Goal: Task Accomplishment & Management: Manage account settings

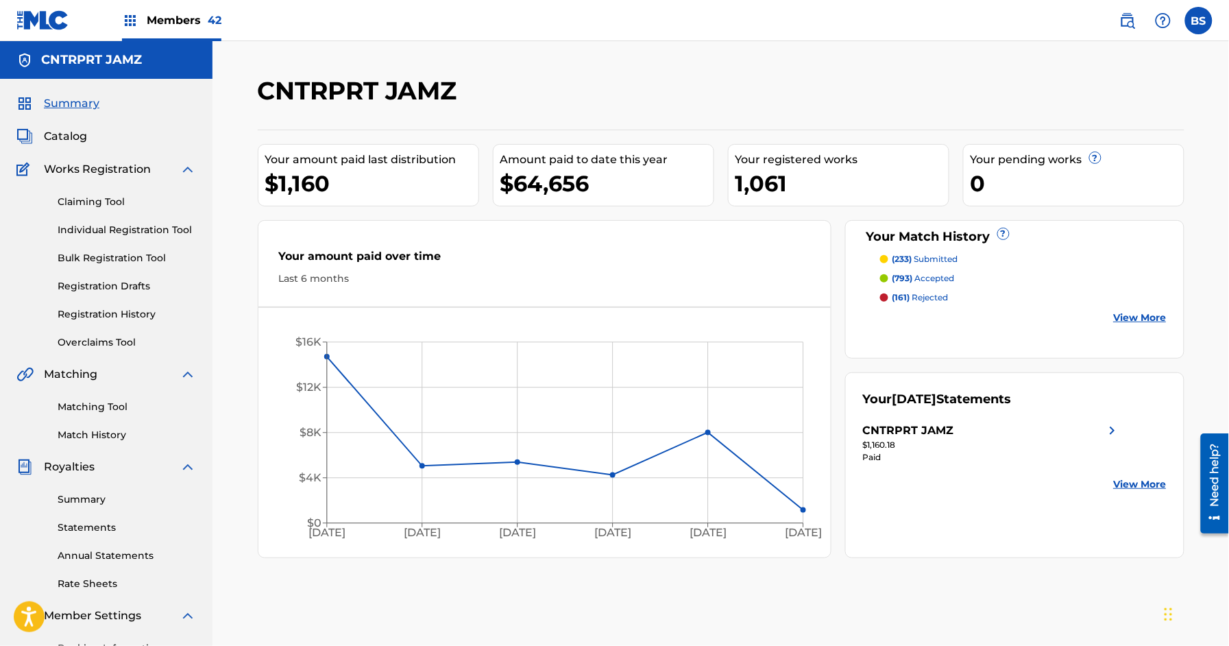
click at [173, 16] on span "Members 42" at bounding box center [184, 20] width 75 height 16
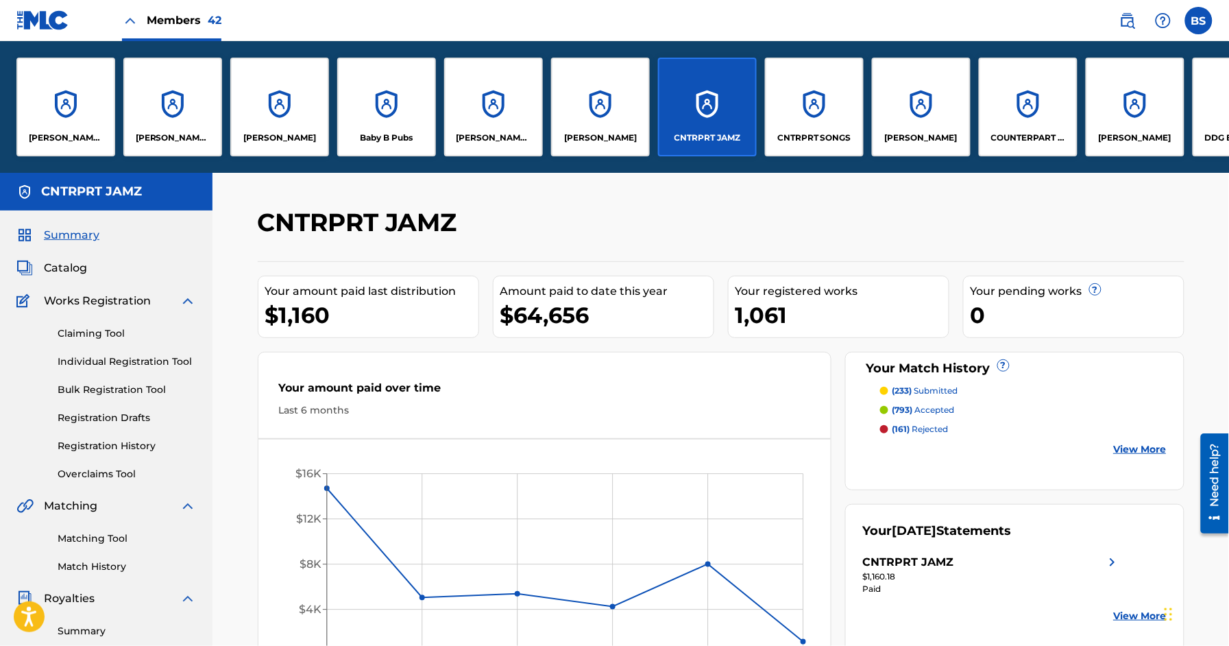
click at [838, 100] on div "CNTRPRT SONGS" at bounding box center [814, 107] width 99 height 99
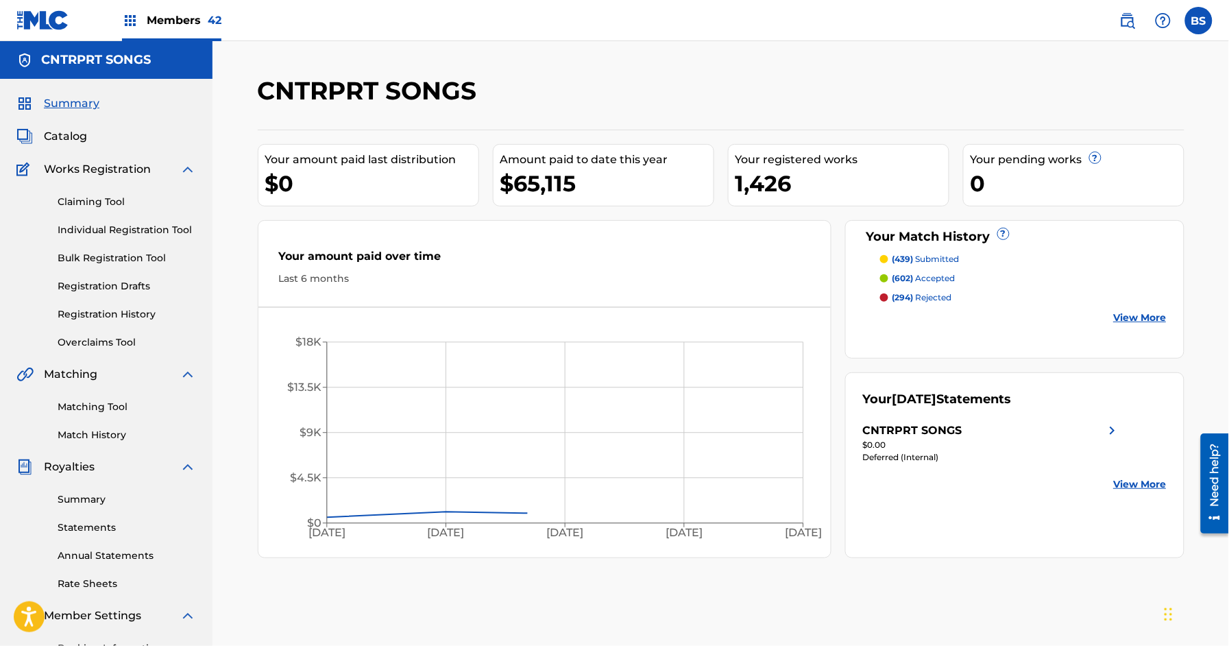
click at [73, 142] on span "Catalog" at bounding box center [65, 136] width 43 height 16
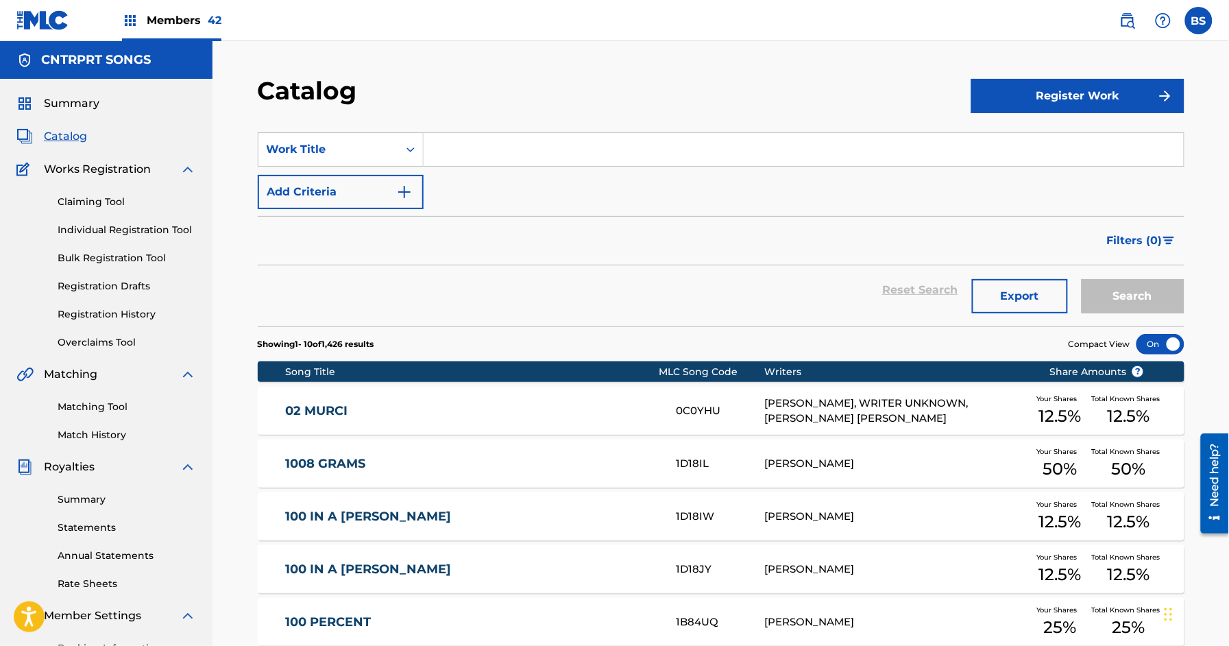
click at [504, 147] on input "Search Form" at bounding box center [803, 149] width 760 height 33
paste input "Bbo Brains Blown Out"
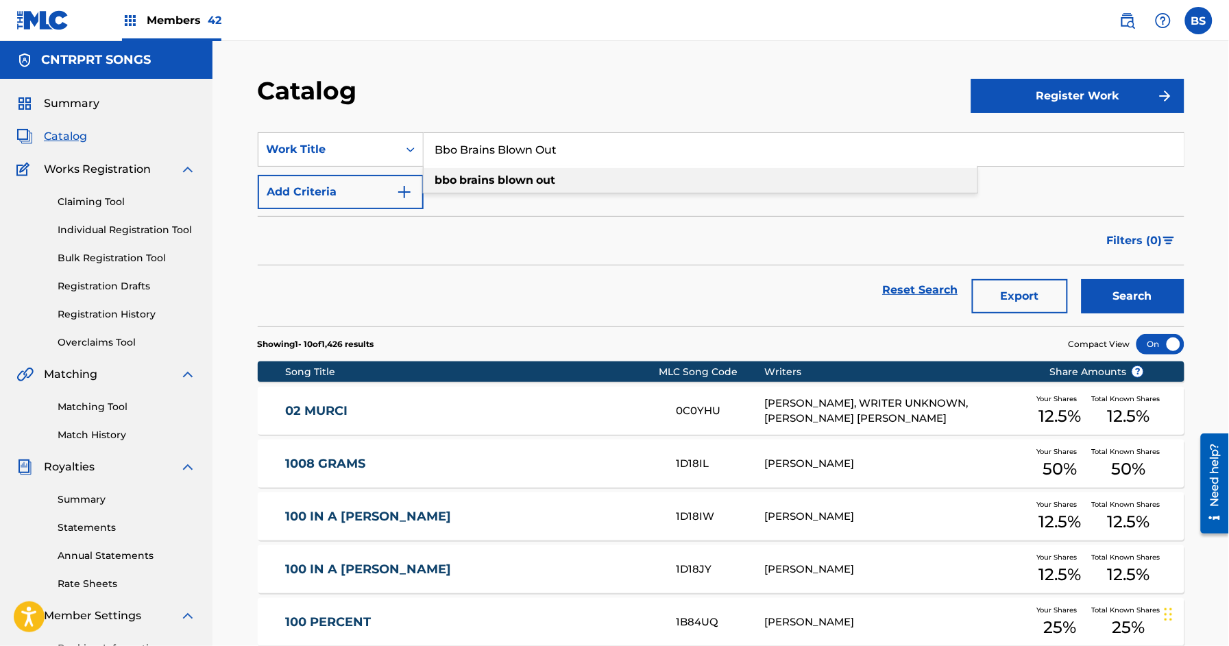
click at [545, 174] on strong "out" at bounding box center [546, 179] width 19 height 13
type input "bbo brains blown out"
click at [1161, 291] on button "Search" at bounding box center [1132, 296] width 103 height 34
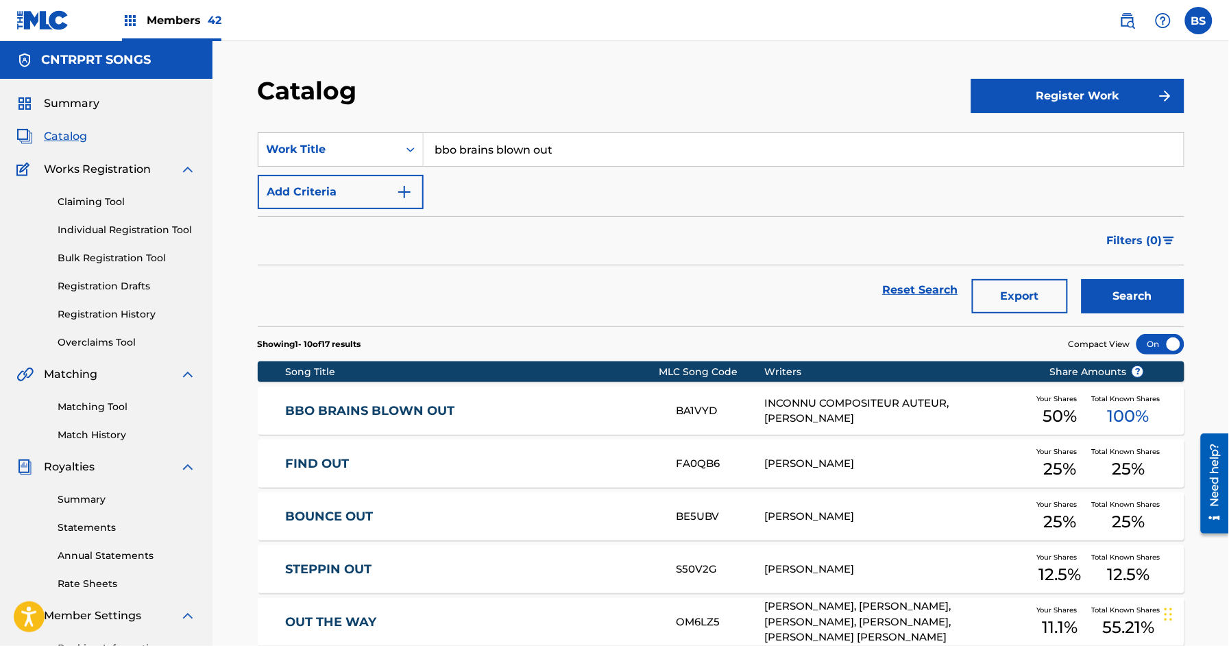
click at [563, 402] on div "BBO BRAINS BLOWN OUT BA1VYD INCONNU COMPOSITEUR AUTEUR, [PERSON_NAME] Your Shar…" at bounding box center [721, 410] width 926 height 48
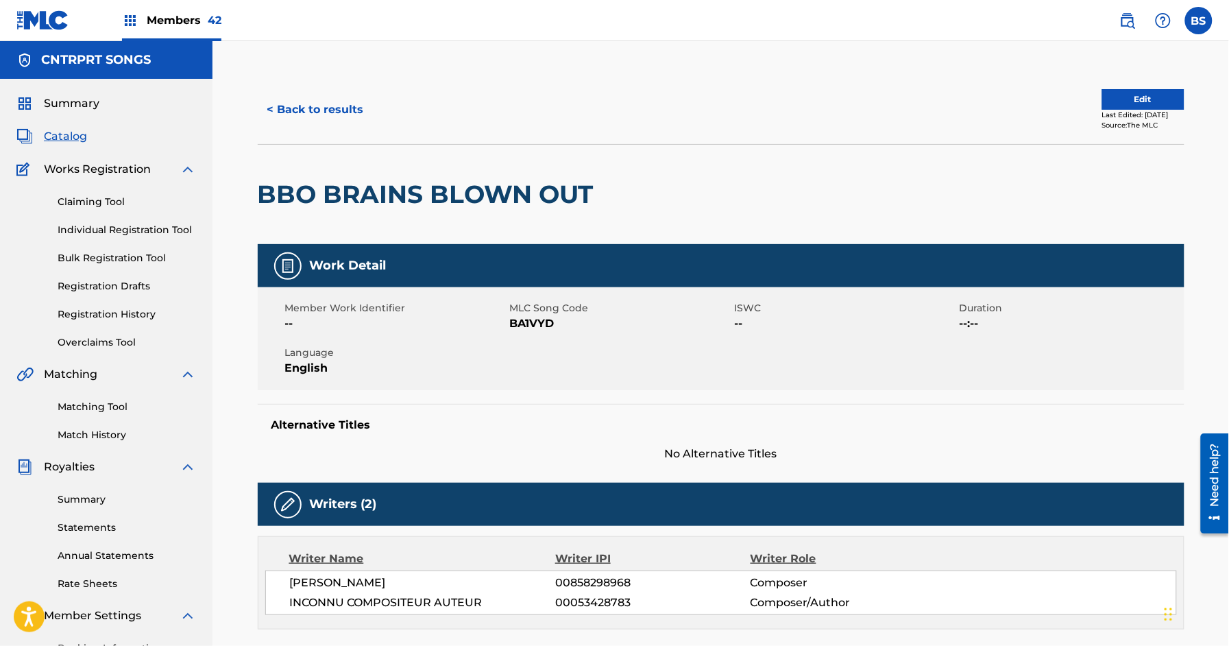
drag, startPoint x: 174, startPoint y: 29, endPoint x: 183, endPoint y: 35, distance: 10.8
click at [174, 29] on div "Members 42" at bounding box center [171, 20] width 99 height 40
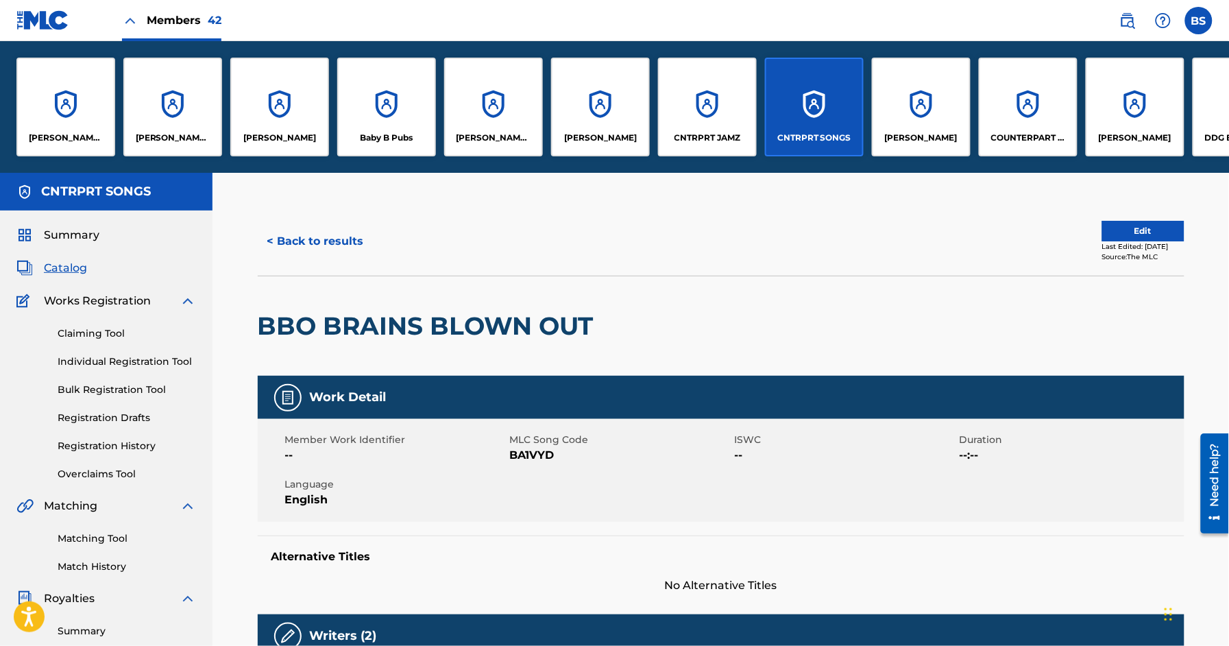
click at [683, 106] on div "CNTRPRT JAMZ" at bounding box center [707, 107] width 99 height 99
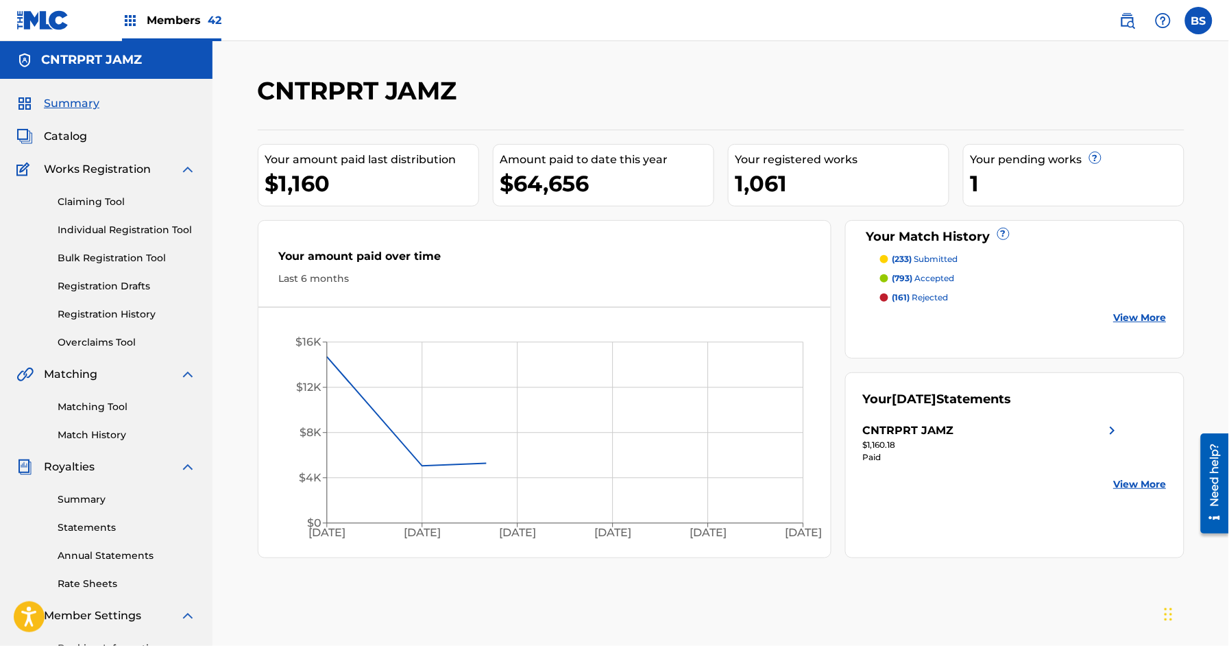
click at [71, 144] on span "Catalog" at bounding box center [65, 136] width 43 height 16
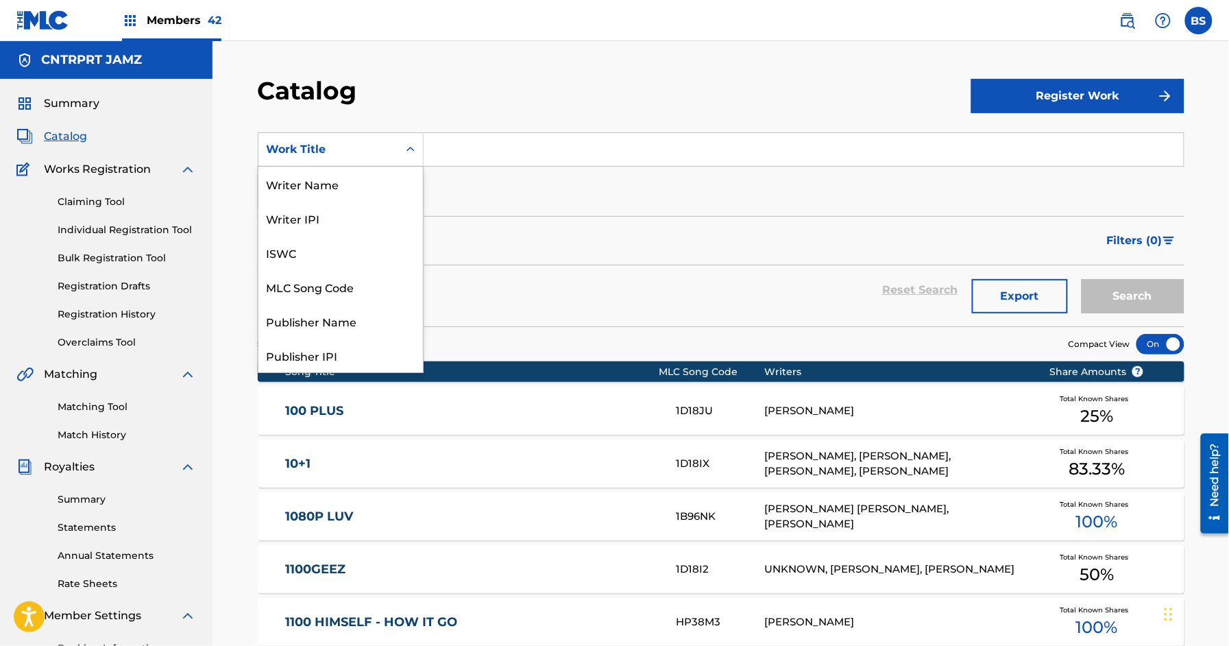
click at [347, 146] on div "Work Title" at bounding box center [328, 149] width 123 height 16
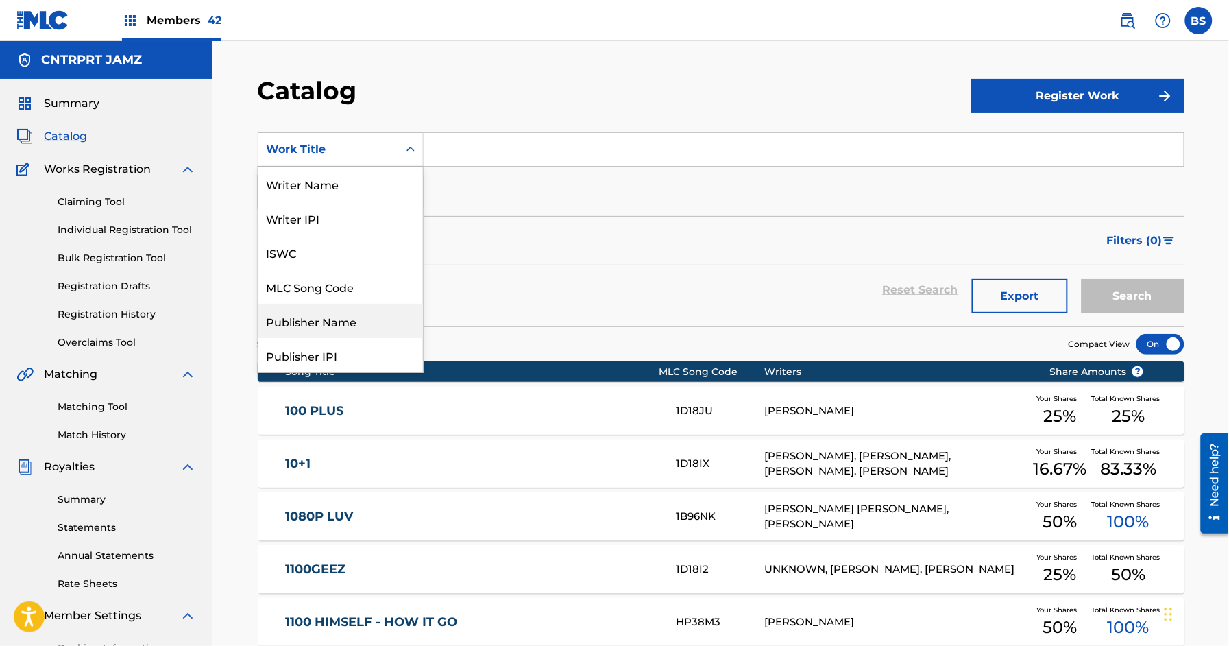
click at [326, 325] on div "Publisher Name" at bounding box center [340, 321] width 164 height 34
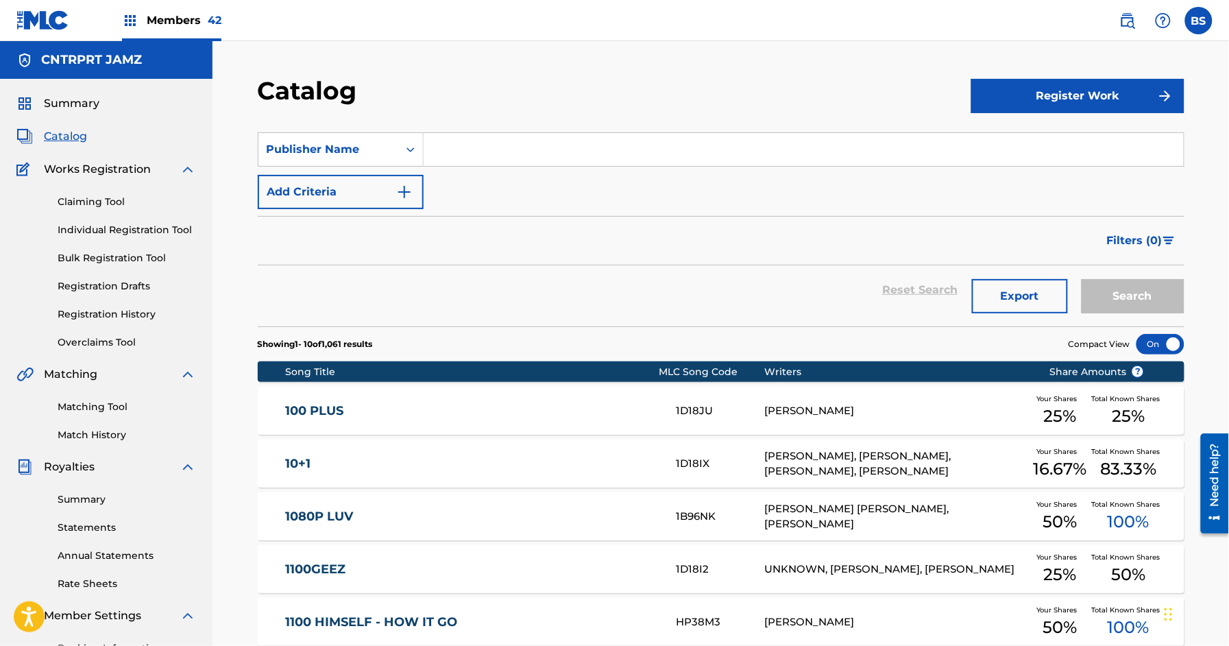
click at [491, 160] on input "Search Form" at bounding box center [803, 149] width 760 height 33
type input "jamz"
click at [1081, 279] on button "Search" at bounding box center [1132, 296] width 103 height 34
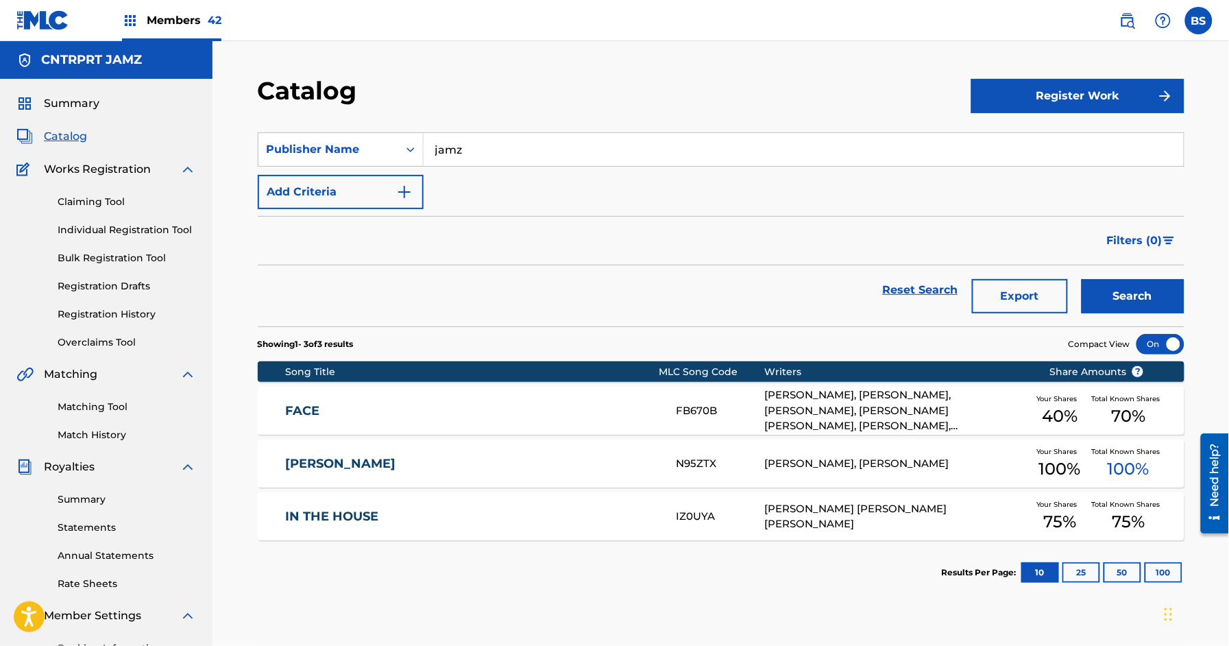
click at [526, 500] on div "IN THE HOUSE IZ0UYA [PERSON_NAME] [PERSON_NAME] [PERSON_NAME] A FORT Your Share…" at bounding box center [721, 516] width 926 height 48
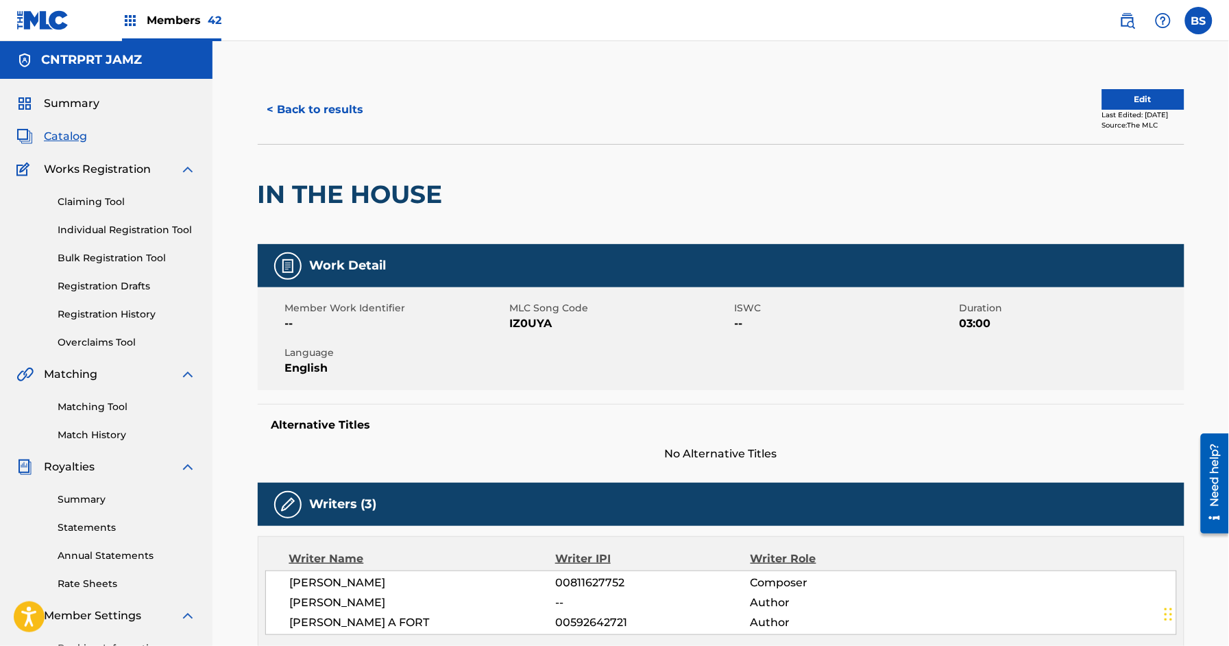
click at [330, 114] on button "< Back to results" at bounding box center [316, 110] width 116 height 34
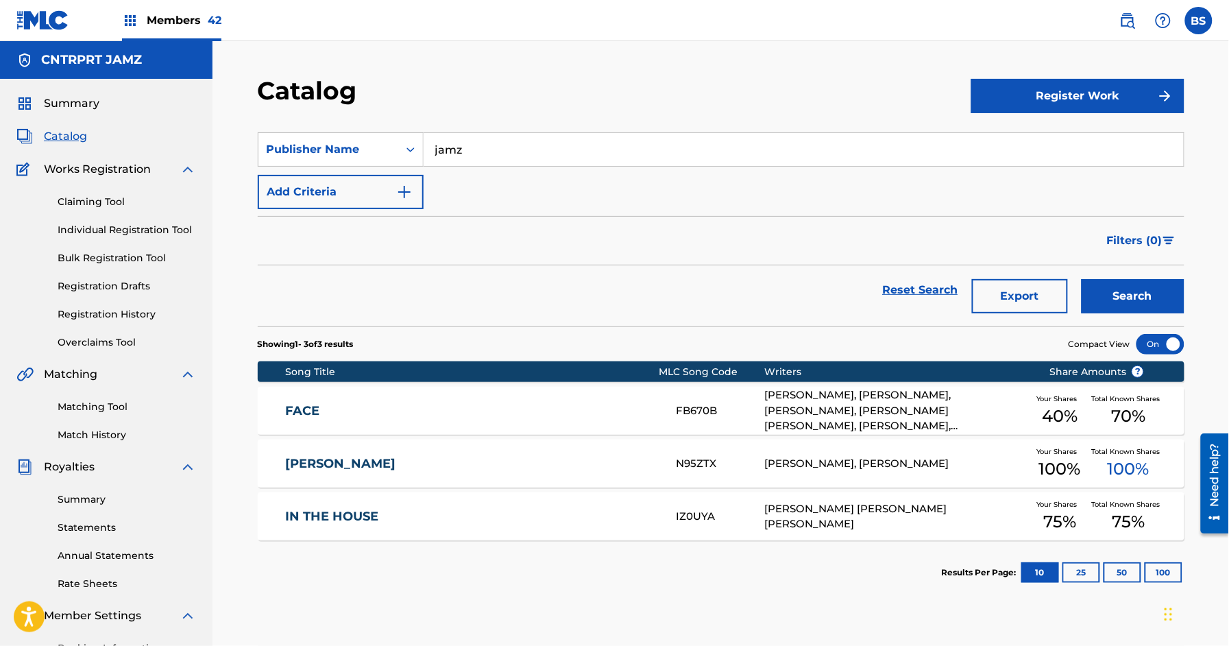
click at [479, 410] on link "FACE" at bounding box center [471, 411] width 373 height 16
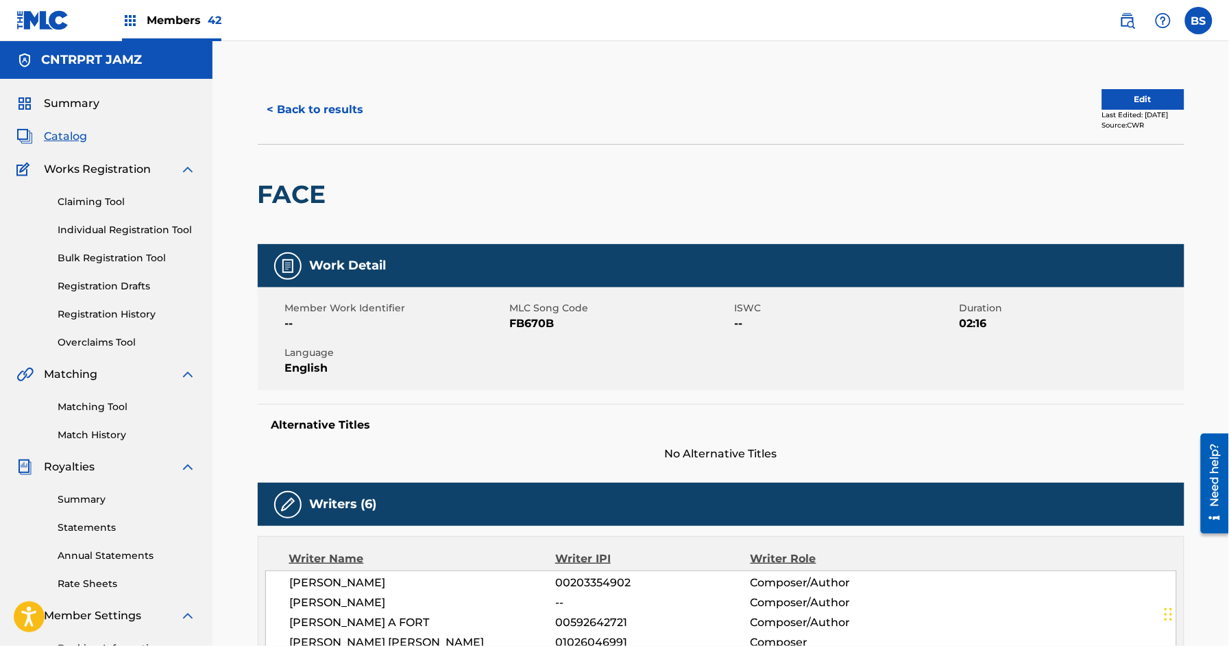
click at [308, 117] on button "< Back to results" at bounding box center [316, 110] width 116 height 34
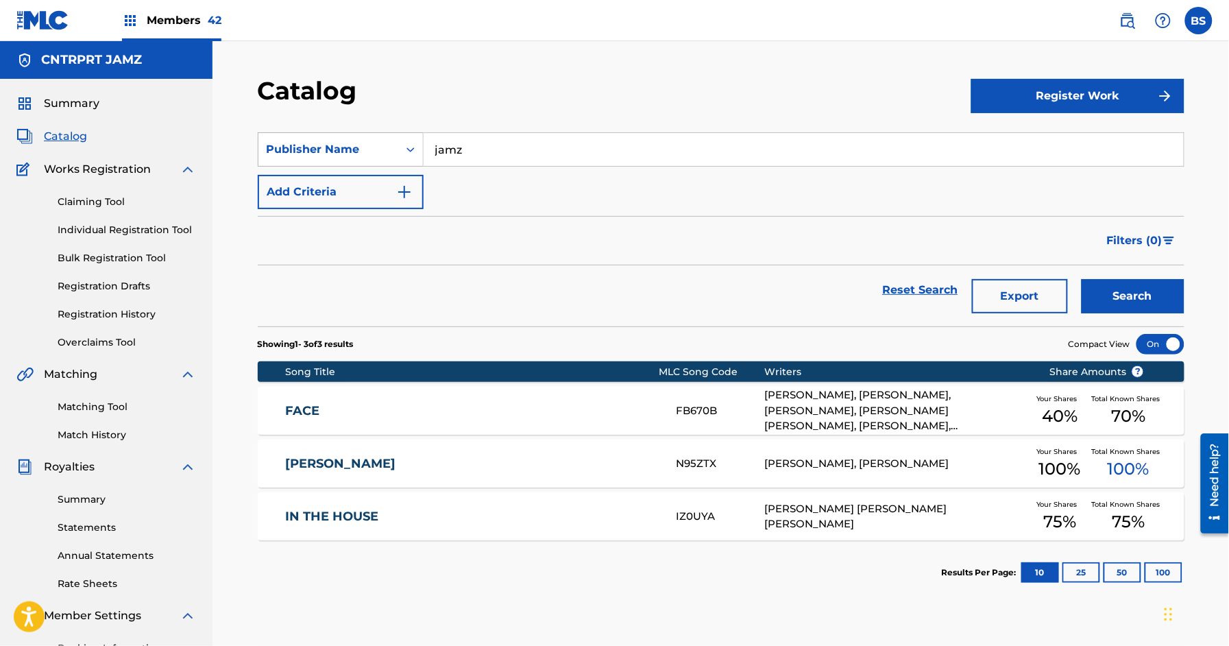
click at [345, 143] on div "Publisher Name" at bounding box center [328, 149] width 123 height 16
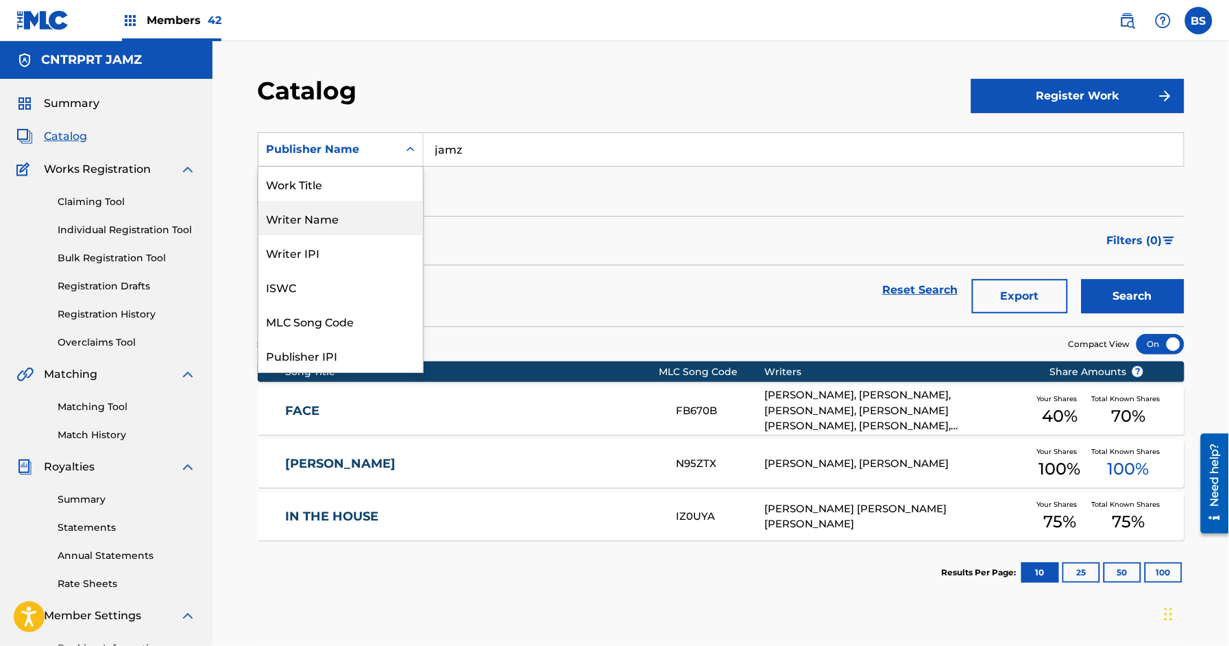
drag, startPoint x: 331, startPoint y: 225, endPoint x: 458, endPoint y: 177, distance: 136.2
click at [333, 224] on div "Writer Name" at bounding box center [340, 218] width 164 height 34
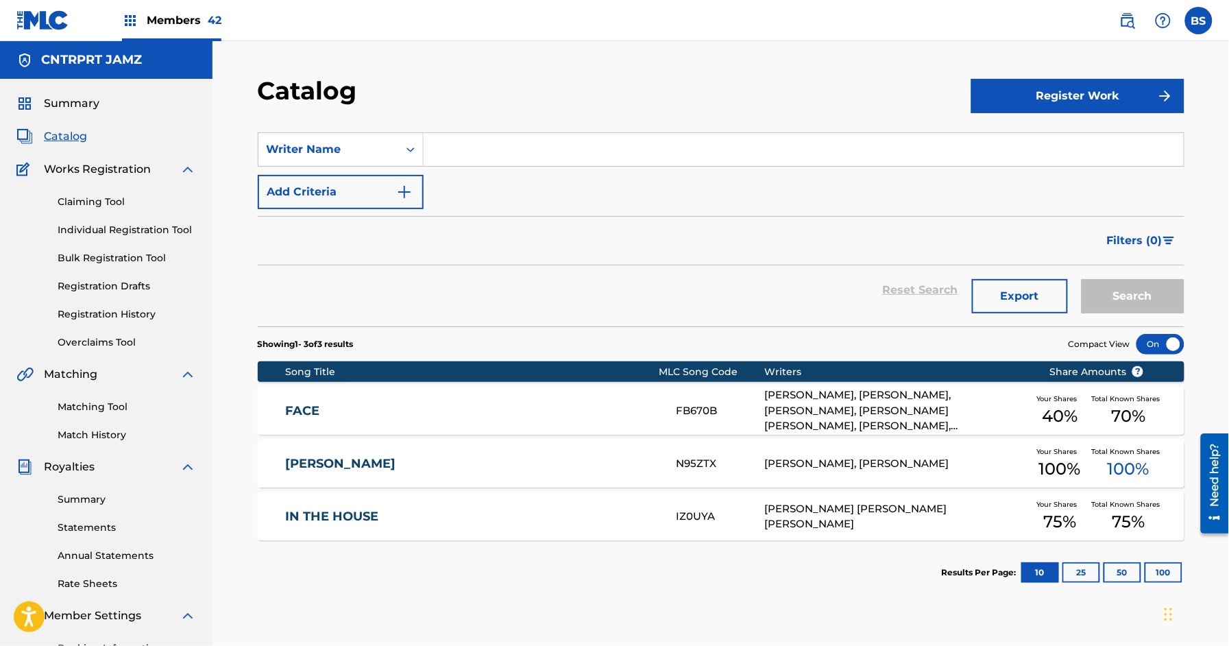
click at [495, 153] on input "Search Form" at bounding box center [803, 149] width 760 height 33
type input "goolamallee"
click at [1081, 279] on button "Search" at bounding box center [1132, 296] width 103 height 34
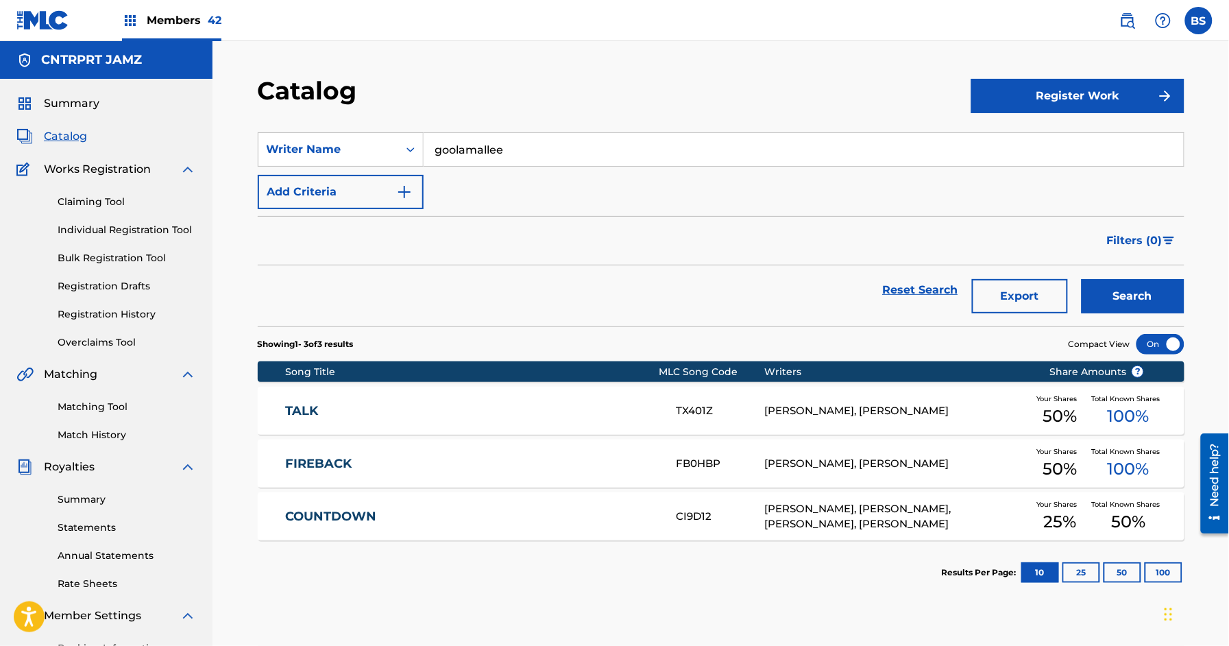
click at [177, 23] on span "Members 42" at bounding box center [184, 20] width 75 height 16
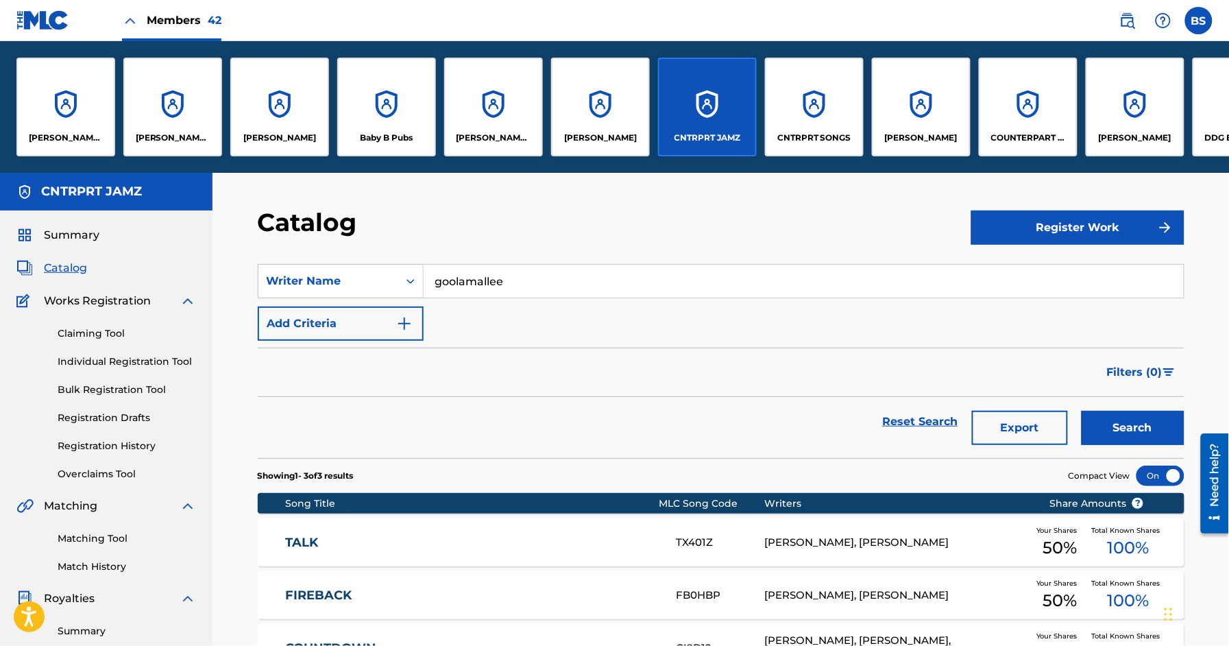
click at [800, 121] on div "CNTRPRT SONGS" at bounding box center [814, 107] width 99 height 99
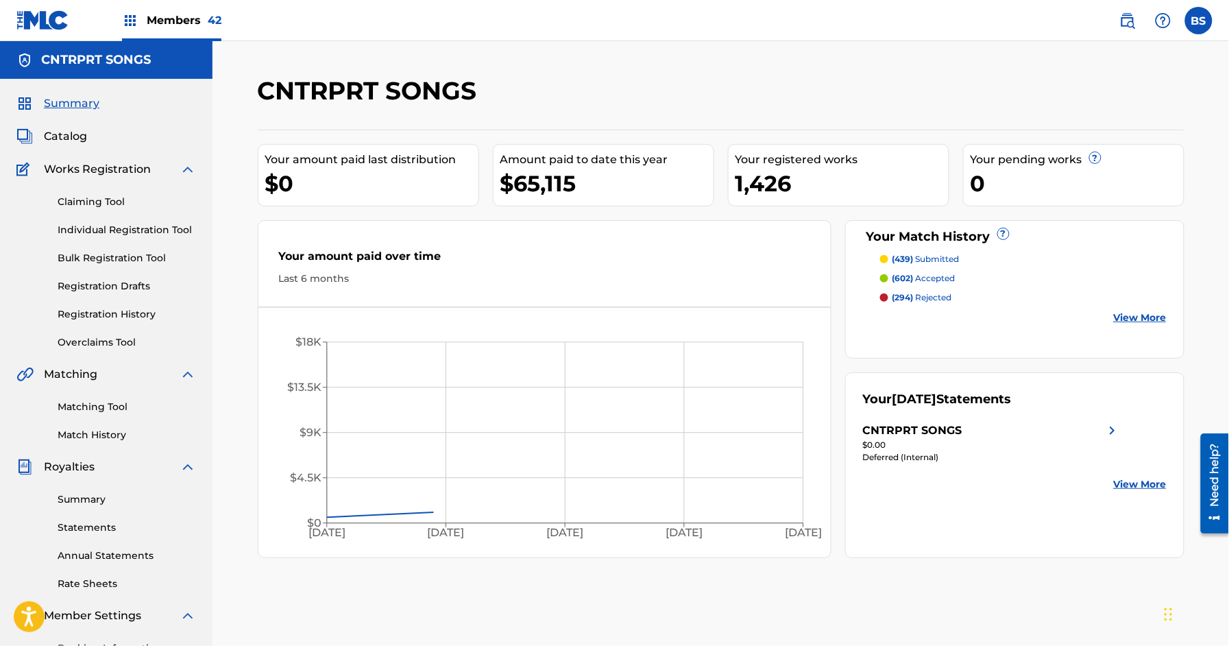
click at [76, 134] on span "Catalog" at bounding box center [65, 136] width 43 height 16
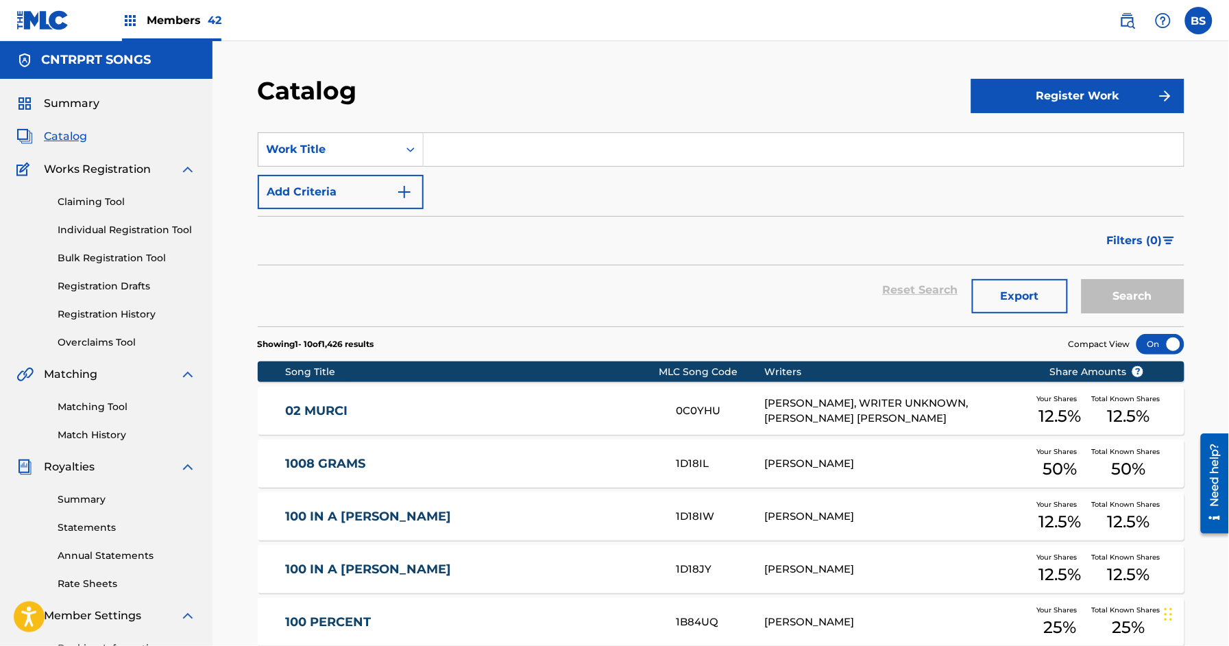
click at [508, 136] on input "Search Form" at bounding box center [803, 149] width 760 height 33
paste input "Out The Way"
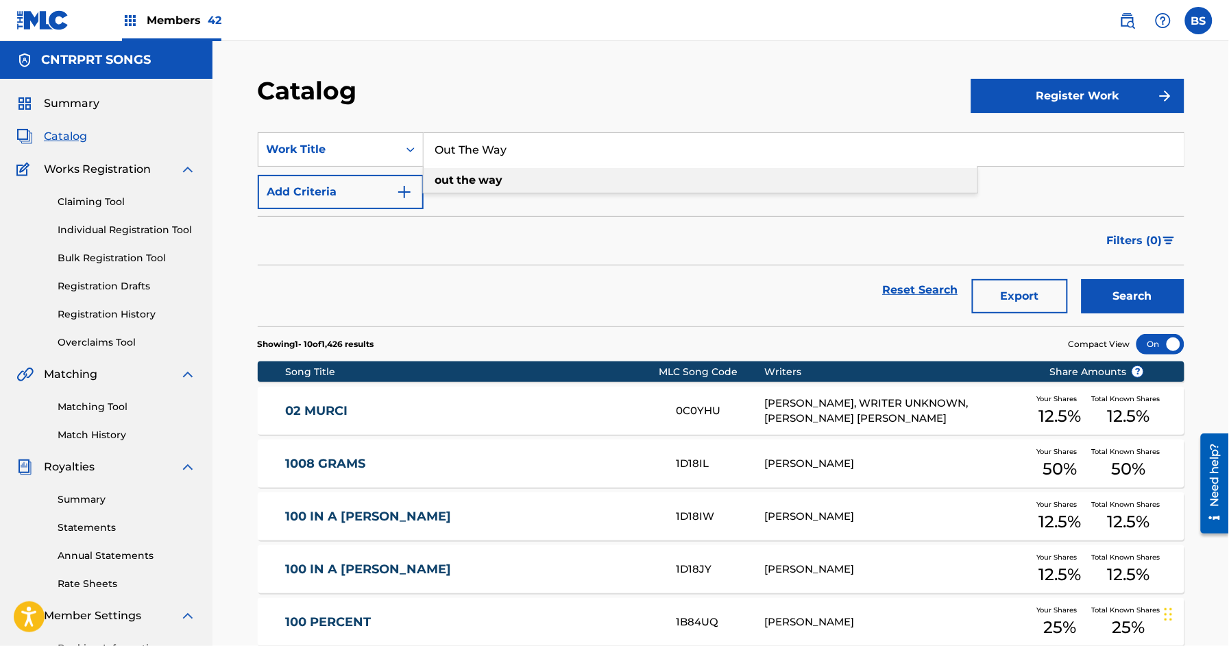
click at [497, 183] on strong "way" at bounding box center [491, 179] width 24 height 13
type input "out the way"
click at [1148, 299] on button "Search" at bounding box center [1132, 296] width 103 height 34
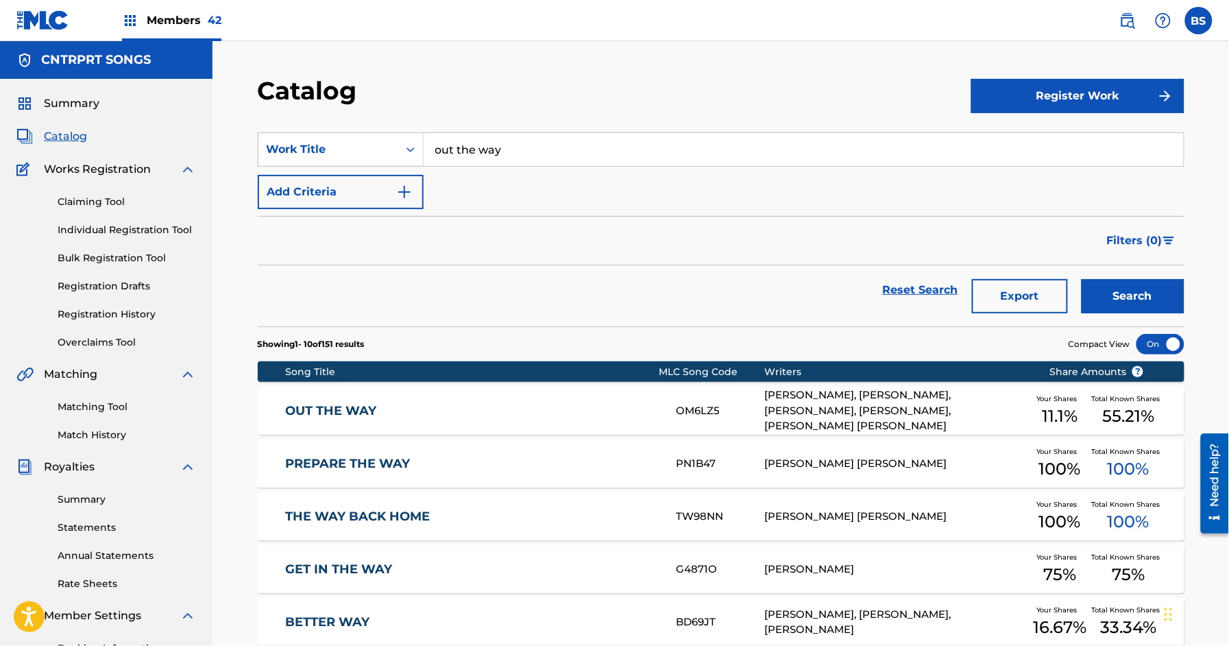
click at [426, 422] on div "OUT THE WAY OM6LZ5 [PERSON_NAME], [PERSON_NAME], [PERSON_NAME], [PERSON_NAME], …" at bounding box center [721, 410] width 926 height 48
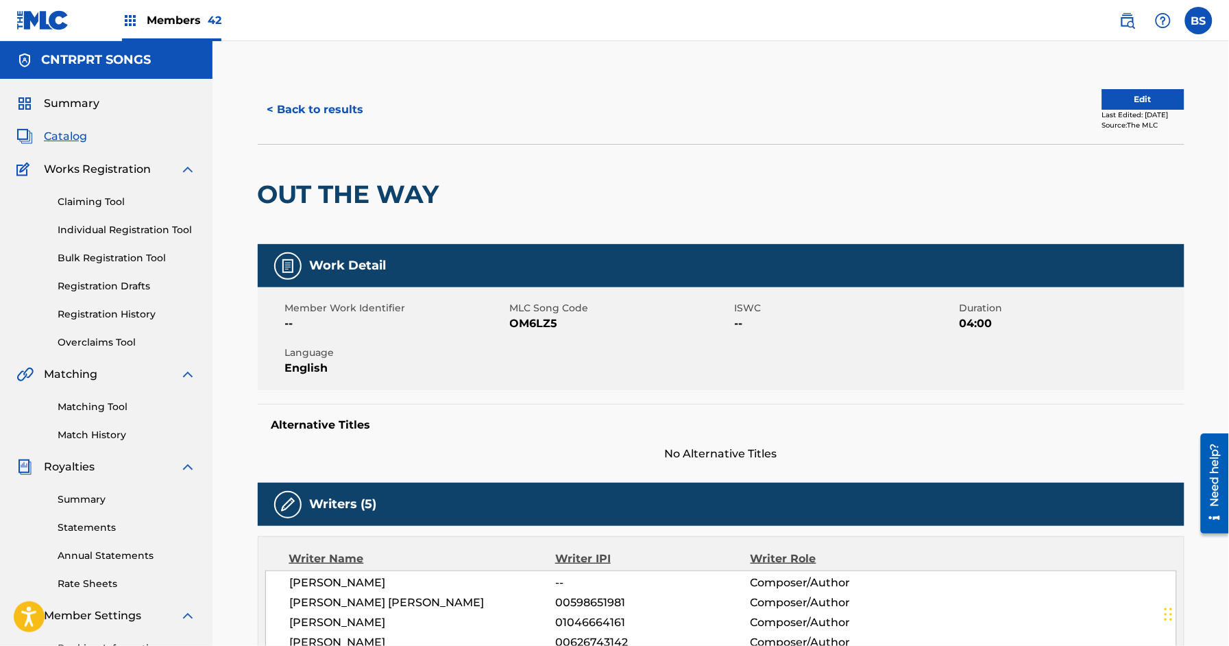
drag, startPoint x: 172, startPoint y: 26, endPoint x: 234, endPoint y: 25, distance: 61.7
click at [172, 26] on span "Members 42" at bounding box center [184, 20] width 75 height 16
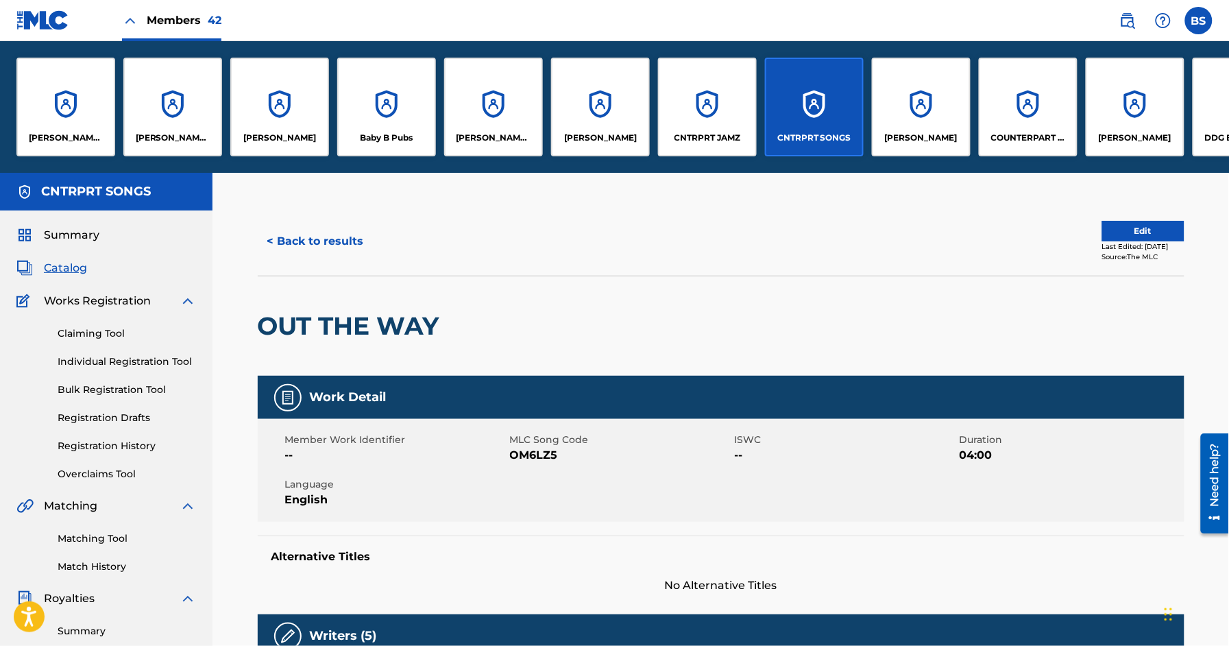
click at [722, 117] on div "CNTRPRT JAMZ" at bounding box center [707, 107] width 99 height 99
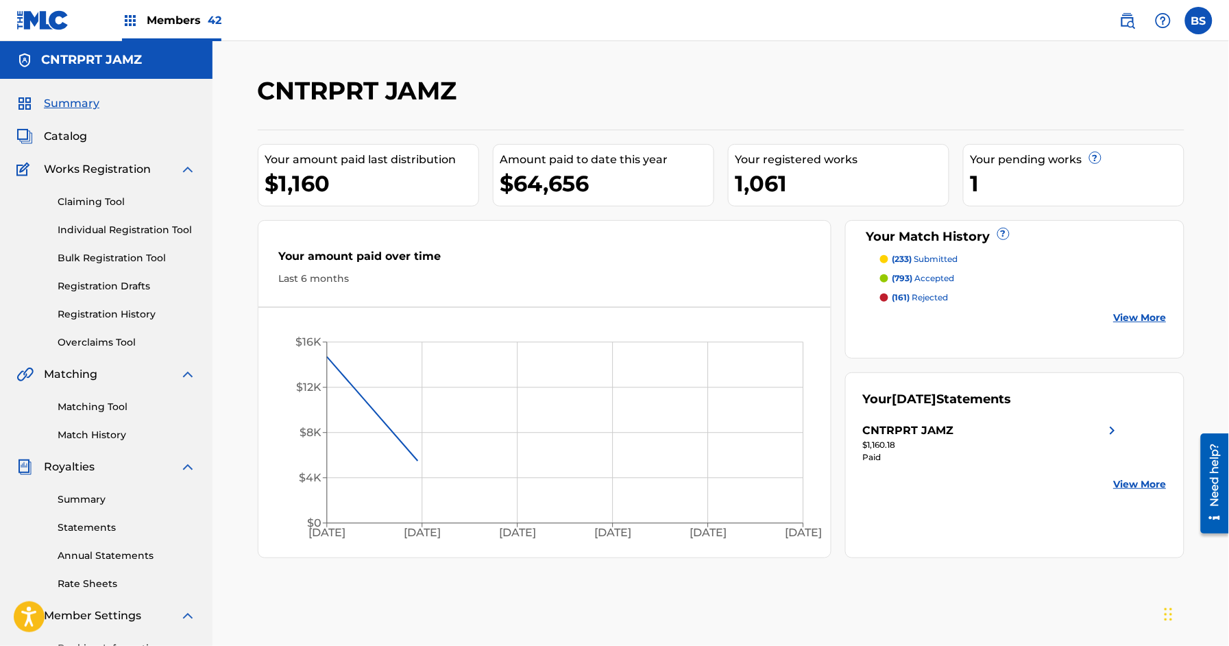
click at [90, 139] on div "Catalog" at bounding box center [106, 136] width 180 height 16
drag, startPoint x: 66, startPoint y: 138, endPoint x: 201, endPoint y: 131, distance: 135.9
click at [66, 138] on span "Catalog" at bounding box center [65, 136] width 43 height 16
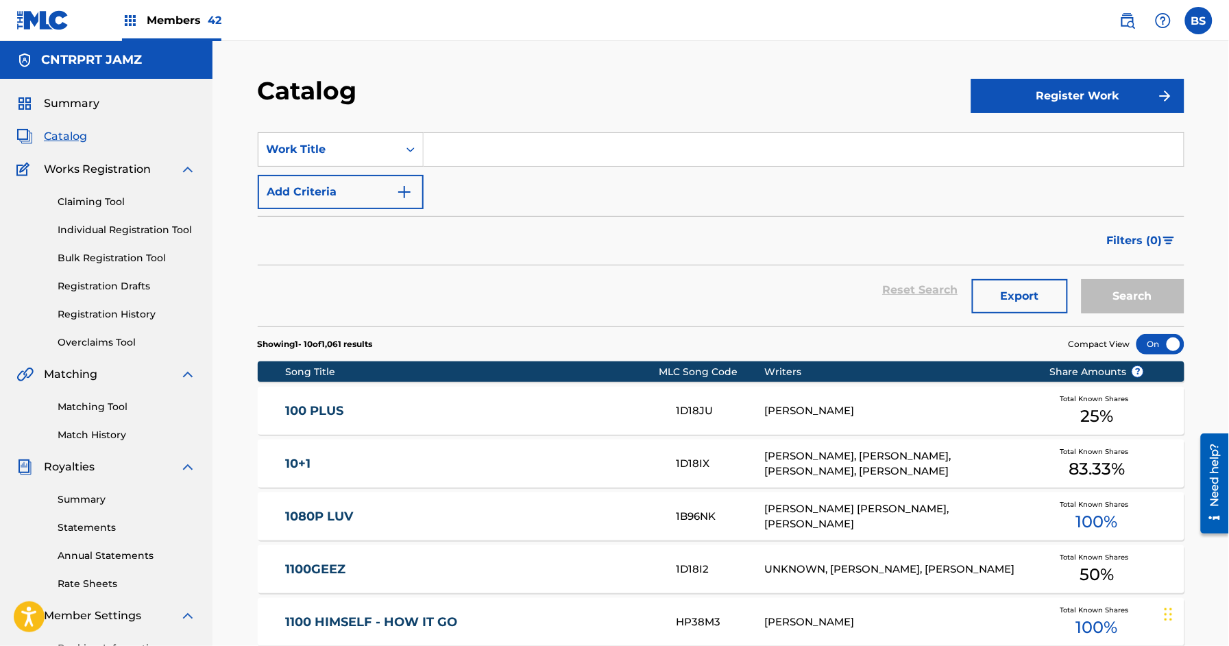
click at [577, 145] on input "Search Form" at bounding box center [803, 149] width 760 height 33
paste input "TEXT BACK"
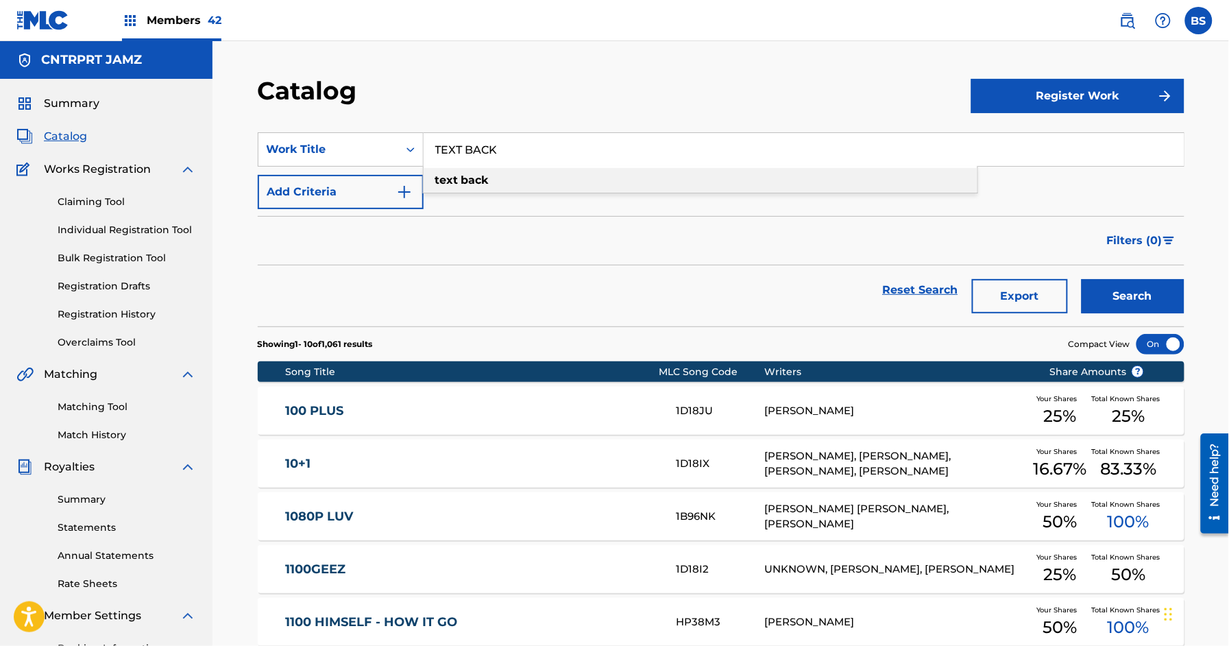
drag, startPoint x: 491, startPoint y: 184, endPoint x: 659, endPoint y: 219, distance: 170.8
click at [492, 183] on div "text back" at bounding box center [700, 180] width 554 height 25
type input "text back"
click at [1149, 293] on button "Search" at bounding box center [1132, 296] width 103 height 34
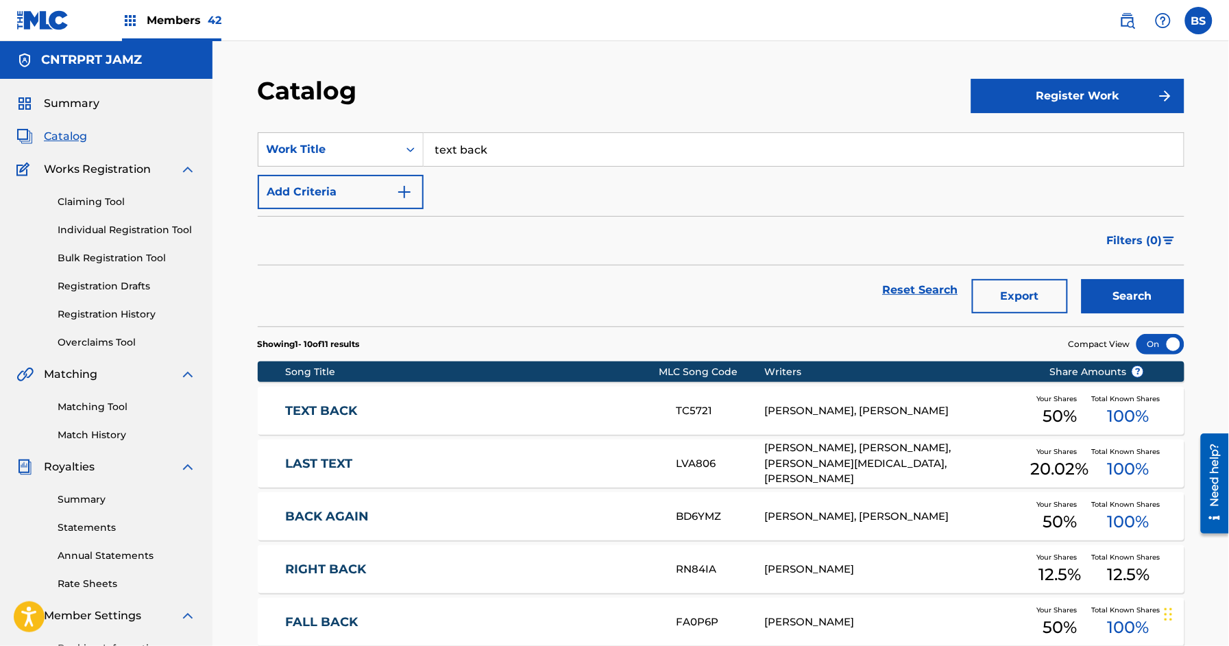
click at [491, 397] on div "TEXT BACK TC5721 [PERSON_NAME], [PERSON_NAME] Your Shares 50 % Total Known Shar…" at bounding box center [721, 410] width 926 height 48
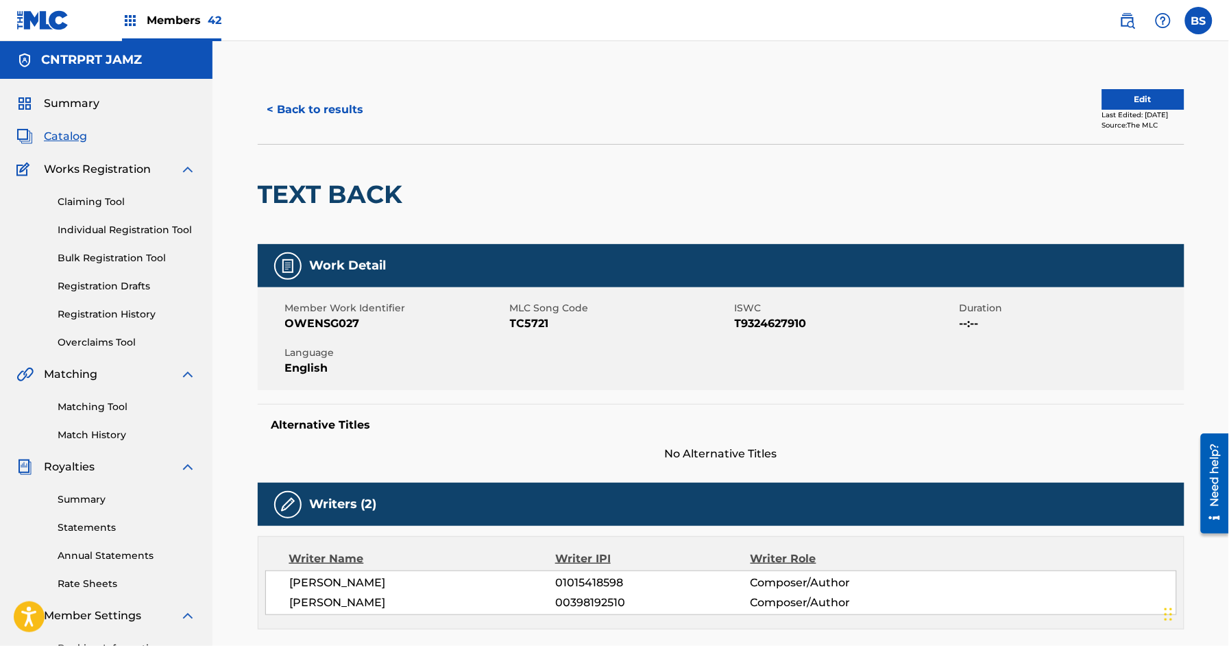
click at [312, 109] on button "< Back to results" at bounding box center [316, 110] width 116 height 34
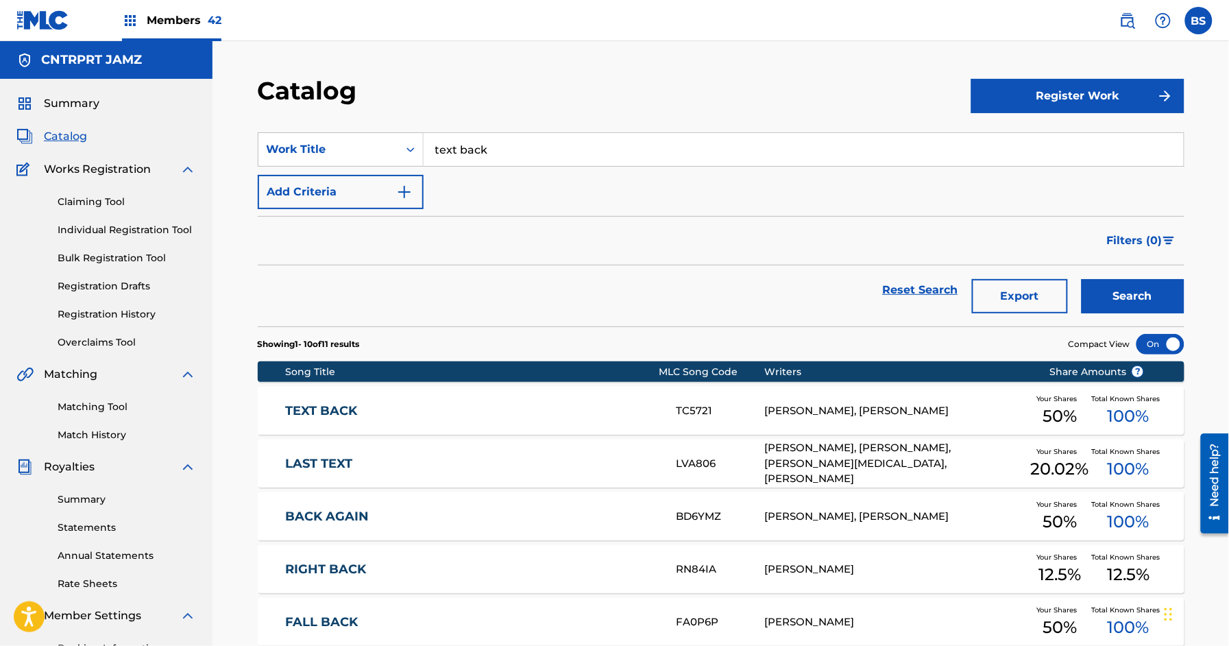
click at [497, 150] on input "text back" at bounding box center [803, 149] width 760 height 33
paste input "love again"
type input "love again"
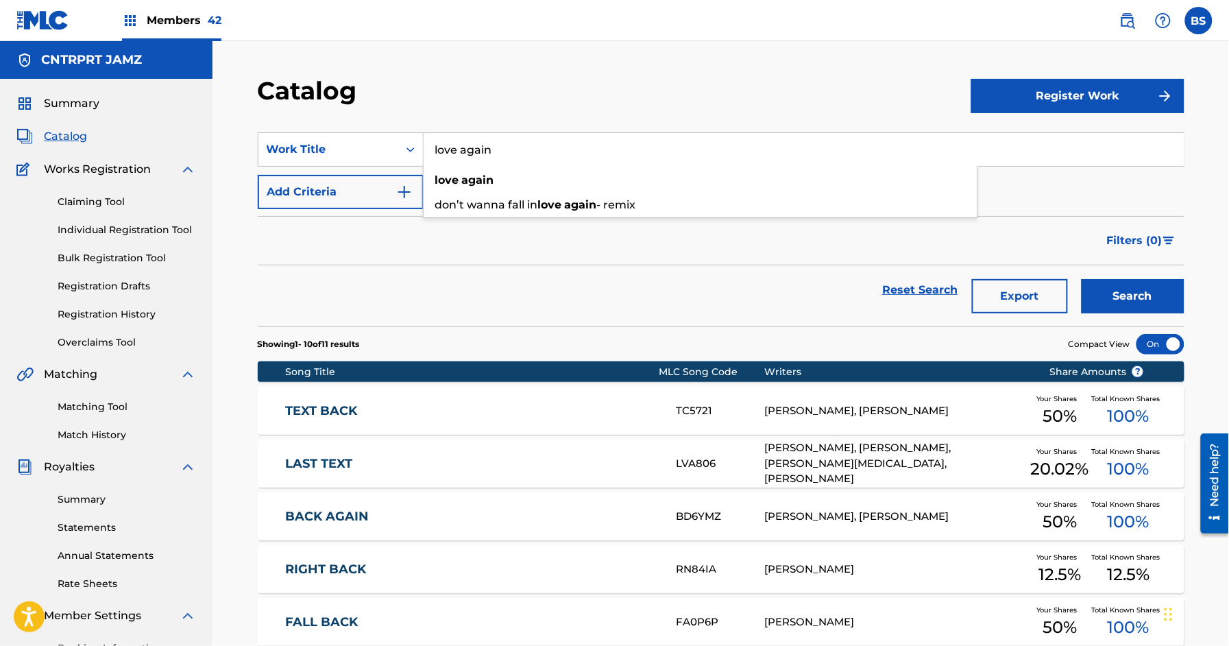
click at [1081, 279] on button "Search" at bounding box center [1132, 296] width 103 height 34
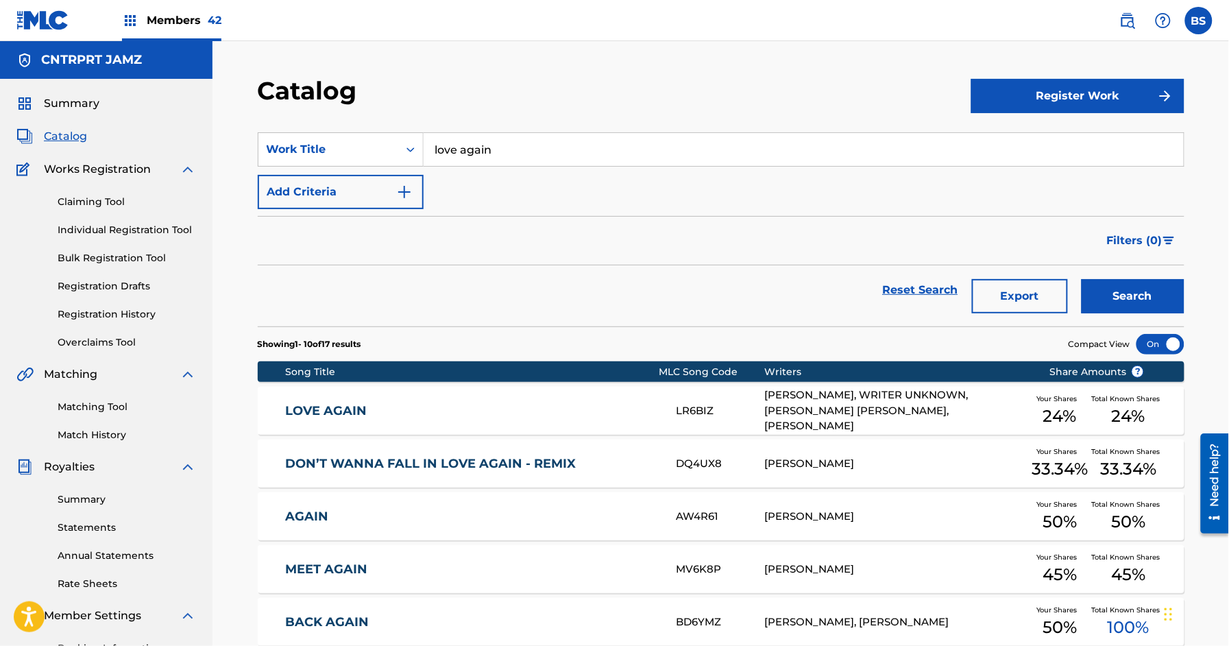
click at [497, 410] on link "LOVE AGAIN" at bounding box center [471, 411] width 373 height 16
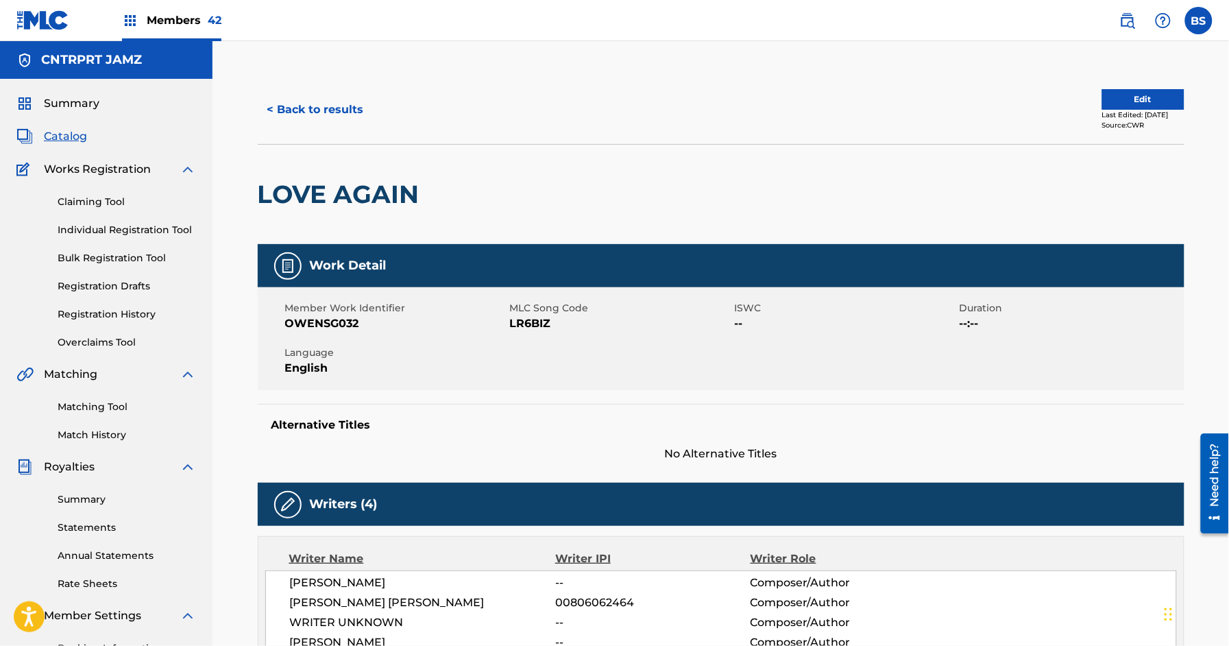
click at [318, 113] on button "< Back to results" at bounding box center [316, 110] width 116 height 34
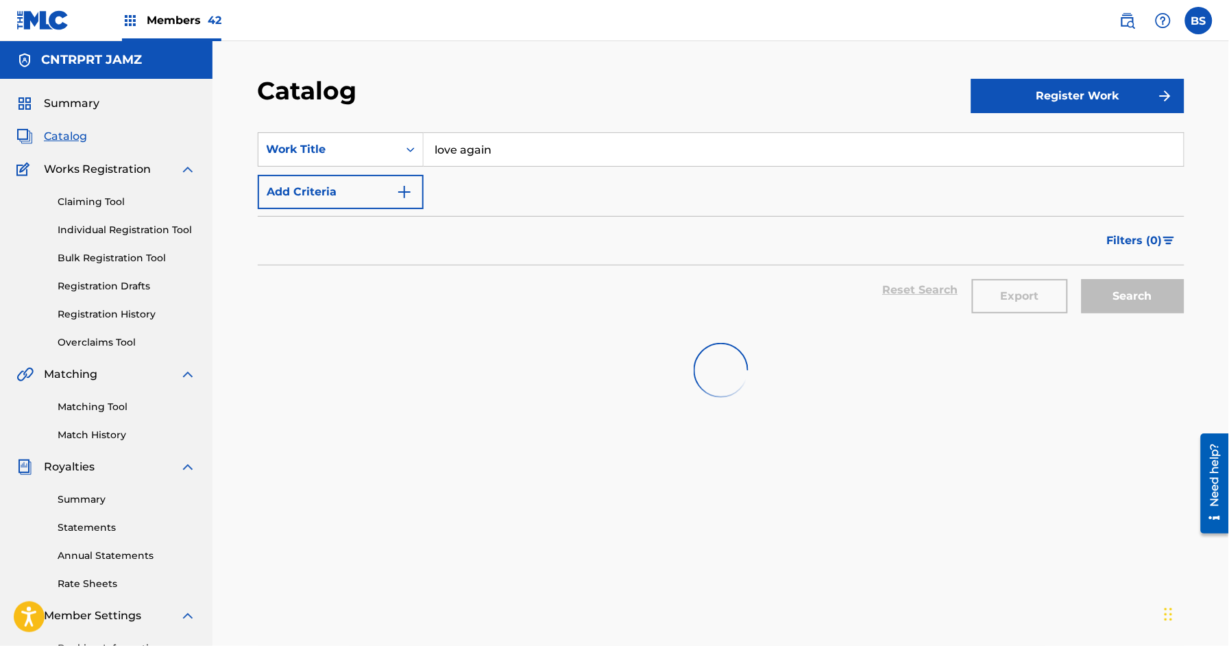
click at [517, 141] on input "love again" at bounding box center [803, 149] width 760 height 33
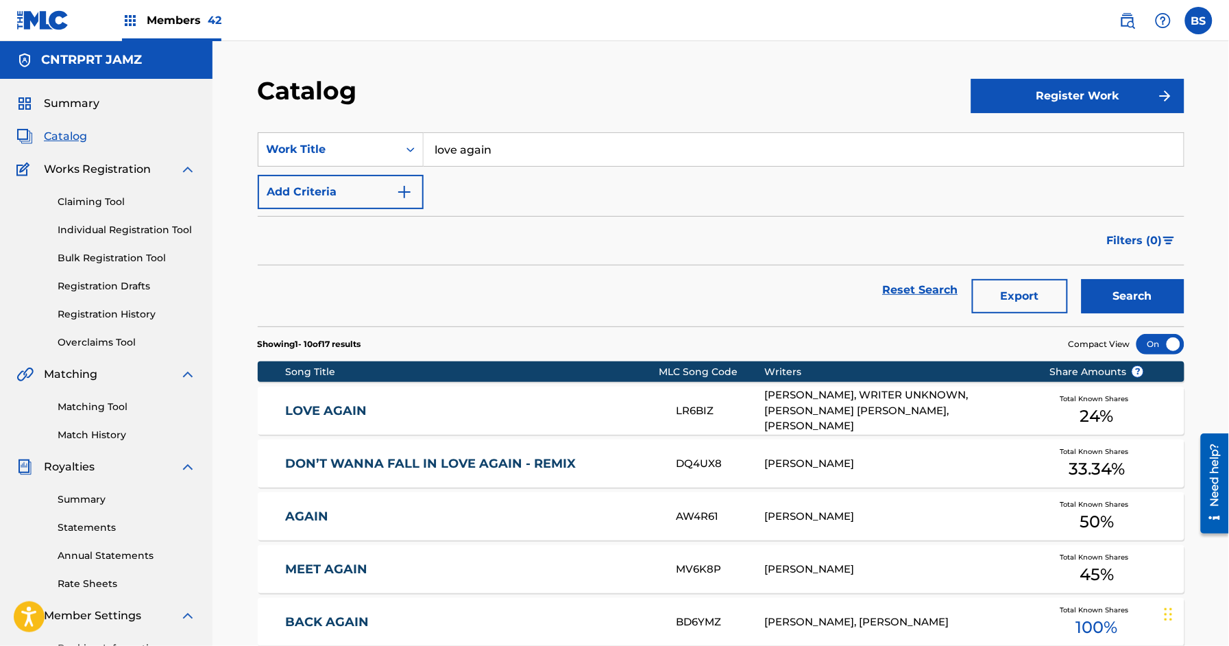
click at [517, 141] on input "love again" at bounding box center [803, 149] width 760 height 33
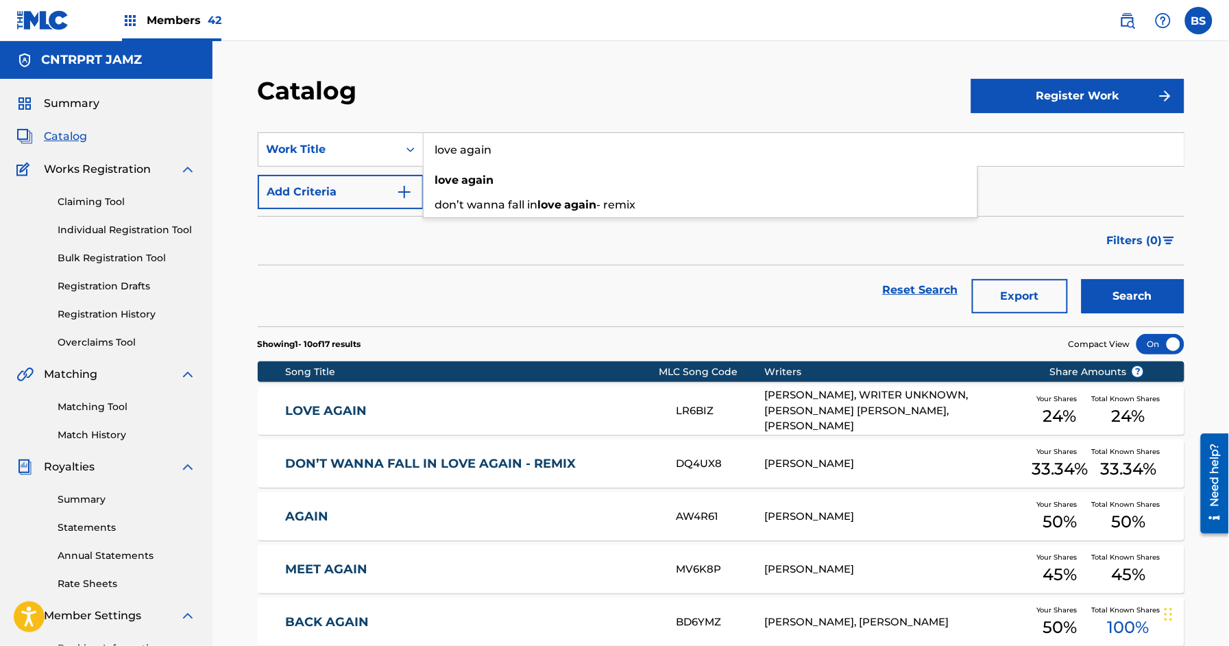
paste input "Cherry Wine"
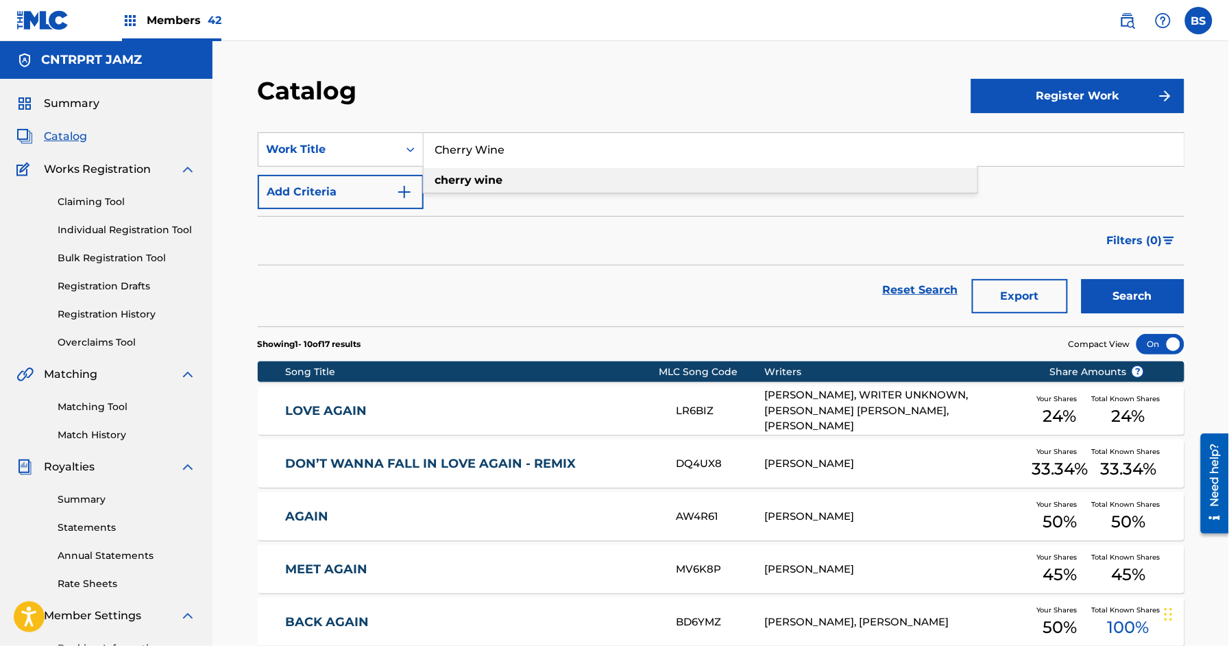
drag, startPoint x: 500, startPoint y: 171, endPoint x: 788, endPoint y: 276, distance: 307.0
click at [500, 171] on div "cherry wine" at bounding box center [700, 180] width 554 height 25
click at [1131, 303] on button "Search" at bounding box center [1132, 296] width 103 height 34
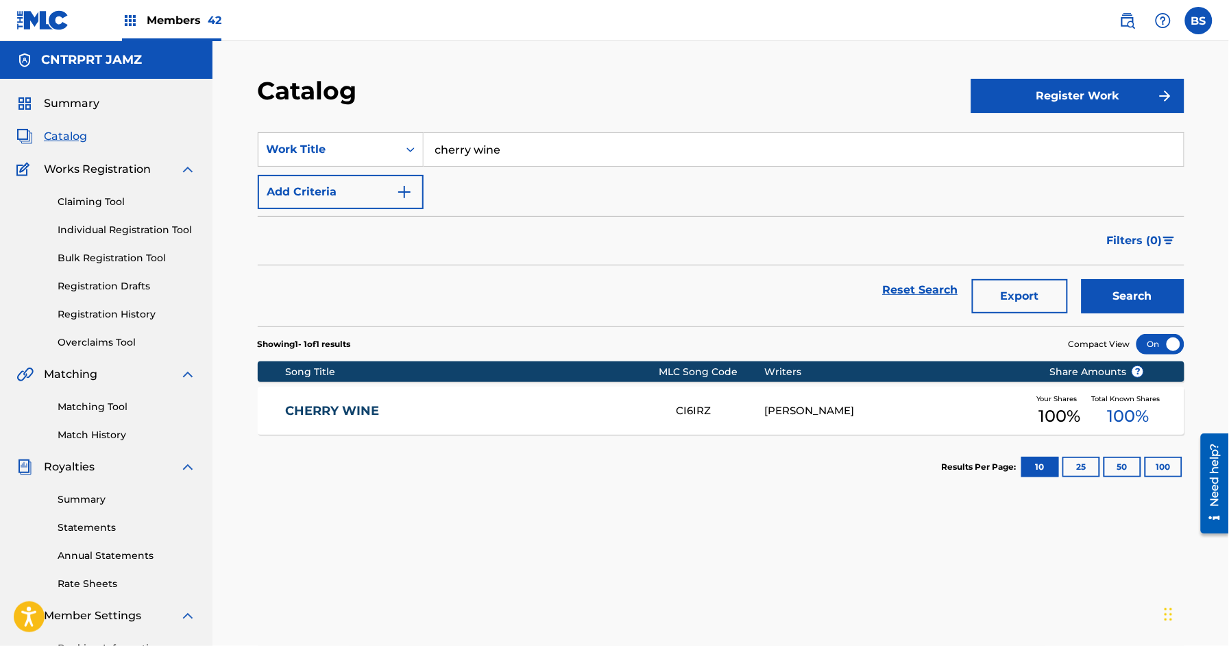
click at [471, 140] on input "cherry wine" at bounding box center [803, 149] width 760 height 33
paste input "Hold Tight"
click at [473, 188] on div "hold tight" at bounding box center [700, 180] width 554 height 25
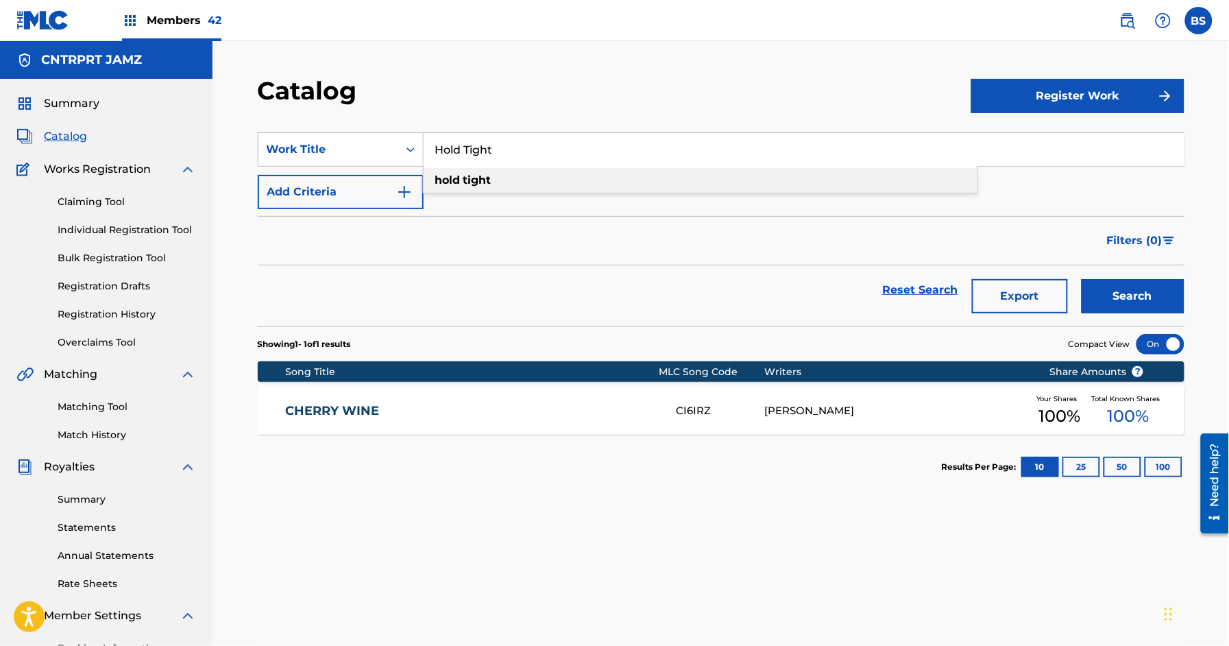
type input "hold tight"
click at [1101, 304] on button "Search" at bounding box center [1132, 296] width 103 height 34
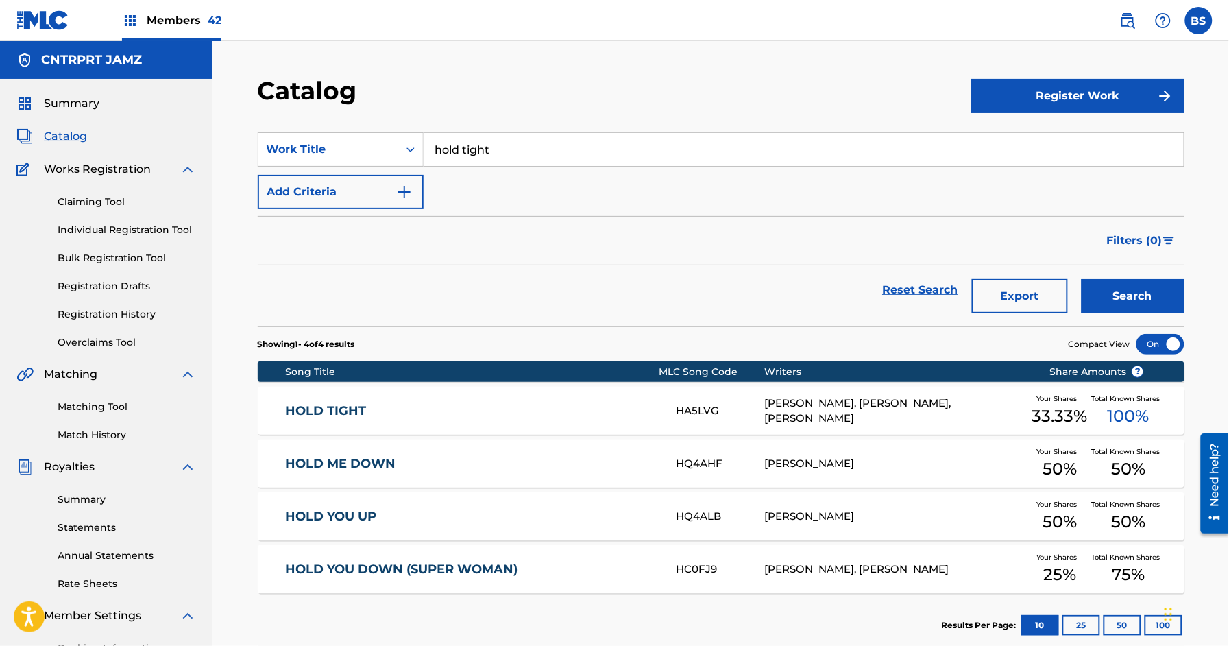
click at [558, 410] on link "HOLD TIGHT" at bounding box center [471, 411] width 373 height 16
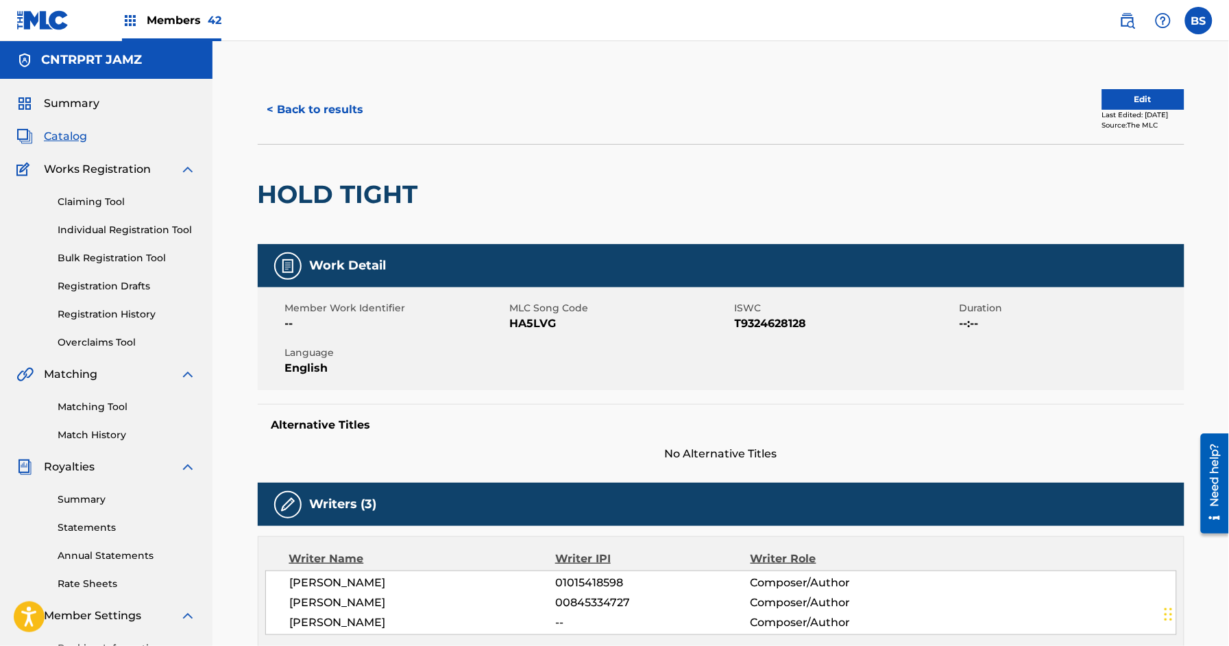
click at [317, 97] on button "< Back to results" at bounding box center [316, 110] width 116 height 34
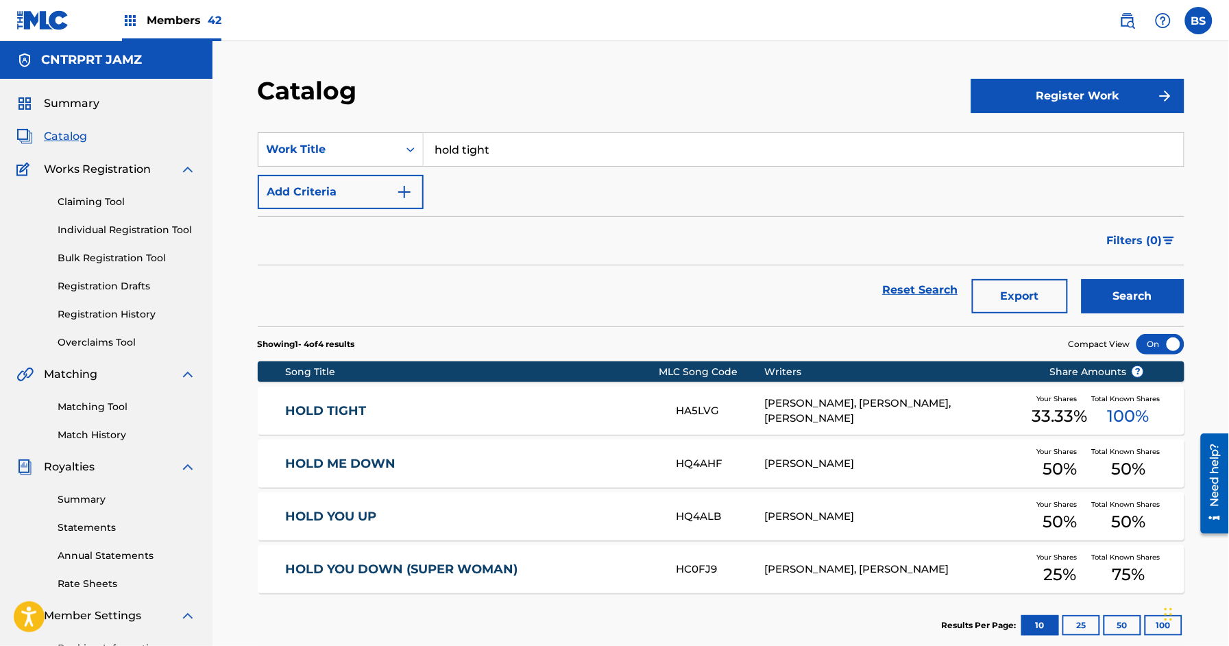
click at [489, 152] on input "hold tight" at bounding box center [803, 149] width 760 height 33
paste input "Align"
click at [454, 178] on strong "align" at bounding box center [449, 179] width 29 height 13
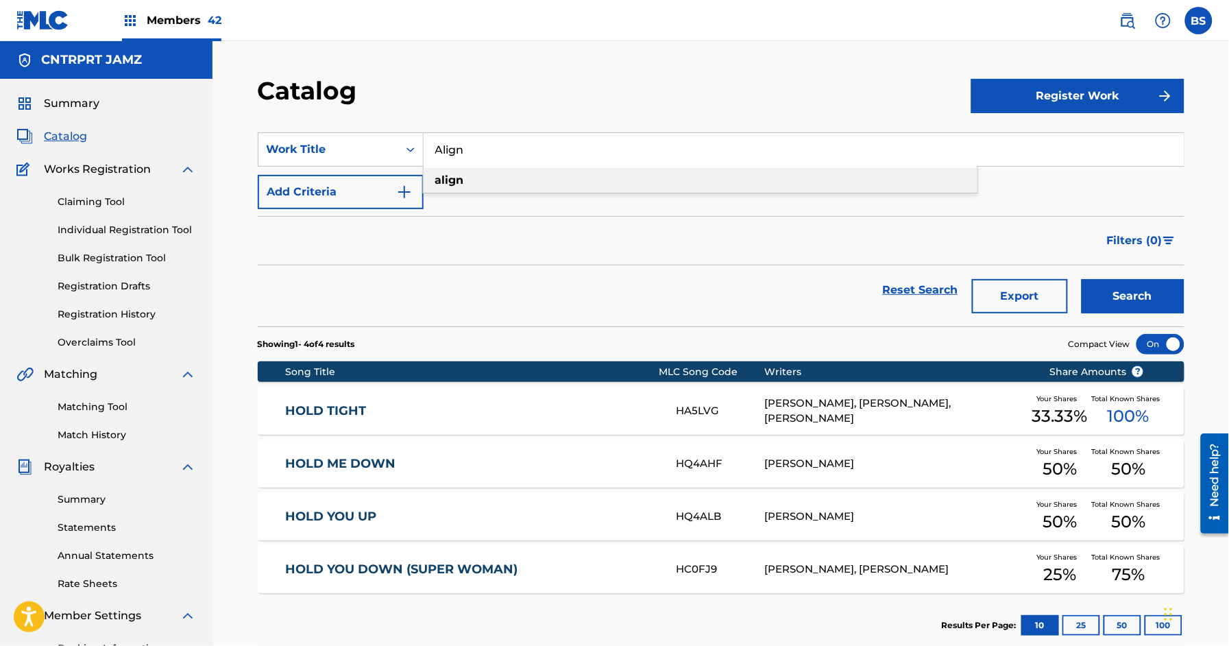
type input "align"
drag, startPoint x: 1145, startPoint y: 291, endPoint x: 578, endPoint y: 289, distance: 567.4
click at [1146, 291] on button "Search" at bounding box center [1132, 296] width 103 height 34
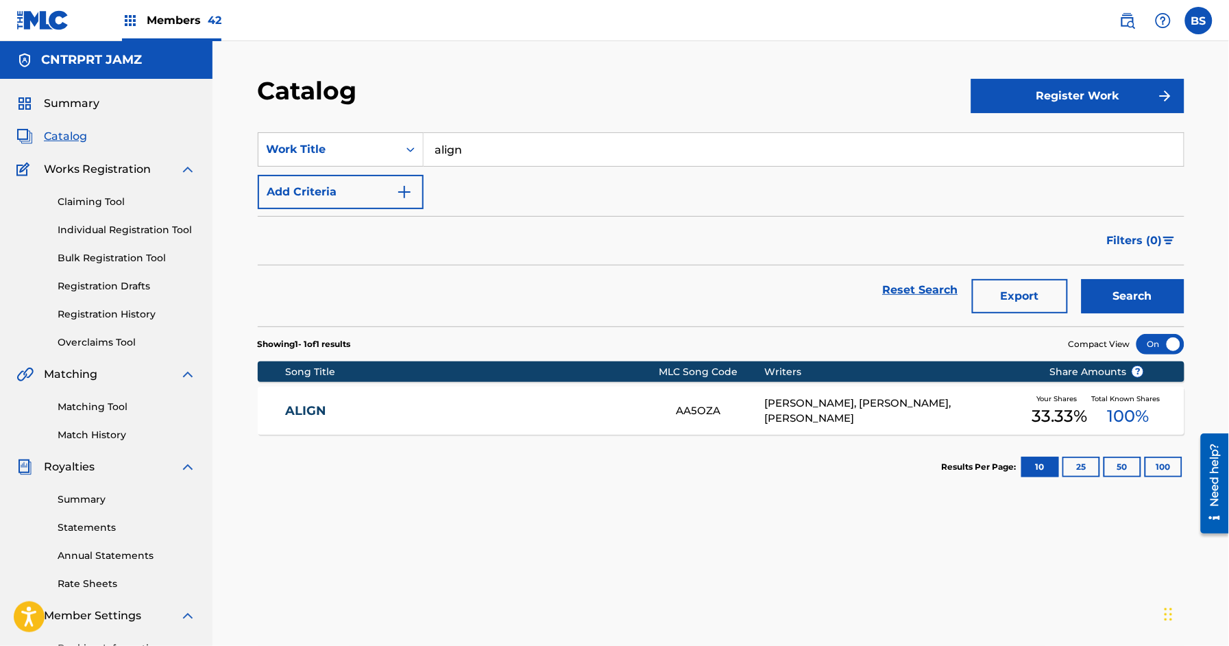
click at [607, 406] on link "ALIGN" at bounding box center [471, 411] width 373 height 16
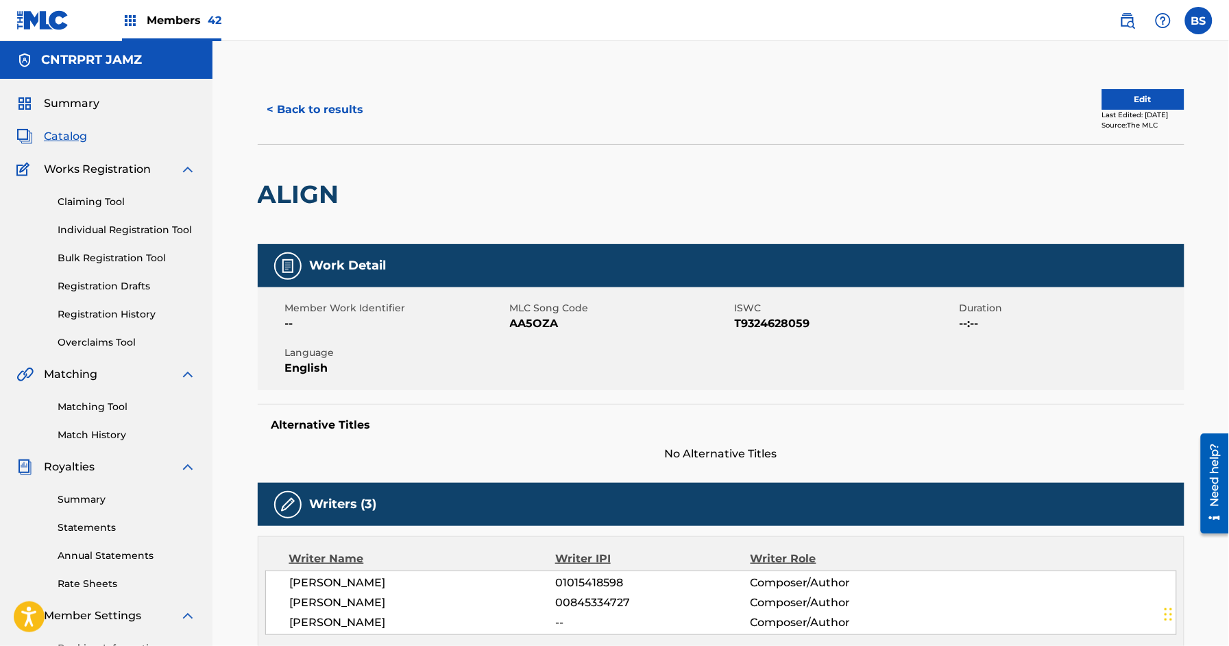
click at [312, 117] on button "< Back to results" at bounding box center [316, 110] width 116 height 34
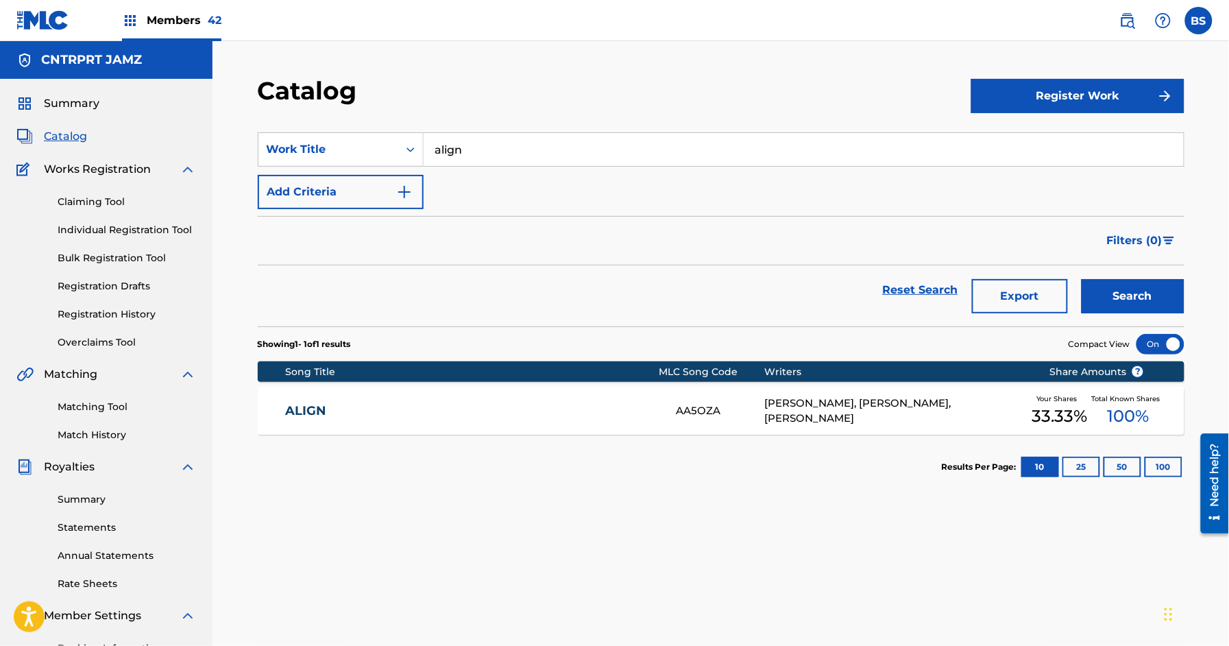
click at [466, 150] on input "align" at bounding box center [803, 149] width 760 height 33
paste input "Baby"
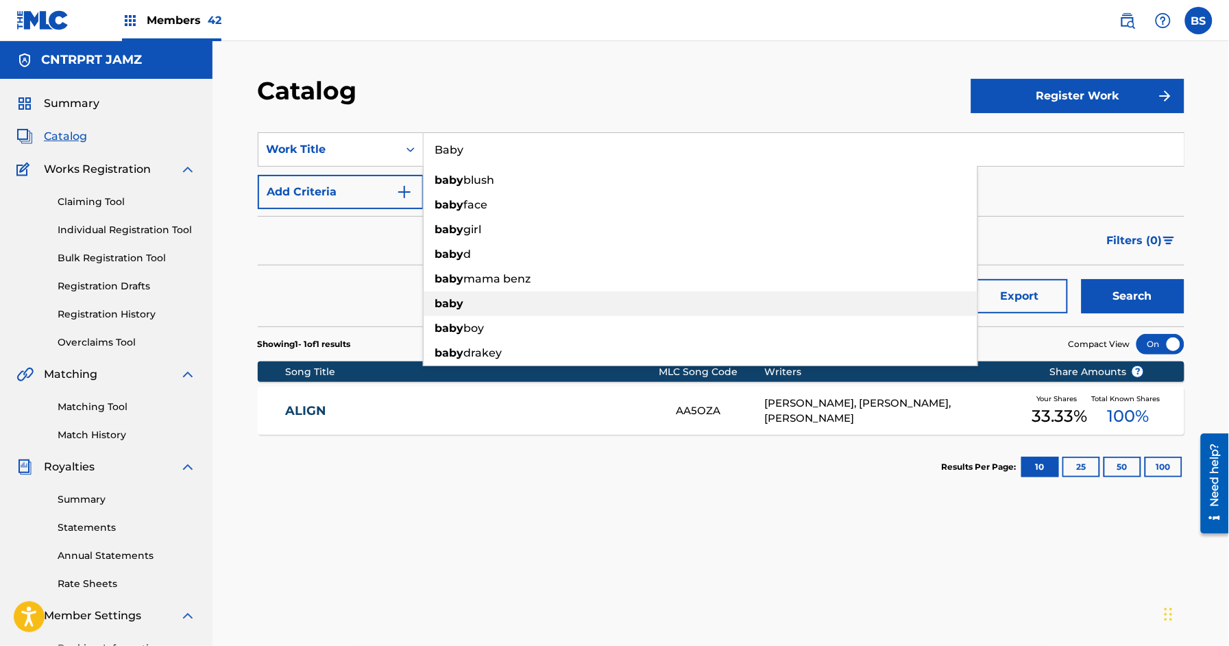
click at [461, 306] on strong "baby" at bounding box center [449, 303] width 29 height 13
type input "baby"
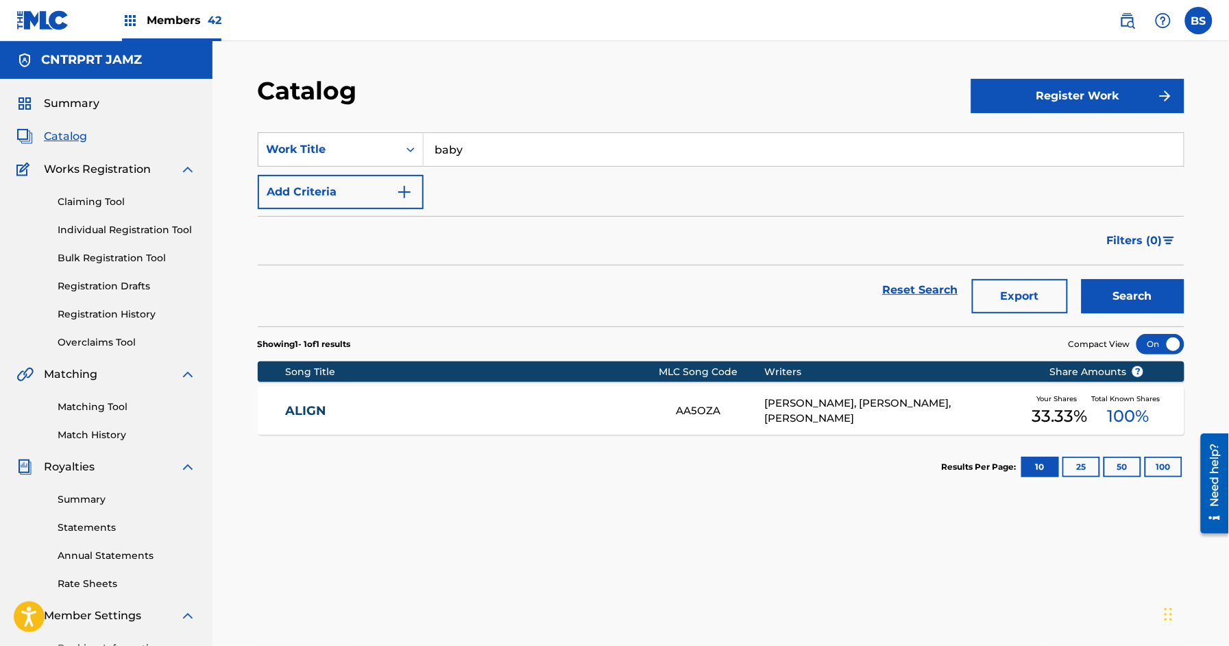
drag, startPoint x: 1129, startPoint y: 294, endPoint x: 641, endPoint y: 321, distance: 488.0
click at [1129, 294] on button "Search" at bounding box center [1132, 296] width 103 height 34
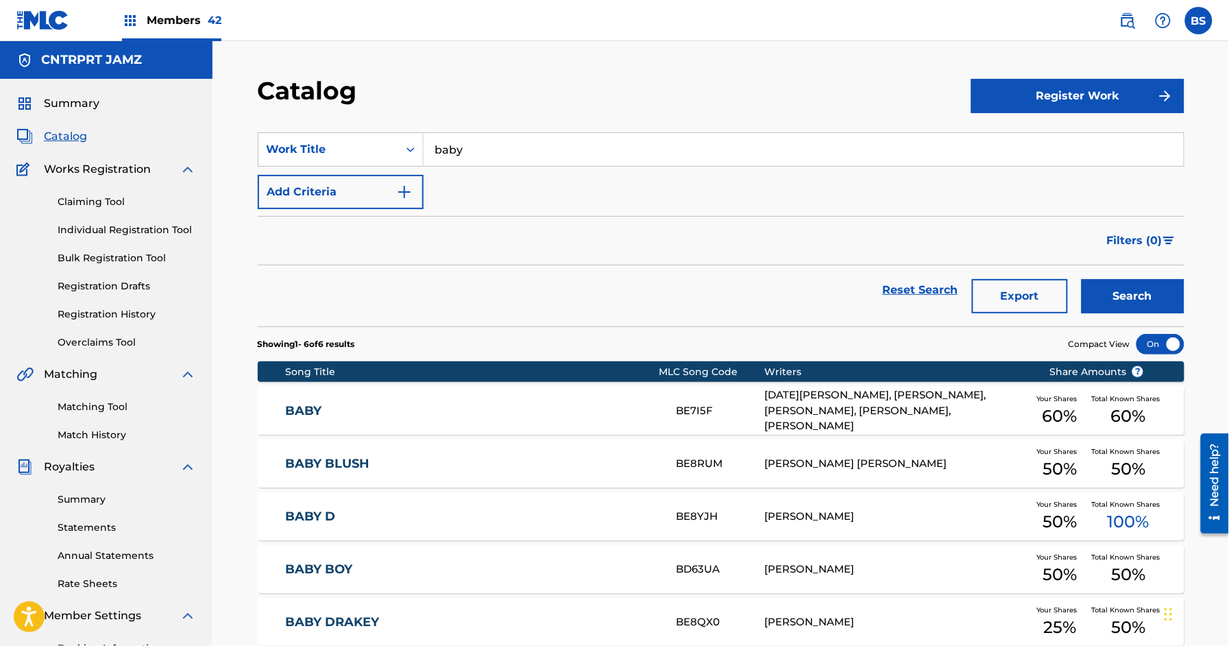
click at [621, 407] on link "BABY" at bounding box center [471, 411] width 373 height 16
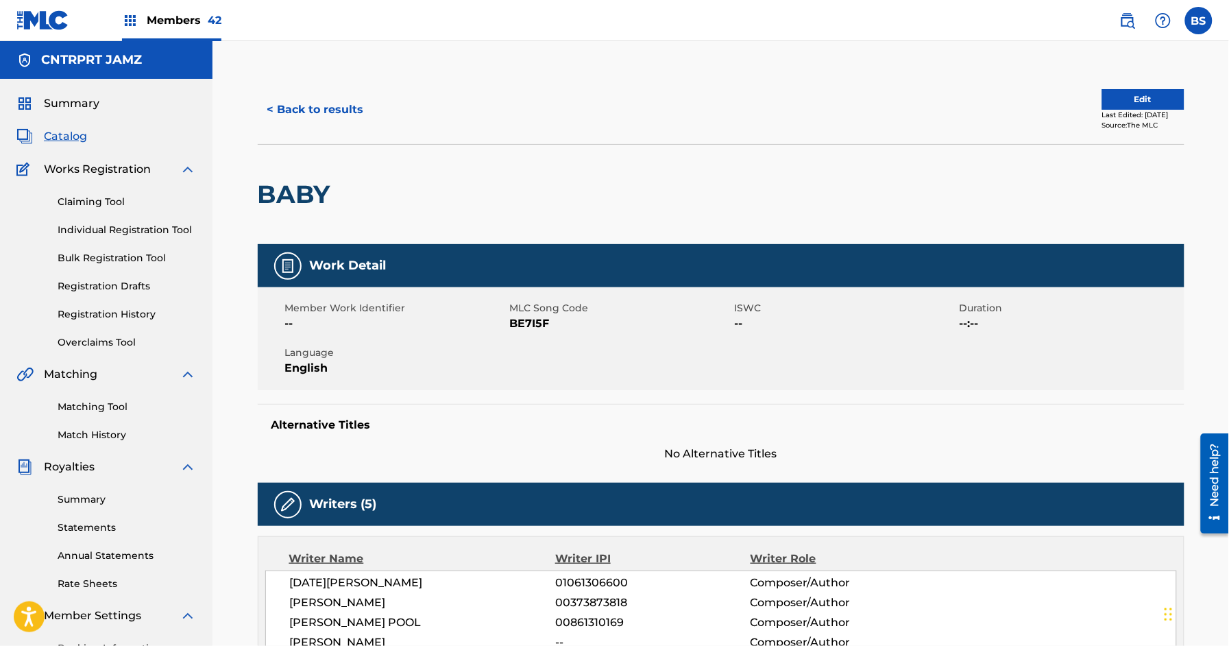
click at [352, 116] on button "< Back to results" at bounding box center [316, 110] width 116 height 34
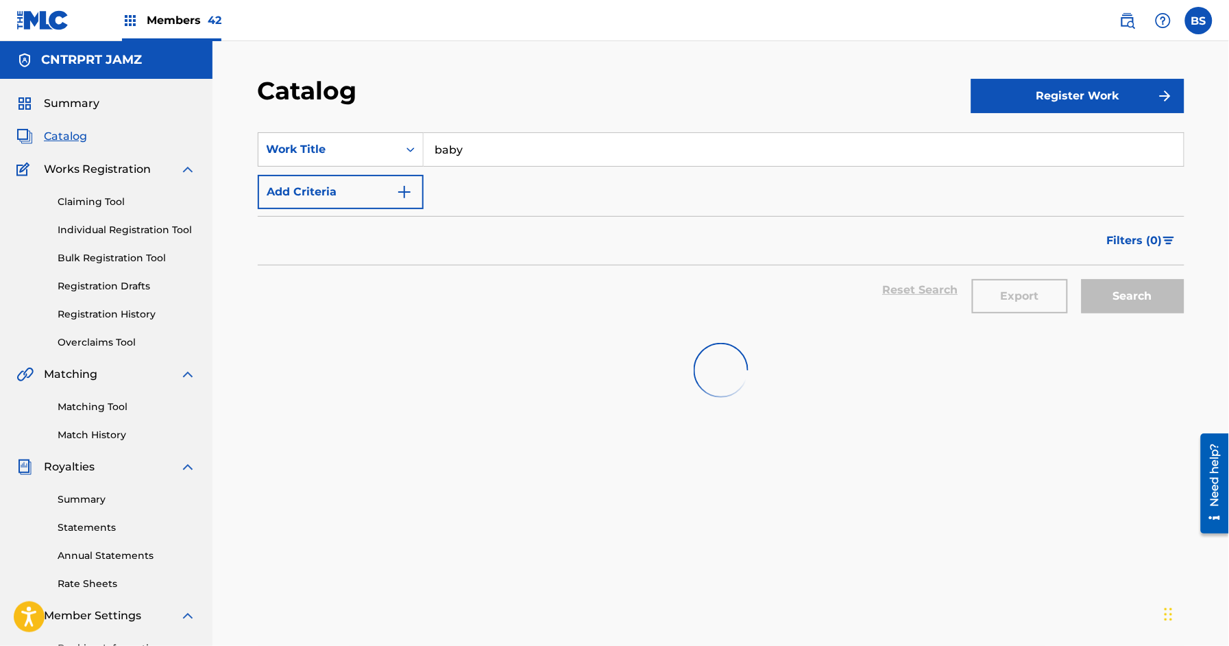
click at [511, 148] on input "baby" at bounding box center [803, 149] width 760 height 33
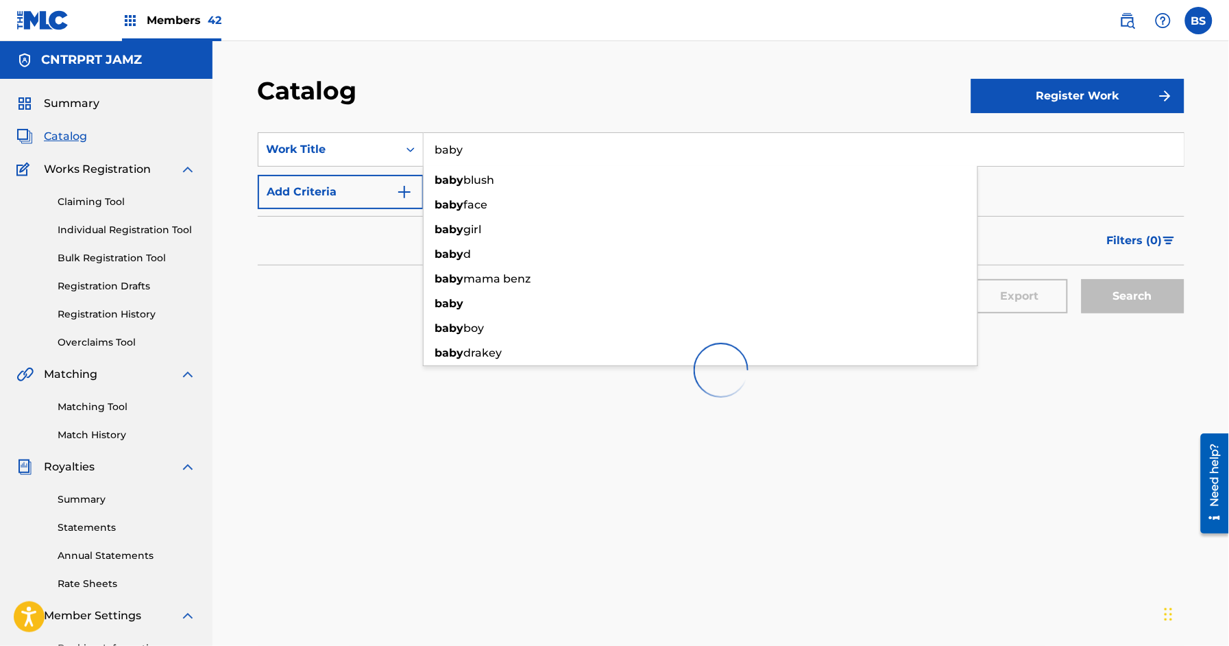
click at [511, 148] on input "baby" at bounding box center [803, 149] width 760 height 33
paste input "Eat Your Heart"
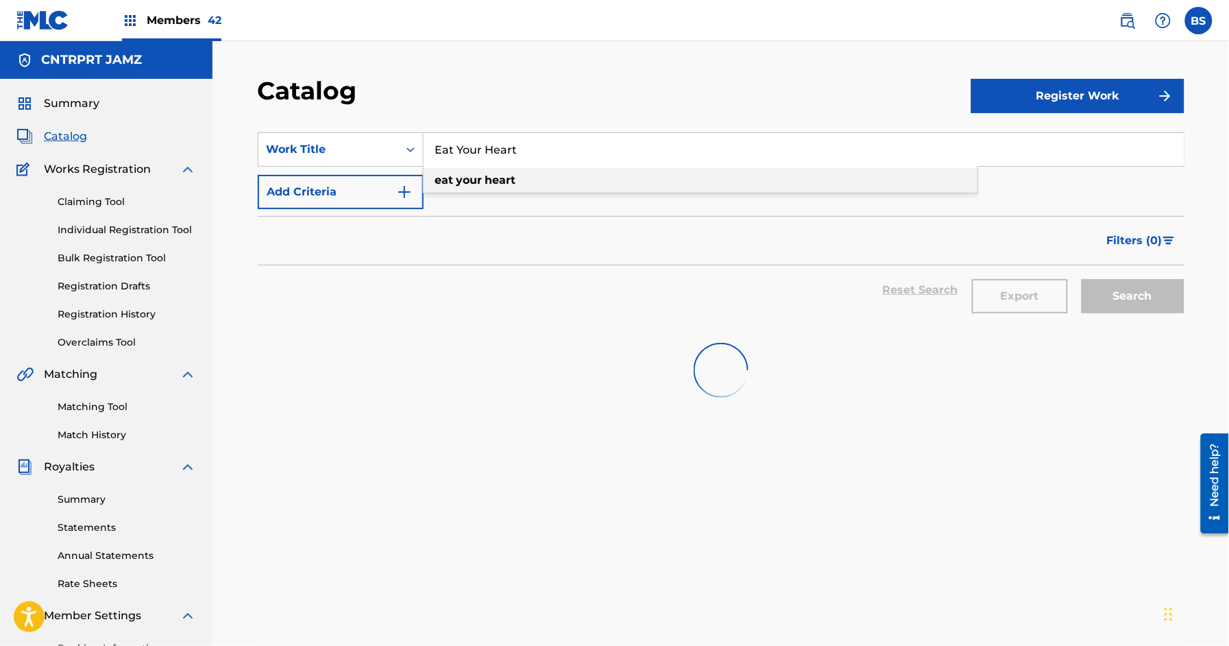
drag, startPoint x: 484, startPoint y: 177, endPoint x: 868, endPoint y: 233, distance: 388.4
click at [485, 177] on div "eat your heart" at bounding box center [700, 180] width 554 height 25
type input "eat your heart"
click at [66, 111] on span "Summary" at bounding box center [72, 103] width 56 height 16
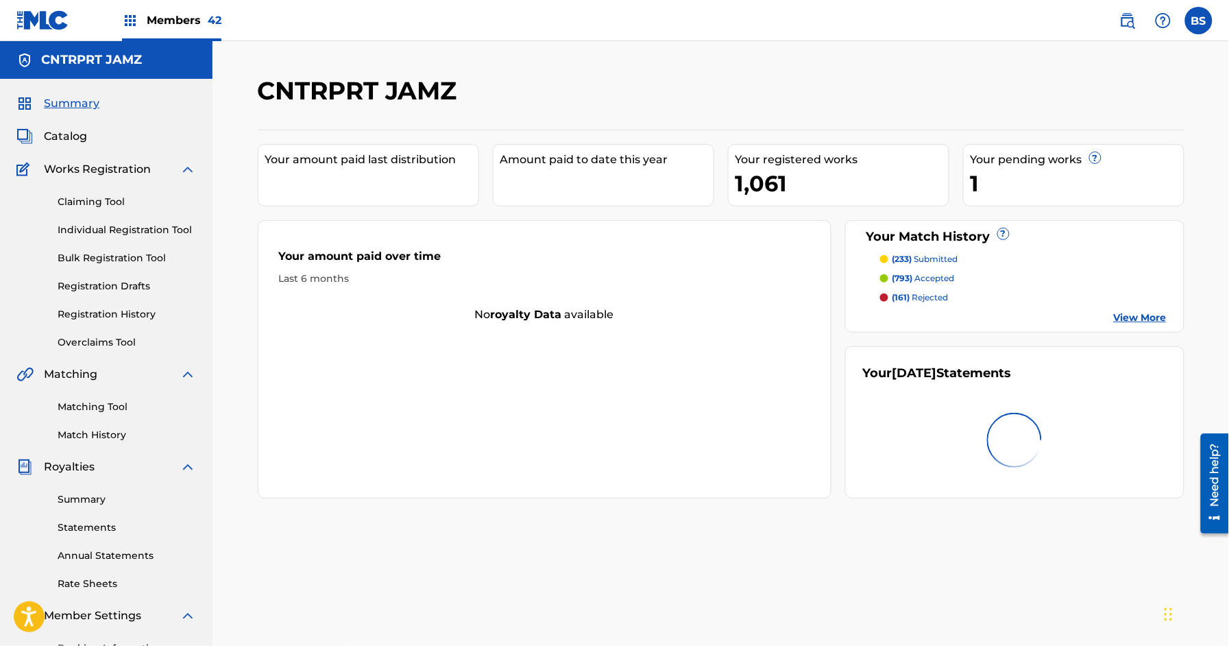
click at [62, 135] on span "Catalog" at bounding box center [65, 136] width 43 height 16
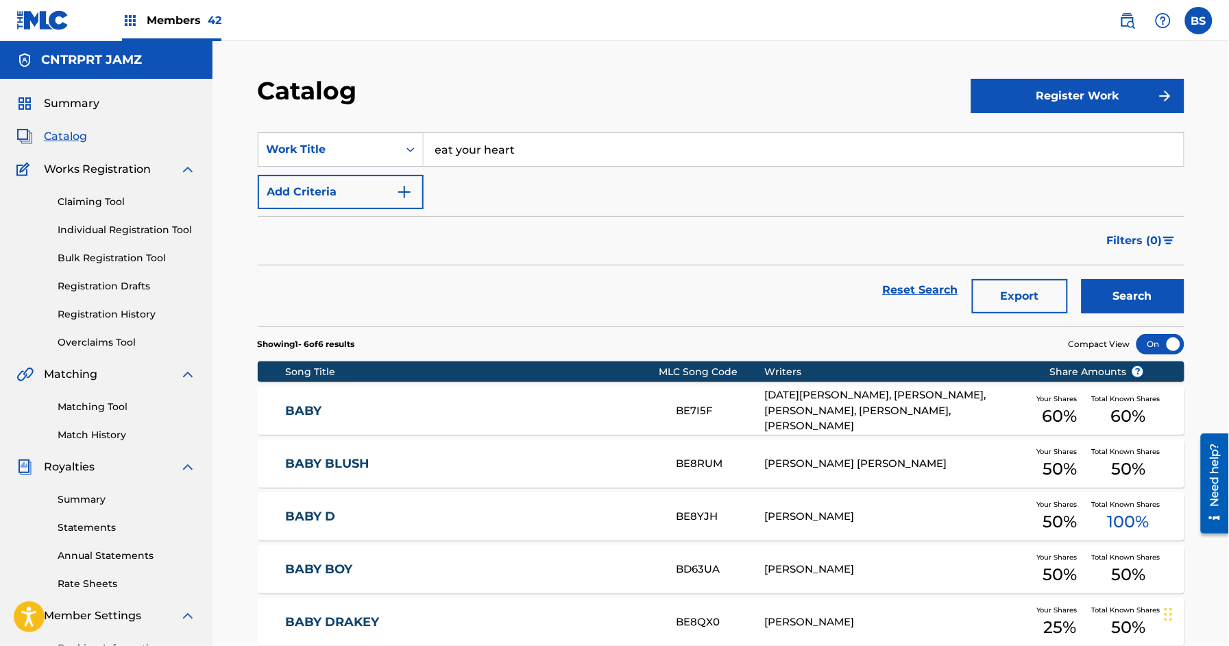
click at [511, 148] on input "eat your heart" at bounding box center [803, 149] width 760 height 33
click at [1124, 287] on button "Search" at bounding box center [1132, 296] width 103 height 34
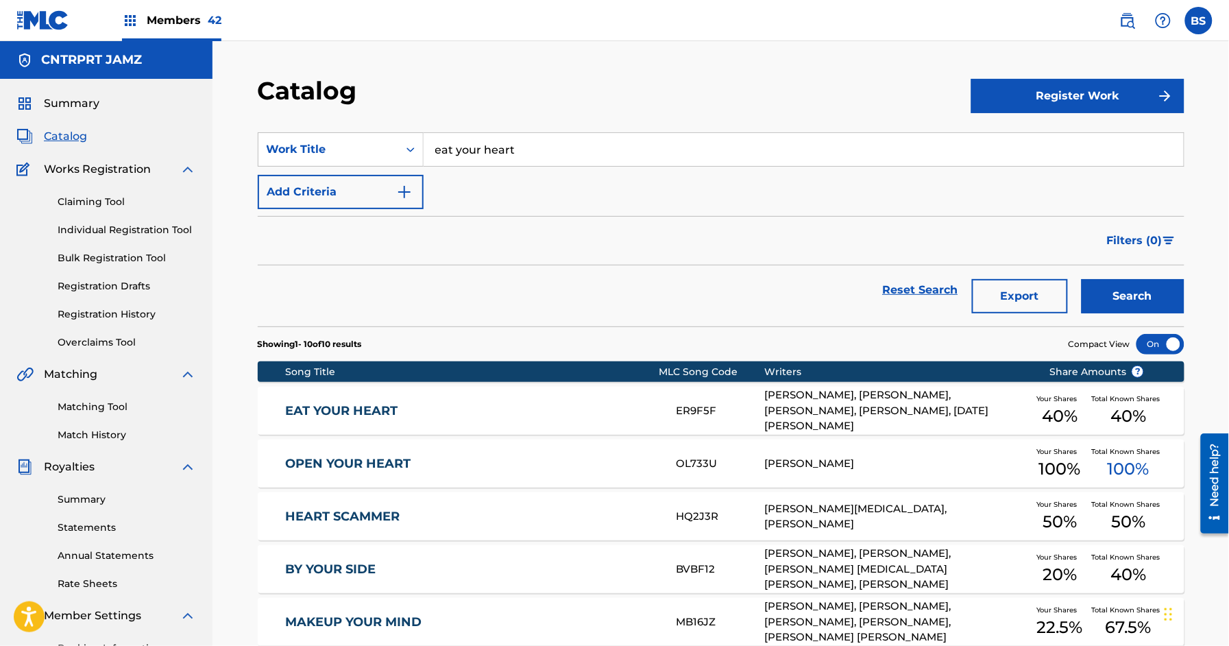
click at [542, 409] on link "EAT YOUR HEART" at bounding box center [471, 411] width 373 height 16
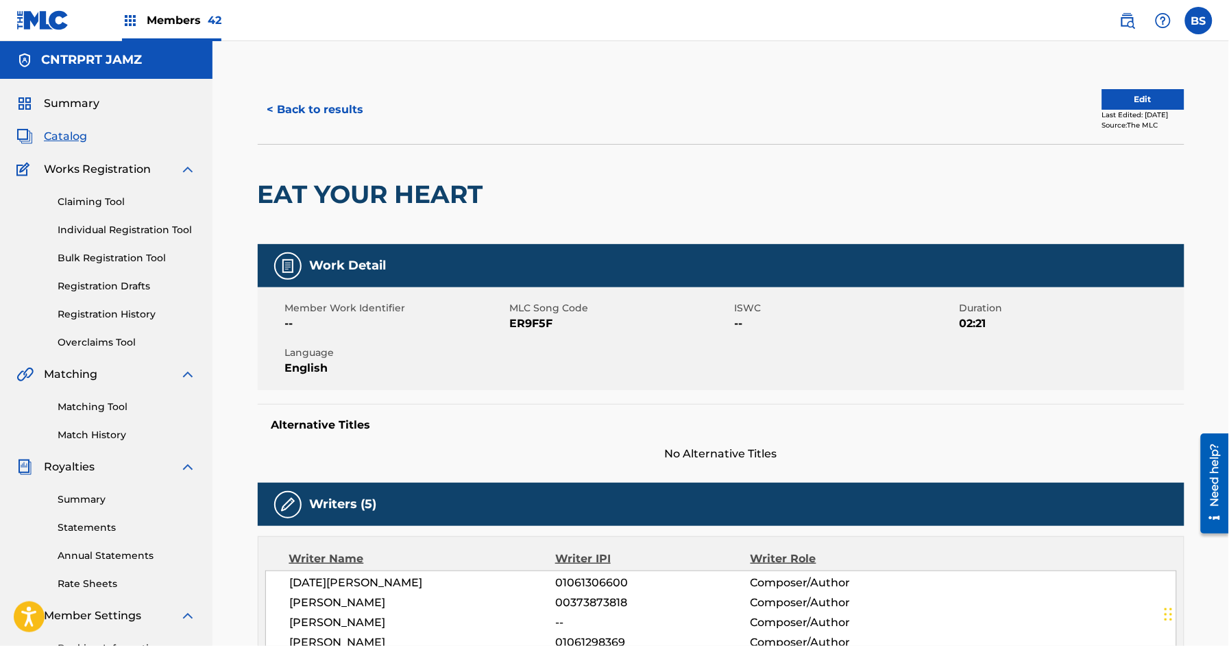
click at [336, 105] on button "< Back to results" at bounding box center [316, 110] width 116 height 34
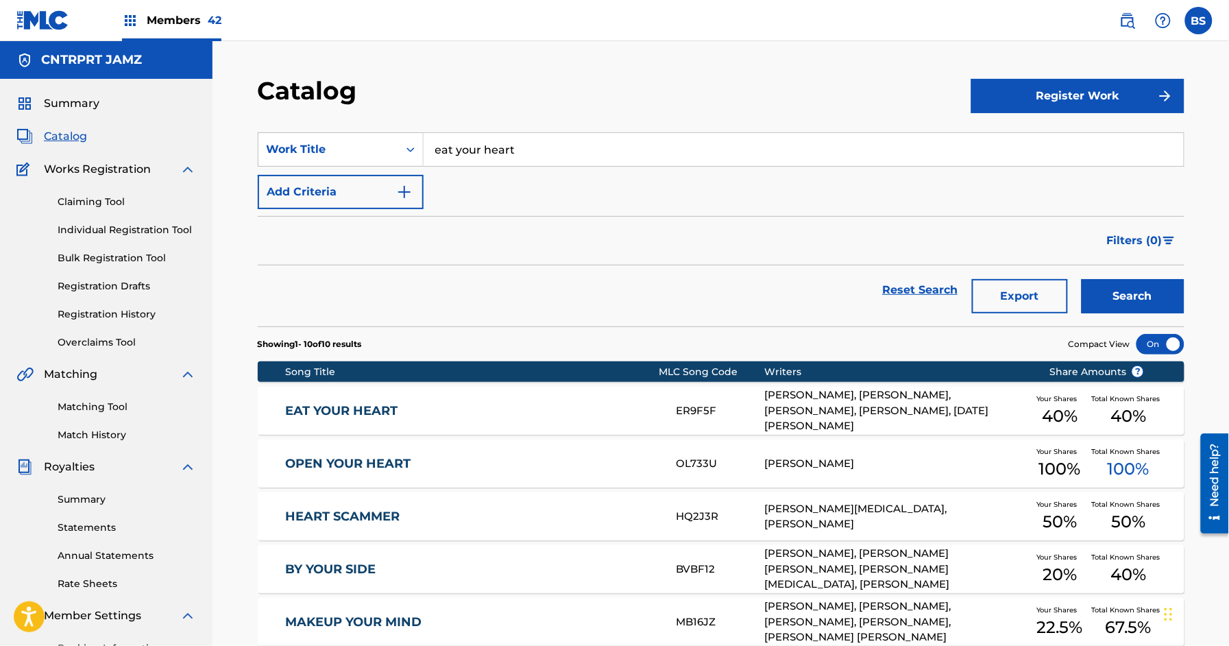
click at [529, 150] on input "eat your heart" at bounding box center [803, 149] width 760 height 33
paste input "in colour"
type input "in colour"
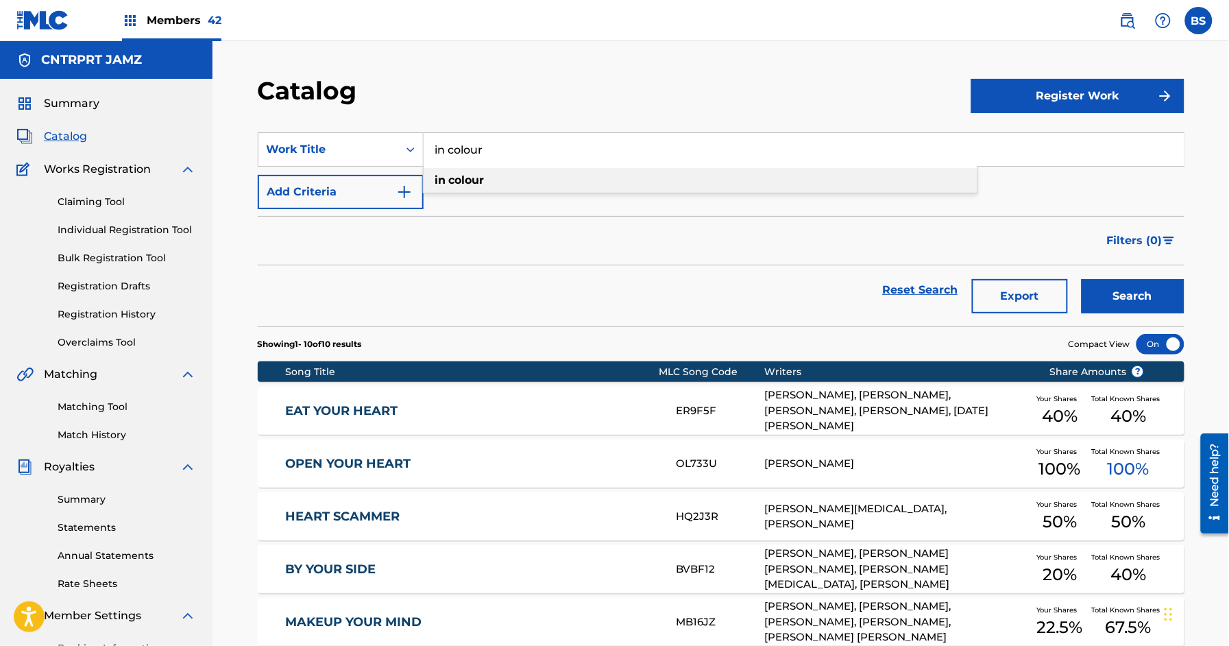
drag, startPoint x: 498, startPoint y: 173, endPoint x: 766, endPoint y: 201, distance: 269.5
click at [498, 172] on div "in colour" at bounding box center [700, 180] width 554 height 25
drag, startPoint x: 1144, startPoint y: 299, endPoint x: 541, endPoint y: 430, distance: 616.4
click at [1144, 298] on button "Search" at bounding box center [1132, 296] width 103 height 34
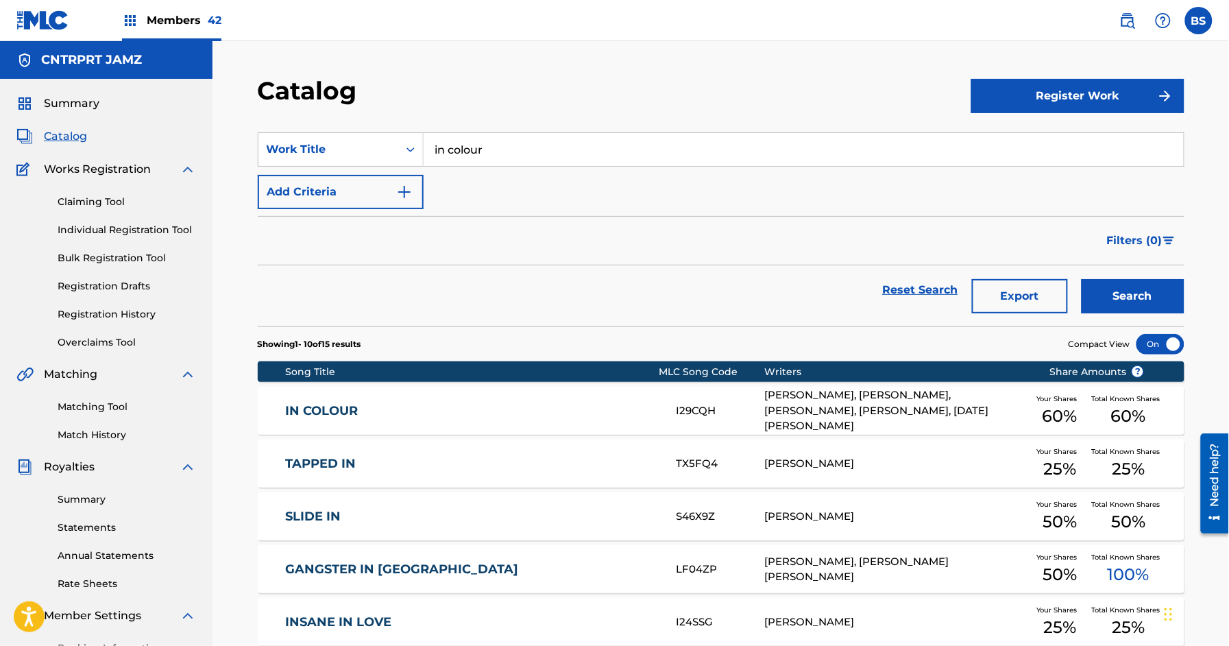
click at [615, 415] on link "IN COLOUR" at bounding box center [471, 411] width 373 height 16
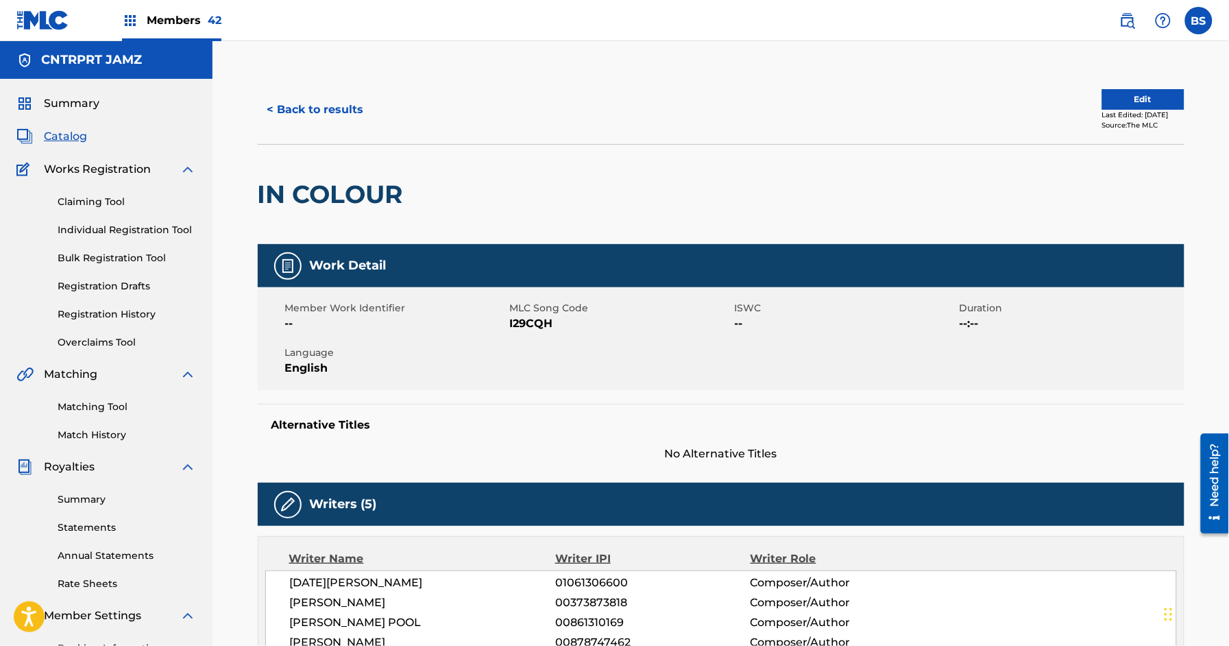
click at [341, 112] on button "< Back to results" at bounding box center [316, 110] width 116 height 34
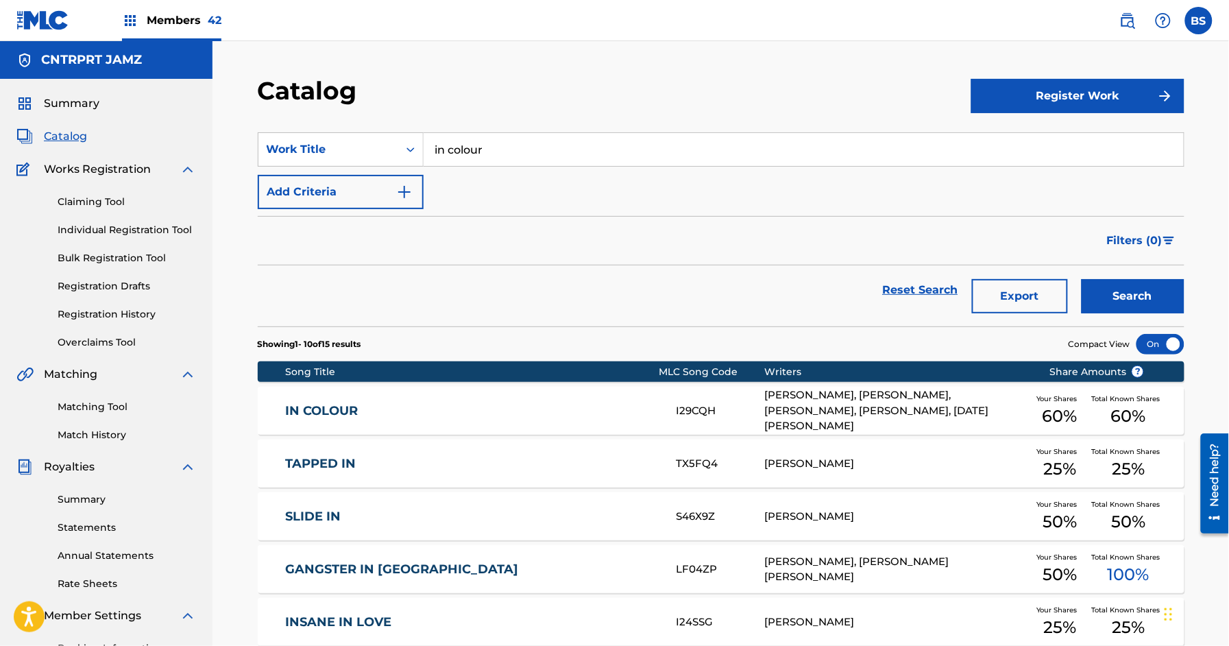
click at [515, 150] on input "in colour" at bounding box center [803, 149] width 760 height 33
paste input "walk my way (bump)"
type input "walk my way (bump)"
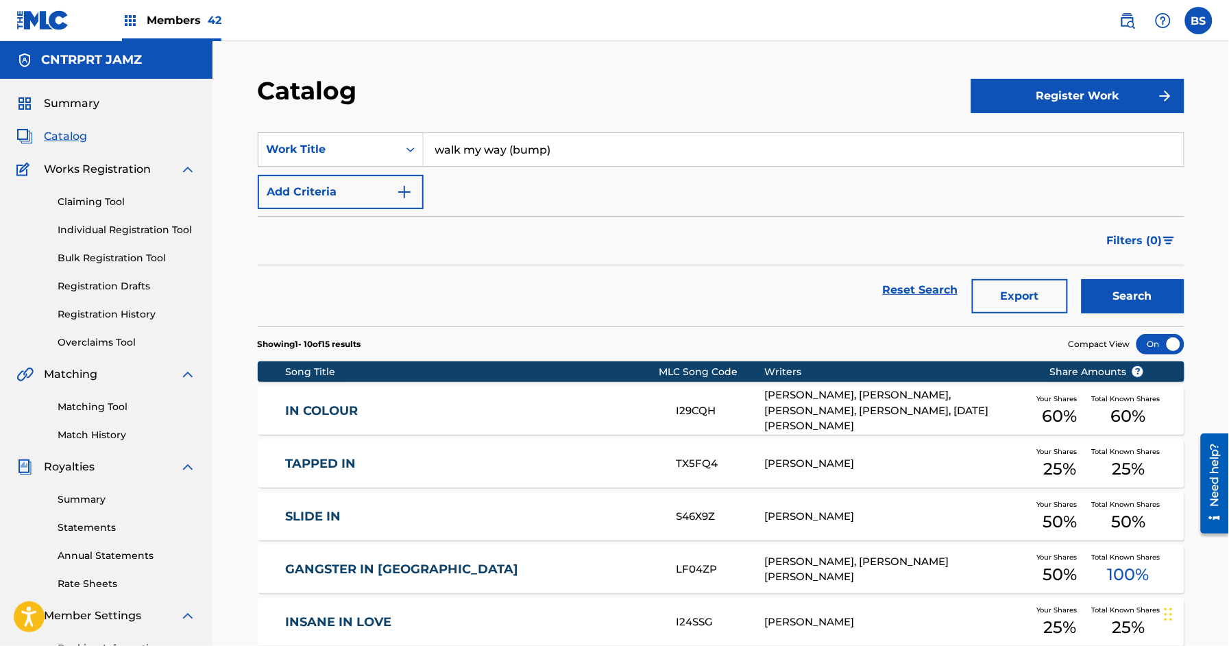
click at [1140, 293] on button "Search" at bounding box center [1132, 296] width 103 height 34
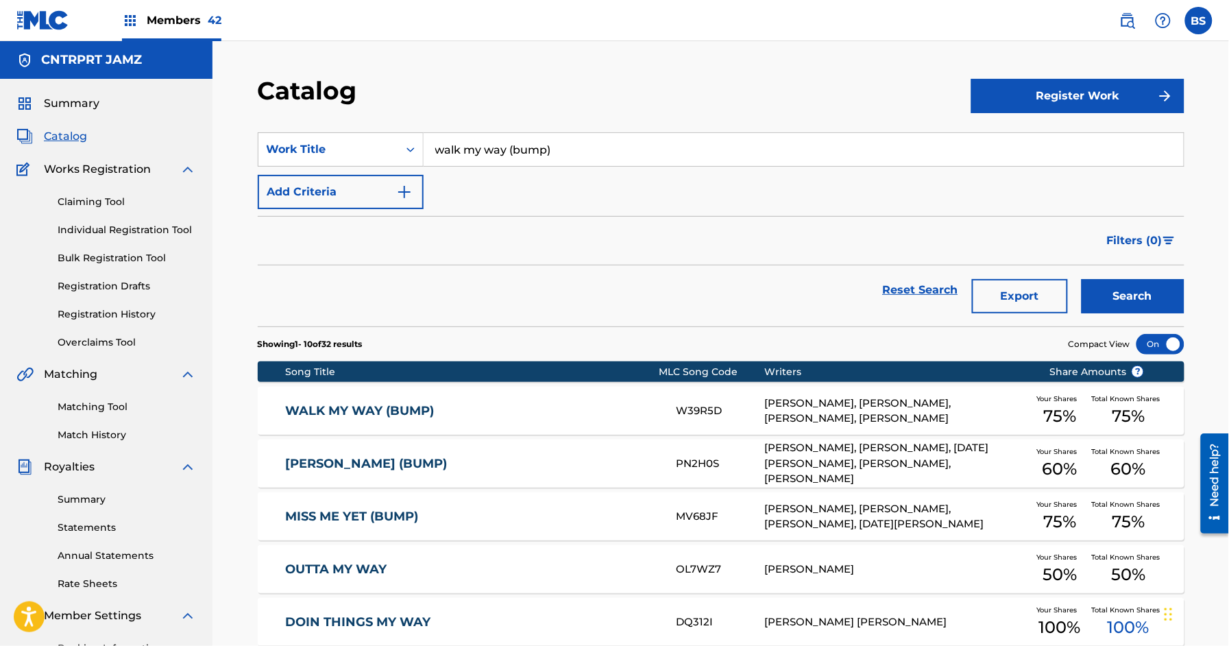
click at [494, 418] on link "WALK MY WAY (BUMP)" at bounding box center [471, 411] width 373 height 16
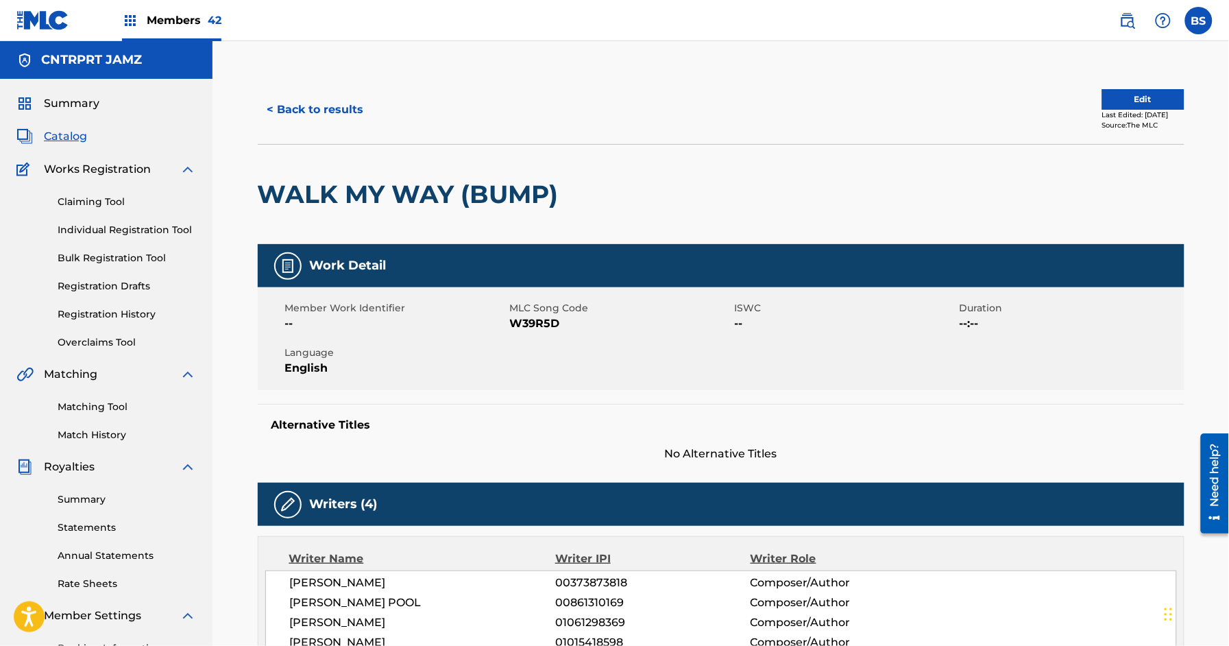
click at [330, 99] on button "< Back to results" at bounding box center [316, 110] width 116 height 34
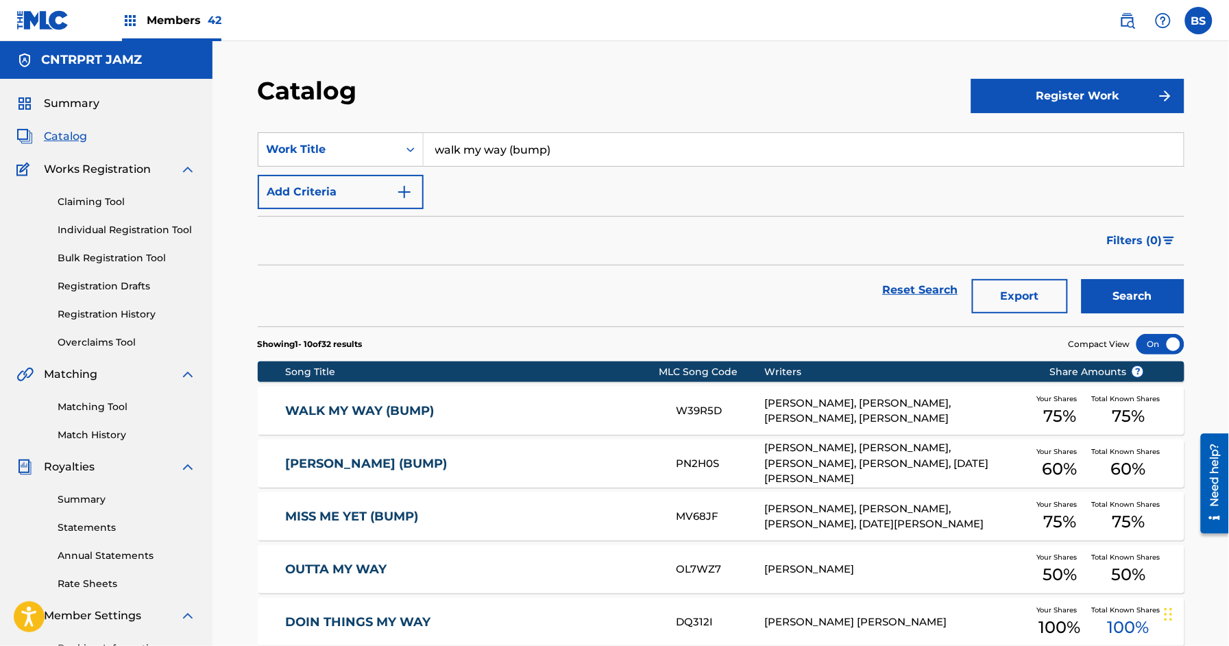
click at [493, 151] on input "walk my way (bump)" at bounding box center [803, 149] width 760 height 33
paste input "visa"
type input "visa"
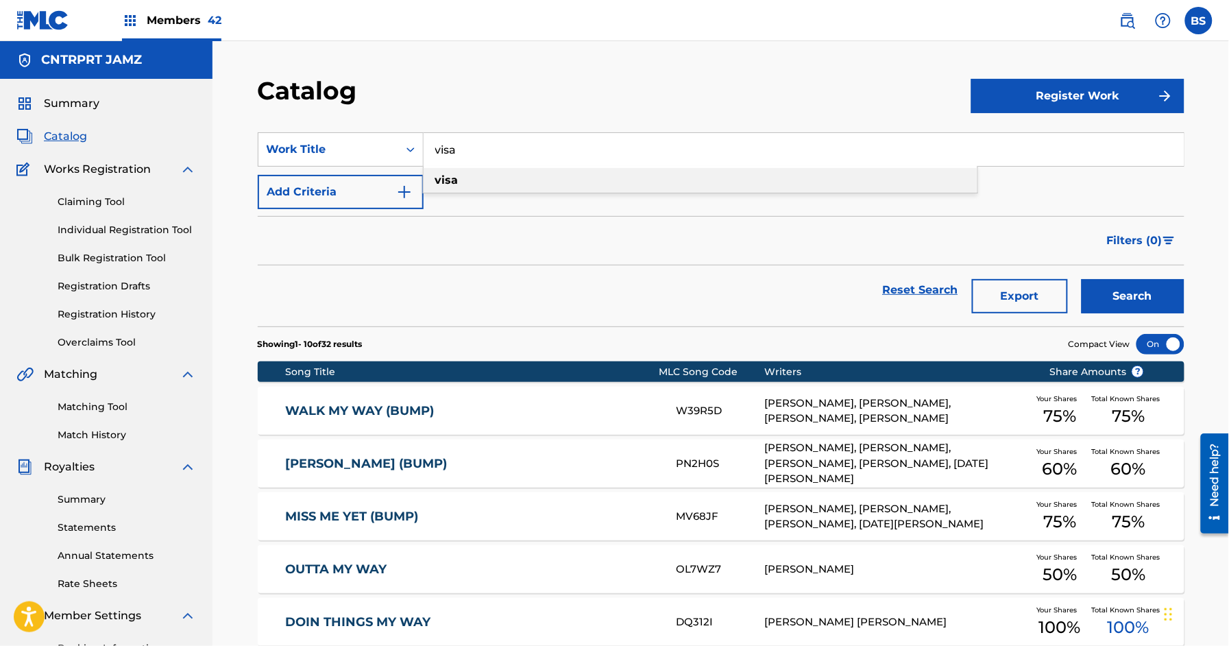
click at [459, 177] on div "visa" at bounding box center [700, 180] width 554 height 25
drag, startPoint x: 1118, startPoint y: 295, endPoint x: 875, endPoint y: 315, distance: 243.5
click at [1117, 294] on button "Search" at bounding box center [1132, 296] width 103 height 34
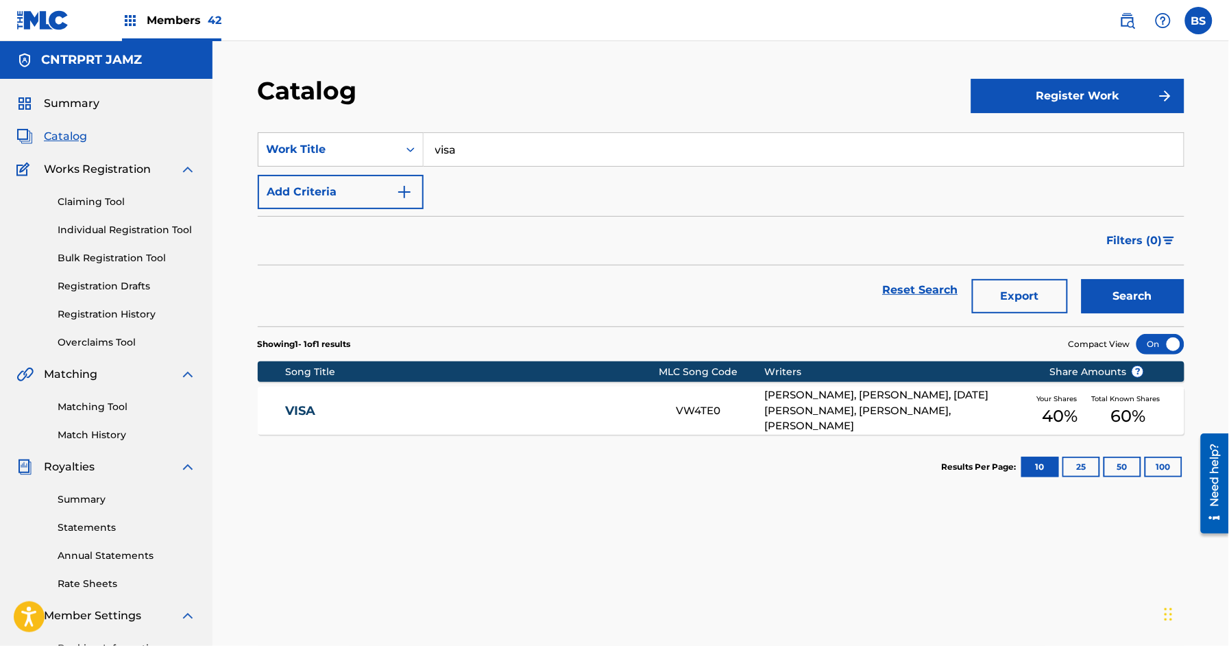
drag, startPoint x: 569, startPoint y: 411, endPoint x: 556, endPoint y: 422, distance: 17.0
click at [569, 411] on link "VISA" at bounding box center [471, 411] width 373 height 16
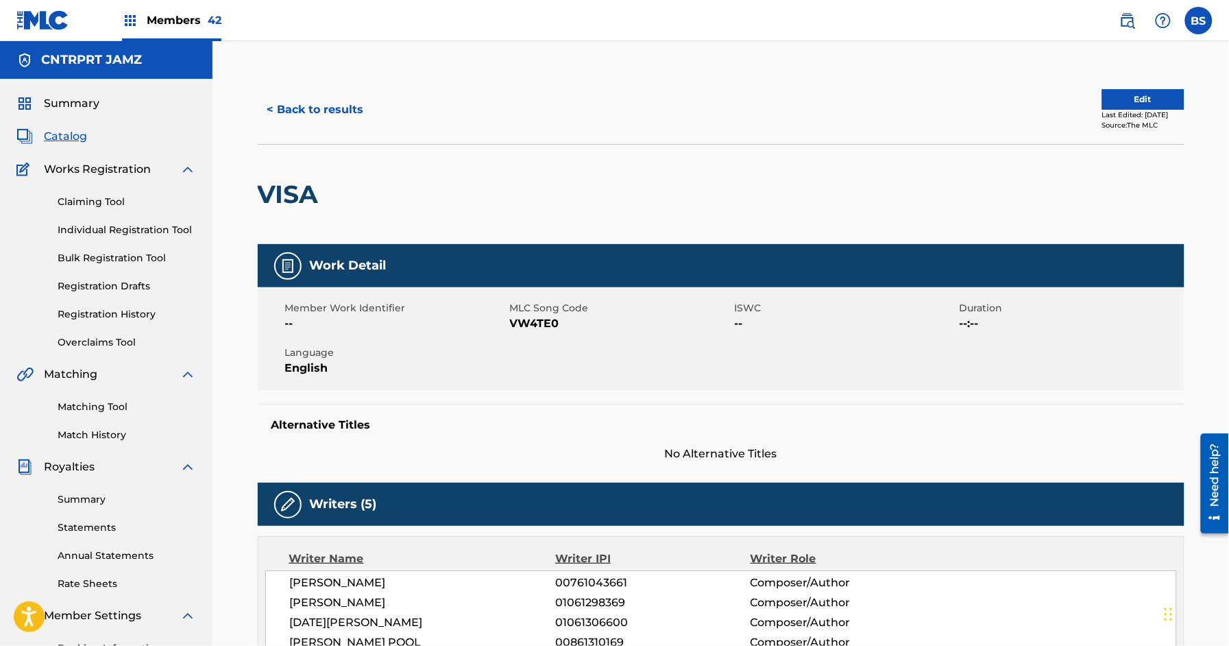
click at [317, 122] on button "< Back to results" at bounding box center [316, 110] width 116 height 34
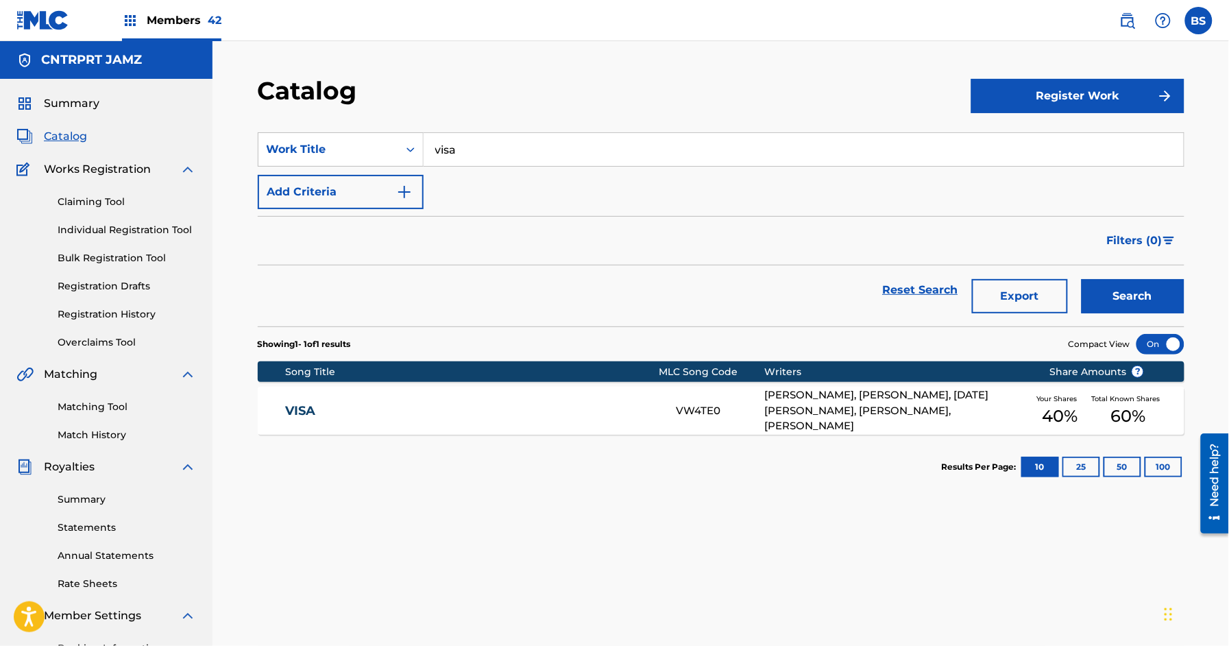
click at [476, 151] on input "visa" at bounding box center [803, 149] width 760 height 33
paste input "palace"
type input "palace"
click at [465, 177] on strong "palace" at bounding box center [454, 179] width 38 height 13
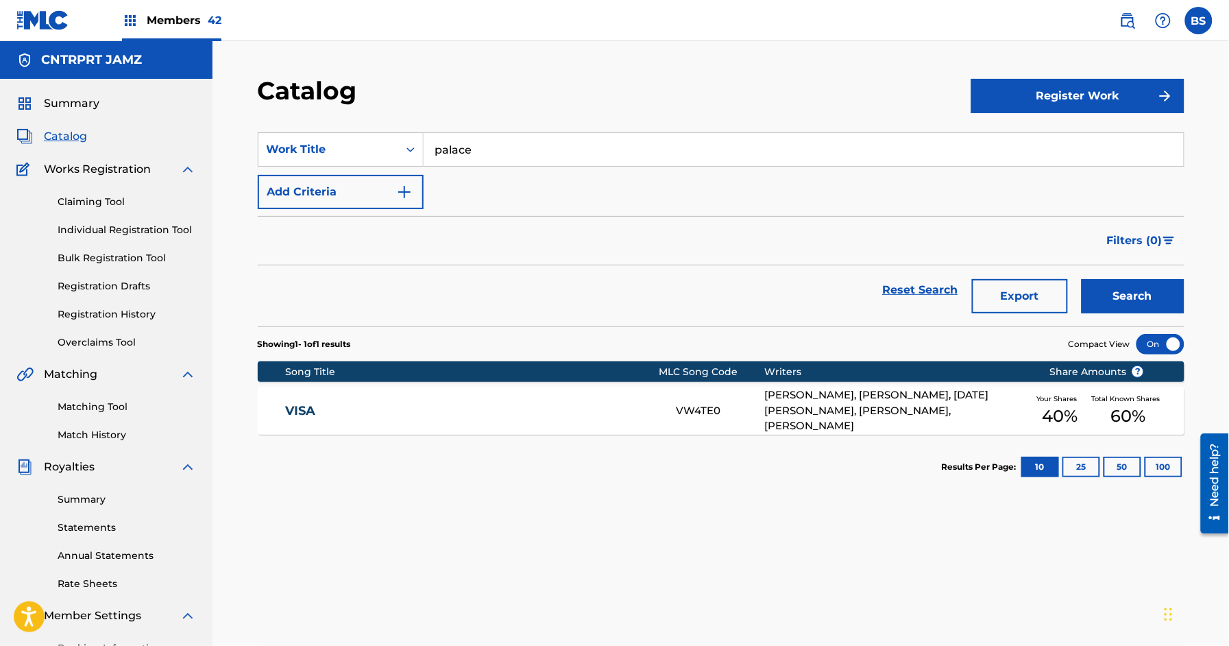
click at [1120, 291] on button "Search" at bounding box center [1132, 296] width 103 height 34
click at [611, 415] on link "PALACE" at bounding box center [471, 411] width 373 height 16
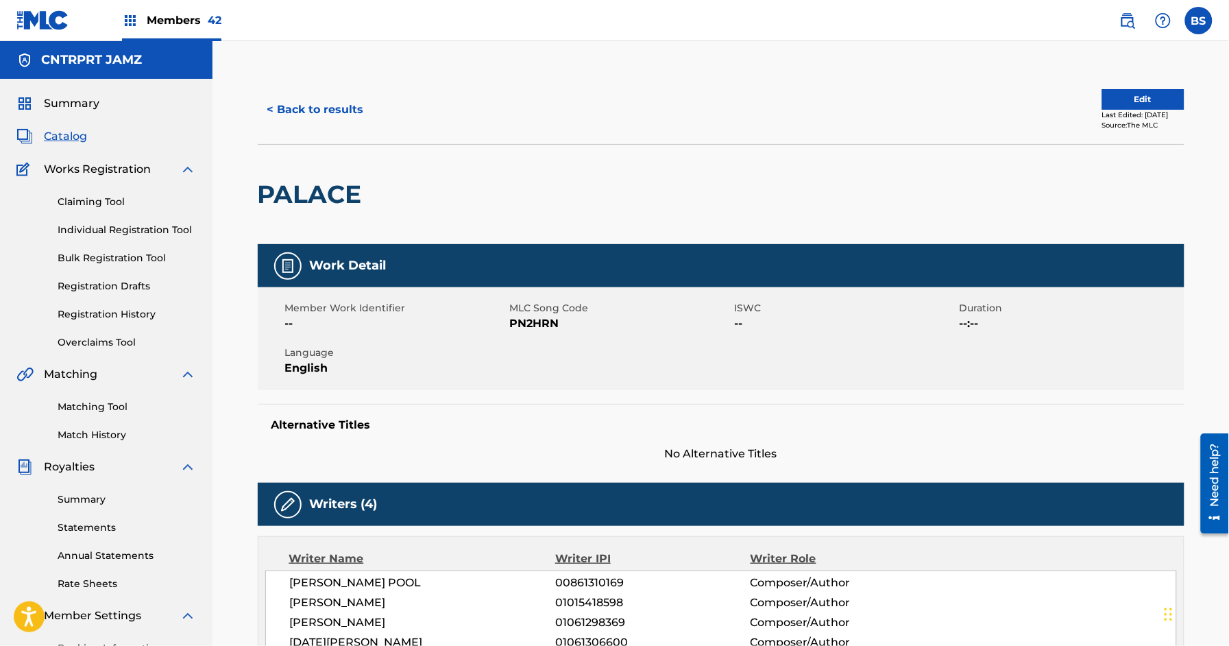
click at [328, 112] on button "< Back to results" at bounding box center [316, 110] width 116 height 34
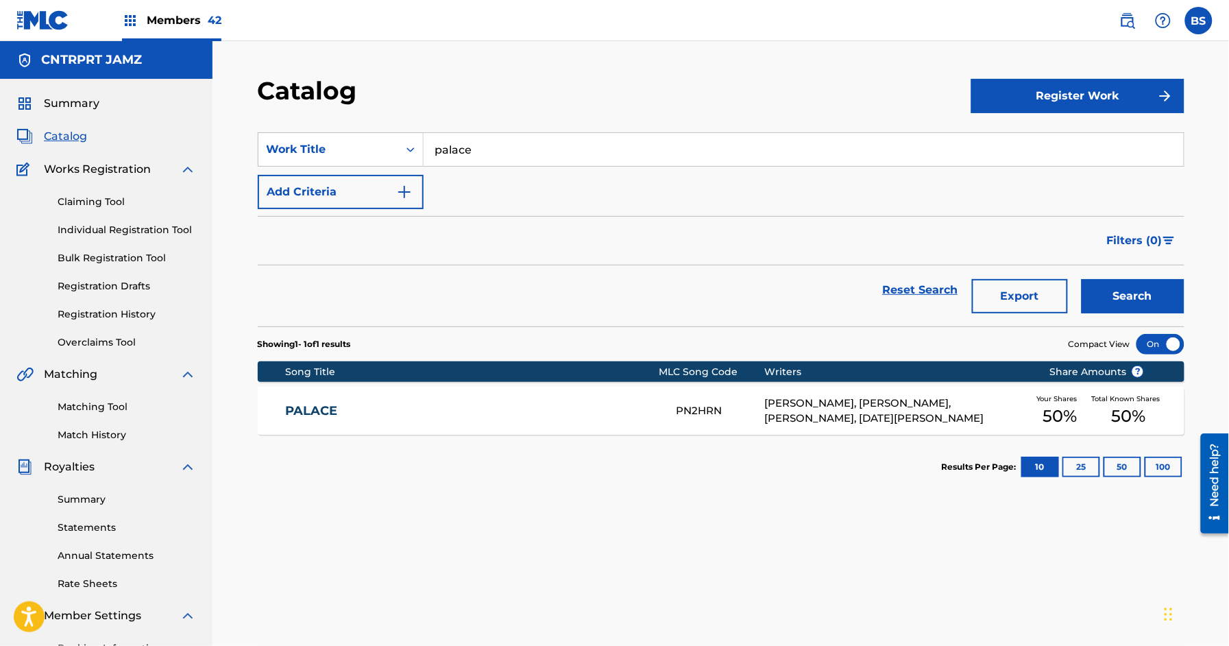
click at [476, 144] on input "palace" at bounding box center [803, 149] width 760 height 33
paste input "stuck"
type input "stuck"
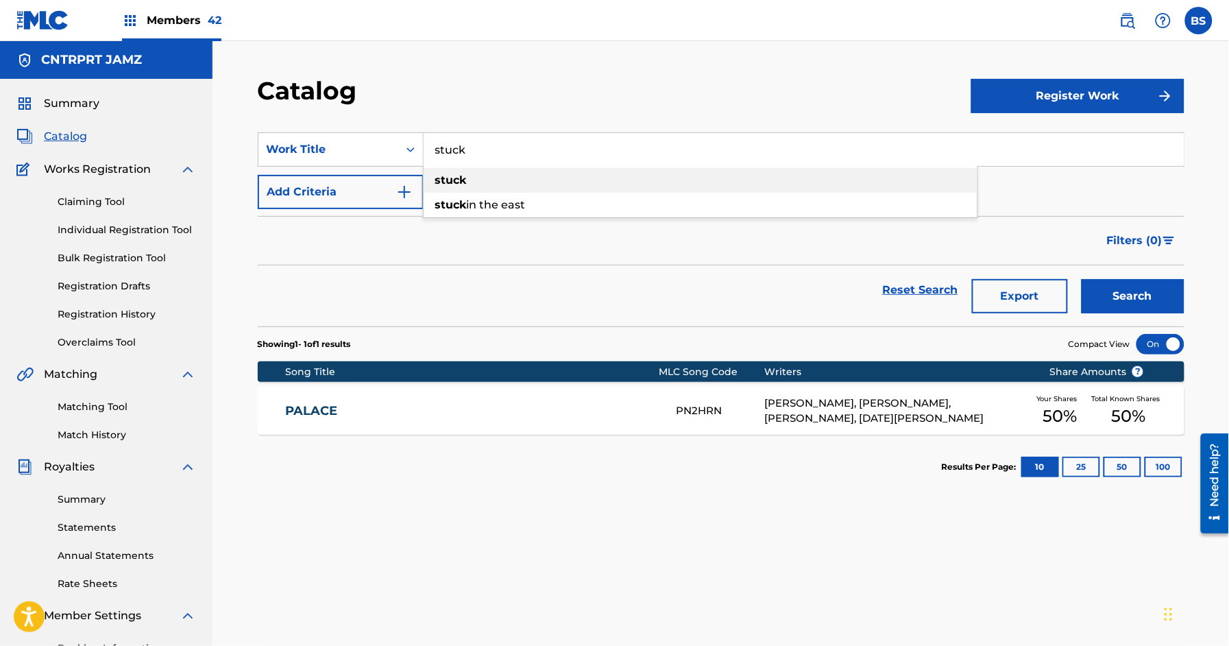
click at [461, 181] on strong "stuck" at bounding box center [451, 179] width 32 height 13
drag, startPoint x: 1166, startPoint y: 306, endPoint x: 1057, endPoint y: 320, distance: 110.5
click at [1166, 306] on button "Search" at bounding box center [1132, 296] width 103 height 34
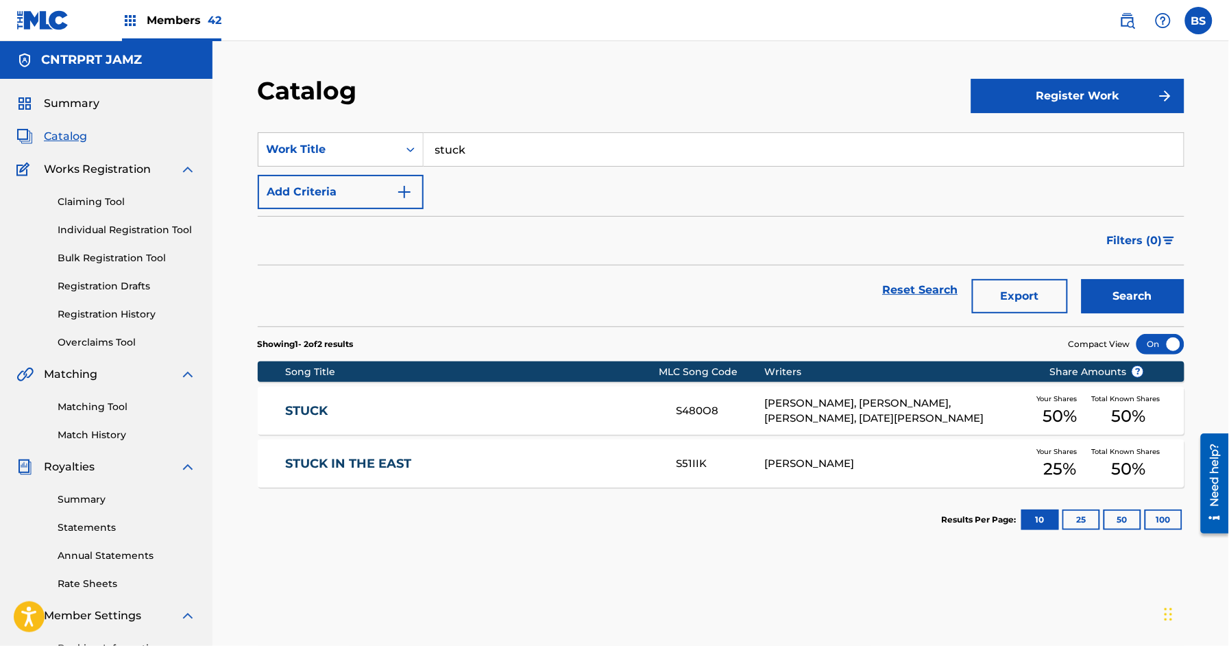
click at [569, 419] on div "STUCK S480O8 [PERSON_NAME], [PERSON_NAME], [PERSON_NAME], [DATE][PERSON_NAME] Y…" at bounding box center [721, 410] width 926 height 48
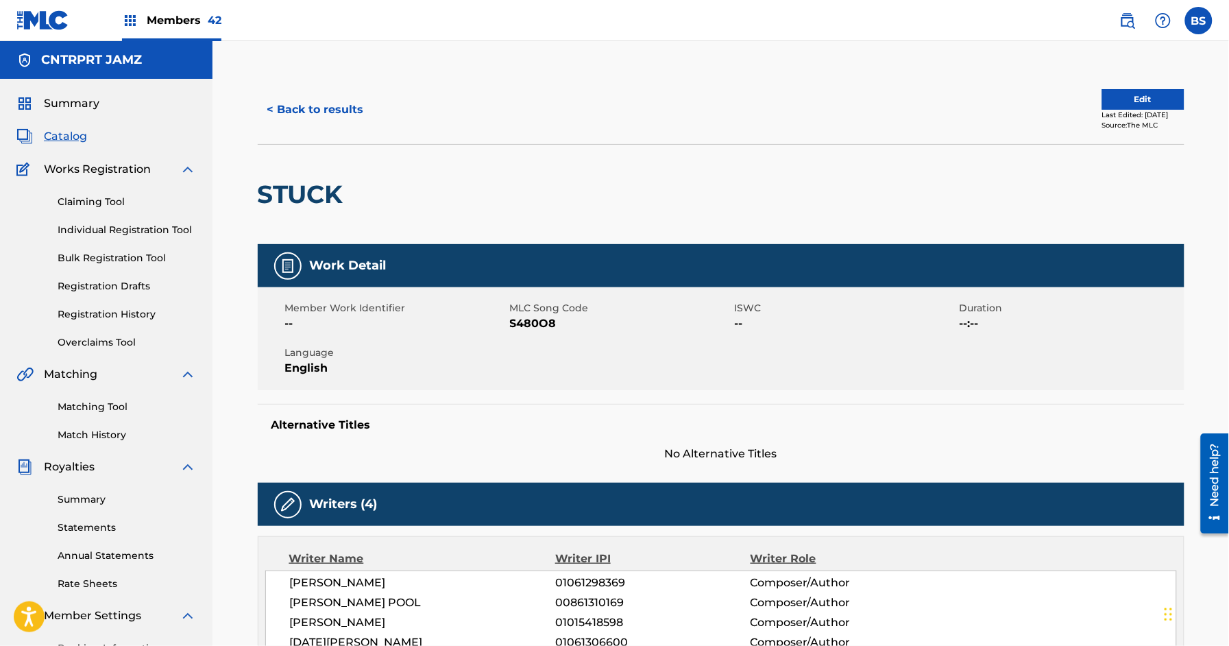
click at [328, 116] on button "< Back to results" at bounding box center [316, 110] width 116 height 34
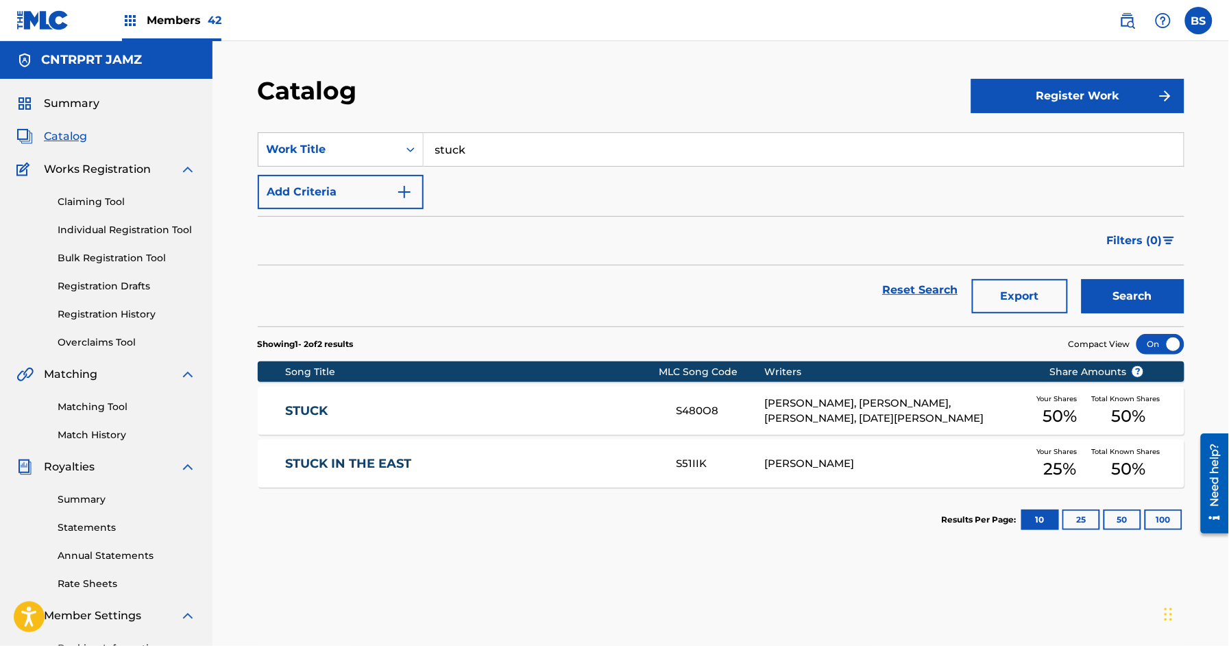
click at [489, 147] on input "stuck" at bounding box center [803, 149] width 760 height 33
paste input "1am"
drag, startPoint x: 463, startPoint y: 176, endPoint x: 809, endPoint y: 269, distance: 359.0
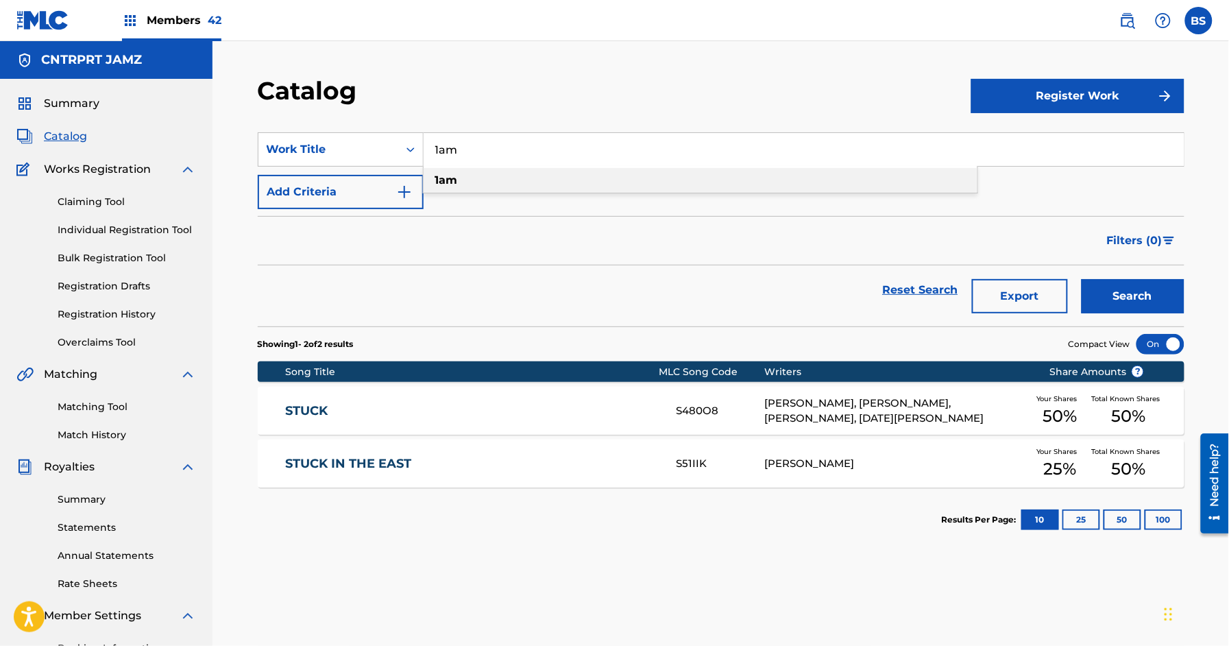
click at [464, 175] on div "1am" at bounding box center [700, 180] width 554 height 25
click at [1151, 284] on button "Search" at bounding box center [1132, 296] width 103 height 34
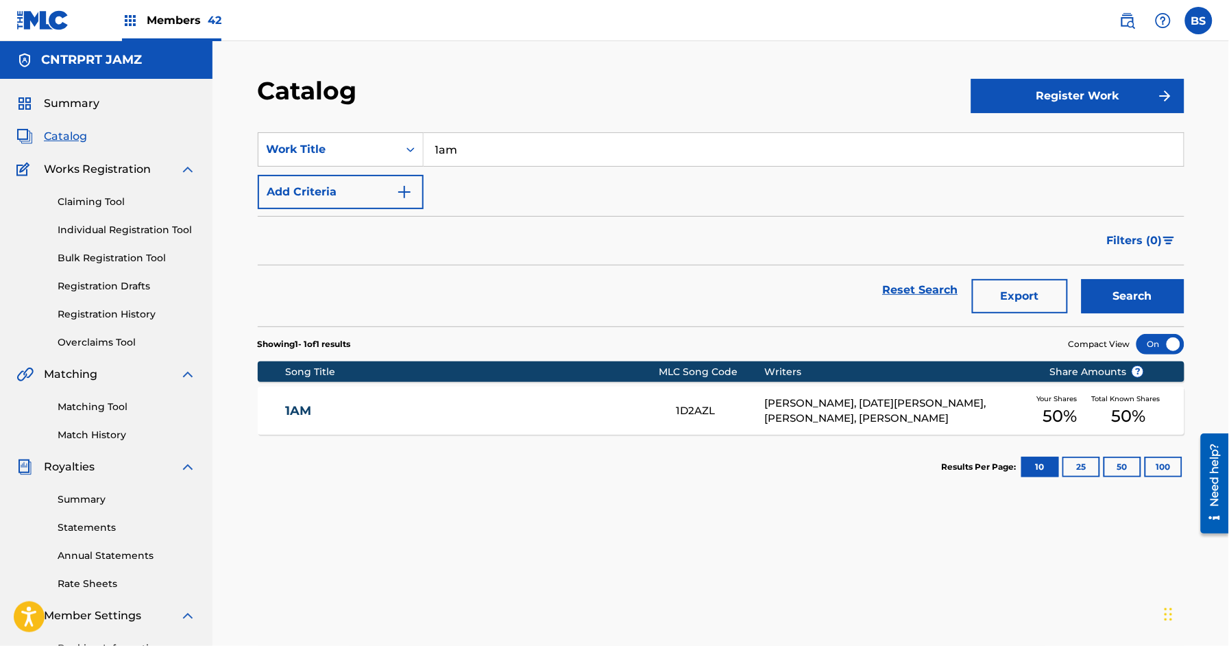
click at [469, 144] on input "1am" at bounding box center [803, 149] width 760 height 33
paste input "walk my way (bump)"
type input "walk my way (bump)"
drag, startPoint x: 1151, startPoint y: 284, endPoint x: 824, endPoint y: 288, distance: 327.6
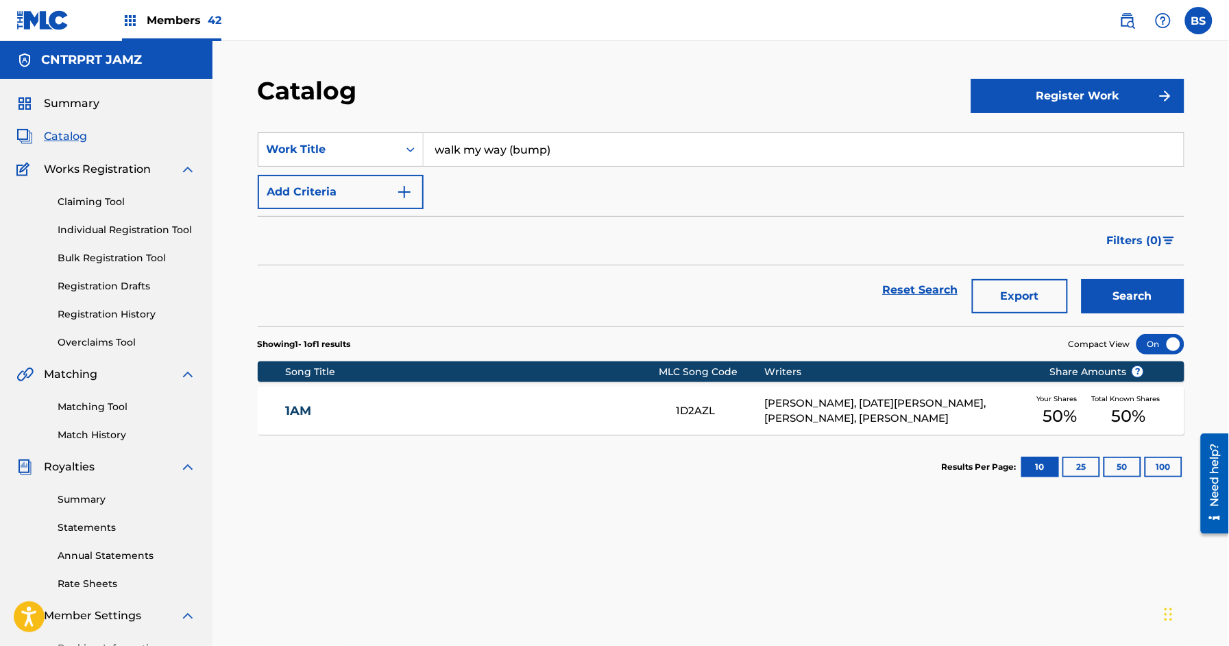
click at [1151, 284] on button "Search" at bounding box center [1132, 296] width 103 height 34
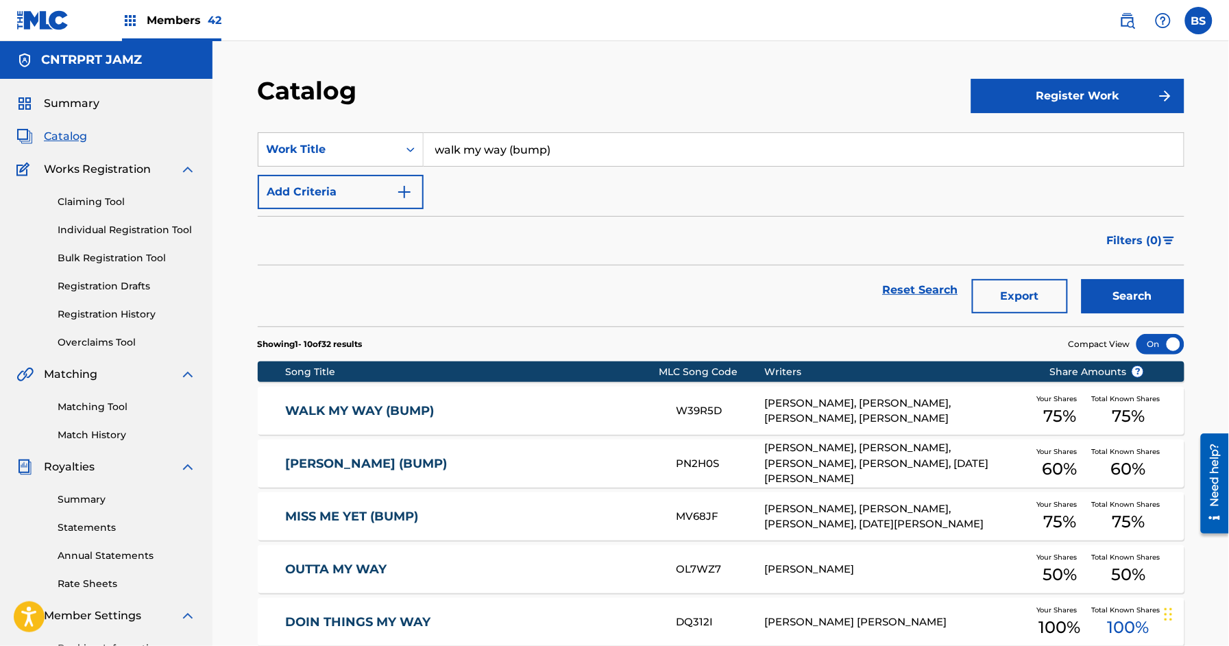
click at [494, 410] on link "WALK MY WAY (BUMP)" at bounding box center [471, 411] width 373 height 16
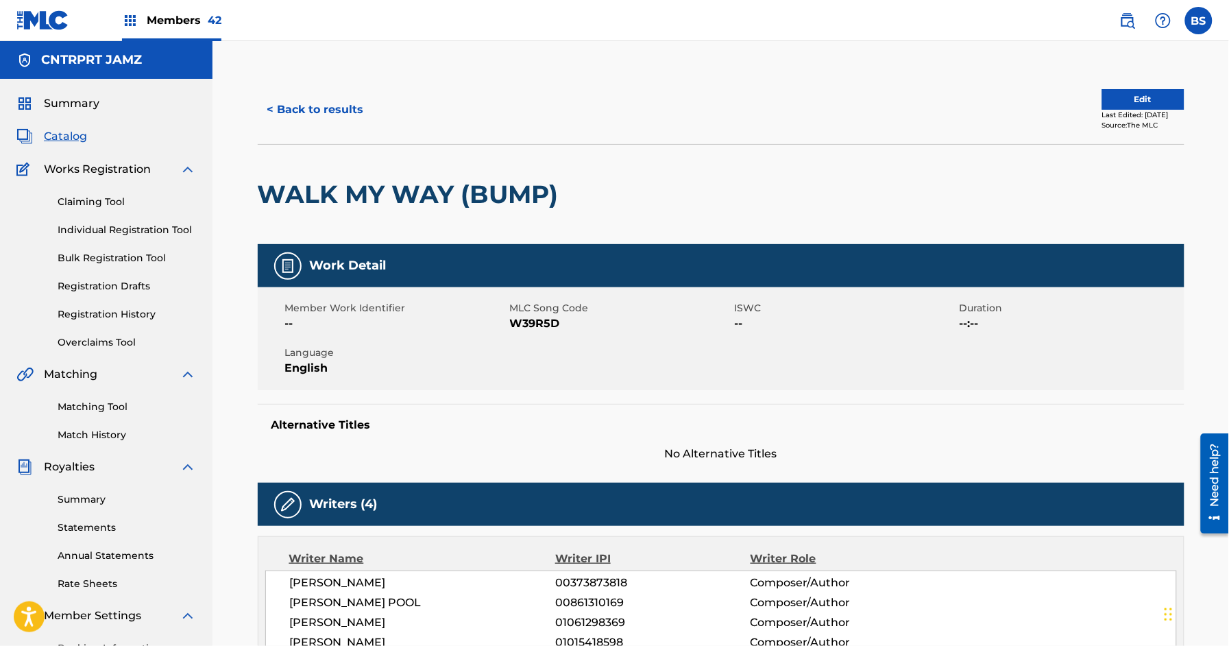
click at [321, 108] on button "< Back to results" at bounding box center [316, 110] width 116 height 34
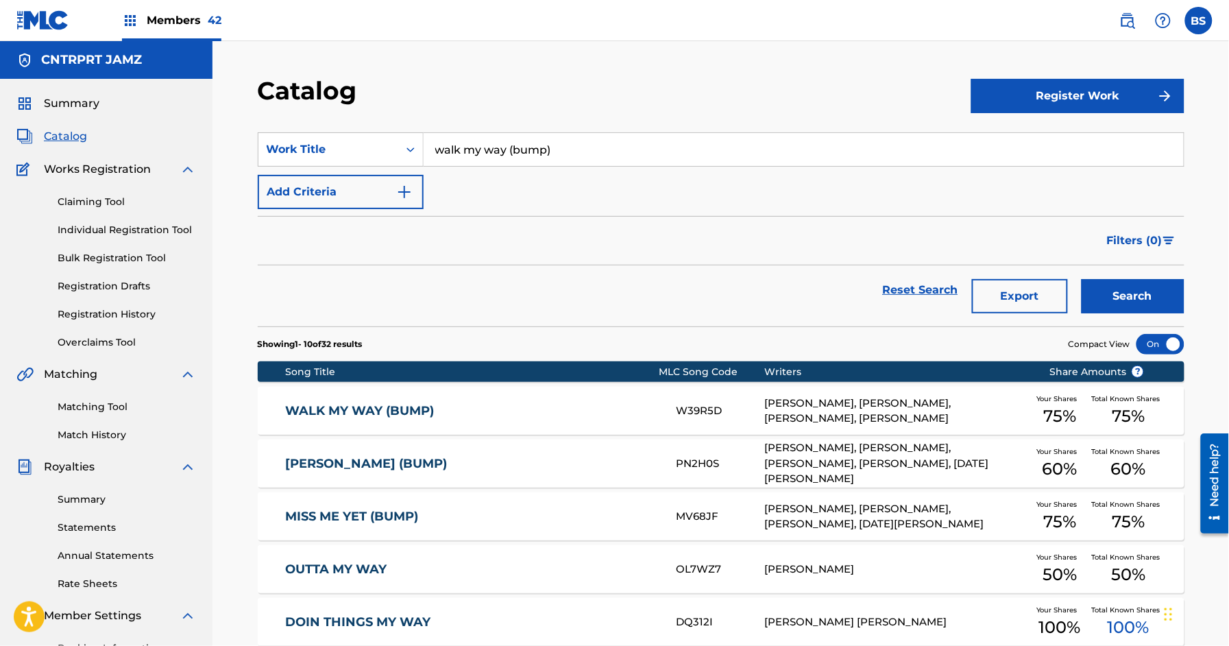
click at [510, 140] on input "walk my way (bump)" at bounding box center [803, 149] width 760 height 33
paste input "[MEDICAL_DATA]"
type input "[MEDICAL_DATA]"
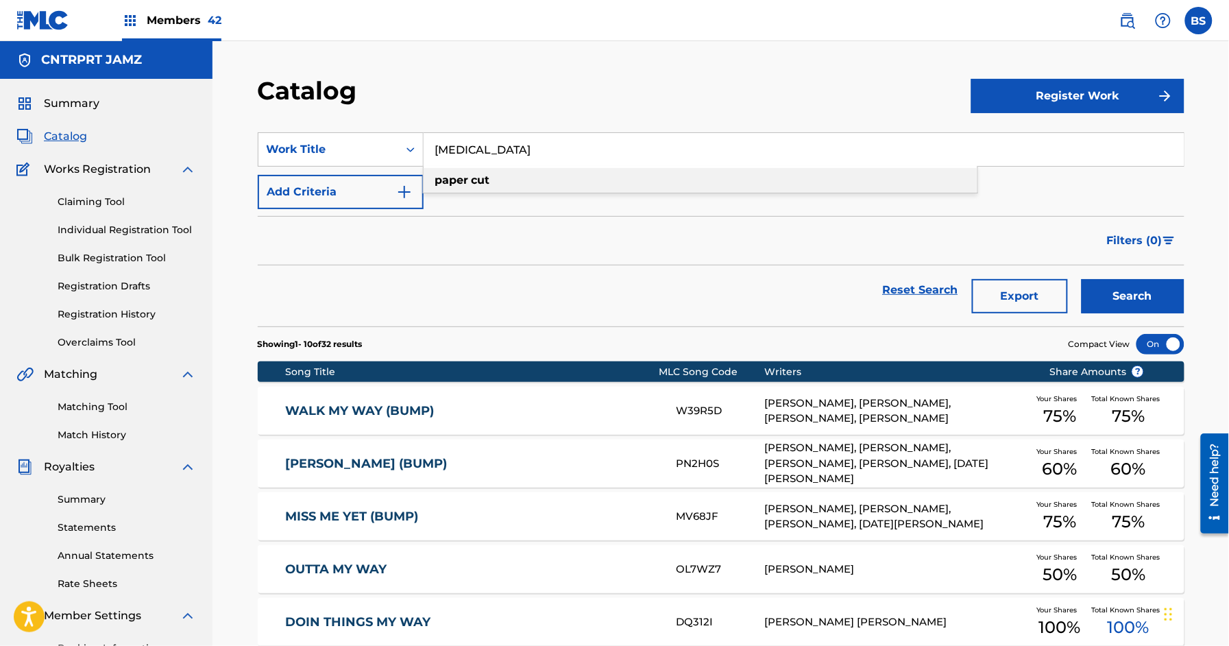
click at [533, 168] on div "[MEDICAL_DATA]" at bounding box center [700, 180] width 554 height 25
drag, startPoint x: 1111, startPoint y: 294, endPoint x: 1027, endPoint y: 295, distance: 85.0
click at [1111, 293] on button "Search" at bounding box center [1132, 296] width 103 height 34
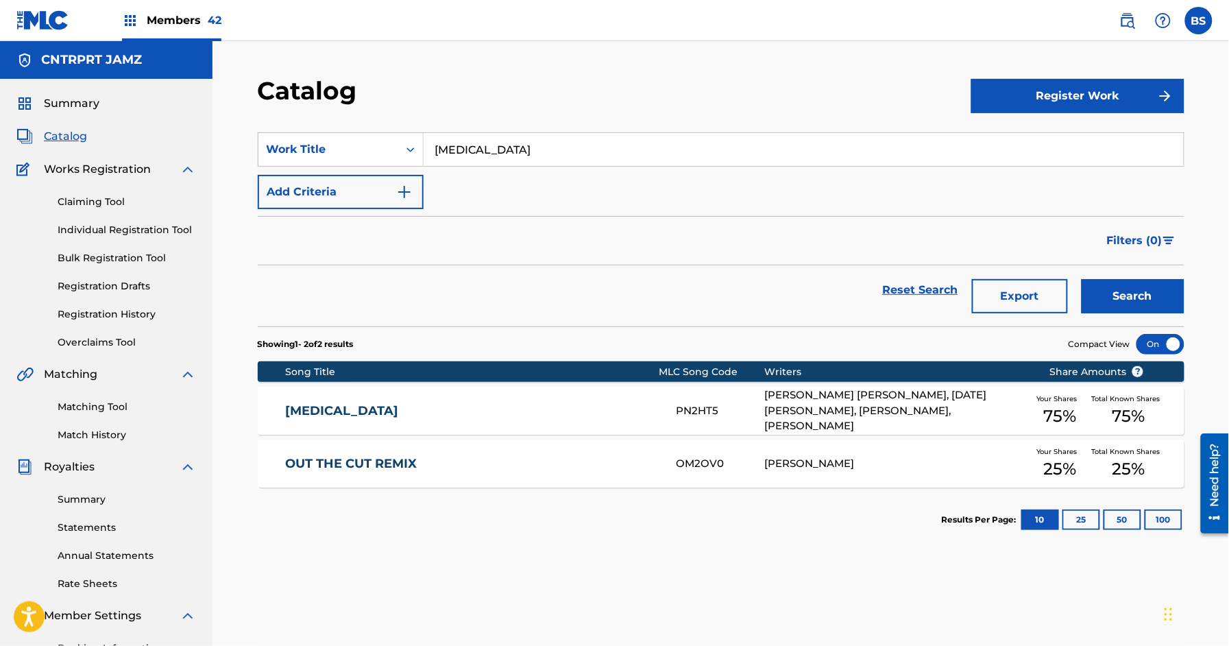
click at [519, 403] on link "[MEDICAL_DATA]" at bounding box center [471, 411] width 373 height 16
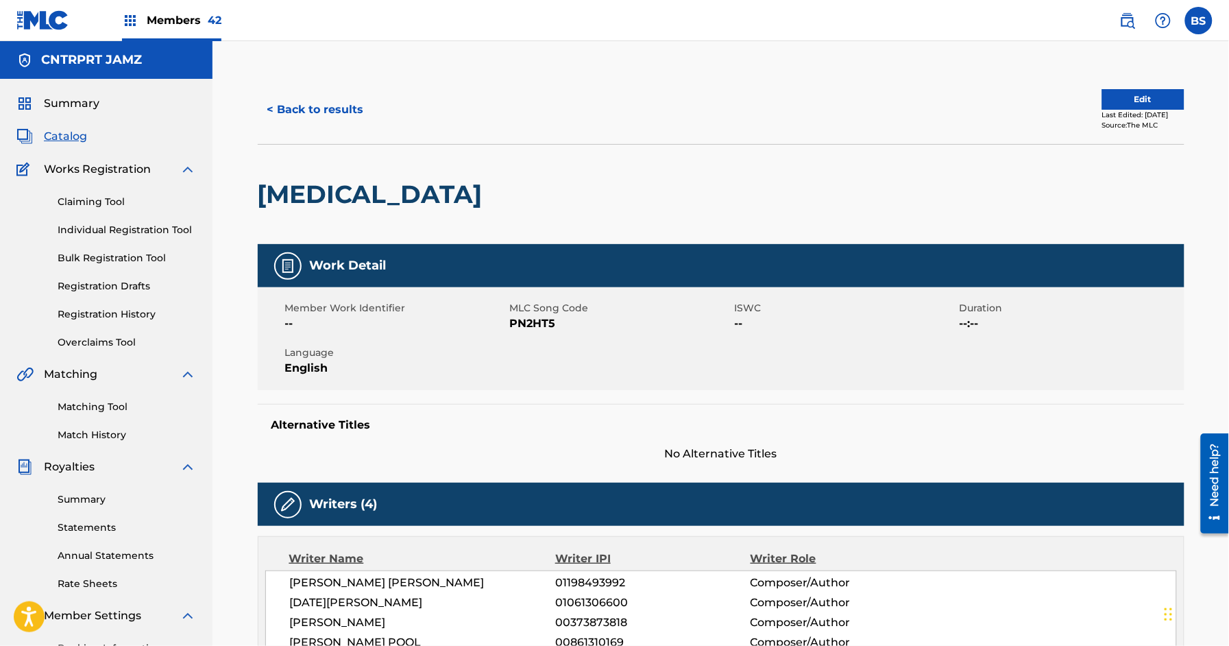
click at [332, 108] on button "< Back to results" at bounding box center [316, 110] width 116 height 34
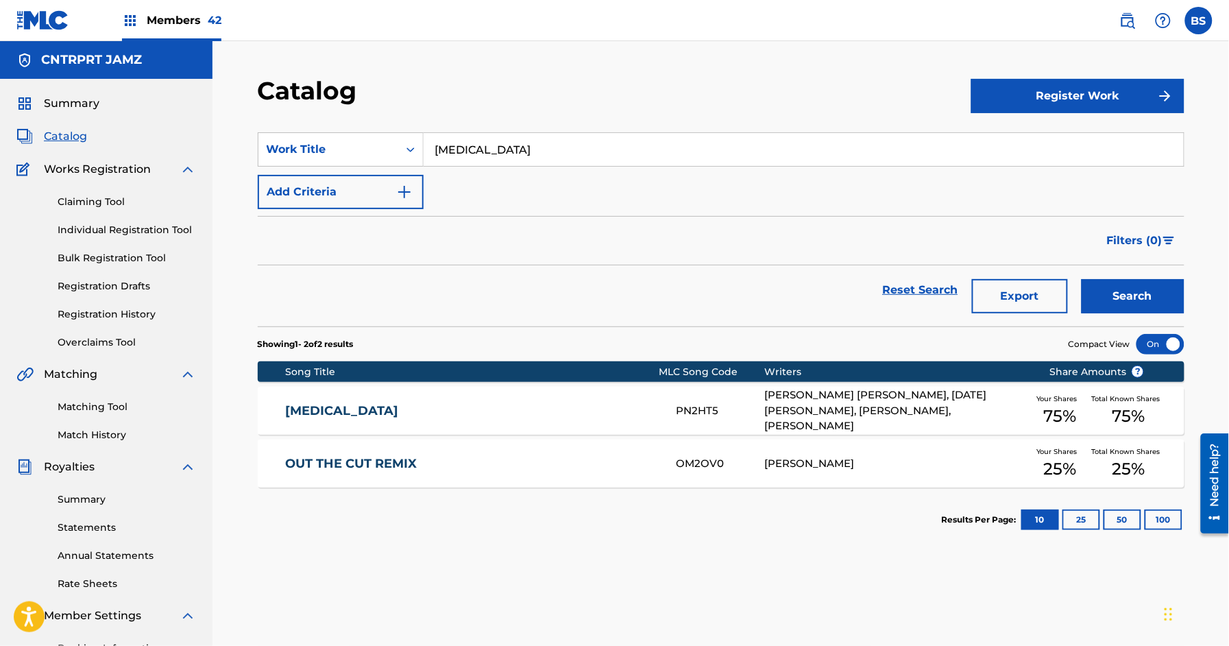
click at [471, 156] on input "[MEDICAL_DATA]" at bounding box center [803, 149] width 760 height 33
paste input "eighty-five"
type input "eighty-five"
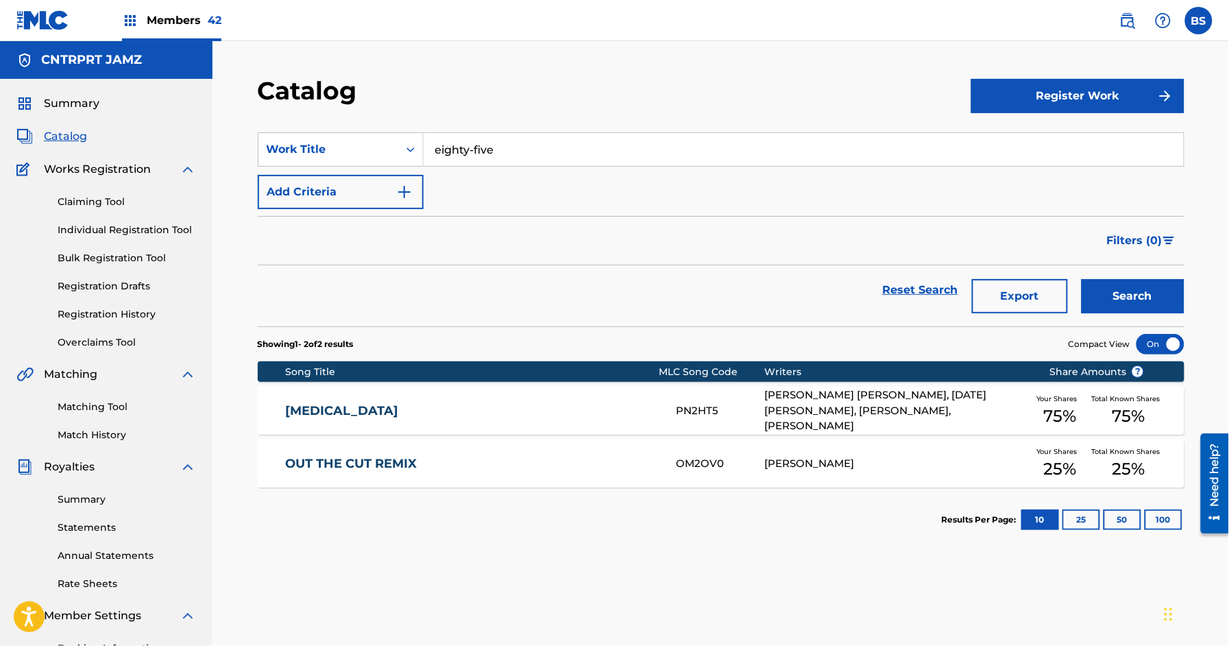
drag, startPoint x: 1153, startPoint y: 290, endPoint x: 1126, endPoint y: 286, distance: 27.0
click at [1153, 289] on button "Search" at bounding box center [1132, 296] width 103 height 34
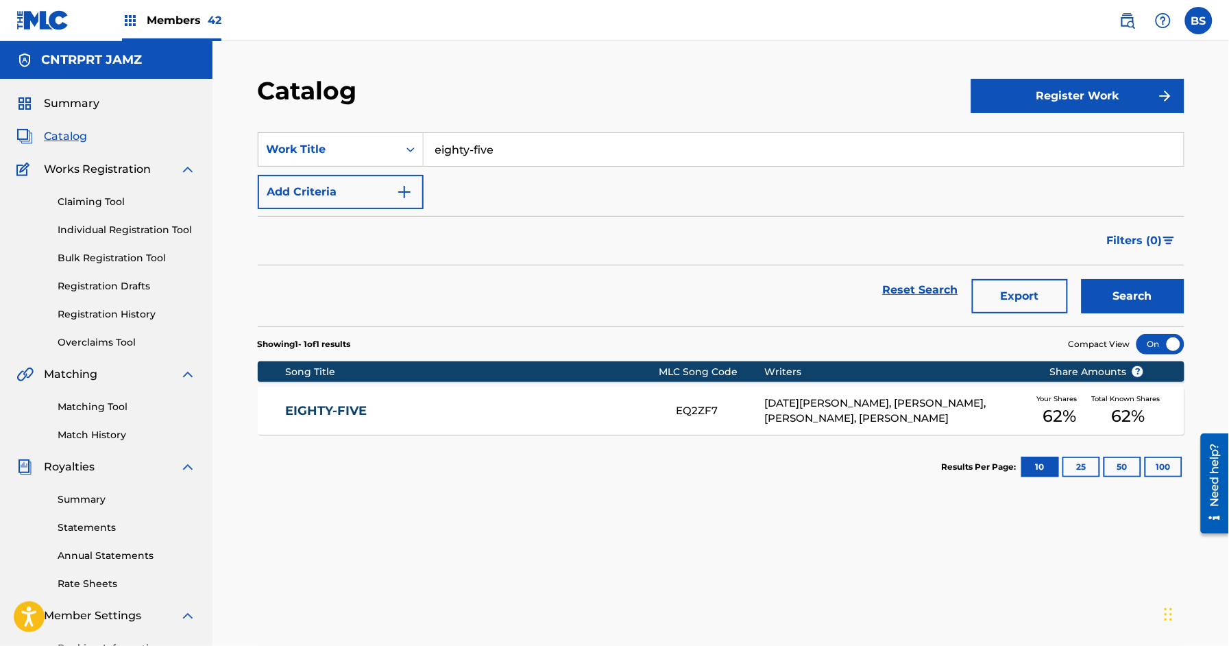
click at [634, 405] on link "EIGHTY-FIVE" at bounding box center [471, 411] width 373 height 16
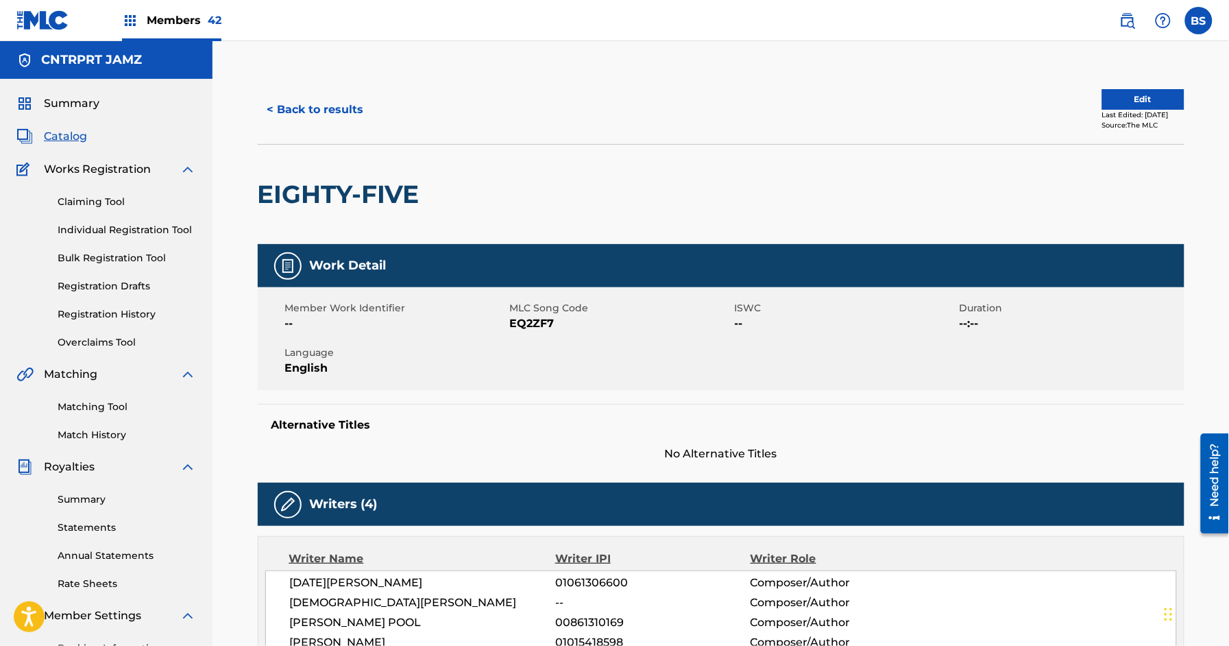
click at [327, 115] on button "< Back to results" at bounding box center [316, 110] width 116 height 34
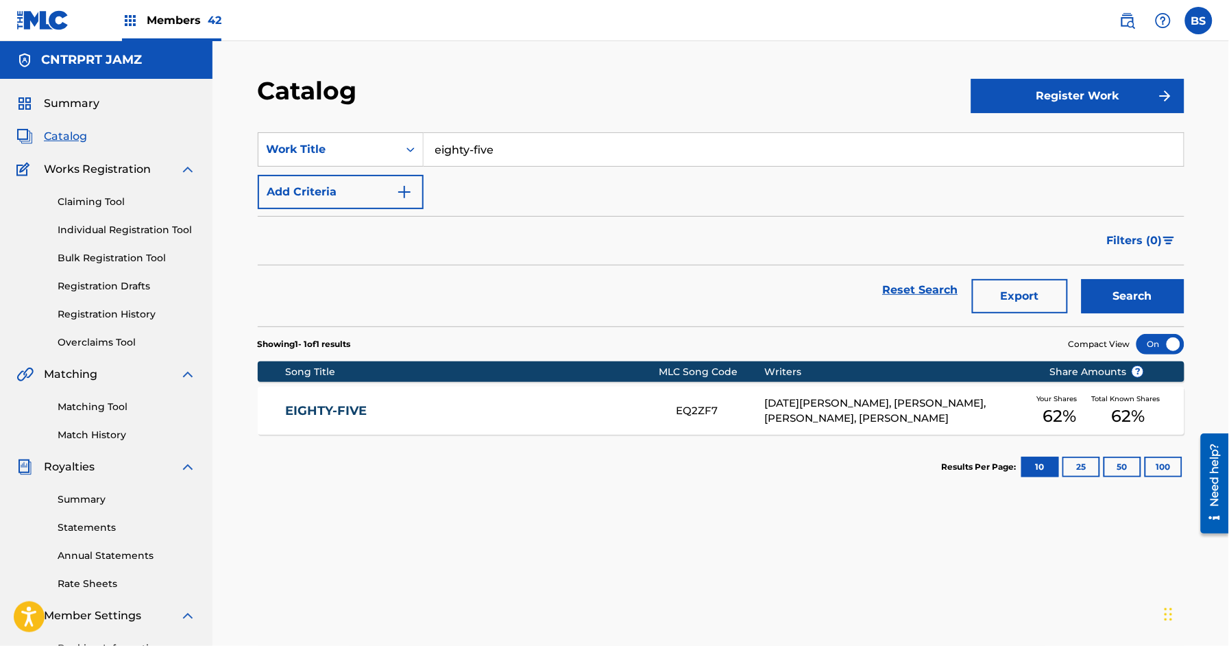
click at [493, 151] on input "eighty-five" at bounding box center [803, 149] width 760 height 33
paste input "Eat Your Heart"
drag, startPoint x: 484, startPoint y: 173, endPoint x: 839, endPoint y: 263, distance: 366.1
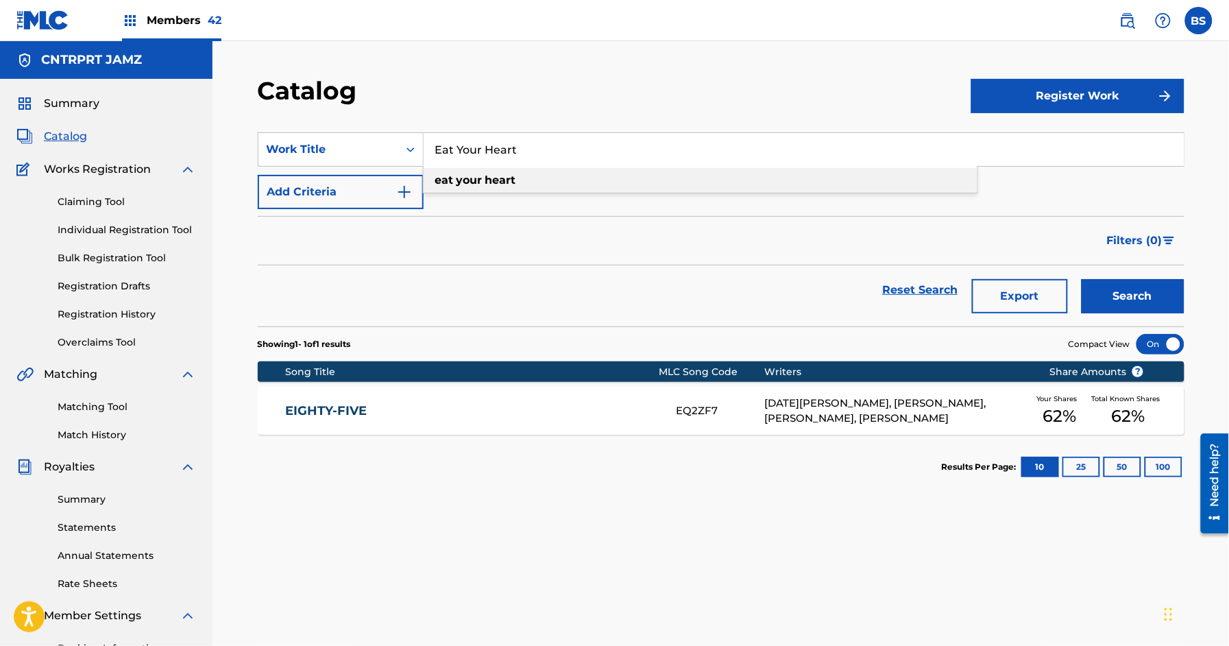
click at [484, 173] on span "Search Form" at bounding box center [483, 179] width 3 height 13
type input "eat your heart"
click at [1130, 297] on button "Search" at bounding box center [1132, 296] width 103 height 34
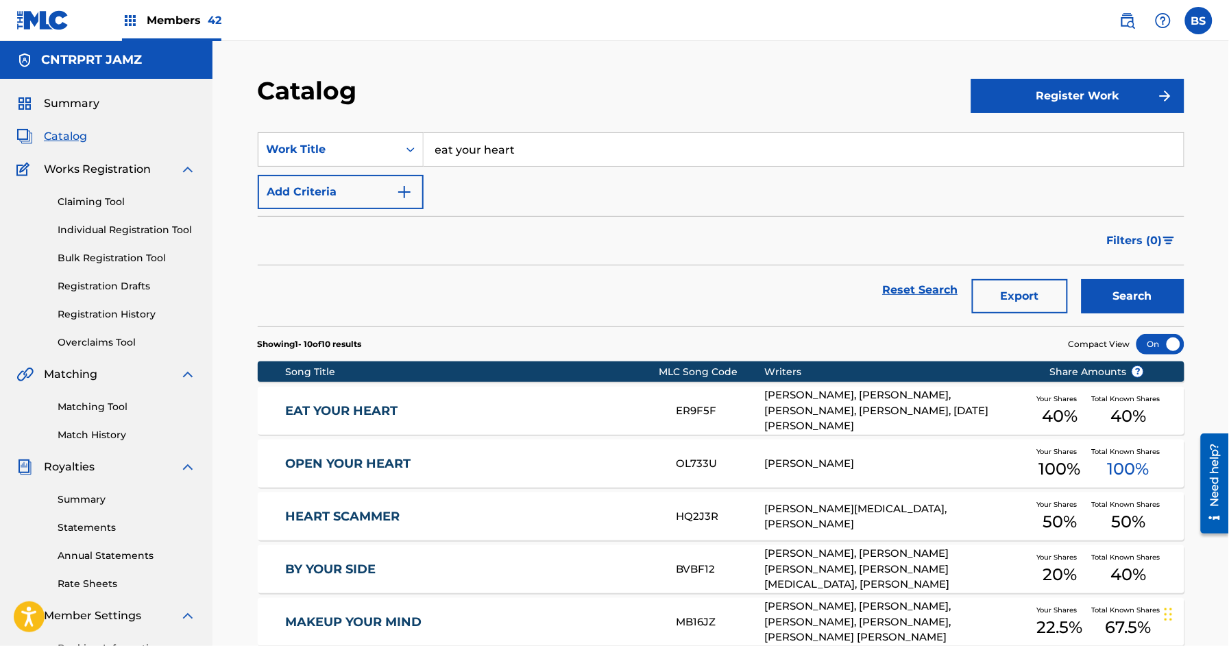
click at [595, 398] on div "EAT YOUR HEART ER9F5F [PERSON_NAME], [PERSON_NAME], [PERSON_NAME], [PERSON_NAME…" at bounding box center [721, 410] width 926 height 48
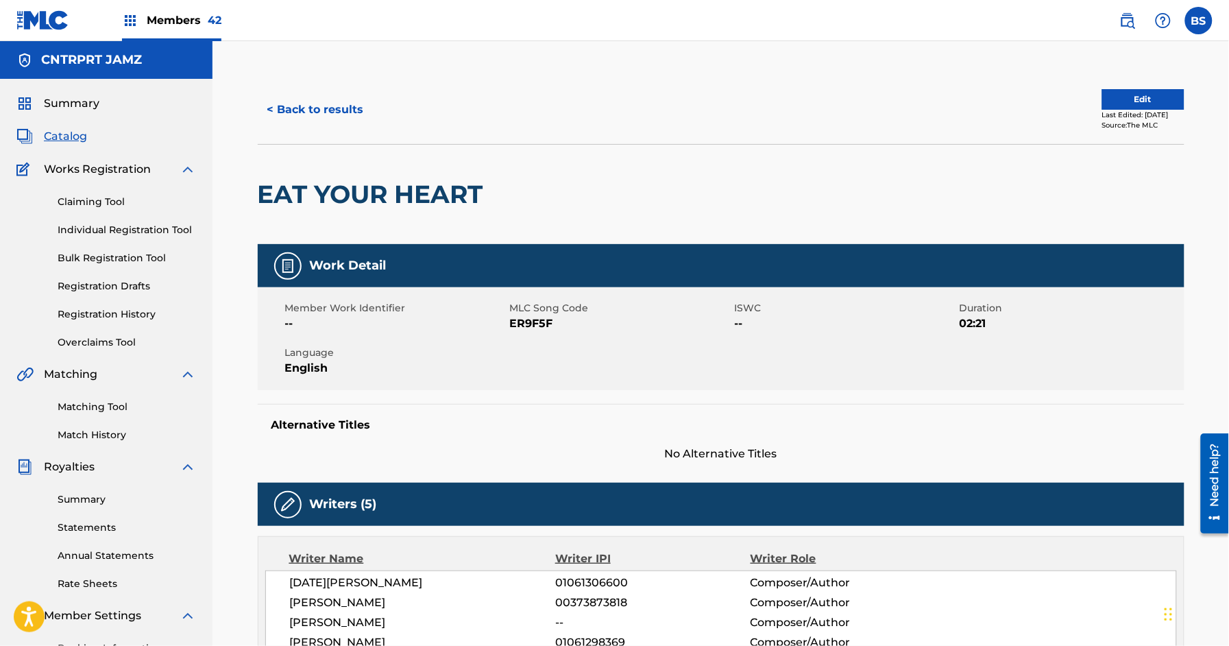
click at [337, 110] on button "< Back to results" at bounding box center [316, 110] width 116 height 34
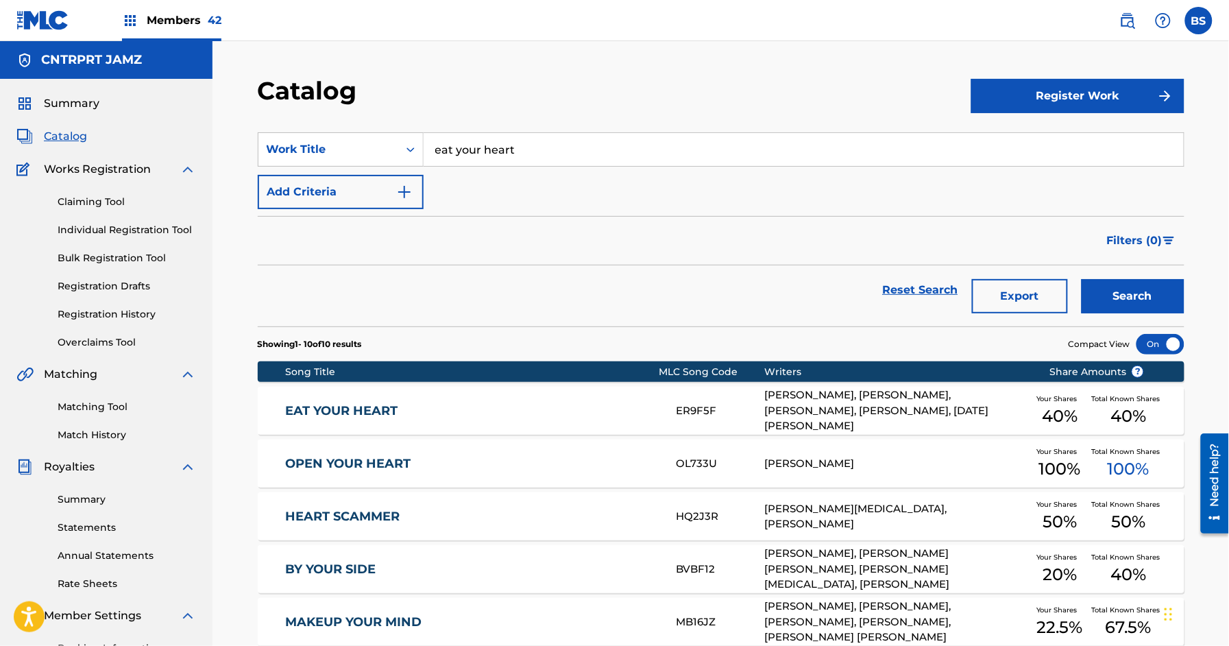
click at [525, 143] on input "eat your heart" at bounding box center [803, 149] width 760 height 33
paste input "Baby"
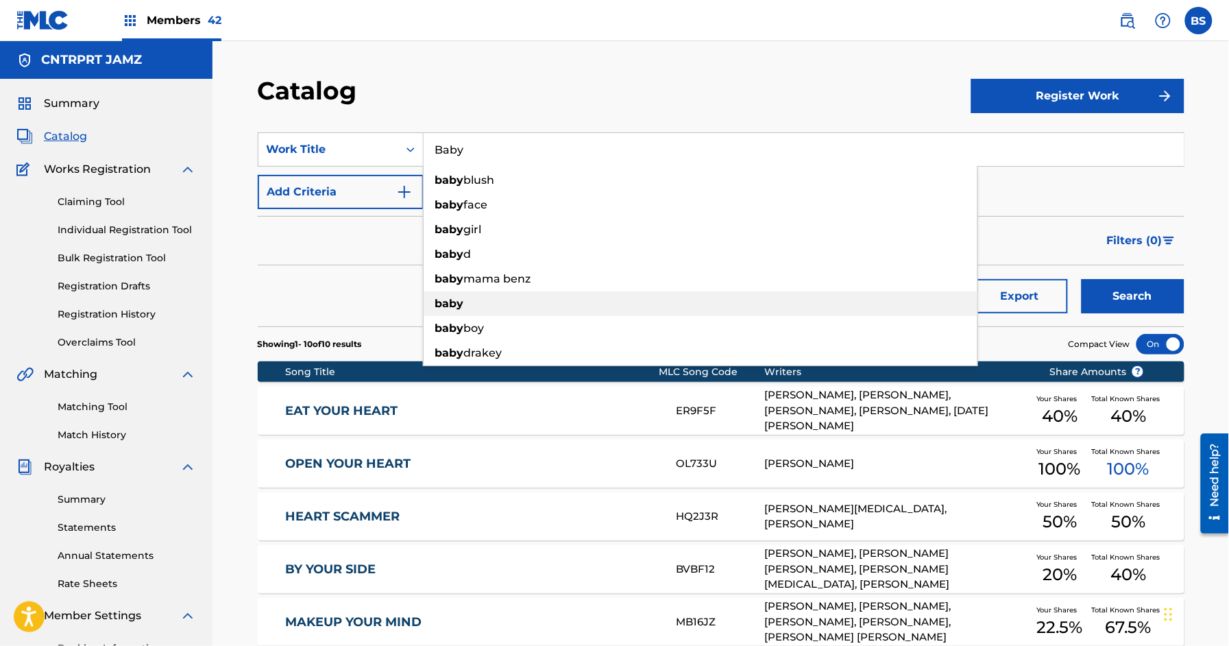
drag, startPoint x: 468, startPoint y: 302, endPoint x: 489, endPoint y: 302, distance: 20.6
click at [468, 302] on div "baby" at bounding box center [700, 303] width 554 height 25
type input "baby"
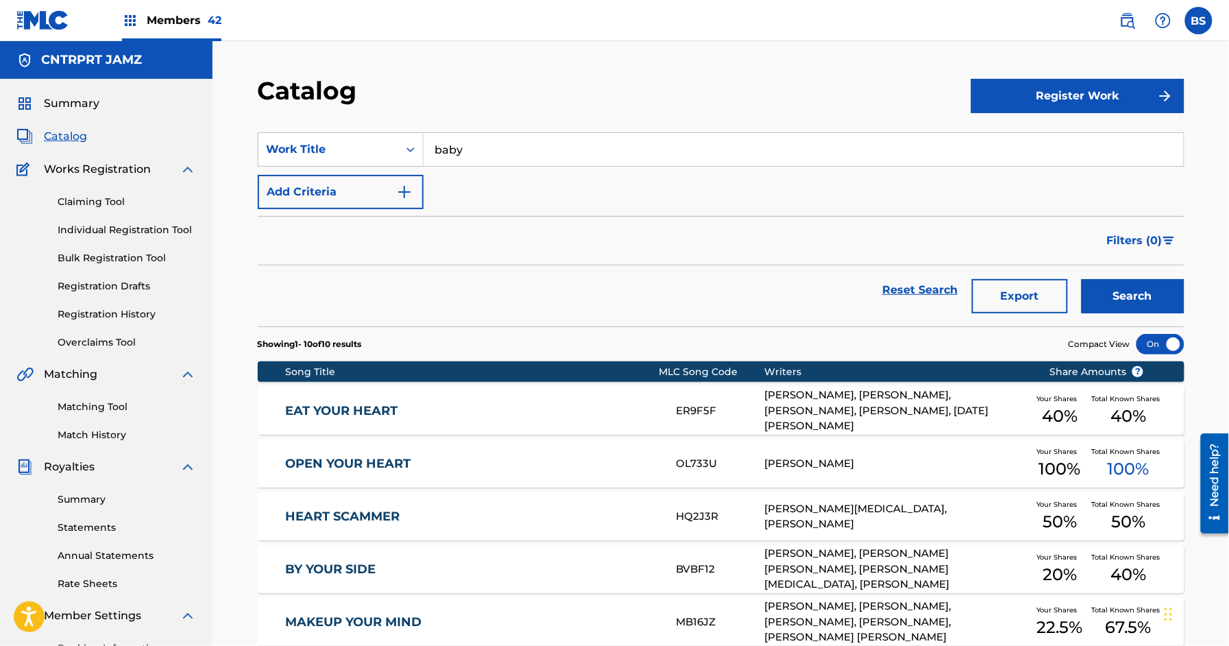
click at [1131, 298] on button "Search" at bounding box center [1132, 296] width 103 height 34
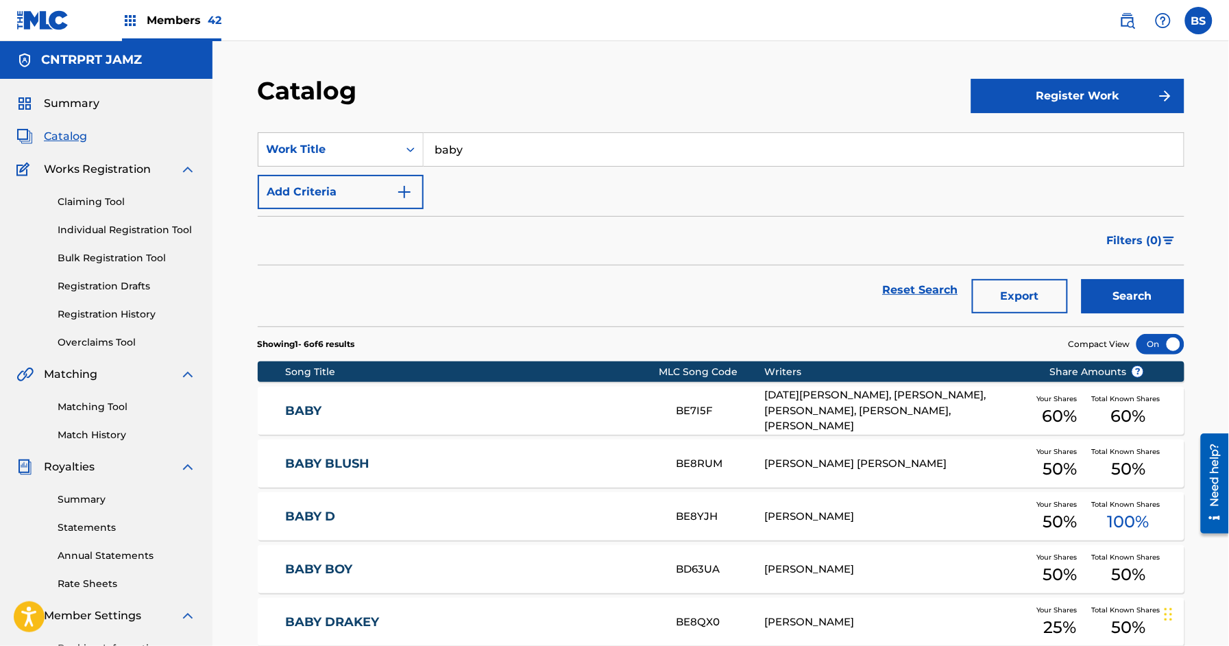
click at [599, 402] on div "BABY BE7I5F [DATE][PERSON_NAME], [PERSON_NAME], [PERSON_NAME], [PERSON_NAME], […" at bounding box center [721, 410] width 926 height 48
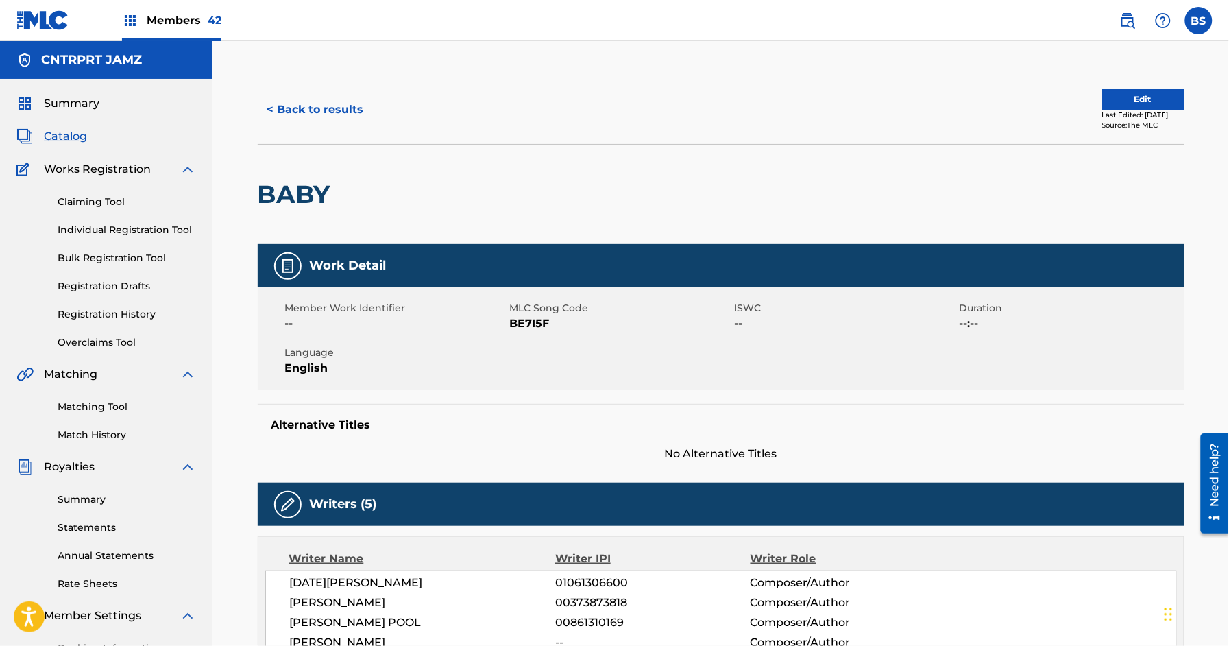
click at [321, 110] on button "< Back to results" at bounding box center [316, 110] width 116 height 34
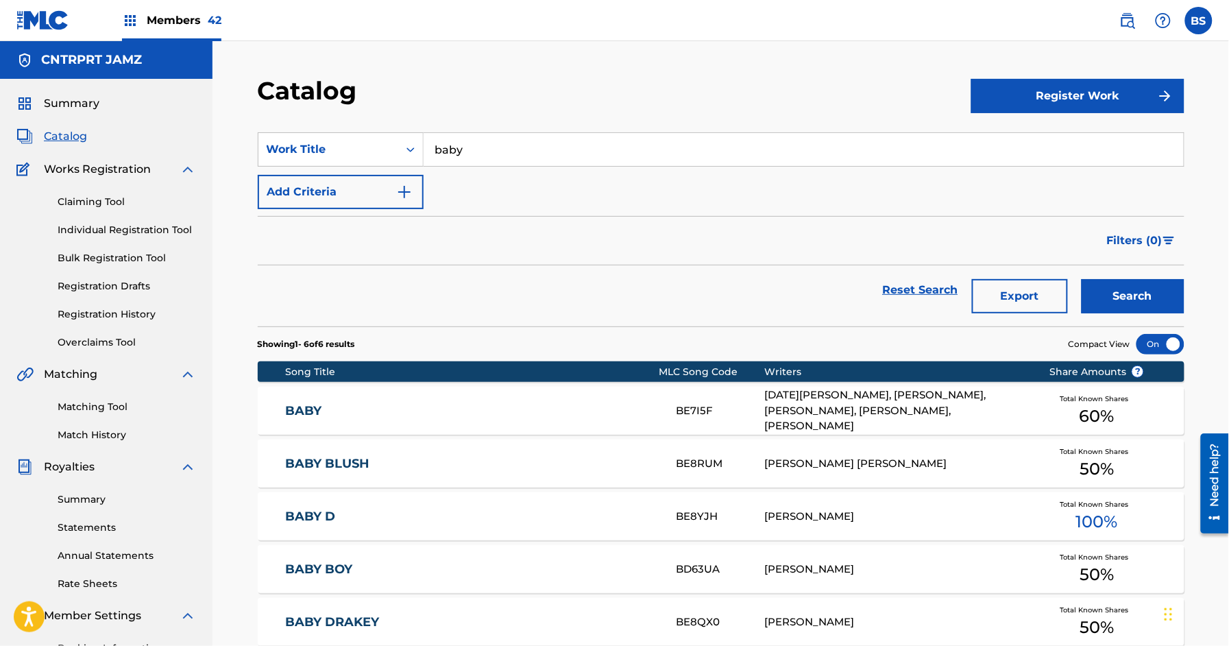
click at [519, 130] on section "SearchWithCriteria58701a89-0ef9-47e6-8f55-f0067c822f74 Work Title baby Add Crit…" at bounding box center [721, 221] width 926 height 210
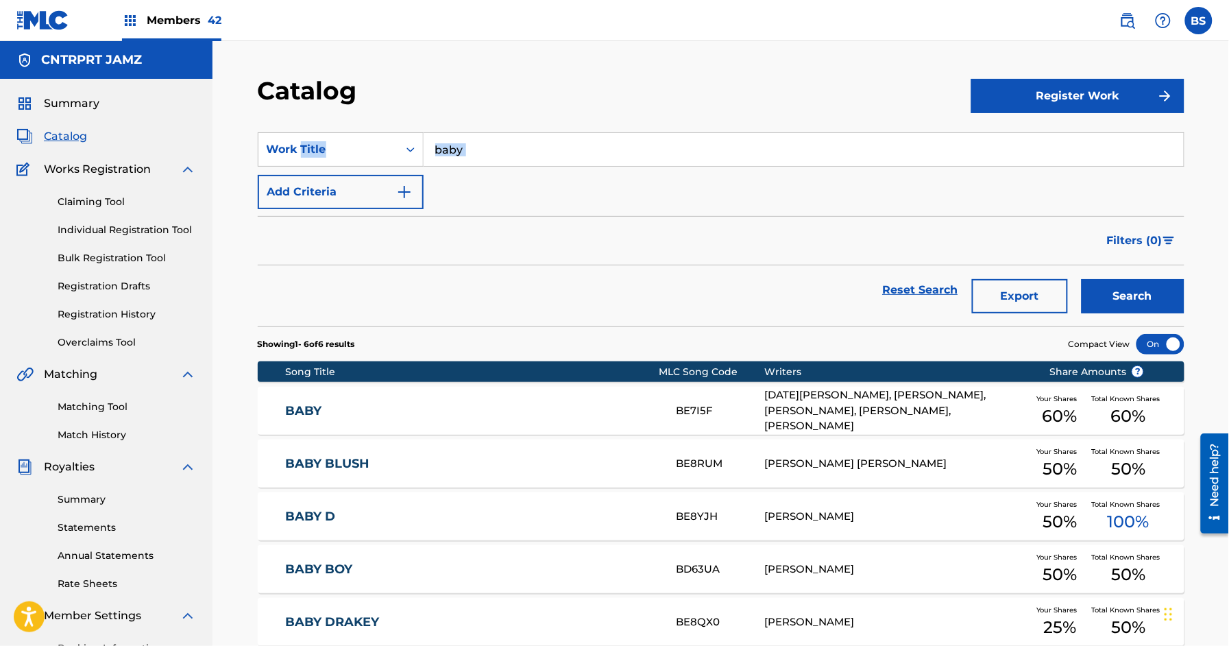
click at [519, 130] on section "SearchWithCriteria58701a89-0ef9-47e6-8f55-f0067c822f74 Work Title baby Add Crit…" at bounding box center [721, 221] width 926 height 210
click at [511, 113] on div at bounding box center [511, 113] width 0 height 0
click at [484, 141] on input "baby" at bounding box center [803, 149] width 760 height 33
click at [487, 142] on input "baby" at bounding box center [803, 149] width 760 height 33
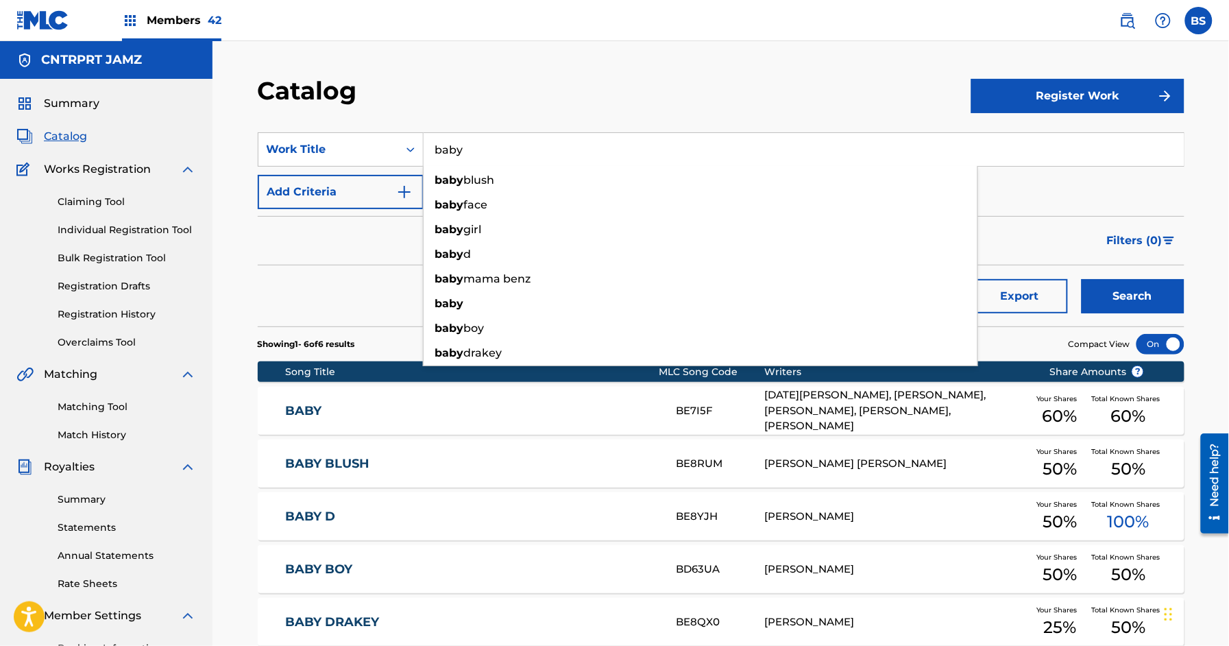
paste input "in colour"
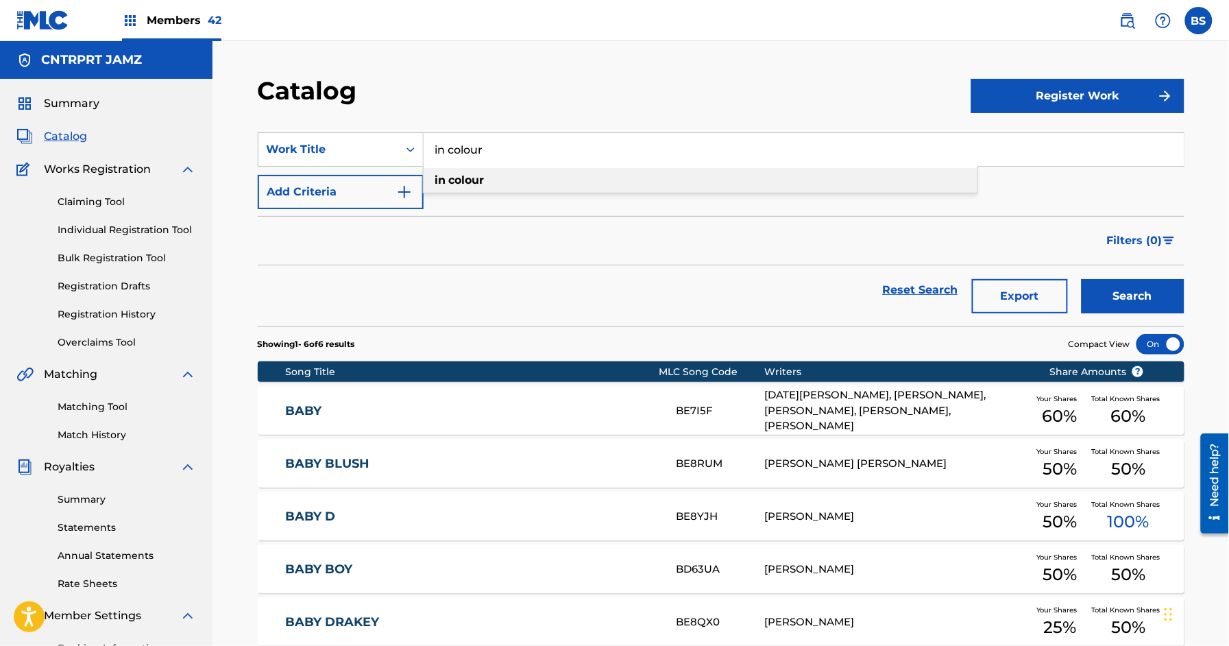
type input "in colour"
click at [493, 178] on div "in colour" at bounding box center [700, 180] width 554 height 25
click at [1125, 288] on button "Search" at bounding box center [1132, 296] width 103 height 34
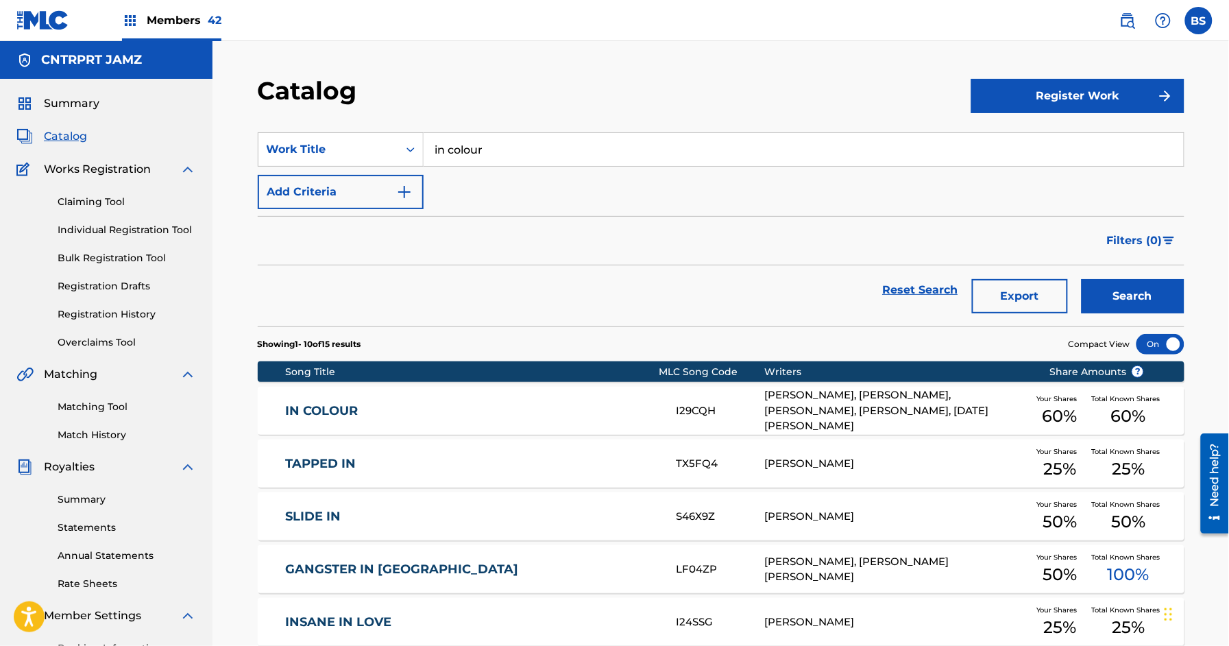
click at [529, 405] on link "IN COLOUR" at bounding box center [471, 411] width 373 height 16
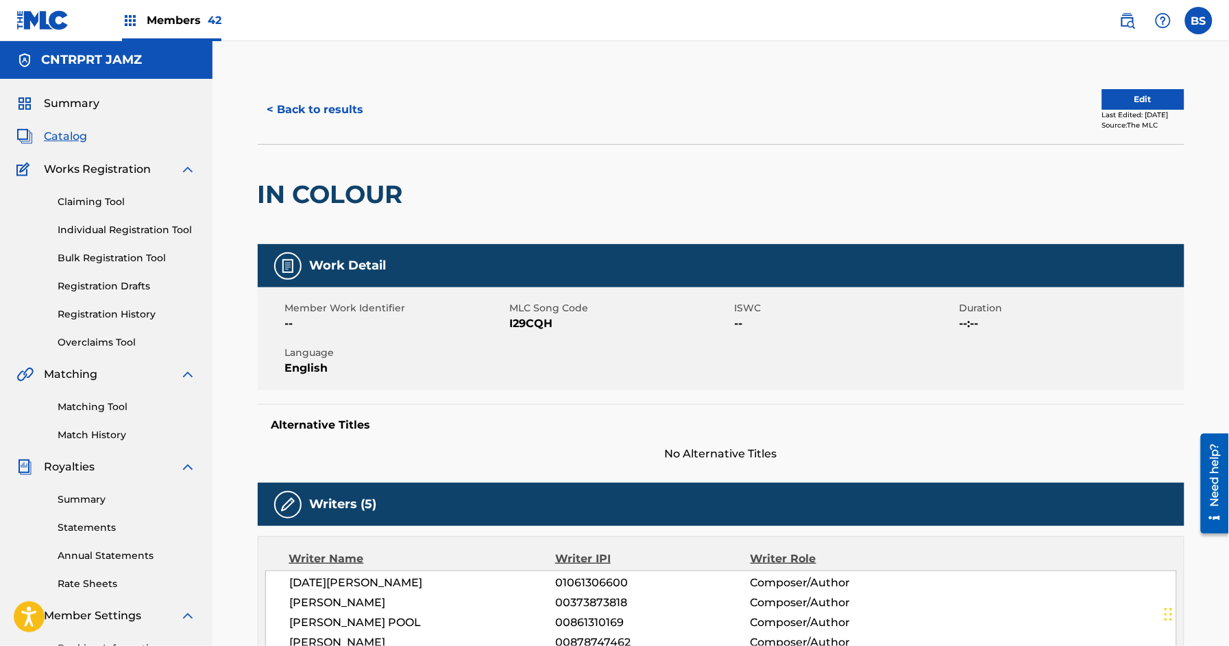
click at [317, 102] on button "< Back to results" at bounding box center [316, 110] width 116 height 34
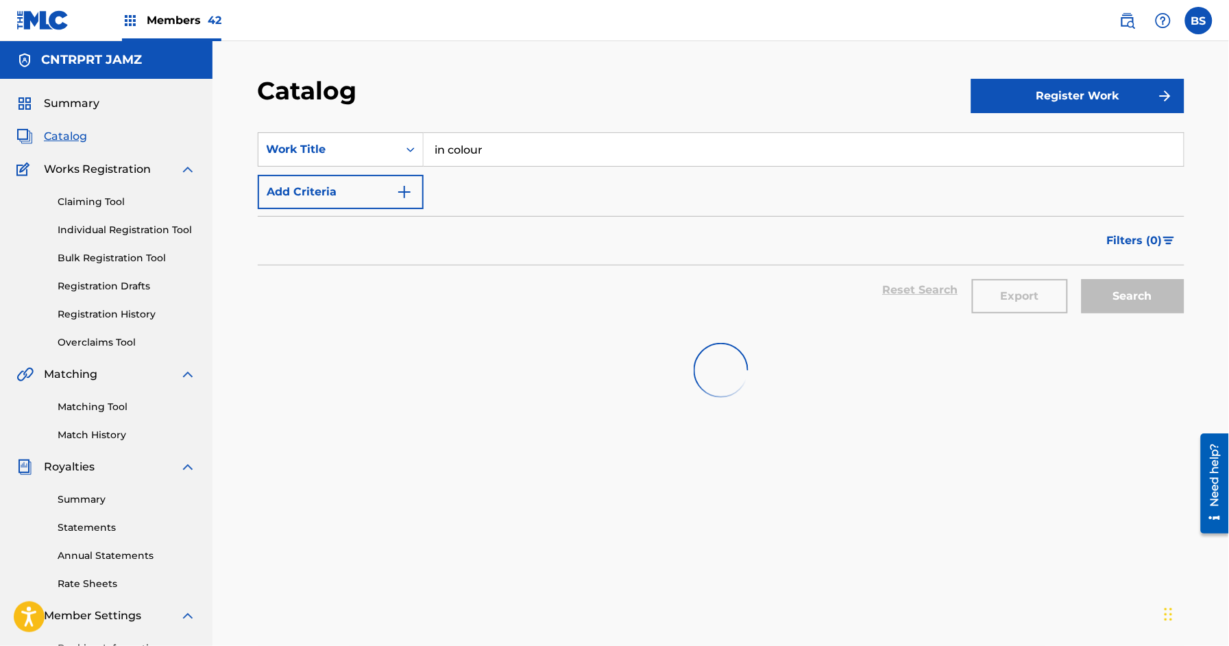
click at [499, 127] on section "SearchWithCriteria58701a89-0ef9-47e6-8f55-f0067c822f74 Work Title in colour Add…" at bounding box center [721, 221] width 926 height 210
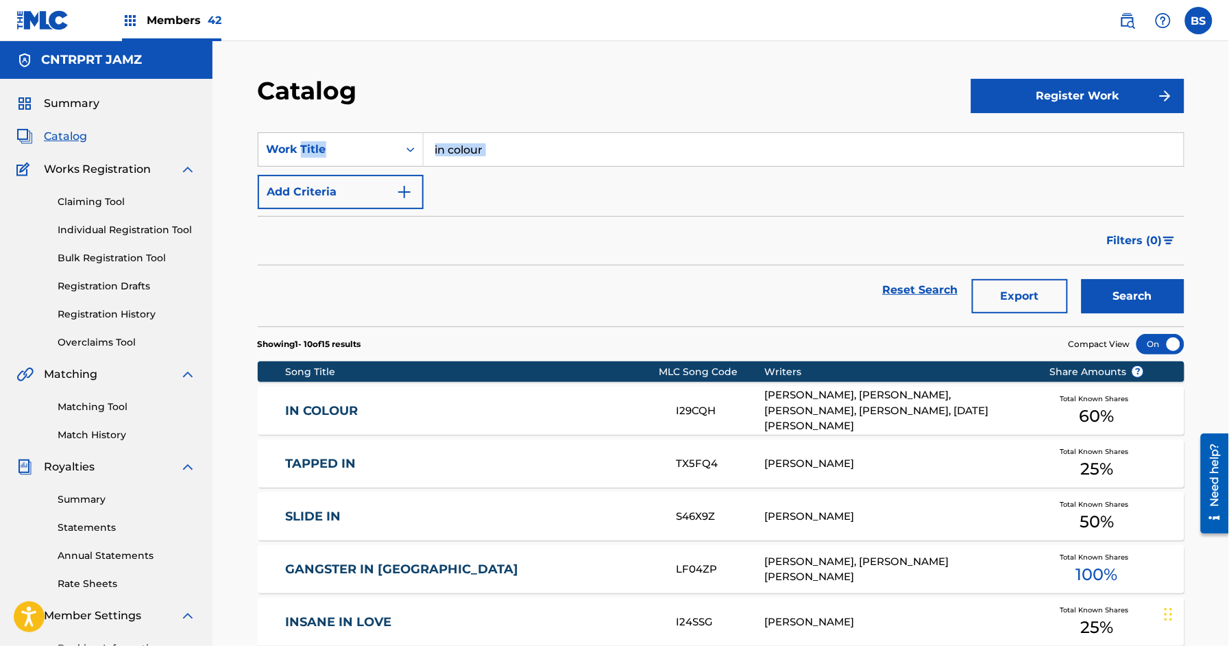
click at [498, 129] on section "SearchWithCriteria58701a89-0ef9-47e6-8f55-f0067c822f74 Work Title in colour Add…" at bounding box center [721, 221] width 926 height 210
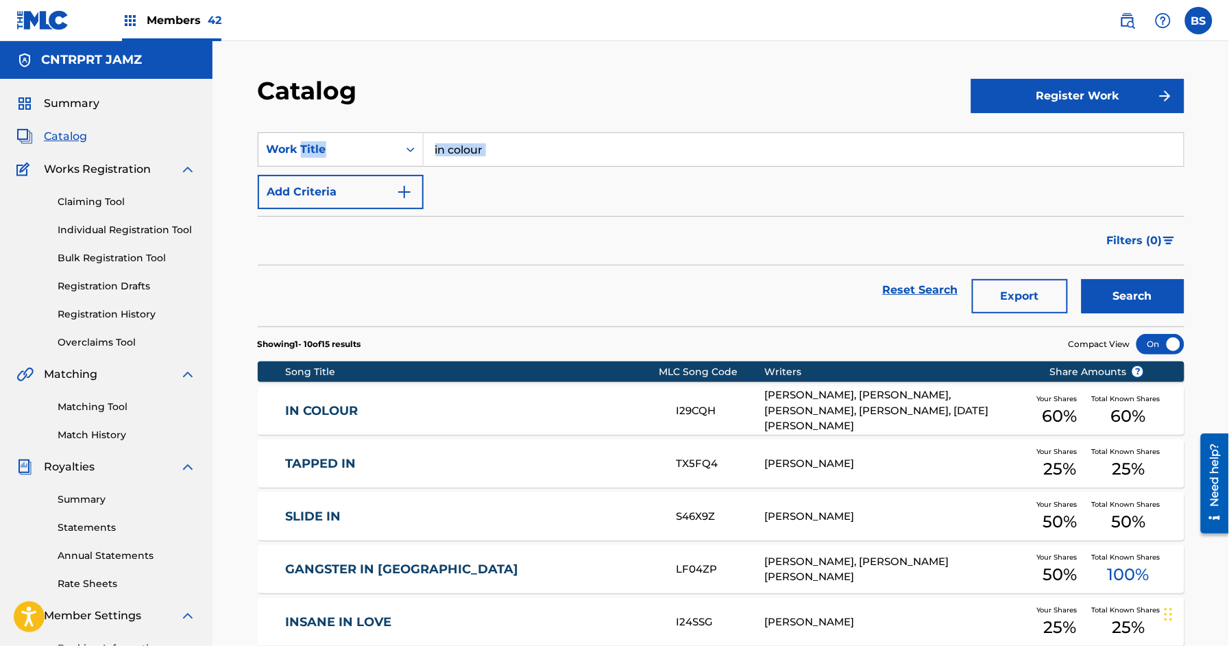
click at [491, 142] on input "in colour" at bounding box center [803, 149] width 760 height 33
paste input "GROWTH"
click at [491, 142] on input "GROWTH colour" at bounding box center [803, 149] width 760 height 33
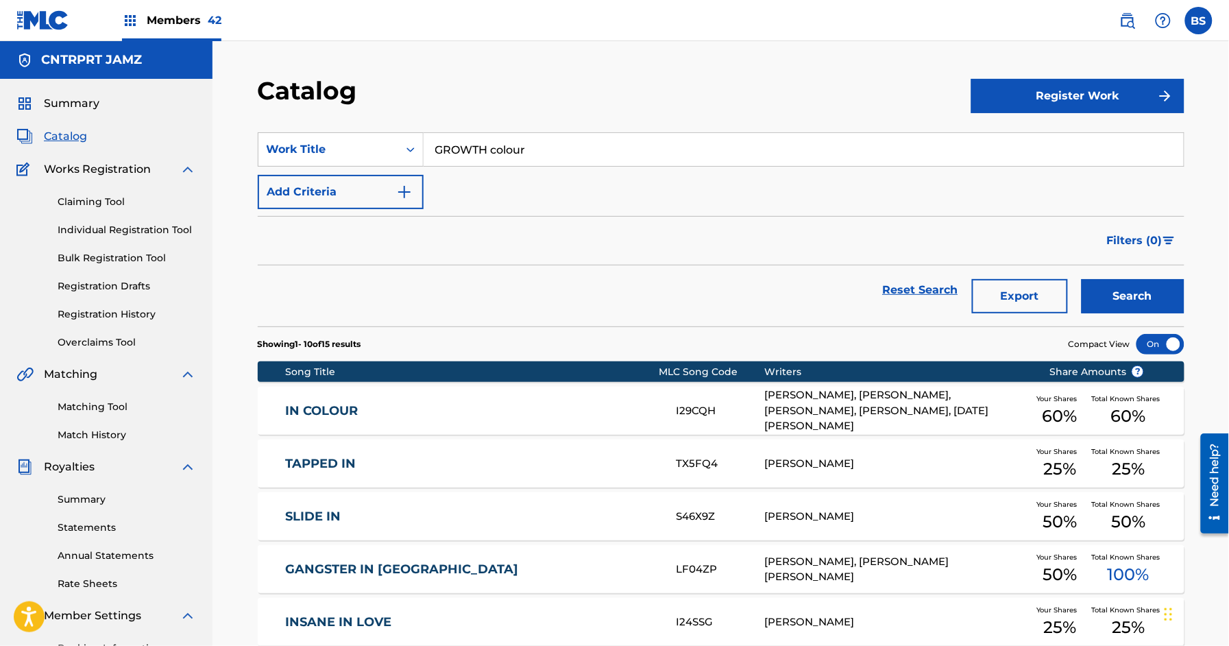
click at [491, 142] on input "GROWTH colour" at bounding box center [803, 149] width 760 height 33
paste input "Search Form"
click at [480, 166] on div "growth" at bounding box center [700, 179] width 555 height 27
drag, startPoint x: 481, startPoint y: 176, endPoint x: 629, endPoint y: 282, distance: 181.8
click at [482, 177] on div "growth" at bounding box center [700, 180] width 554 height 25
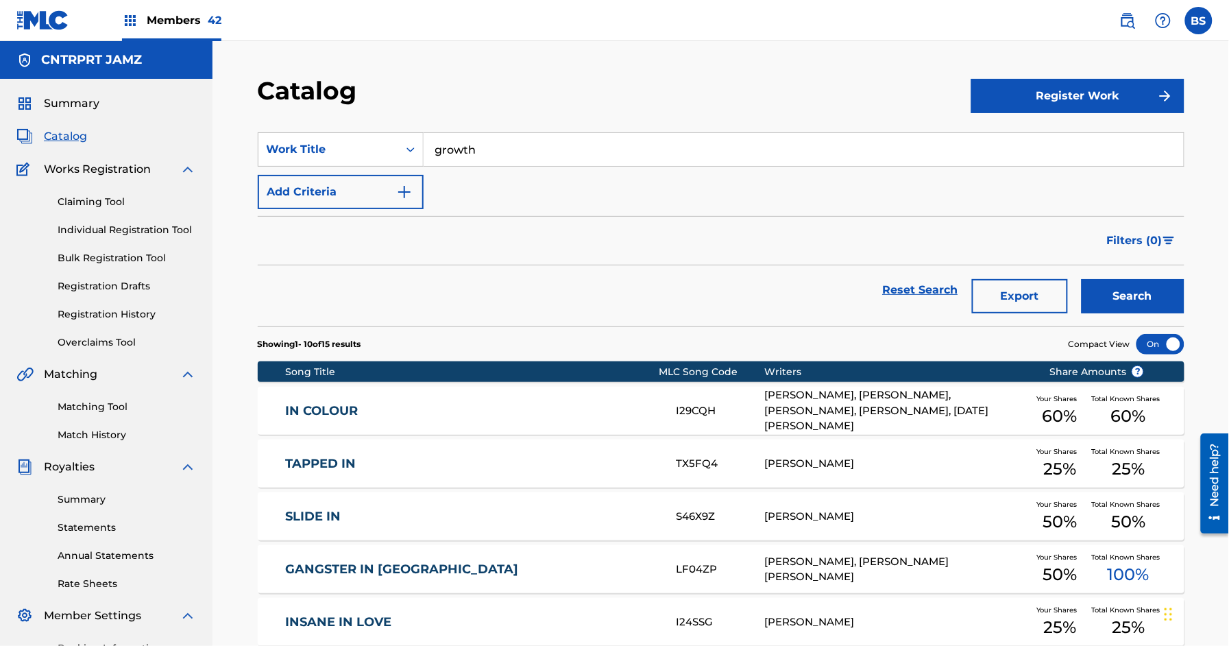
click at [1165, 284] on button "Search" at bounding box center [1132, 296] width 103 height 34
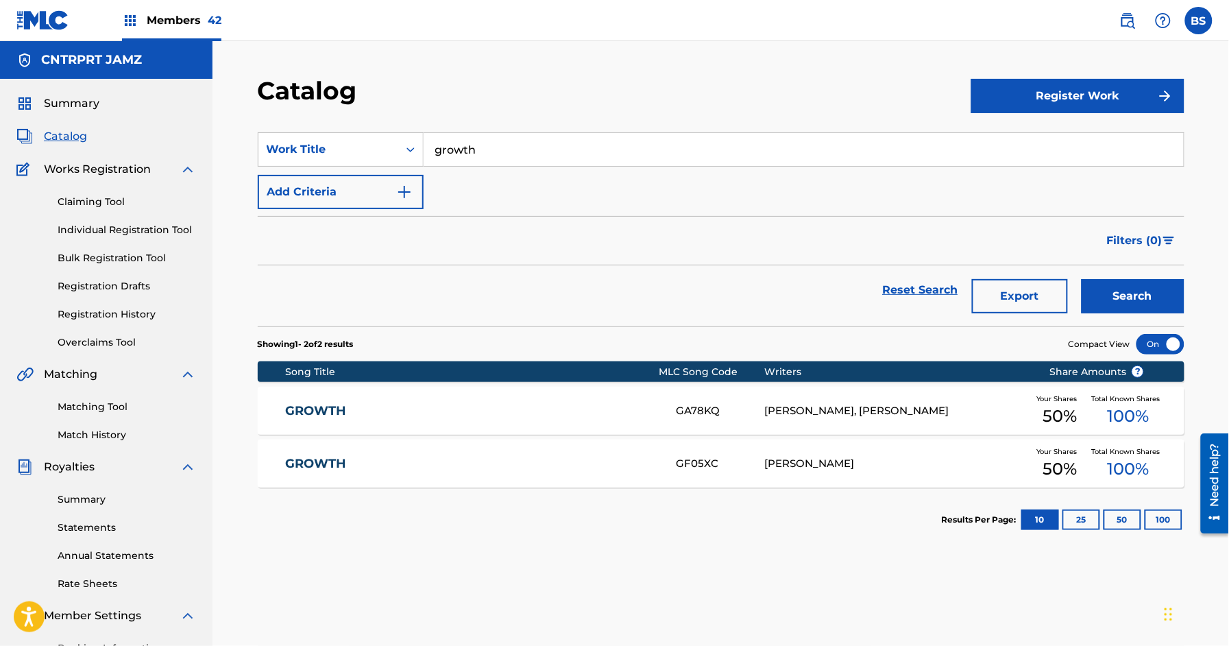
click at [476, 138] on input "growth" at bounding box center [803, 149] width 760 height 33
paste input "NICE"
click at [465, 173] on div "nice" at bounding box center [700, 180] width 554 height 25
click at [1144, 288] on button "Search" at bounding box center [1132, 296] width 103 height 34
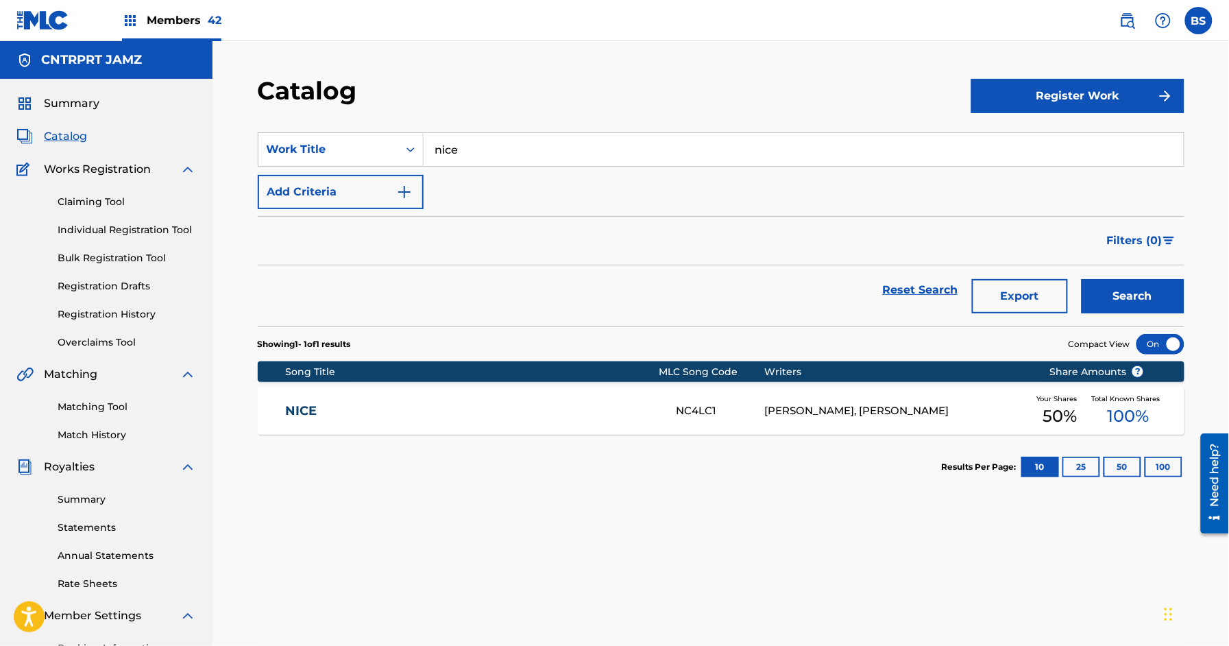
click at [489, 136] on input "nice" at bounding box center [803, 149] width 760 height 33
paste input "TONIGHT"
click at [482, 176] on div "tonight" at bounding box center [700, 180] width 554 height 25
click at [1174, 306] on button "Search" at bounding box center [1132, 296] width 103 height 34
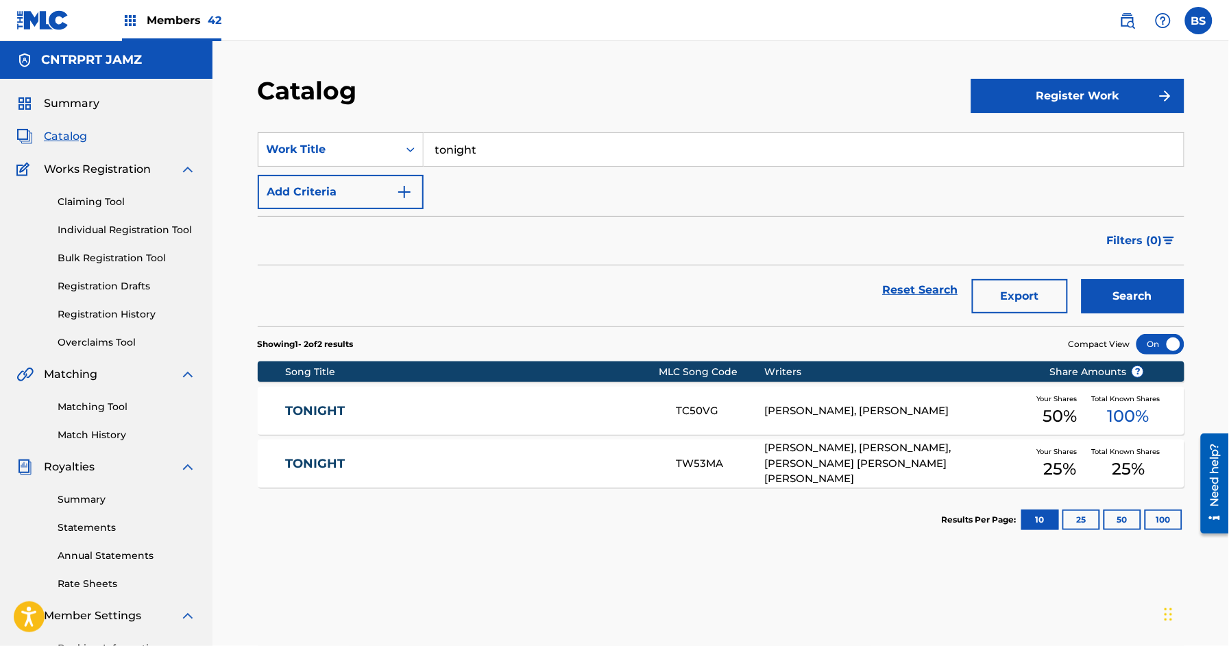
click at [519, 139] on input "tonight" at bounding box center [803, 149] width 760 height 33
paste input "Lies"
click at [449, 182] on strong "lies" at bounding box center [445, 179] width 20 height 13
type input "lies"
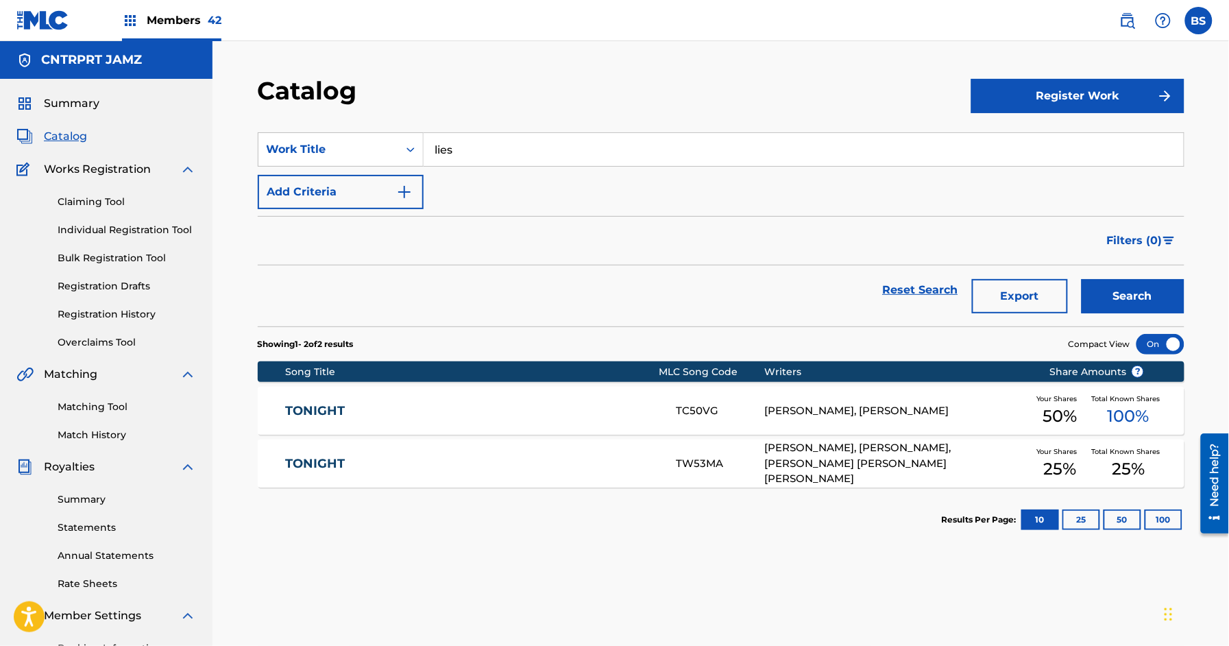
click at [1148, 295] on button "Search" at bounding box center [1132, 296] width 103 height 34
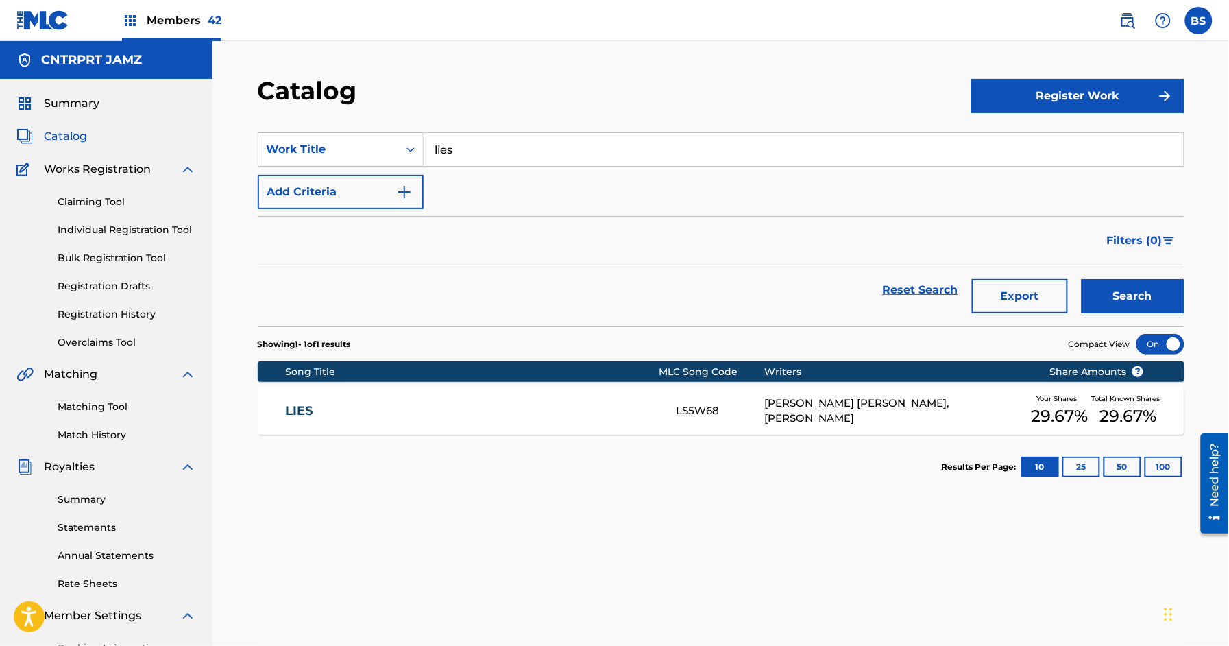
click at [572, 393] on div "LIES LS5W68 [PERSON_NAME] [PERSON_NAME], [PERSON_NAME] Your Shares 29.67 % Tota…" at bounding box center [721, 410] width 926 height 48
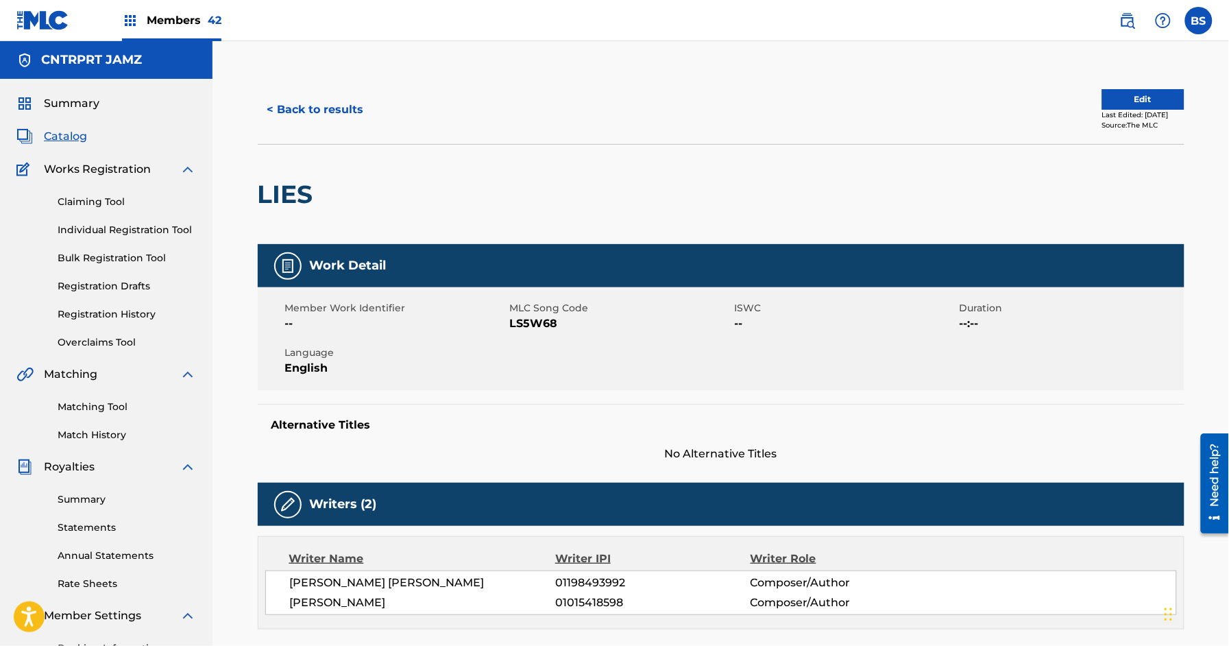
click at [323, 102] on button "< Back to results" at bounding box center [316, 110] width 116 height 34
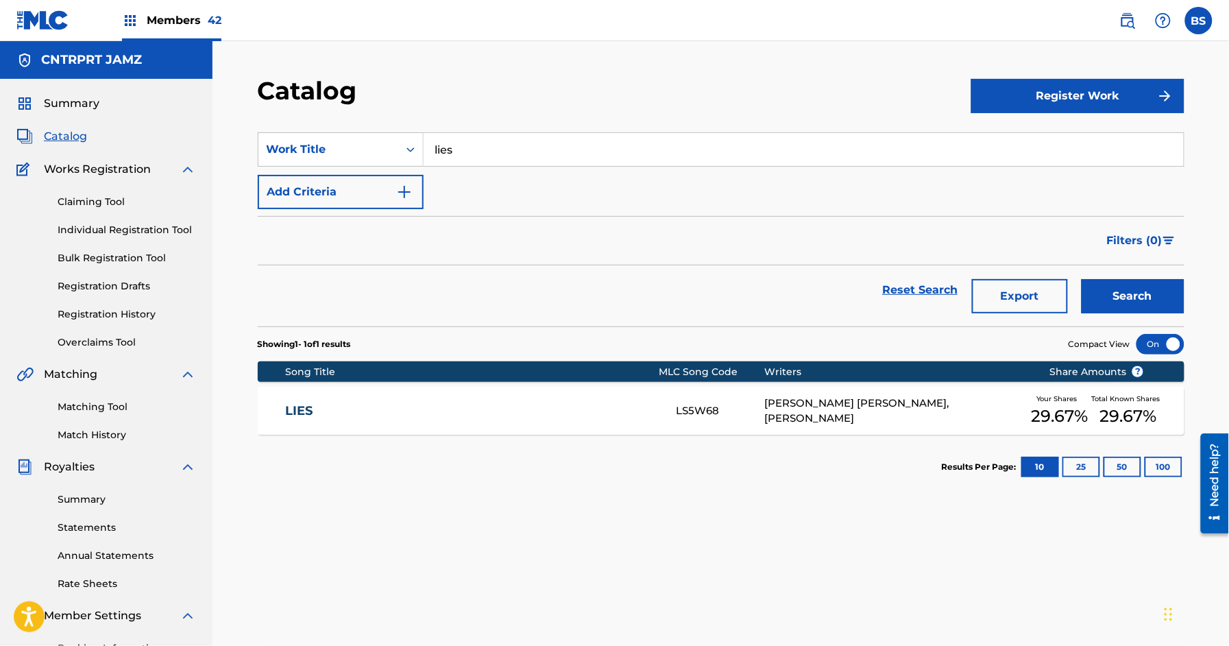
click at [489, 135] on input "lies" at bounding box center [803, 149] width 760 height 33
paste input "[MEDICAL_DATA]"
drag, startPoint x: 469, startPoint y: 175, endPoint x: 1007, endPoint y: 340, distance: 563.4
click at [469, 175] on strong "sunburns" at bounding box center [462, 179] width 55 height 13
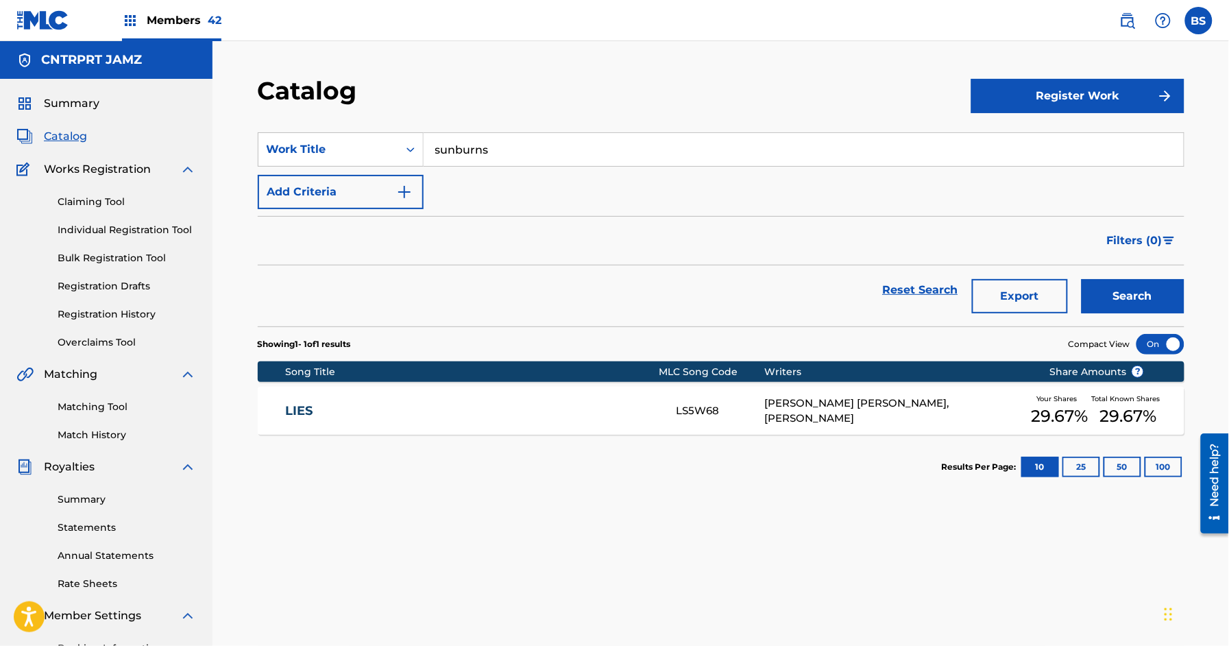
drag, startPoint x: 1127, startPoint y: 298, endPoint x: 653, endPoint y: 293, distance: 473.5
click at [1126, 297] on button "Search" at bounding box center [1132, 296] width 103 height 34
click at [476, 155] on input "sunburns" at bounding box center [803, 149] width 760 height 33
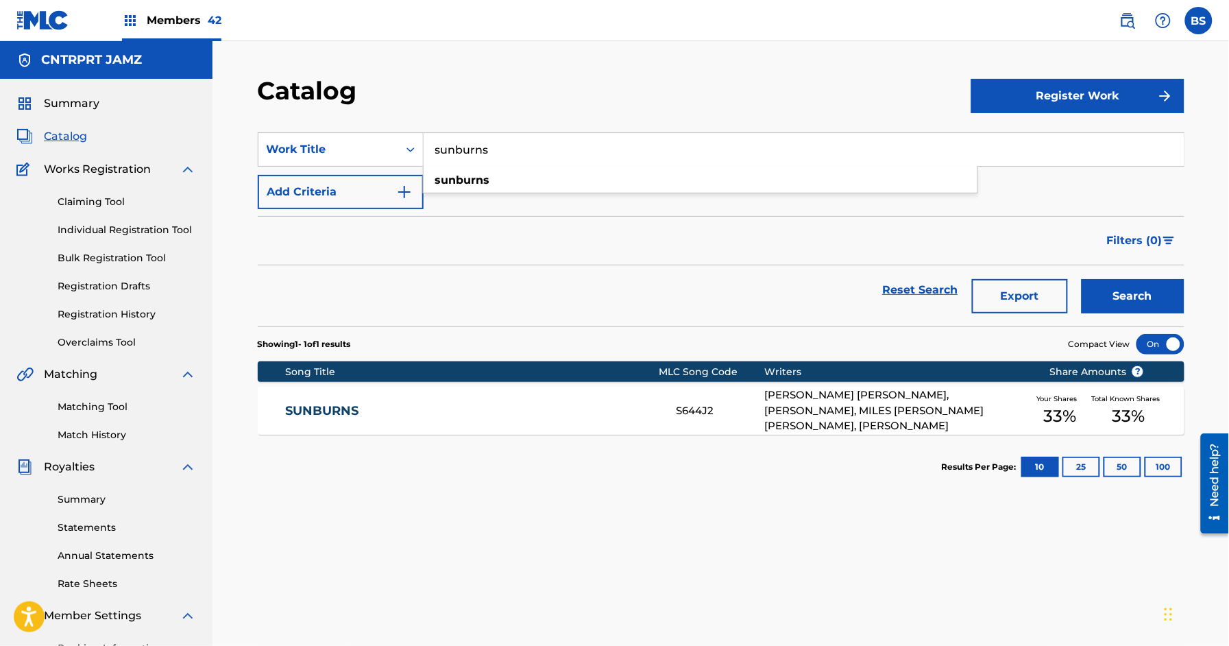
paste input "Maybe"
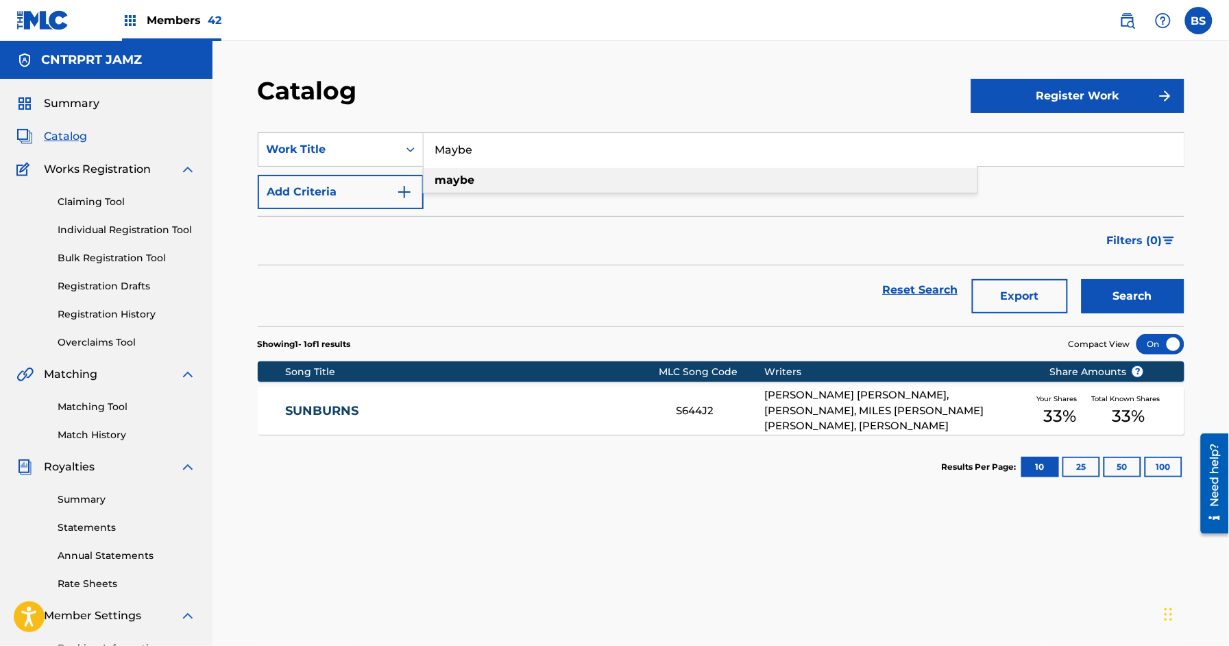
drag, startPoint x: 443, startPoint y: 183, endPoint x: 501, endPoint y: 228, distance: 73.3
click at [444, 183] on strong "maybe" at bounding box center [455, 179] width 40 height 13
click at [1140, 299] on button "Search" at bounding box center [1132, 296] width 103 height 34
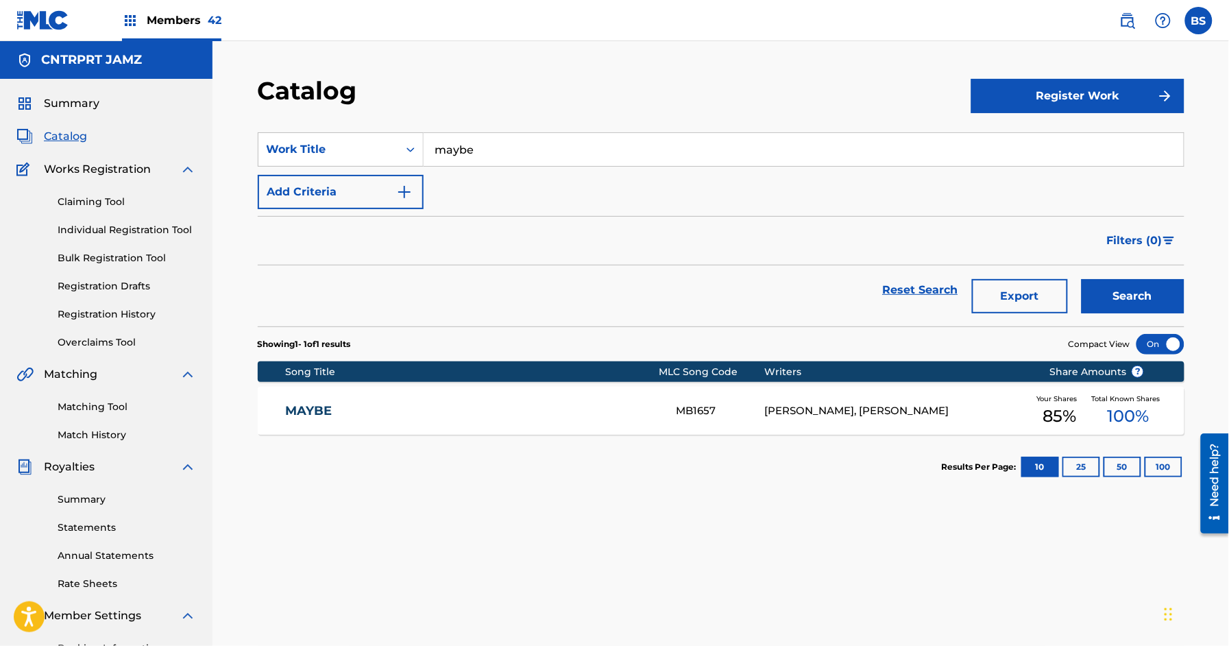
click at [452, 140] on input "maybe" at bounding box center [803, 149] width 760 height 33
paste input "Bad4M"
drag, startPoint x: 567, startPoint y: 172, endPoint x: 1068, endPoint y: 264, distance: 509.3
click at [567, 173] on div "bad4me" at bounding box center [700, 180] width 554 height 25
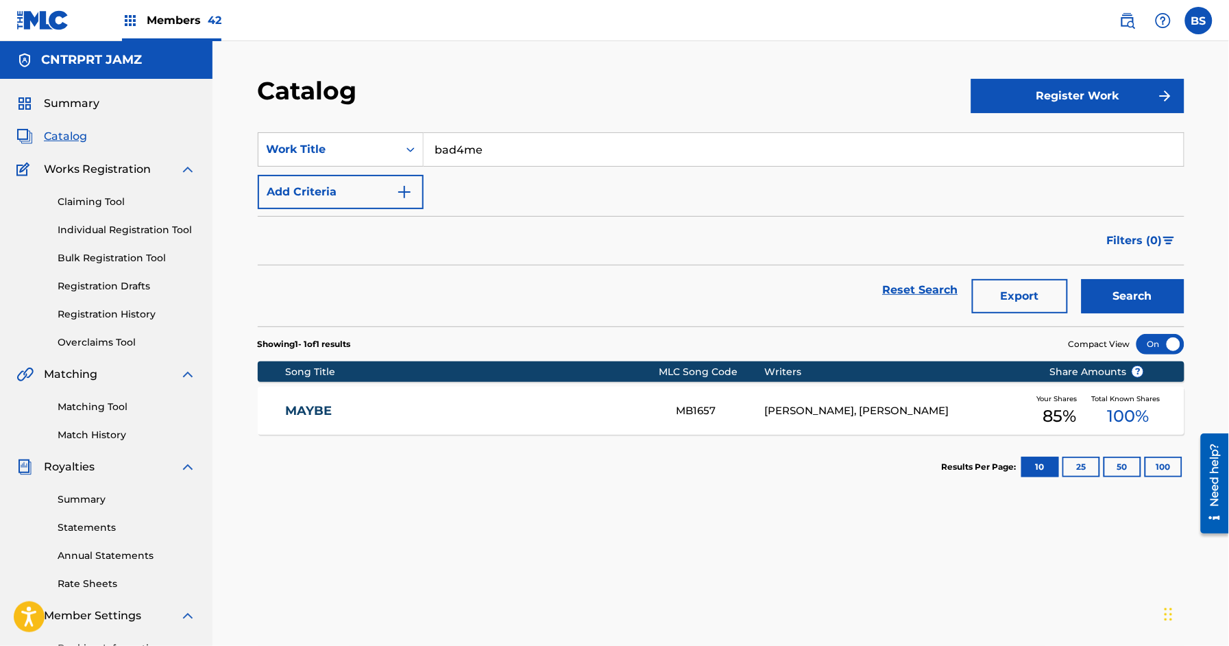
click at [1138, 289] on button "Search" at bounding box center [1132, 296] width 103 height 34
click at [500, 153] on input "bad4me" at bounding box center [803, 149] width 760 height 33
paste input "Align"
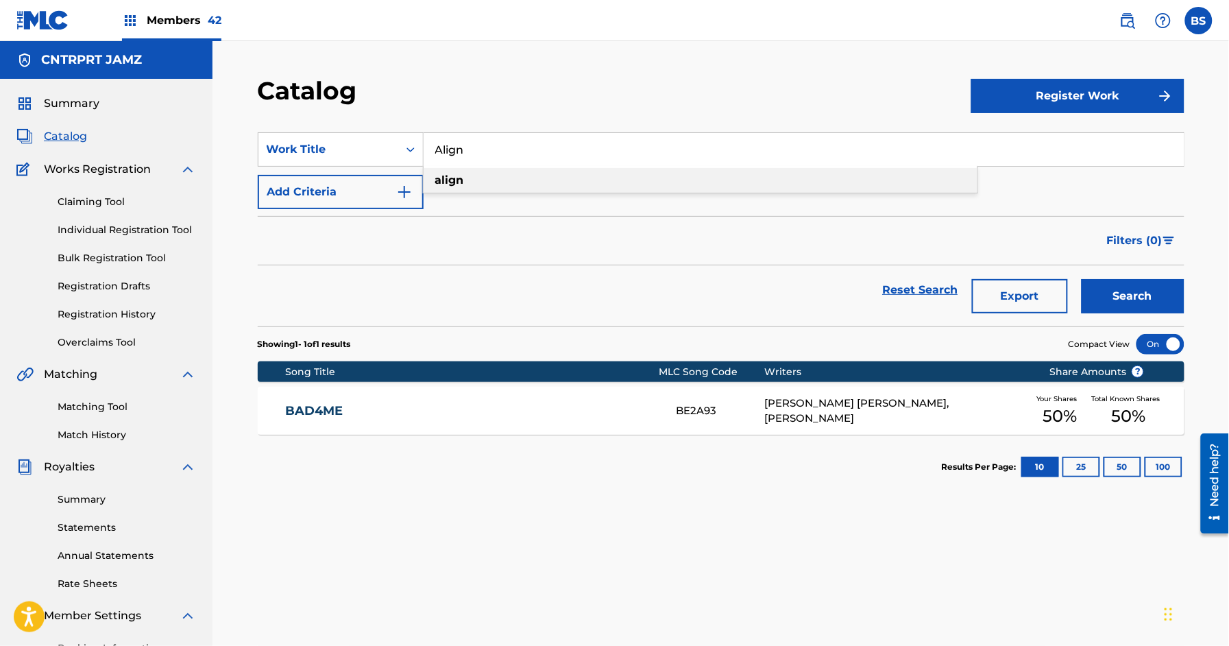
drag, startPoint x: 475, startPoint y: 179, endPoint x: 605, endPoint y: 203, distance: 132.4
click at [477, 178] on div "align" at bounding box center [700, 180] width 554 height 25
type input "align"
click at [1148, 288] on button "Search" at bounding box center [1132, 296] width 103 height 34
drag, startPoint x: 525, startPoint y: 398, endPoint x: 694, endPoint y: 397, distance: 169.3
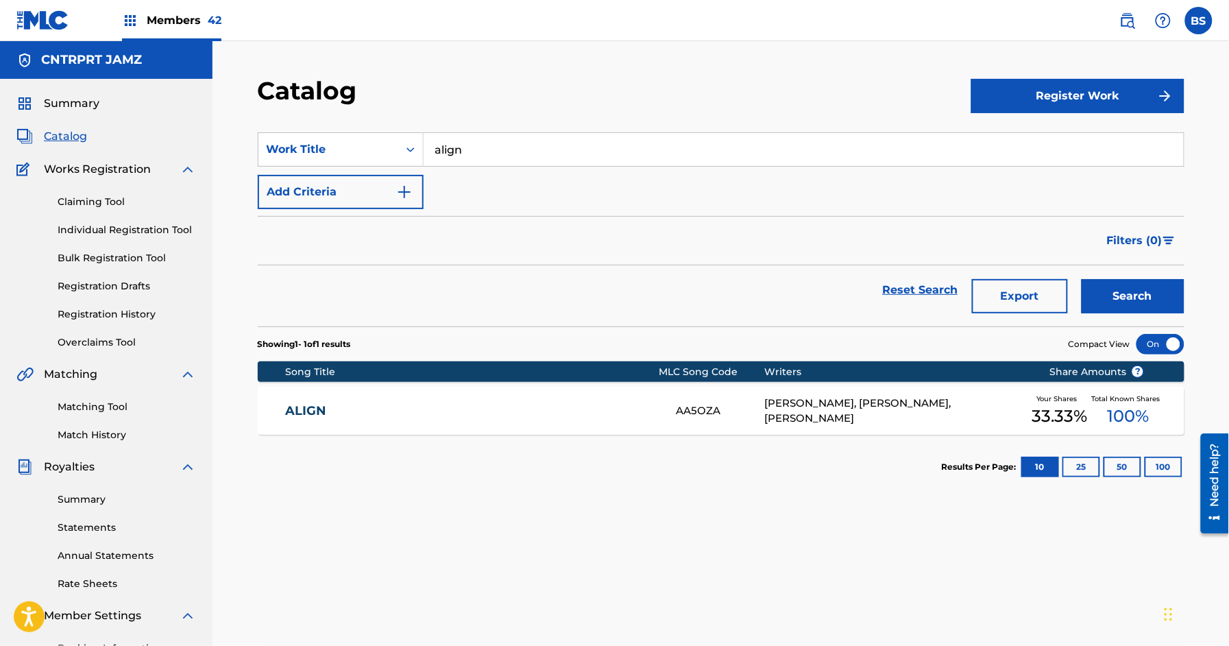
click at [525, 399] on div "ALIGN AA5OZA [PERSON_NAME], [PERSON_NAME], [PERSON_NAME] Your Shares 33.33 % To…" at bounding box center [721, 410] width 926 height 48
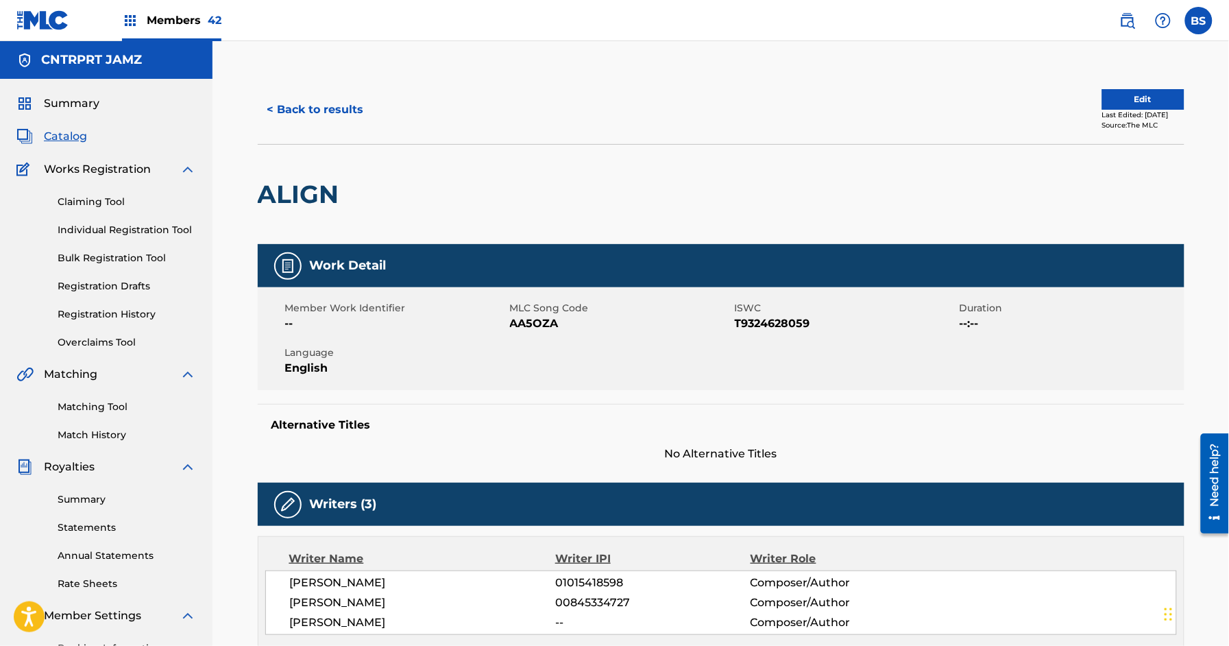
click at [291, 118] on button "< Back to results" at bounding box center [316, 110] width 116 height 34
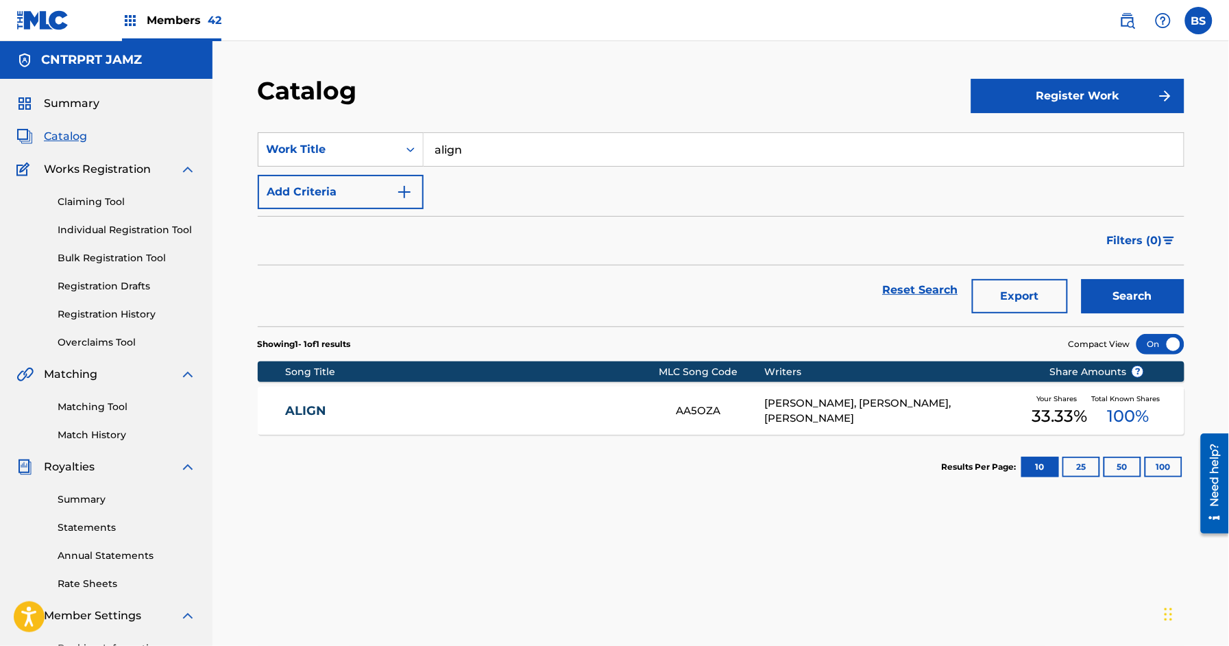
click at [488, 143] on input "align" at bounding box center [803, 149] width 760 height 33
paste input "Attentio"
click at [469, 173] on strong "attention" at bounding box center [461, 179] width 53 height 13
click at [1113, 293] on button "Search" at bounding box center [1132, 296] width 103 height 34
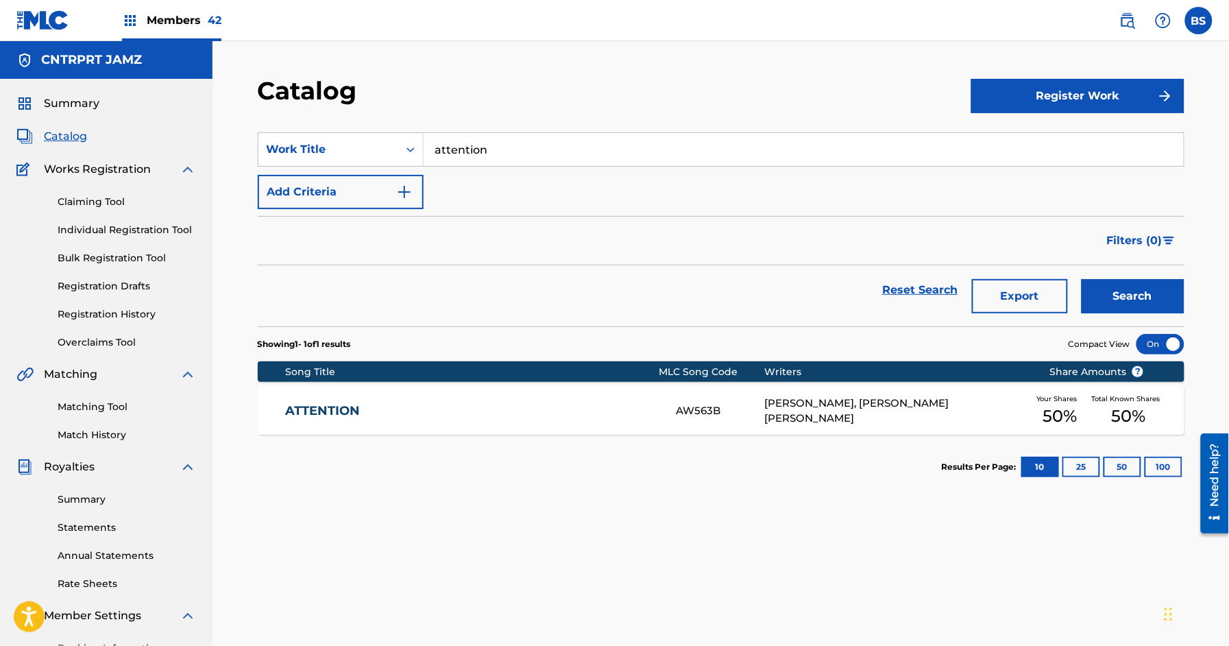
click at [476, 158] on input "attention" at bounding box center [803, 149] width 760 height 33
paste input "Something About It"
drag, startPoint x: 486, startPoint y: 175, endPoint x: 502, endPoint y: 177, distance: 16.5
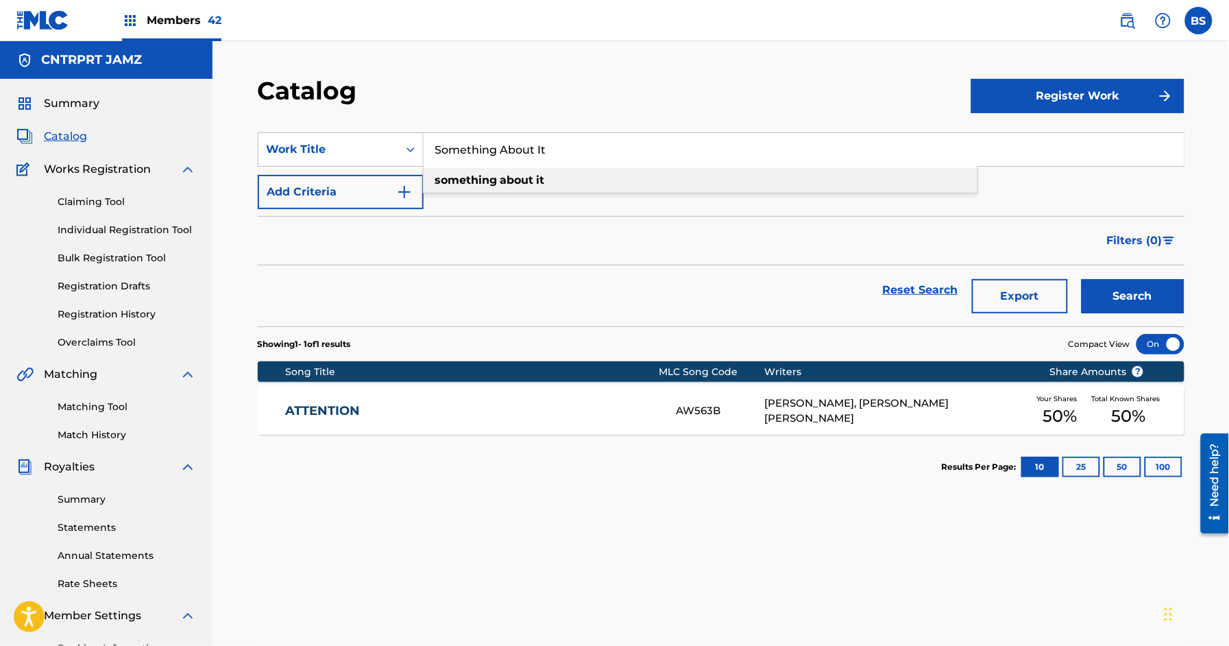
click at [487, 175] on strong "something" at bounding box center [466, 179] width 62 height 13
type input "something about it"
click at [1098, 288] on button "Search" at bounding box center [1132, 296] width 103 height 34
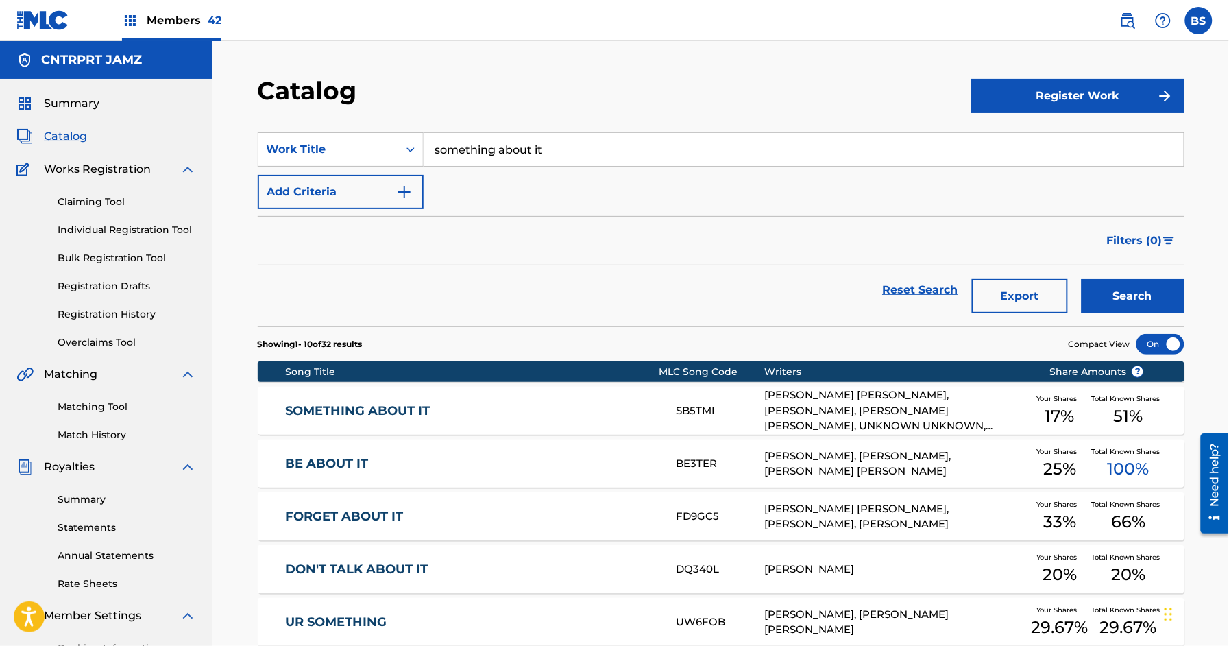
click at [484, 412] on link "SOMETHING ABOUT IT" at bounding box center [471, 411] width 373 height 16
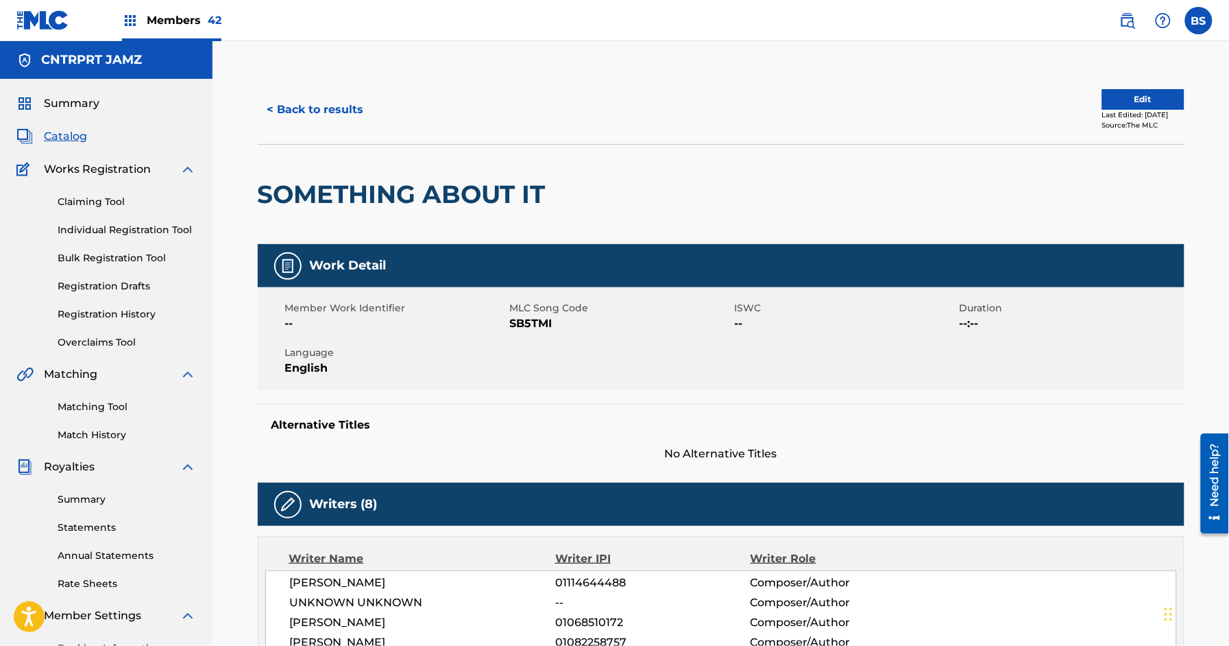
click at [295, 119] on button "< Back to results" at bounding box center [316, 110] width 116 height 34
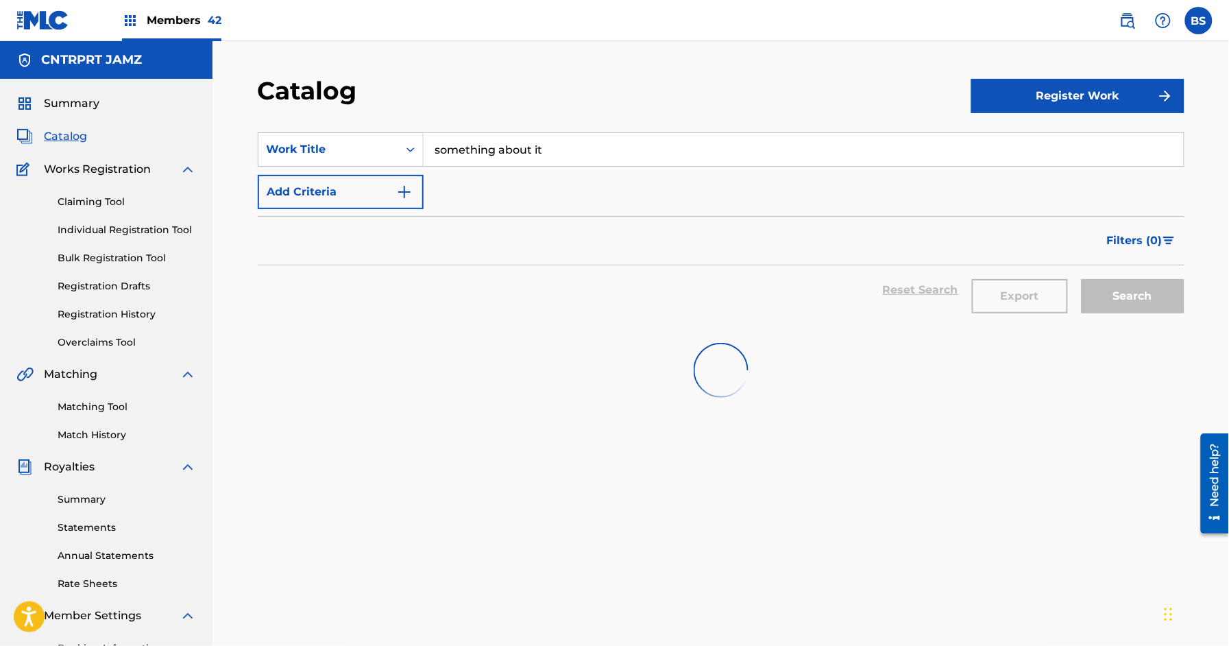
click at [499, 153] on input "something about it" at bounding box center [803, 149] width 760 height 33
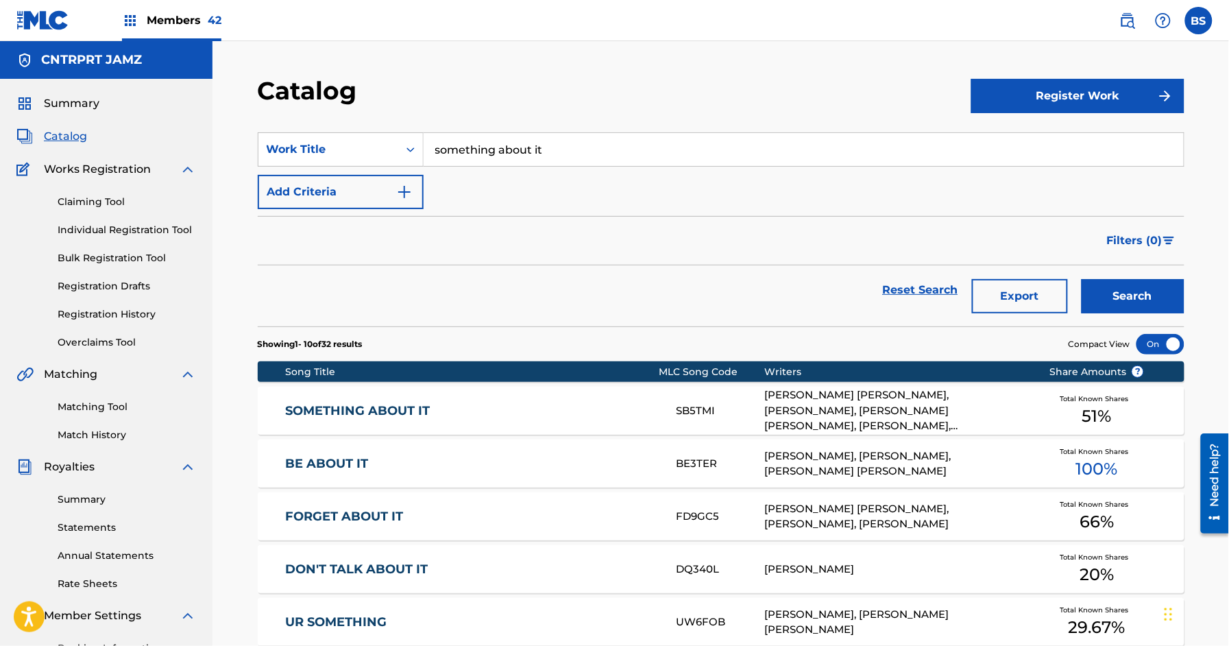
click at [499, 153] on input "something about it" at bounding box center [803, 149] width 760 height 33
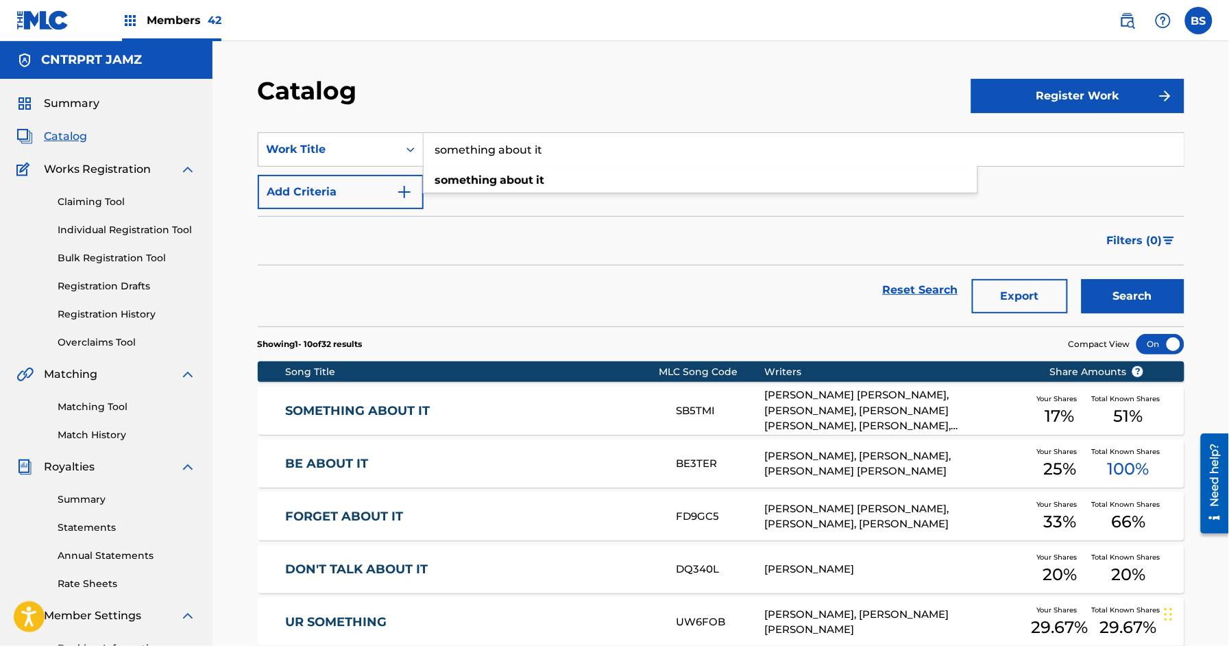
click at [498, 153] on input "something about it" at bounding box center [803, 149] width 760 height 33
paste input "eighty-five"
type input "eighty-five"
click at [1129, 291] on button "Search" at bounding box center [1132, 296] width 103 height 34
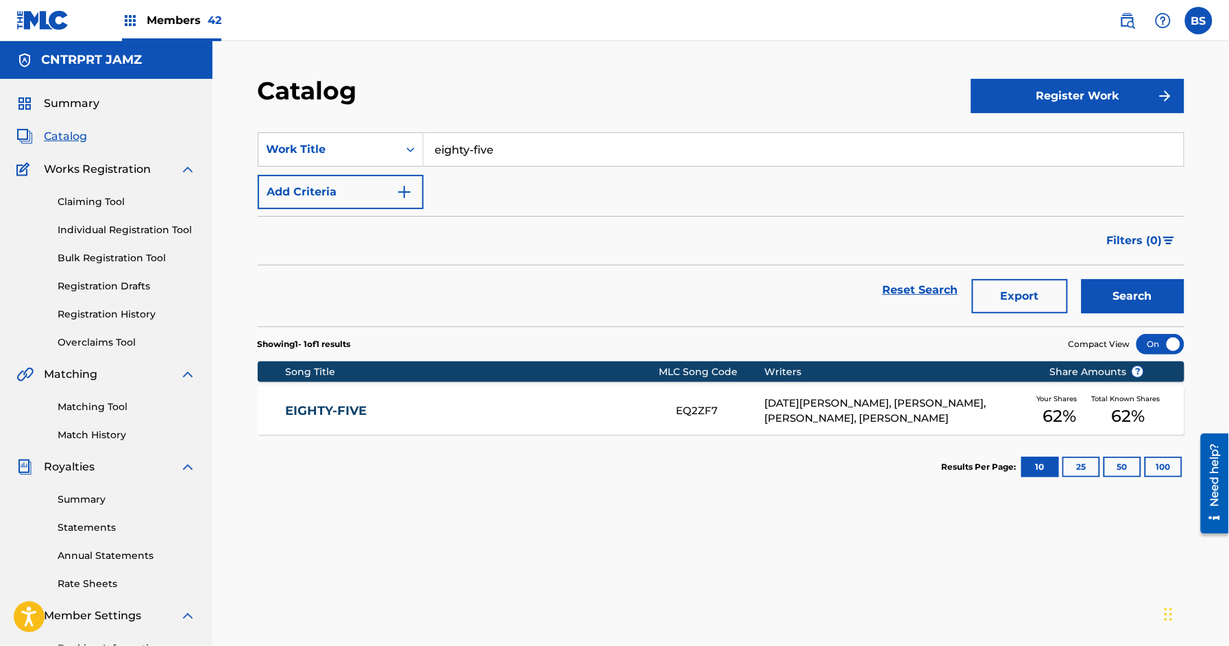
click at [614, 407] on link "EIGHTY-FIVE" at bounding box center [471, 411] width 373 height 16
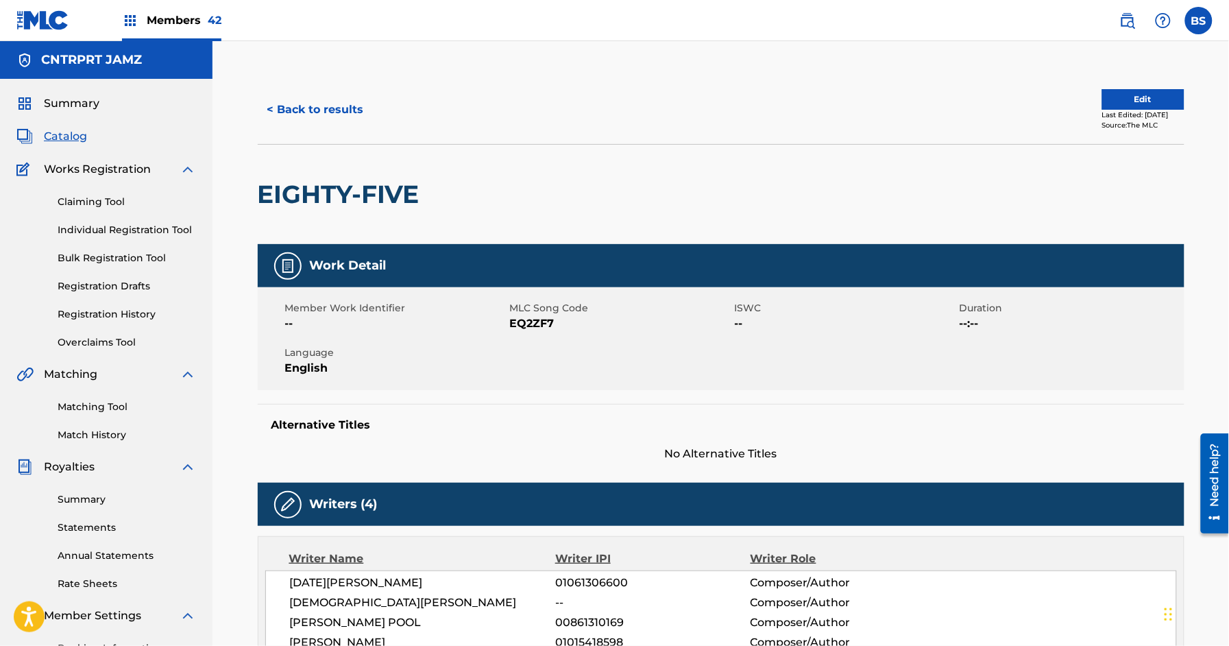
click at [315, 107] on button "< Back to results" at bounding box center [316, 110] width 116 height 34
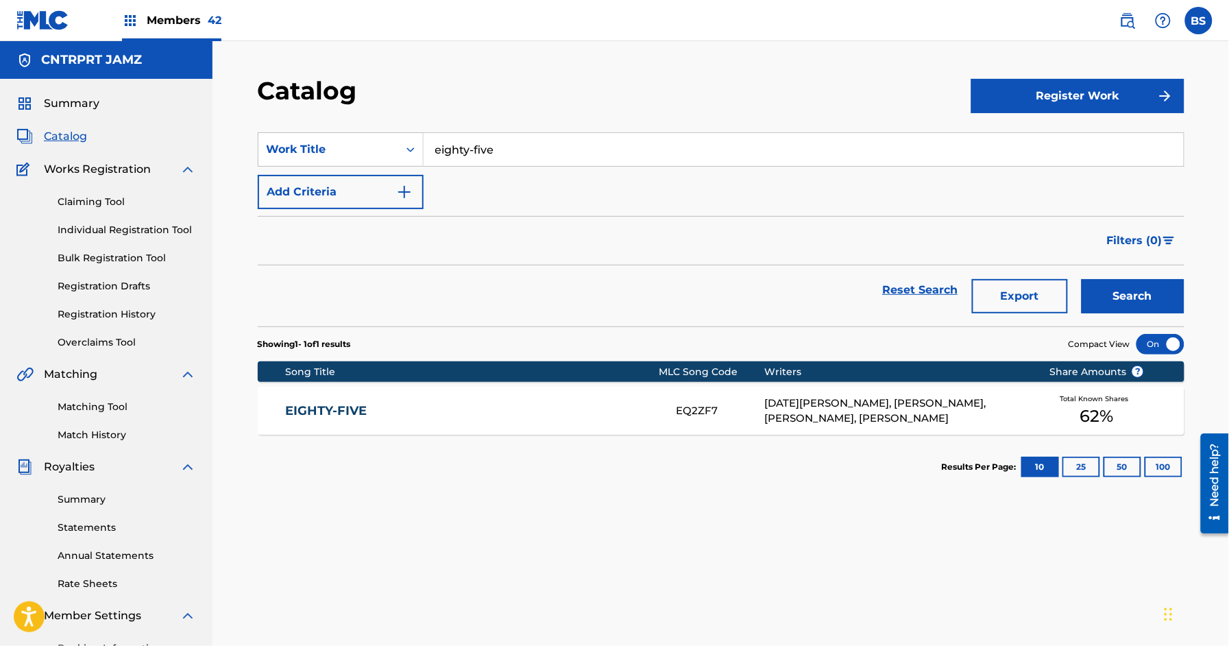
click at [478, 125] on section "SearchWithCriteria58701a89-0ef9-47e6-8f55-f0067c822f74 Work Title eighty-five A…" at bounding box center [721, 221] width 926 height 210
click at [468, 156] on input "eighty-five" at bounding box center [803, 149] width 760 height 33
paste input "[GEOGRAPHIC_DATA]"
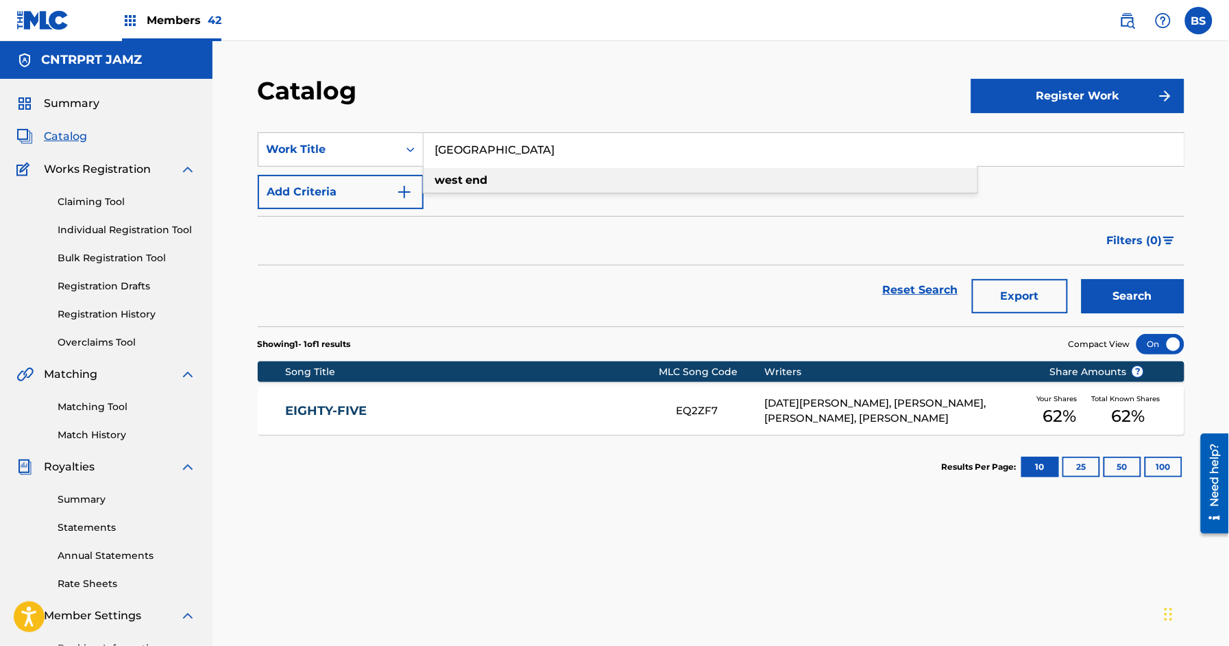
drag, startPoint x: 493, startPoint y: 174, endPoint x: 887, endPoint y: 249, distance: 401.0
click at [494, 173] on div "[GEOGRAPHIC_DATA]" at bounding box center [700, 180] width 554 height 25
type input "[GEOGRAPHIC_DATA]"
click at [1156, 294] on button "Search" at bounding box center [1132, 296] width 103 height 34
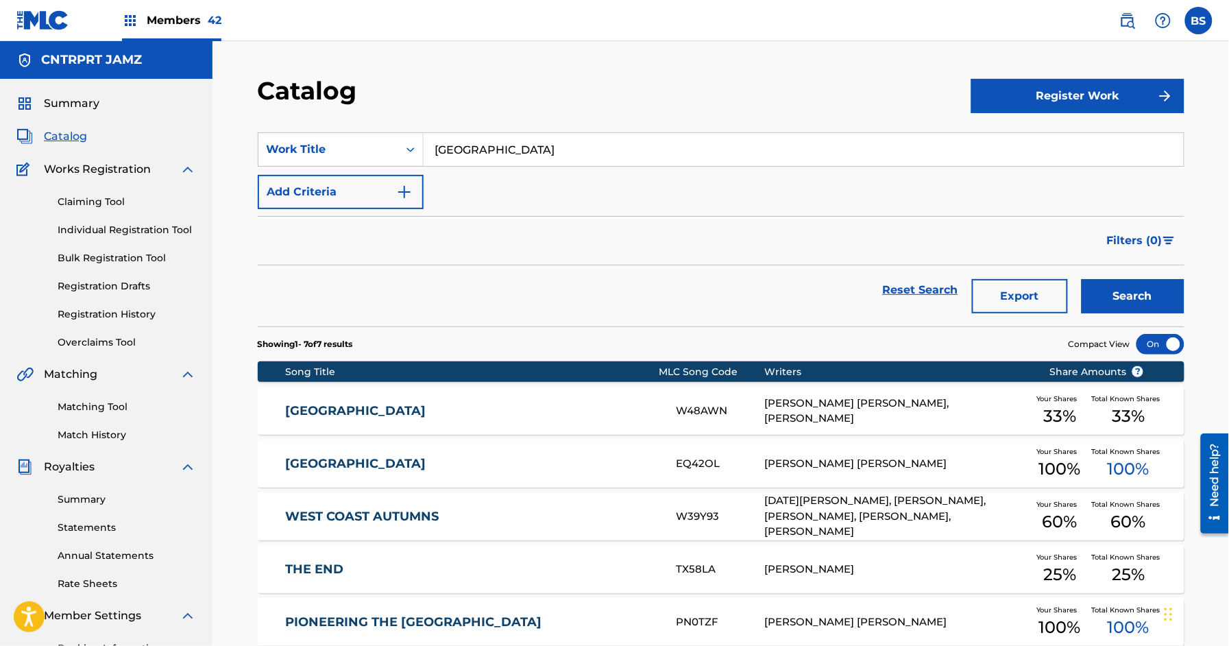
drag, startPoint x: 465, startPoint y: 421, endPoint x: 478, endPoint y: 375, distance: 47.7
click at [465, 421] on div "WEST END W48AWN [PERSON_NAME] [PERSON_NAME], [PERSON_NAME] Your Shares 33 % Tot…" at bounding box center [721, 410] width 926 height 48
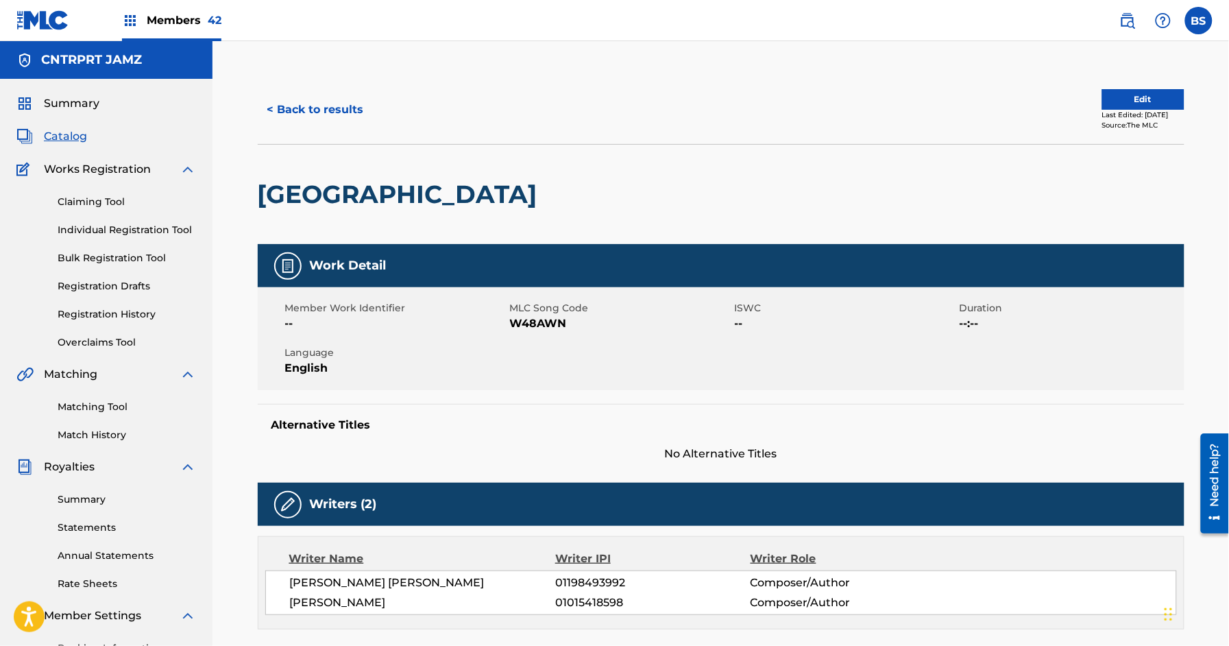
click at [341, 94] on button "< Back to results" at bounding box center [316, 110] width 116 height 34
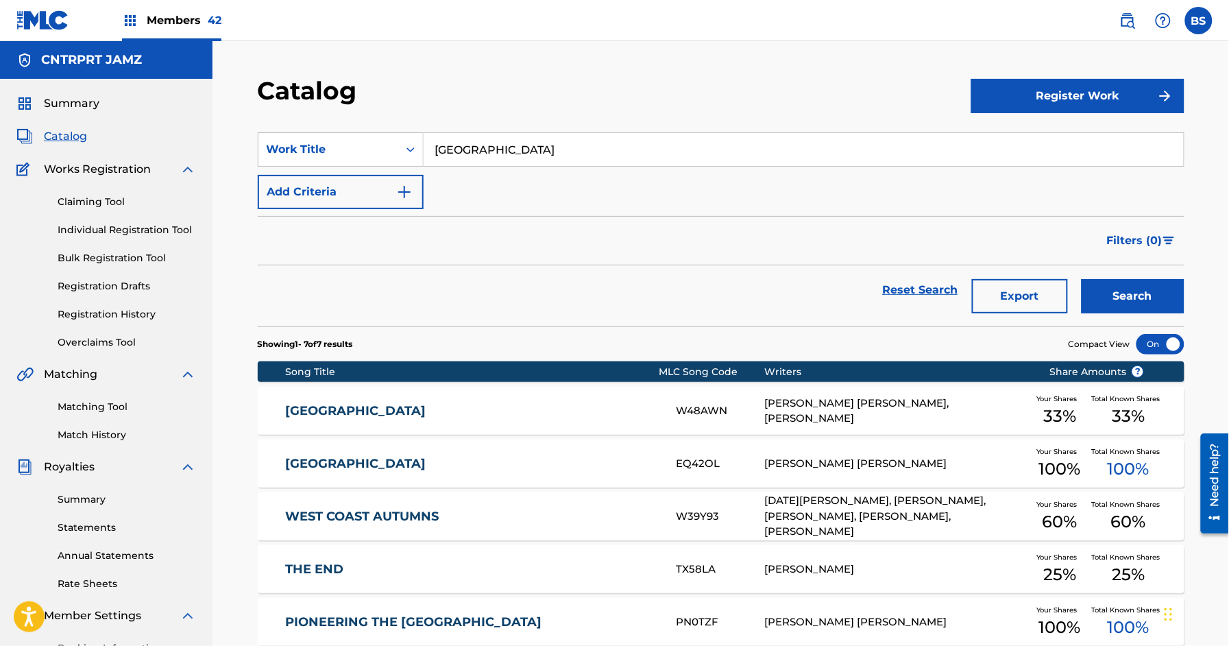
click at [494, 153] on input "[GEOGRAPHIC_DATA]" at bounding box center [803, 149] width 760 height 33
click at [493, 152] on input "[GEOGRAPHIC_DATA]" at bounding box center [803, 149] width 760 height 33
paste input "Captain!"
type input "Captain!"
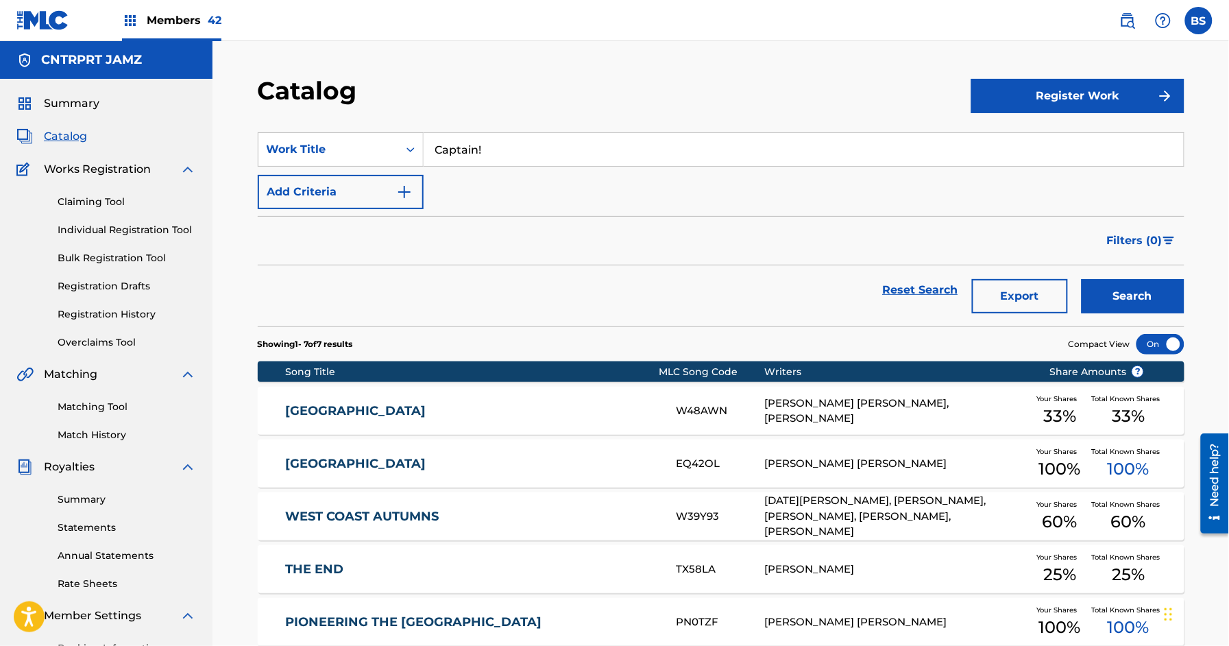
click at [1152, 297] on button "Search" at bounding box center [1132, 296] width 103 height 34
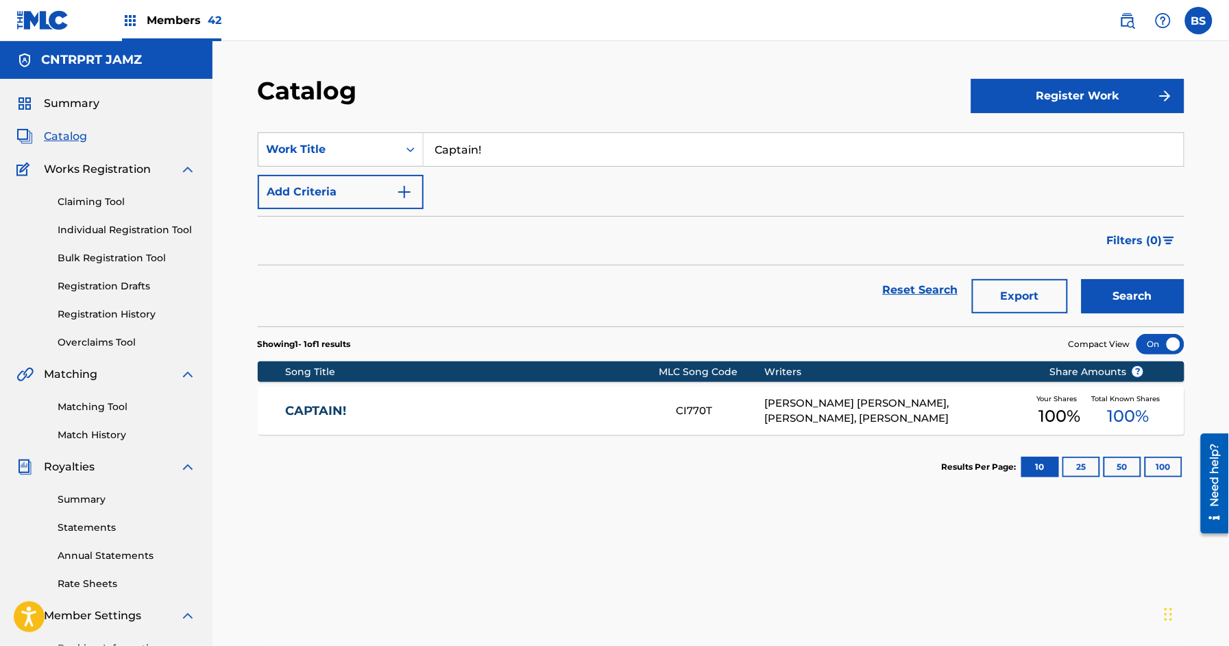
click at [510, 414] on link "CAPTAIN!" at bounding box center [471, 411] width 373 height 16
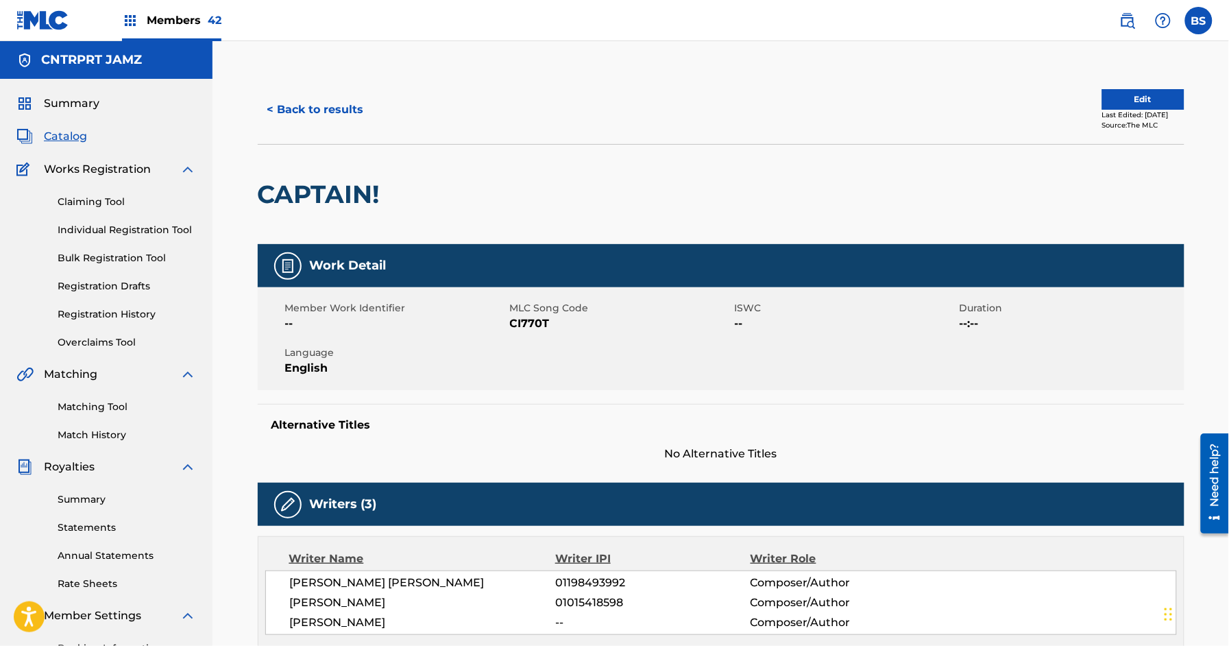
click at [332, 117] on button "< Back to results" at bounding box center [316, 110] width 116 height 34
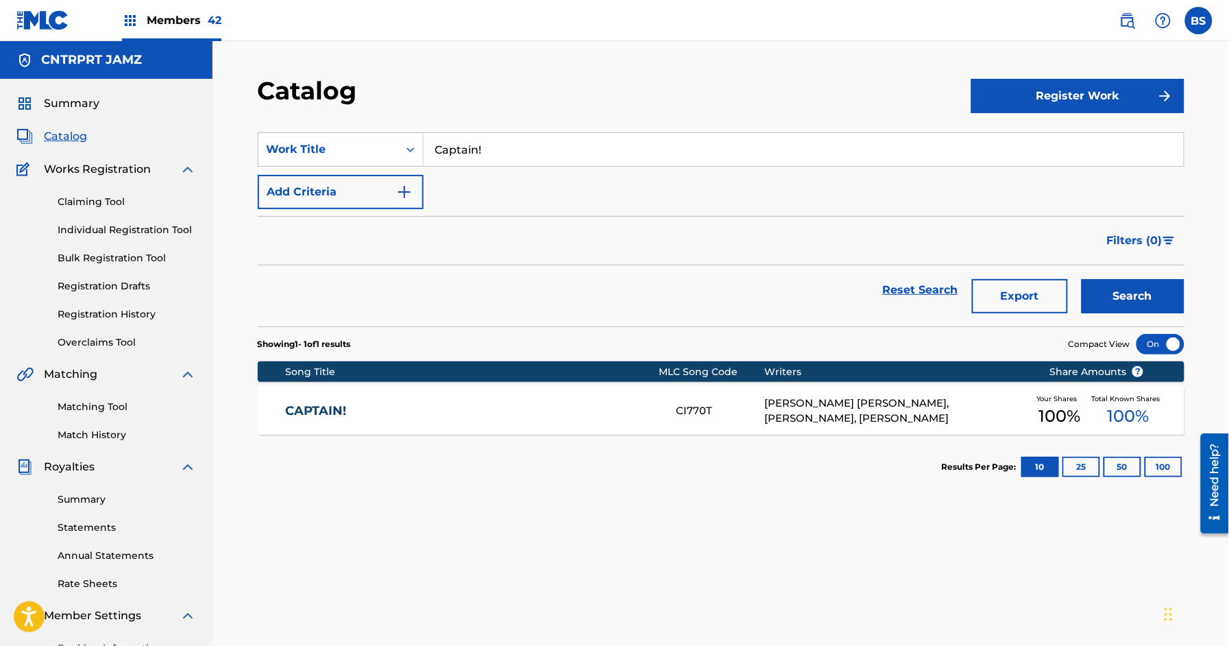
click at [495, 148] on input "Captain!" at bounding box center [803, 149] width 760 height 33
paste input "iwentghost"
drag, startPoint x: 479, startPoint y: 175, endPoint x: 757, endPoint y: 252, distance: 287.9
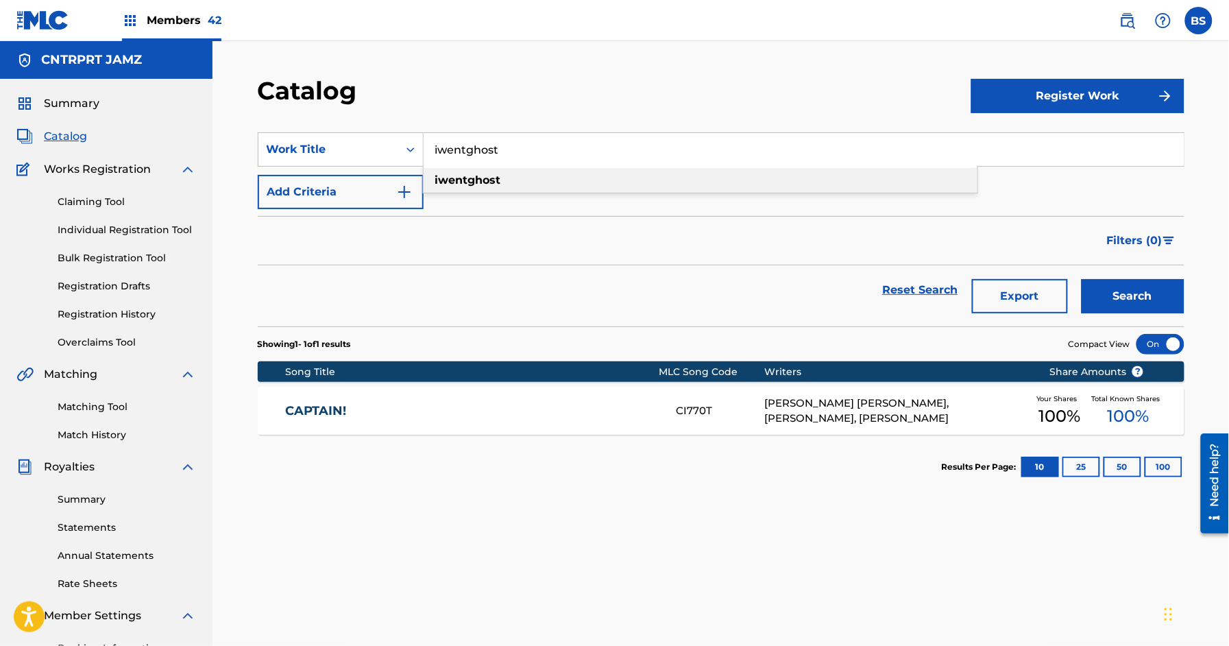
click at [480, 175] on strong "iwentghost" at bounding box center [468, 179] width 66 height 13
drag, startPoint x: 1066, startPoint y: 311, endPoint x: 1099, endPoint y: 300, distance: 34.7
click at [1078, 305] on div "Reset Search Export Search" at bounding box center [721, 289] width 926 height 49
drag, startPoint x: 1134, startPoint y: 295, endPoint x: 945, endPoint y: 312, distance: 189.8
click at [1135, 295] on button "Search" at bounding box center [1132, 296] width 103 height 34
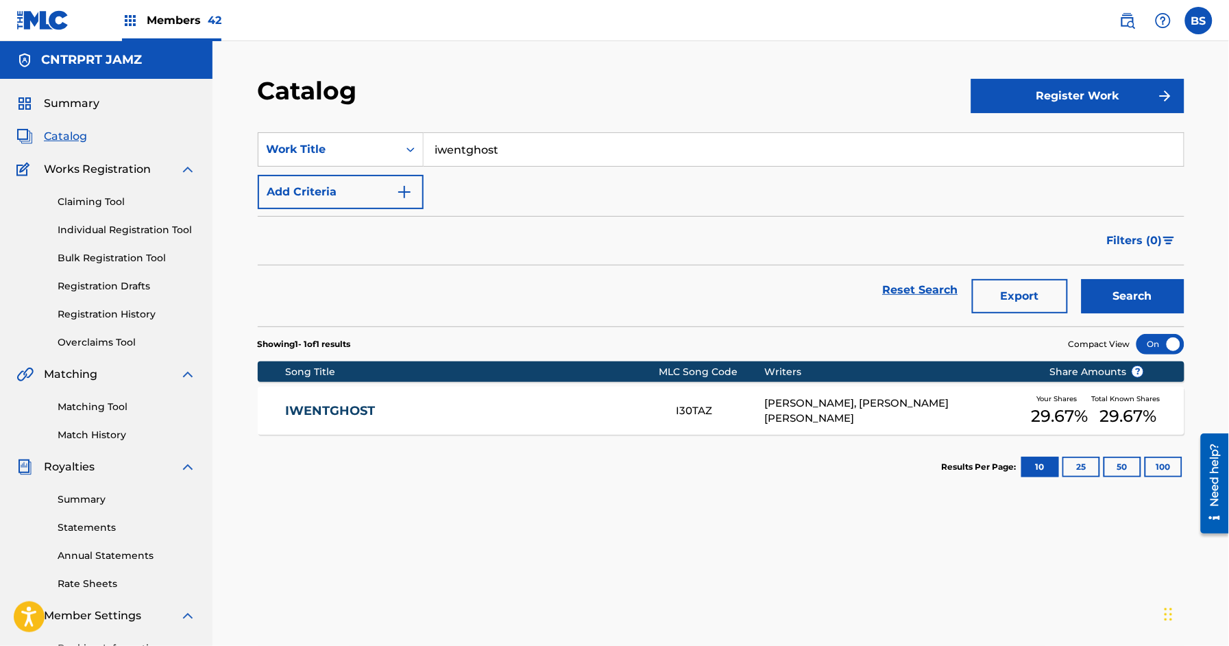
click at [504, 144] on input "iwentghost" at bounding box center [803, 149] width 760 height 33
paste input "Something About I"
drag, startPoint x: 478, startPoint y: 180, endPoint x: 834, endPoint y: 249, distance: 362.2
click at [482, 180] on strong "something" at bounding box center [466, 179] width 62 height 13
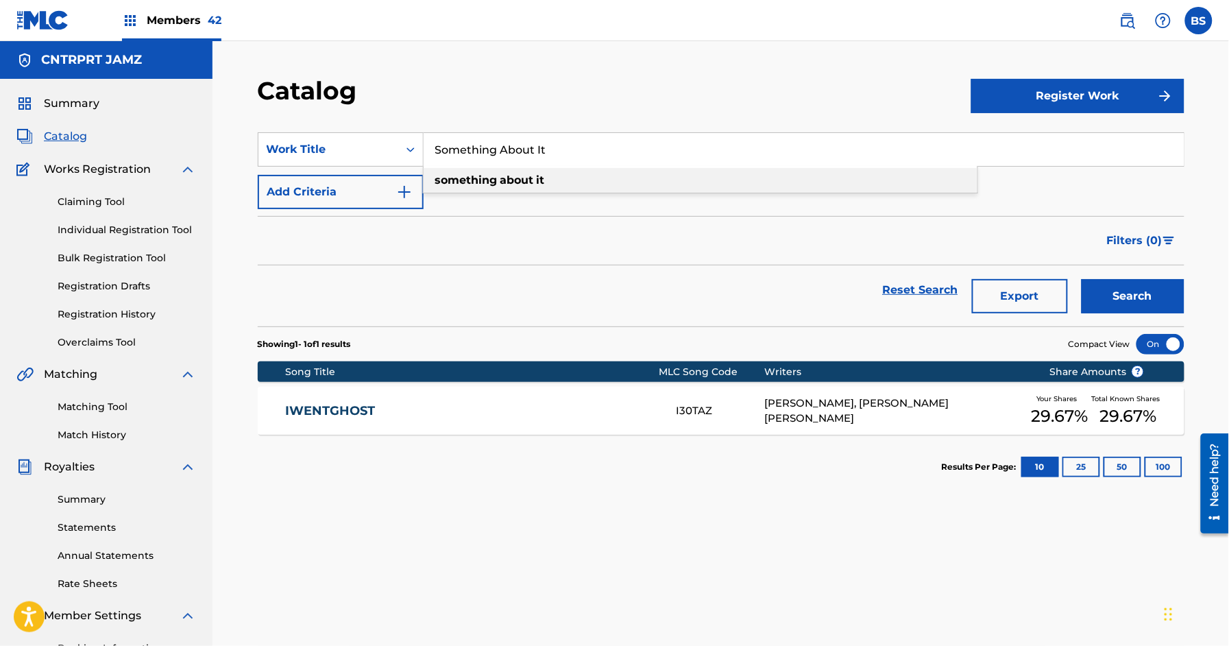
type input "something about it"
click at [1107, 292] on button "Search" at bounding box center [1132, 296] width 103 height 34
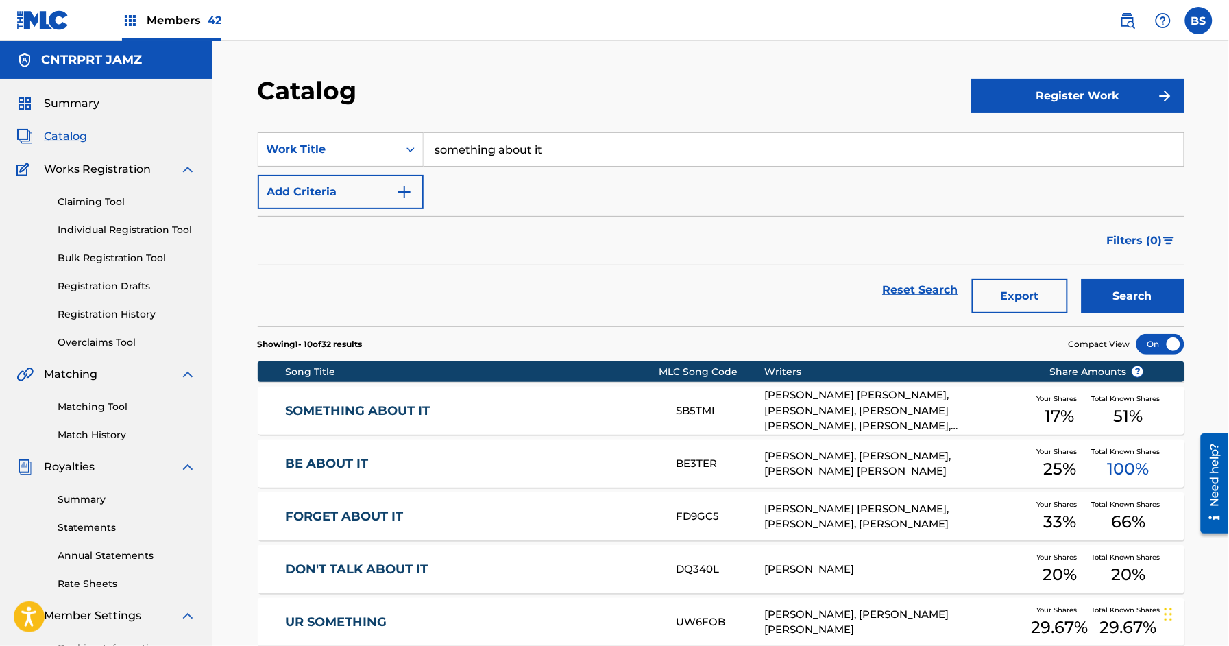
click at [421, 410] on link "SOMETHING ABOUT IT" at bounding box center [471, 411] width 373 height 16
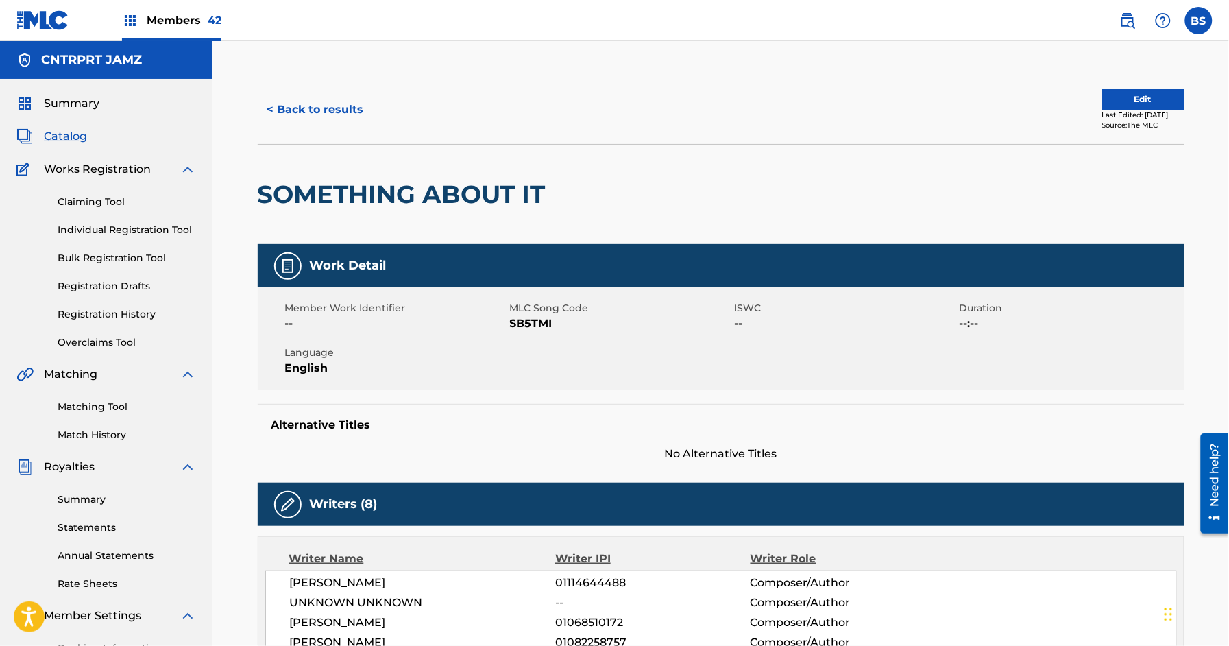
click at [345, 110] on button "< Back to results" at bounding box center [316, 110] width 116 height 34
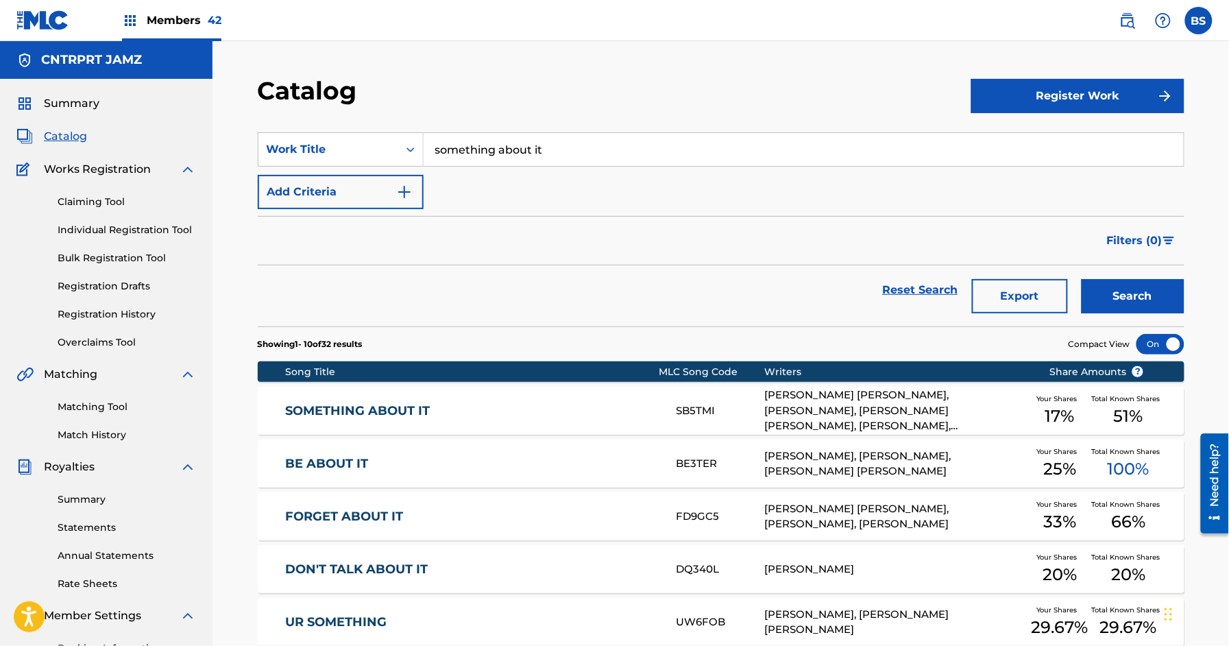
click at [473, 148] on input "something about it" at bounding box center [803, 149] width 760 height 33
paste input "Hated Us"
click at [467, 179] on strong "hated" at bounding box center [452, 179] width 34 height 13
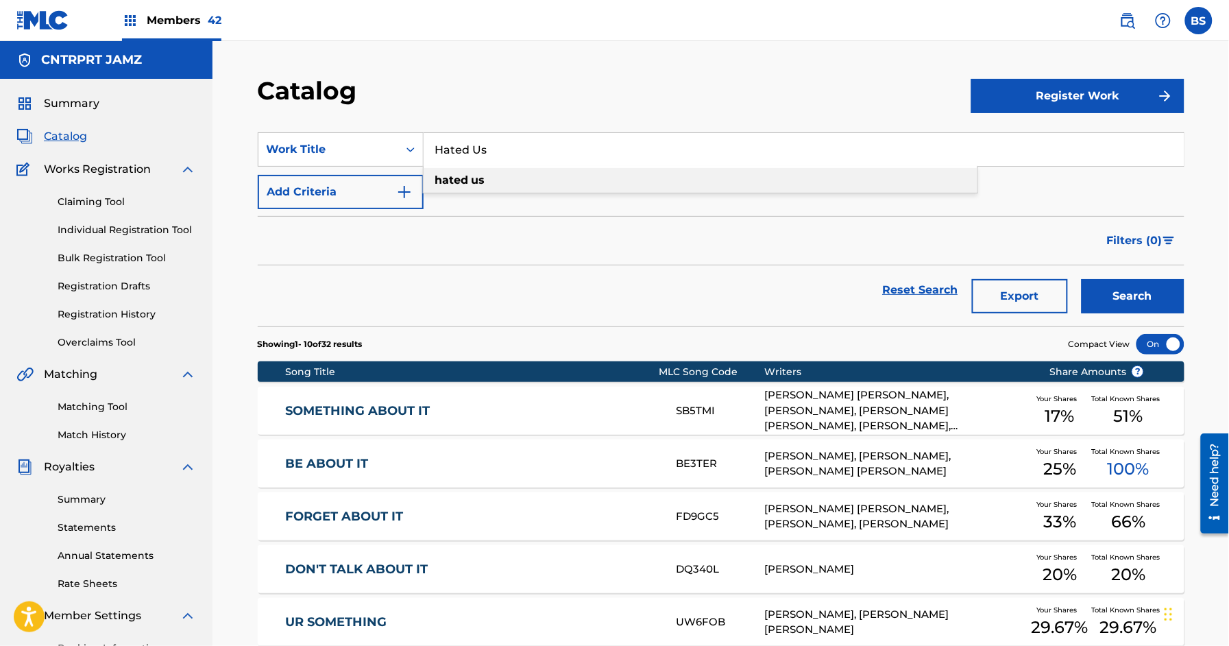
type input "hated us"
drag, startPoint x: 1142, startPoint y: 305, endPoint x: 789, endPoint y: 312, distance: 353.0
click at [1142, 305] on button "Search" at bounding box center [1132, 296] width 103 height 34
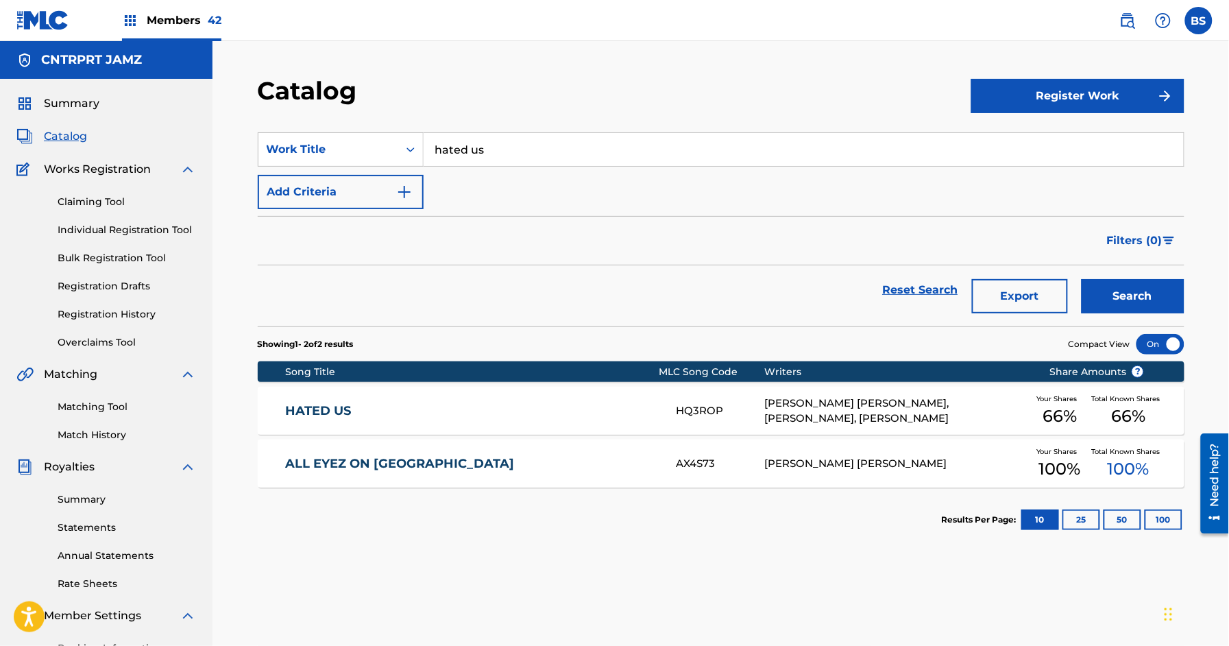
click at [486, 409] on link "HATED US" at bounding box center [471, 411] width 373 height 16
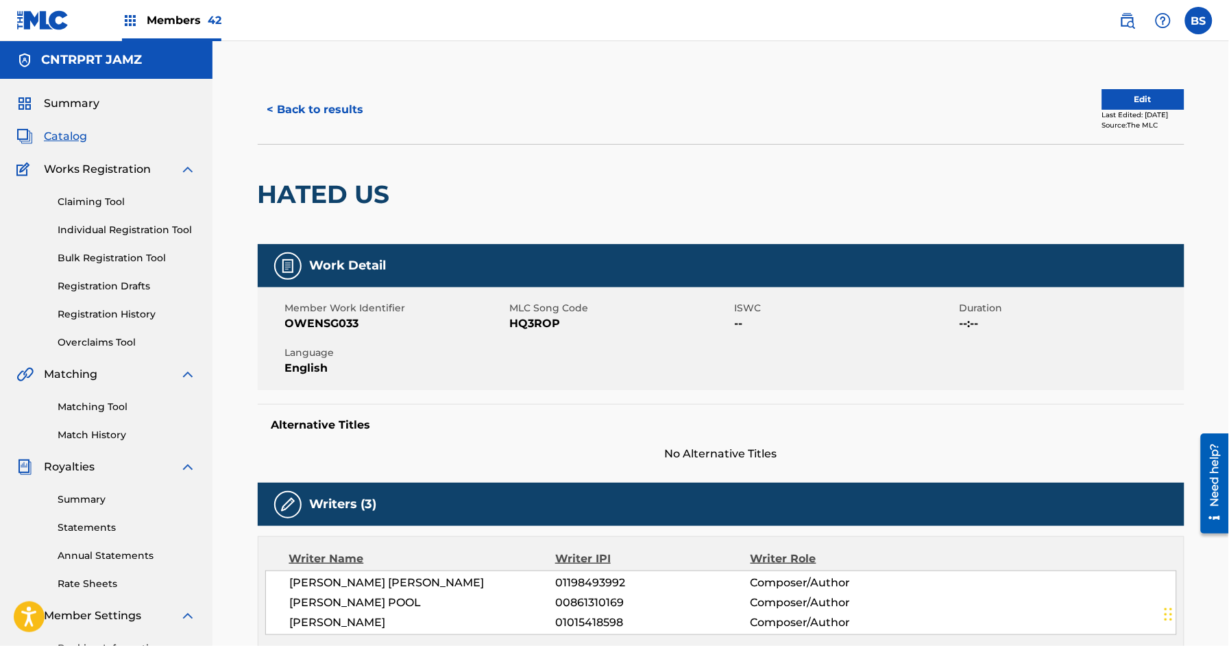
click at [343, 119] on button "< Back to results" at bounding box center [316, 110] width 116 height 34
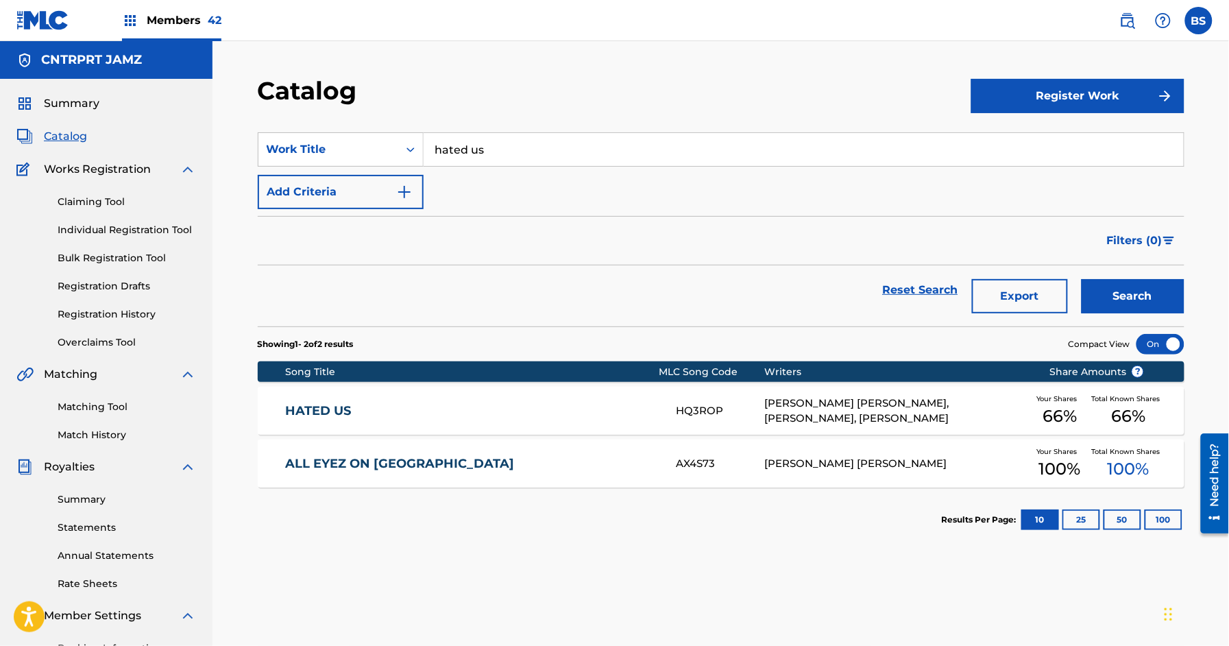
click at [504, 149] on input "hated us" at bounding box center [803, 149] width 760 height 33
click at [504, 149] on input "s" at bounding box center [803, 149] width 760 height 33
type input "srt"
click at [474, 168] on div "srt" at bounding box center [700, 180] width 554 height 25
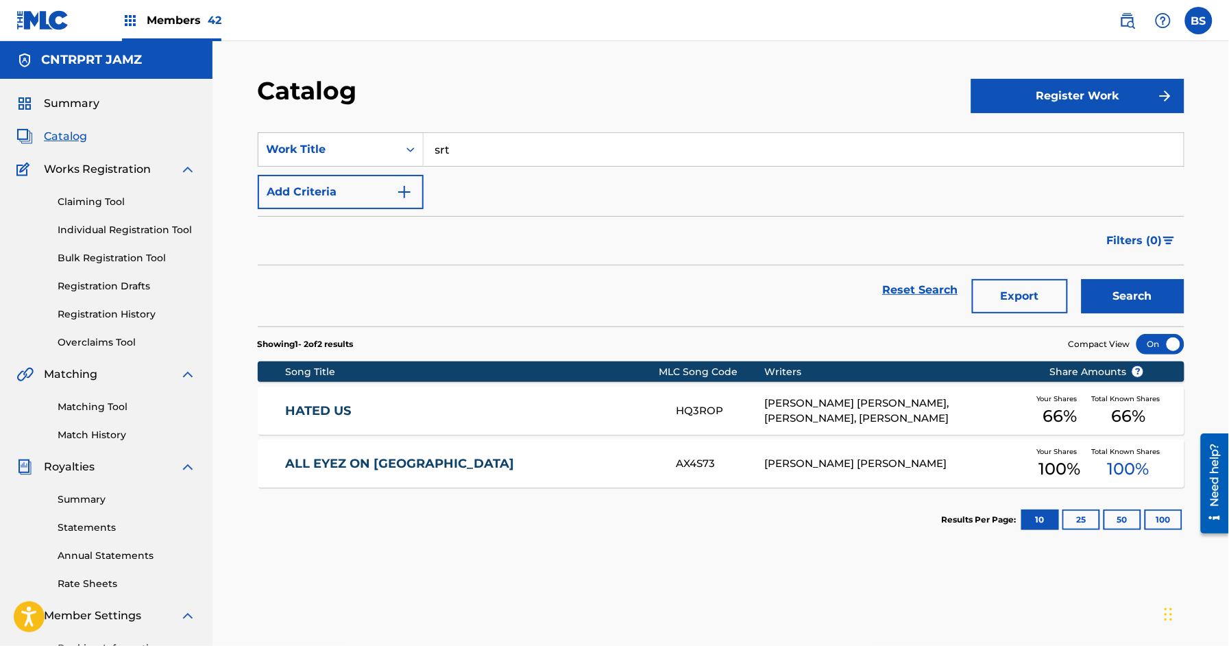
drag, startPoint x: 1108, startPoint y: 288, endPoint x: 656, endPoint y: 418, distance: 470.6
click at [1108, 288] on button "Search" at bounding box center [1132, 296] width 103 height 34
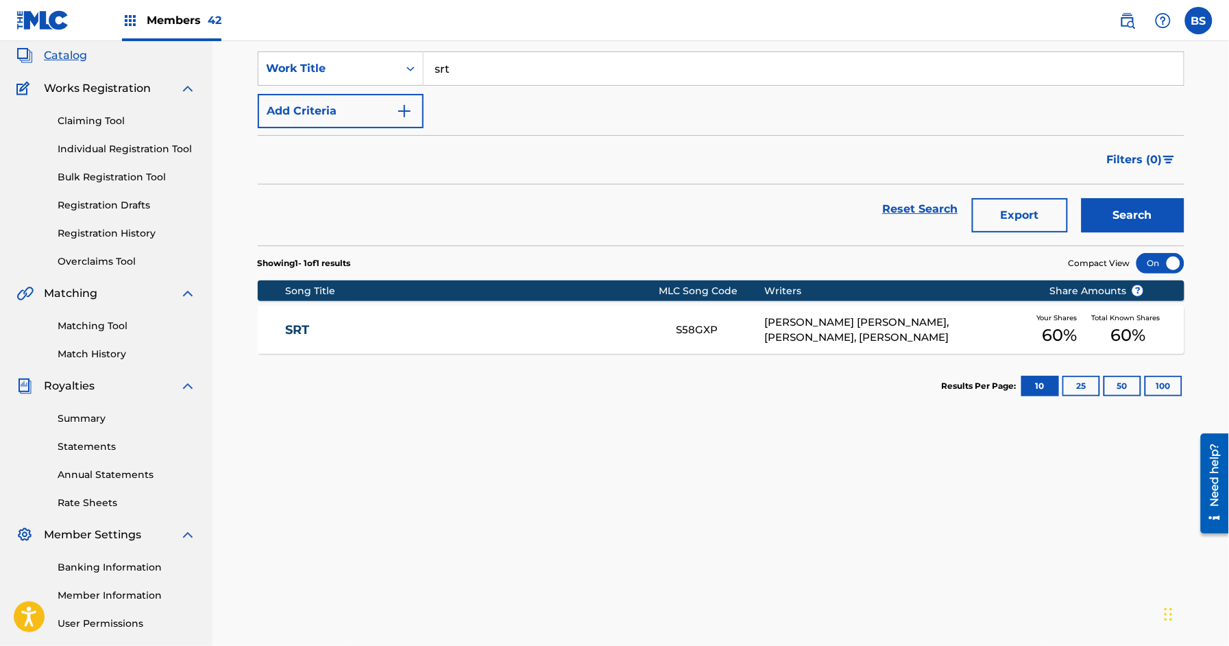
drag, startPoint x: 561, startPoint y: 412, endPoint x: 656, endPoint y: 402, distance: 96.4
click at [561, 412] on section "Results Per Page: 10 25 50 100" at bounding box center [721, 386] width 926 height 64
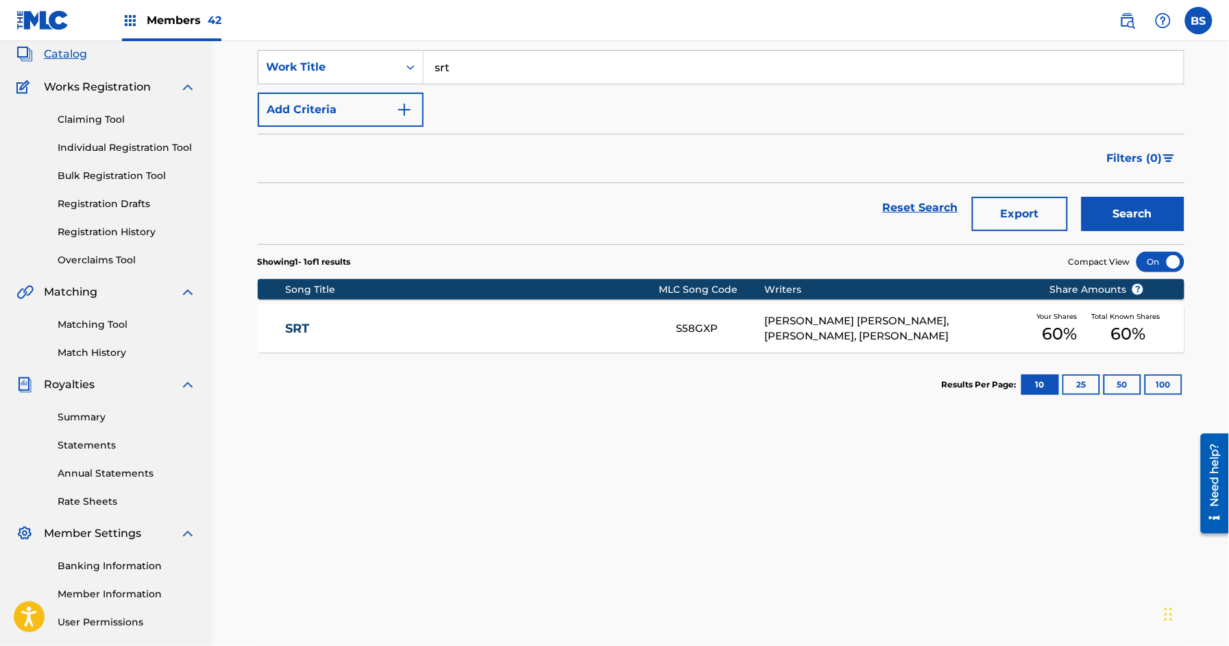
drag, startPoint x: 592, startPoint y: 344, endPoint x: 593, endPoint y: 374, distance: 30.2
click at [600, 341] on div "SRT S58GXP [PERSON_NAME] [PERSON_NAME], [PERSON_NAME], [PERSON_NAME] Your Share…" at bounding box center [721, 328] width 926 height 48
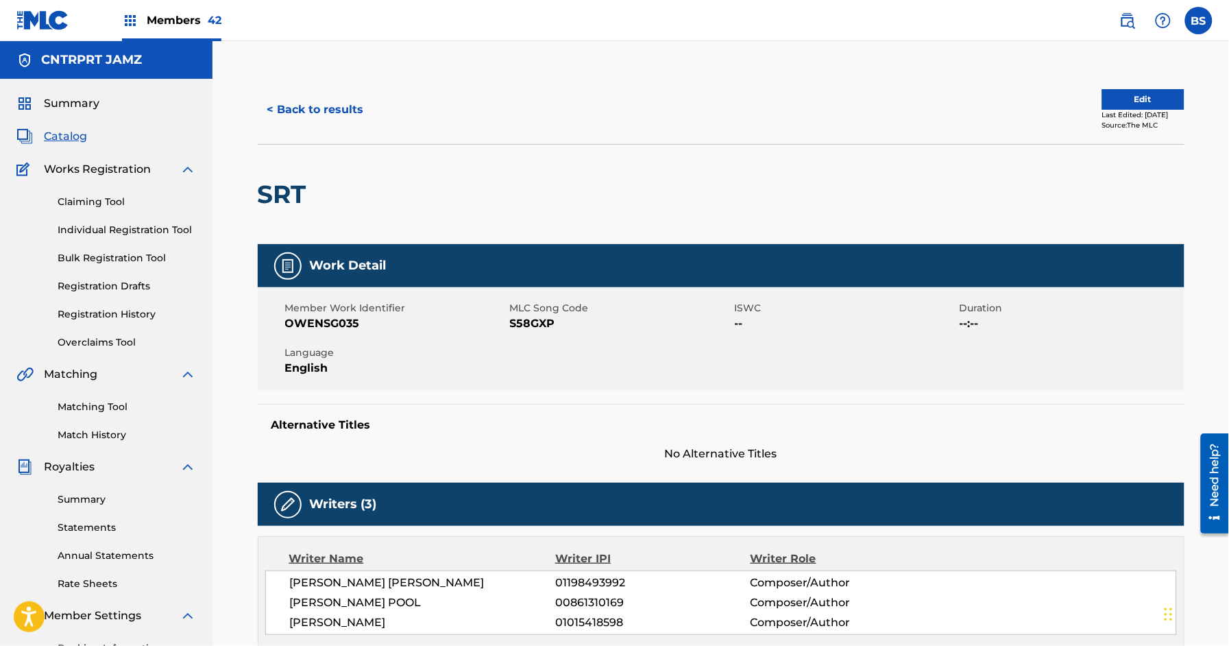
click at [317, 75] on div "< Back to results Edit Last Edited: [DATE] Source: The MLC" at bounding box center [721, 109] width 926 height 69
click at [328, 102] on button "< Back to results" at bounding box center [316, 110] width 116 height 34
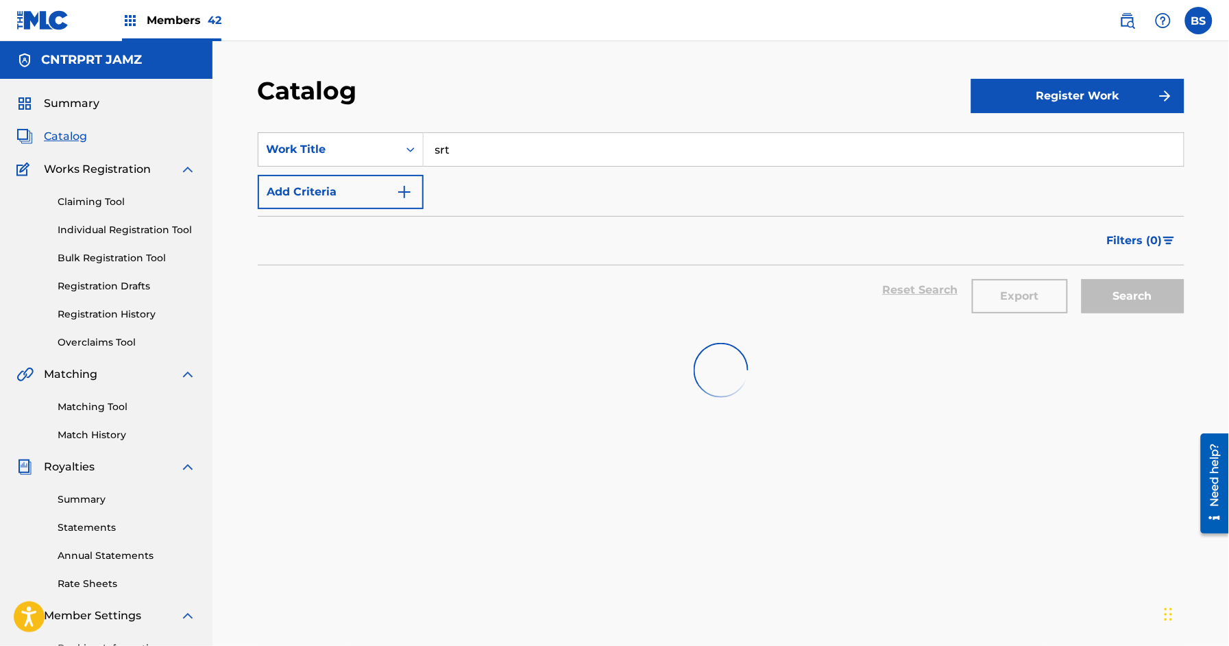
scroll to position [82, 0]
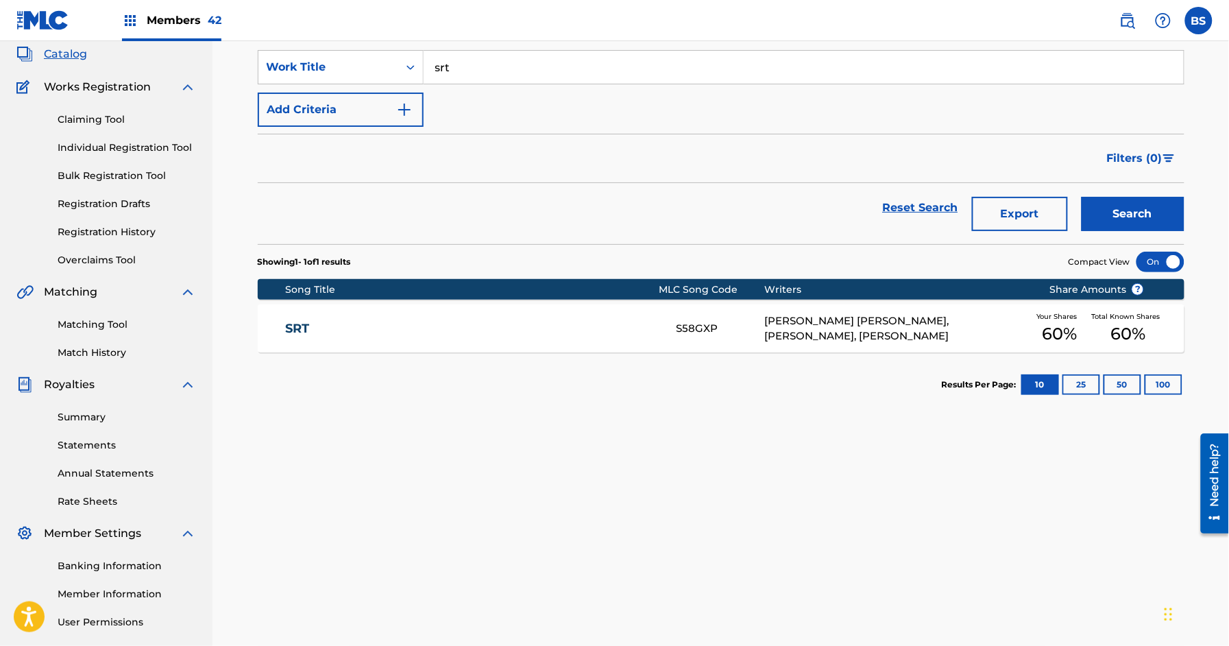
click at [508, 69] on input "srt" at bounding box center [803, 67] width 760 height 33
paste input "1am"
type input "1am"
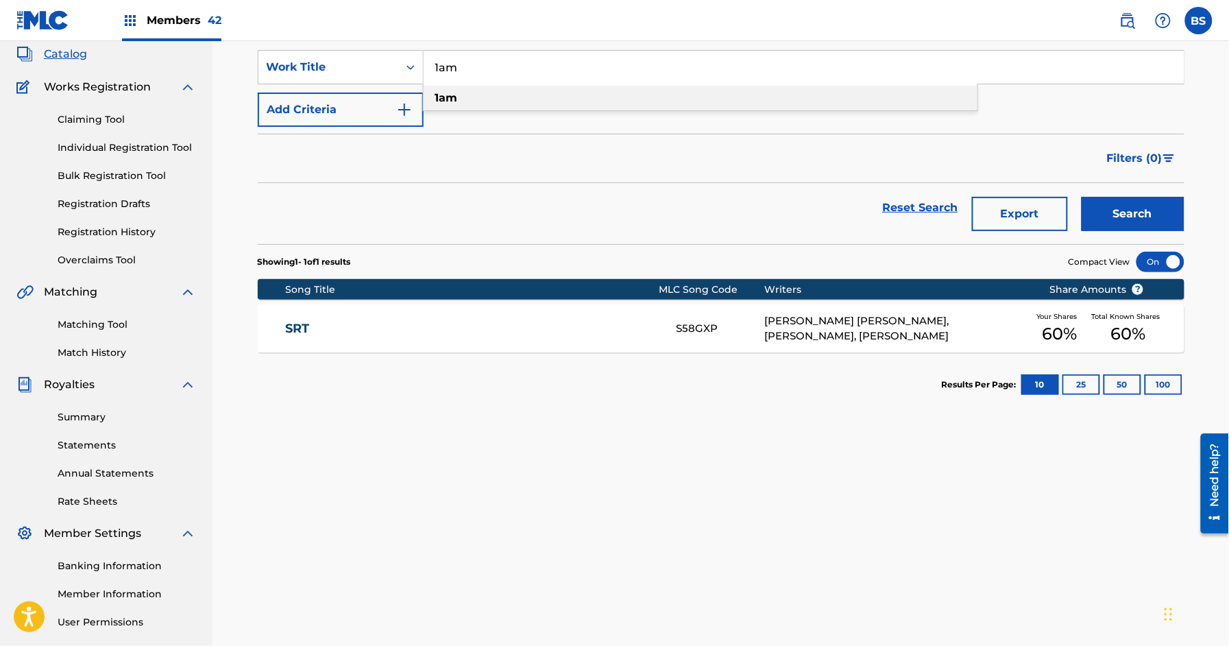
click at [510, 99] on div "1am" at bounding box center [700, 98] width 554 height 25
drag, startPoint x: 1150, startPoint y: 206, endPoint x: 549, endPoint y: 352, distance: 618.4
click at [1153, 207] on button "Search" at bounding box center [1132, 214] width 103 height 34
click at [520, 308] on div "1AM 1D2AZL [PERSON_NAME], [DATE][PERSON_NAME], [PERSON_NAME], [PERSON_NAME] You…" at bounding box center [721, 328] width 926 height 48
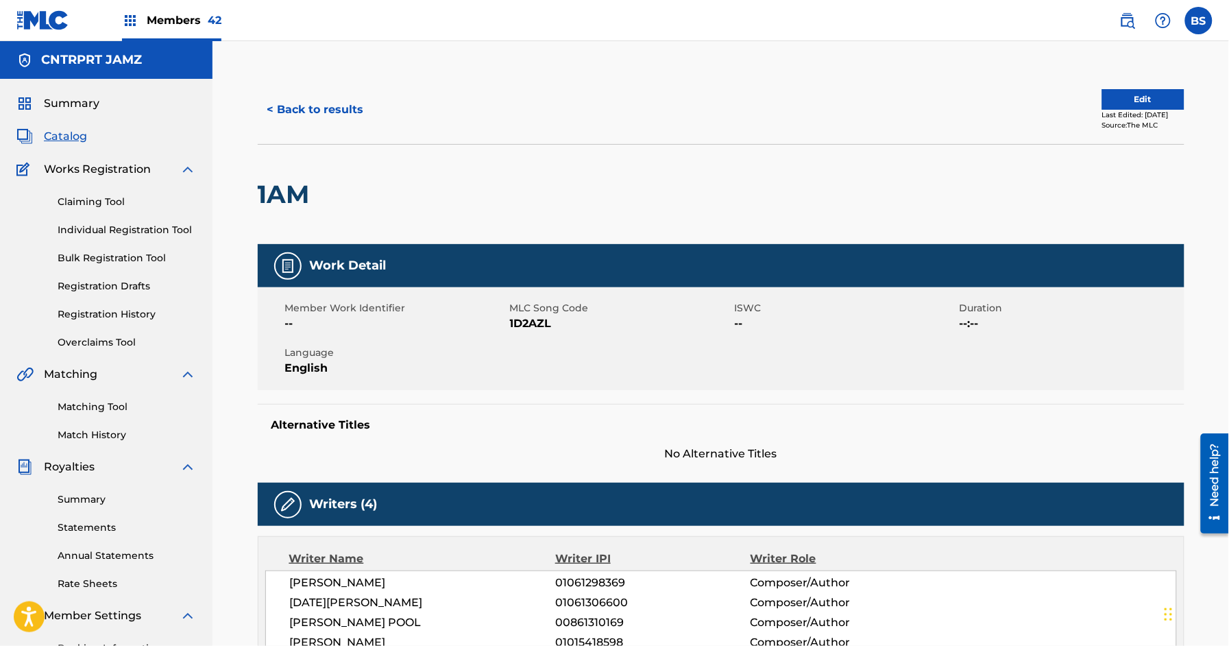
click at [349, 99] on button "< Back to results" at bounding box center [316, 110] width 116 height 34
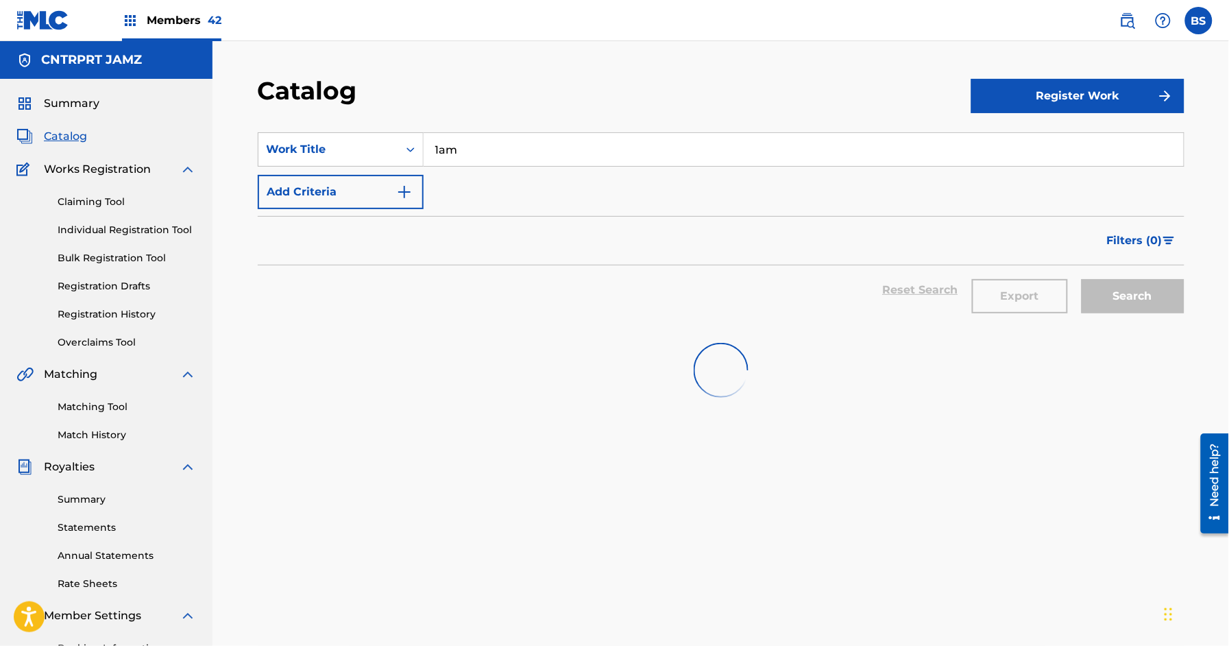
scroll to position [82, 0]
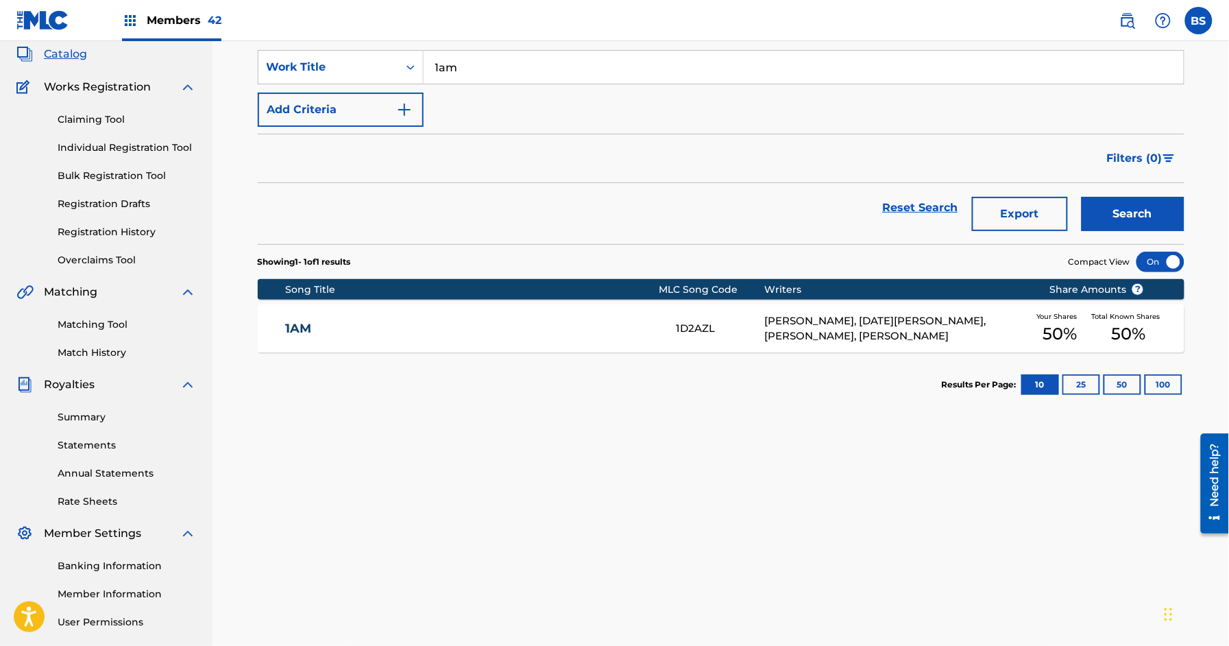
click at [496, 64] on input "1am" at bounding box center [803, 67] width 760 height 33
paste input "eighty-five"
type input "eighty-five"
drag, startPoint x: 1127, startPoint y: 208, endPoint x: 593, endPoint y: 374, distance: 558.3
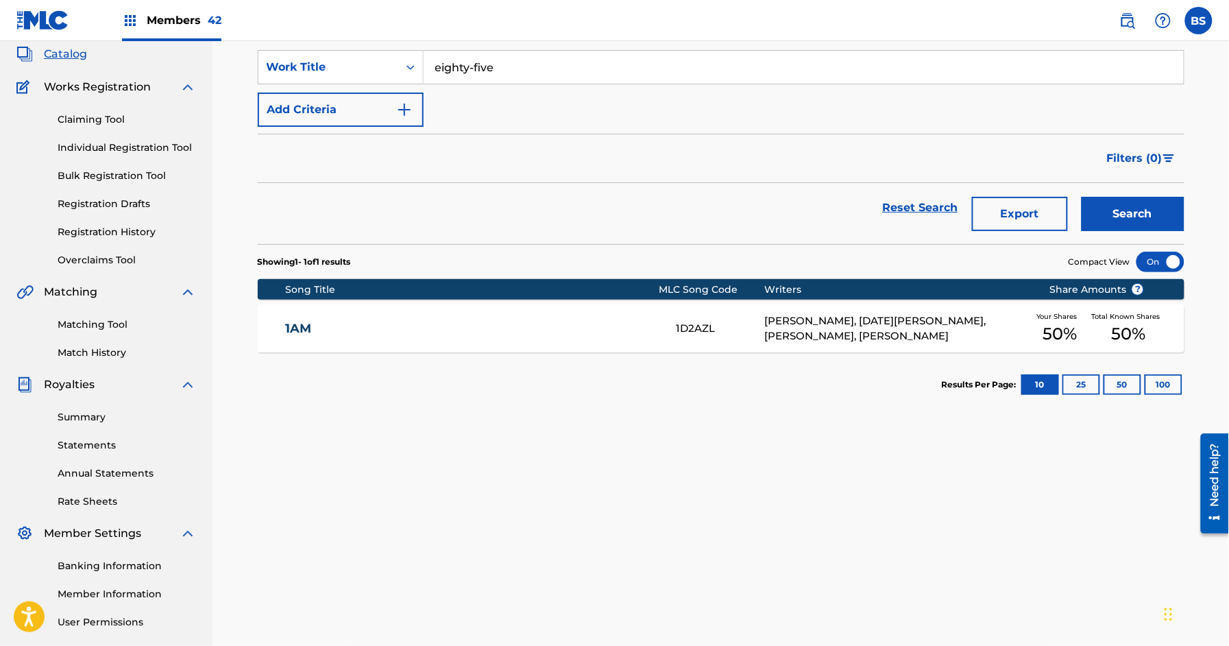
click at [1127, 208] on button "Search" at bounding box center [1132, 214] width 103 height 34
click at [497, 311] on div "EIGHTY-FIVE EQ2ZF7 [DATE][PERSON_NAME], [PERSON_NAME], [PERSON_NAME], [PERSON_N…" at bounding box center [721, 328] width 926 height 48
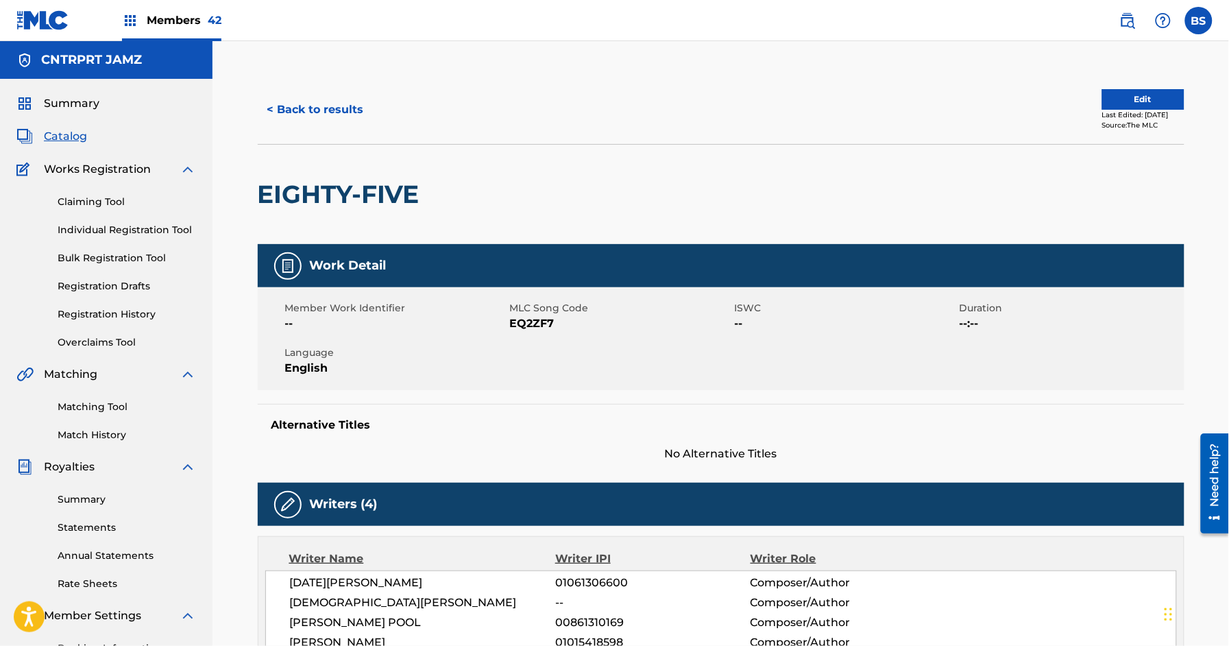
click at [354, 111] on button "< Back to results" at bounding box center [316, 110] width 116 height 34
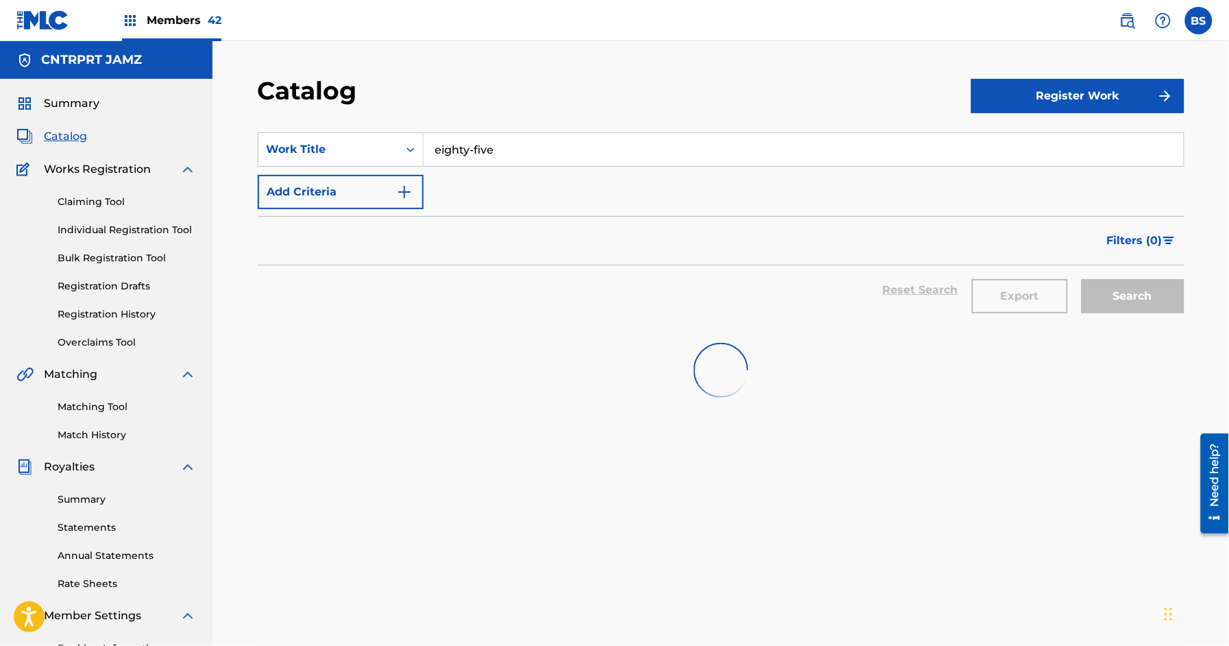
scroll to position [82, 0]
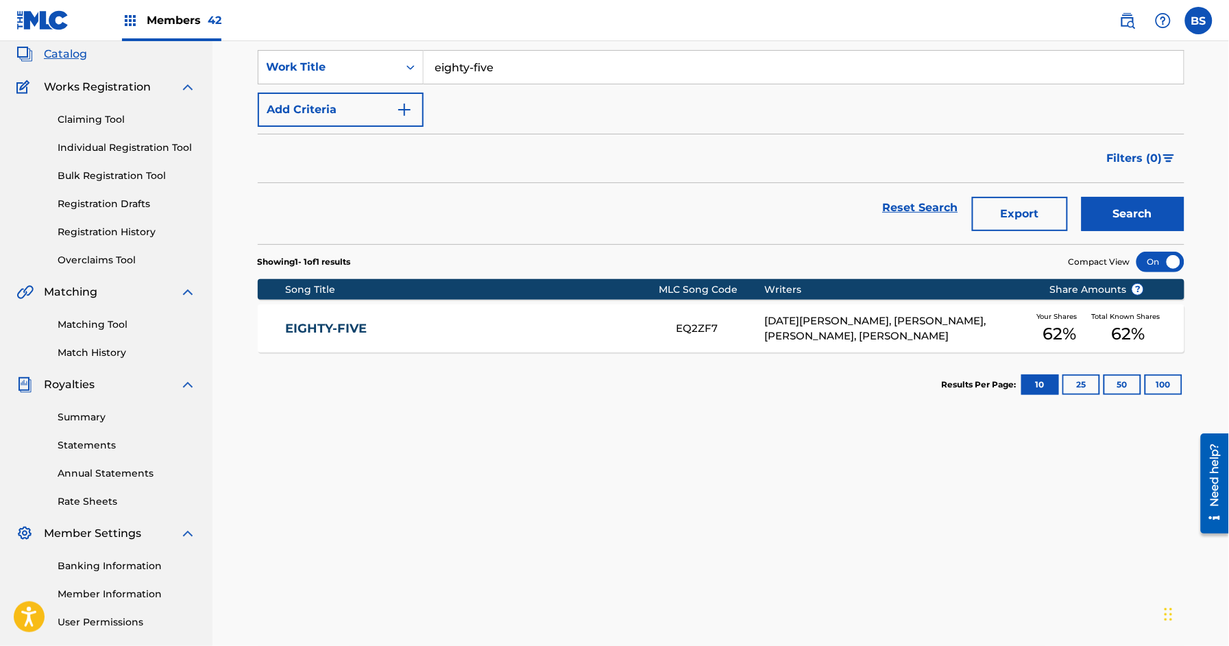
click at [490, 62] on input "eighty-five" at bounding box center [803, 67] width 760 height 33
click at [490, 63] on input "eighty-five" at bounding box center [803, 67] width 760 height 33
paste input "new location"
type input "new location"
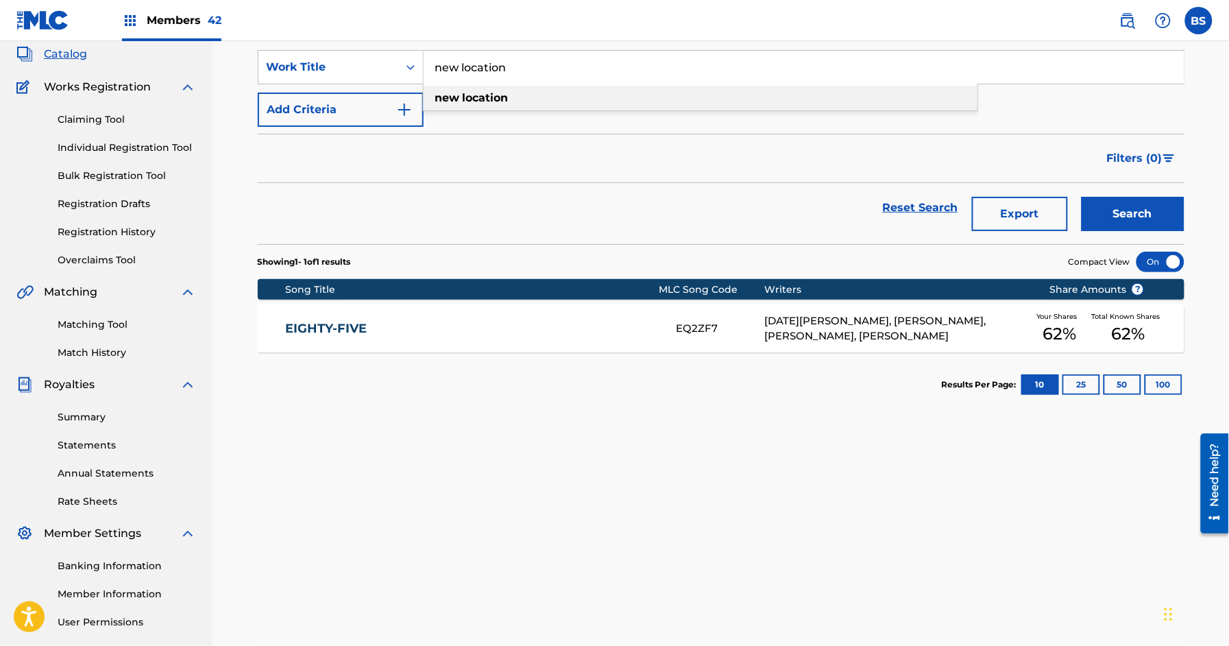
click at [544, 88] on div "new location" at bounding box center [700, 98] width 554 height 25
drag, startPoint x: 1133, startPoint y: 202, endPoint x: 1113, endPoint y: 209, distance: 21.7
click at [1136, 203] on button "Search" at bounding box center [1132, 214] width 103 height 34
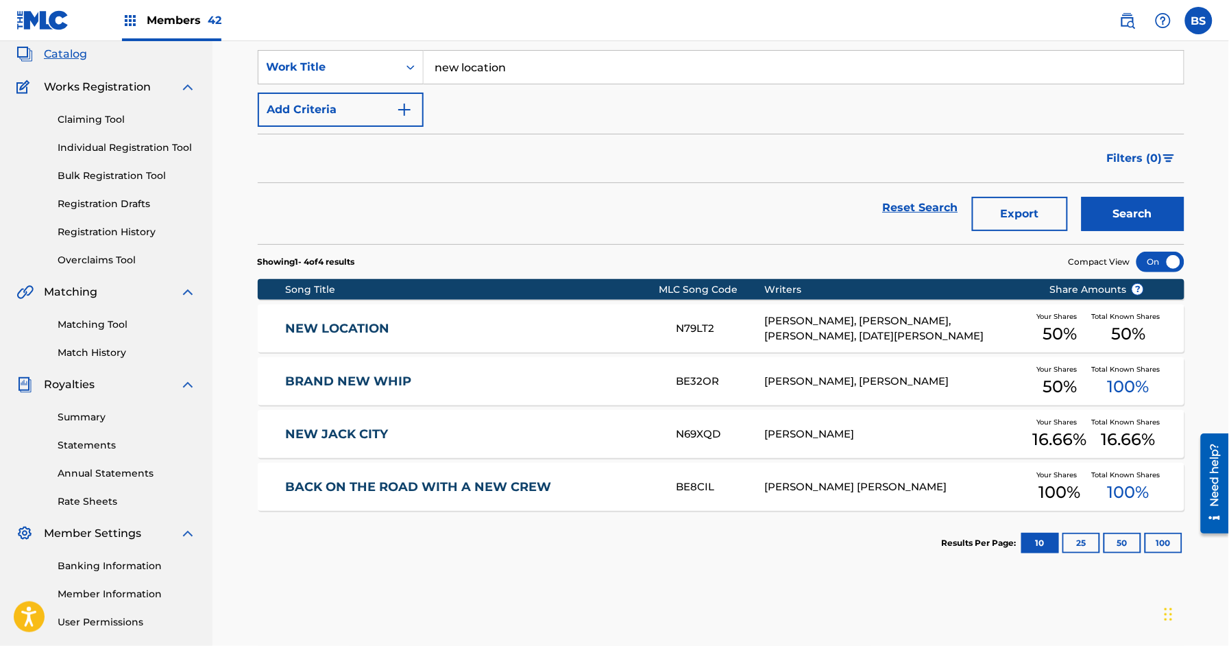
click at [450, 329] on link "NEW LOCATION" at bounding box center [471, 329] width 373 height 16
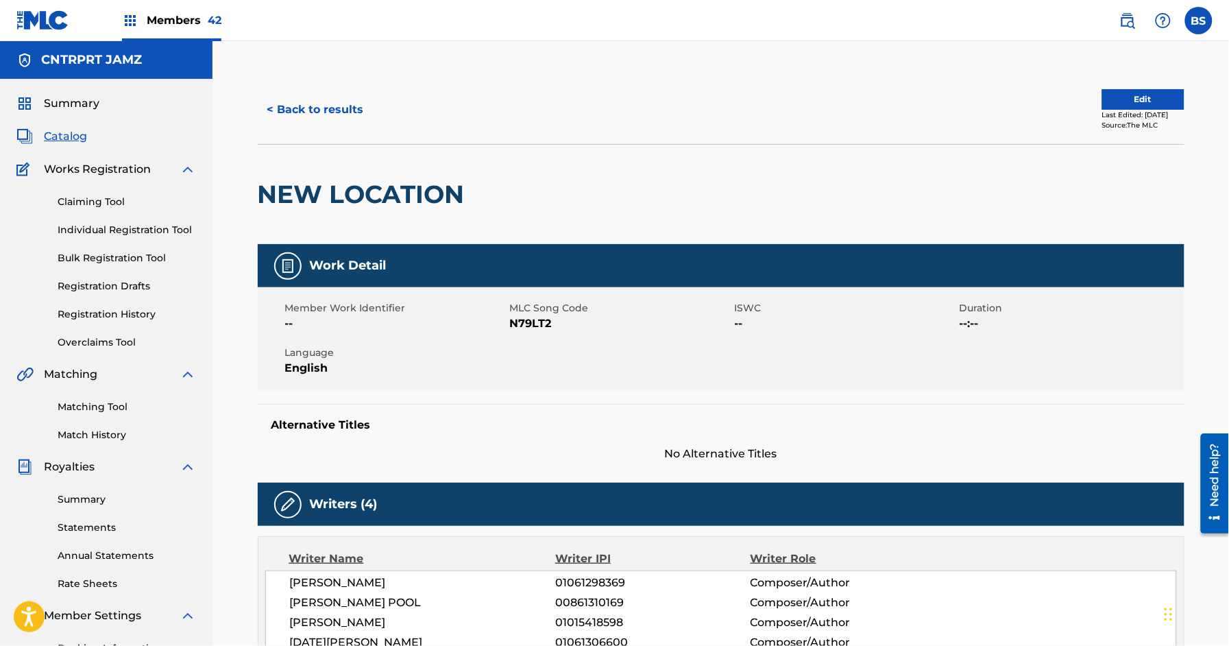
click at [339, 108] on button "< Back to results" at bounding box center [316, 110] width 116 height 34
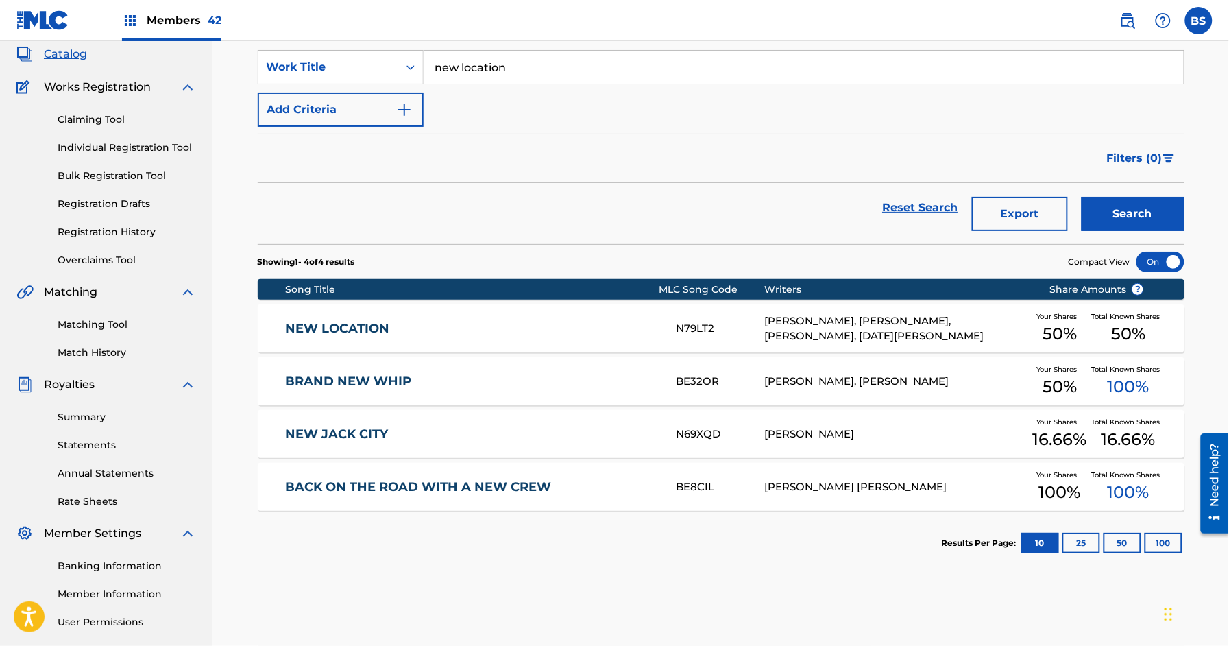
click at [557, 71] on input "new location" at bounding box center [803, 67] width 760 height 33
paste input "palace"
drag, startPoint x: 532, startPoint y: 92, endPoint x: 820, endPoint y: 121, distance: 289.3
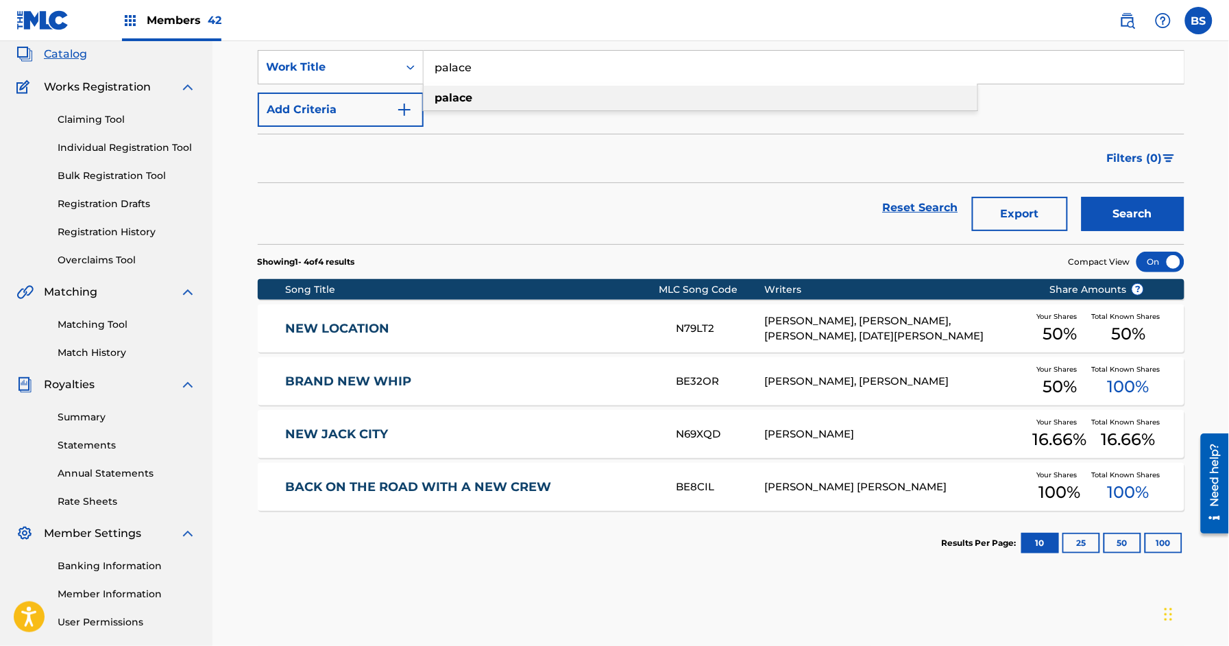
click at [535, 93] on div "palace" at bounding box center [700, 98] width 554 height 25
drag, startPoint x: 1128, startPoint y: 214, endPoint x: 871, endPoint y: 241, distance: 258.4
click at [1129, 213] on button "Search" at bounding box center [1132, 214] width 103 height 34
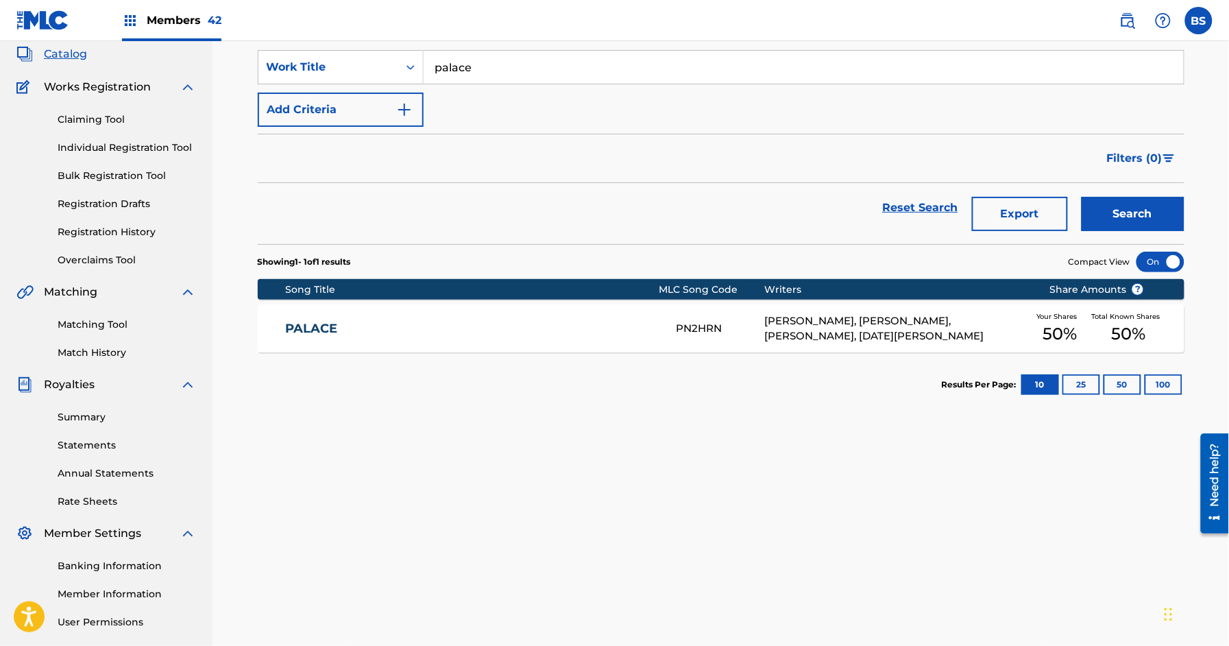
scroll to position [0, 0]
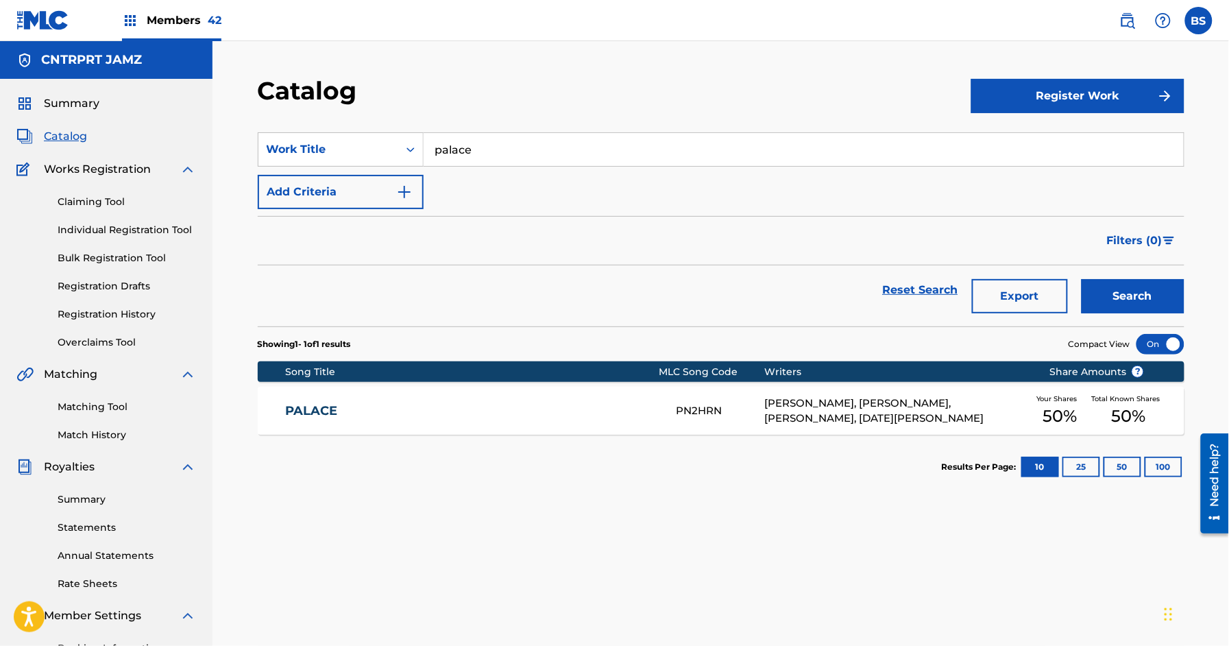
click at [432, 143] on input "palace" at bounding box center [803, 149] width 760 height 33
paste input "per cut"
type input "[MEDICAL_DATA]"
drag, startPoint x: 467, startPoint y: 186, endPoint x: 784, endPoint y: 259, distance: 325.6
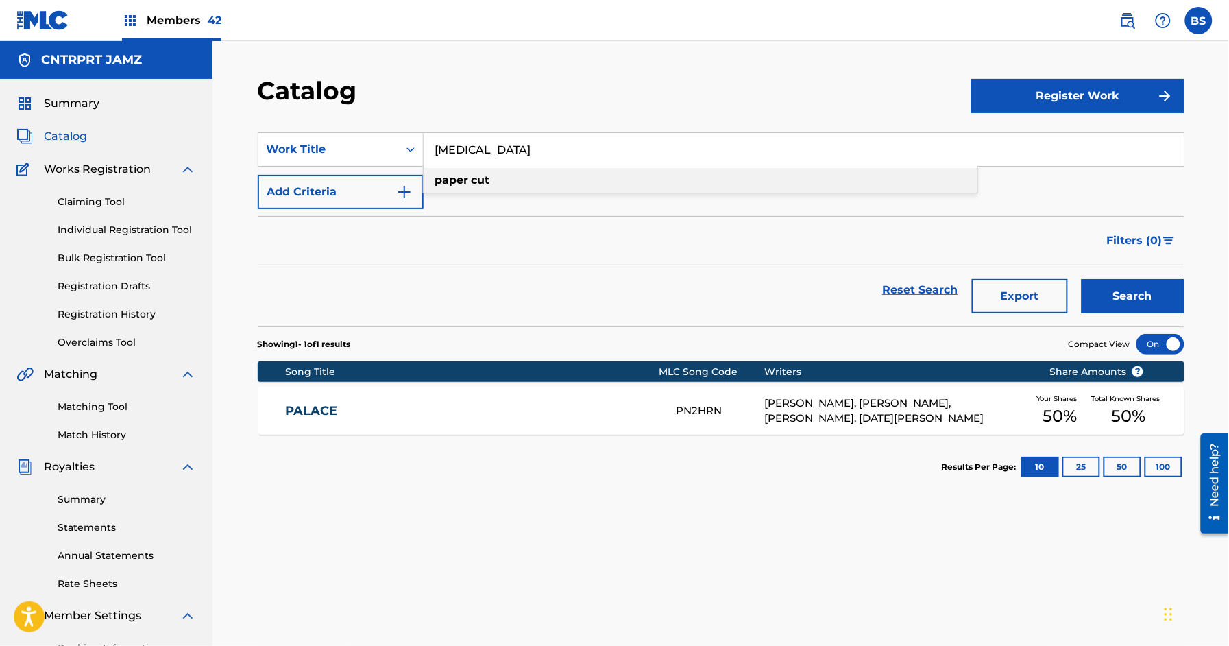
click at [467, 186] on div "[MEDICAL_DATA]" at bounding box center [700, 180] width 554 height 25
drag, startPoint x: 1133, startPoint y: 298, endPoint x: 491, endPoint y: 485, distance: 668.1
click at [1133, 298] on button "Search" at bounding box center [1132, 296] width 103 height 34
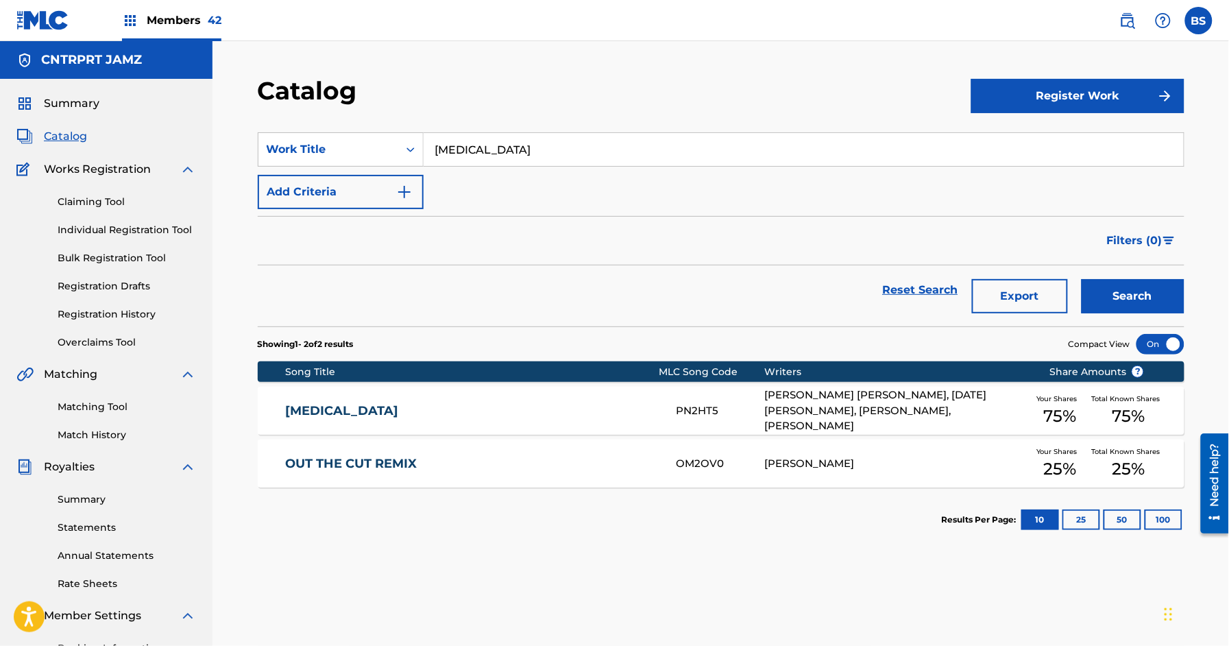
click at [474, 414] on link "[MEDICAL_DATA]" at bounding box center [471, 411] width 373 height 16
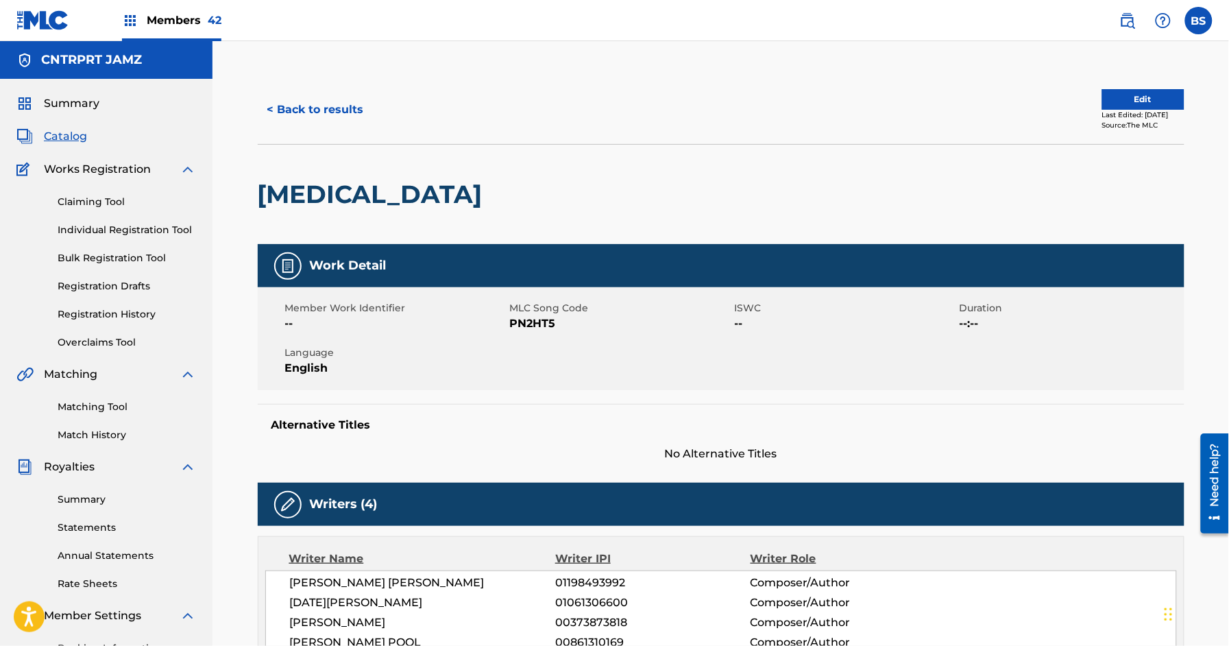
click at [330, 103] on button "< Back to results" at bounding box center [316, 110] width 116 height 34
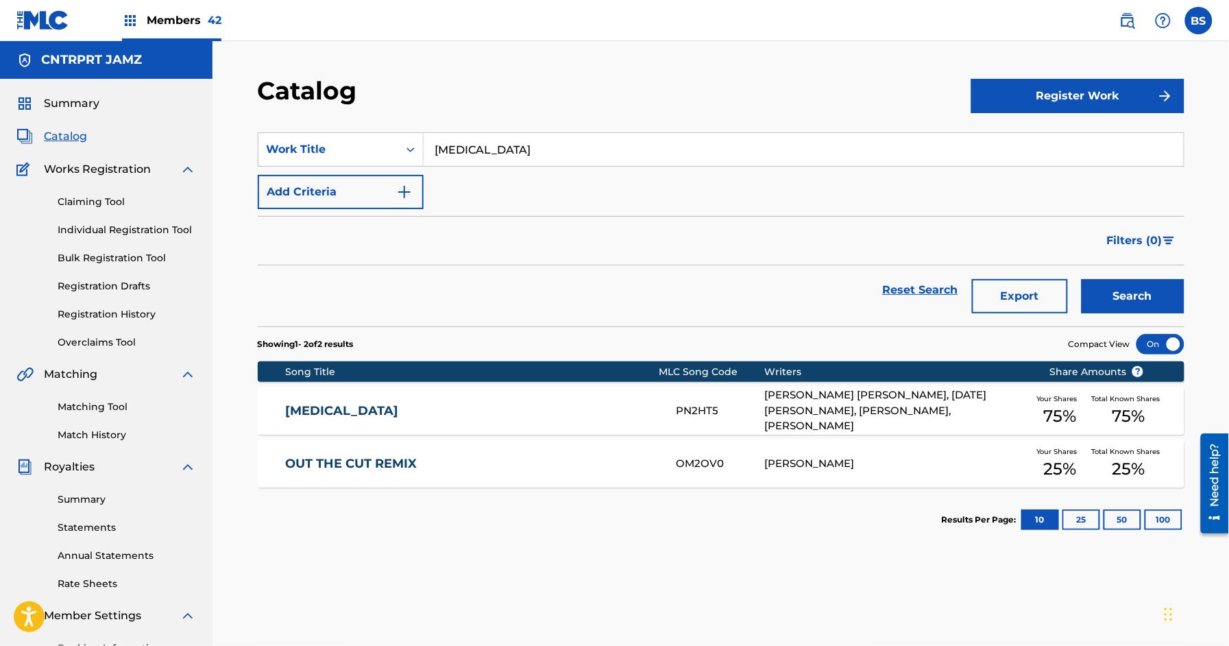
click at [498, 146] on input "[MEDICAL_DATA]" at bounding box center [803, 149] width 760 height 33
paste input "stuck"
type input "stuck"
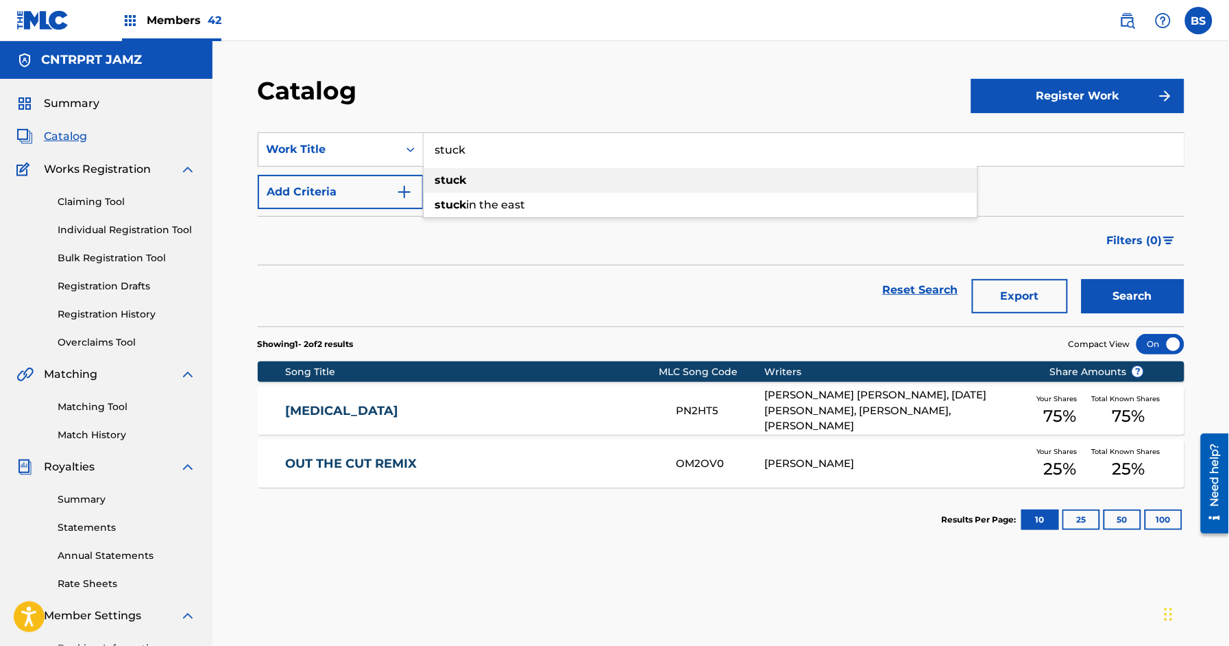
drag, startPoint x: 479, startPoint y: 180, endPoint x: 488, endPoint y: 180, distance: 8.9
click at [482, 180] on div "stuck" at bounding box center [700, 180] width 554 height 25
click at [1152, 294] on button "Search" at bounding box center [1132, 296] width 103 height 34
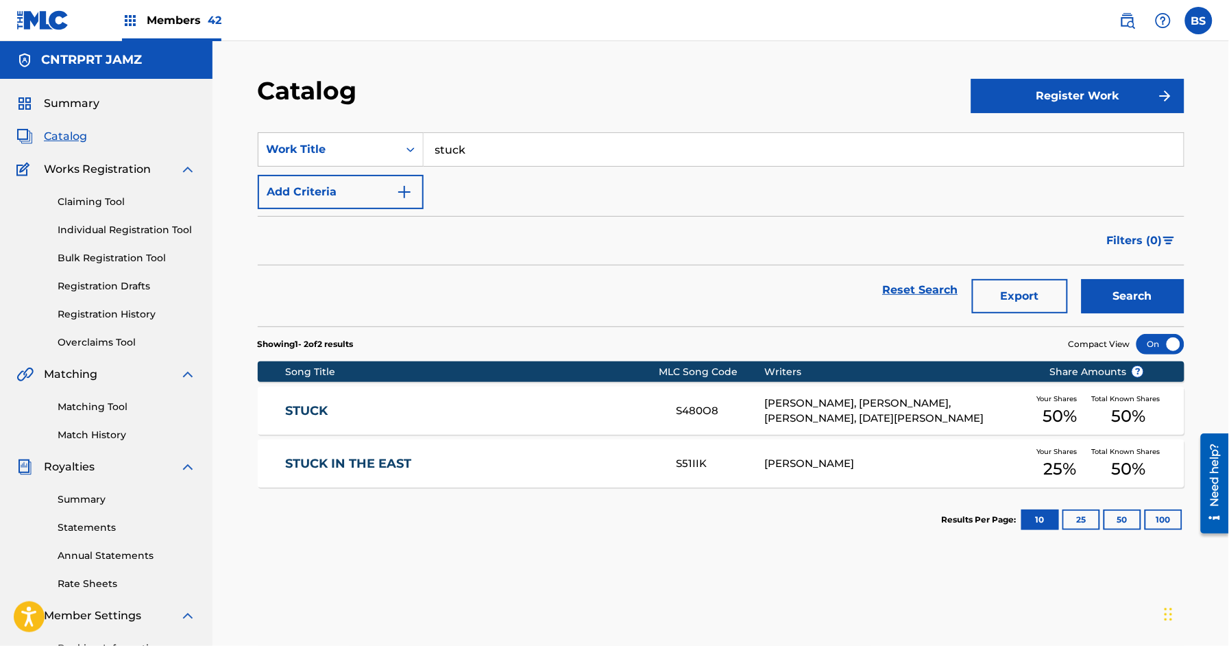
drag, startPoint x: 515, startPoint y: 401, endPoint x: 484, endPoint y: 400, distance: 30.8
click at [515, 401] on div "STUCK S480O8 [PERSON_NAME], [PERSON_NAME], [PERSON_NAME], [DATE][PERSON_NAME] Y…" at bounding box center [721, 410] width 926 height 48
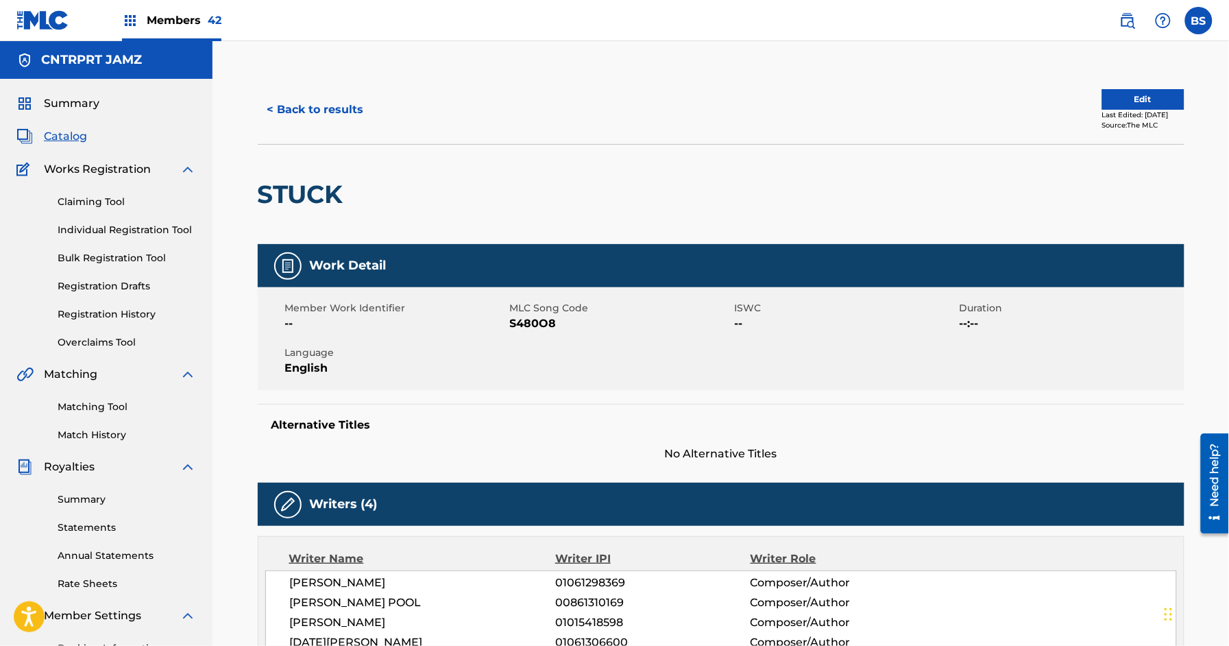
click at [336, 103] on button "< Back to results" at bounding box center [316, 110] width 116 height 34
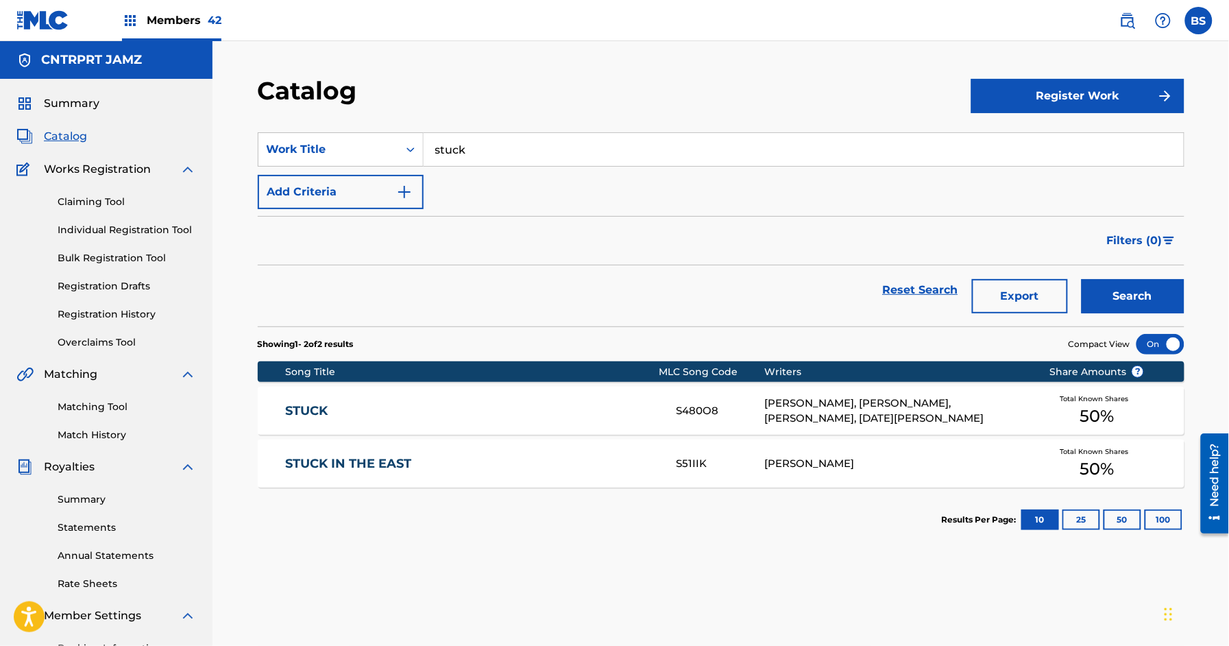
click at [558, 157] on input "stuck" at bounding box center [803, 149] width 760 height 33
paste input "the noise"
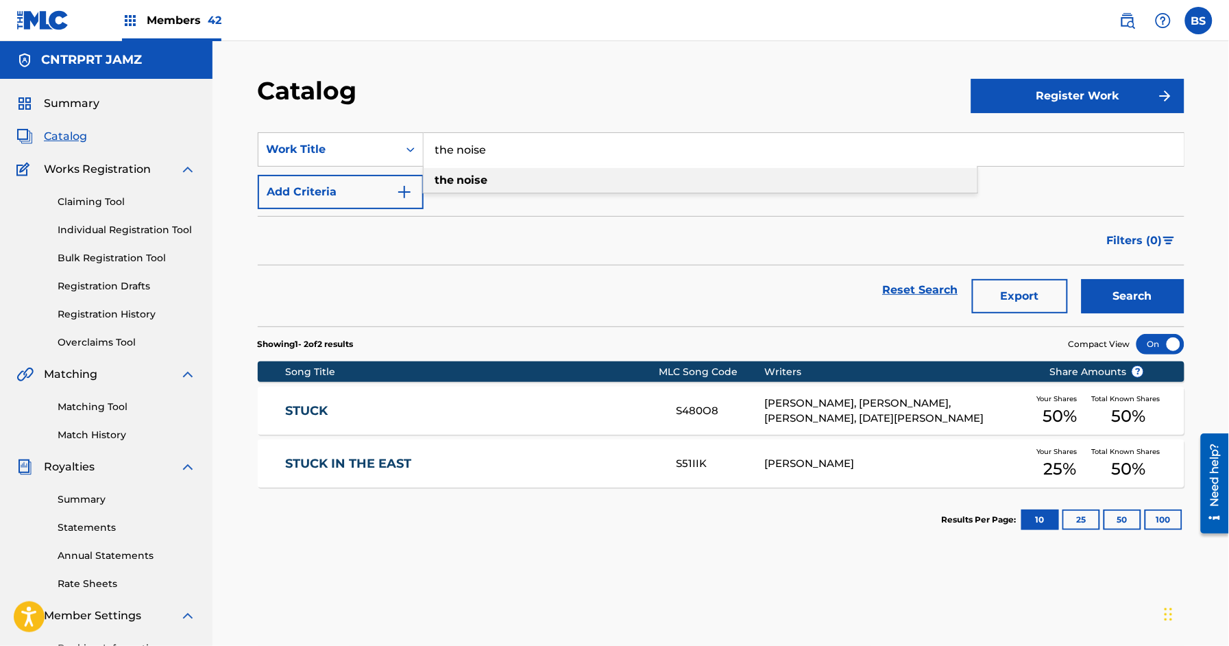
type input "the noise"
click at [488, 179] on strong "noise" at bounding box center [472, 179] width 31 height 13
drag, startPoint x: 1140, startPoint y: 296, endPoint x: 920, endPoint y: 428, distance: 257.3
click at [1140, 295] on button "Search" at bounding box center [1132, 296] width 103 height 34
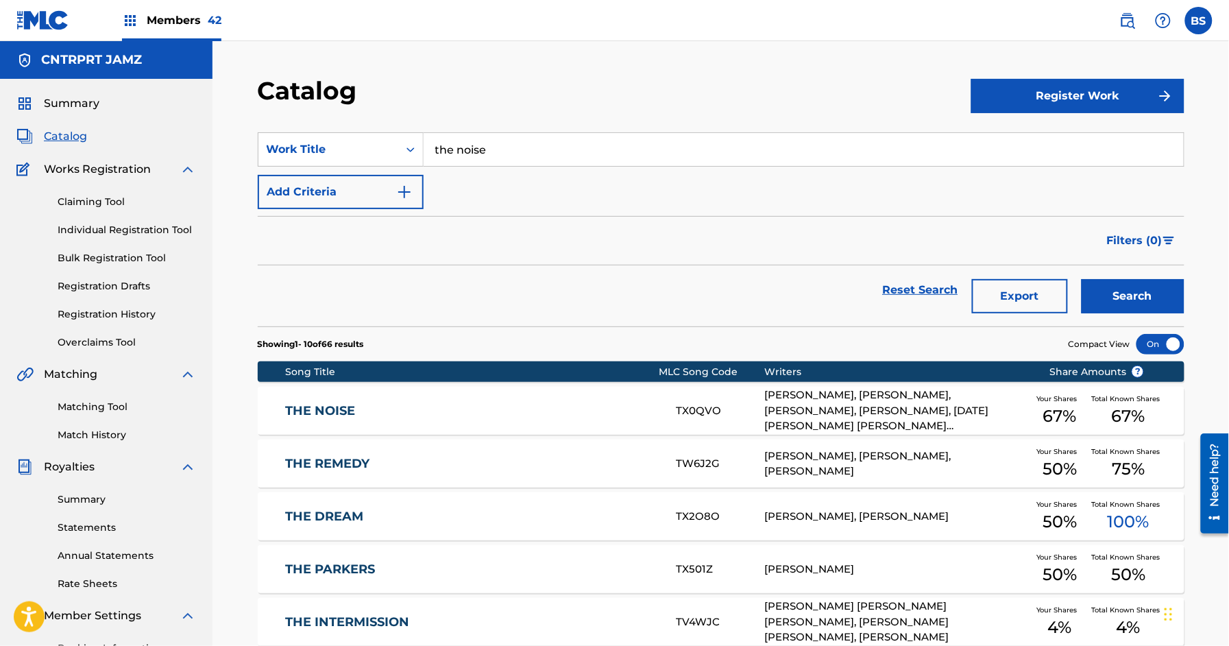
drag, startPoint x: 561, startPoint y: 402, endPoint x: 578, endPoint y: 412, distance: 19.0
click at [561, 403] on link "THE NOISE" at bounding box center [471, 411] width 373 height 16
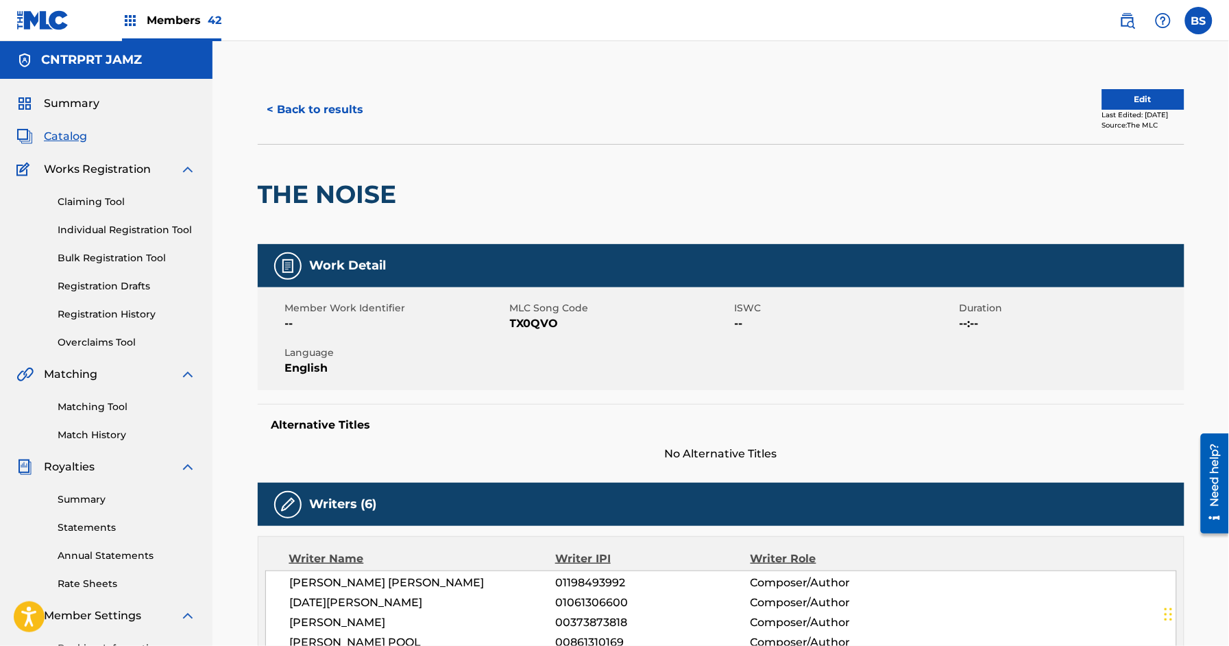
click at [325, 113] on button "< Back to results" at bounding box center [316, 110] width 116 height 34
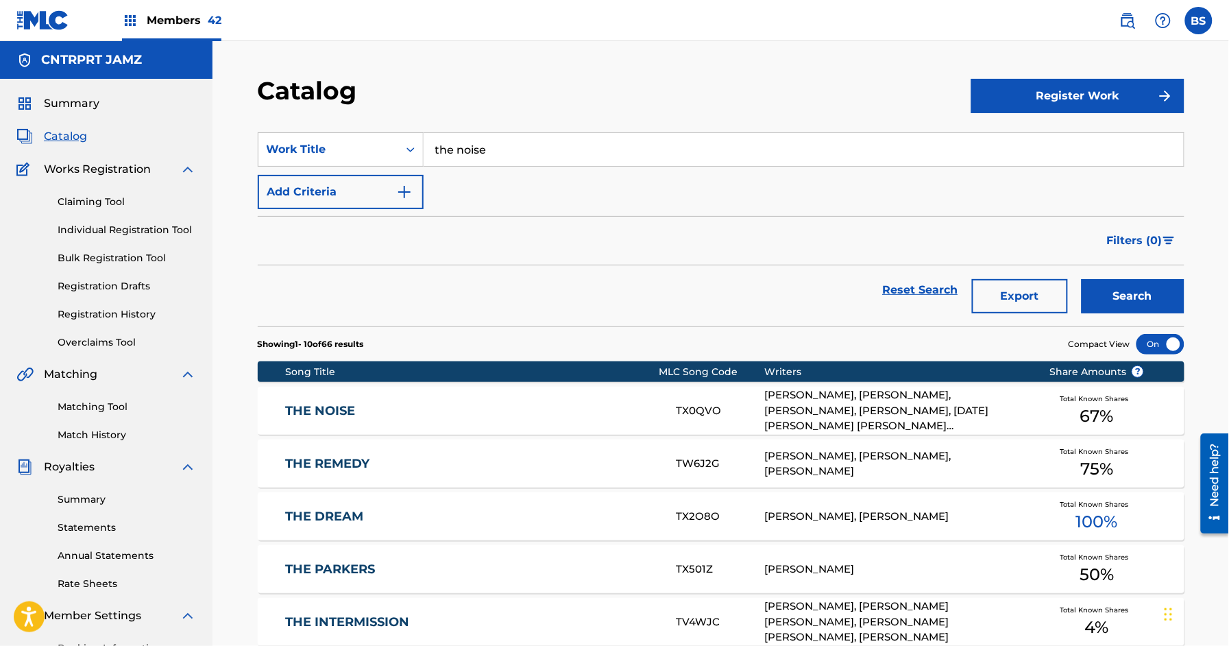
click at [510, 145] on input "the noise" at bounding box center [803, 149] width 760 height 33
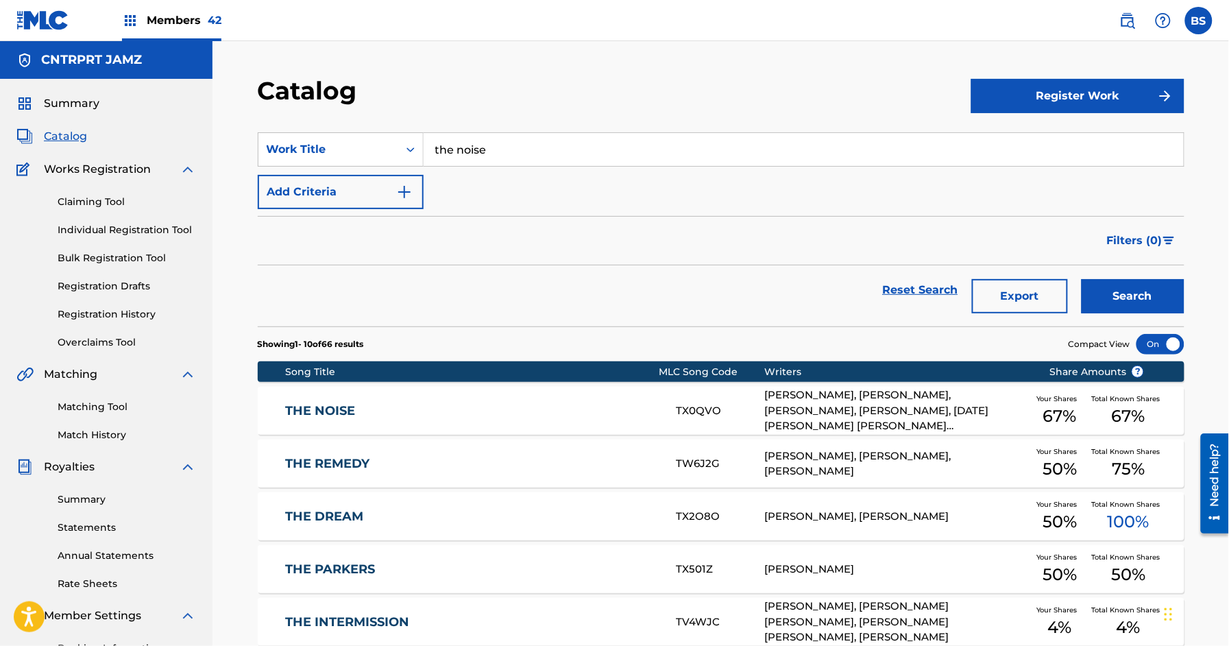
click at [510, 145] on input "the noise" at bounding box center [803, 149] width 760 height 33
paste input "visa"
click at [477, 174] on div "visa" at bounding box center [700, 180] width 554 height 25
drag, startPoint x: 1166, startPoint y: 293, endPoint x: 1022, endPoint y: 309, distance: 144.8
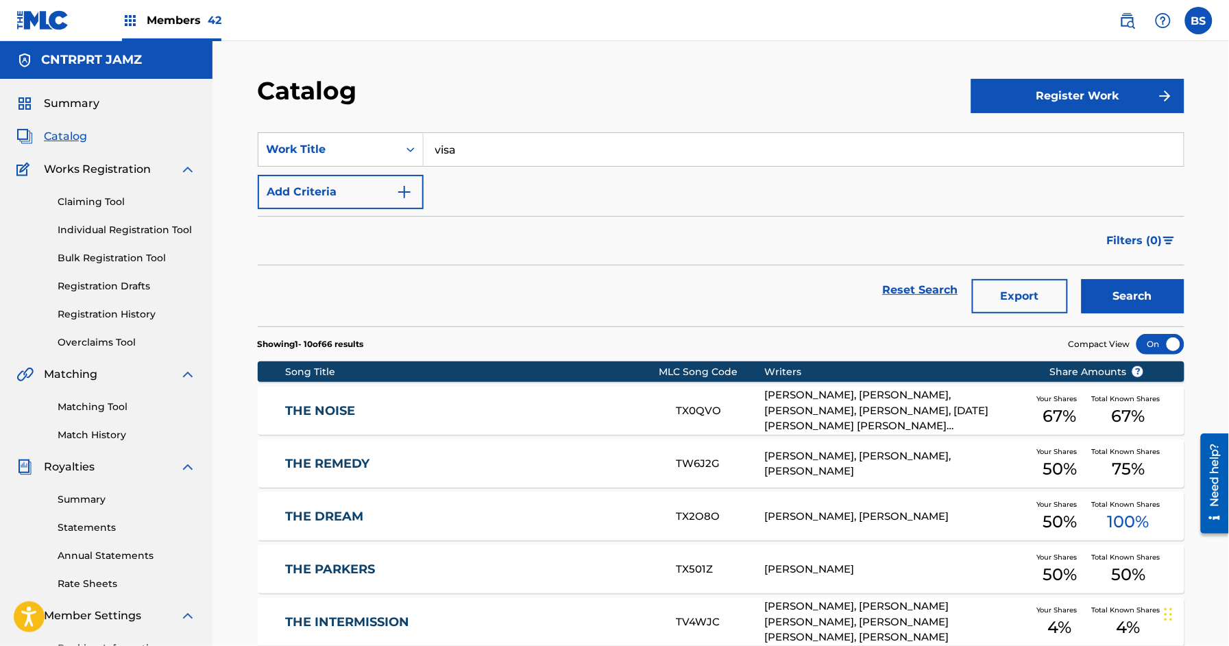
click at [1166, 292] on button "Search" at bounding box center [1132, 296] width 103 height 34
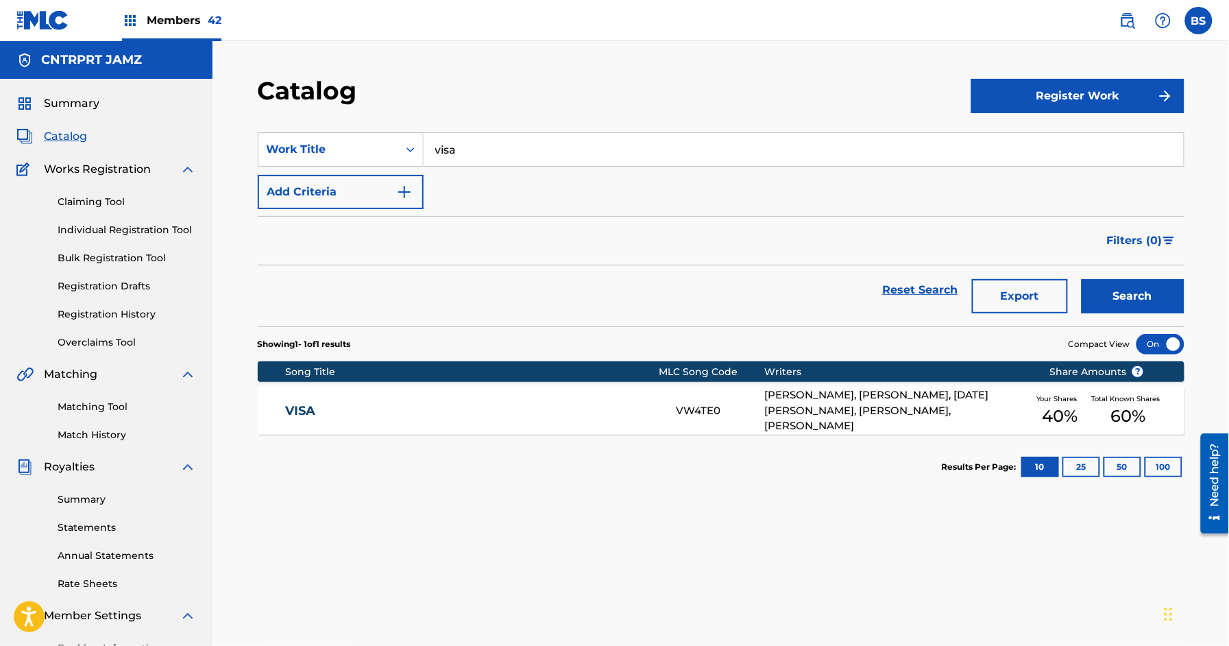
click at [479, 142] on input "visa" at bounding box center [803, 149] width 760 height 33
paste input "walk my way (bump)"
type input "walk my way (bump)"
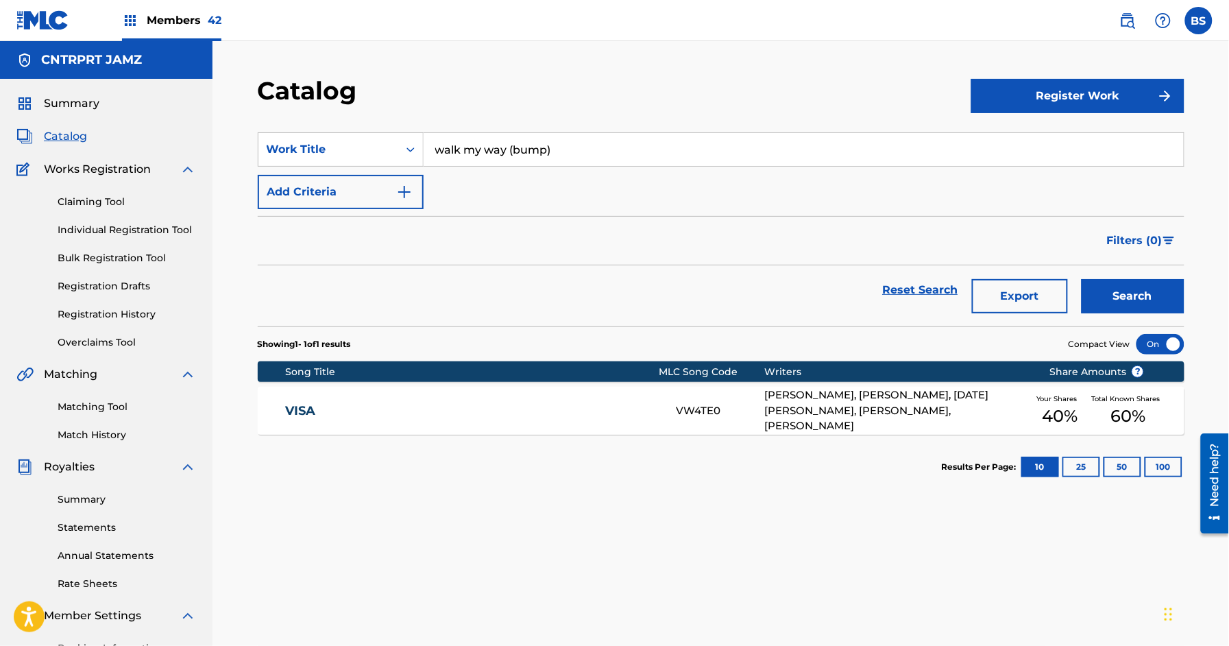
drag, startPoint x: 1133, startPoint y: 294, endPoint x: 897, endPoint y: 311, distance: 237.0
click at [1137, 292] on button "Search" at bounding box center [1132, 296] width 103 height 34
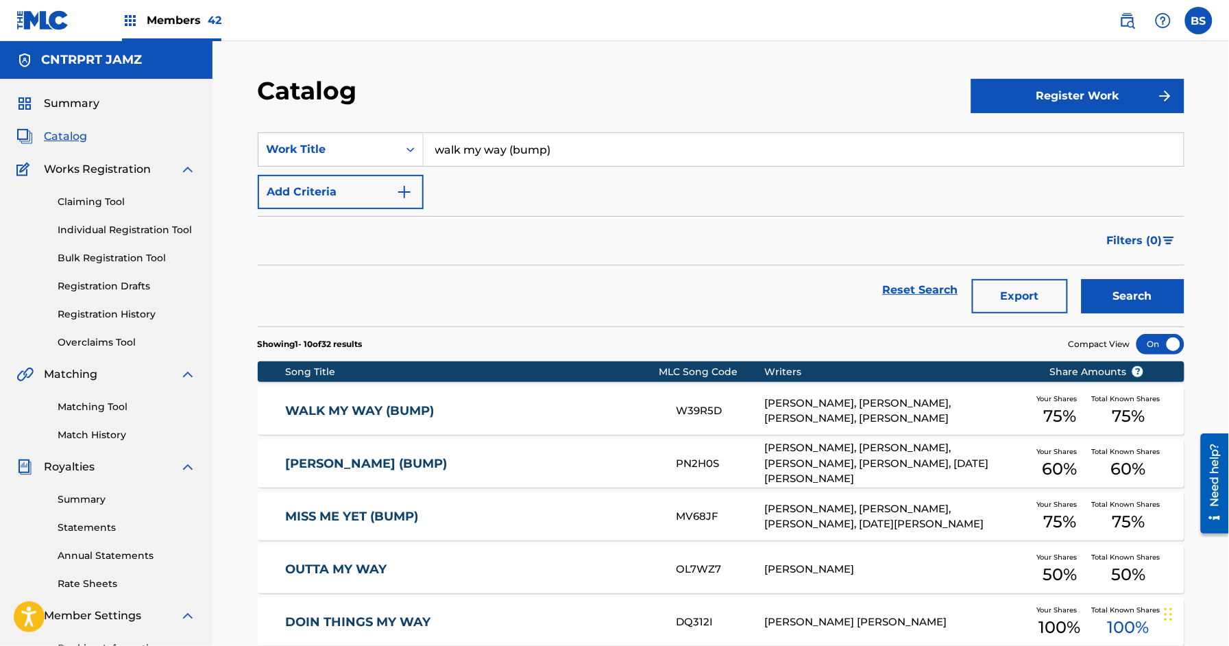
click at [487, 397] on div "WALK MY WAY (BUMP) W39R5D [PERSON_NAME], [PERSON_NAME], [PERSON_NAME], [PERSON_…" at bounding box center [721, 410] width 926 height 48
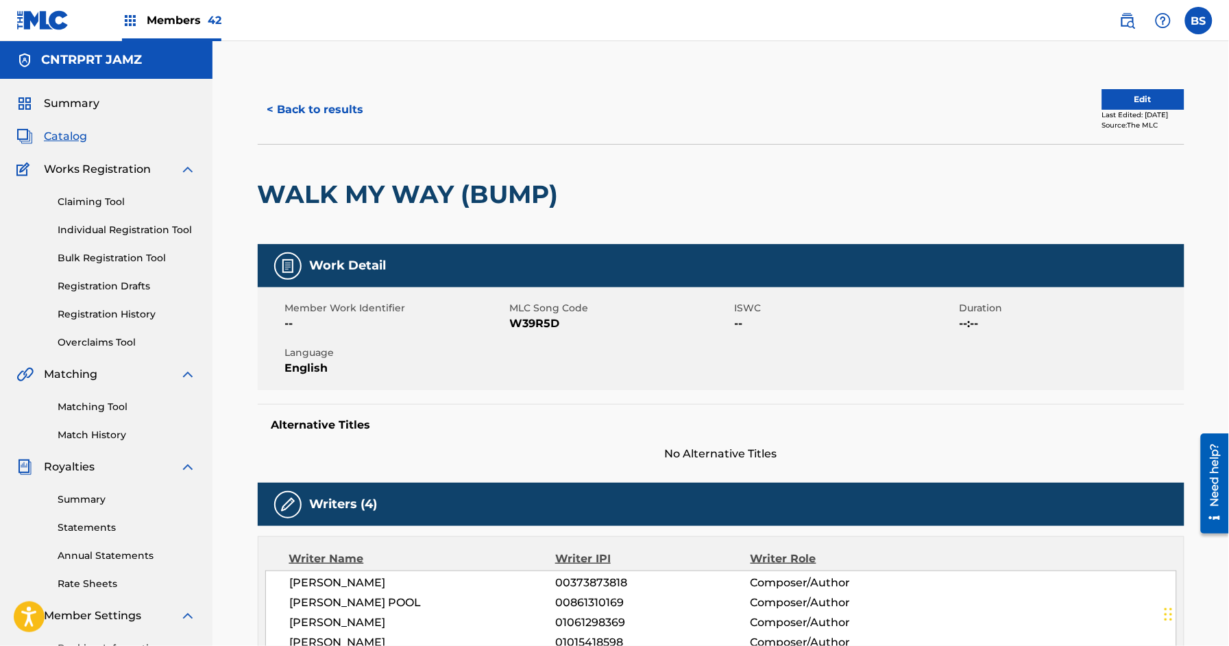
click at [314, 110] on button "< Back to results" at bounding box center [316, 110] width 116 height 34
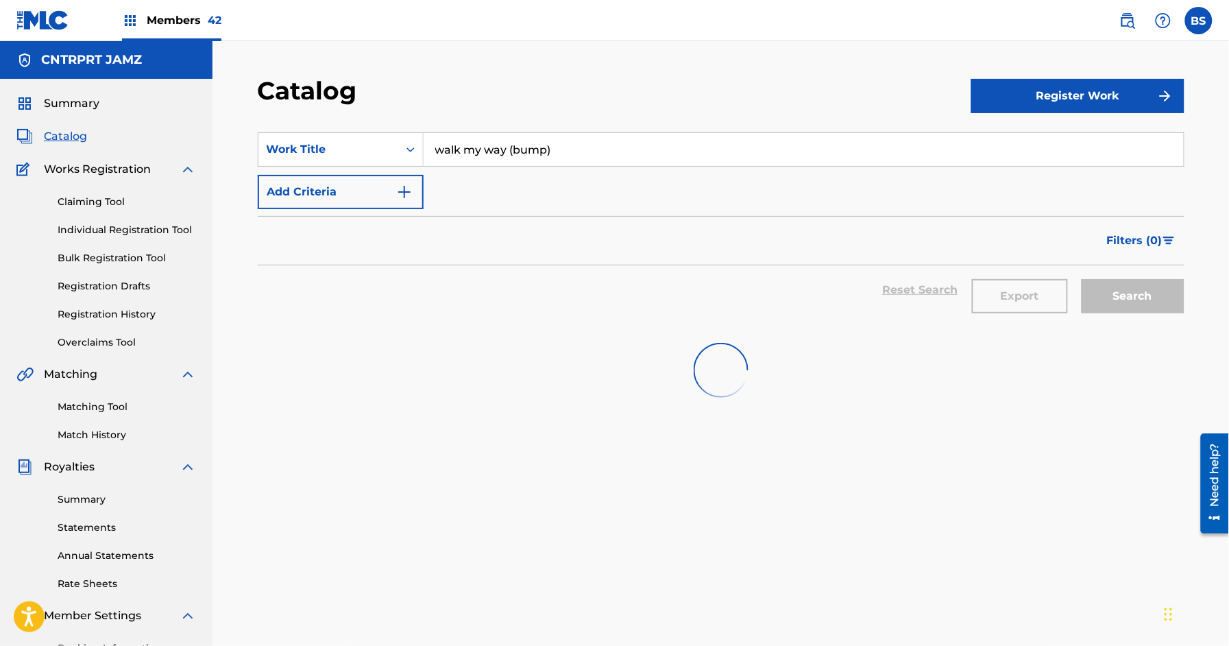
click at [493, 147] on input "walk my way (bump)" at bounding box center [803, 149] width 760 height 33
paste input "Baby"
type input "Baby"
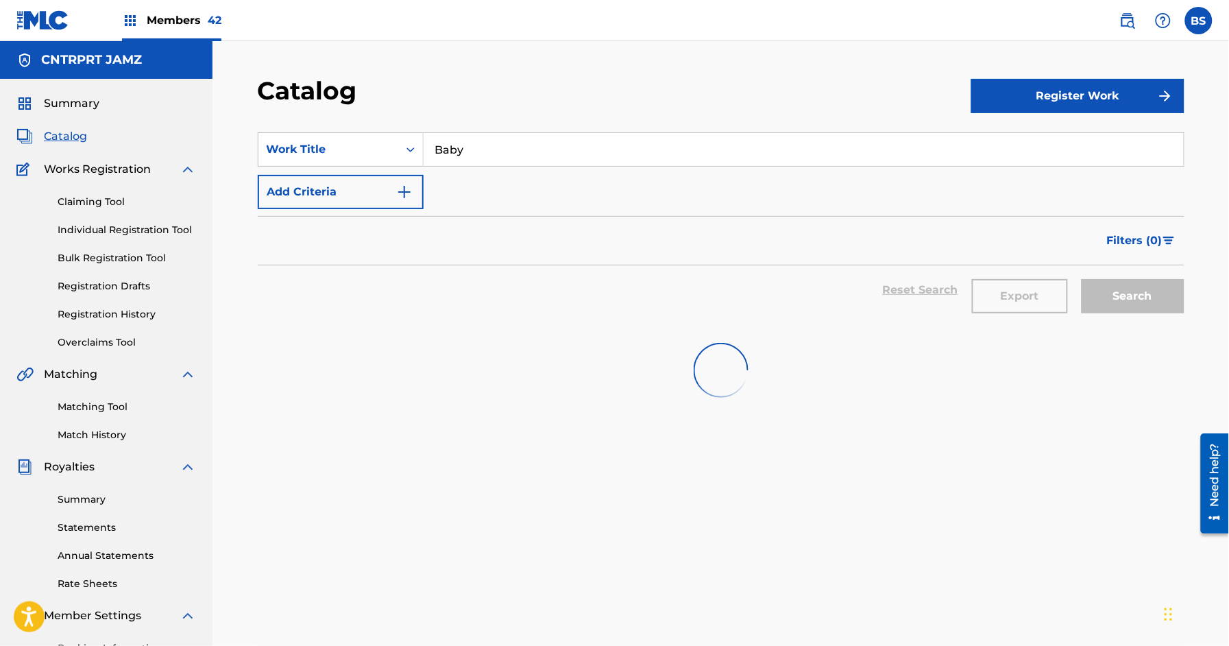
click at [76, 107] on span "Summary" at bounding box center [72, 103] width 56 height 16
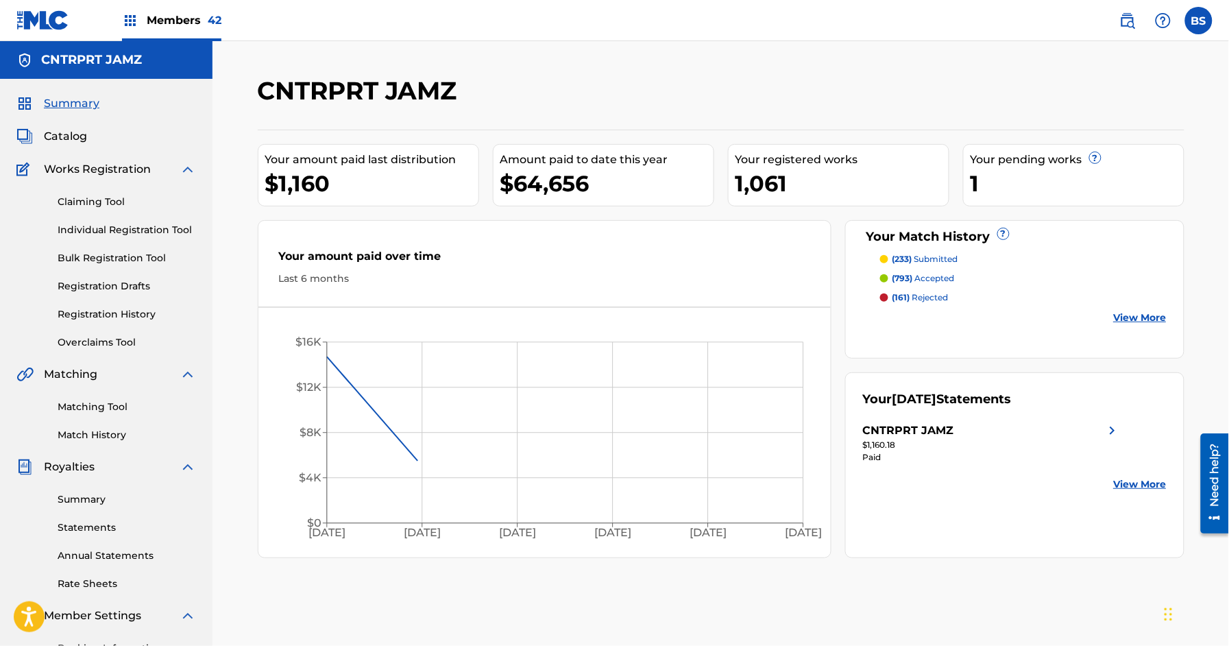
click at [65, 136] on span "Catalog" at bounding box center [65, 136] width 43 height 16
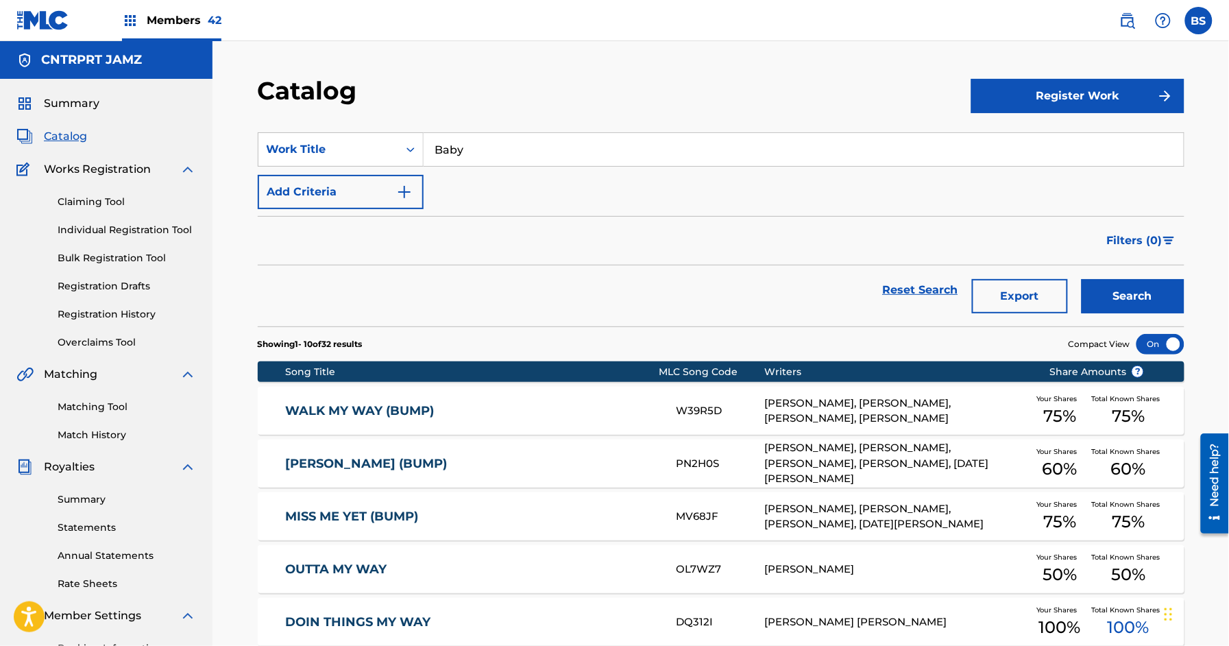
click at [1112, 286] on button "Search" at bounding box center [1132, 296] width 103 height 34
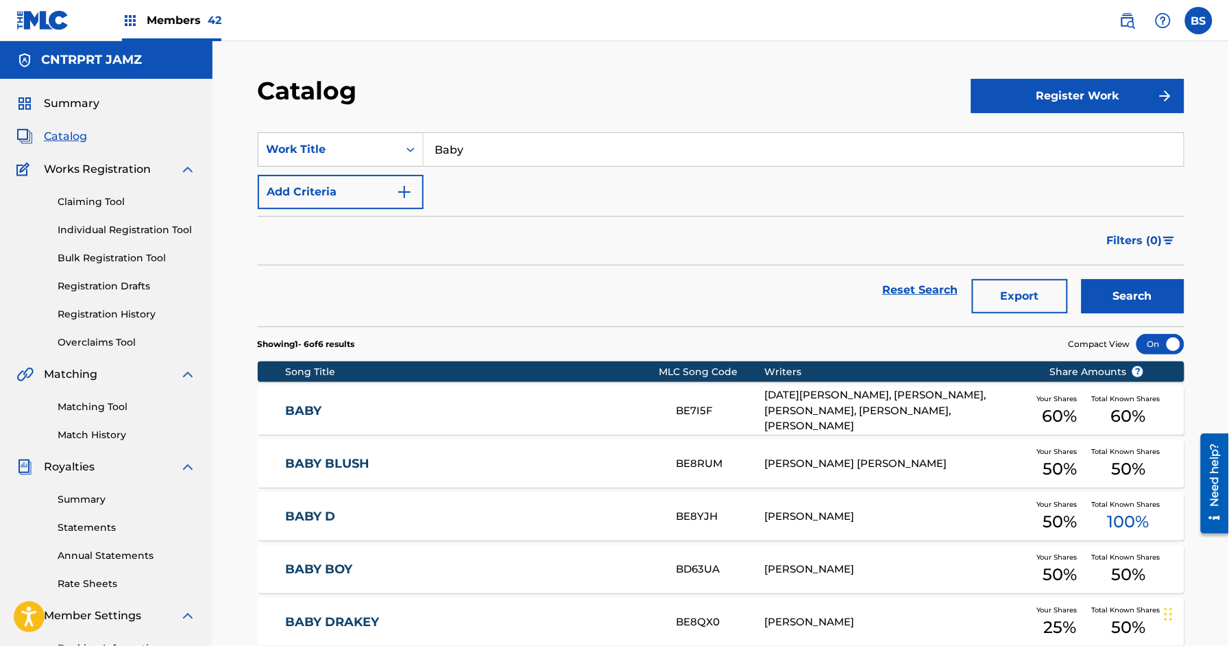
click at [467, 411] on link "BABY" at bounding box center [471, 411] width 373 height 16
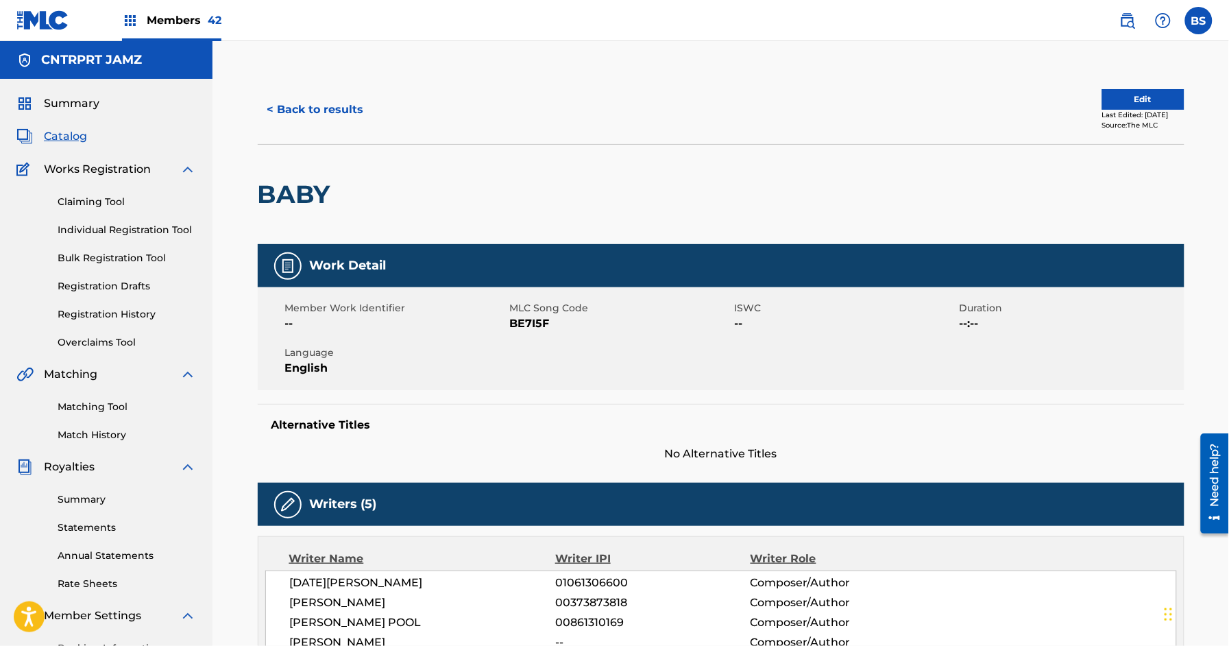
click at [336, 114] on button "< Back to results" at bounding box center [316, 110] width 116 height 34
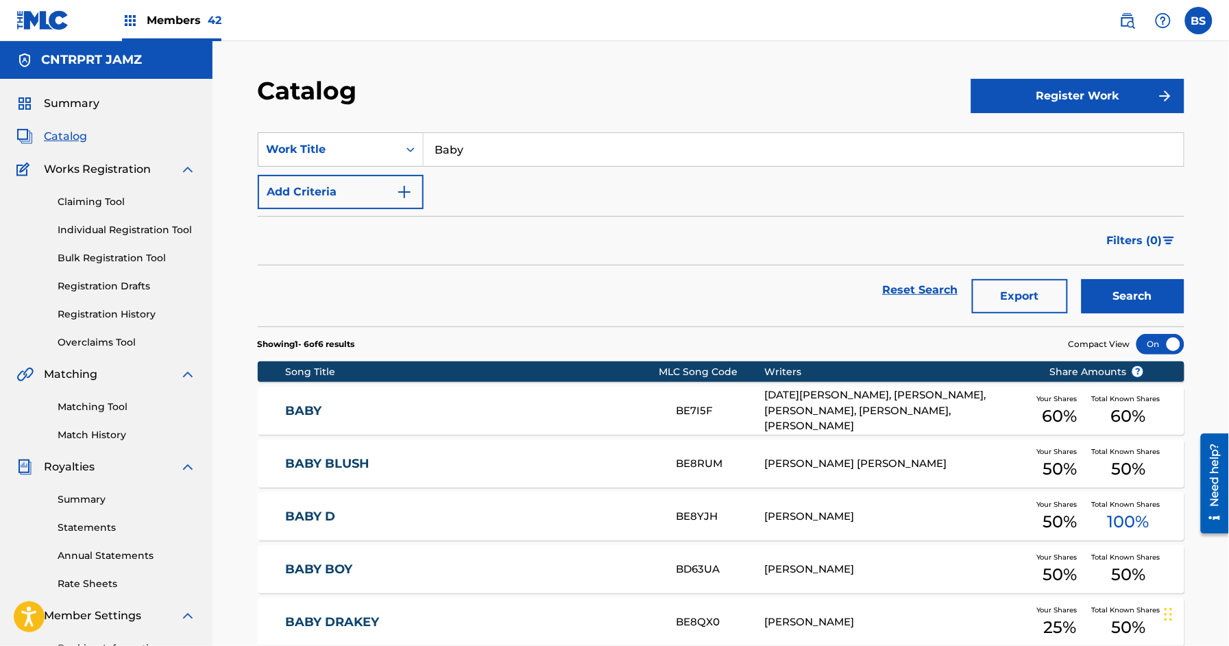
click at [501, 147] on input "Baby" at bounding box center [803, 149] width 760 height 33
paste input "Changes"
drag, startPoint x: 487, startPoint y: 180, endPoint x: 517, endPoint y: 188, distance: 31.7
click at [489, 180] on div "changes" at bounding box center [700, 180] width 554 height 25
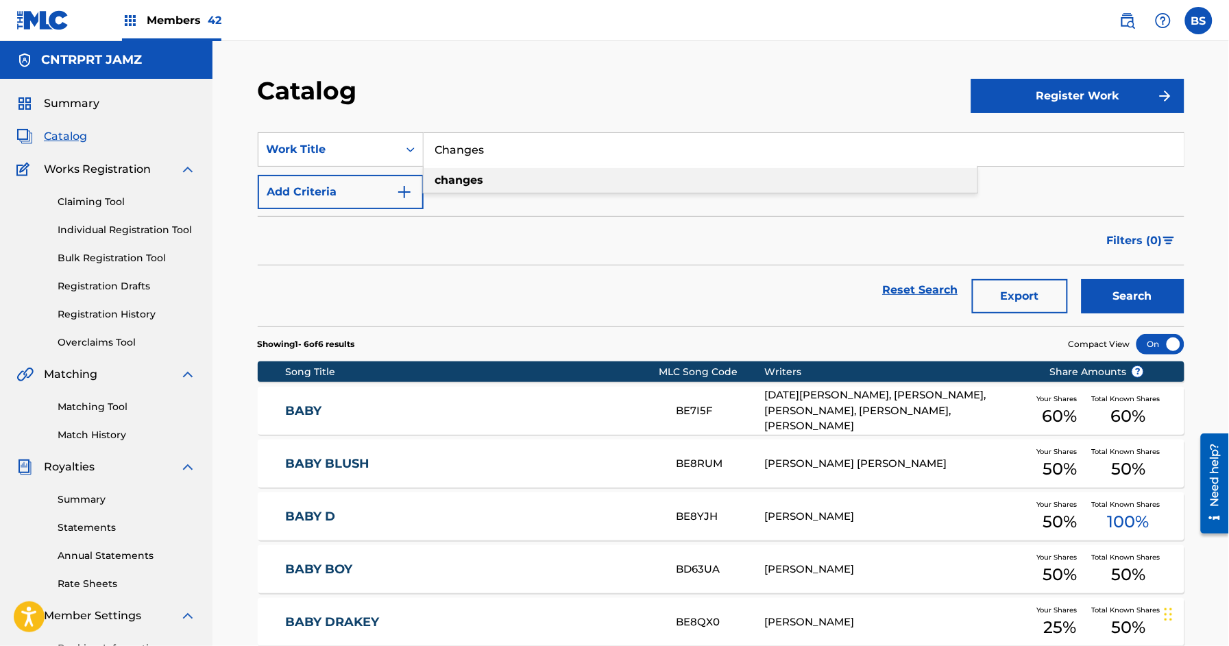
type input "changes"
drag, startPoint x: 1144, startPoint y: 278, endPoint x: 1138, endPoint y: 284, distance: 7.8
click at [1144, 279] on button "Search" at bounding box center [1132, 296] width 103 height 34
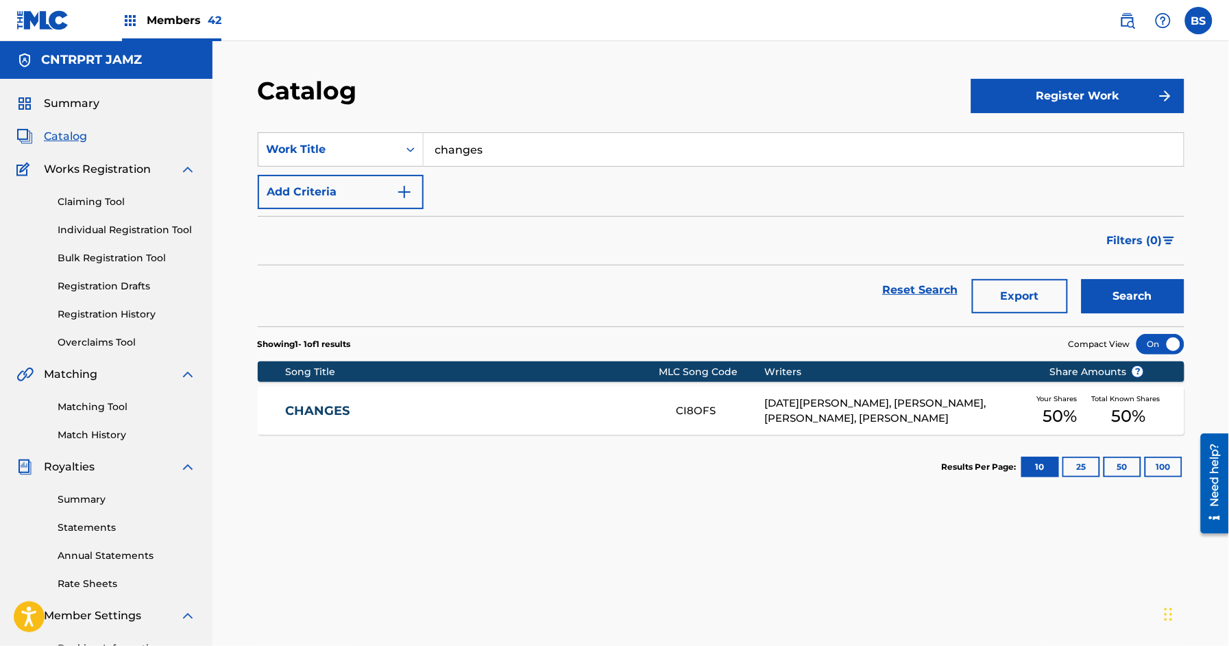
click at [417, 393] on div "CHANGES CI8OFS [DATE][PERSON_NAME], [PERSON_NAME], [PERSON_NAME], [PERSON_NAME]…" at bounding box center [721, 410] width 926 height 48
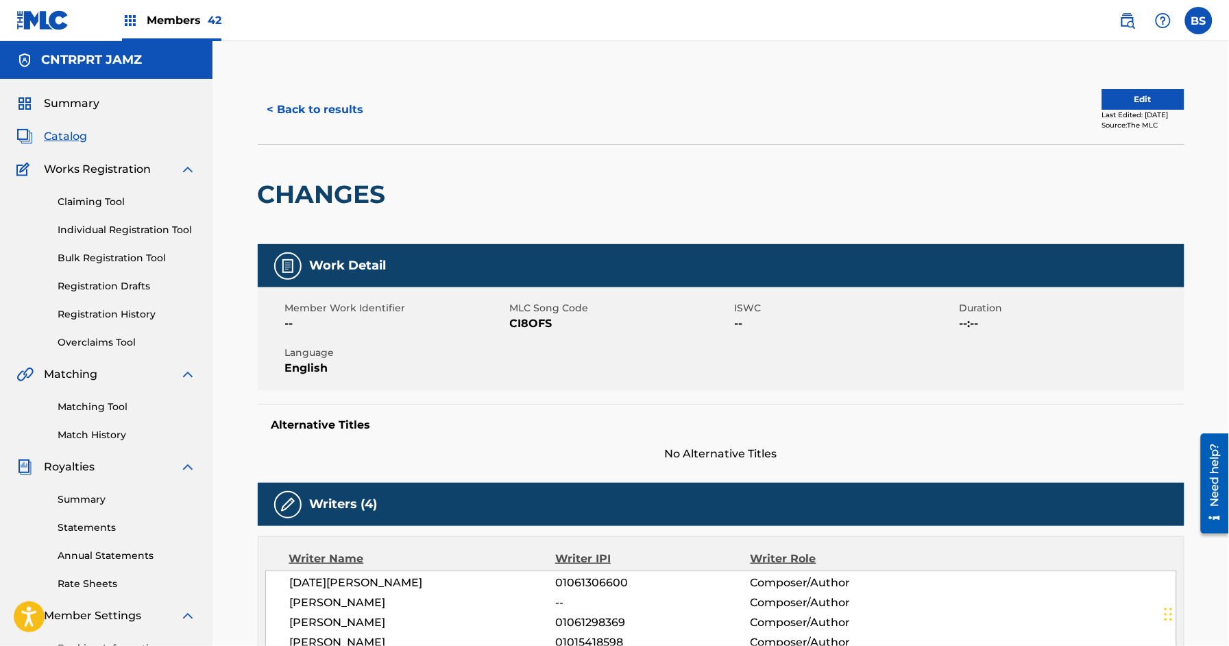
click at [334, 95] on button "< Back to results" at bounding box center [316, 110] width 116 height 34
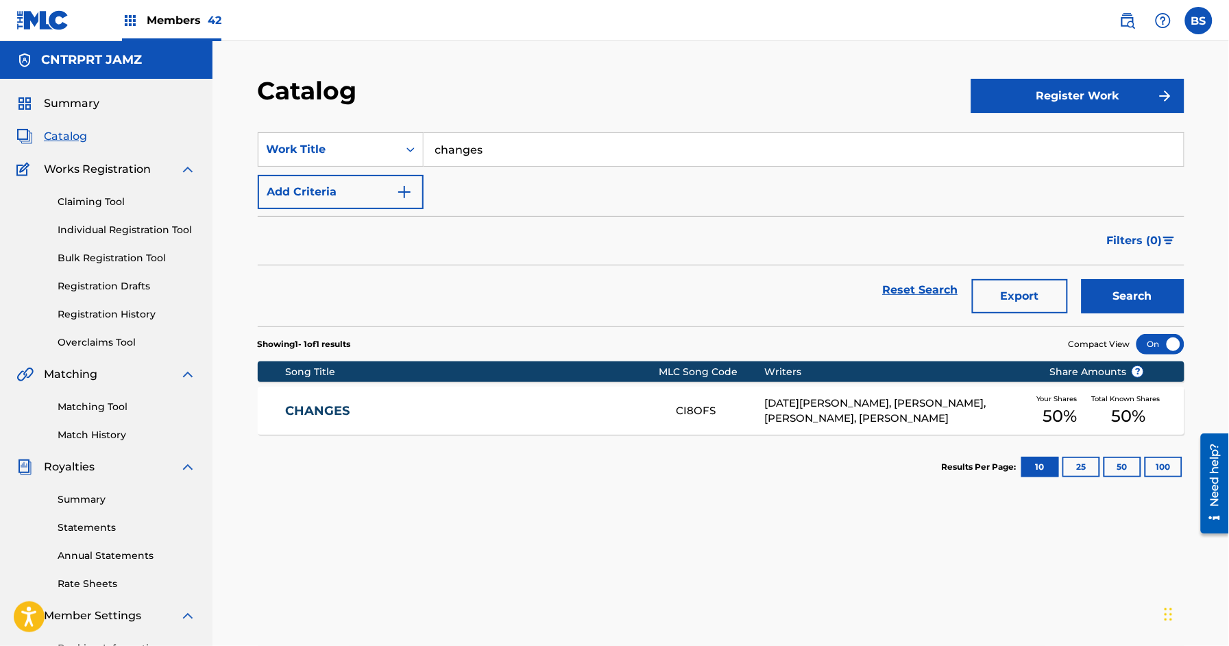
click at [511, 140] on input "changes" at bounding box center [803, 149] width 760 height 33
paste input "Daydream"
drag, startPoint x: 484, startPoint y: 171, endPoint x: 789, endPoint y: 249, distance: 314.6
click at [485, 170] on div "daydreams" at bounding box center [700, 180] width 554 height 25
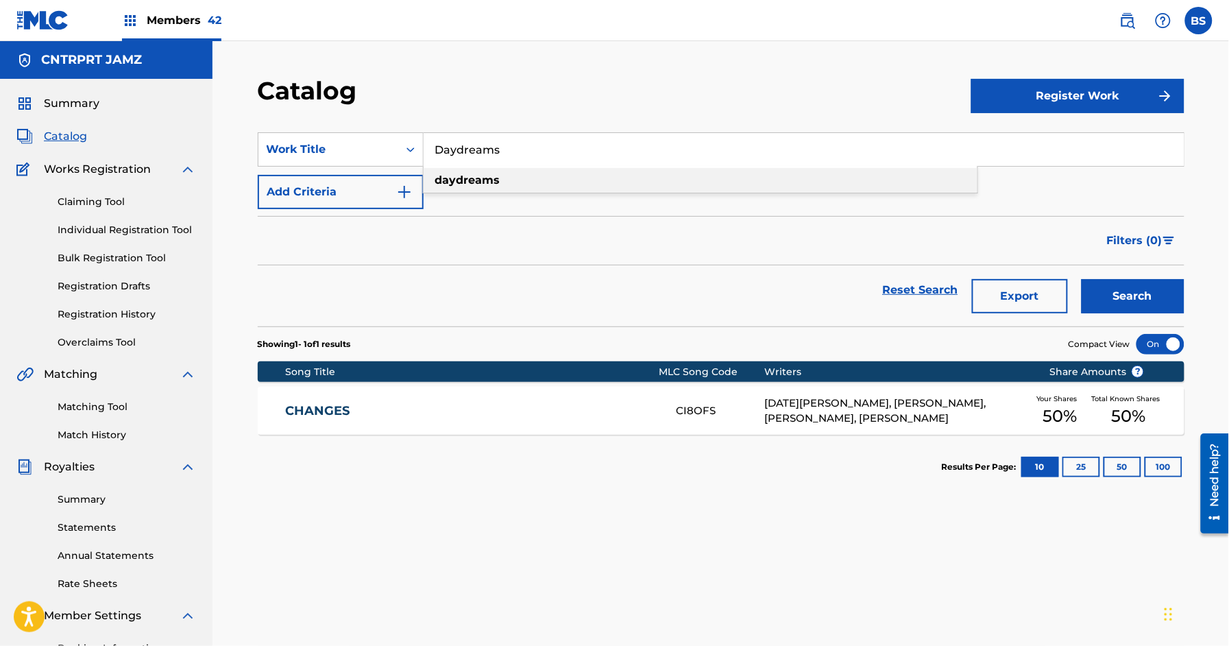
type input "daydreams"
click at [1139, 296] on button "Search" at bounding box center [1132, 296] width 103 height 34
drag, startPoint x: 481, startPoint y: 406, endPoint x: 520, endPoint y: 387, distance: 43.2
click at [482, 406] on link "DAYDREAMS" at bounding box center [471, 411] width 373 height 16
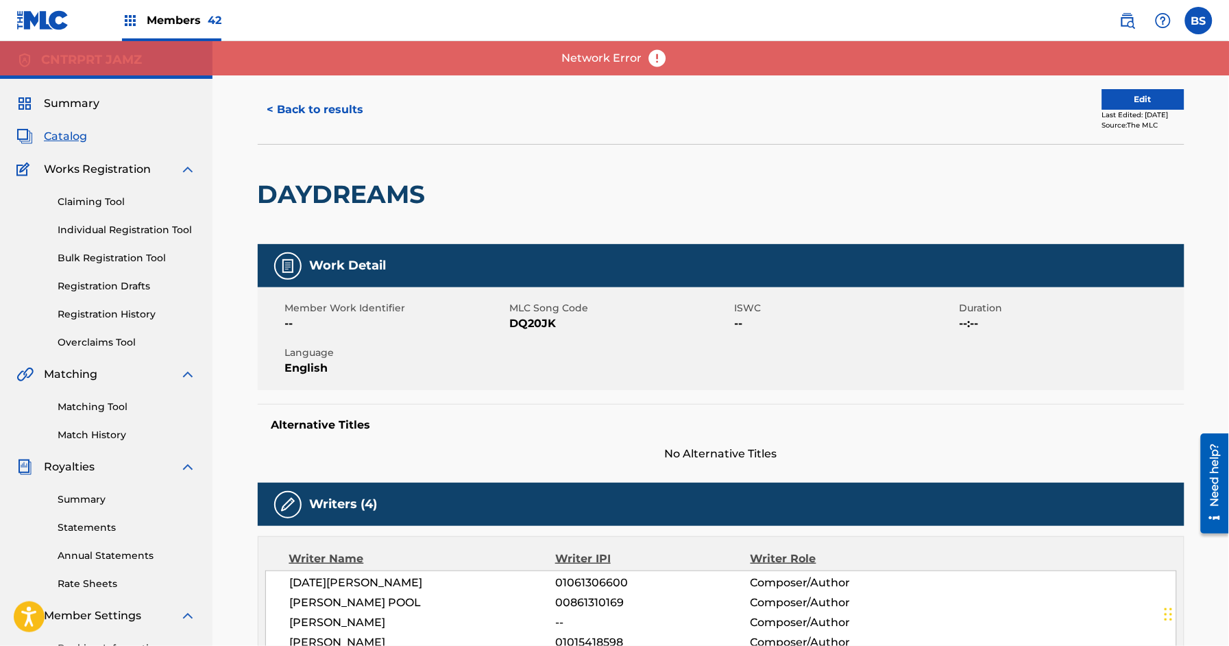
click at [356, 101] on button "< Back to results" at bounding box center [316, 110] width 116 height 34
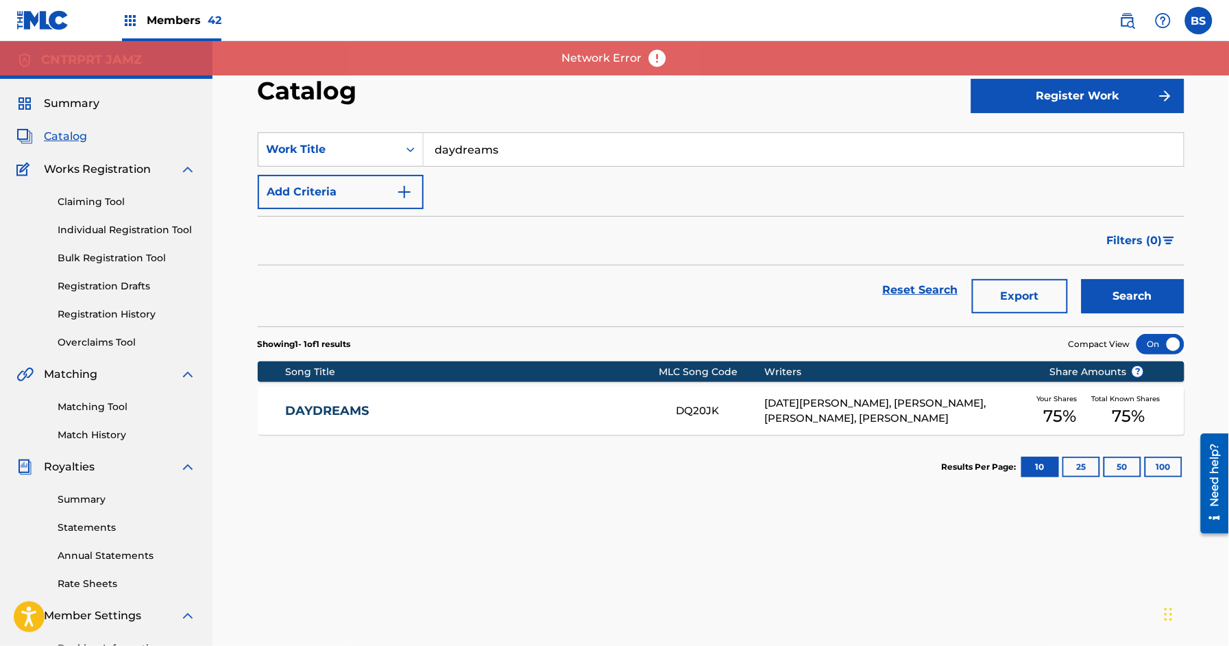
click at [501, 153] on input "daydreams" at bounding box center [803, 149] width 760 height 33
paste input "Dive"
type input "Dive"
click at [1114, 285] on button "Search" at bounding box center [1132, 296] width 103 height 34
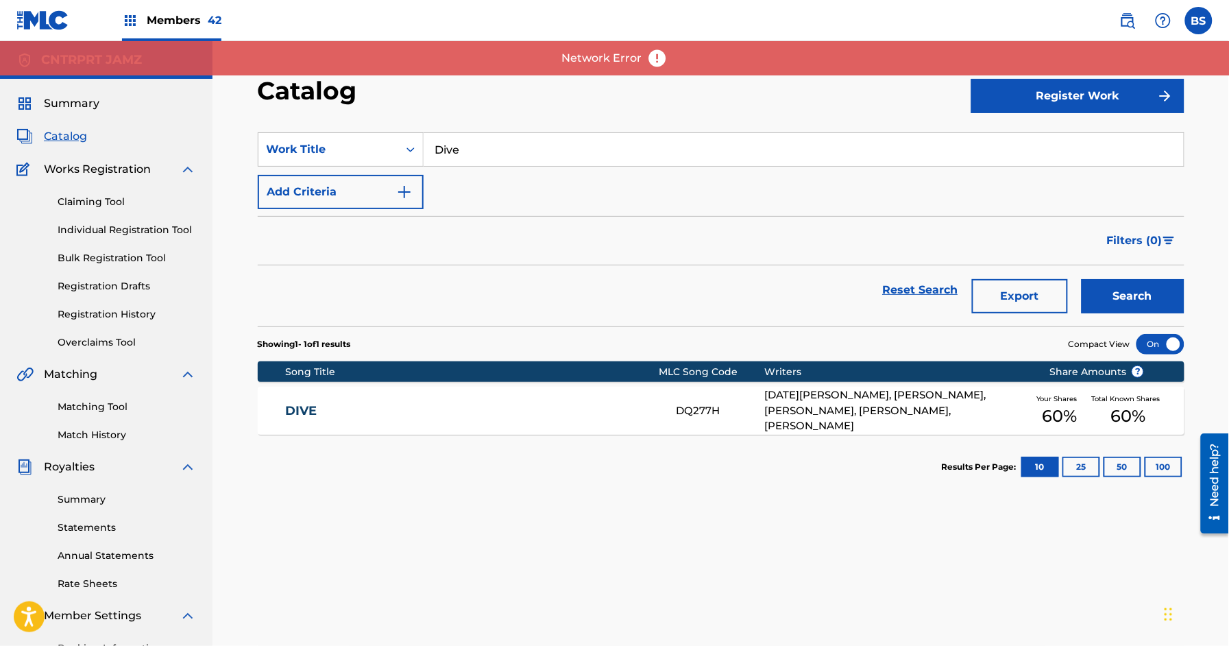
click at [569, 402] on div "DIVE DQ277H [DATE][PERSON_NAME], [PERSON_NAME], [PERSON_NAME], [PERSON_NAME], […" at bounding box center [721, 410] width 926 height 48
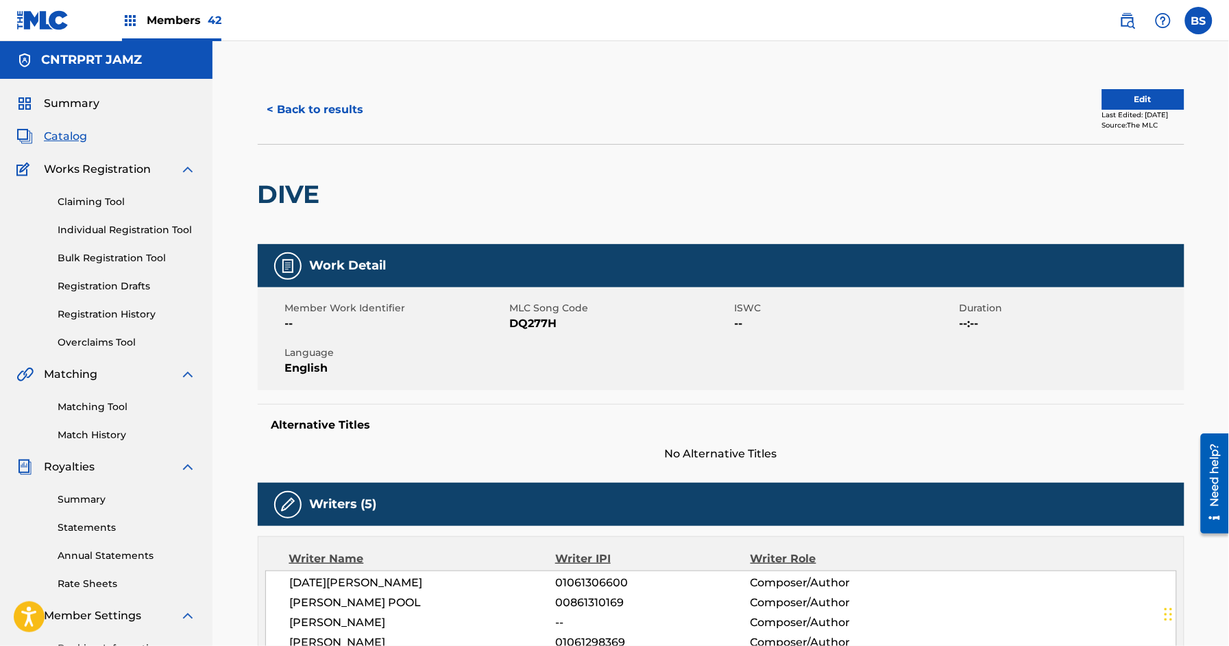
click at [342, 108] on button "< Back to results" at bounding box center [316, 110] width 116 height 34
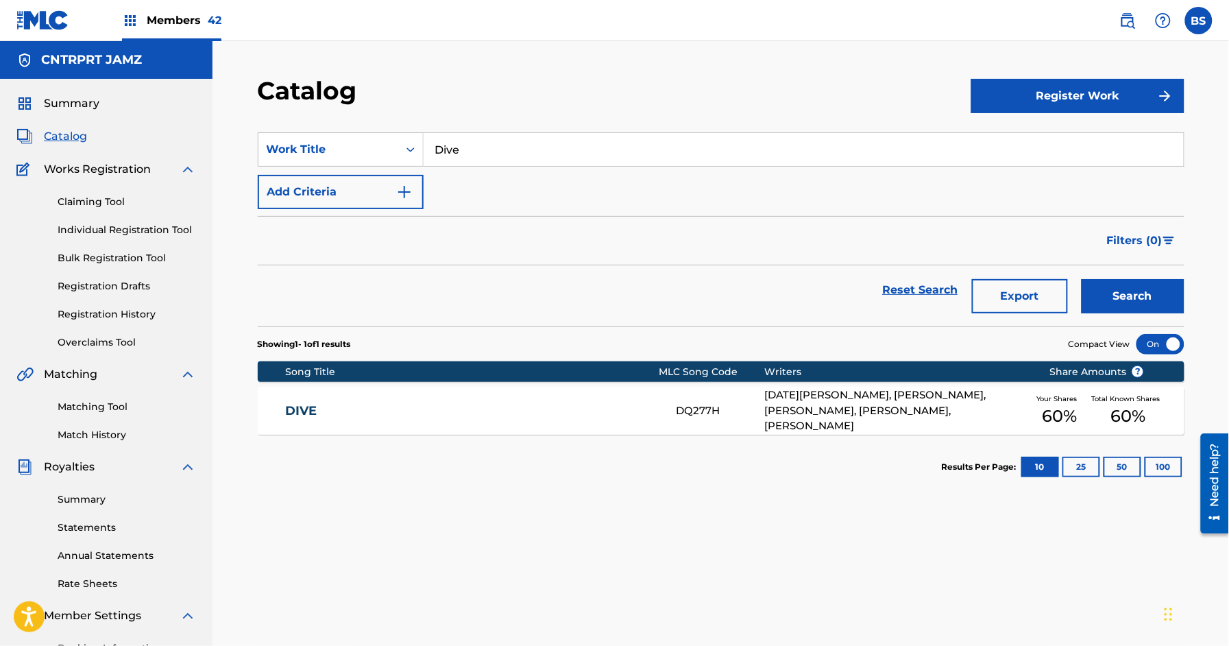
click at [482, 149] on input "Dive" at bounding box center [803, 149] width 760 height 33
paste input "Eat Your Heart"
click at [467, 180] on strong "your" at bounding box center [469, 179] width 26 height 13
type input "eat your heart"
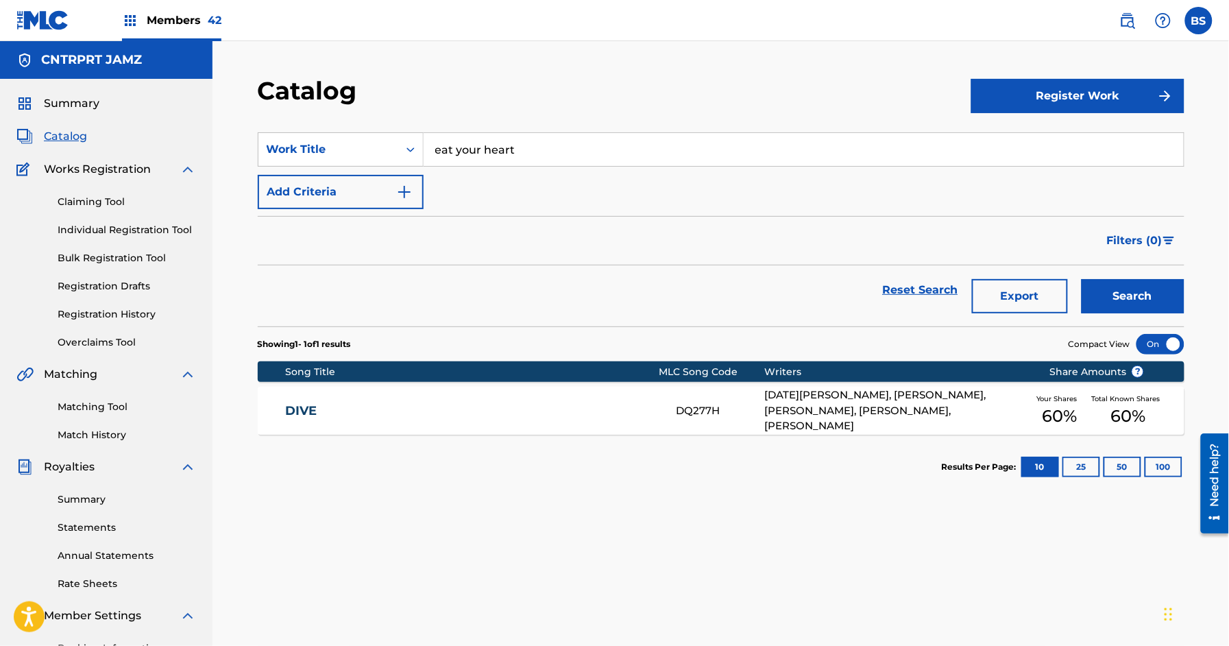
click at [1165, 303] on button "Search" at bounding box center [1132, 296] width 103 height 34
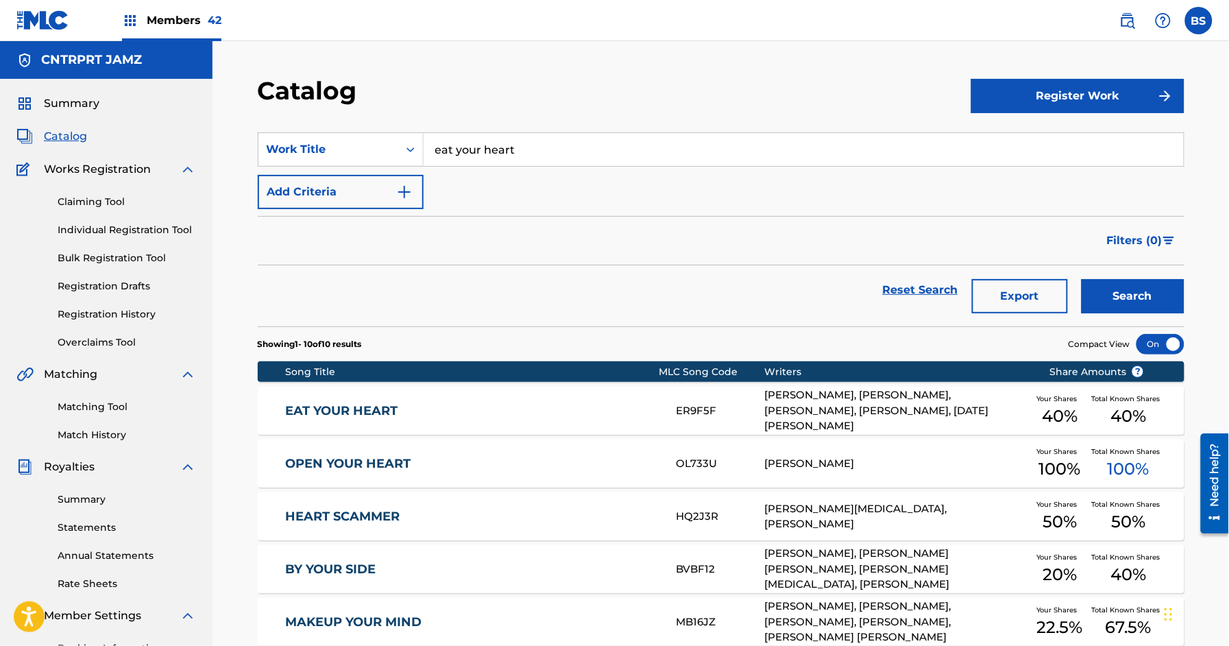
drag, startPoint x: 590, startPoint y: 396, endPoint x: 562, endPoint y: 373, distance: 36.5
click at [591, 397] on div "EAT YOUR HEART ER9F5F [PERSON_NAME], [PERSON_NAME], [PERSON_NAME], [PERSON_NAME…" at bounding box center [721, 410] width 926 height 48
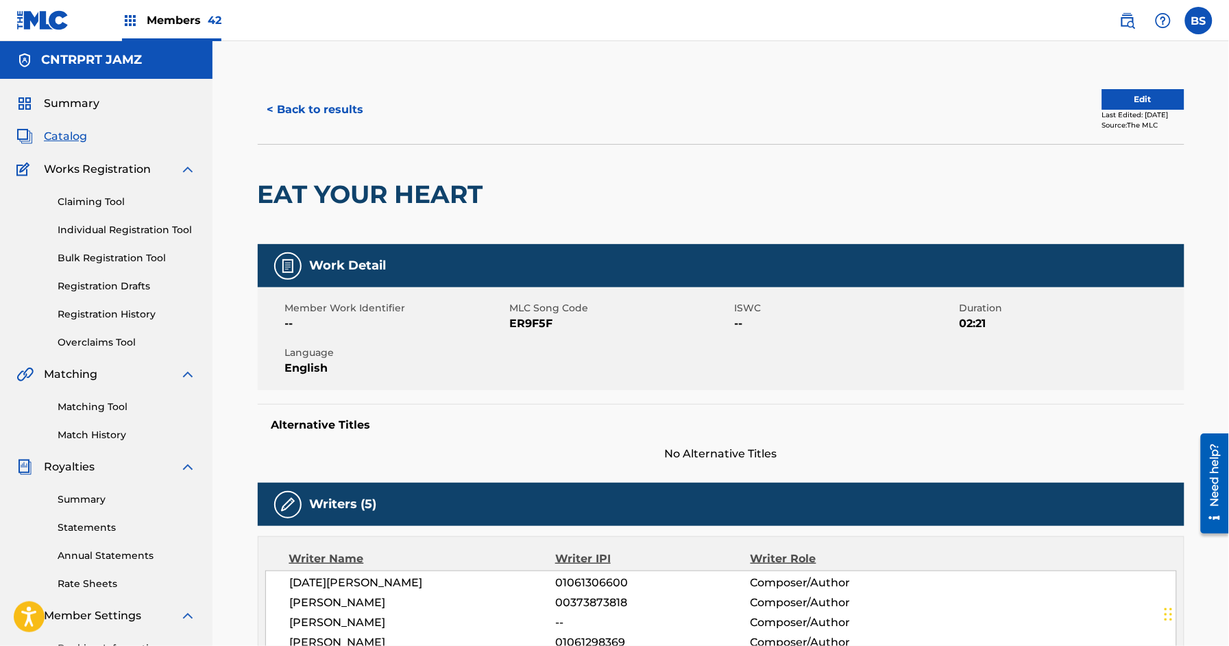
click at [324, 106] on button "< Back to results" at bounding box center [316, 110] width 116 height 34
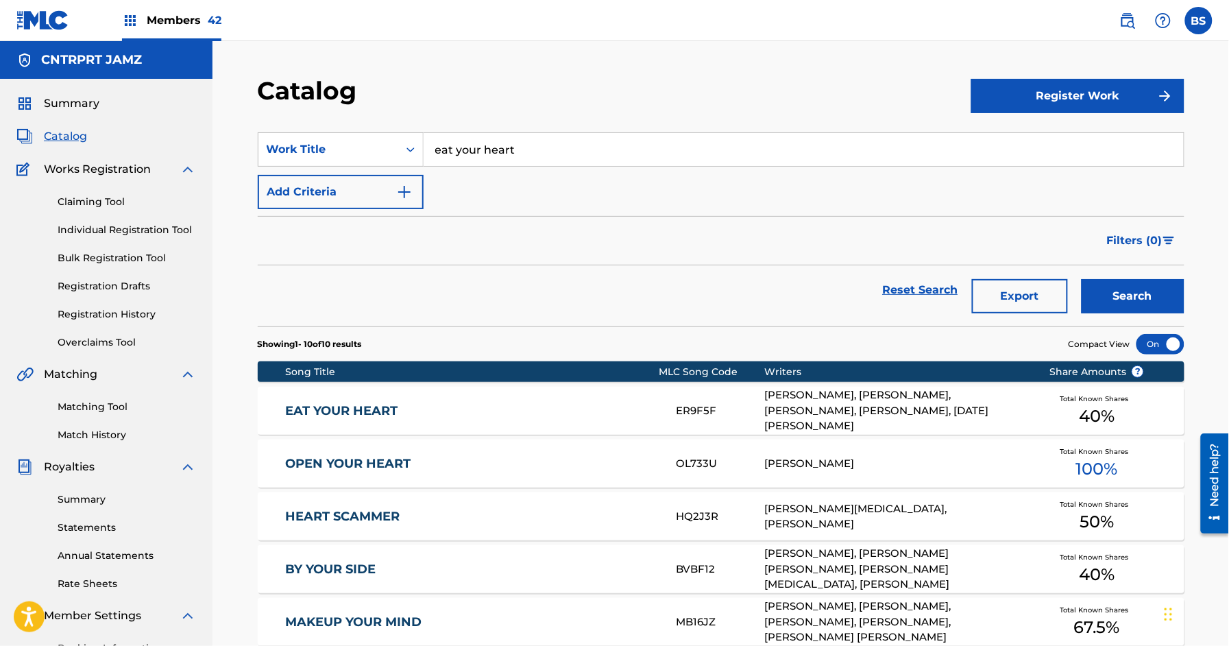
click at [496, 153] on input "eat your heart" at bounding box center [803, 149] width 760 height 33
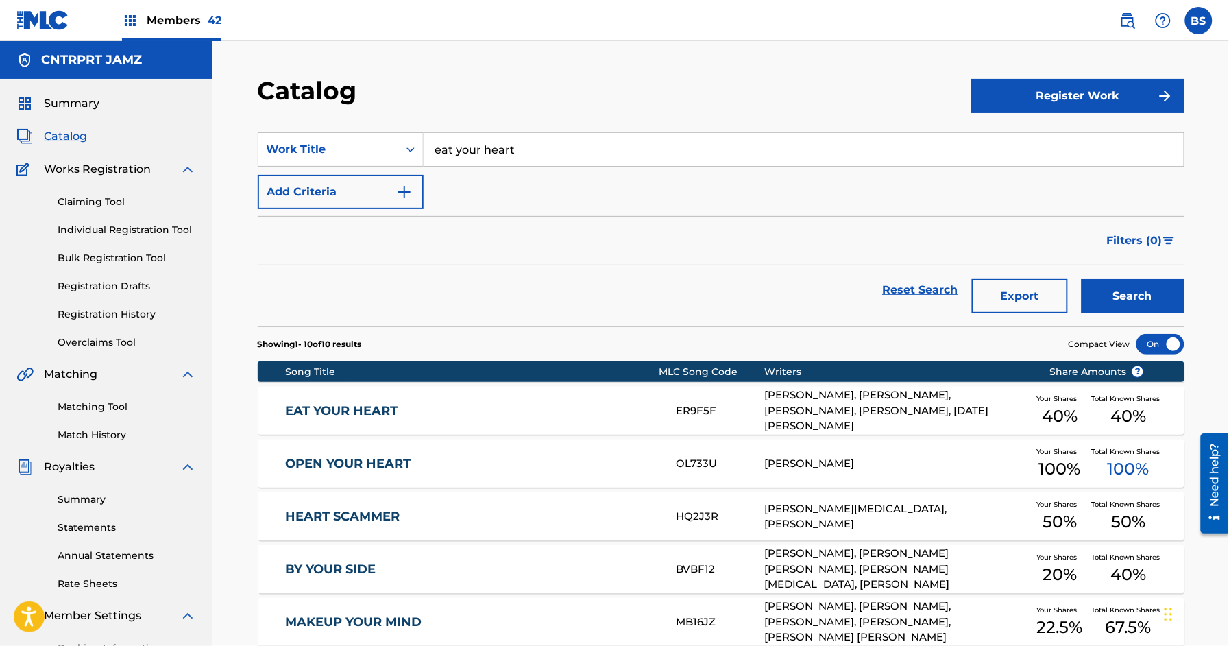
click at [496, 153] on input "eat your heart" at bounding box center [803, 149] width 760 height 33
paste input "Flare"
drag, startPoint x: 467, startPoint y: 180, endPoint x: 474, endPoint y: 182, distance: 7.8
click at [467, 178] on div "flare" at bounding box center [700, 180] width 554 height 25
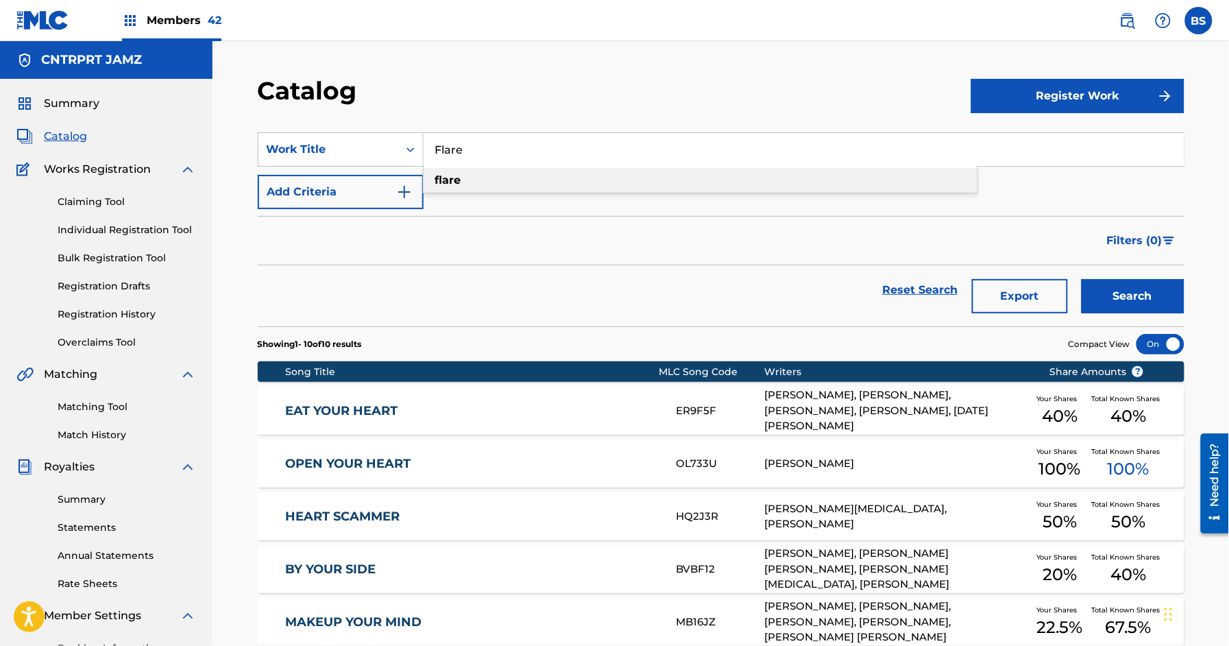
type input "flare"
drag, startPoint x: 1111, startPoint y: 297, endPoint x: 1085, endPoint y: 290, distance: 26.3
click at [1111, 297] on button "Search" at bounding box center [1132, 296] width 103 height 34
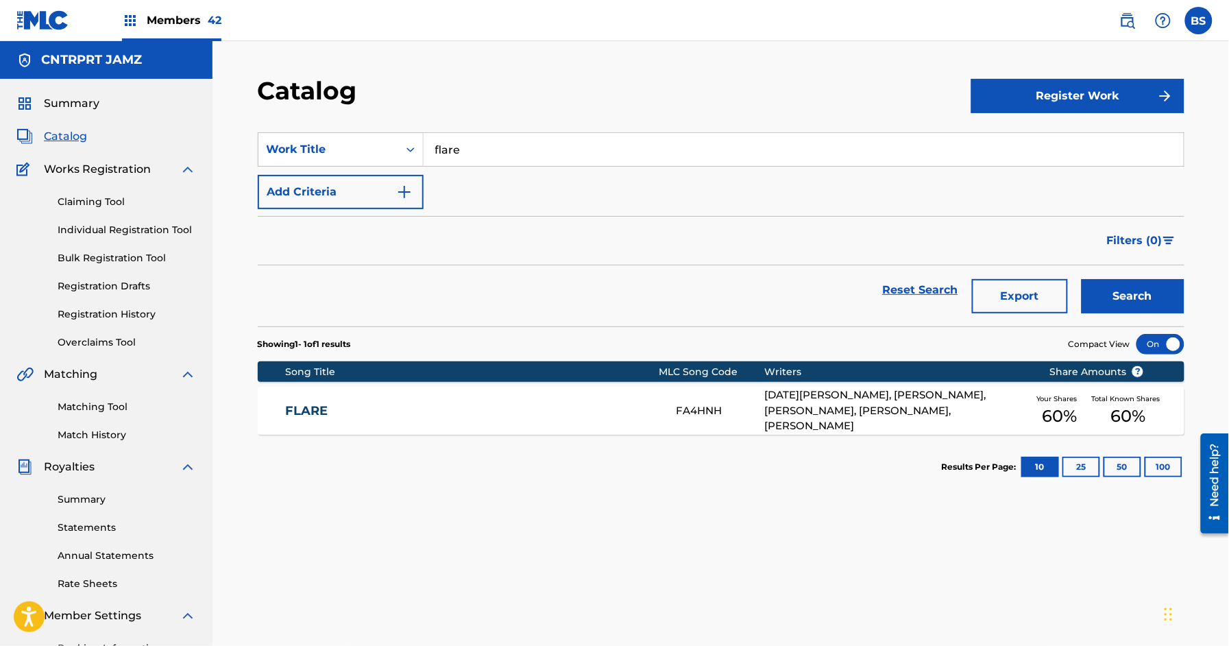
click at [543, 410] on link "FLARE" at bounding box center [471, 411] width 373 height 16
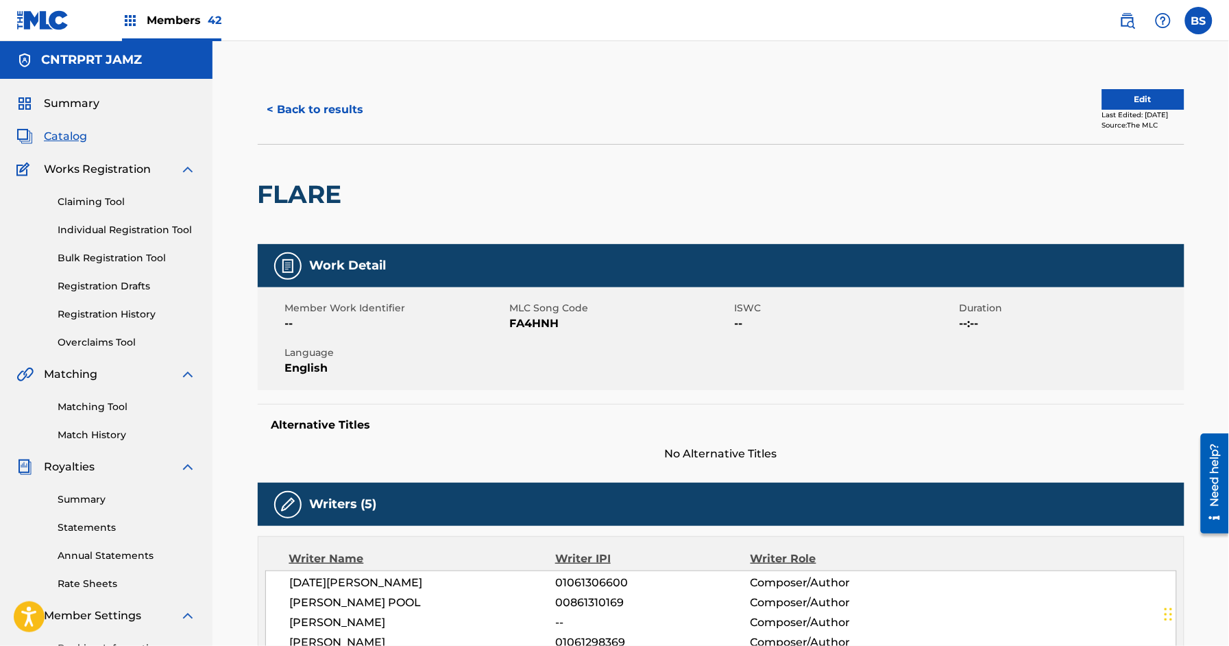
click at [310, 106] on button "< Back to results" at bounding box center [316, 110] width 116 height 34
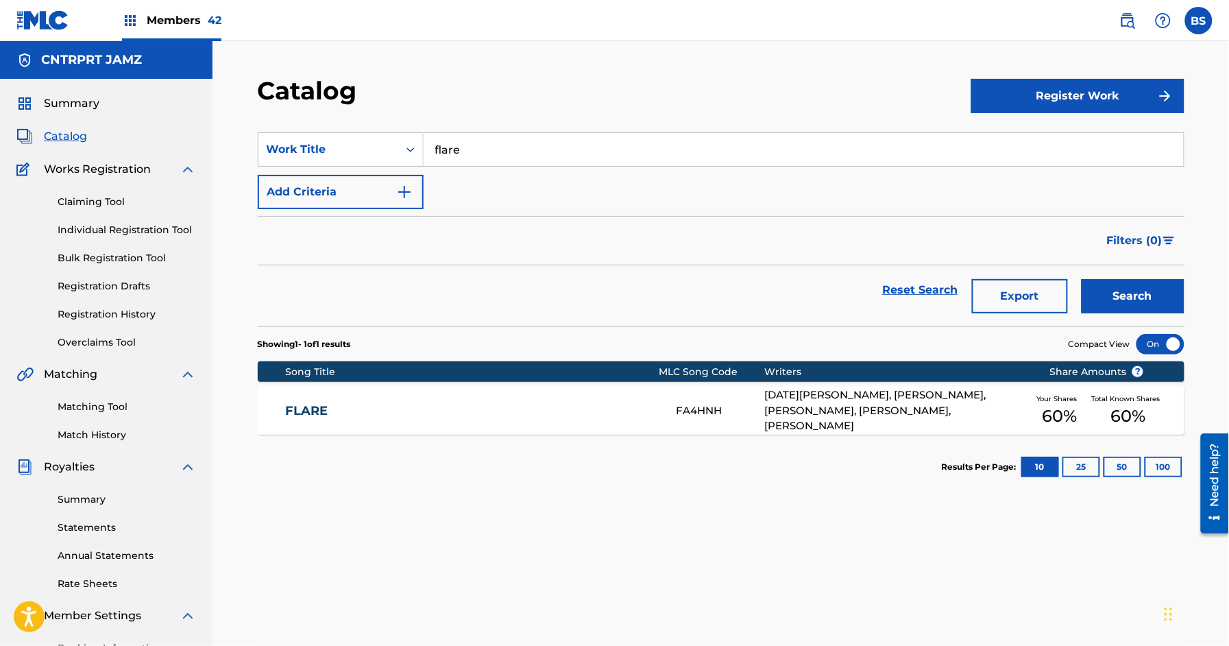
click at [541, 151] on input "flare" at bounding box center [803, 149] width 760 height 33
paste input "Flights"
click at [478, 178] on div "flights" at bounding box center [700, 180] width 554 height 25
type input "flights"
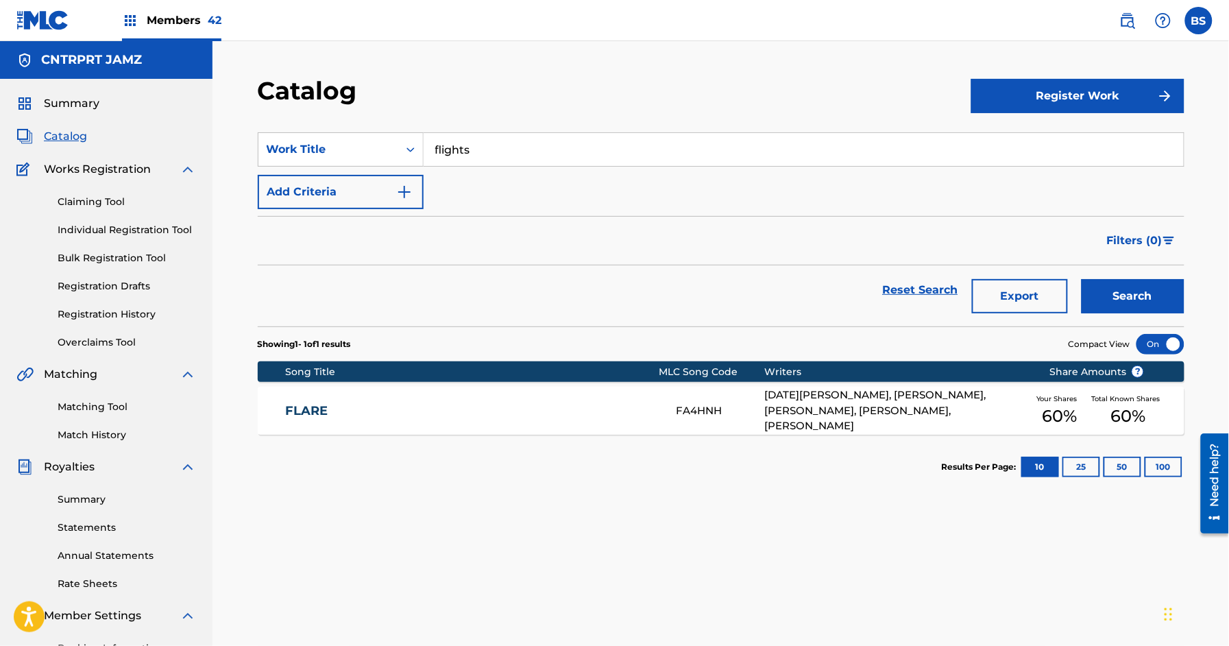
drag, startPoint x: 1142, startPoint y: 297, endPoint x: 1057, endPoint y: 319, distance: 86.9
click at [1142, 297] on button "Search" at bounding box center [1132, 296] width 103 height 34
click at [528, 410] on link "FLIGHTS" at bounding box center [471, 411] width 373 height 16
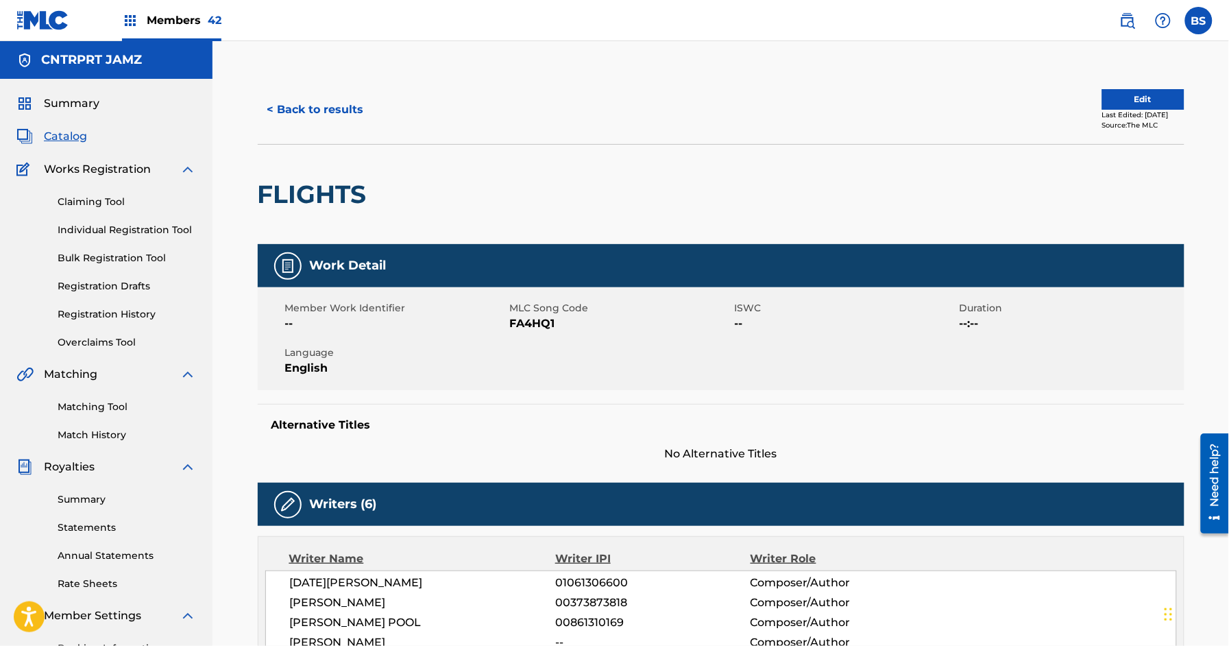
click at [328, 103] on button "< Back to results" at bounding box center [316, 110] width 116 height 34
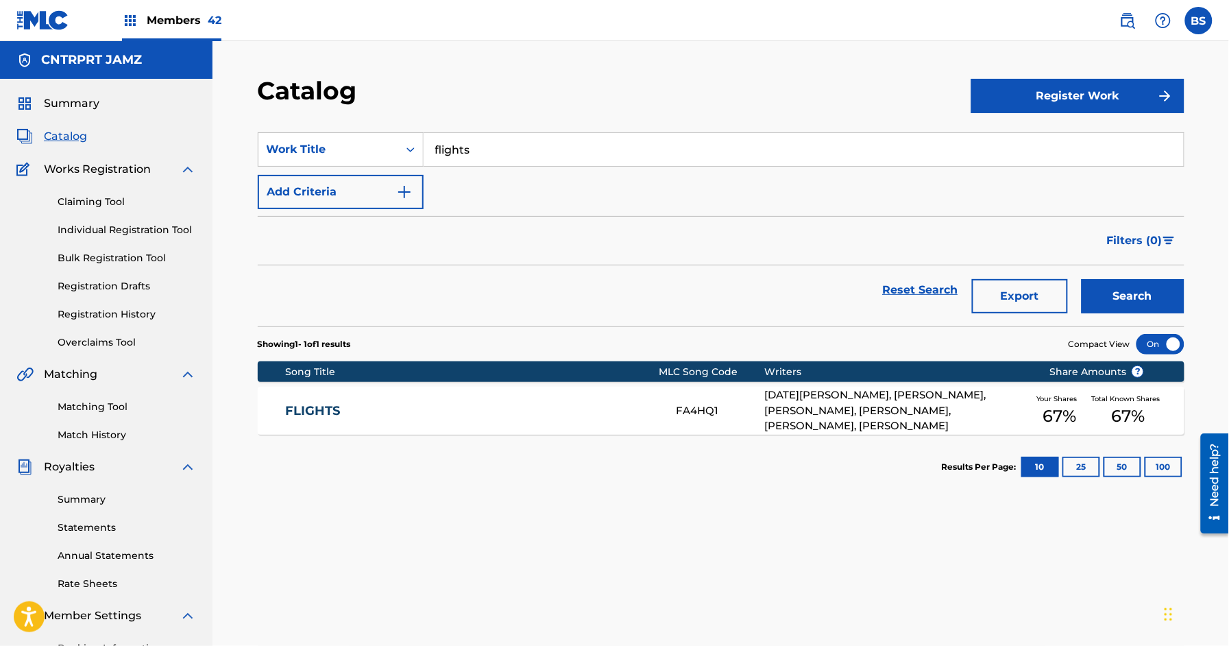
click at [519, 153] on input "flights" at bounding box center [803, 149] width 760 height 33
paste input "Ghost Town"
drag, startPoint x: 483, startPoint y: 174, endPoint x: 809, endPoint y: 235, distance: 331.8
click at [484, 174] on strong "town" at bounding box center [485, 179] width 29 height 13
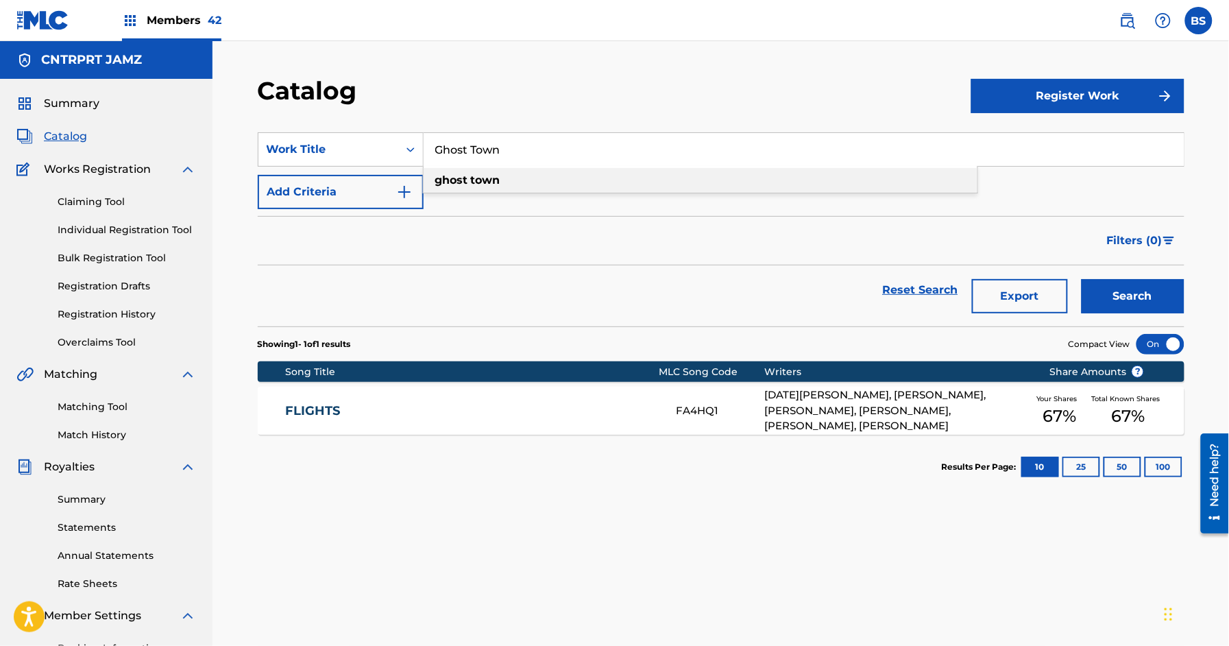
type input "ghost town"
click at [1129, 295] on button "Search" at bounding box center [1132, 296] width 103 height 34
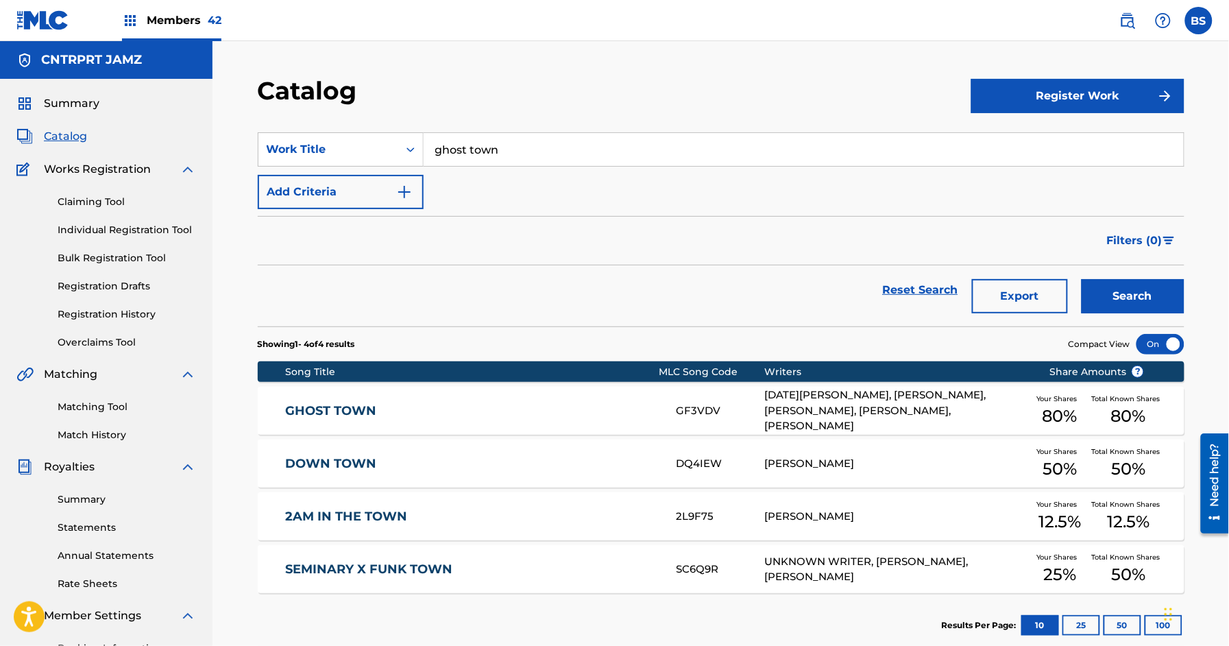
click at [545, 401] on div "GHOST TOWN GF3VDV [DATE][PERSON_NAME], [PERSON_NAME], [PERSON_NAME], [PERSON_NA…" at bounding box center [721, 410] width 926 height 48
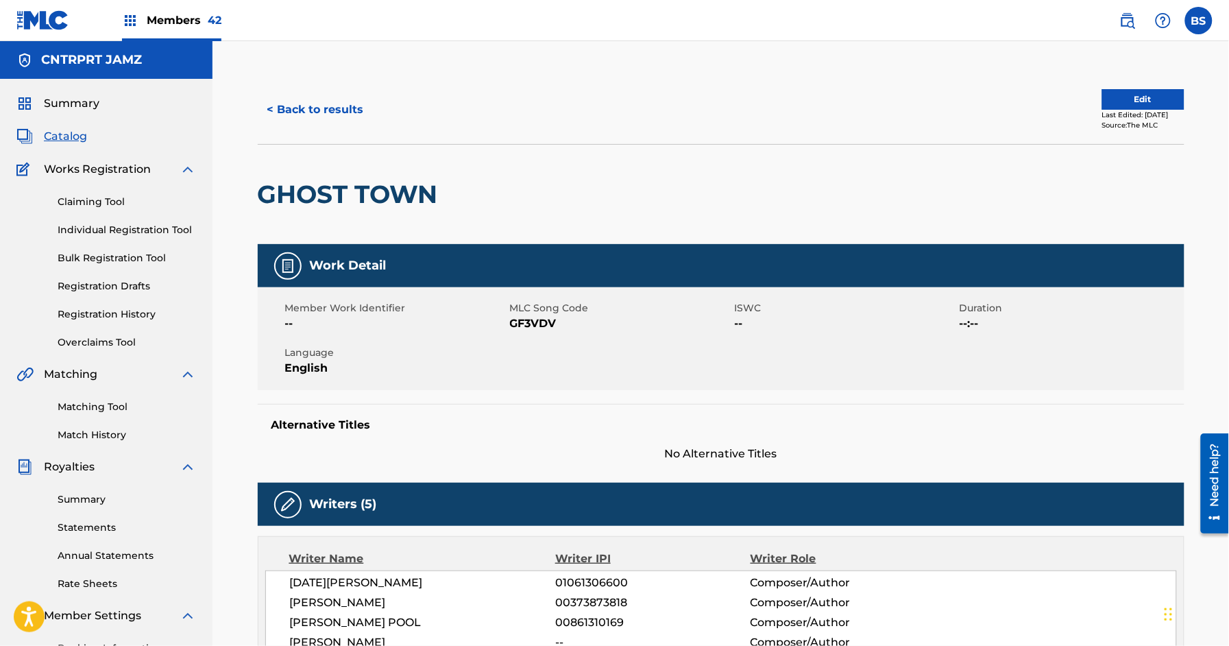
click at [337, 111] on button "< Back to results" at bounding box center [316, 110] width 116 height 34
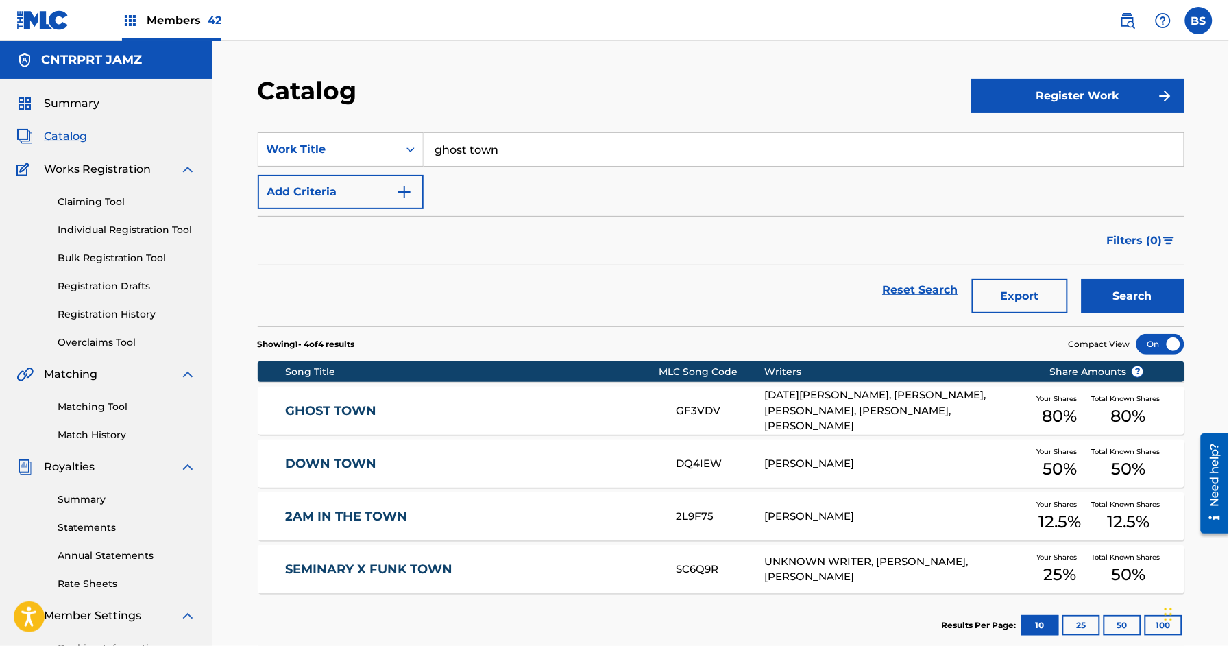
click at [513, 148] on input "ghost town" at bounding box center [803, 149] width 760 height 33
paste input "Home Away"
click at [511, 149] on input "ghost Home Away" at bounding box center [803, 149] width 760 height 33
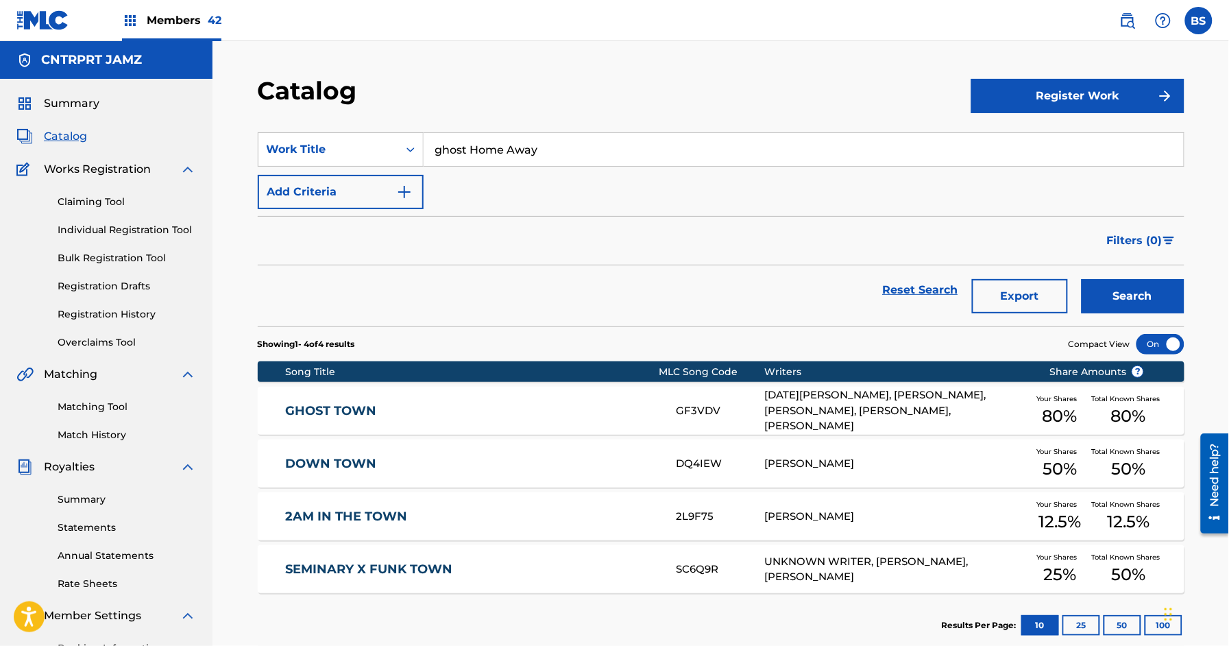
click at [511, 149] on input "ghost Home Away" at bounding box center [803, 149] width 760 height 33
paste input "Search Form"
click at [471, 175] on strong "away" at bounding box center [486, 179] width 31 height 13
type input "home away"
click at [1118, 285] on button "Search" at bounding box center [1132, 296] width 103 height 34
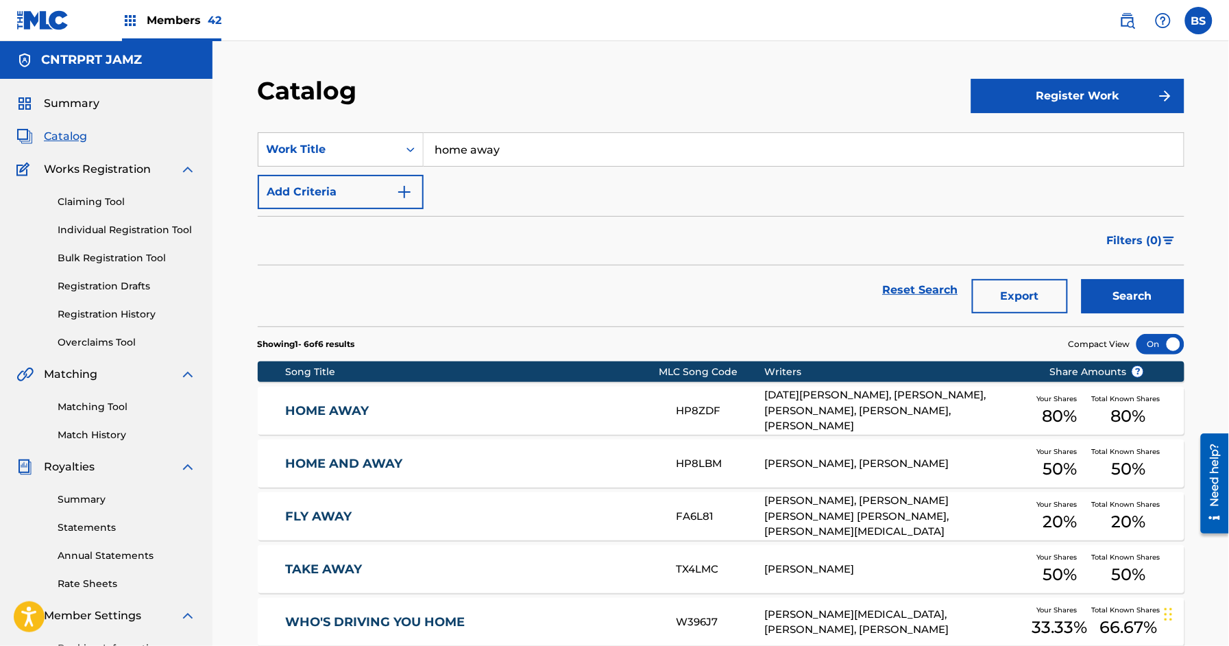
click at [443, 407] on link "HOME AWAY" at bounding box center [471, 411] width 373 height 16
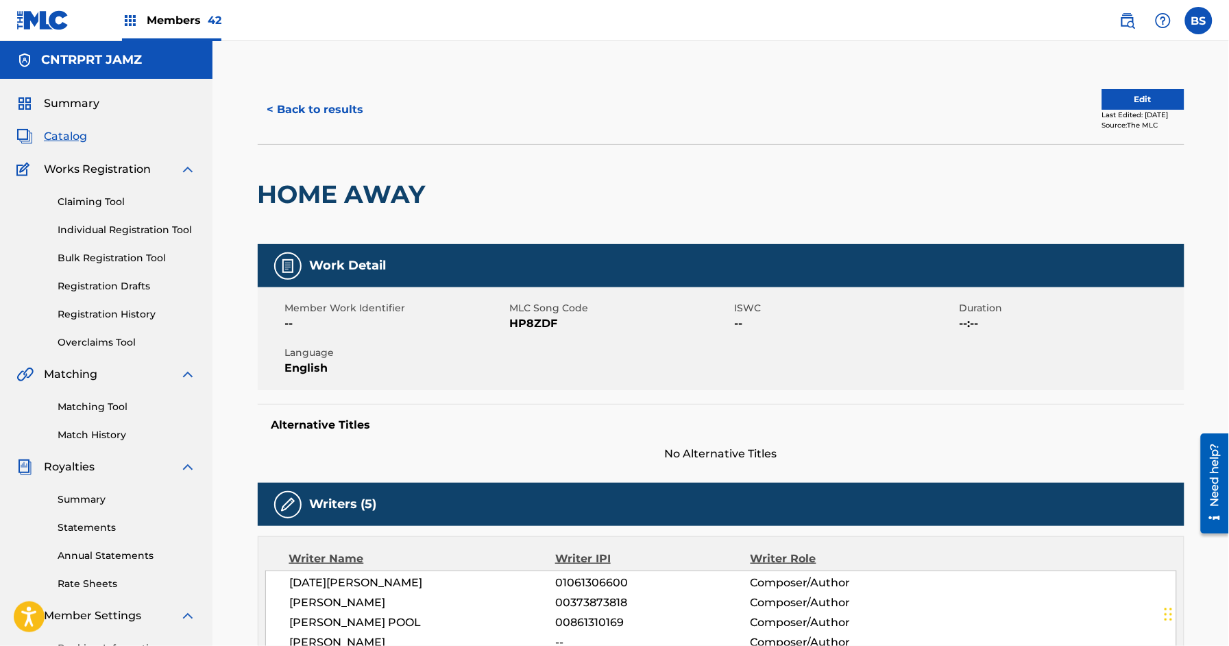
click at [286, 107] on button "< Back to results" at bounding box center [316, 110] width 116 height 34
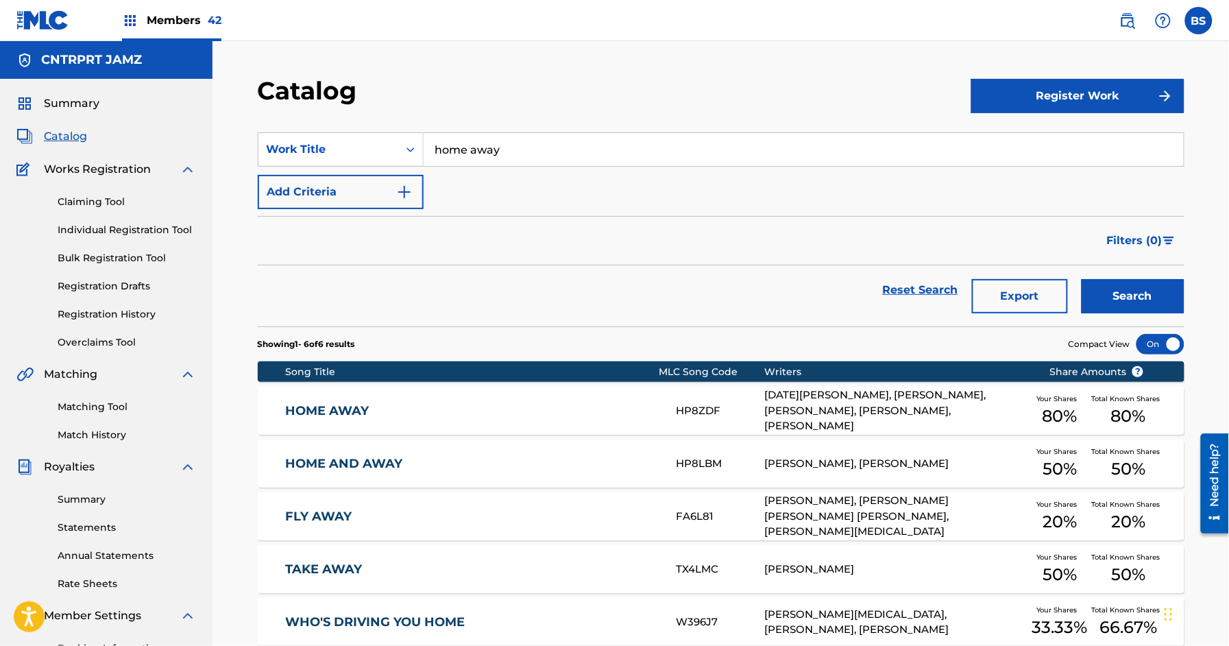
click at [520, 134] on input "home away" at bounding box center [803, 149] width 760 height 33
paste input "Hours"
click at [471, 175] on div "hours" at bounding box center [700, 180] width 554 height 25
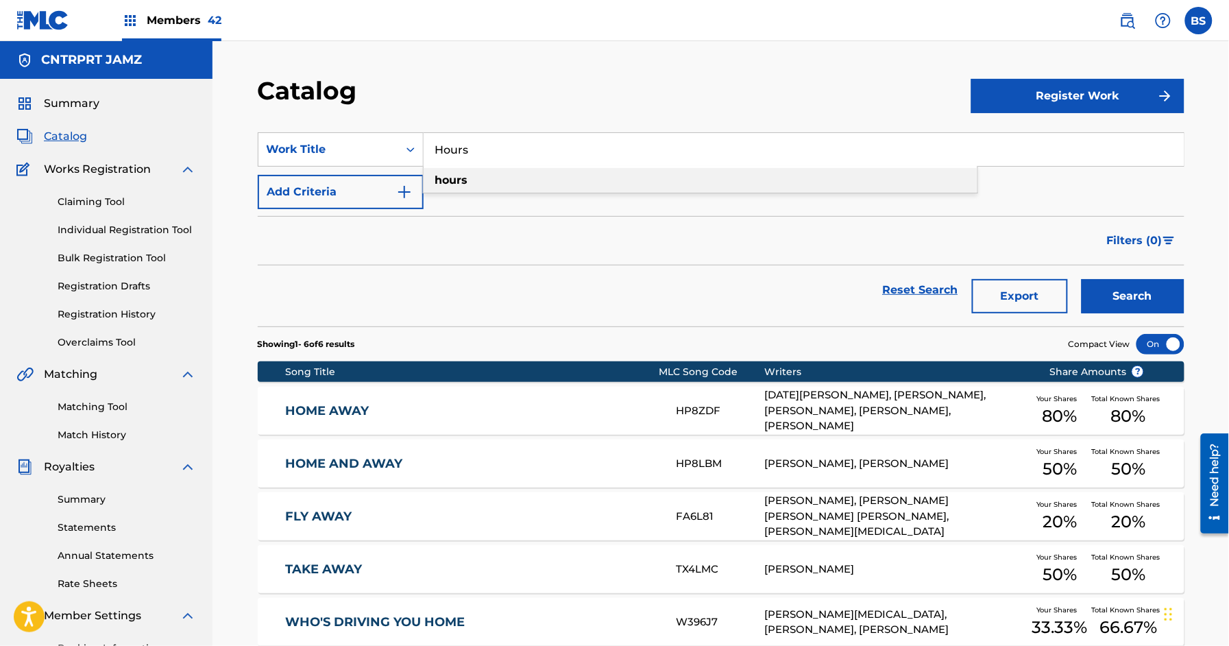
type input "hours"
drag, startPoint x: 1149, startPoint y: 286, endPoint x: 562, endPoint y: 426, distance: 603.8
click at [1149, 286] on button "Search" at bounding box center [1132, 296] width 103 height 34
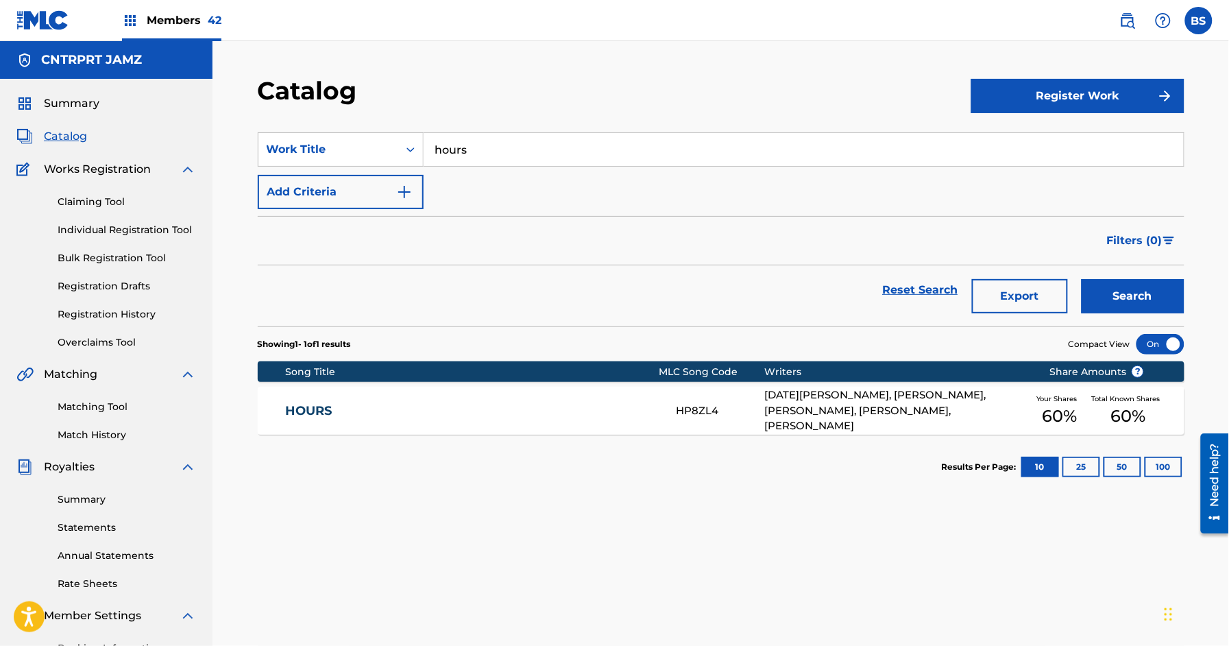
click at [384, 405] on link "HOURS" at bounding box center [471, 411] width 373 height 16
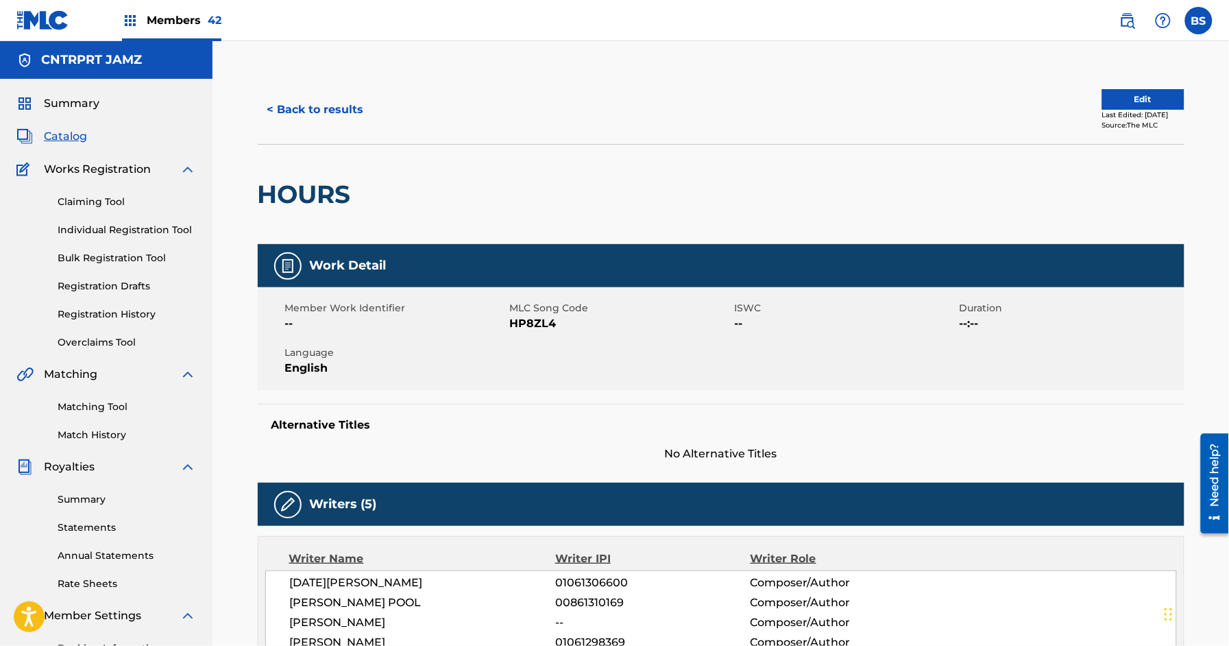
click at [302, 108] on button "< Back to results" at bounding box center [316, 110] width 116 height 34
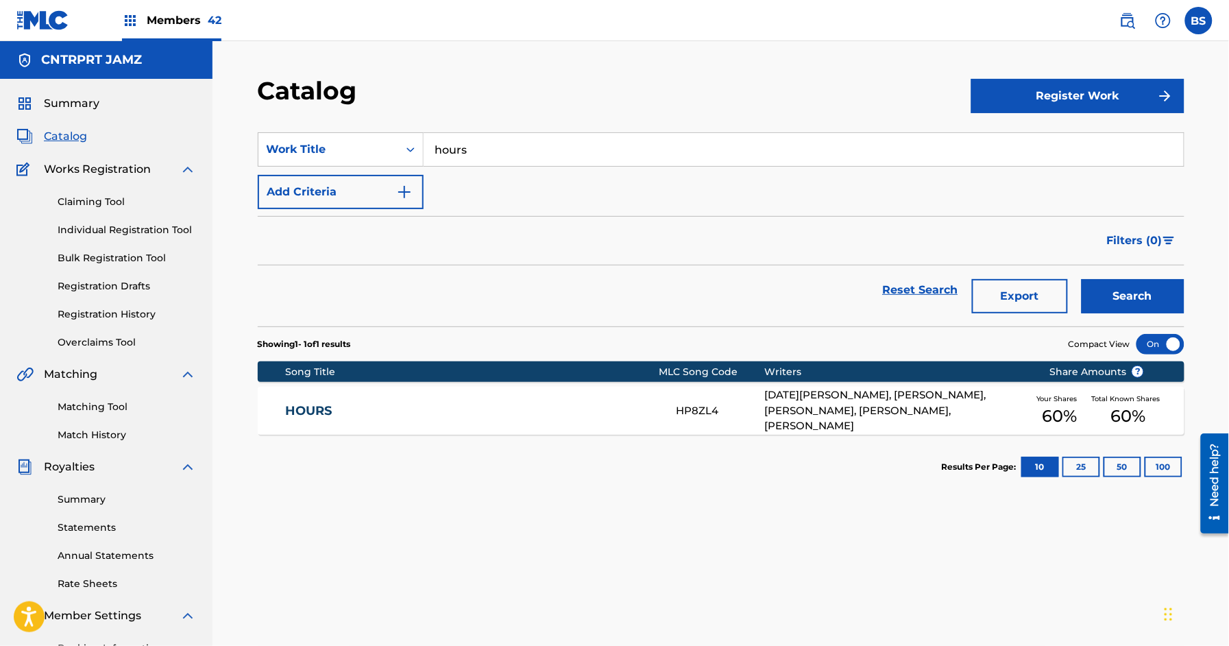
click at [500, 148] on input "hours" at bounding box center [803, 149] width 760 height 33
paste input "Hummingbird"
click at [469, 179] on strong "hummingbird" at bounding box center [475, 179] width 80 height 13
type input "hummingbird"
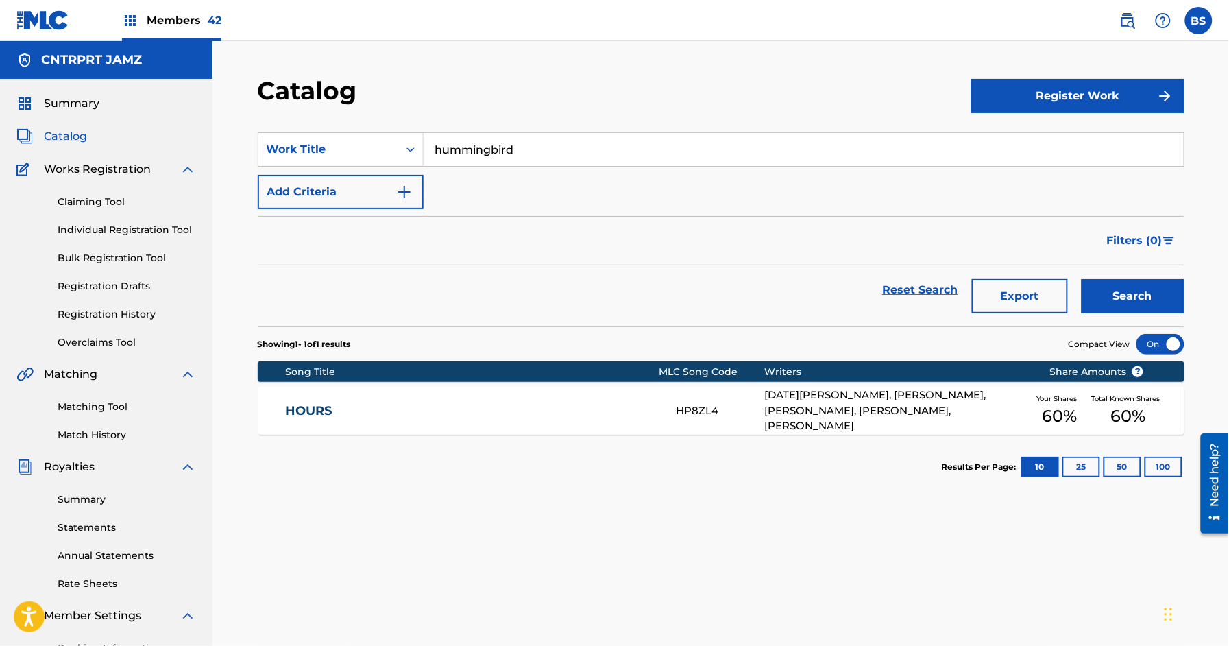
click at [1154, 306] on button "Search" at bounding box center [1132, 296] width 103 height 34
click at [486, 406] on link "HUMMINGBIRD" at bounding box center [471, 411] width 373 height 16
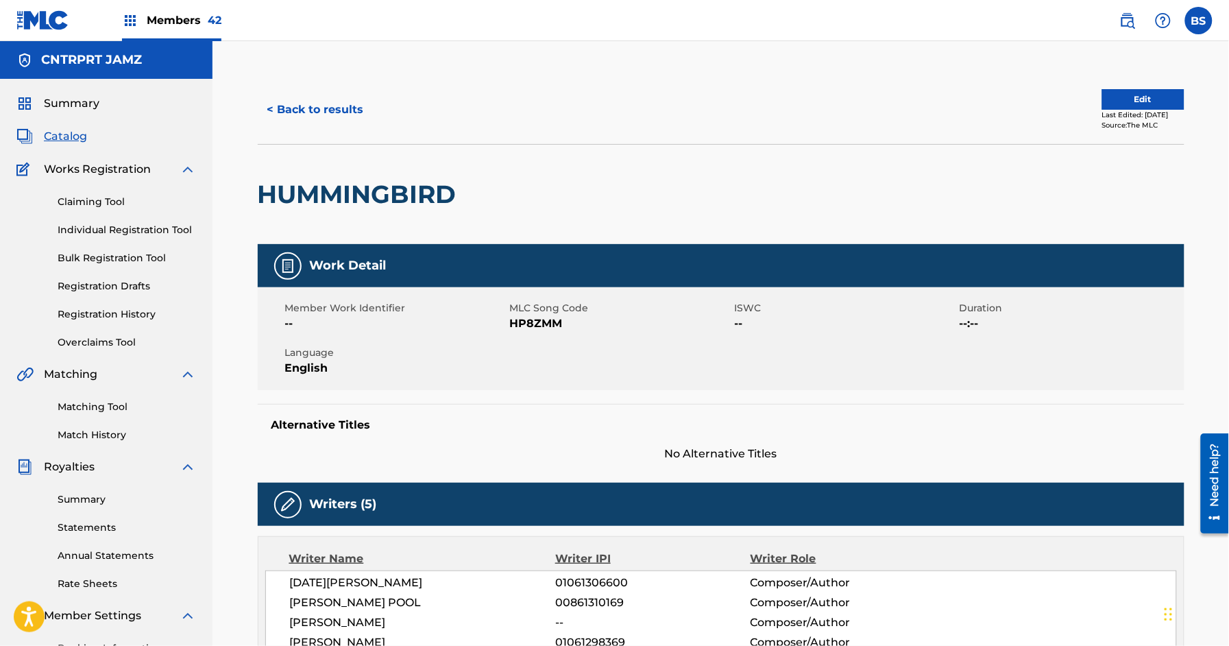
click at [344, 115] on button "< Back to results" at bounding box center [316, 110] width 116 height 34
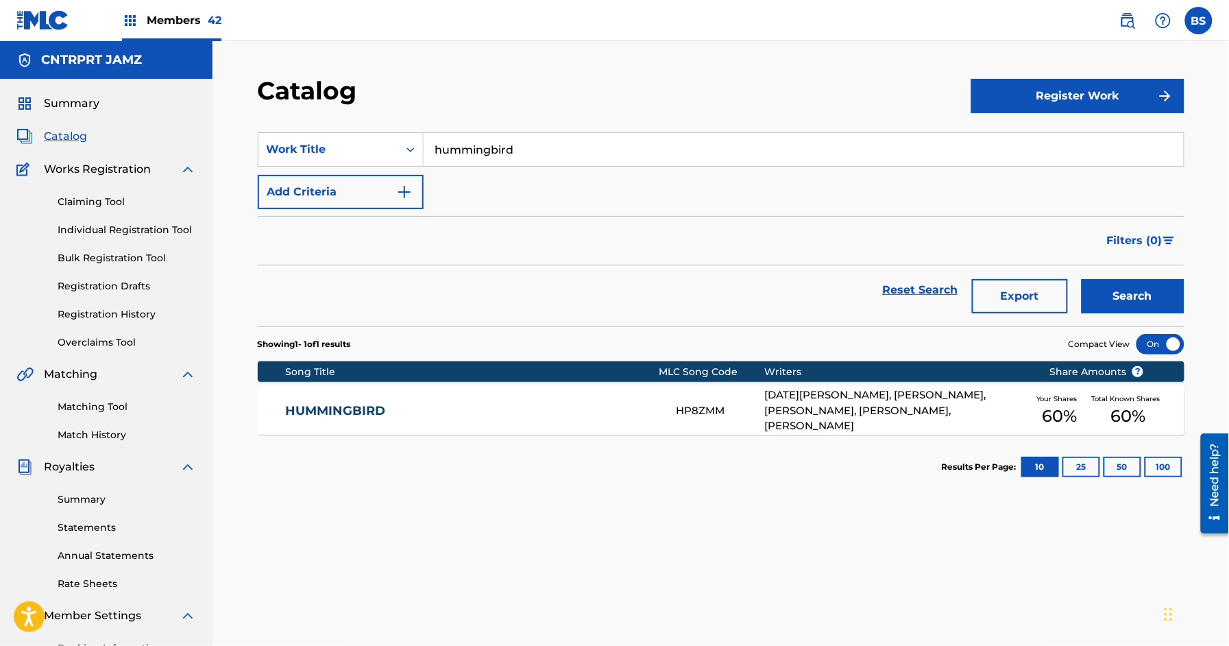
click at [474, 153] on input "hummingbird" at bounding box center [803, 149] width 760 height 33
paste input "I Hate It"
click at [476, 178] on strong "it" at bounding box center [474, 179] width 8 height 13
type input "i hate it"
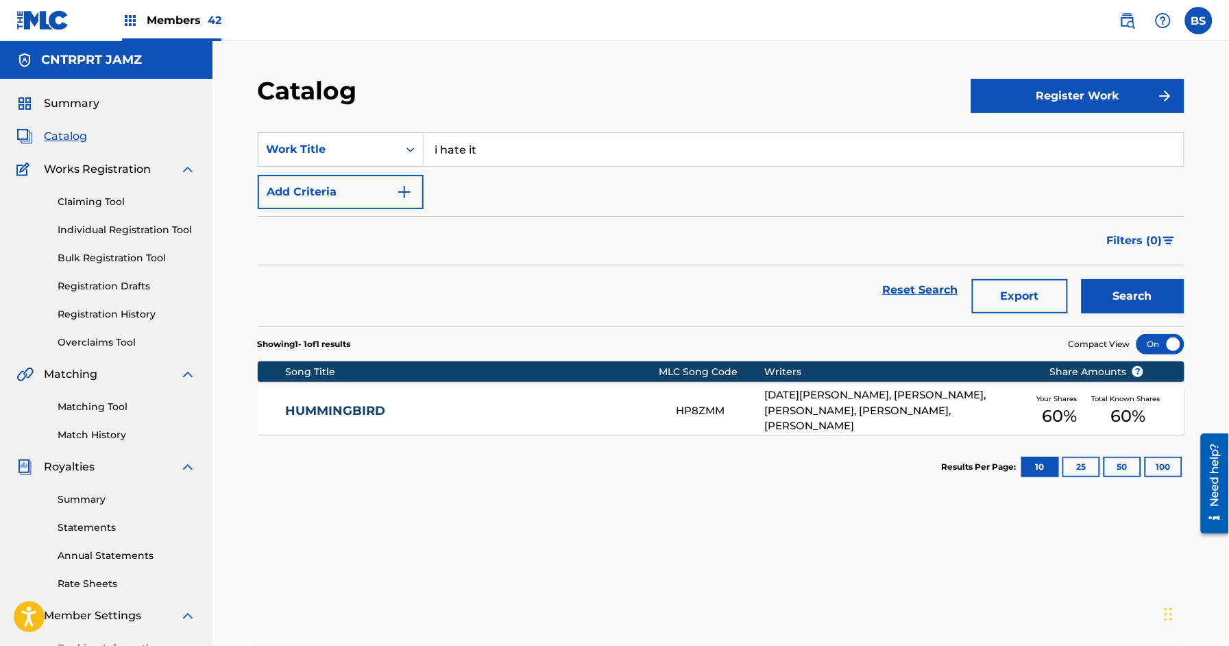
drag, startPoint x: 1151, startPoint y: 290, endPoint x: 1114, endPoint y: 303, distance: 38.6
click at [1151, 290] on button "Search" at bounding box center [1132, 296] width 103 height 34
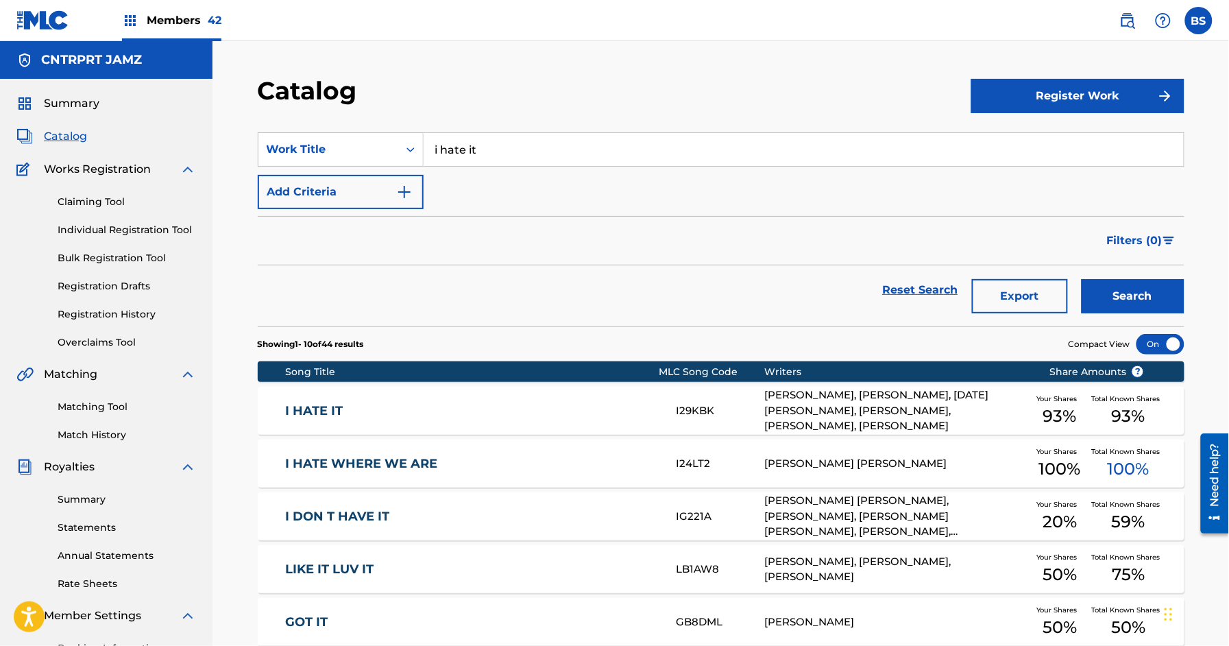
click at [449, 415] on link "I HATE IT" at bounding box center [471, 411] width 373 height 16
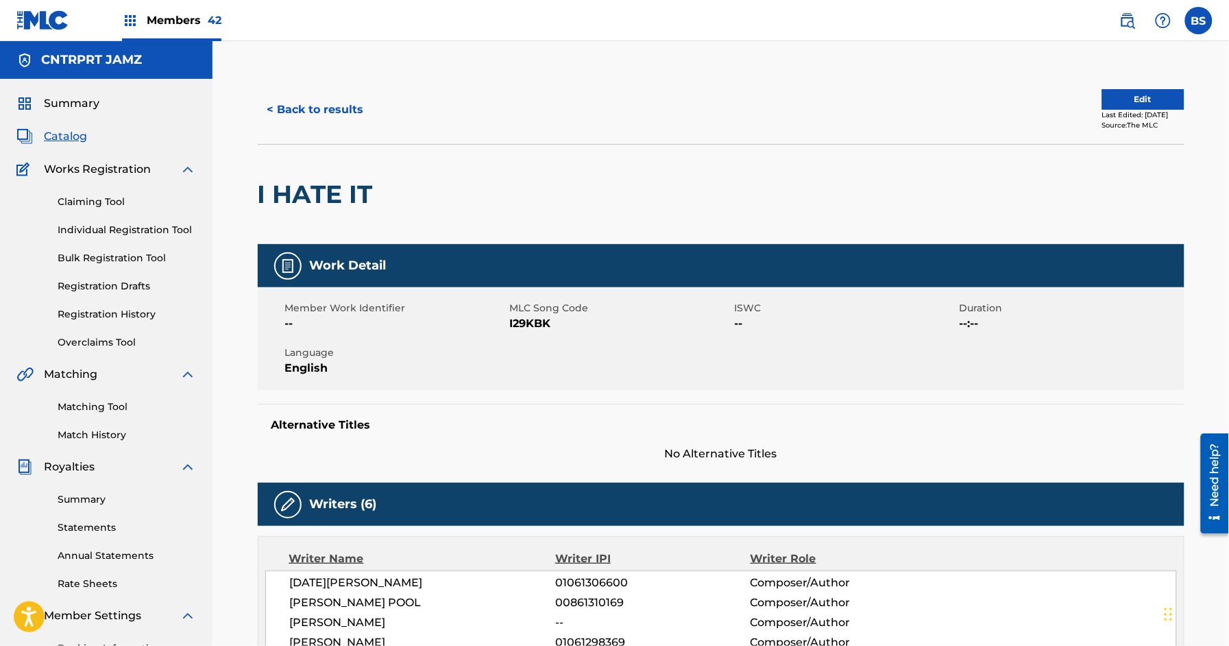
click at [327, 90] on div "< Back to results Edit Last Edited: [DATE] Source: The MLC" at bounding box center [721, 109] width 926 height 69
drag, startPoint x: 325, startPoint y: 106, endPoint x: 343, endPoint y: 116, distance: 20.9
click at [326, 108] on button "< Back to results" at bounding box center [316, 110] width 116 height 34
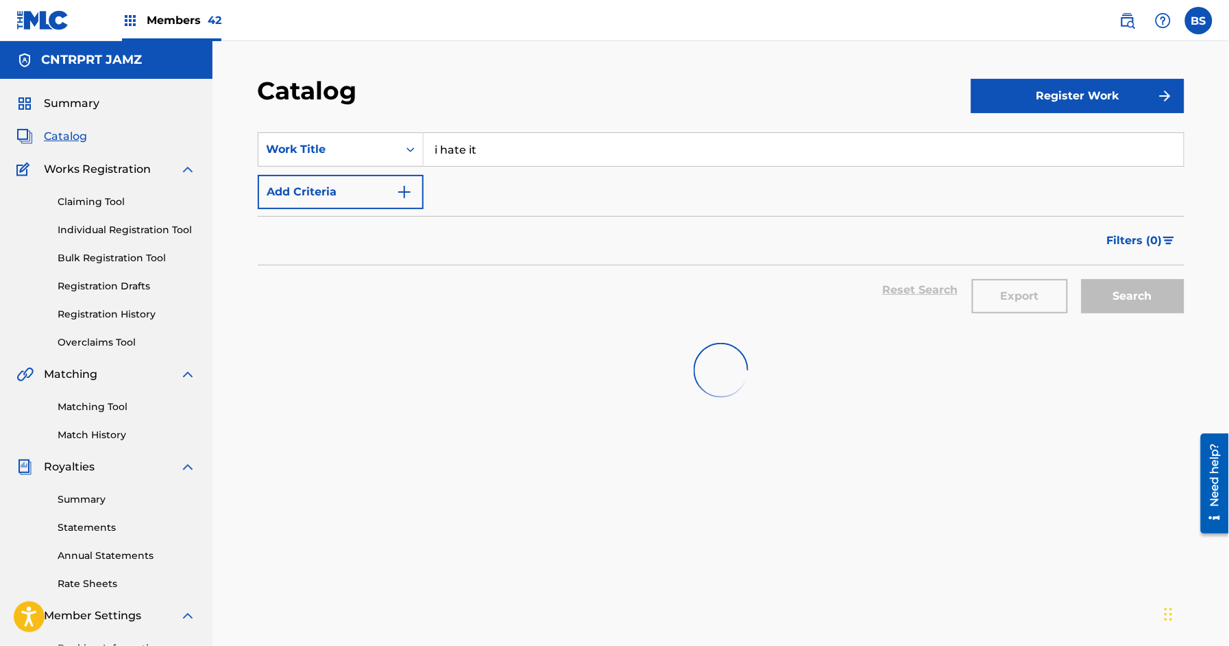
click at [522, 148] on input "i hate it" at bounding box center [803, 149] width 760 height 33
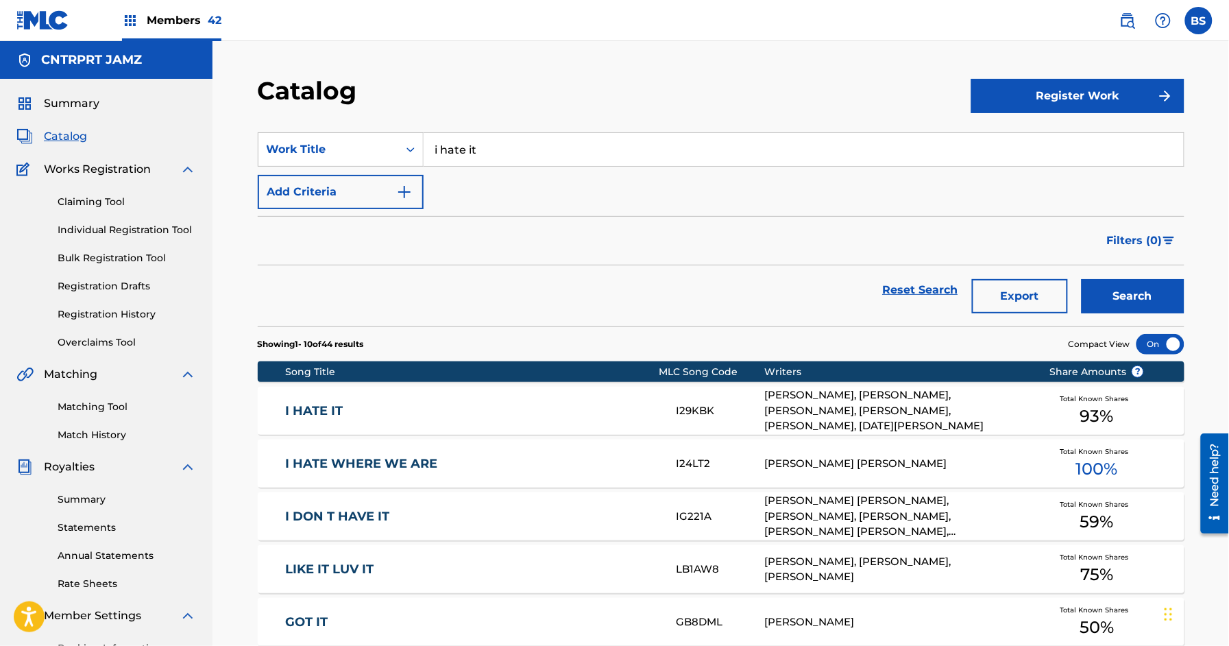
click at [522, 148] on input "i hate it" at bounding box center [803, 149] width 760 height 33
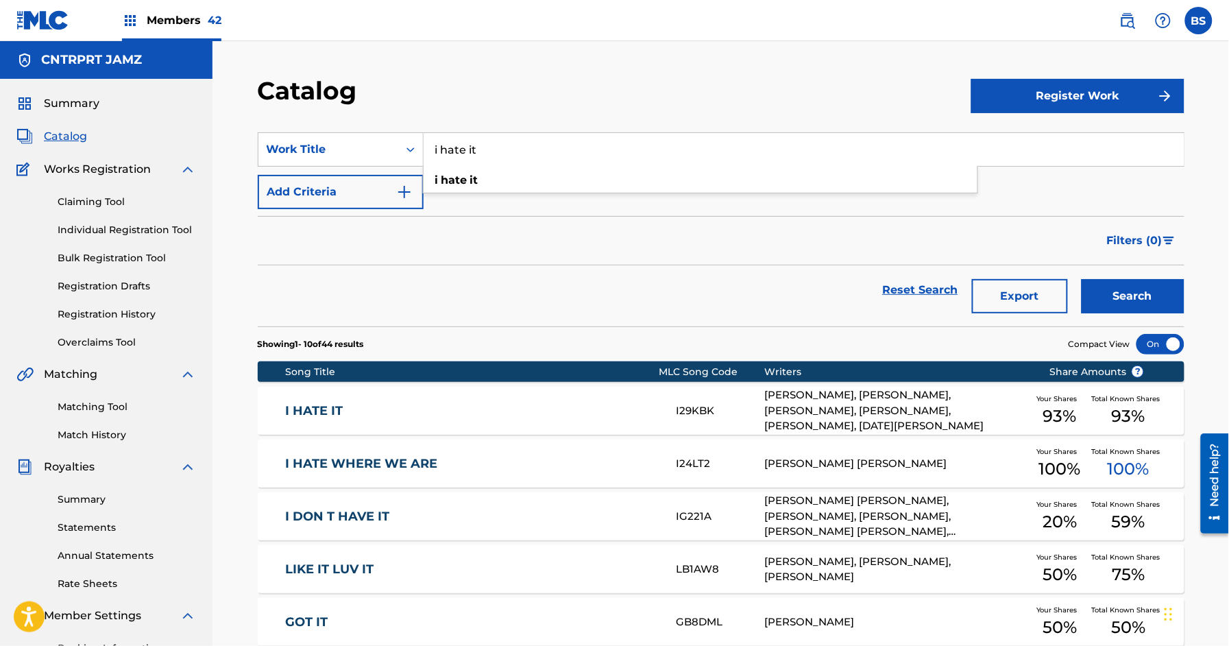
paste input "If It Helps (It Has To)"
type input "If It Helps (It Has To)"
click at [1123, 291] on button "Search" at bounding box center [1132, 296] width 103 height 34
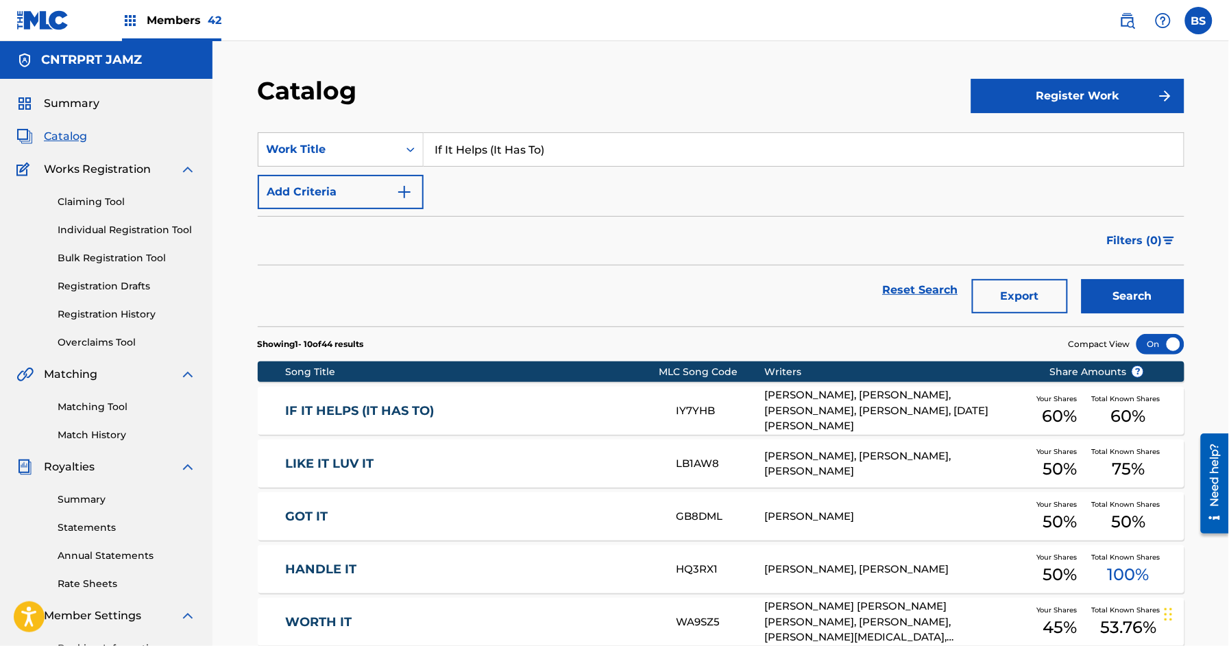
click at [446, 408] on link "IF IT HELPS (IT HAS TO)" at bounding box center [471, 411] width 373 height 16
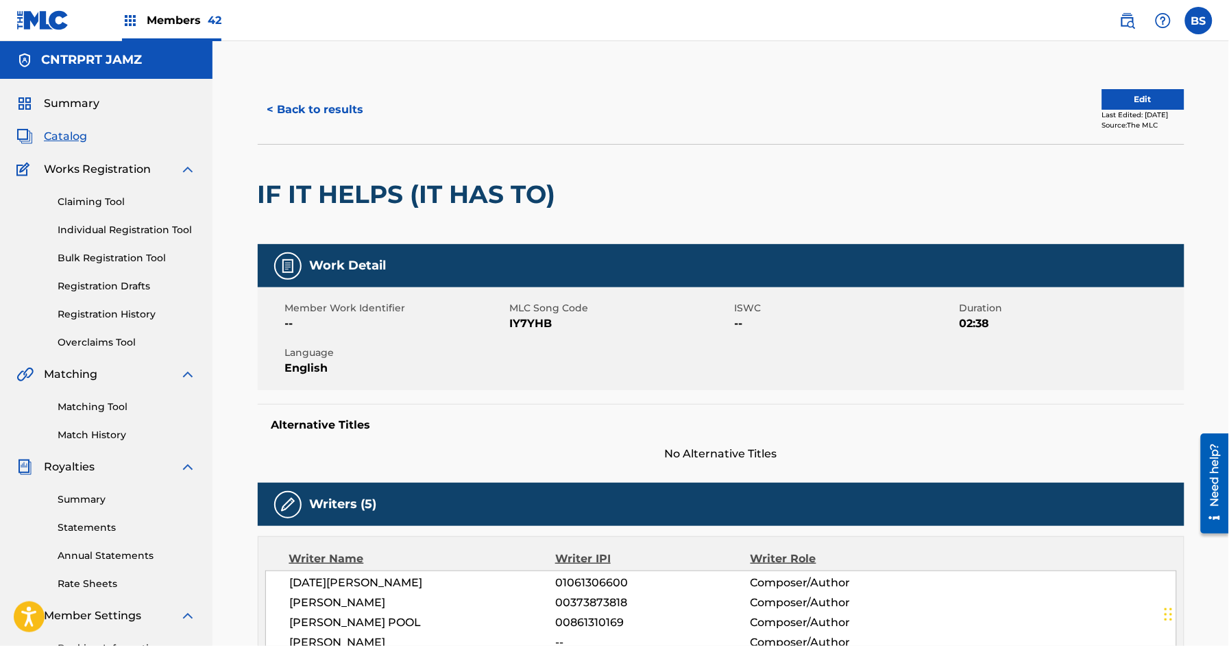
click at [309, 93] on div "< Back to results Edit Last Edited: [DATE] Source: The MLC" at bounding box center [721, 109] width 926 height 69
click at [308, 100] on button "< Back to results" at bounding box center [316, 110] width 116 height 34
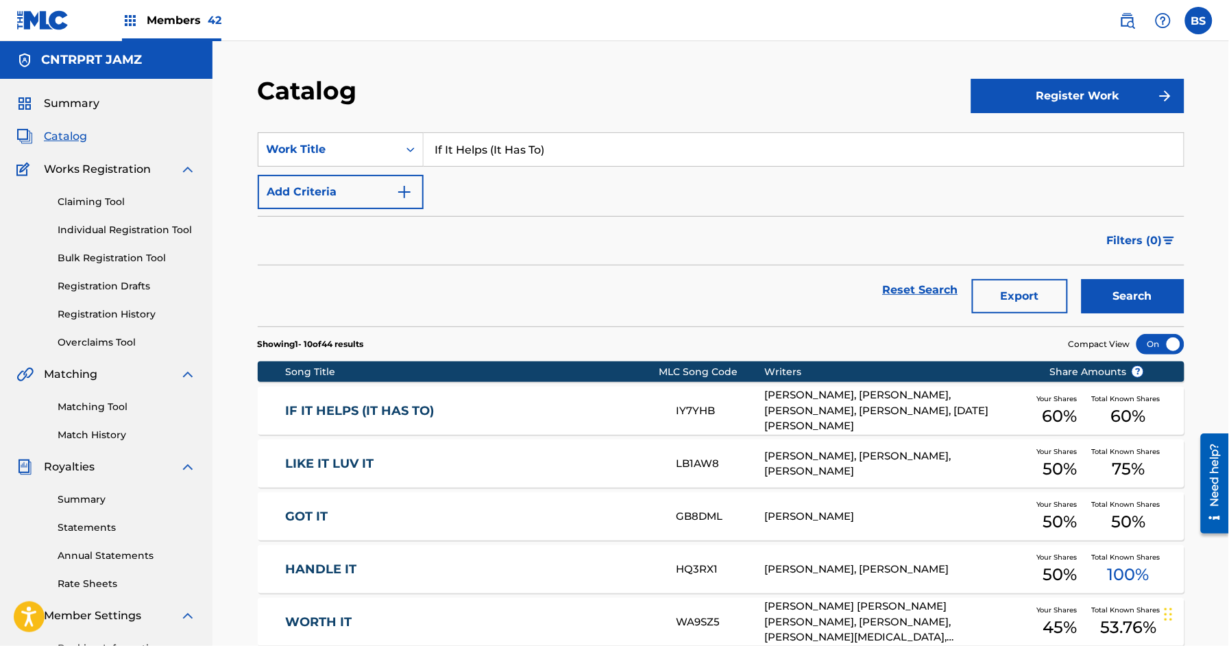
click at [515, 145] on input "If It Helps (It Has To)" at bounding box center [803, 149] width 760 height 33
paste input "in colour"
type input "in colour"
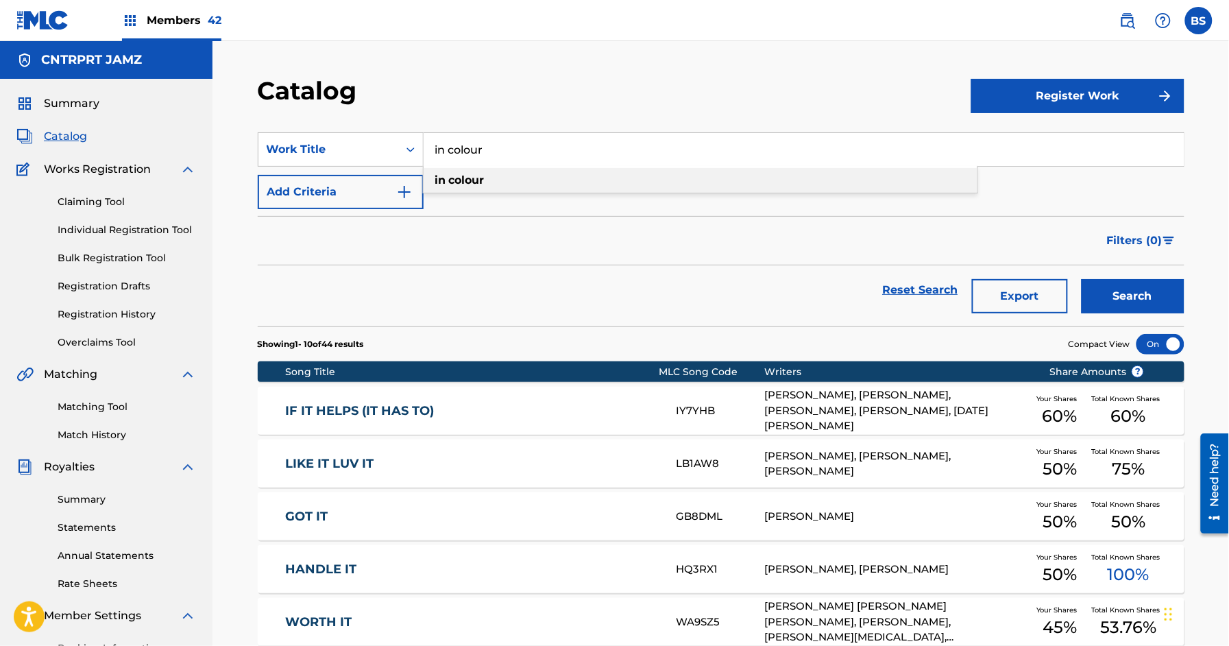
drag, startPoint x: 495, startPoint y: 180, endPoint x: 653, endPoint y: 205, distance: 160.3
click at [495, 180] on div "in colour" at bounding box center [700, 180] width 554 height 25
drag, startPoint x: 1138, startPoint y: 293, endPoint x: 983, endPoint y: 299, distance: 155.0
click at [1139, 292] on button "Search" at bounding box center [1132, 296] width 103 height 34
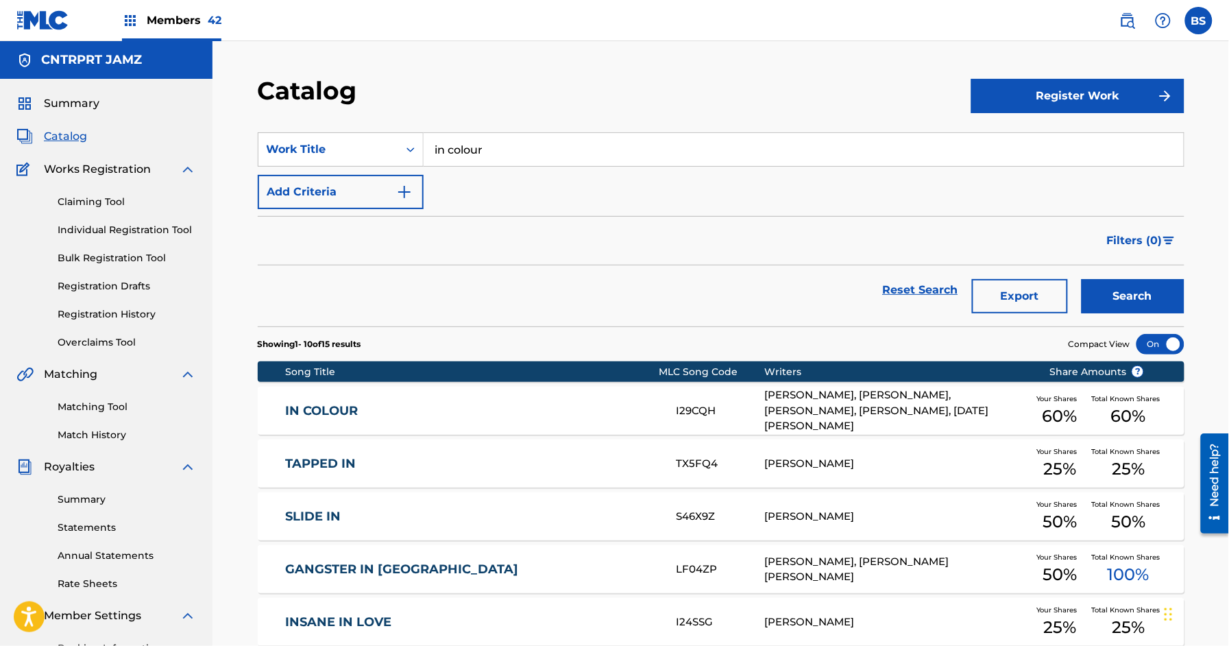
click at [423, 406] on link "IN COLOUR" at bounding box center [471, 411] width 373 height 16
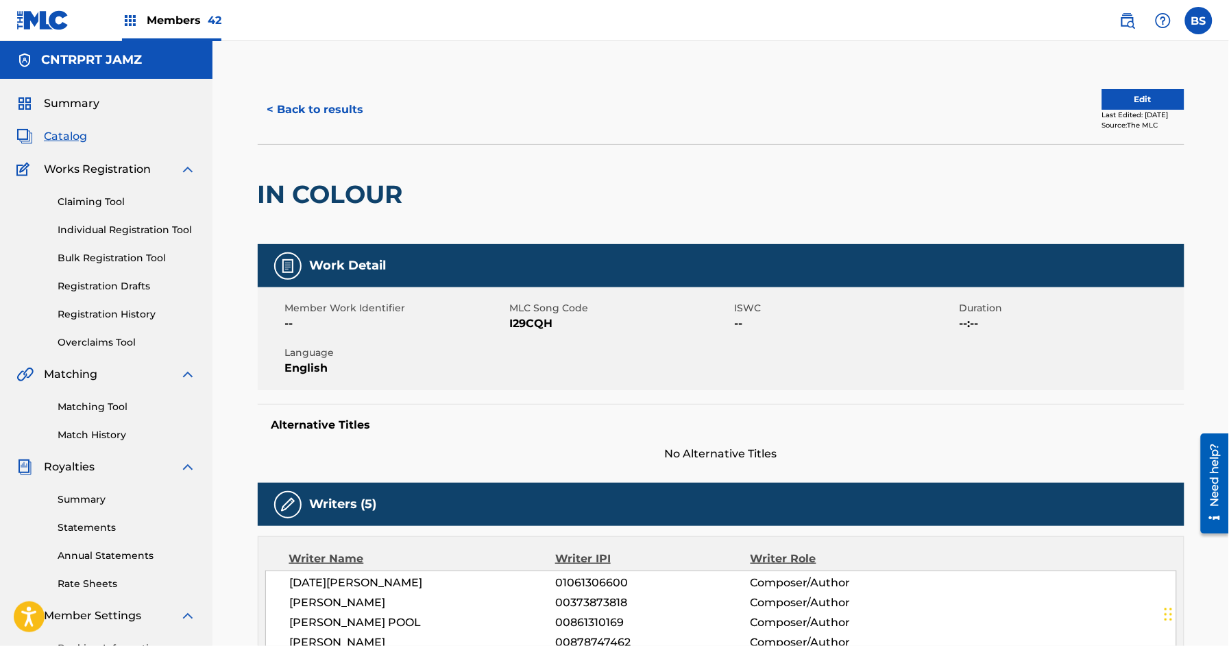
click at [326, 112] on button "< Back to results" at bounding box center [316, 110] width 116 height 34
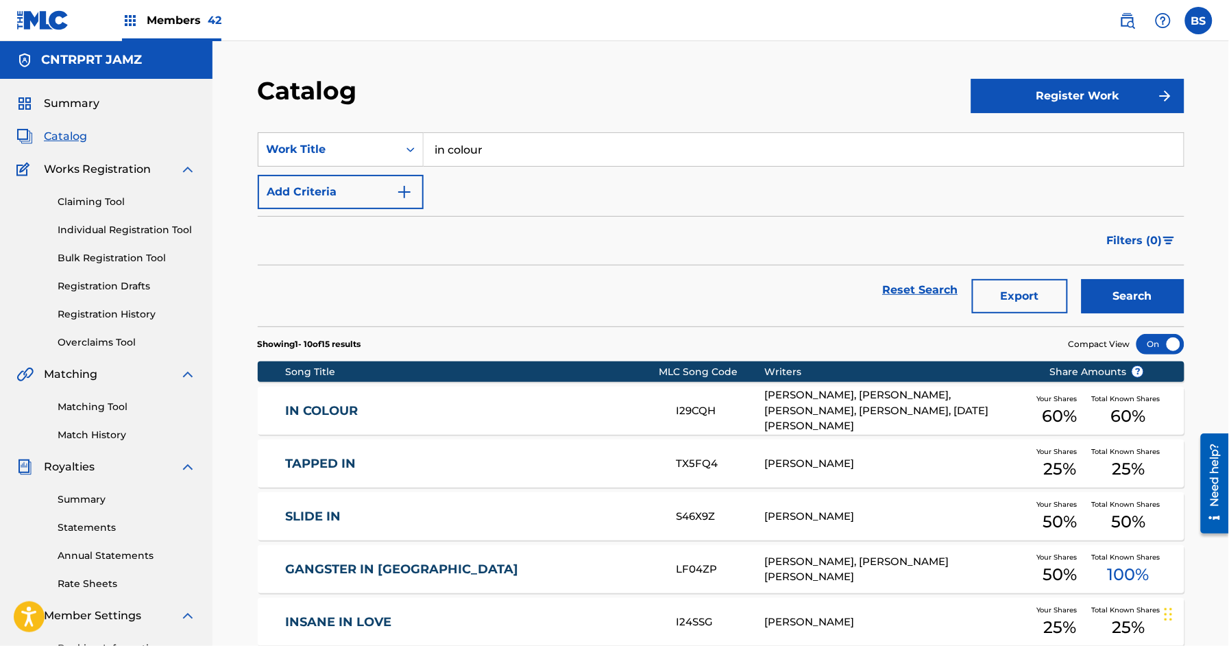
click at [480, 151] on input "in colour" at bounding box center [803, 149] width 760 height 33
paste input "Inside Out"
drag, startPoint x: 475, startPoint y: 173, endPoint x: 1053, endPoint y: 283, distance: 588.8
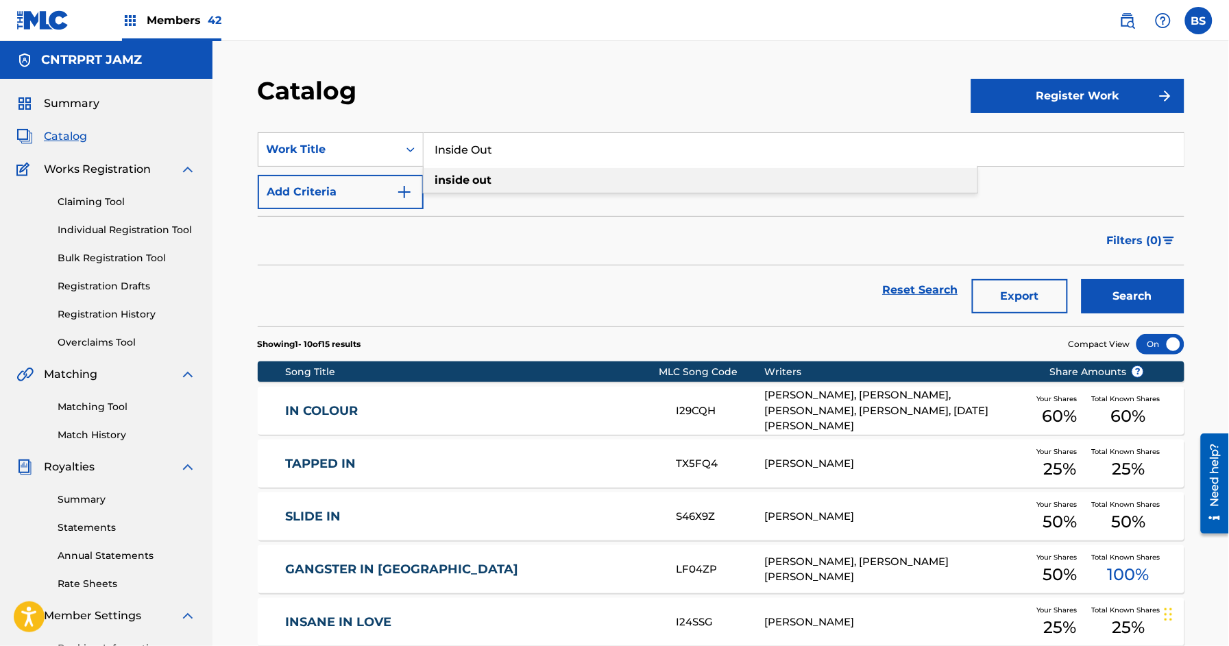
click at [477, 172] on div "inside out" at bounding box center [700, 180] width 554 height 25
type input "inside out"
drag, startPoint x: 1145, startPoint y: 297, endPoint x: 1127, endPoint y: 295, distance: 17.9
click at [1146, 297] on button "Search" at bounding box center [1132, 296] width 103 height 34
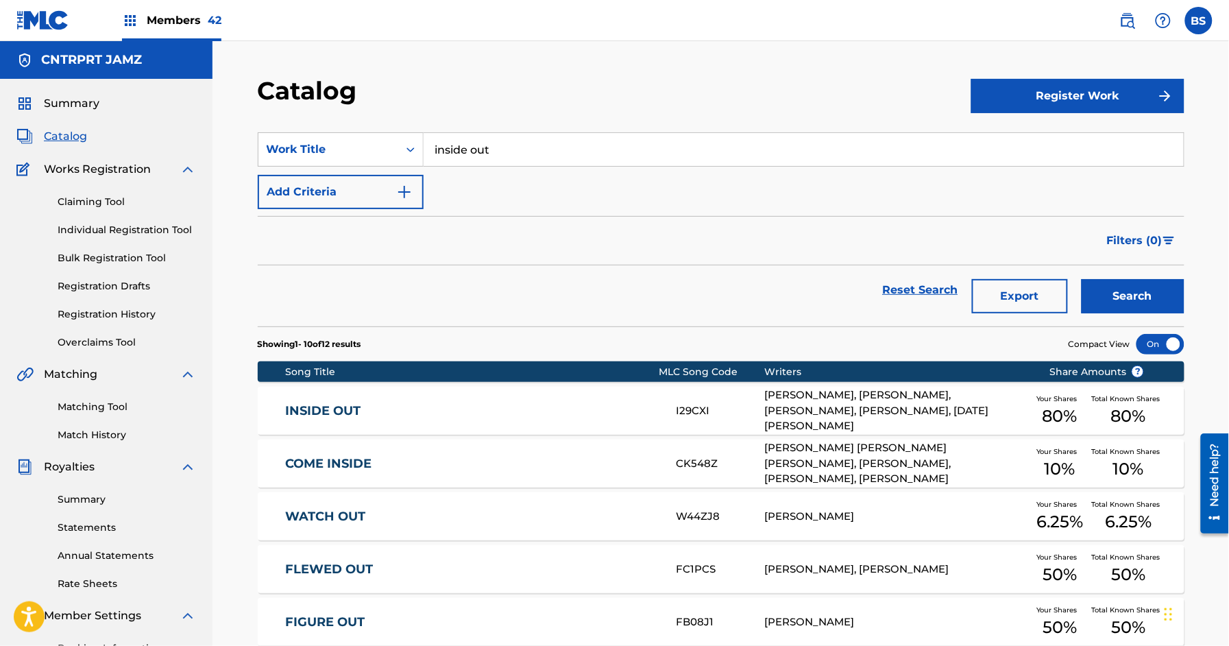
click at [508, 411] on link "INSIDE OUT" at bounding box center [471, 411] width 373 height 16
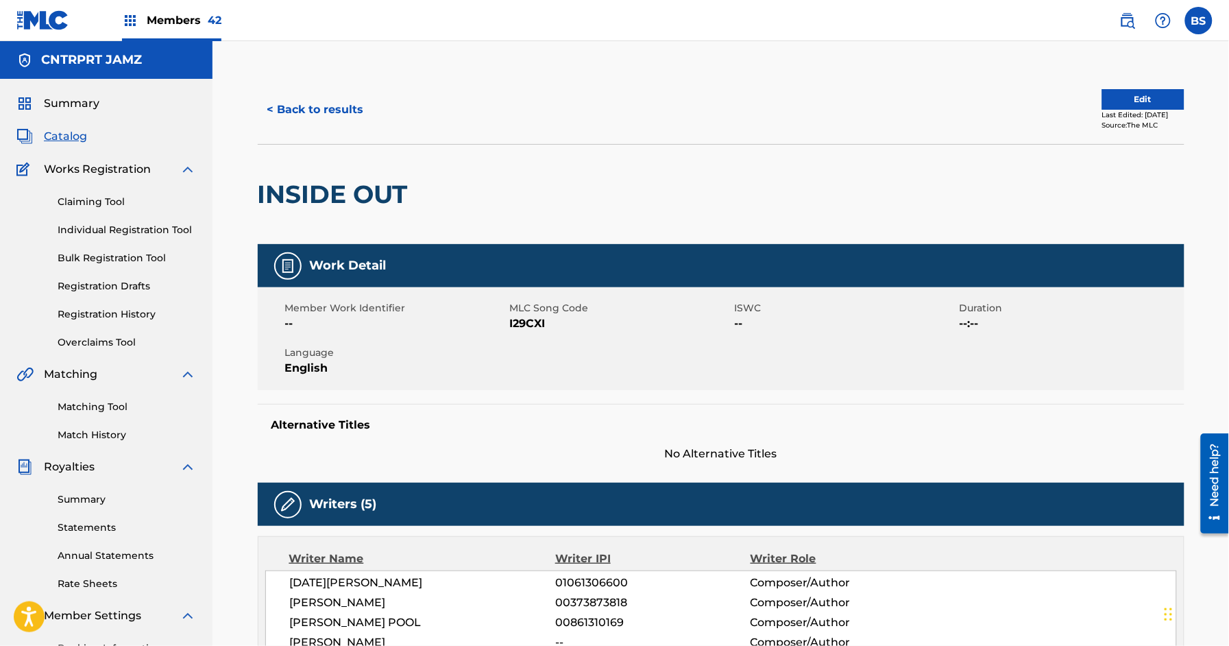
click at [341, 110] on button "< Back to results" at bounding box center [316, 110] width 116 height 34
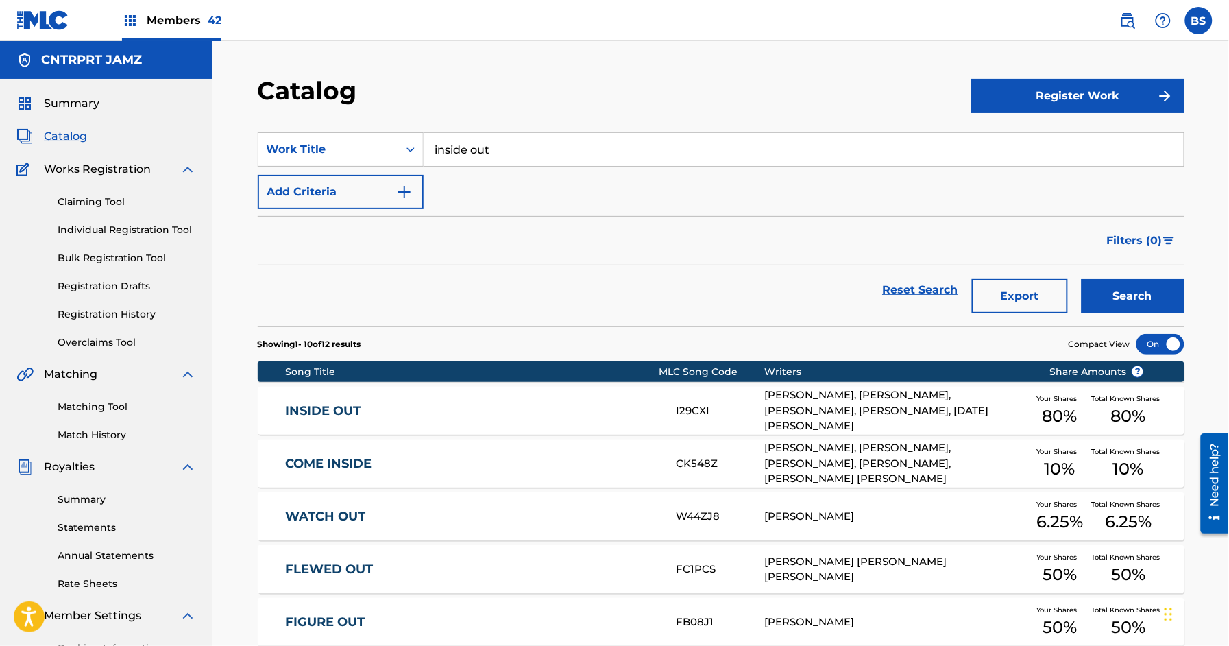
click at [500, 149] on input "inside out" at bounding box center [803, 149] width 760 height 33
drag, startPoint x: 500, startPoint y: 149, endPoint x: 496, endPoint y: 156, distance: 7.7
click at [500, 149] on input "inside out" at bounding box center [803, 149] width 760 height 33
paste input "Miss Me Yet (Bump)"
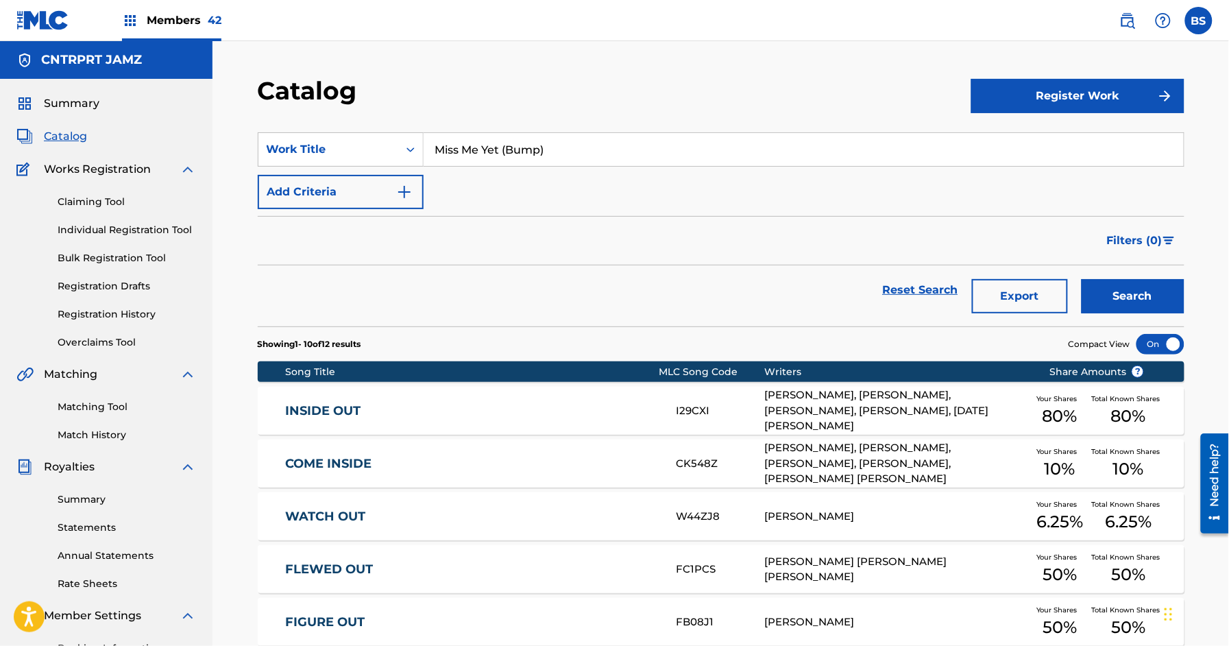
type input "Miss Me Yet (Bump)"
click at [1168, 296] on button "Search" at bounding box center [1132, 296] width 103 height 34
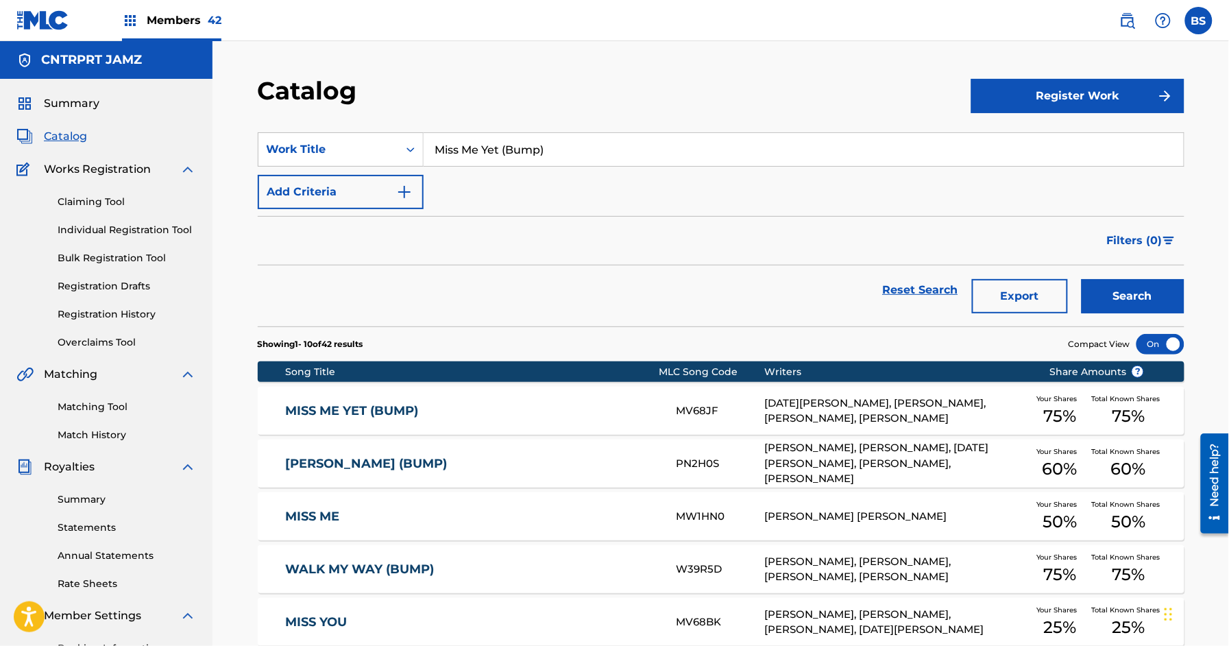
click at [480, 403] on link "MISS ME YET (BUMP)" at bounding box center [471, 411] width 373 height 16
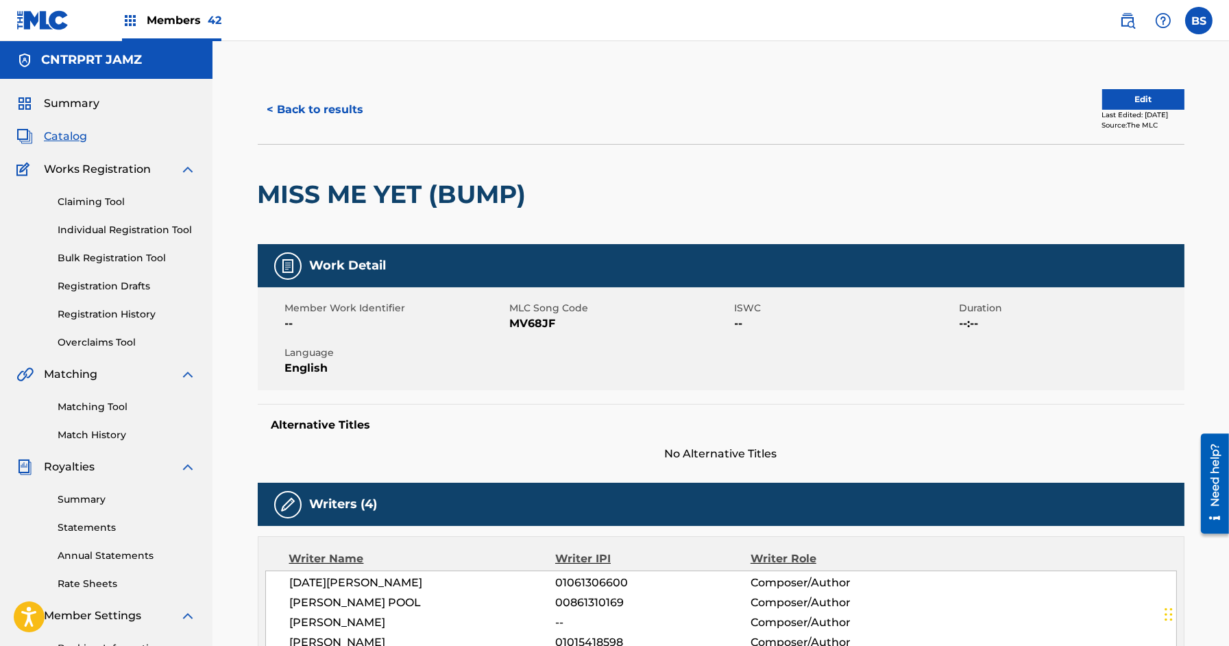
click at [326, 103] on button "< Back to results" at bounding box center [316, 110] width 116 height 34
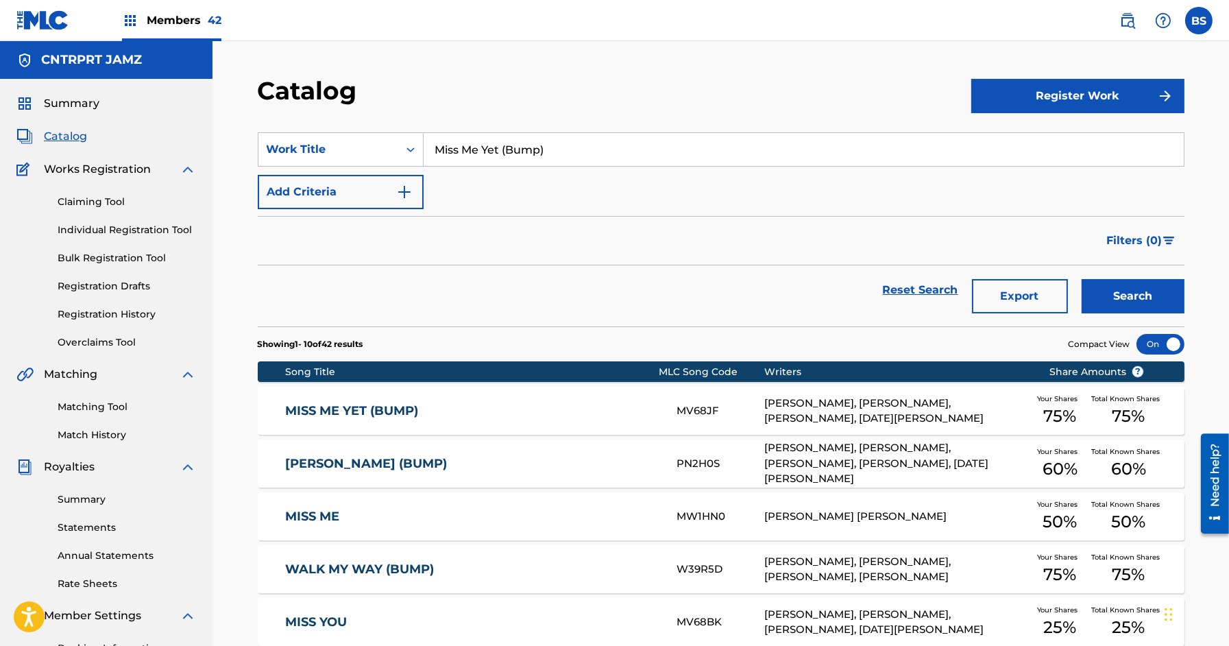
click at [513, 147] on input "Miss Me Yet (Bump)" at bounding box center [803, 149] width 760 height 33
paste input "You"
click at [517, 186] on div "miss you" at bounding box center [700, 180] width 554 height 25
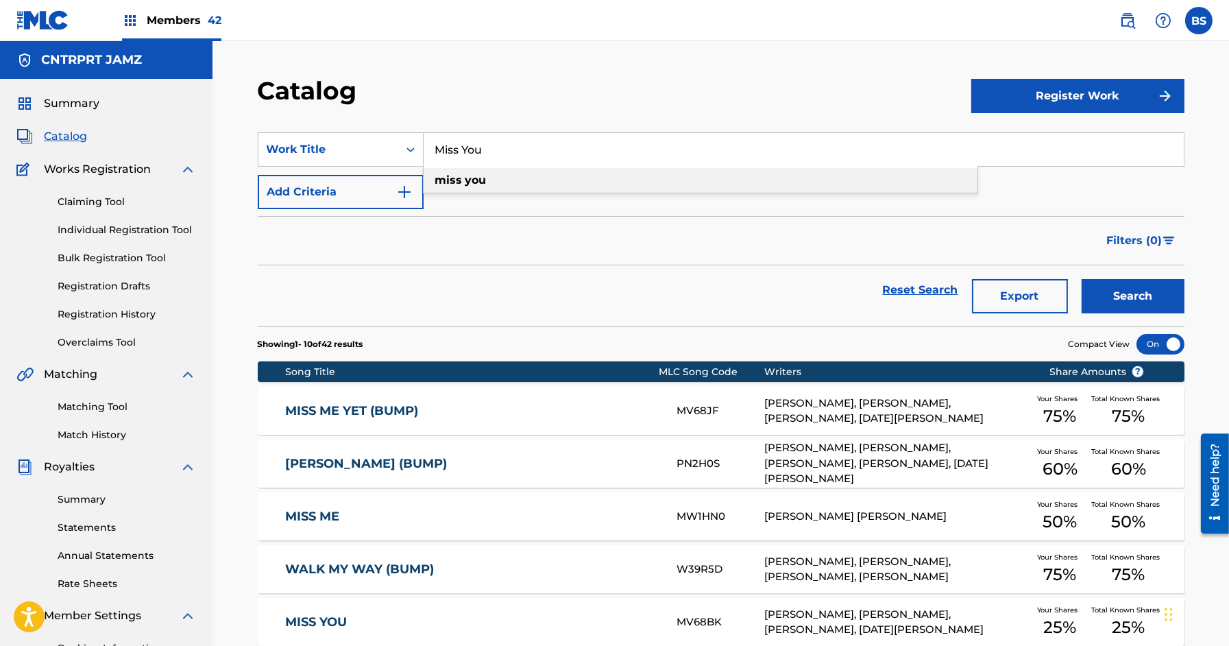
type input "miss you"
click at [1111, 299] on button "Search" at bounding box center [1132, 296] width 103 height 34
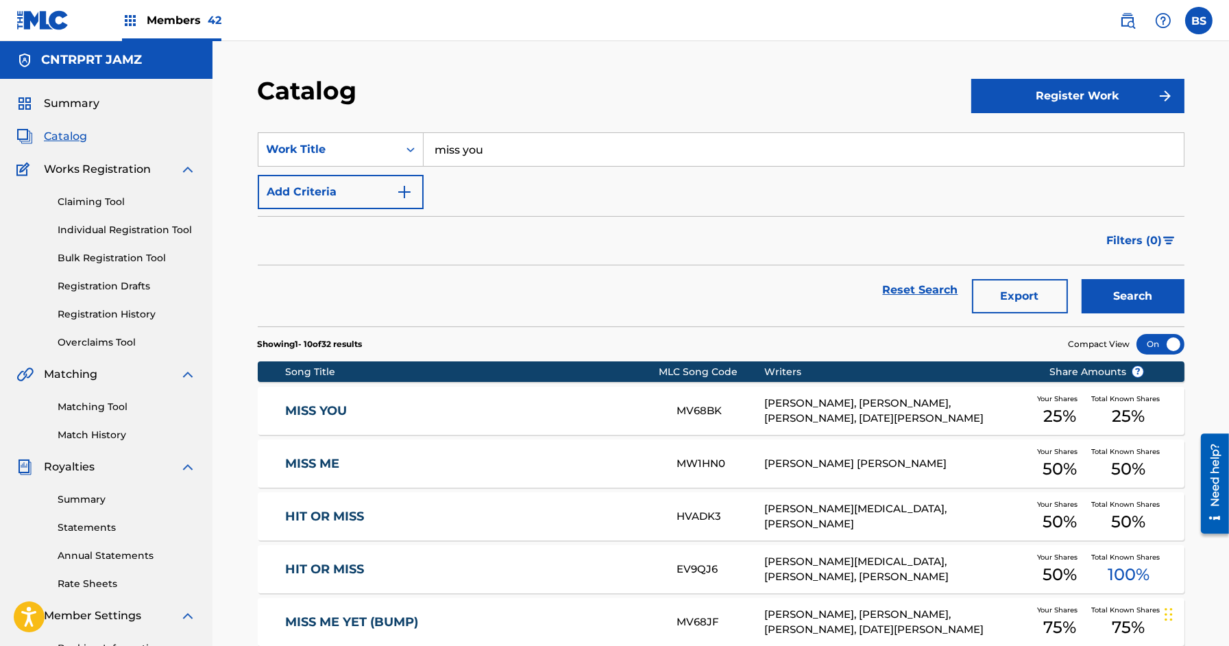
click at [540, 408] on link "MISS YOU" at bounding box center [471, 411] width 373 height 16
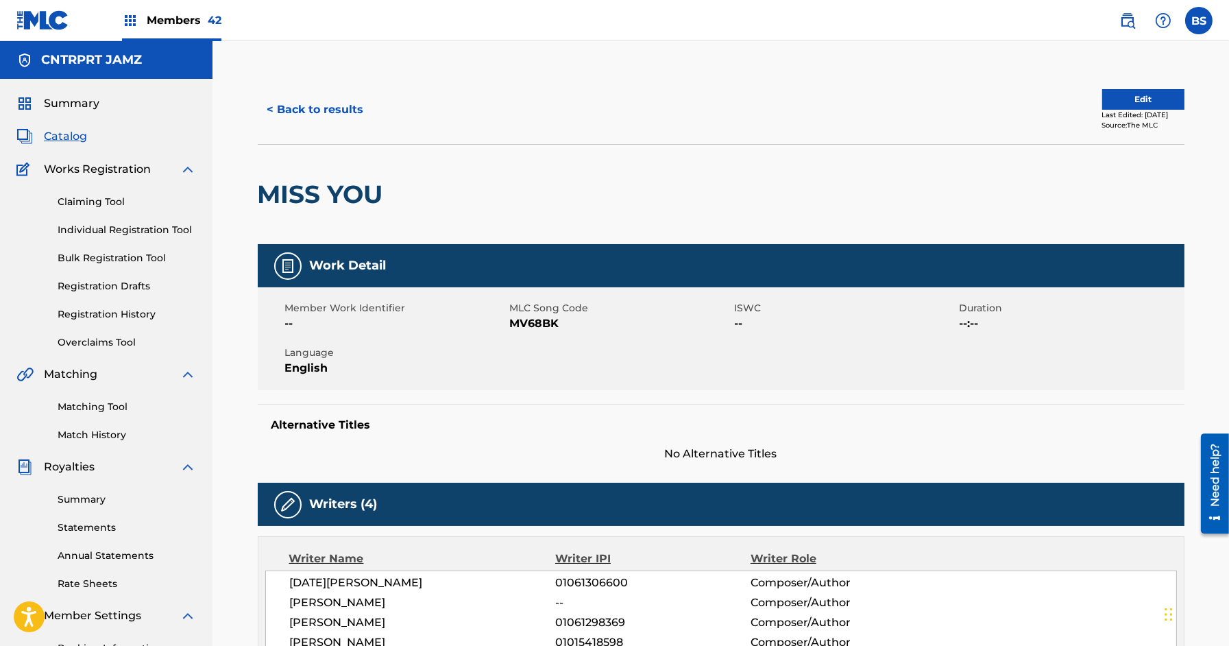
click at [350, 186] on h2 "MISS YOU" at bounding box center [324, 194] width 132 height 31
copy div "MISS YOU"
click at [1138, 99] on button "Edit" at bounding box center [1143, 99] width 82 height 21
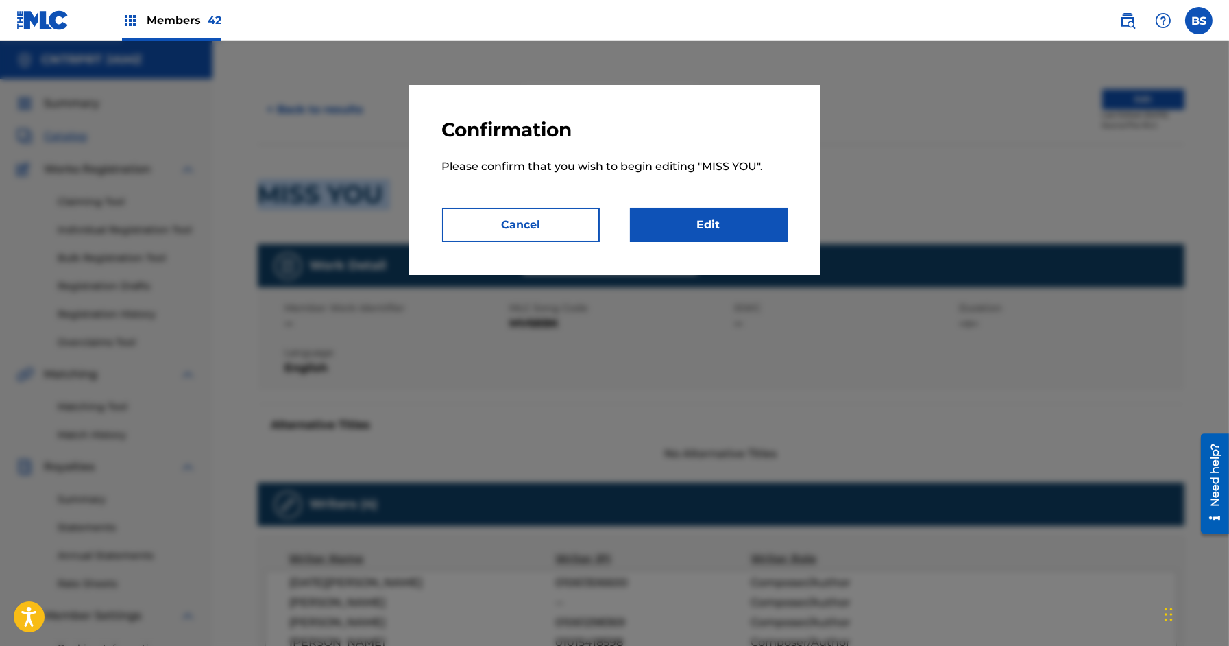
click at [701, 214] on link "Edit" at bounding box center [709, 225] width 158 height 34
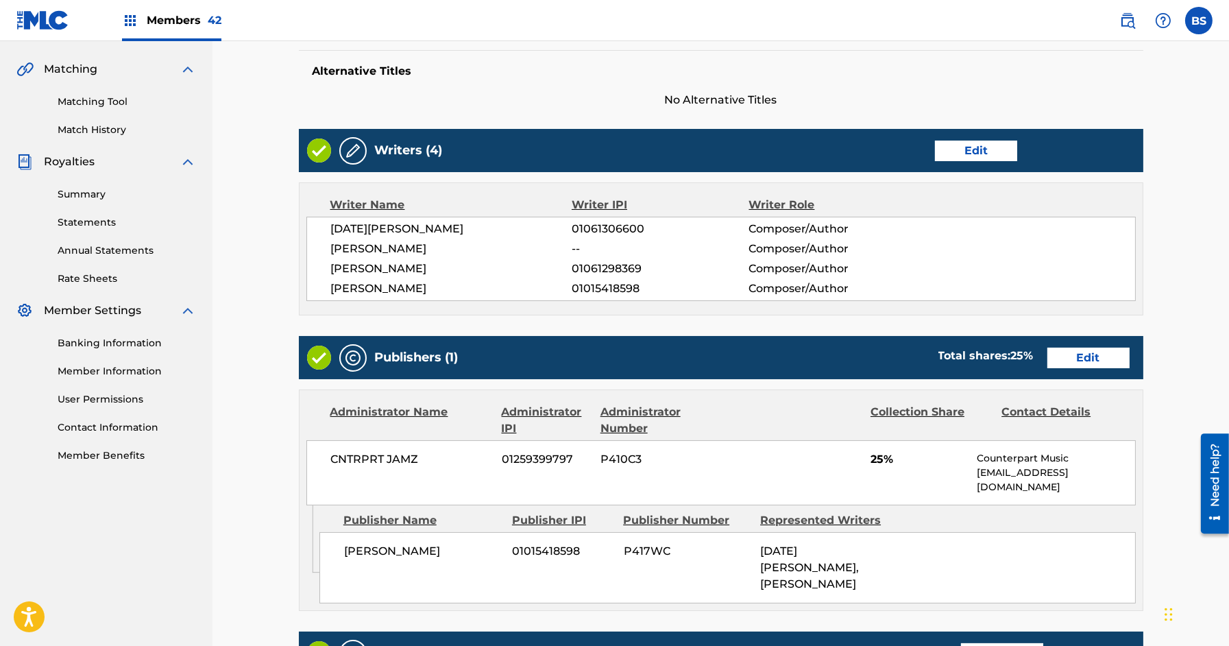
scroll to position [369, 0]
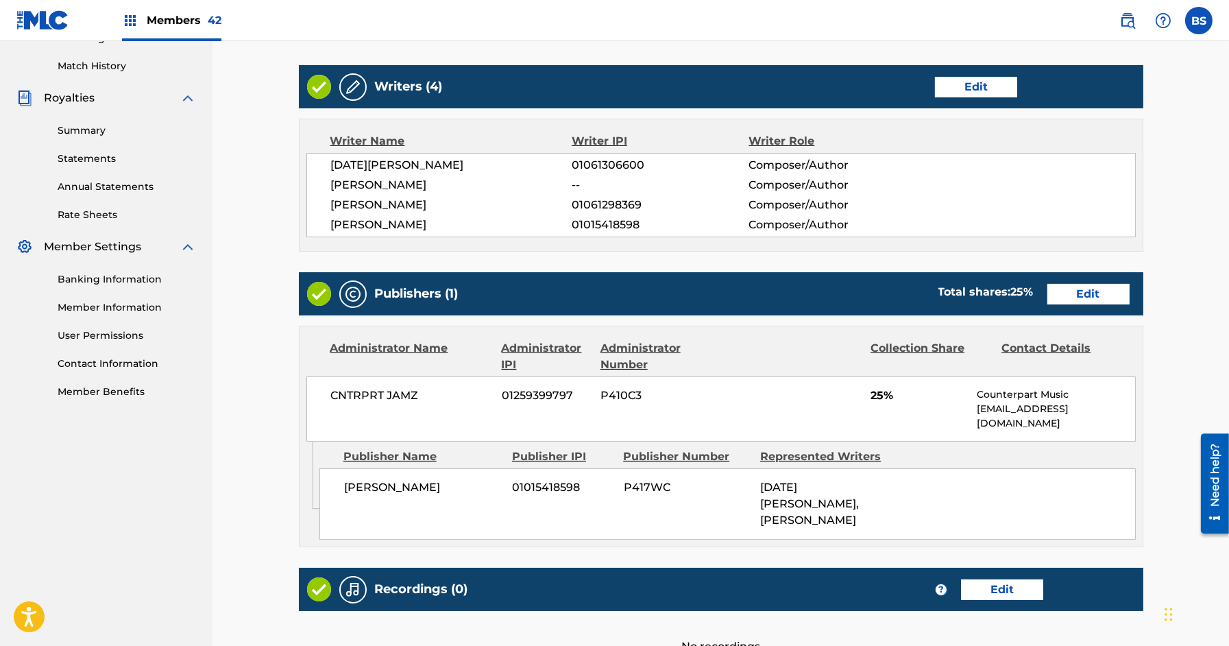
click at [1094, 285] on link "Edit" at bounding box center [1088, 294] width 82 height 21
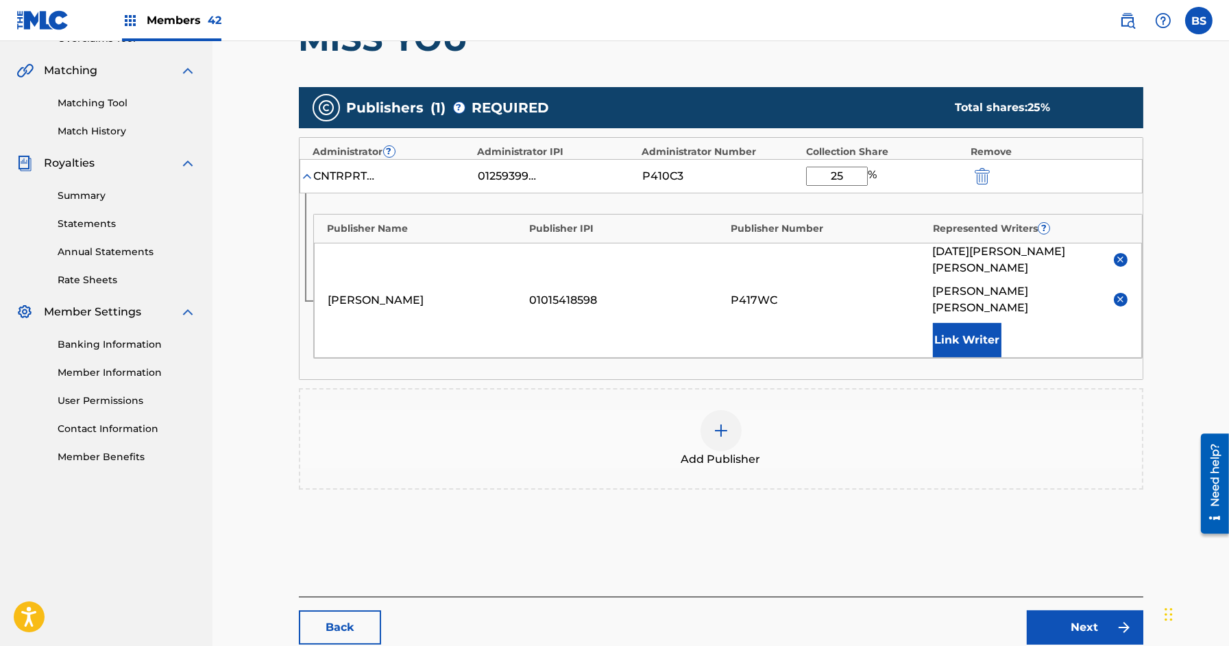
scroll to position [299, 0]
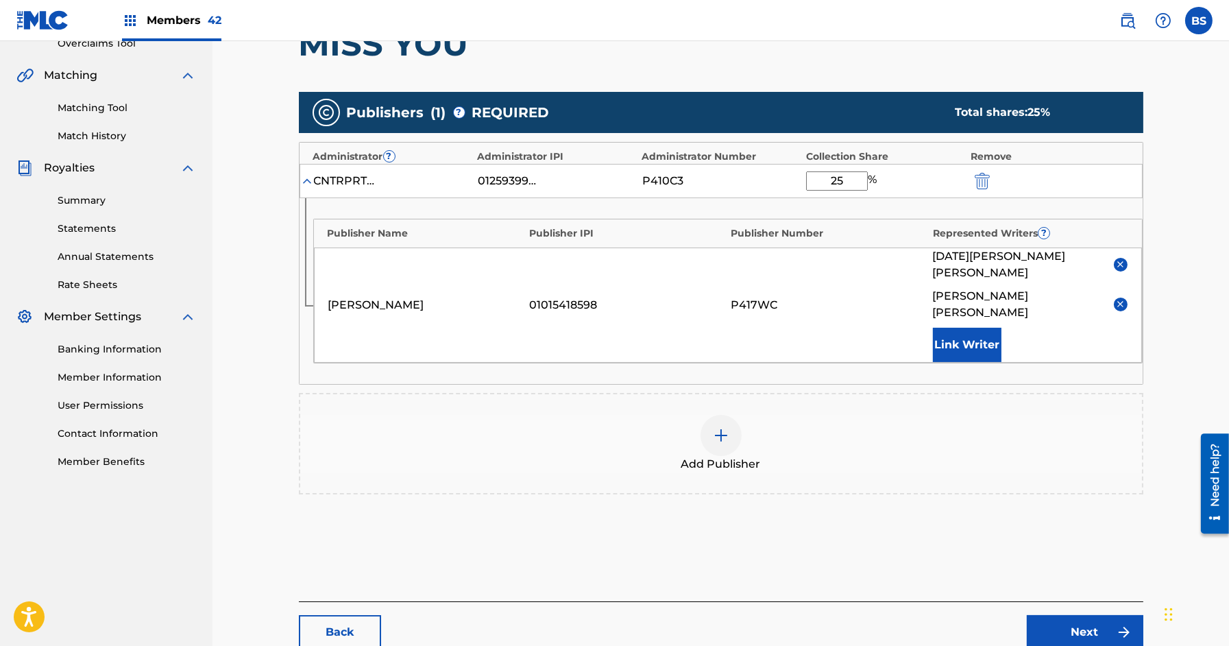
click at [1122, 259] on img at bounding box center [1120, 264] width 10 height 10
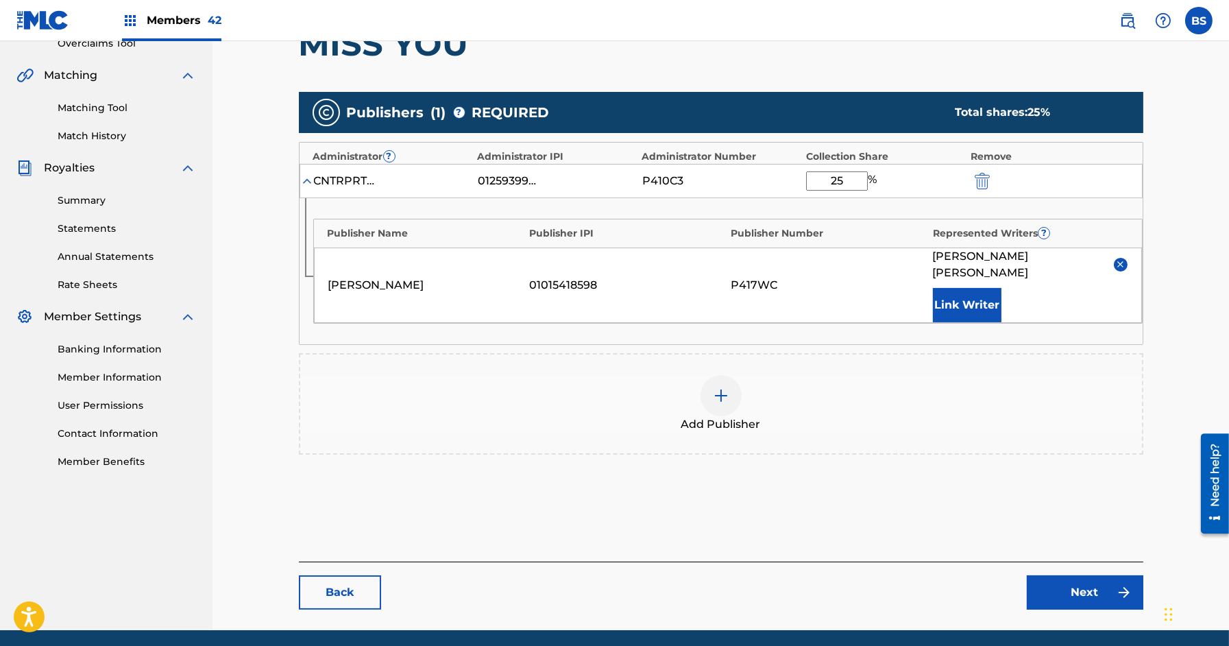
click at [704, 375] on div at bounding box center [720, 395] width 41 height 41
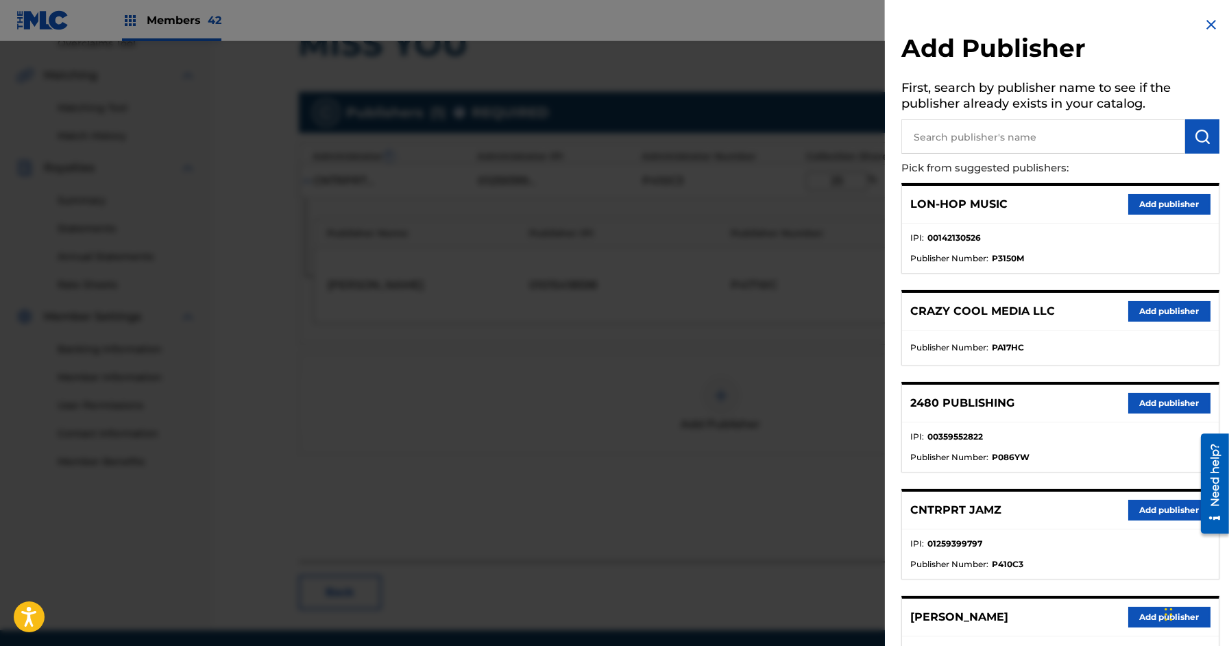
click at [1014, 145] on input "text" at bounding box center [1043, 136] width 284 height 34
type input "[PERSON_NAME]"
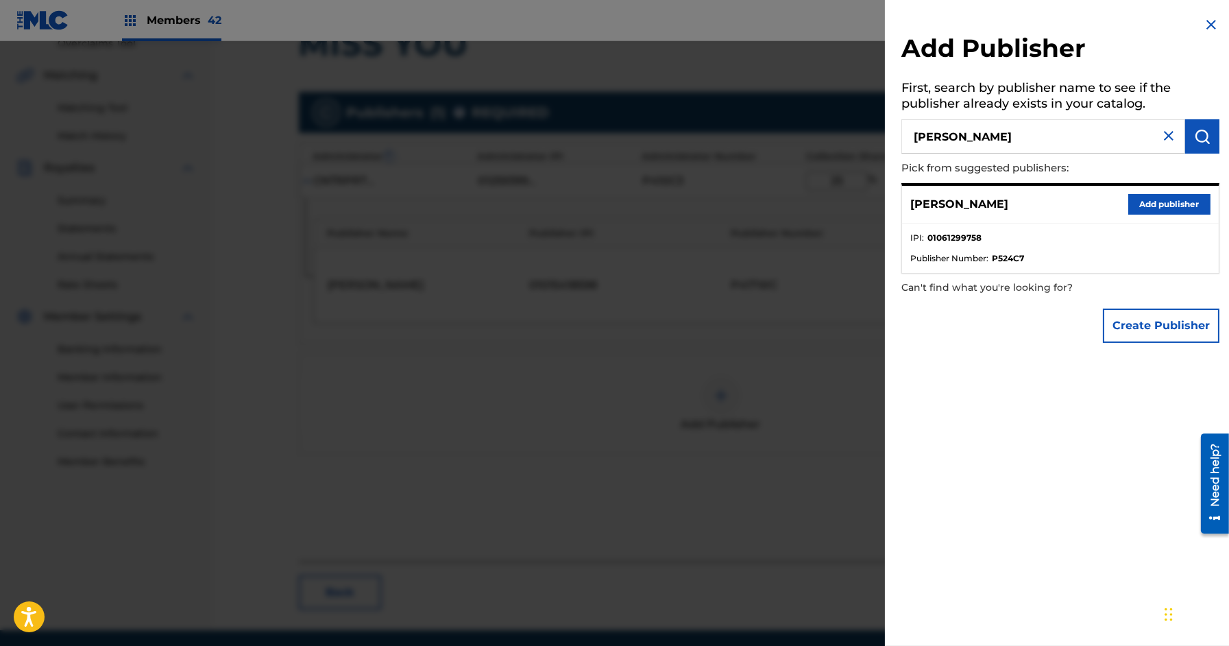
click at [1138, 195] on button "Add publisher" at bounding box center [1169, 204] width 82 height 21
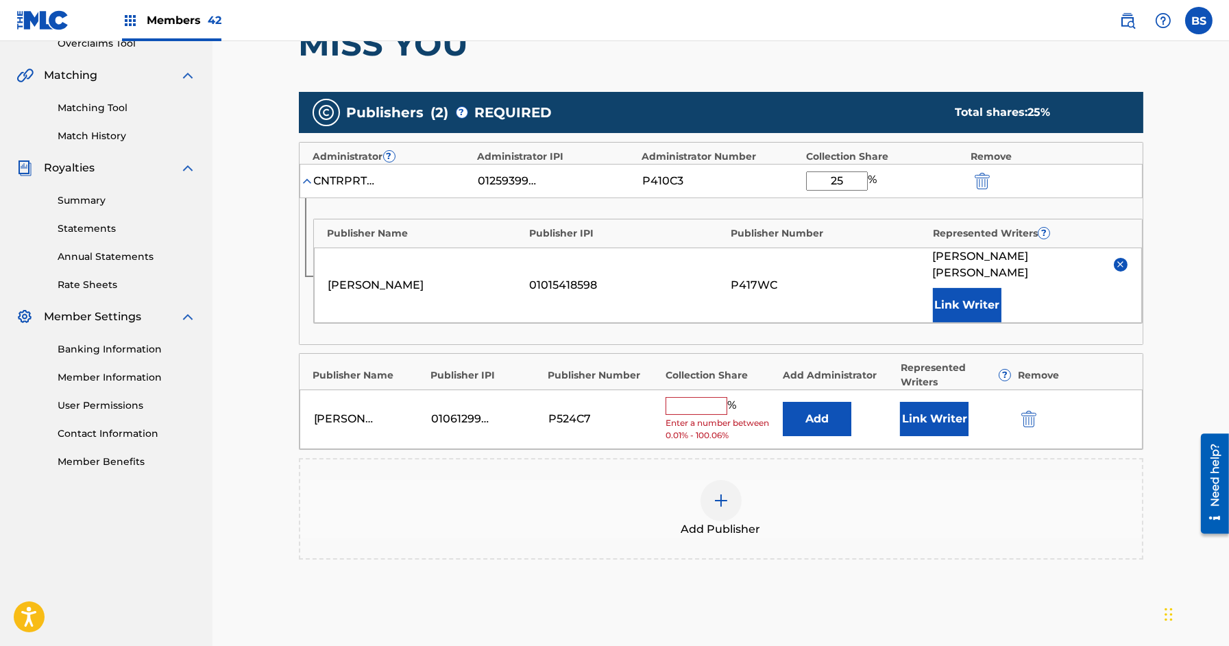
click at [835, 408] on button "Add" at bounding box center [817, 419] width 69 height 34
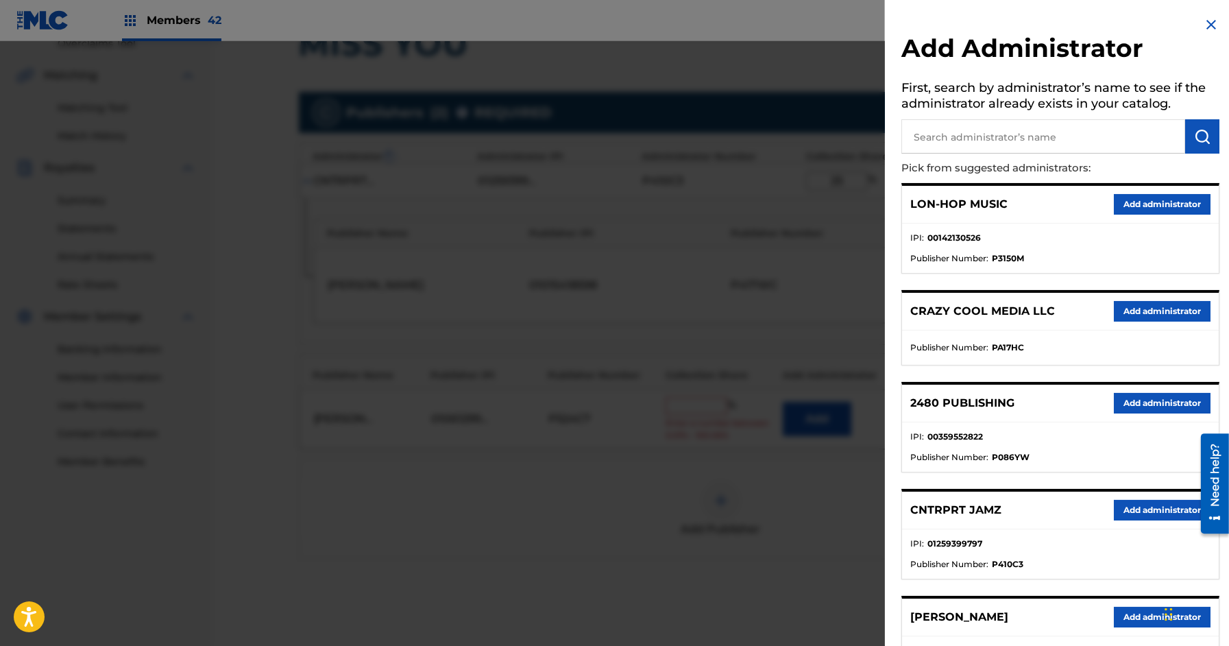
click at [1141, 511] on button "Add administrator" at bounding box center [1162, 510] width 97 height 21
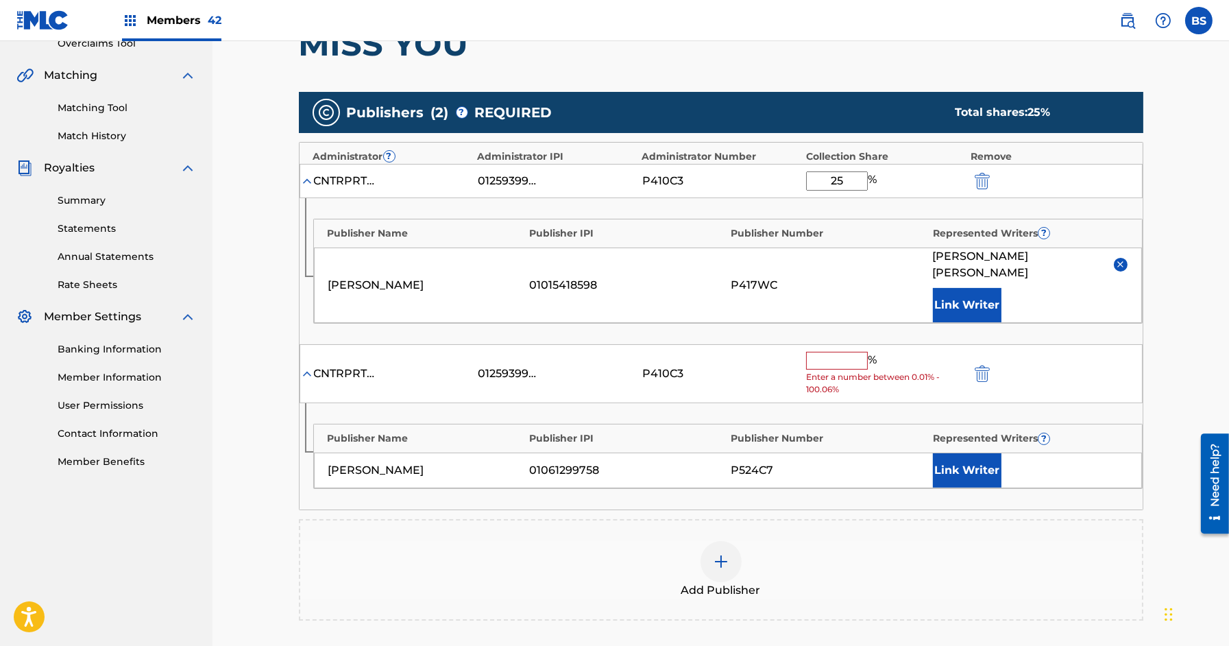
click at [981, 453] on button "Link Writer" at bounding box center [967, 470] width 69 height 34
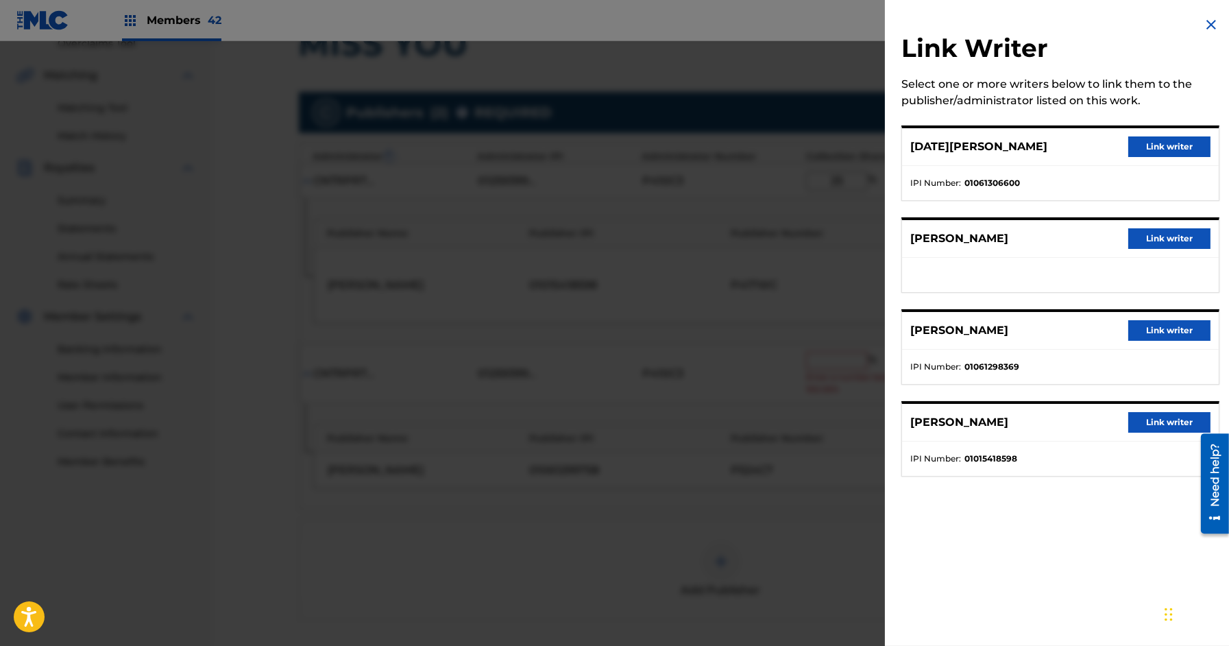
click at [1182, 242] on button "Link writer" at bounding box center [1169, 238] width 82 height 21
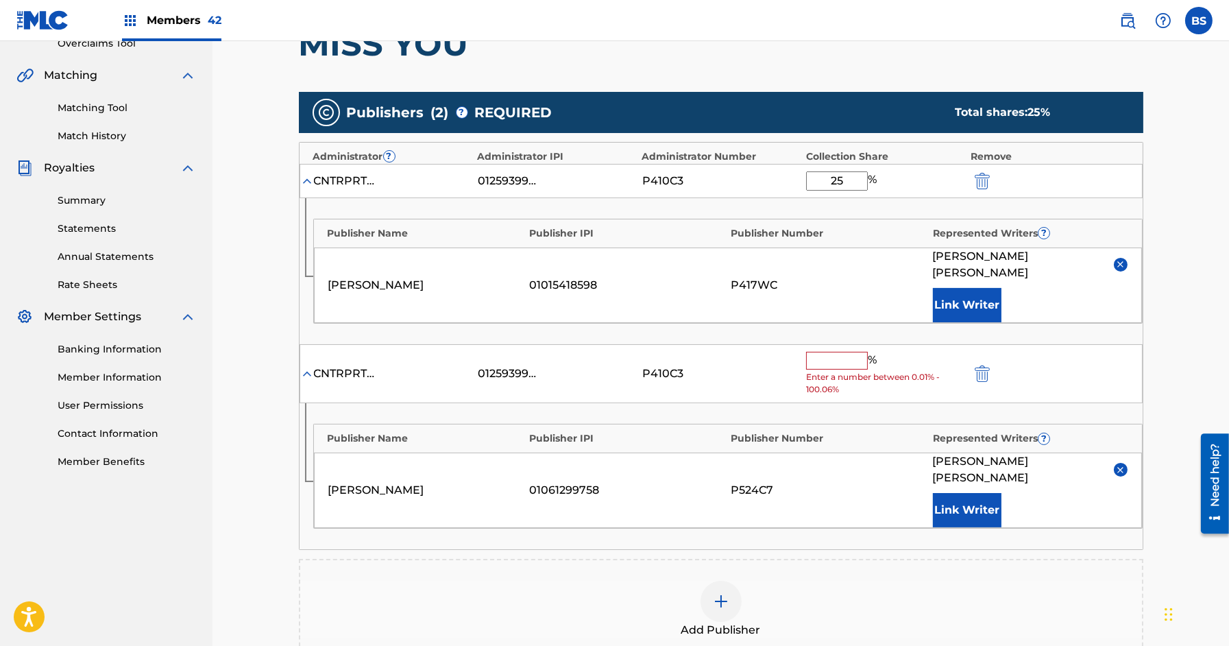
click at [834, 352] on input "text" at bounding box center [837, 361] width 62 height 18
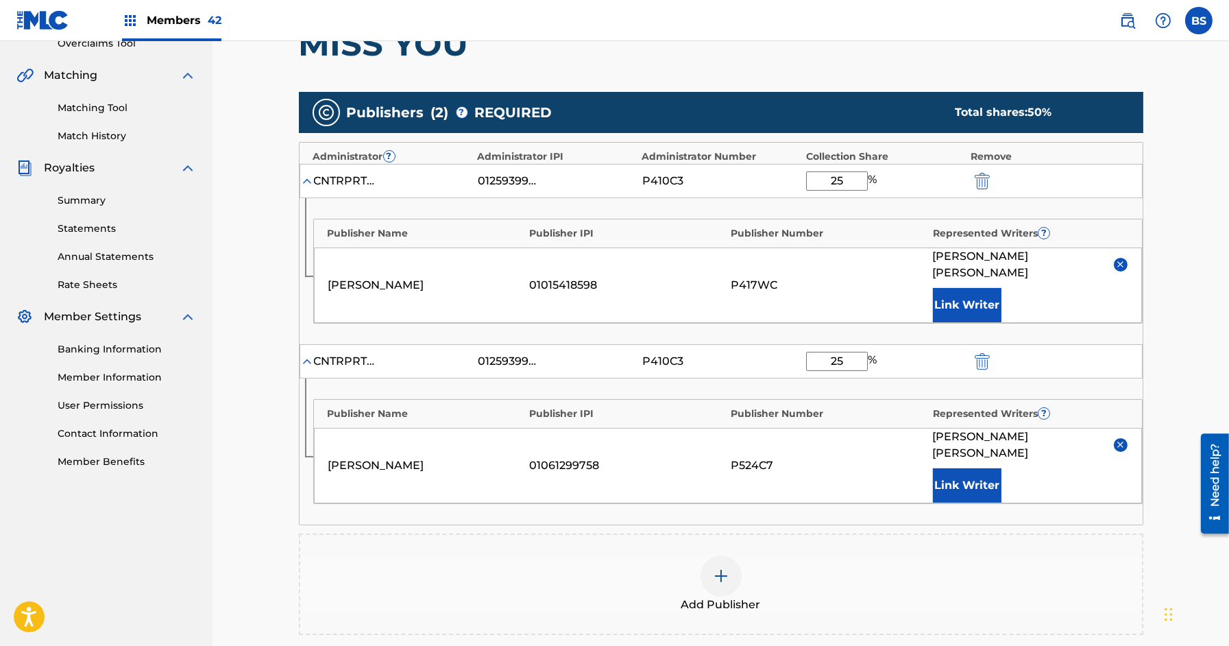
type input "25"
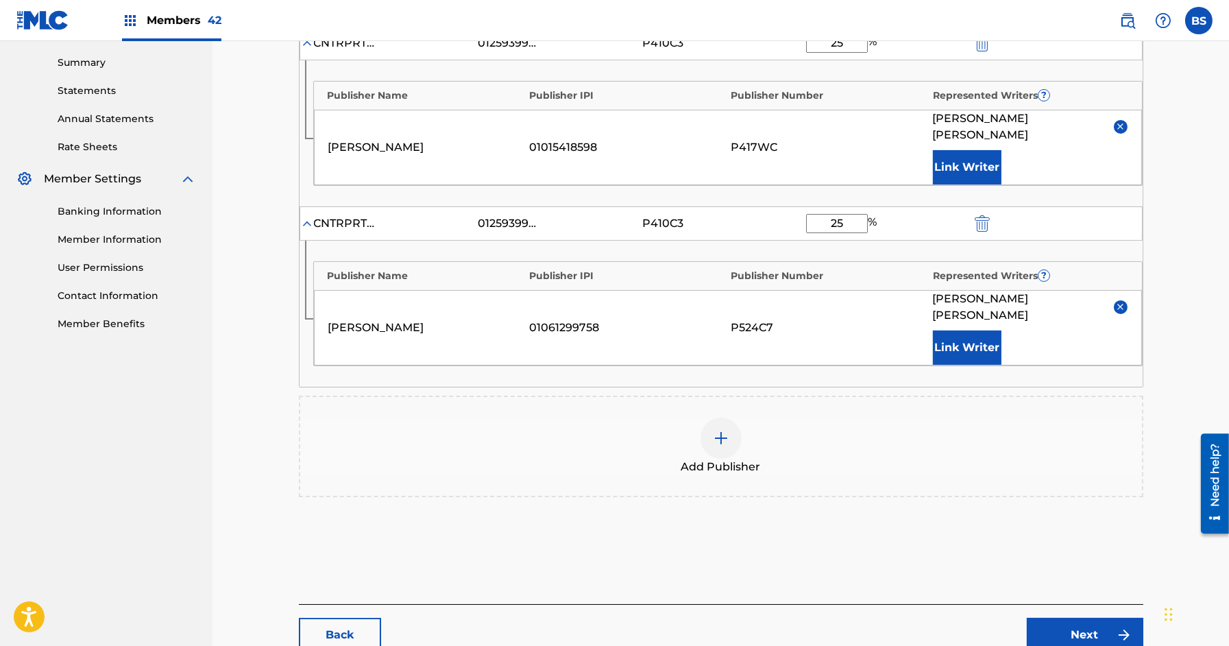
scroll to position [491, 0]
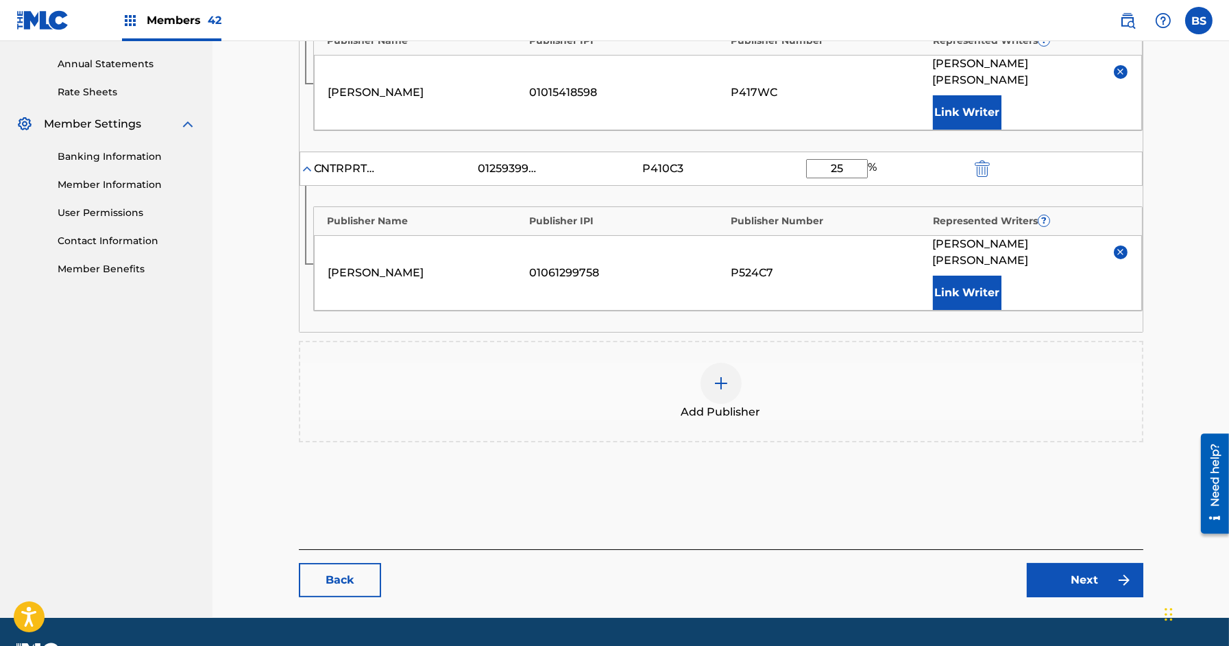
click at [1103, 563] on link "Next" at bounding box center [1085, 580] width 116 height 34
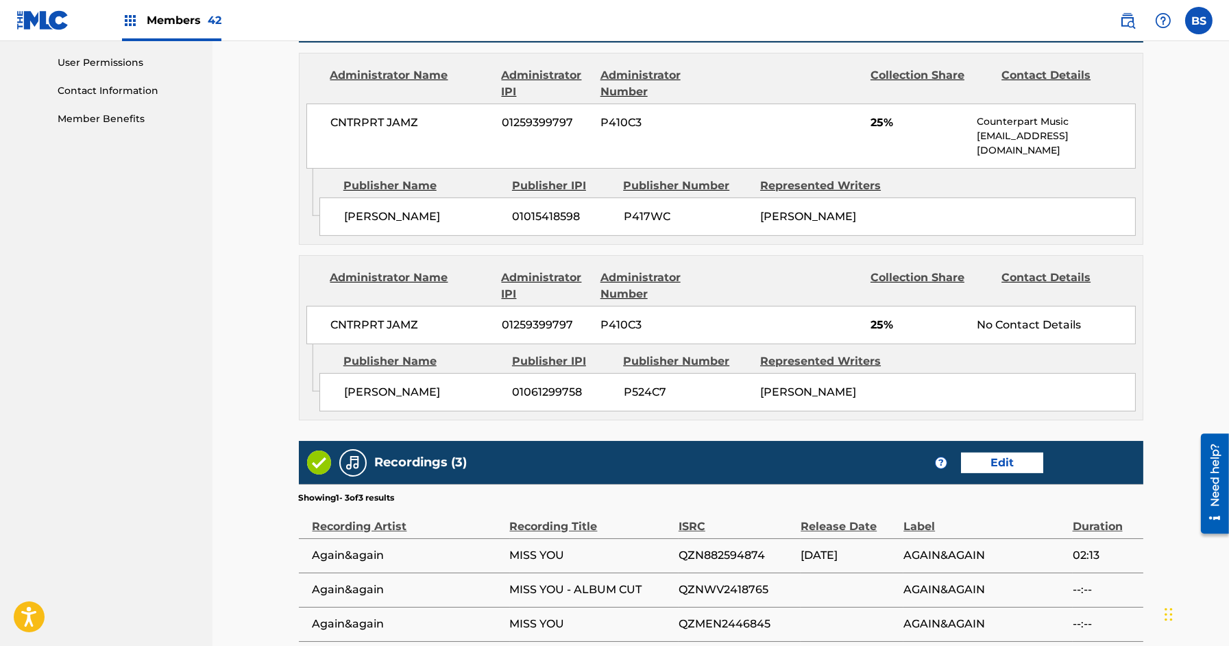
scroll to position [759, 0]
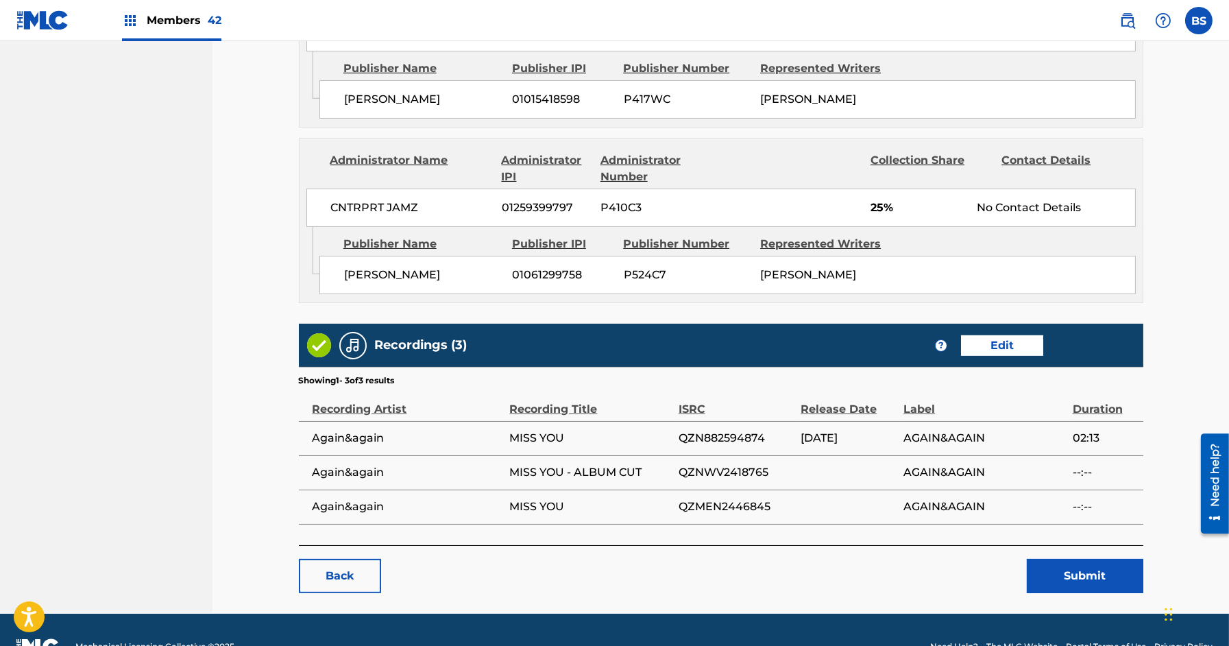
click at [1091, 558] on button "Submit" at bounding box center [1085, 575] width 116 height 34
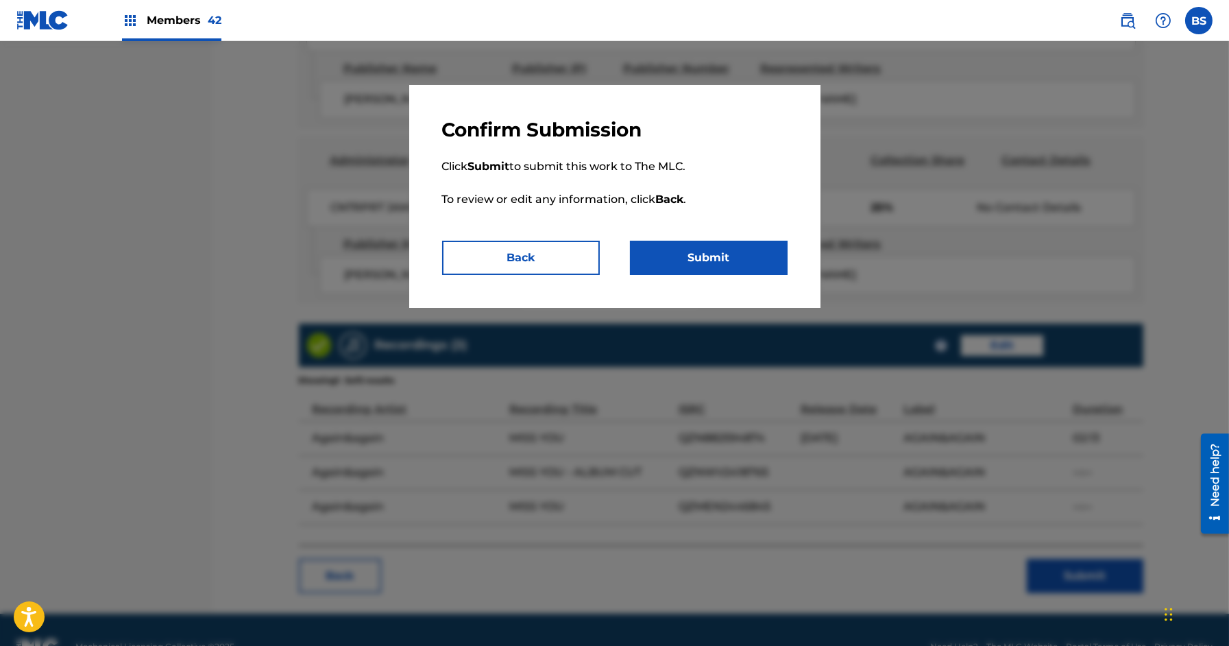
click at [746, 245] on button "Submit" at bounding box center [709, 258] width 158 height 34
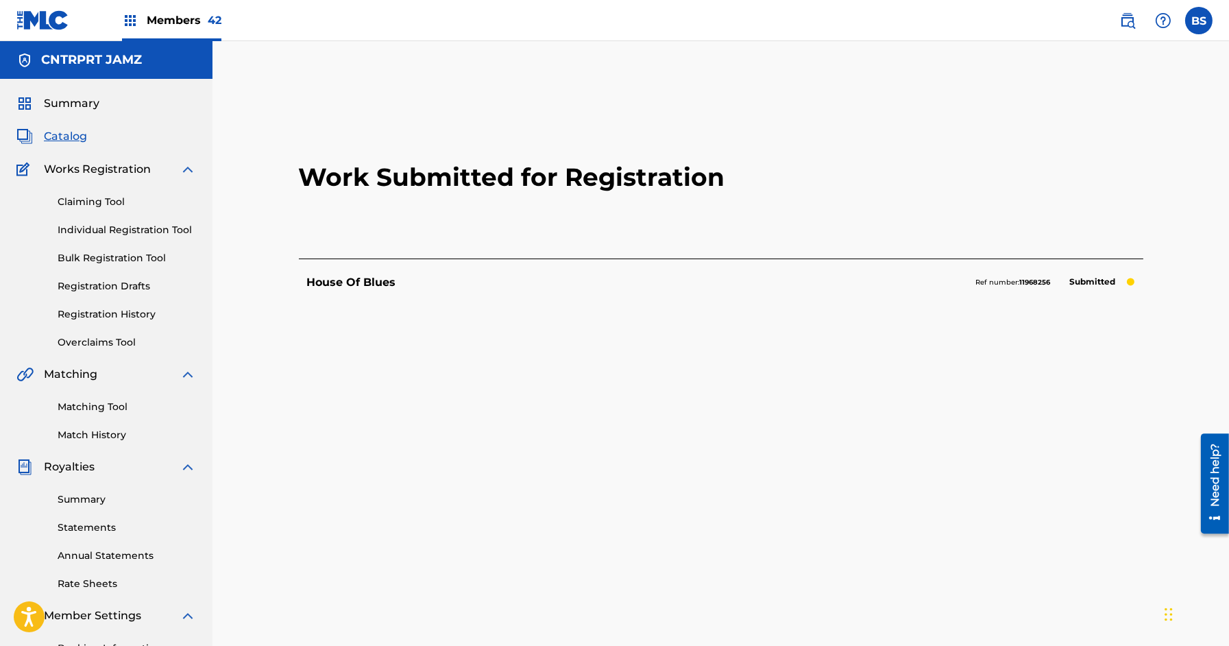
click at [70, 138] on span "Catalog" at bounding box center [65, 136] width 43 height 16
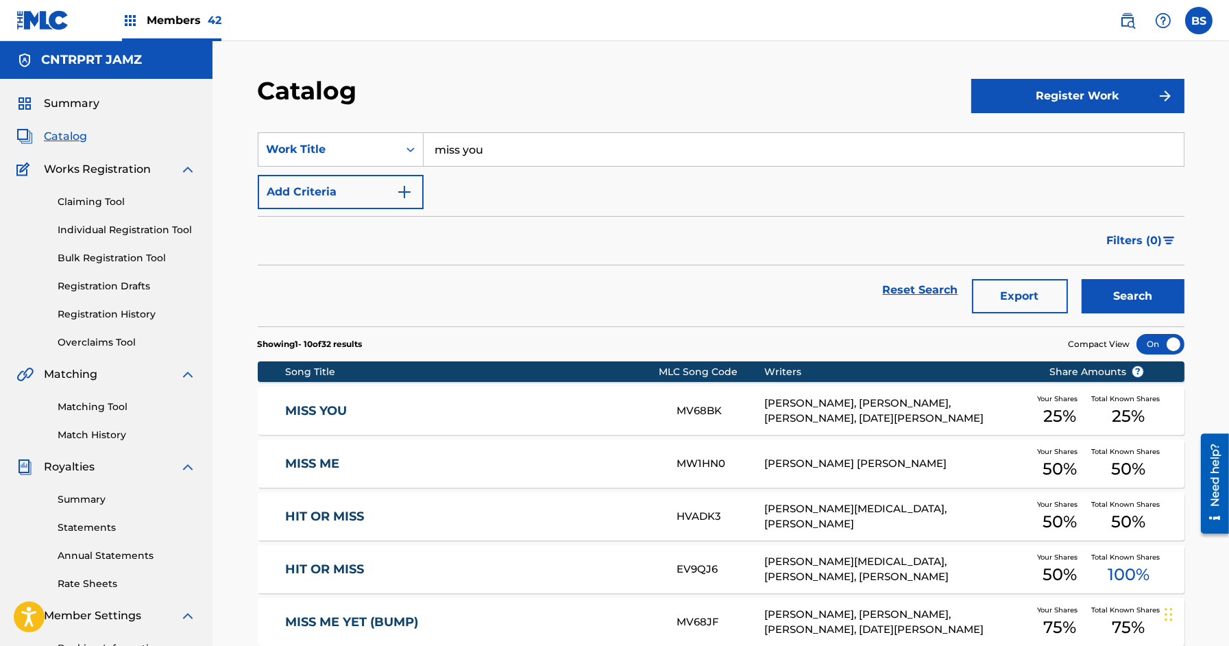
click at [110, 314] on link "Registration History" at bounding box center [127, 314] width 138 height 14
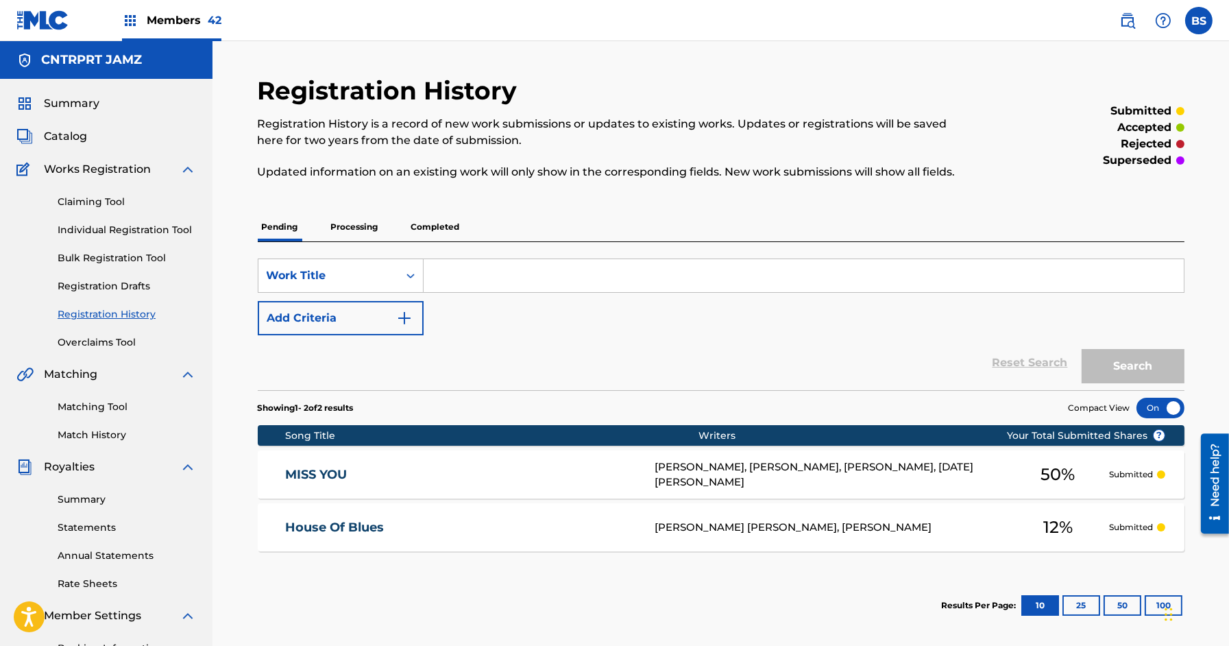
click at [73, 136] on span "Catalog" at bounding box center [65, 136] width 43 height 16
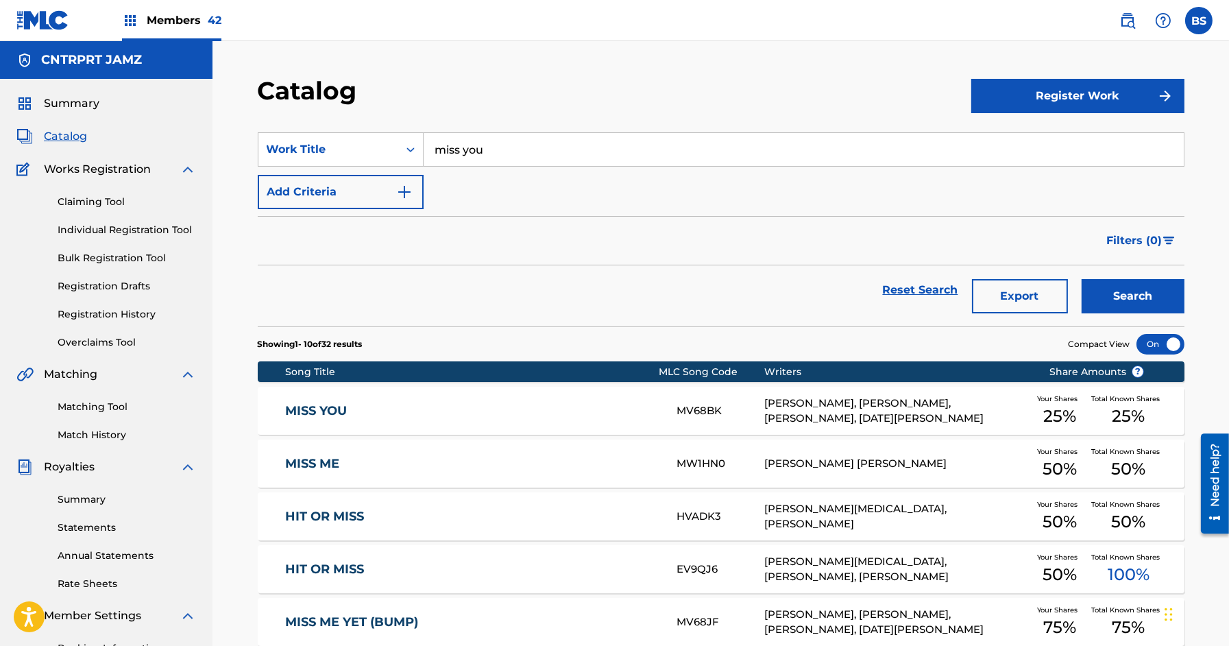
click at [492, 145] on input "miss you" at bounding box center [803, 149] width 760 height 33
paste input "Nownow"
type input "Nownow"
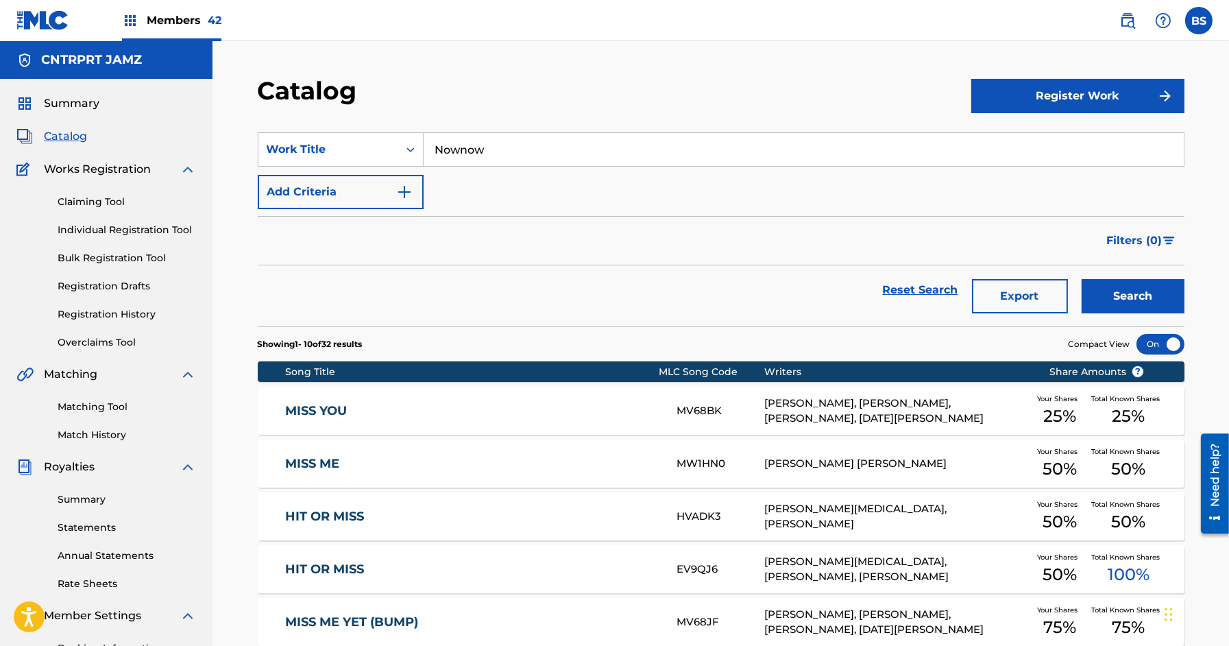
click at [1136, 291] on button "Search" at bounding box center [1132, 296] width 103 height 34
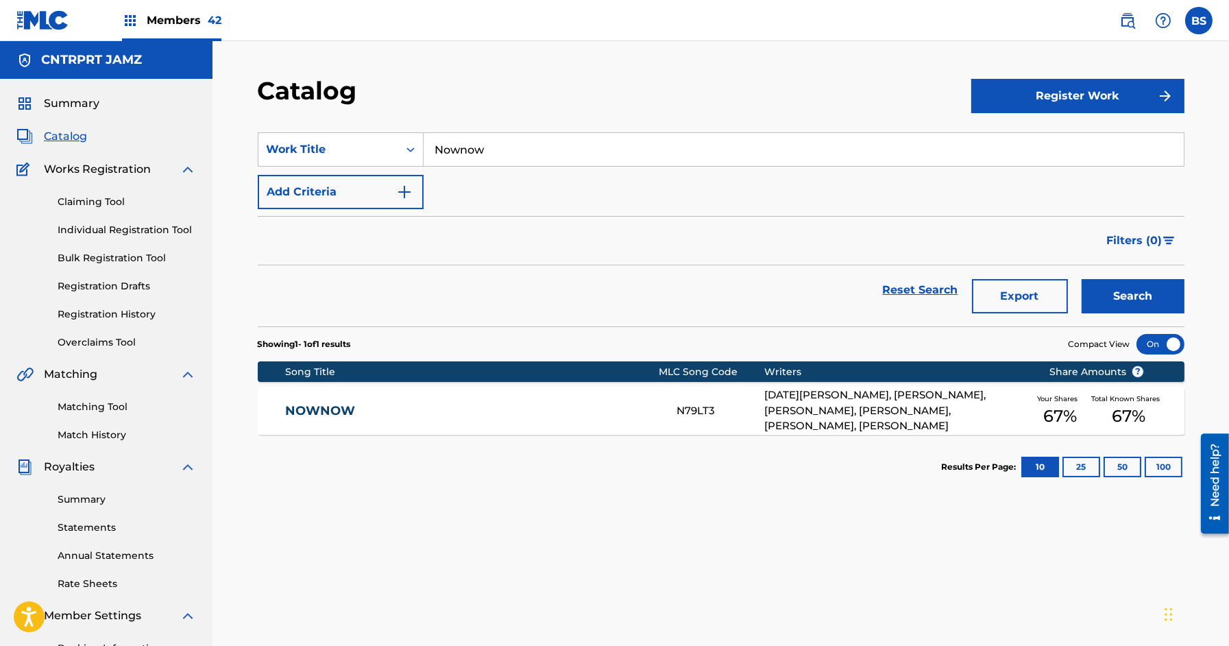
click at [560, 416] on link "NOWNOW" at bounding box center [471, 411] width 373 height 16
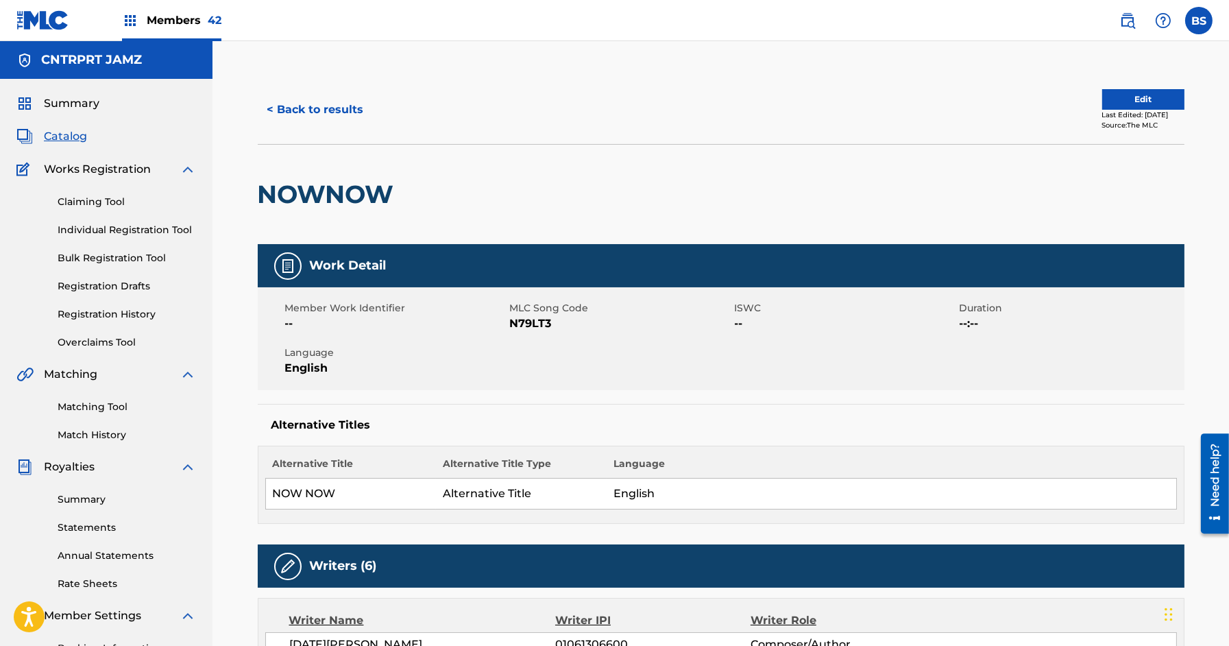
click at [1128, 96] on button "Edit" at bounding box center [1143, 99] width 82 height 21
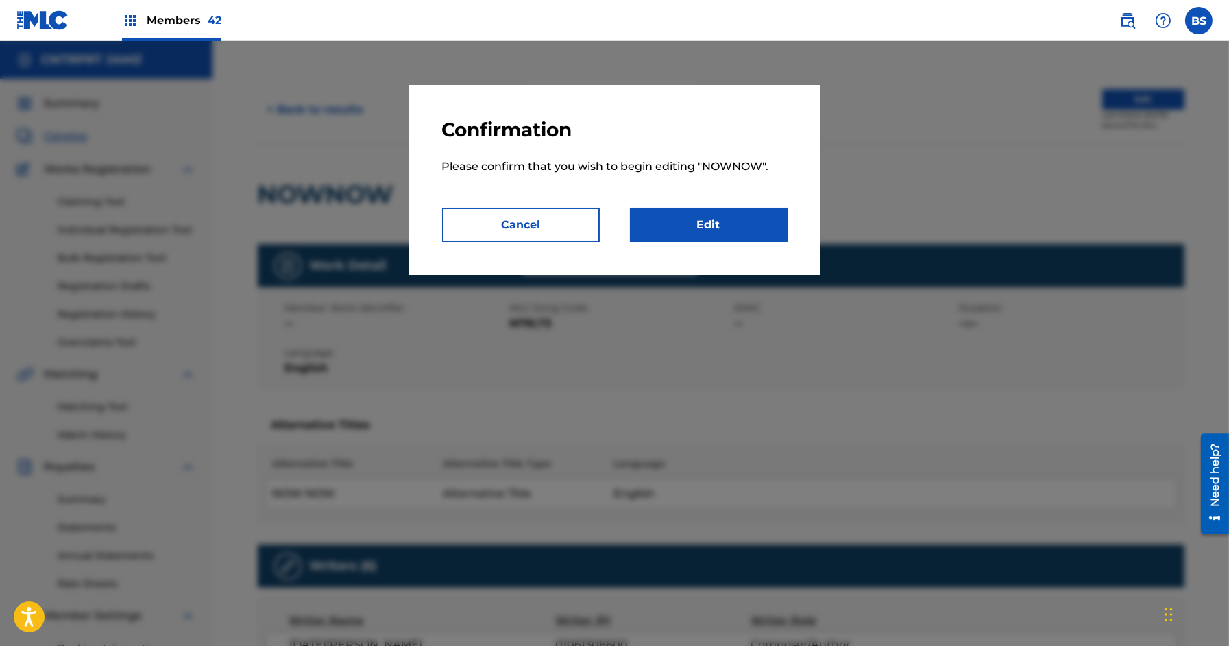
click at [744, 223] on link "Edit" at bounding box center [709, 225] width 158 height 34
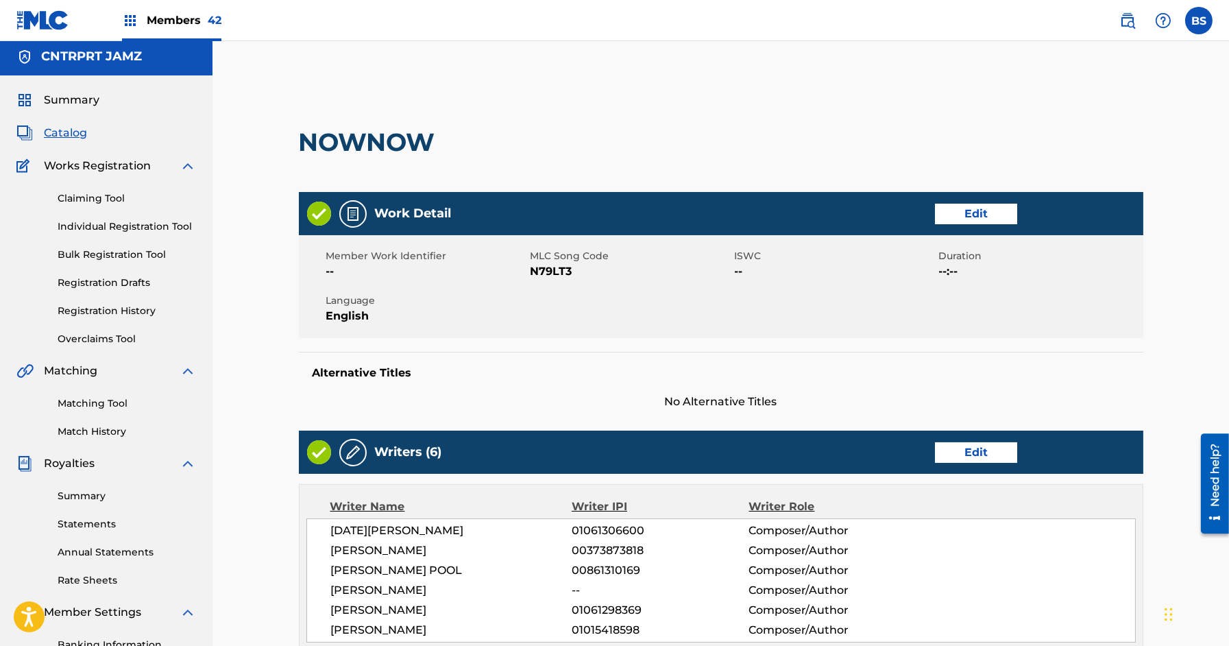
scroll to position [276, 0]
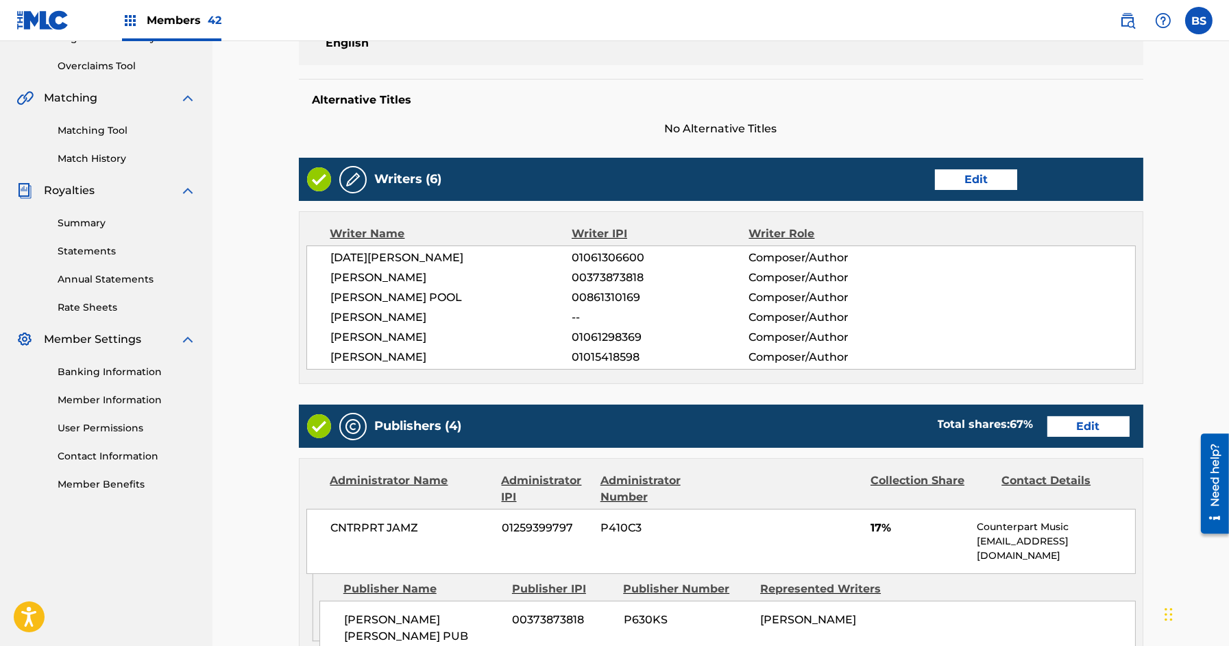
click at [1070, 419] on link "Edit" at bounding box center [1088, 426] width 82 height 21
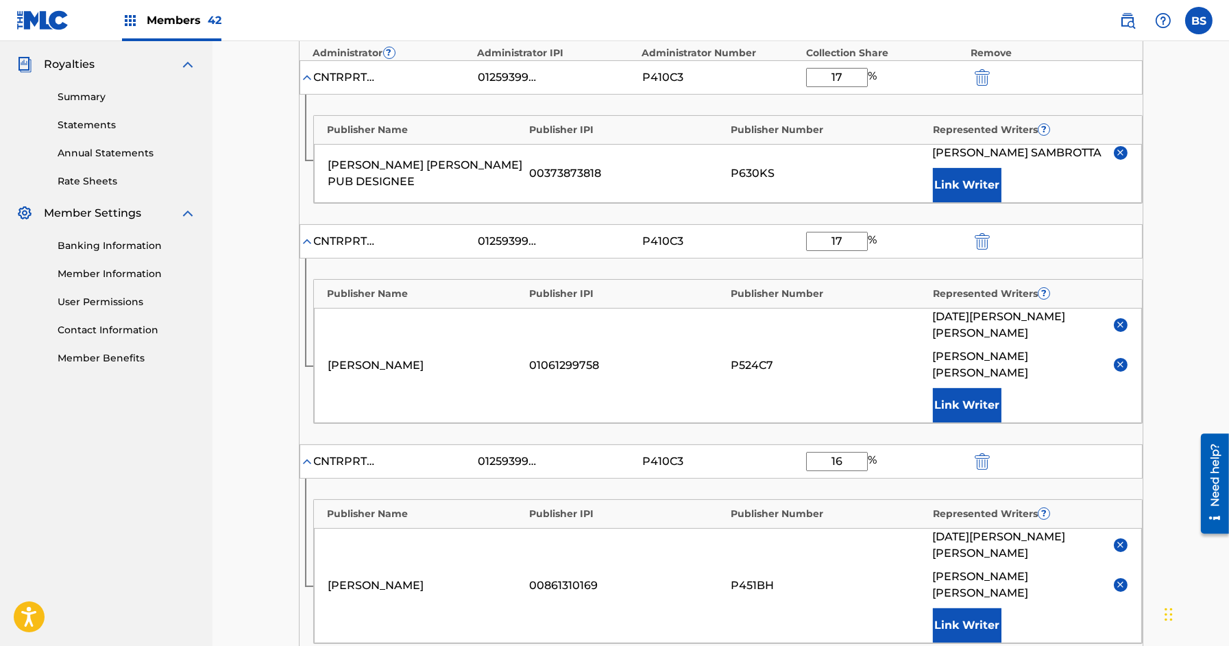
scroll to position [399, 0]
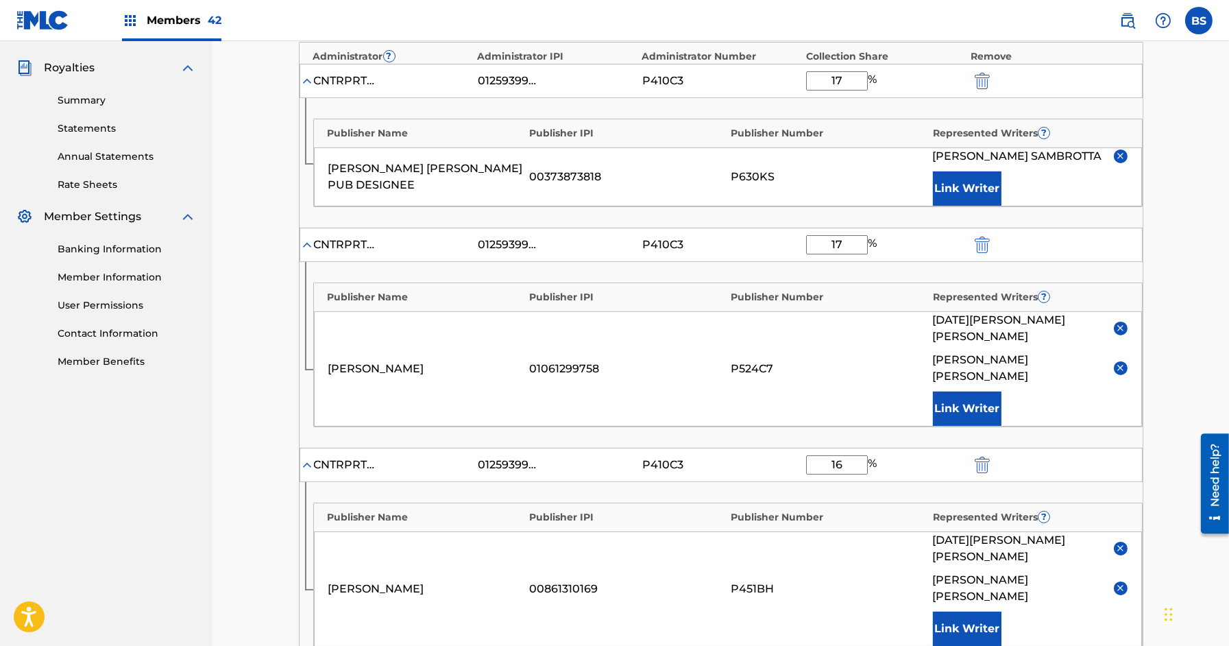
click at [1119, 323] on img at bounding box center [1120, 328] width 10 height 10
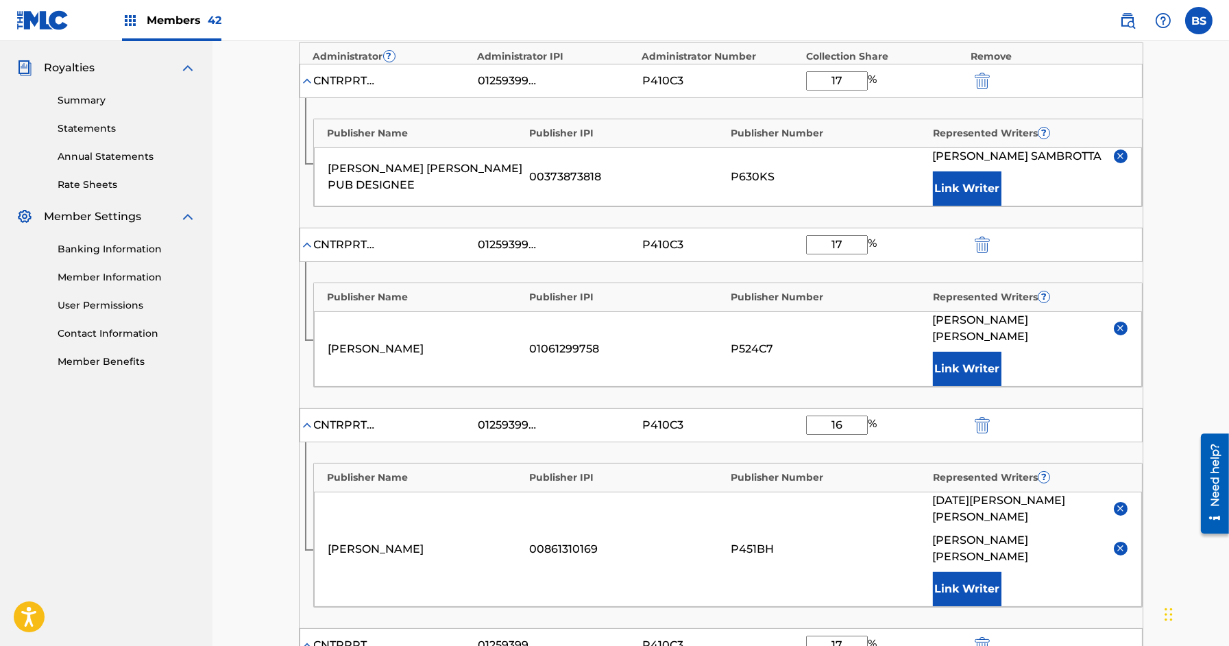
click at [1120, 503] on img at bounding box center [1120, 508] width 10 height 10
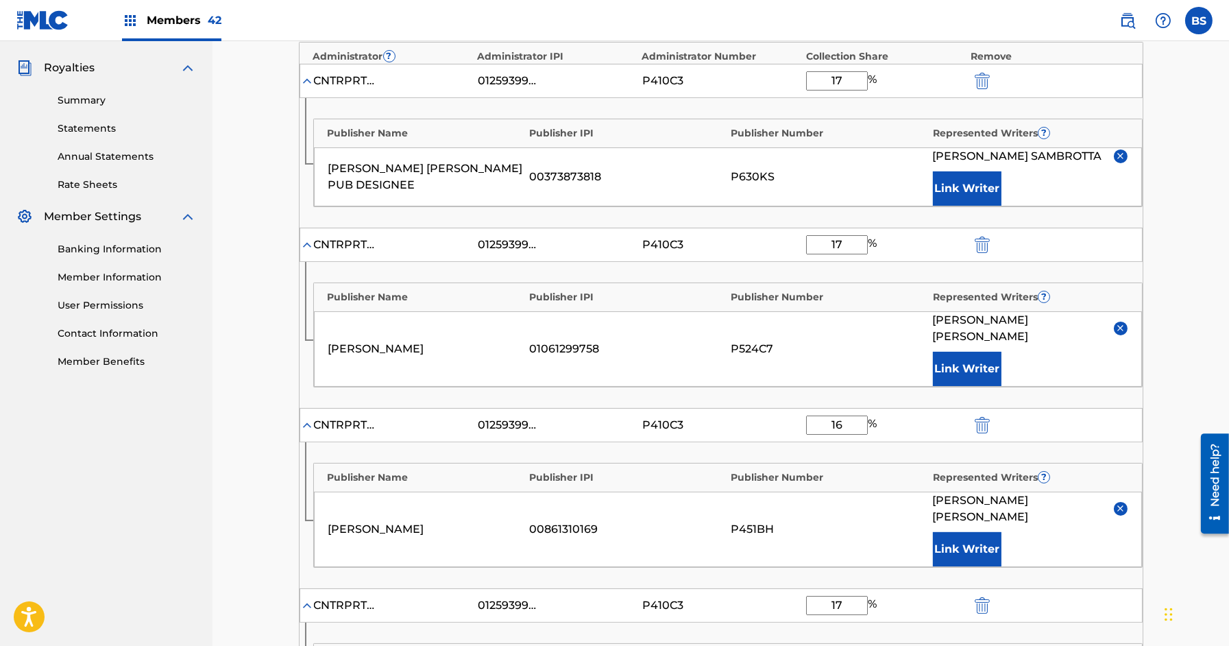
click at [970, 532] on button "Link Writer" at bounding box center [967, 549] width 69 height 34
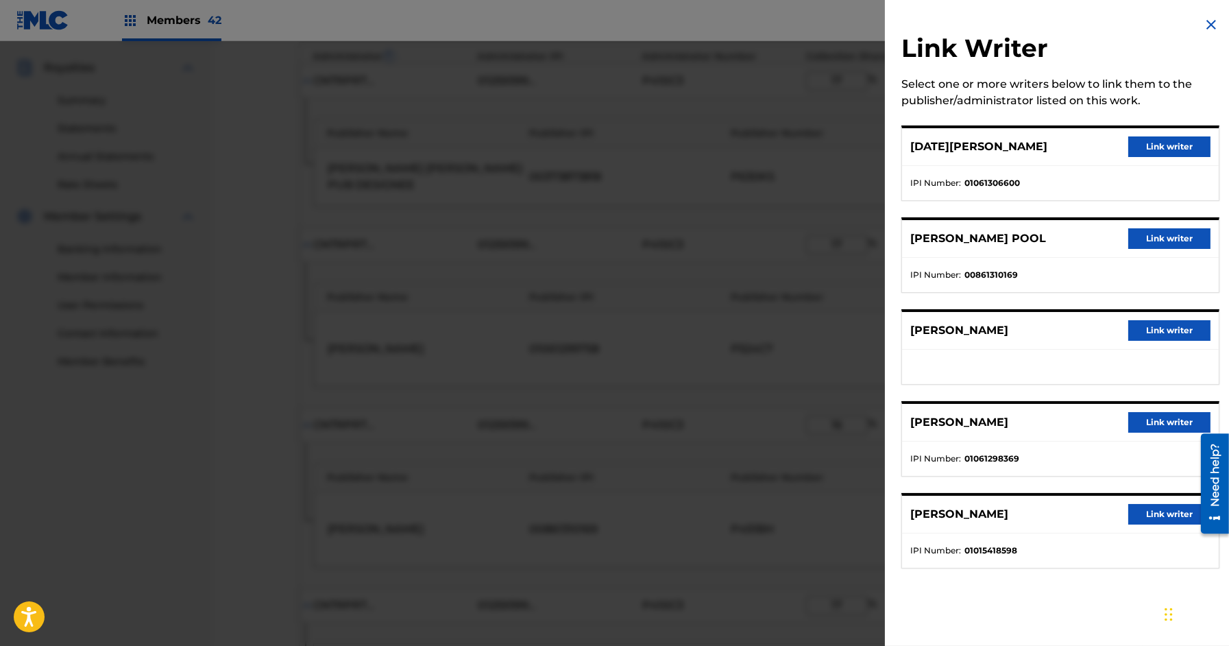
click at [1166, 232] on button "Link writer" at bounding box center [1169, 238] width 82 height 21
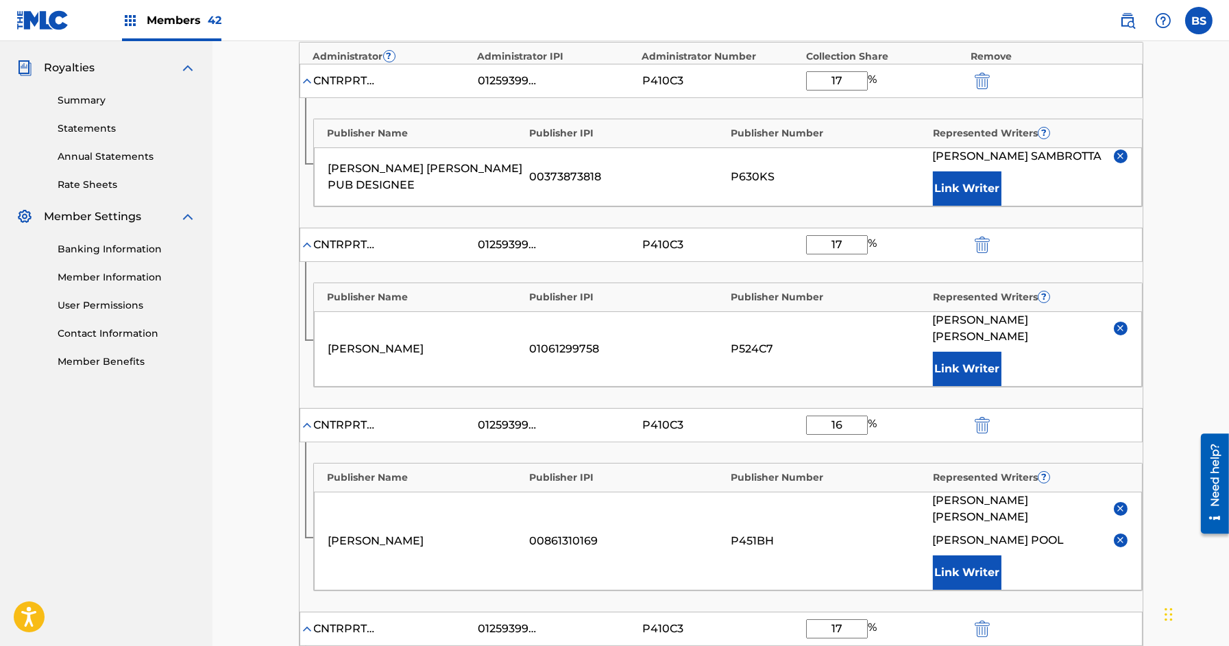
click at [1118, 503] on img at bounding box center [1120, 508] width 10 height 10
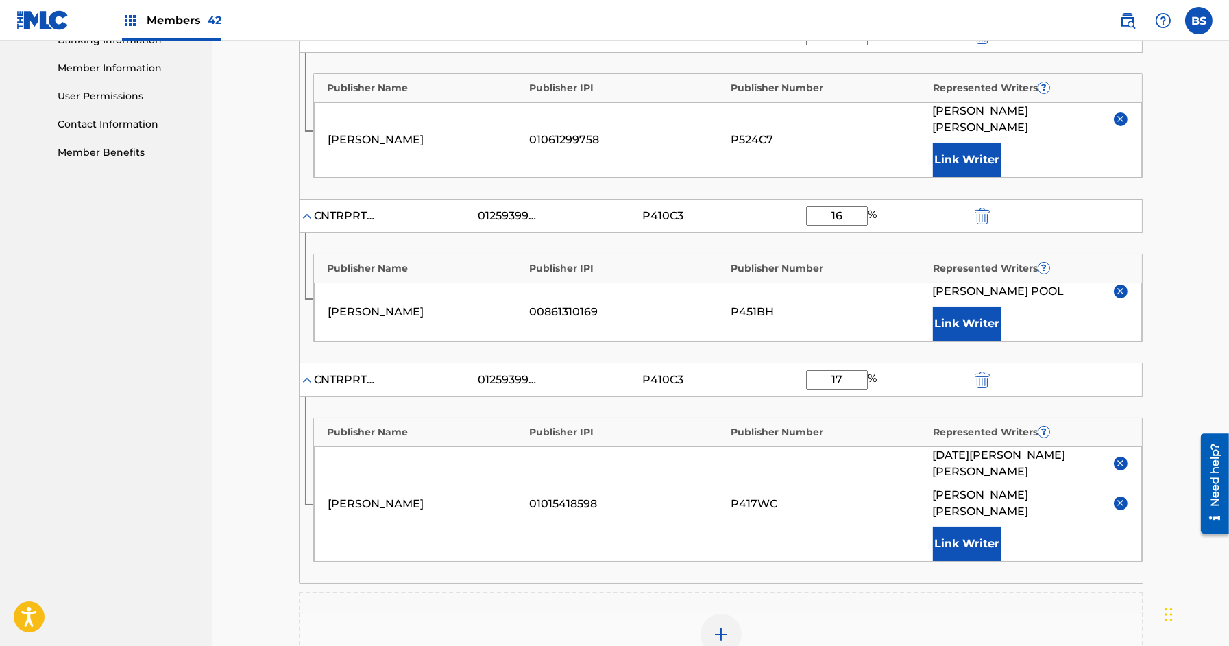
scroll to position [667, 0]
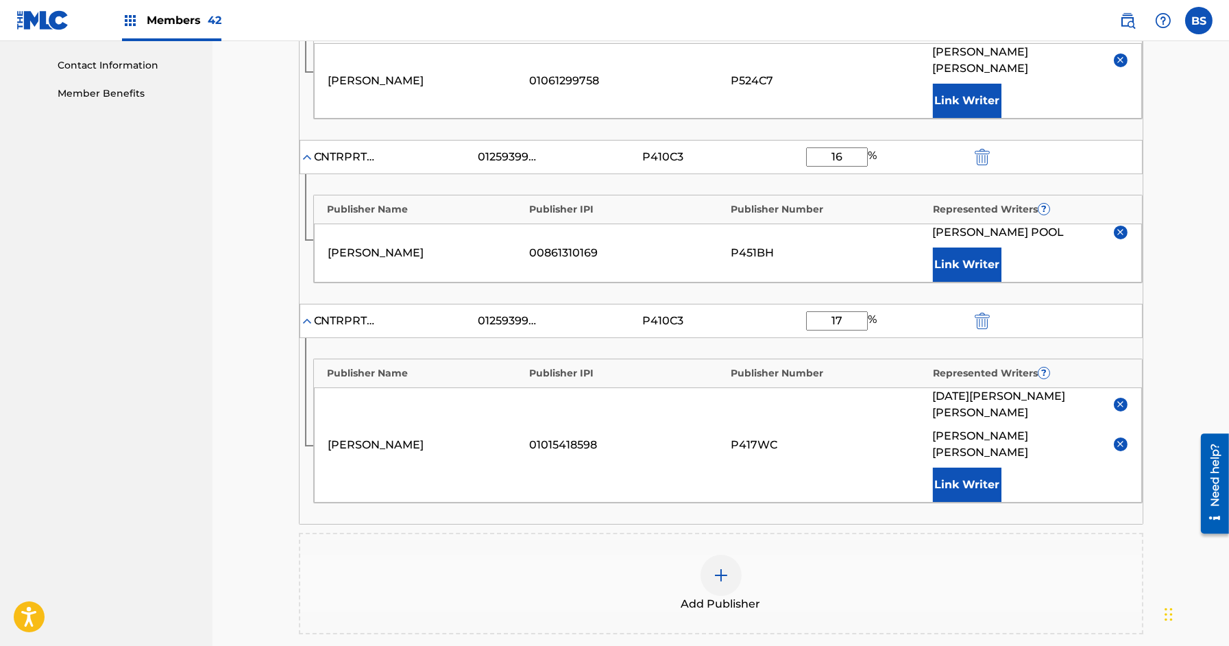
click at [1118, 399] on img at bounding box center [1120, 404] width 10 height 10
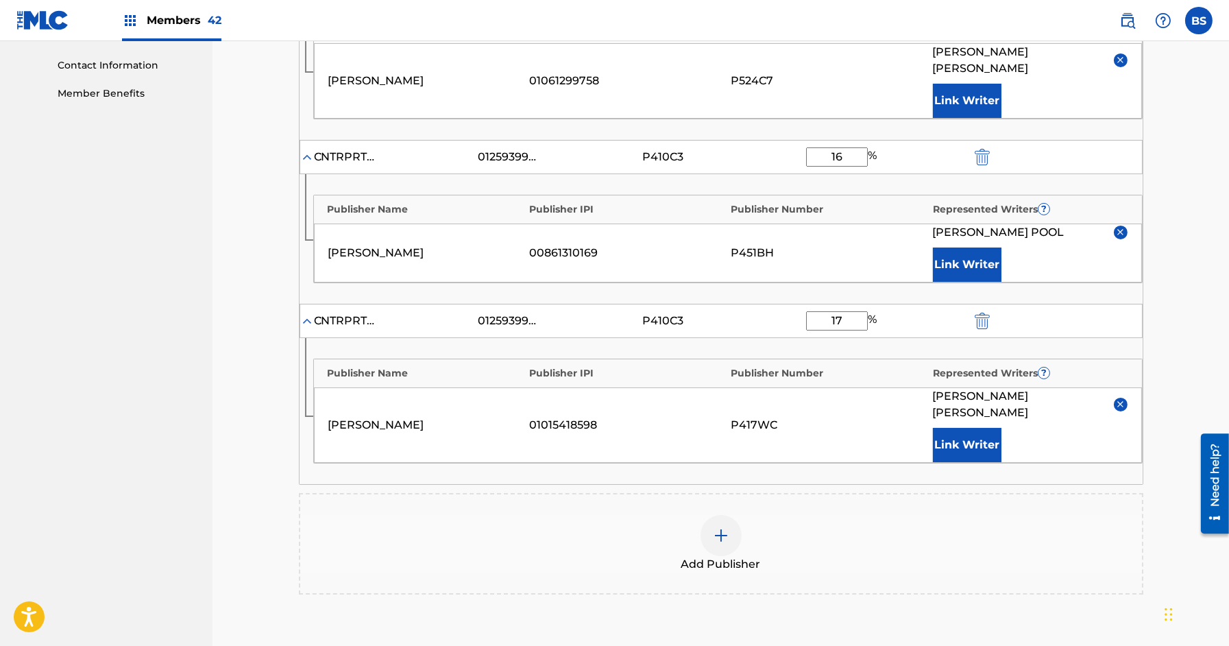
scroll to position [815, 0]
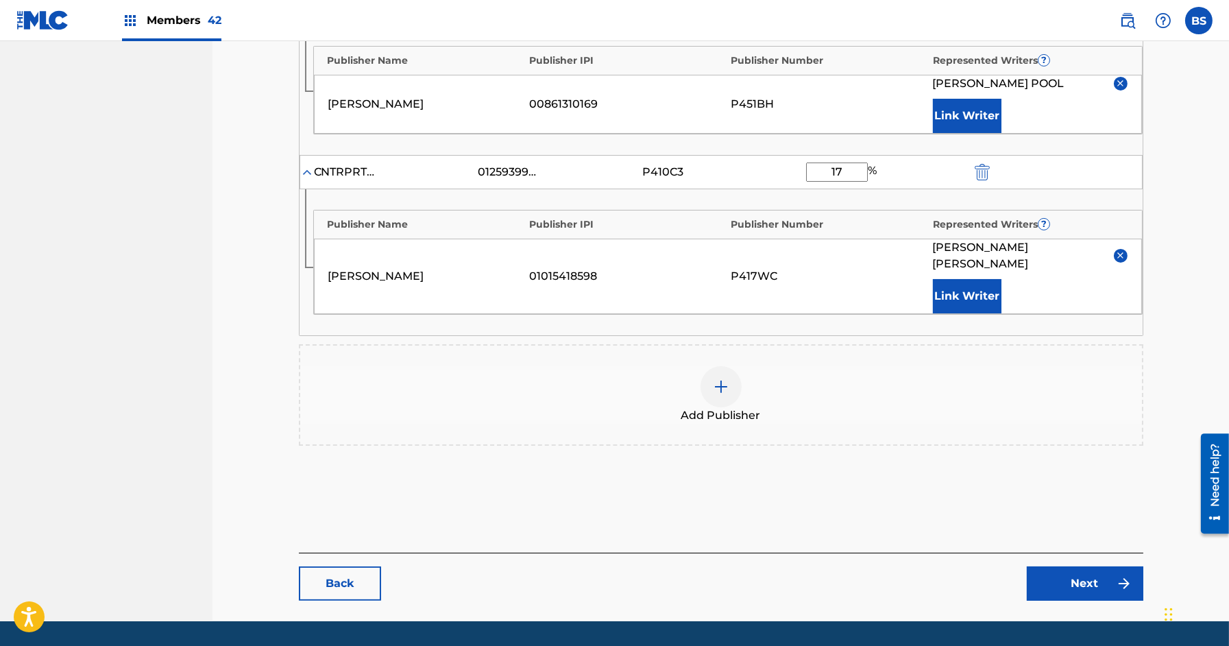
click at [1109, 566] on link "Next" at bounding box center [1085, 583] width 116 height 34
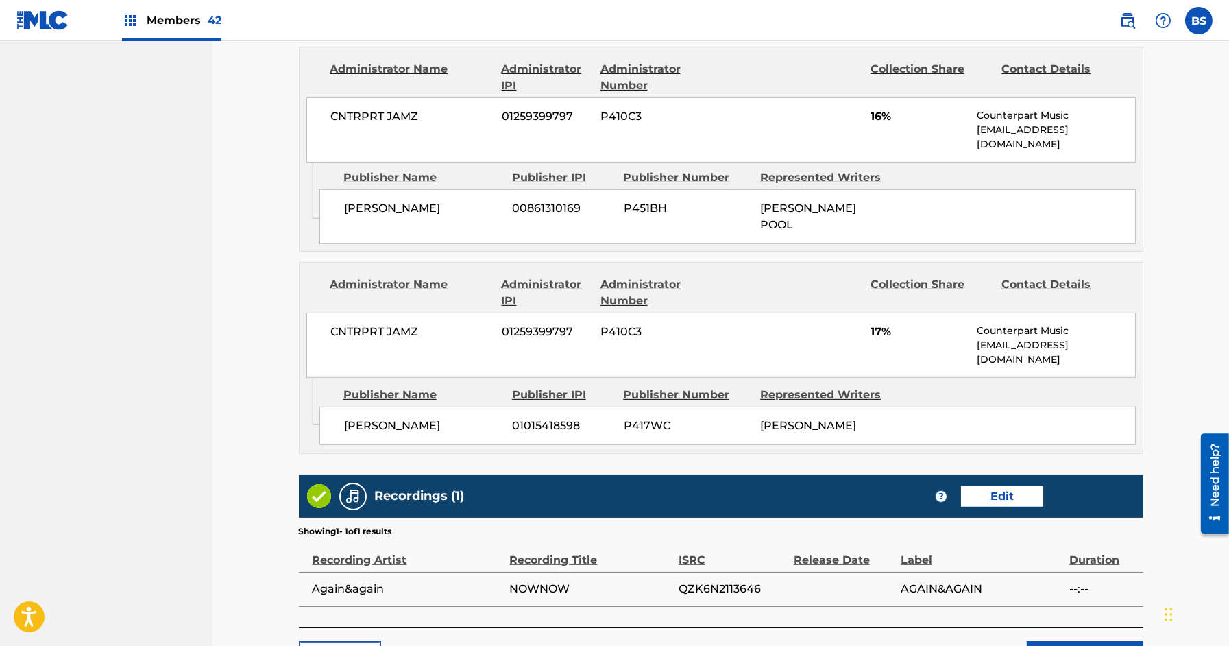
scroll to position [1220, 0]
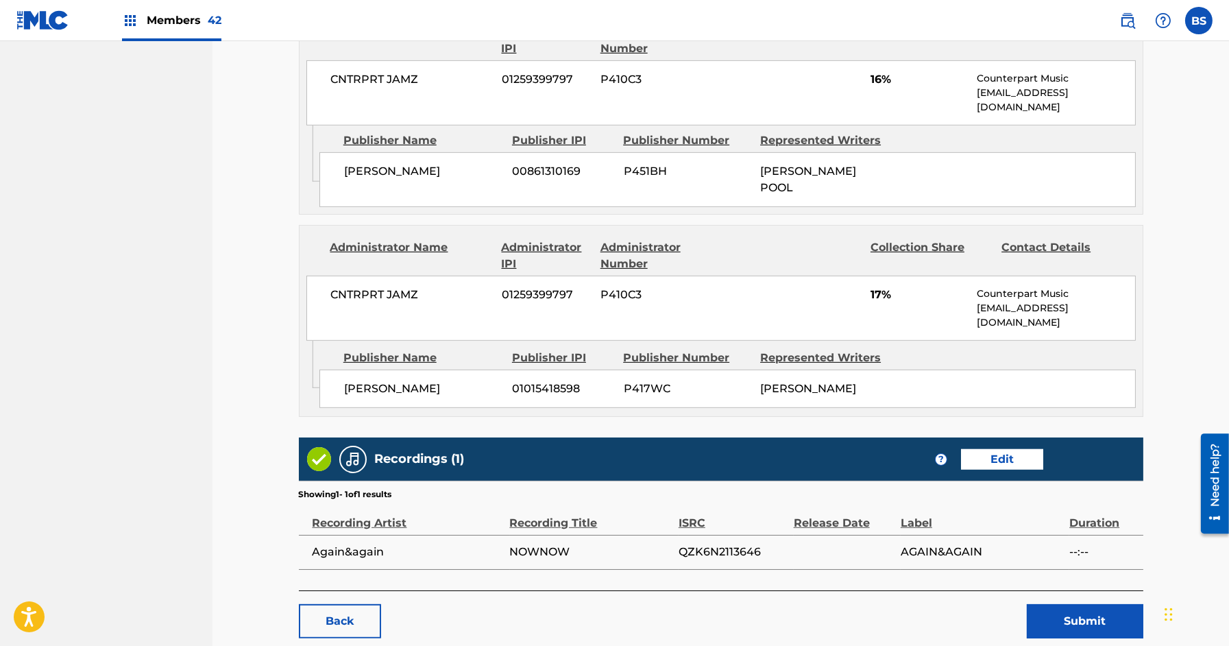
click at [1083, 604] on button "Submit" at bounding box center [1085, 621] width 116 height 34
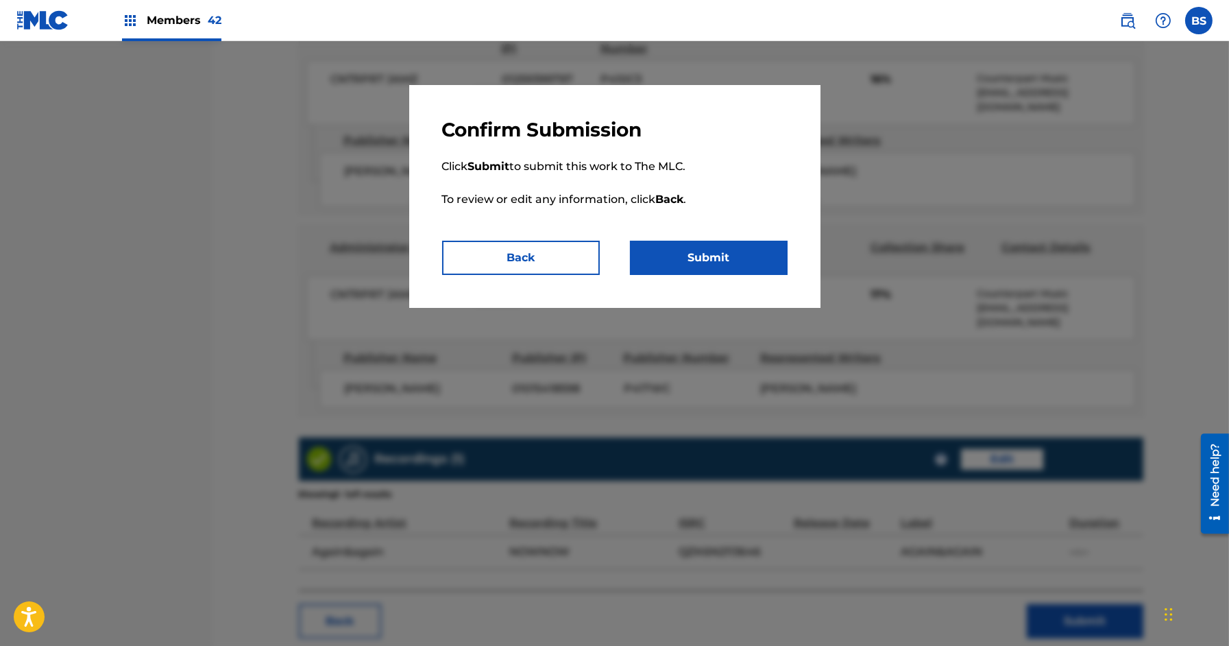
click at [746, 260] on button "Submit" at bounding box center [709, 258] width 158 height 34
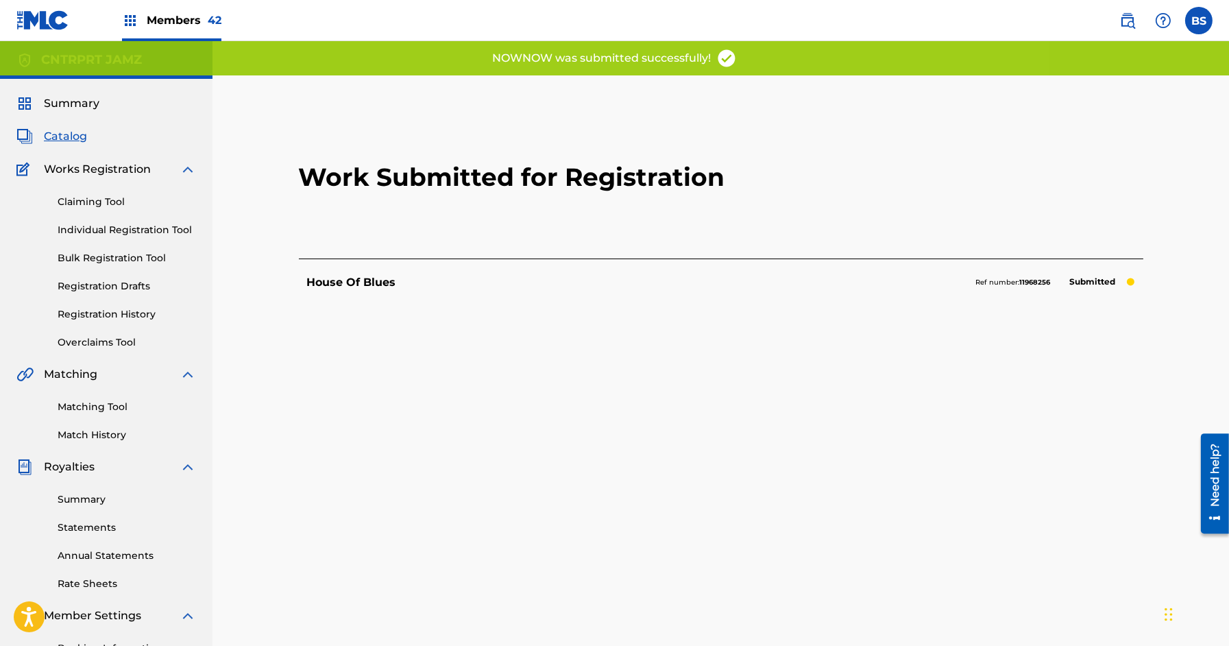
click at [82, 139] on span "Catalog" at bounding box center [65, 136] width 43 height 16
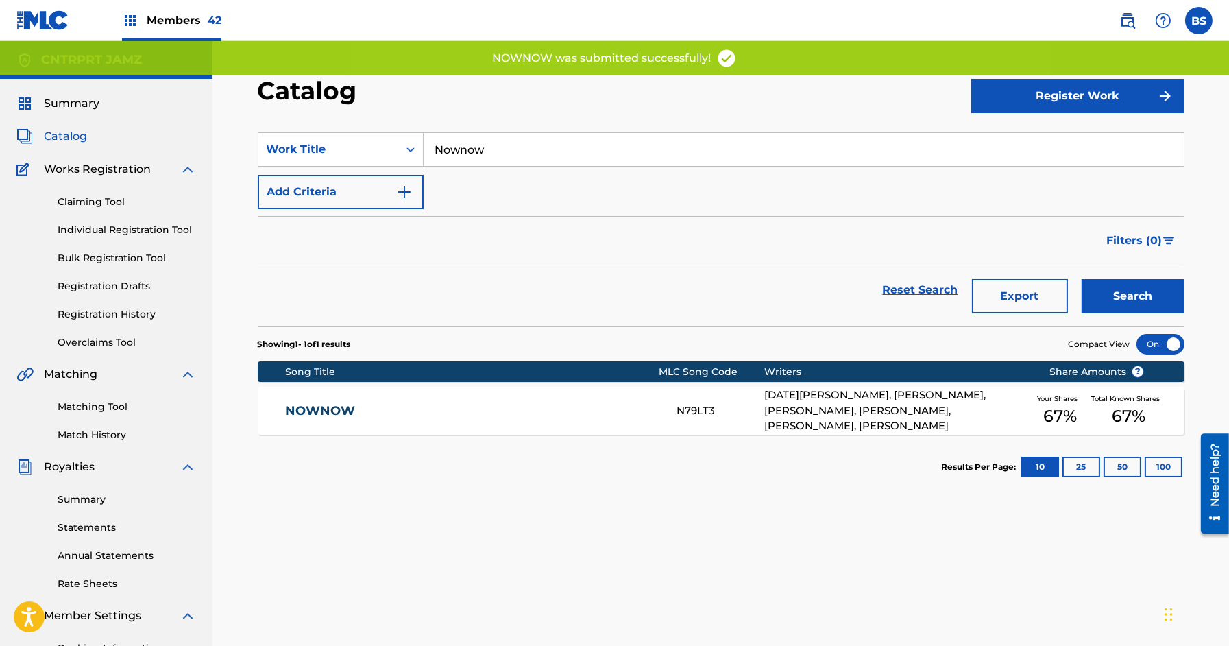
click at [413, 409] on link "NOWNOW" at bounding box center [471, 411] width 373 height 16
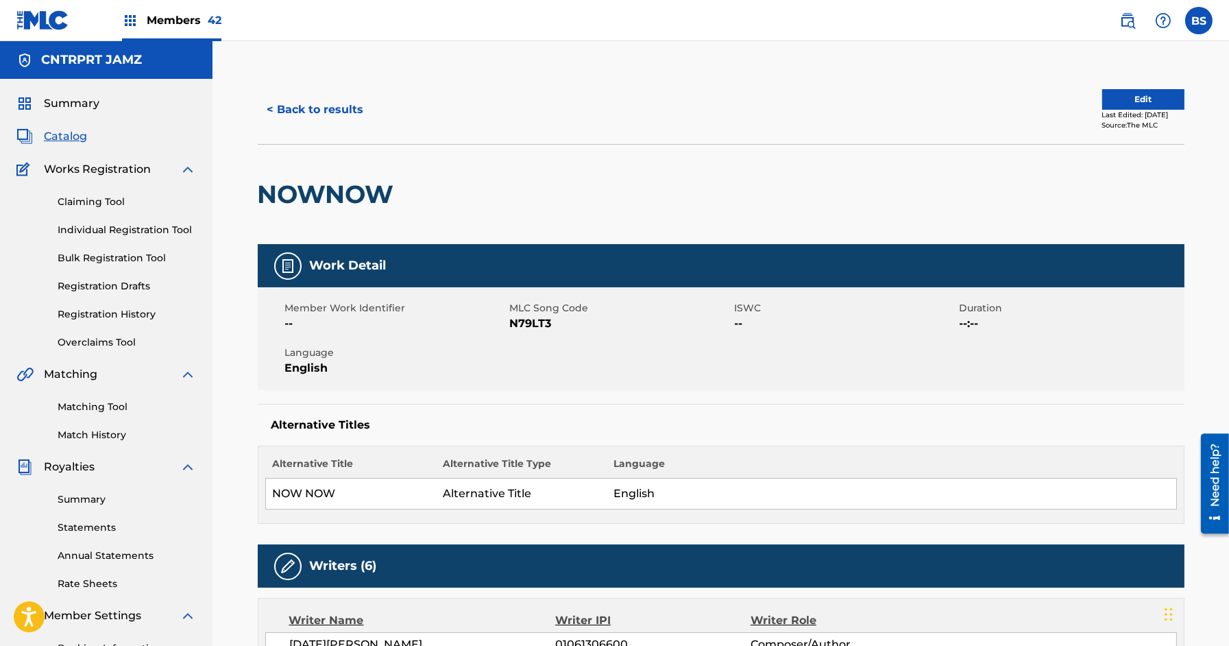
click at [335, 120] on button "< Back to results" at bounding box center [316, 110] width 116 height 34
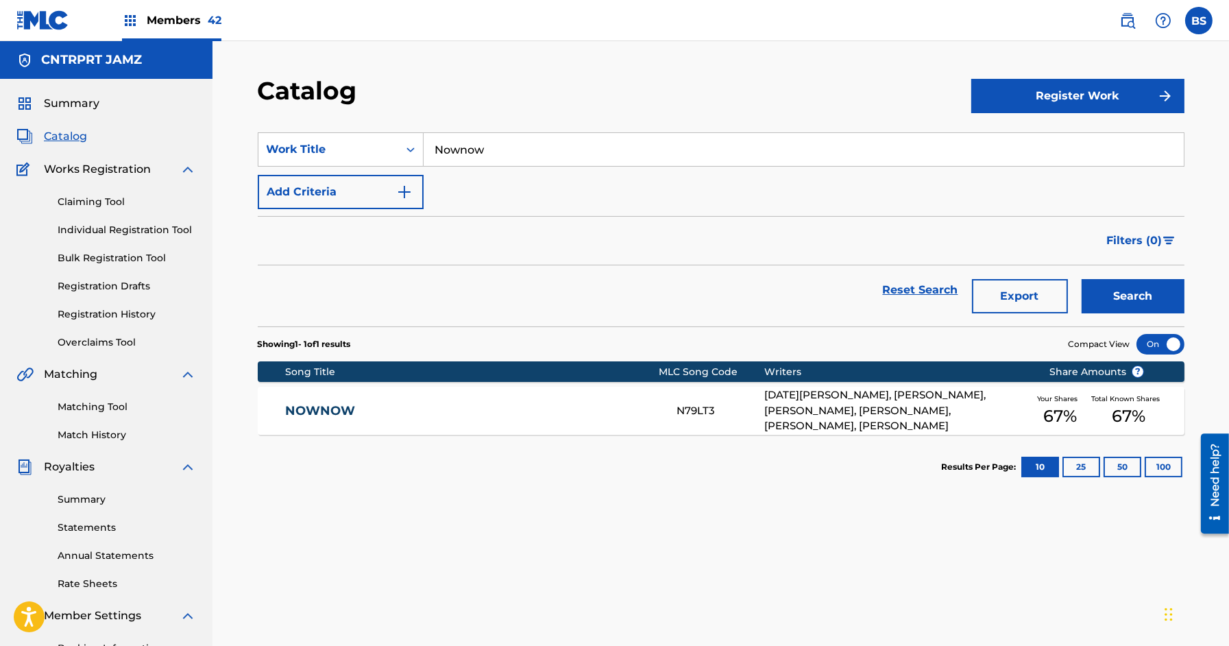
click at [494, 147] on input "Nownow" at bounding box center [803, 149] width 760 height 33
paste input "Options"
click at [487, 179] on div "options" at bounding box center [700, 180] width 554 height 25
type input "options"
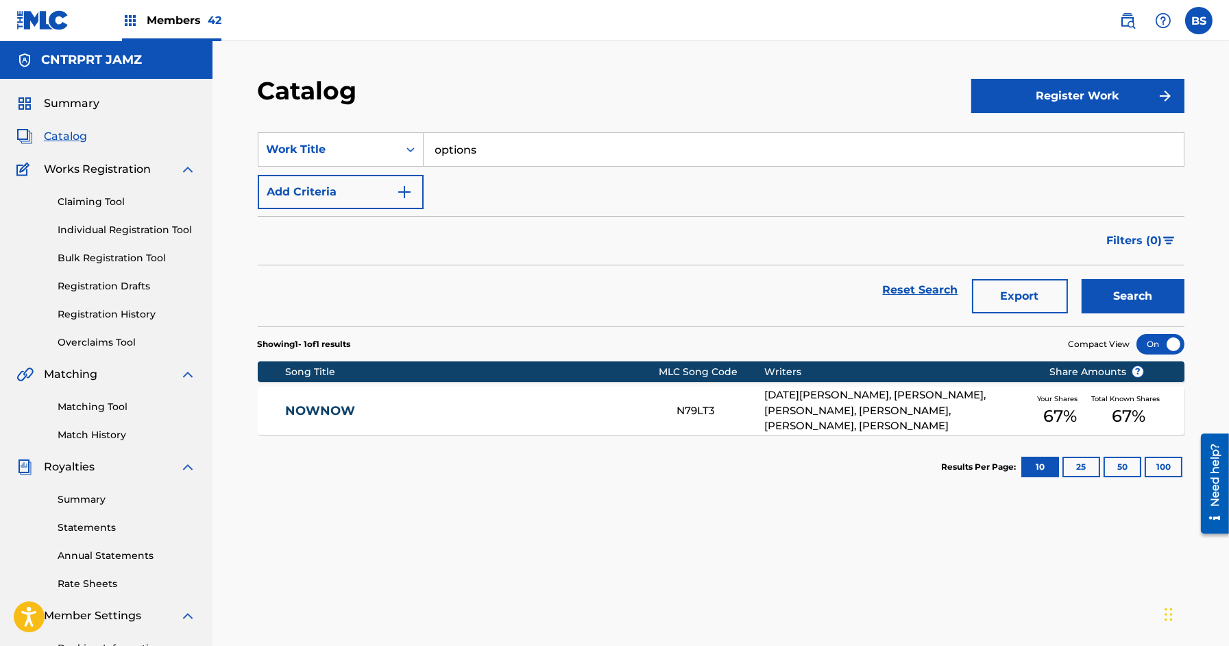
click at [1127, 304] on button "Search" at bounding box center [1132, 296] width 103 height 34
click at [580, 410] on link "OPTIONS" at bounding box center [471, 411] width 373 height 16
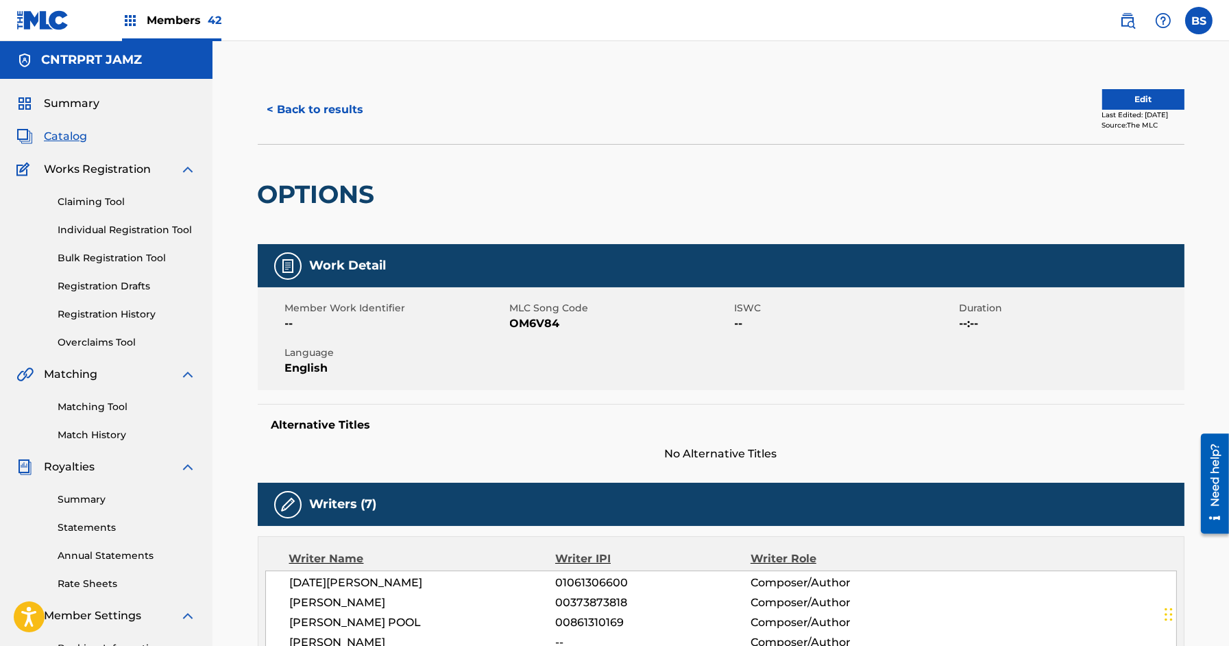
click at [344, 98] on button "< Back to results" at bounding box center [316, 110] width 116 height 34
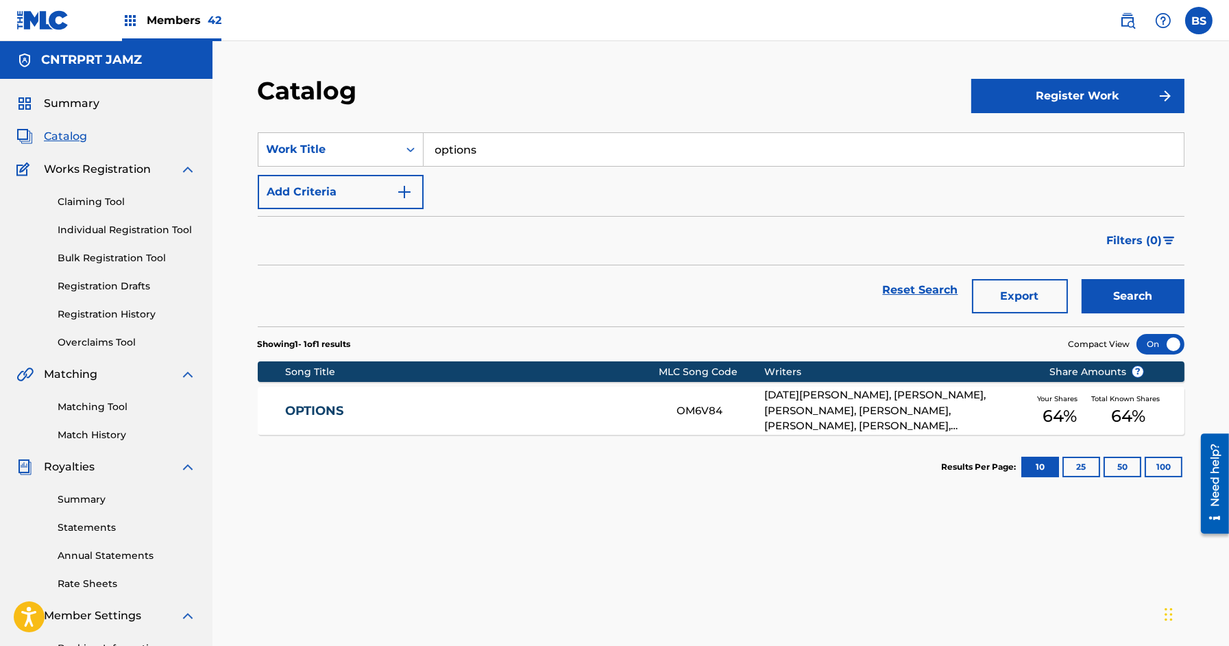
click at [489, 132] on section "SearchWithCriteria58701a89-0ef9-47e6-8f55-f0067c822f74 Work Title options Add C…" at bounding box center [721, 221] width 926 height 210
click at [482, 146] on input "options" at bounding box center [803, 149] width 760 height 33
paste input "[PERSON_NAME] (Bump)"
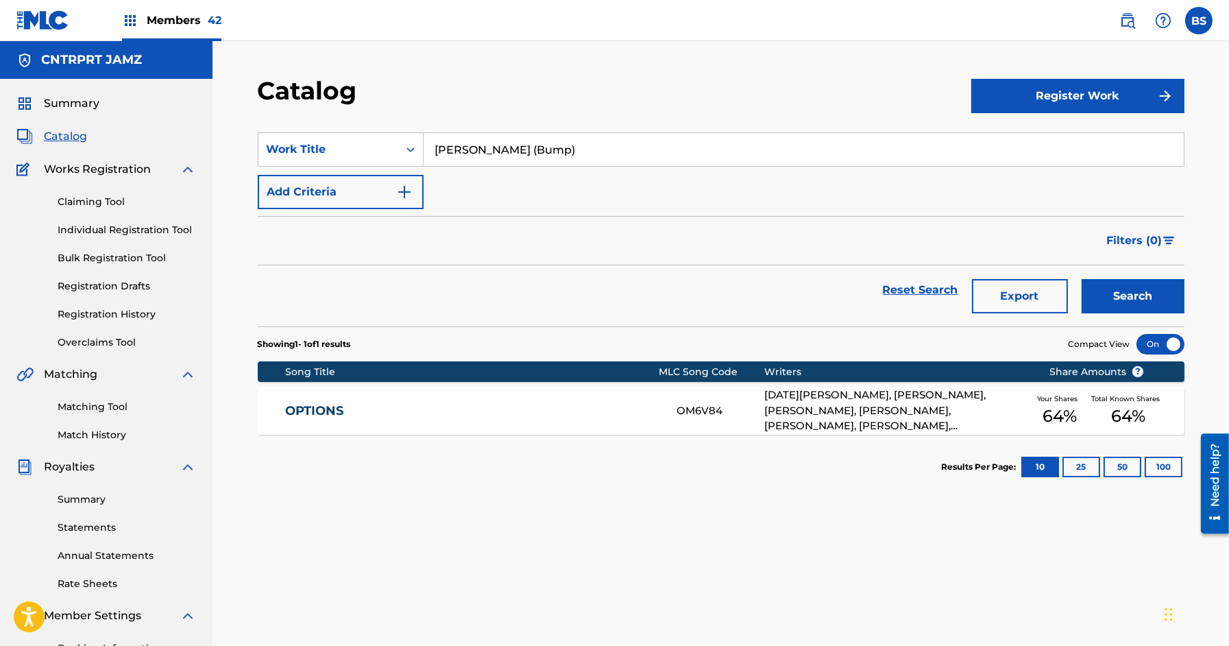
type input "[PERSON_NAME] (Bump)"
click at [1157, 309] on button "Search" at bounding box center [1132, 296] width 103 height 34
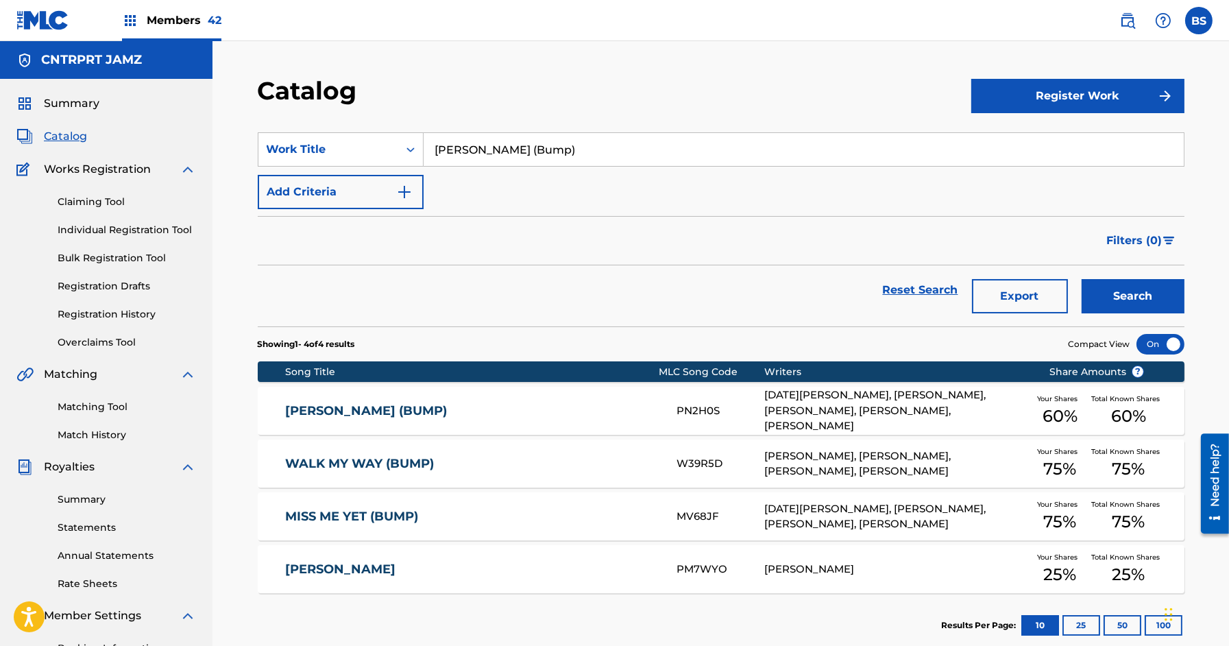
click at [532, 419] on div "[PERSON_NAME] (BUMP) PN2H0S [DATE][PERSON_NAME], [PERSON_NAME], [PERSON_NAME], …" at bounding box center [721, 410] width 926 height 48
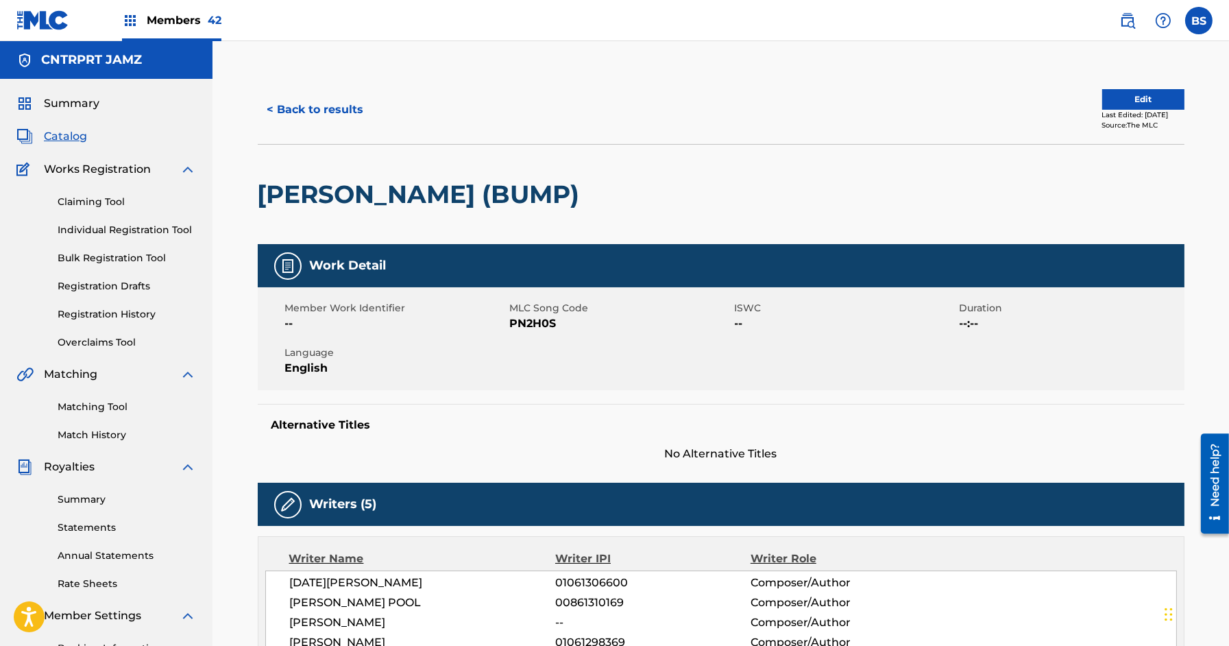
click at [349, 103] on button "< Back to results" at bounding box center [316, 110] width 116 height 34
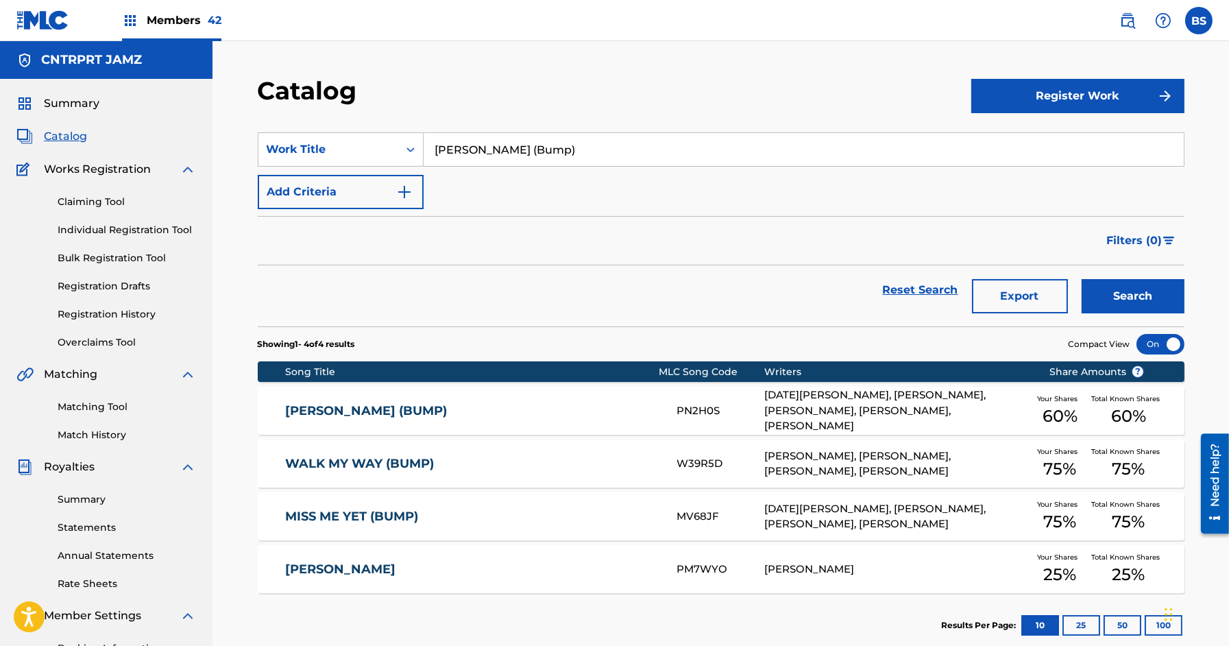
click at [519, 149] on input "[PERSON_NAME] (Bump)" at bounding box center [803, 149] width 760 height 33
paste input "hoenix"
click at [522, 170] on div "phoenix" at bounding box center [700, 180] width 554 height 25
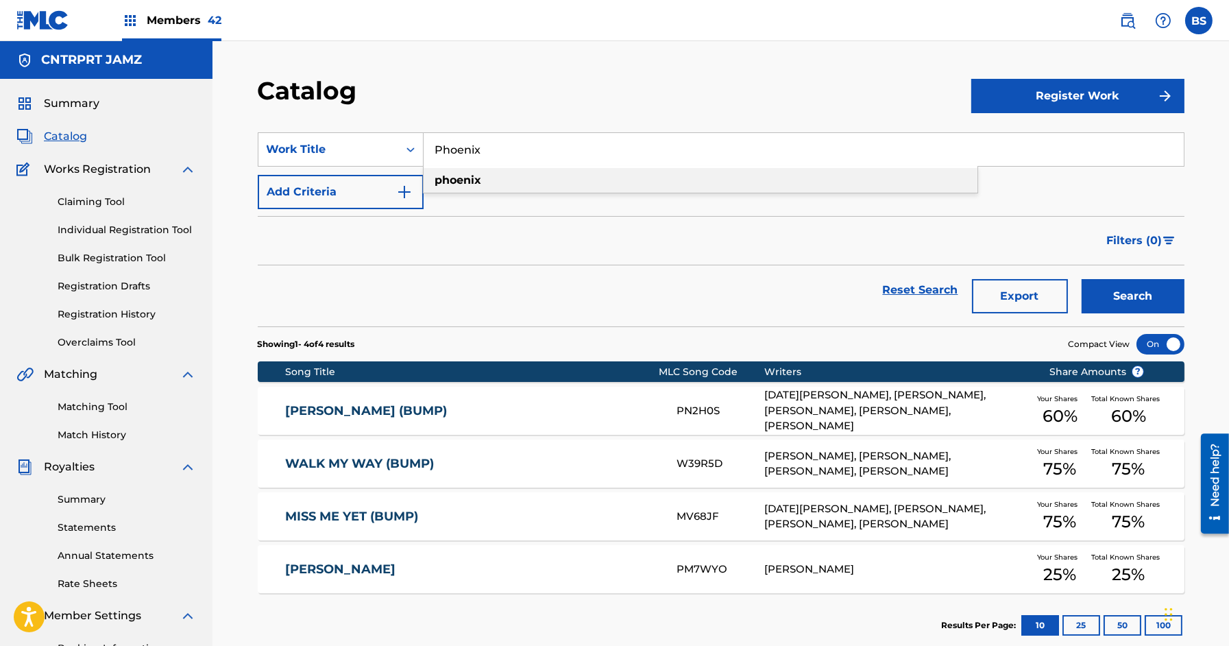
type input "phoenix"
click at [1120, 293] on button "Search" at bounding box center [1132, 296] width 103 height 34
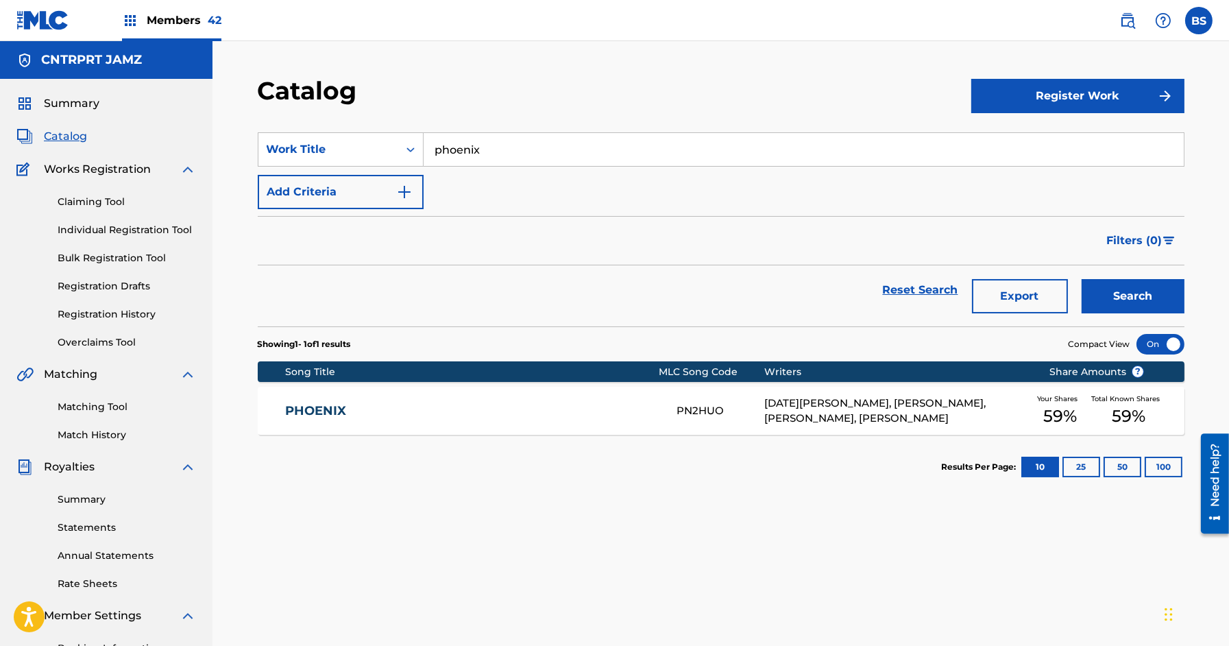
click at [639, 415] on link "PHOENIX" at bounding box center [471, 411] width 373 height 16
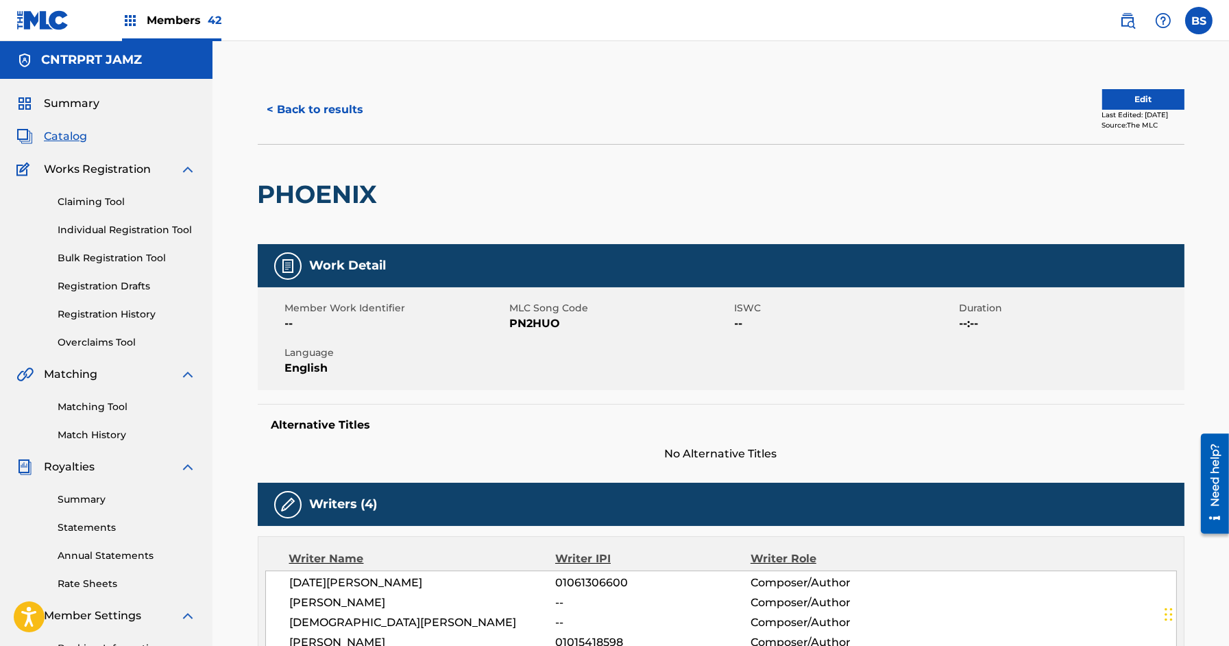
click at [336, 101] on button "< Back to results" at bounding box center [316, 110] width 116 height 34
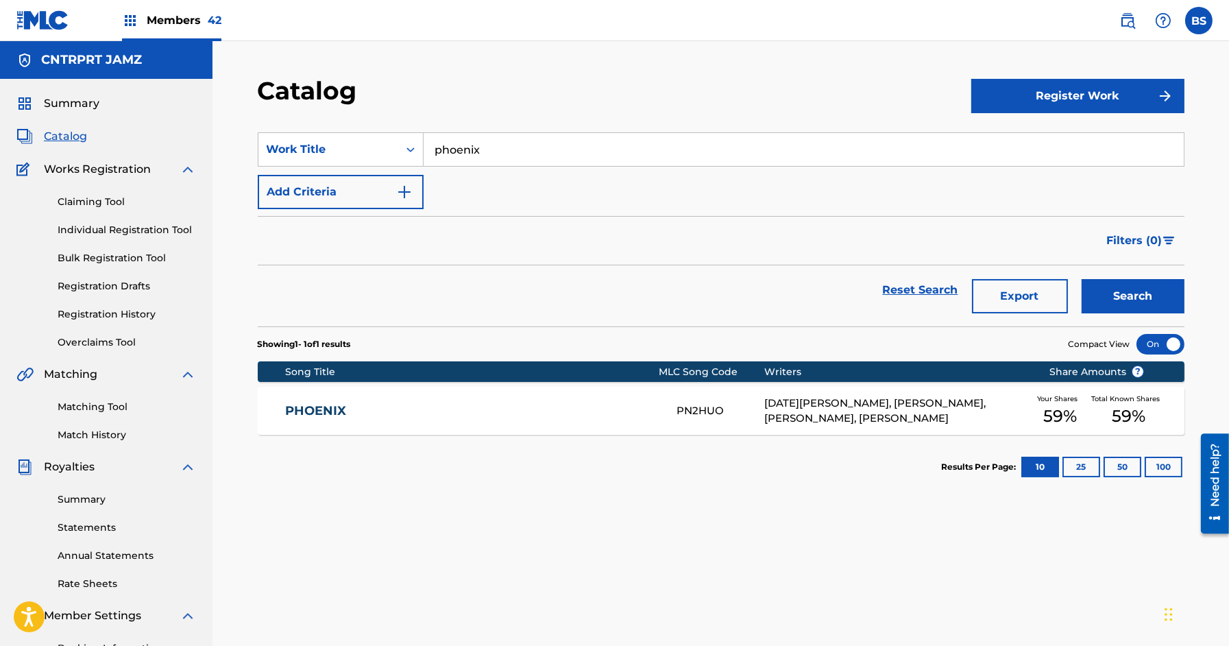
click at [487, 136] on input "phoenix" at bounding box center [803, 149] width 760 height 33
paste input "Role Call"
click at [472, 171] on div "role call" at bounding box center [700, 180] width 554 height 25
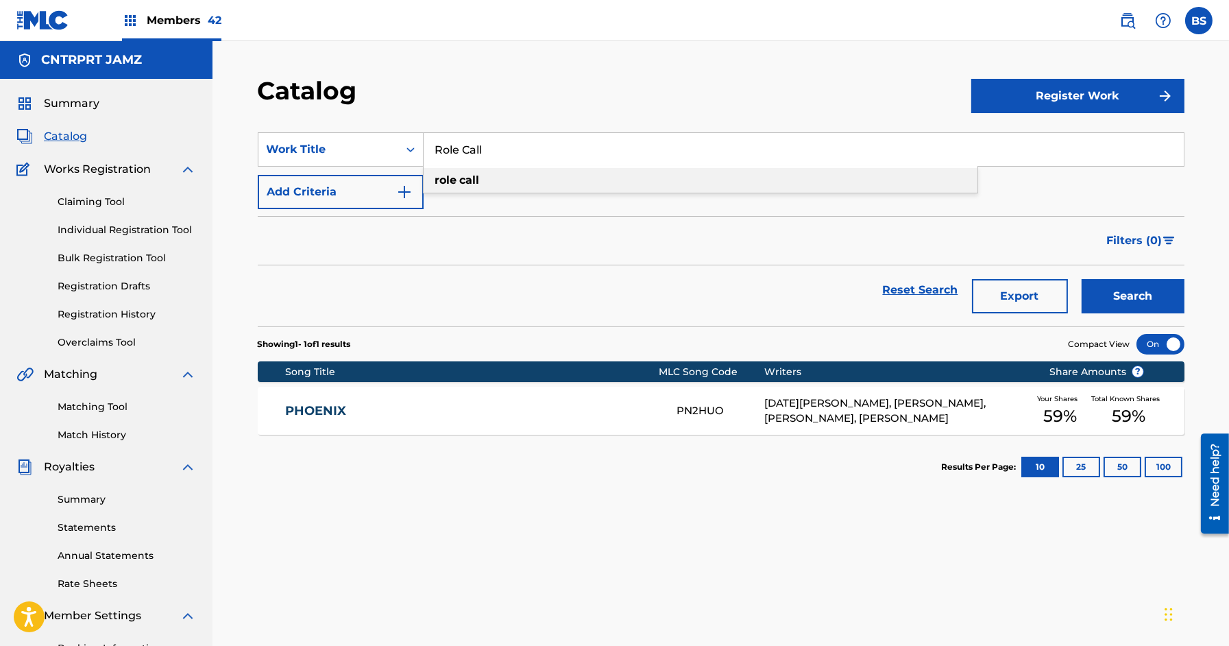
type input "role call"
click at [1126, 284] on button "Search" at bounding box center [1132, 296] width 103 height 34
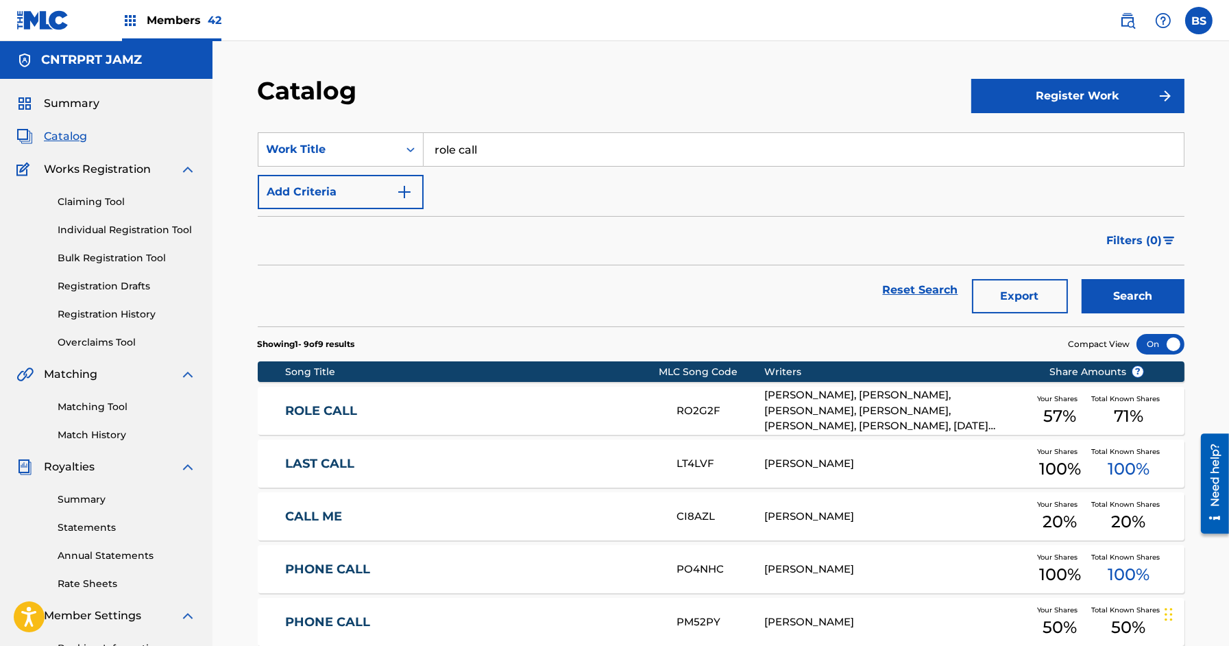
click at [493, 405] on link "ROLE CALL" at bounding box center [471, 411] width 373 height 16
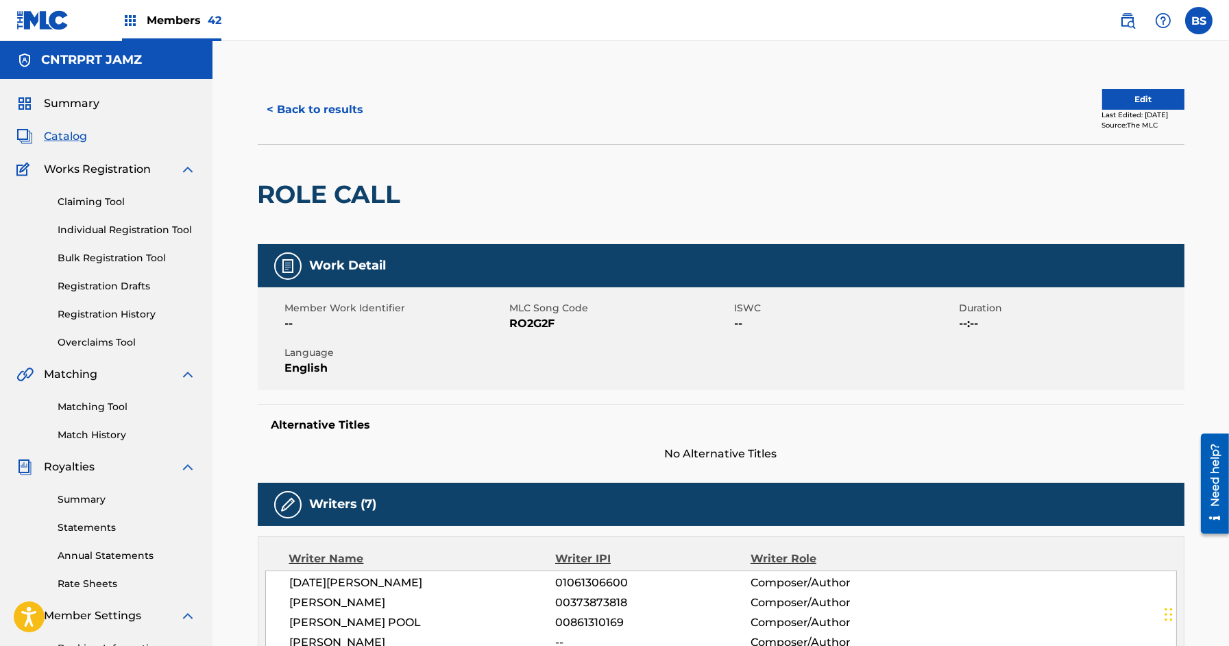
click at [336, 115] on button "< Back to results" at bounding box center [316, 110] width 116 height 34
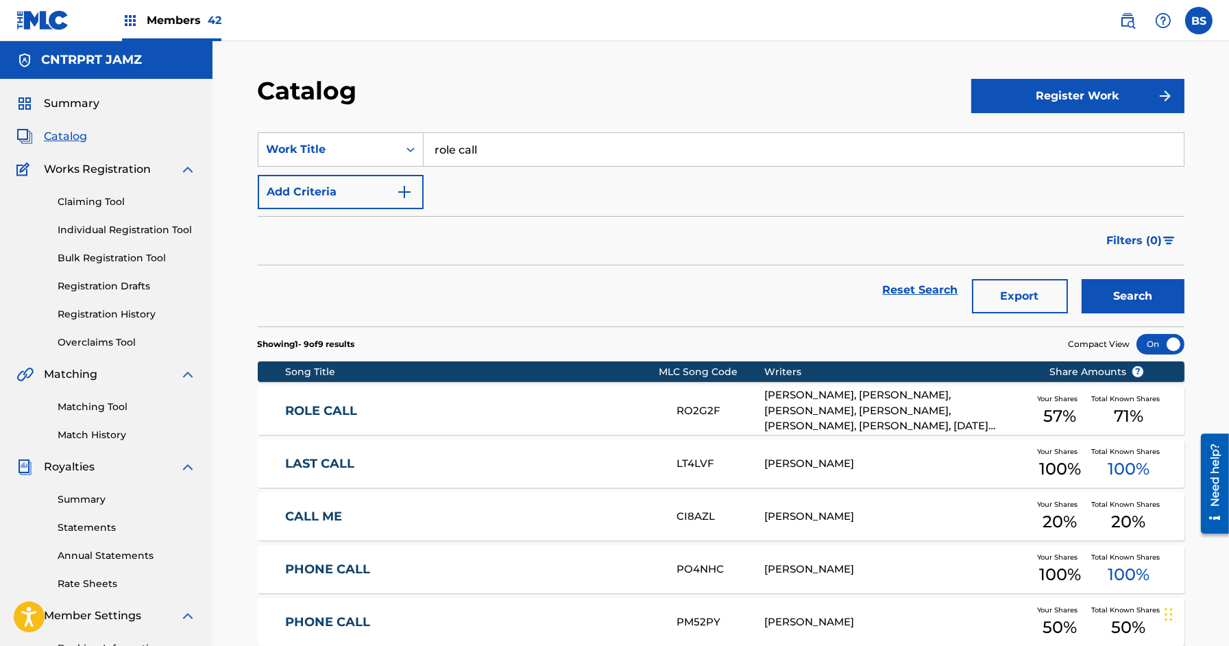
click at [485, 141] on input "role call" at bounding box center [803, 149] width 760 height 33
paste input "Somebody"
click at [486, 170] on div "somebody" at bounding box center [700, 180] width 554 height 25
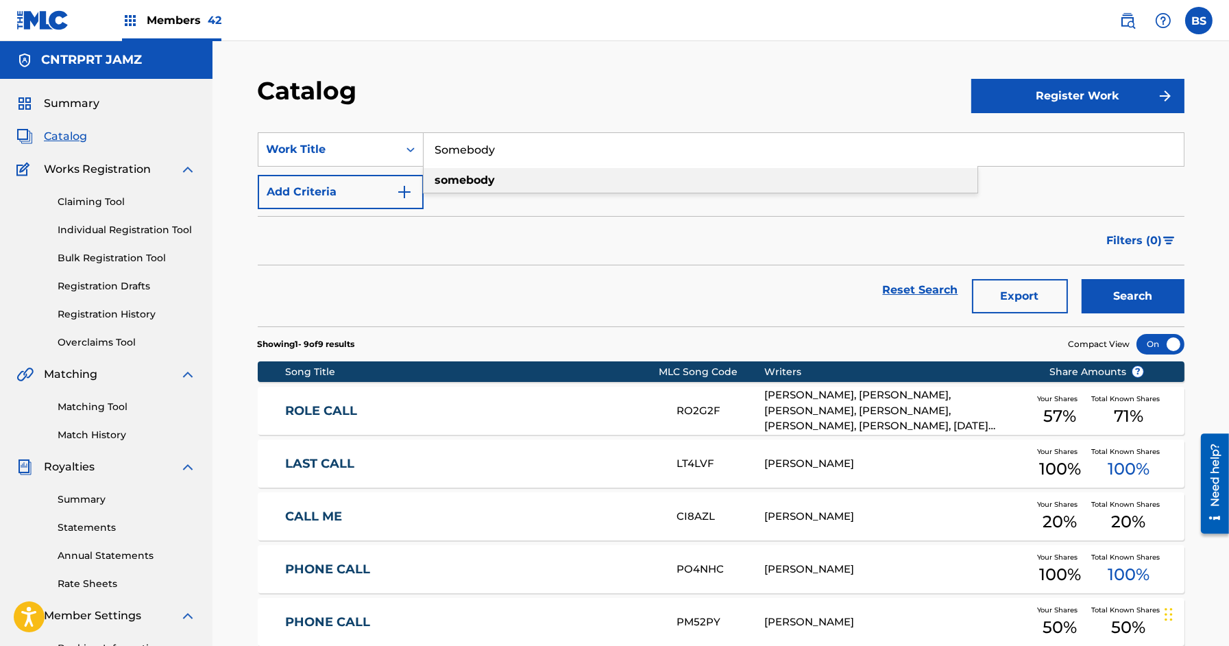
type input "somebody"
click at [1127, 297] on button "Search" at bounding box center [1132, 296] width 103 height 34
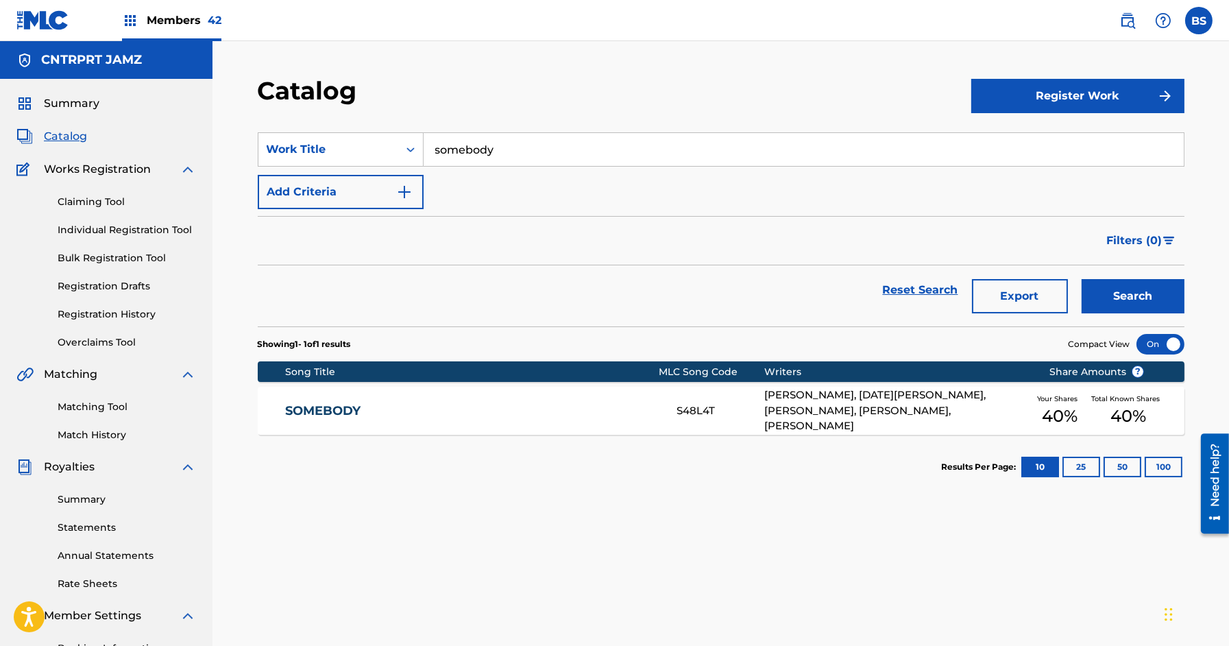
click at [615, 409] on link "SOMEBODY" at bounding box center [471, 411] width 373 height 16
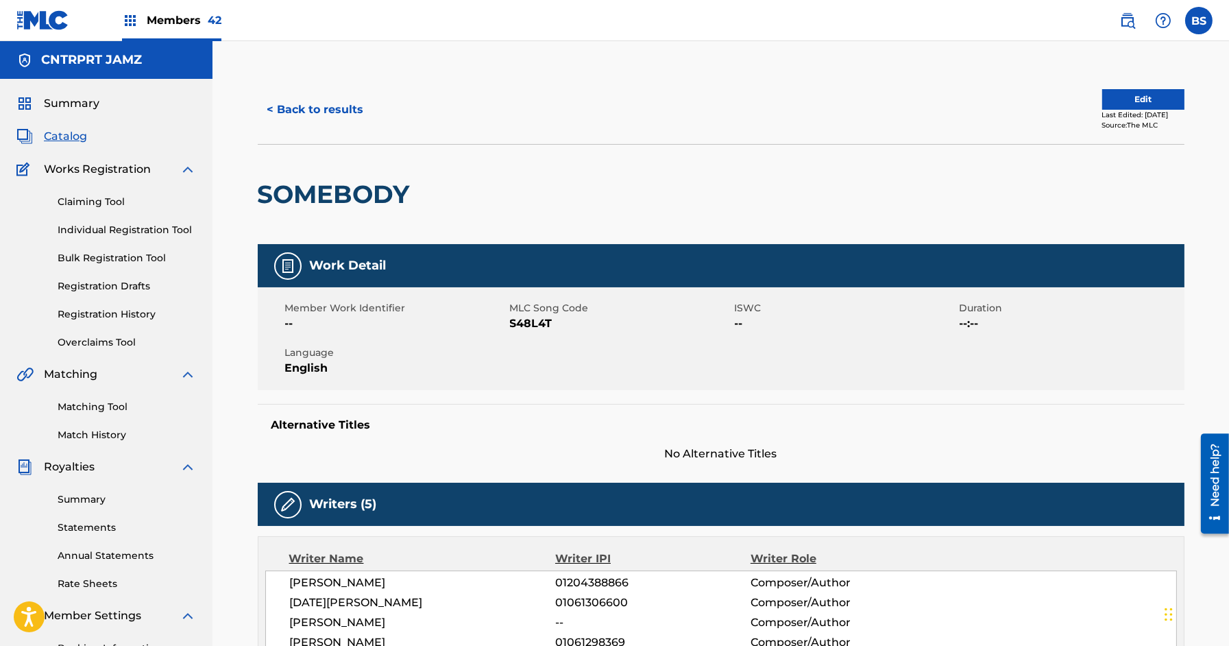
click at [352, 94] on button "< Back to results" at bounding box center [316, 110] width 116 height 34
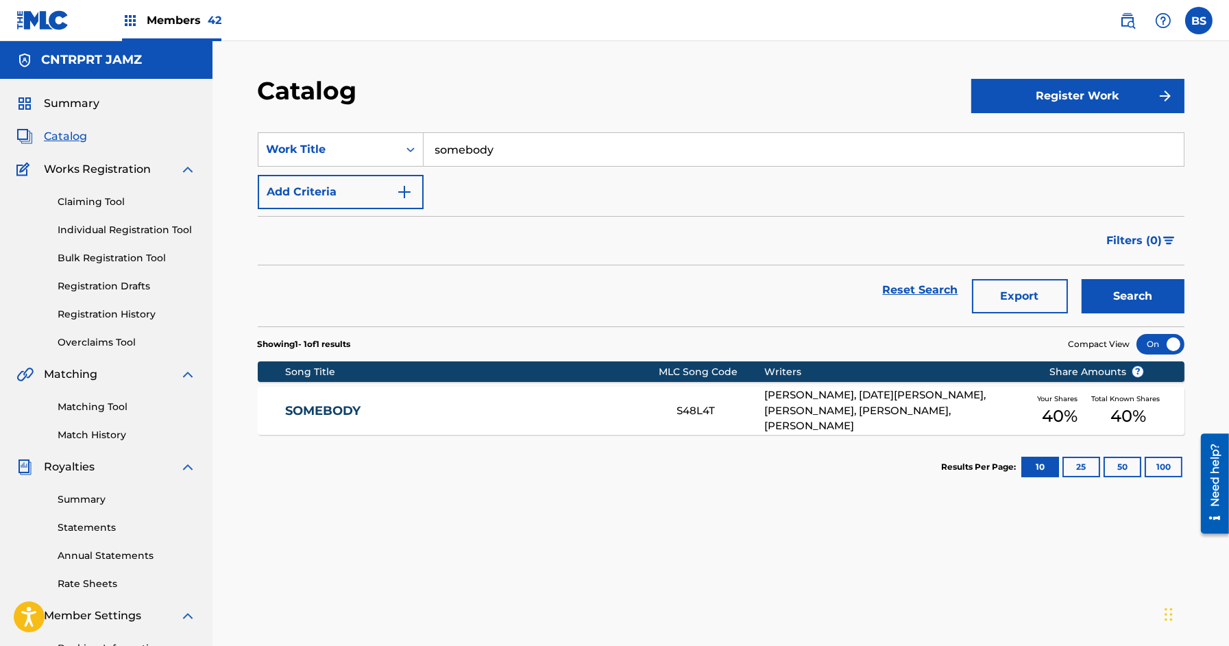
click at [478, 147] on input "somebody" at bounding box center [803, 149] width 760 height 33
paste input "Sundays"
click at [472, 174] on strong "sundays" at bounding box center [459, 179] width 49 height 13
type input "sundays"
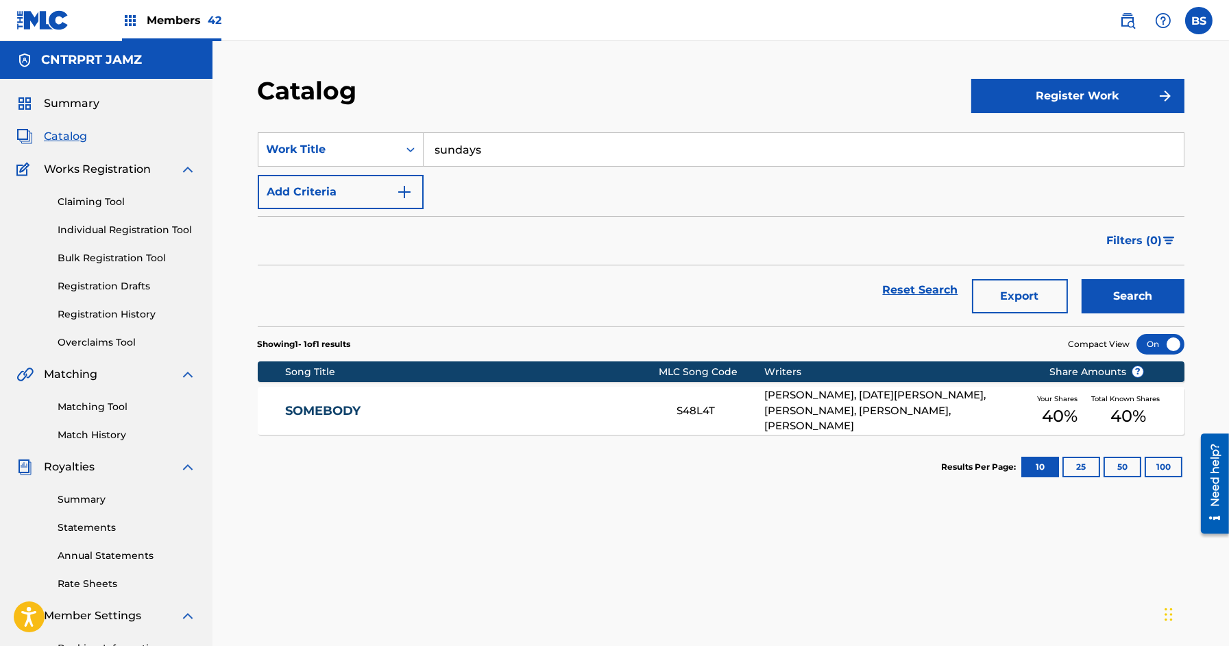
click at [1111, 285] on button "Search" at bounding box center [1132, 296] width 103 height 34
click at [515, 407] on link "SUNDAYS" at bounding box center [471, 411] width 373 height 16
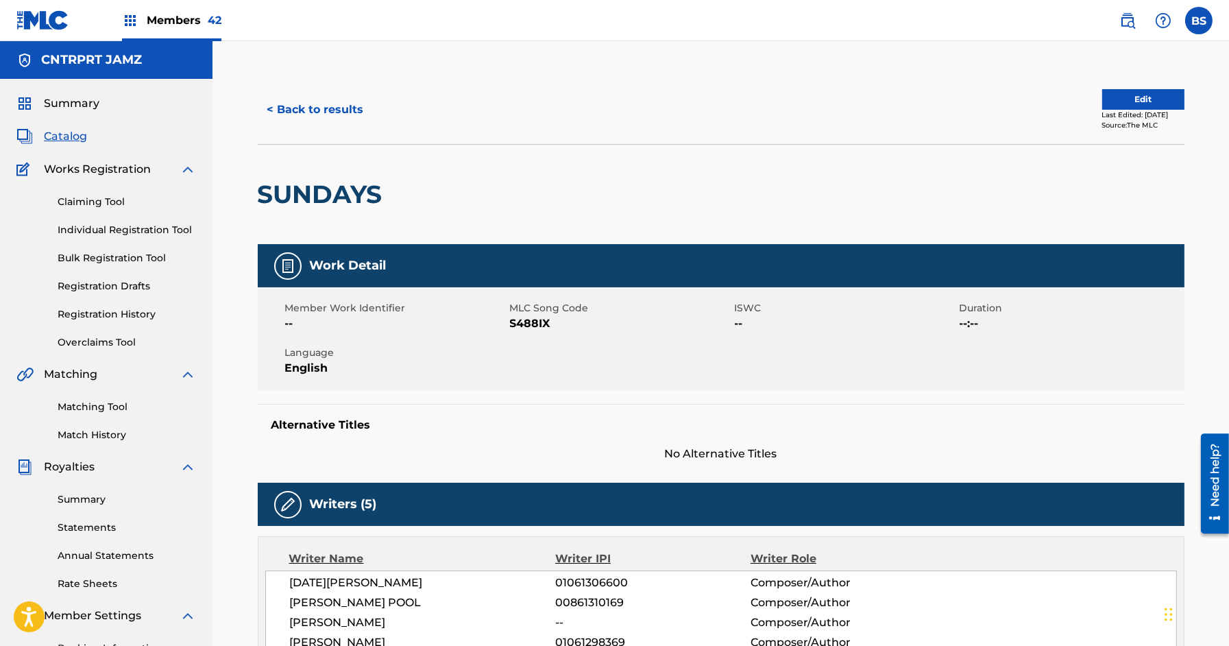
click at [347, 105] on button "< Back to results" at bounding box center [316, 110] width 116 height 34
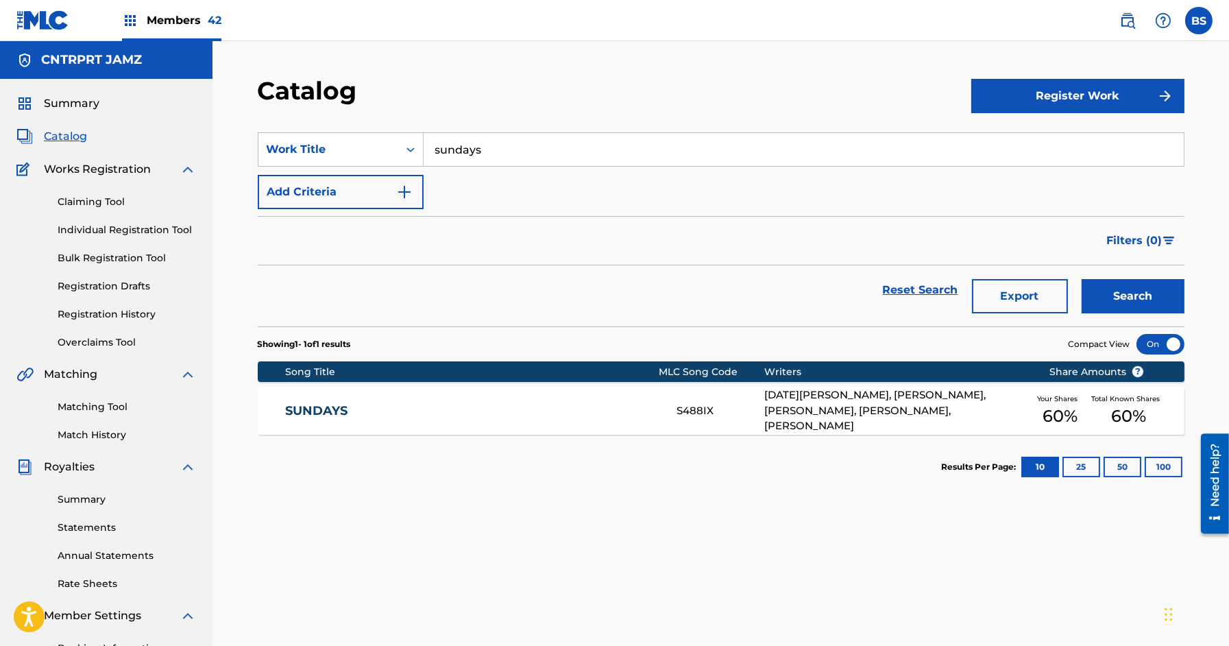
click at [487, 149] on input "sundays" at bounding box center [803, 149] width 760 height 33
paste input "We Don't Need (Another Party)"
type input "We Don't Need (Another Party)"
click at [1142, 295] on button "Search" at bounding box center [1132, 296] width 103 height 34
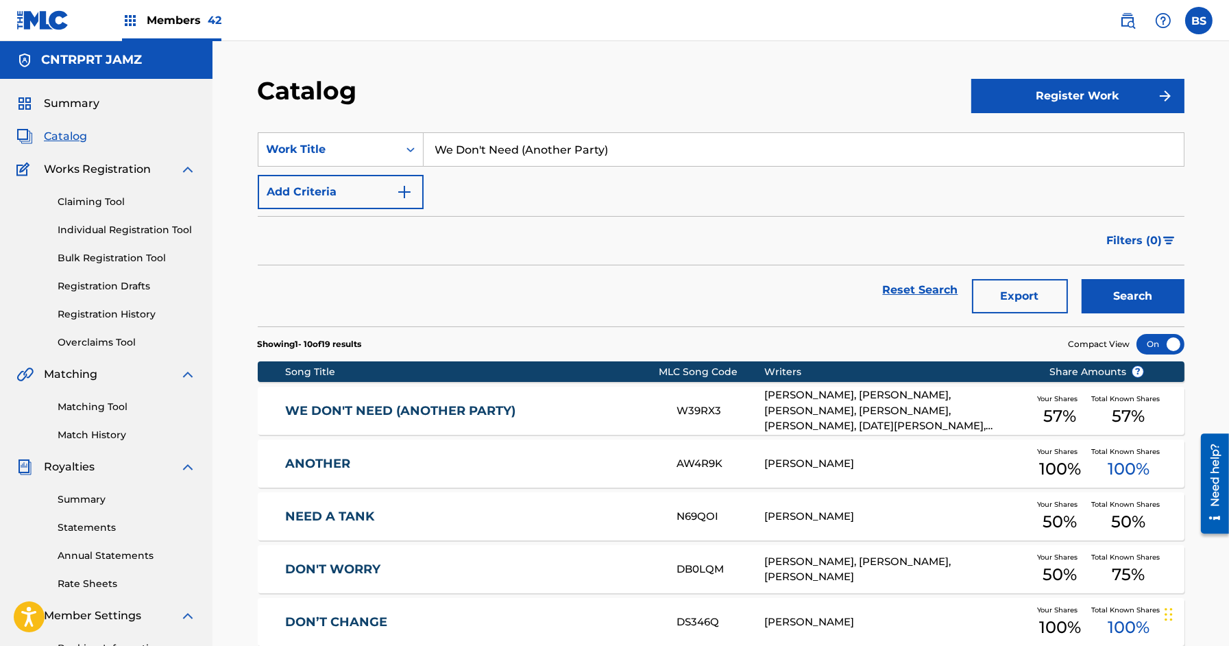
click at [521, 412] on link "WE DON'T NEED (ANOTHER PARTY)" at bounding box center [471, 411] width 373 height 16
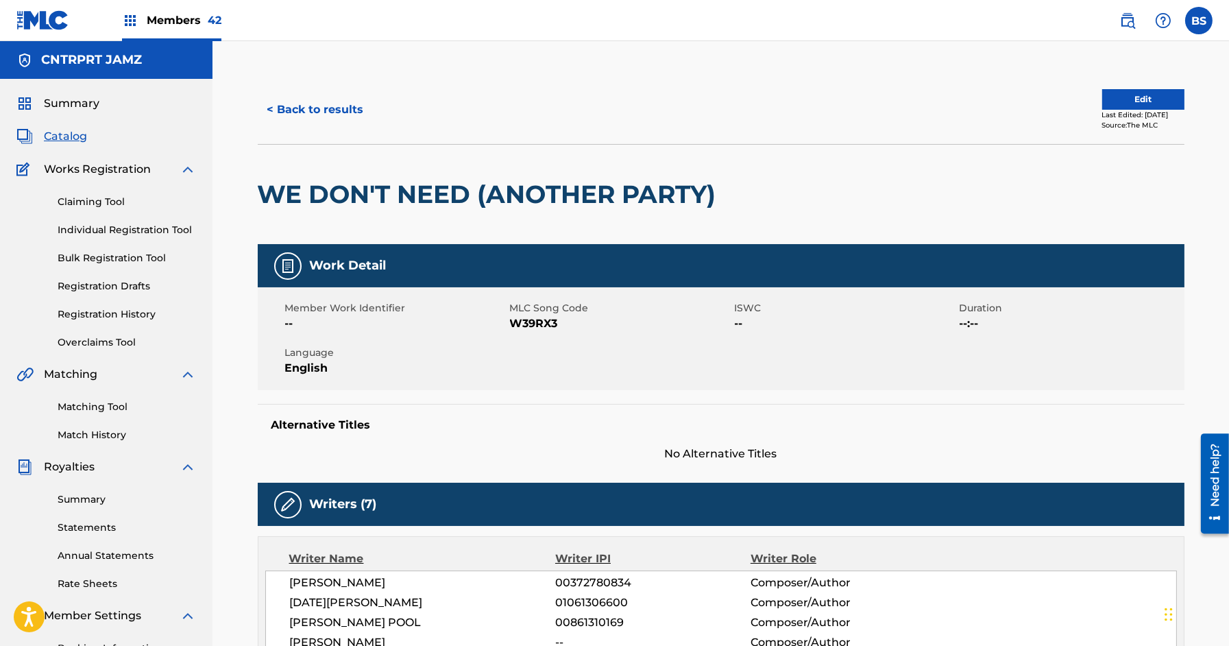
click at [330, 106] on button "< Back to results" at bounding box center [316, 110] width 116 height 34
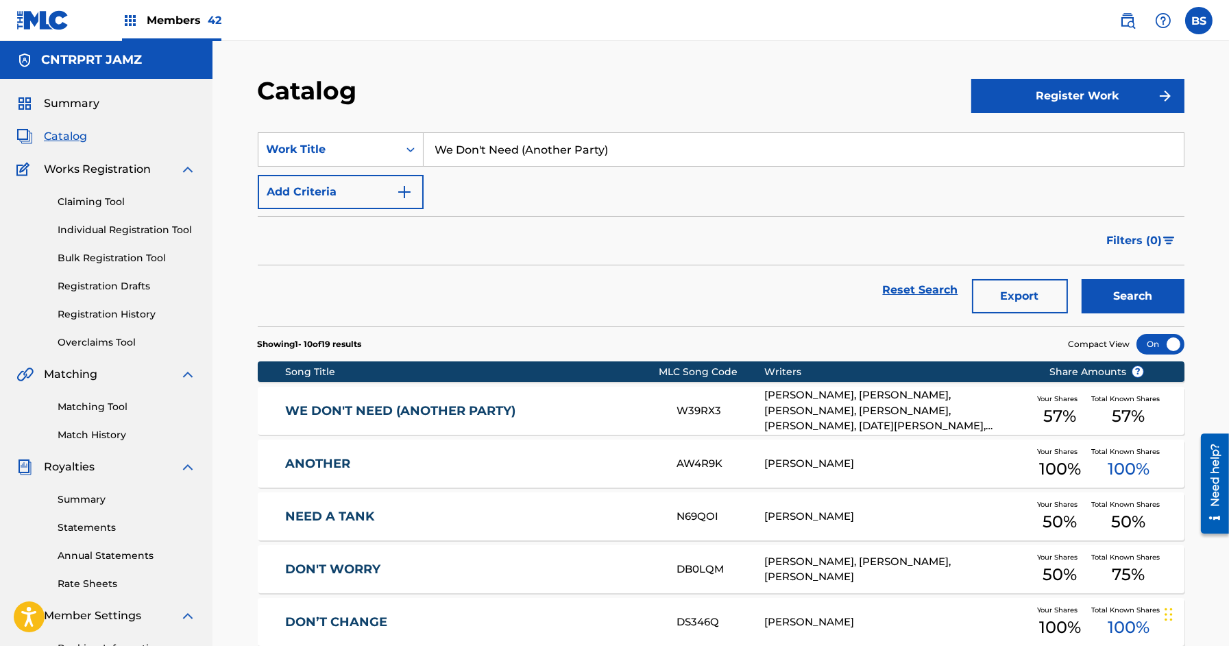
click at [555, 149] on input "We Don't Need (Another Party)" at bounding box center [803, 149] width 760 height 33
paste input "st Coast Autumns"
click at [548, 182] on strong "autumns" at bounding box center [526, 179] width 52 height 13
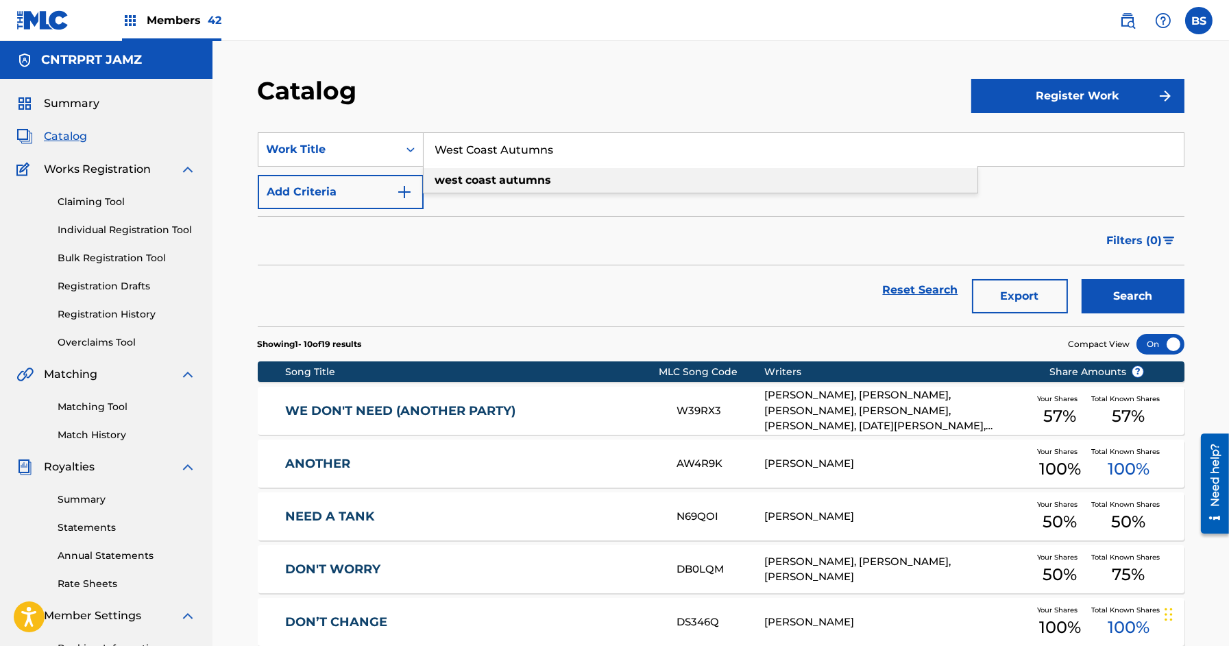
type input "west coast autumns"
click at [1155, 295] on button "Search" at bounding box center [1132, 296] width 103 height 34
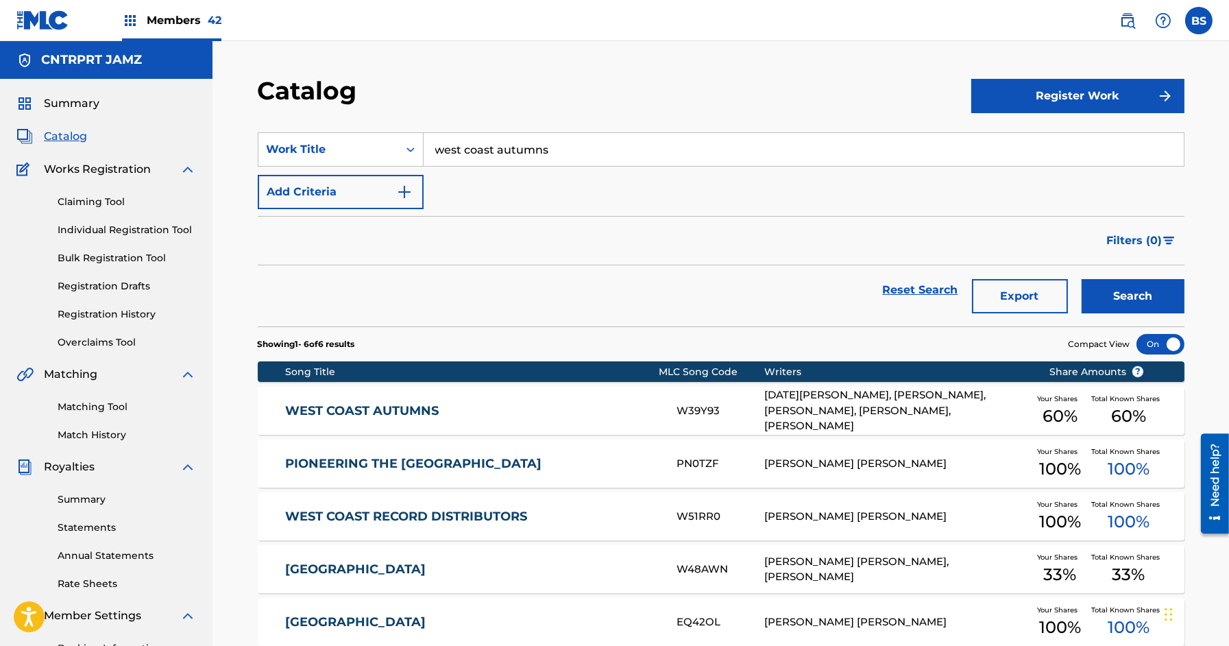
click at [572, 426] on div "WEST COAST AUTUMNS W39Y93 [DATE][PERSON_NAME], [PERSON_NAME], [PERSON_NAME], [P…" at bounding box center [721, 410] width 926 height 48
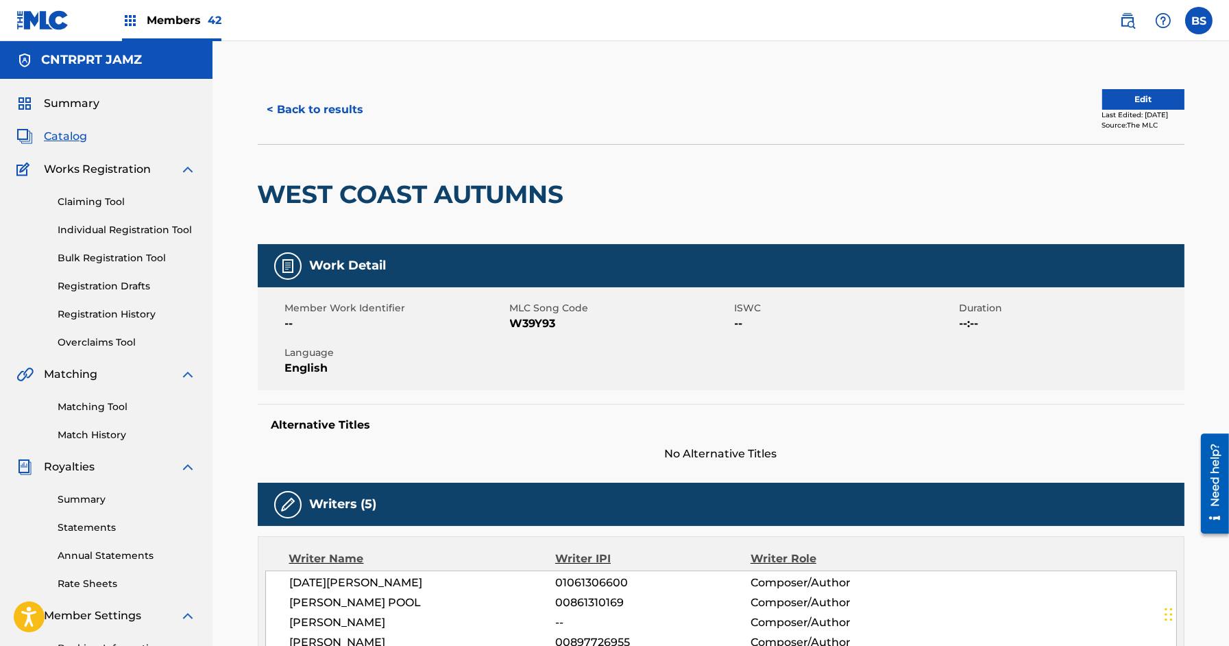
click at [357, 107] on button "< Back to results" at bounding box center [316, 110] width 116 height 34
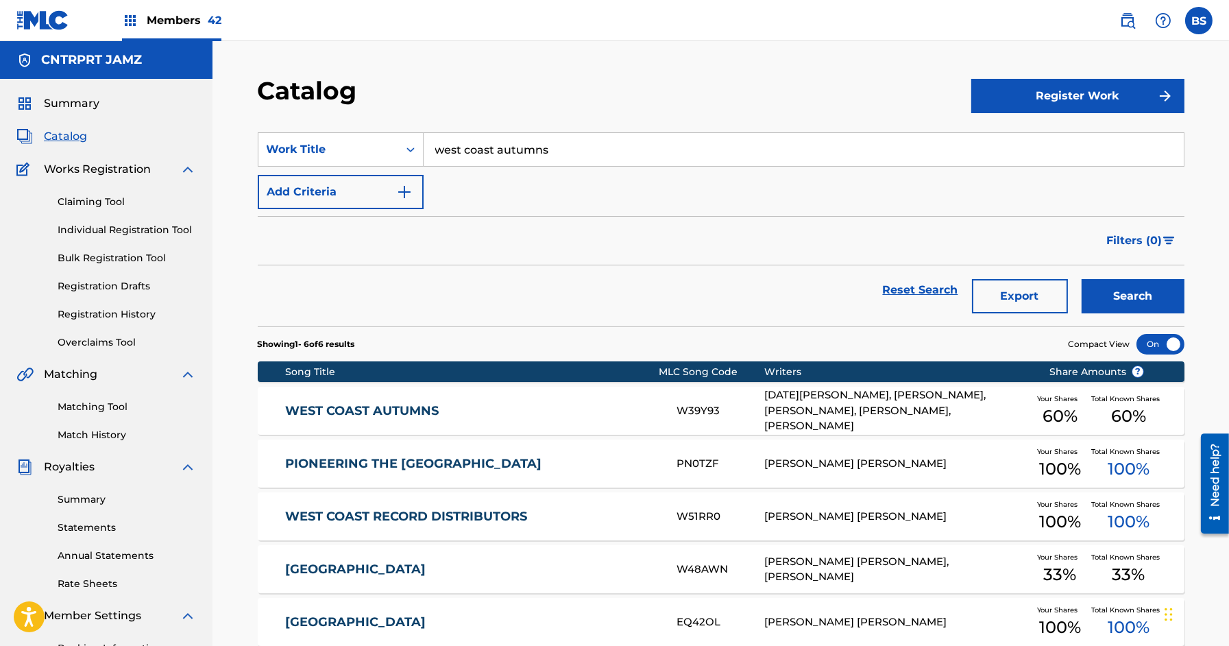
click at [515, 153] on input "west coast autumns" at bounding box center [803, 149] width 760 height 33
paste input "You"
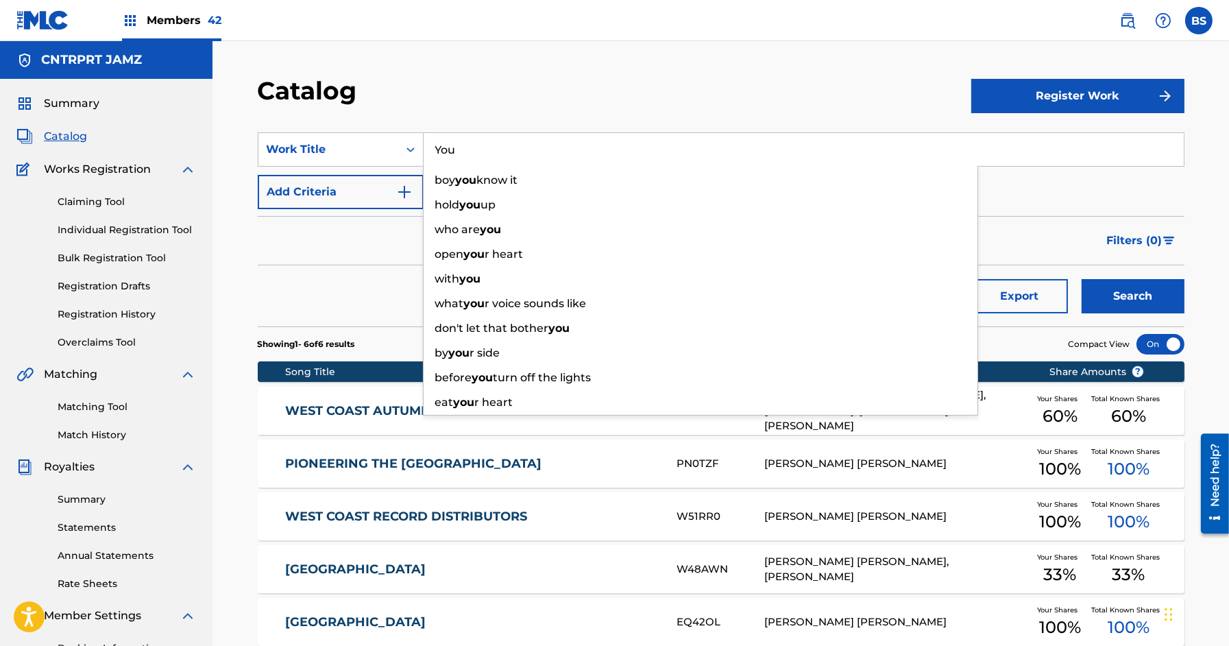
type input "You"
click at [332, 278] on div "Reset Search Export Search" at bounding box center [721, 289] width 926 height 49
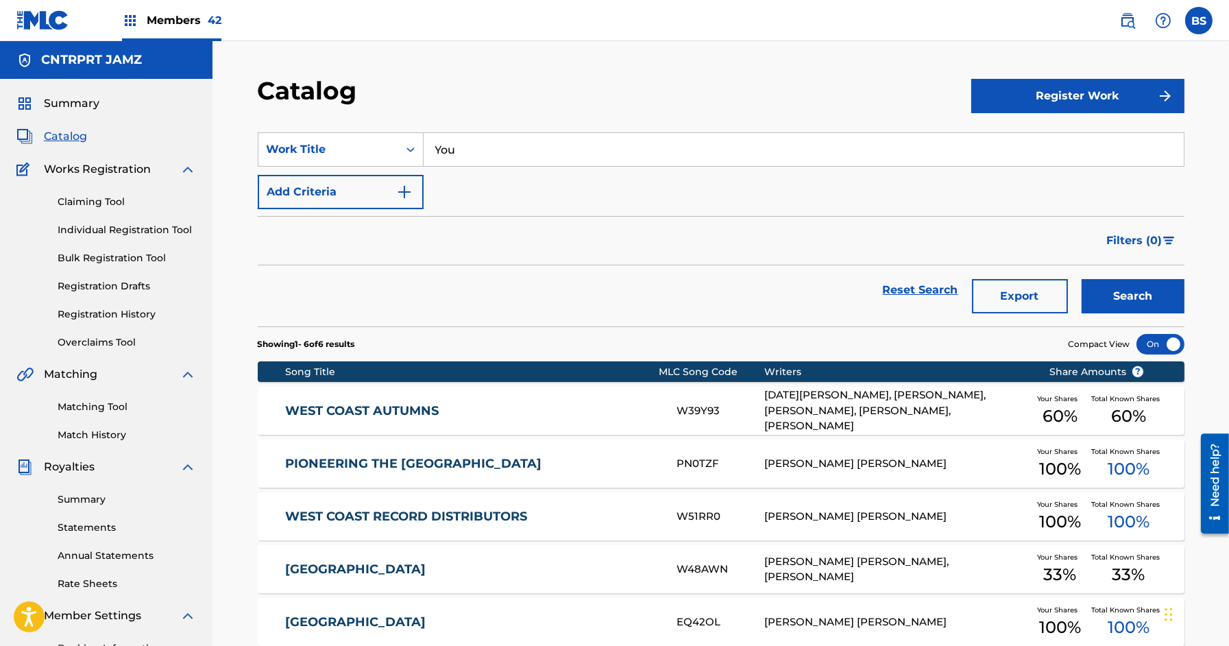
click at [1136, 284] on button "Search" at bounding box center [1132, 296] width 103 height 34
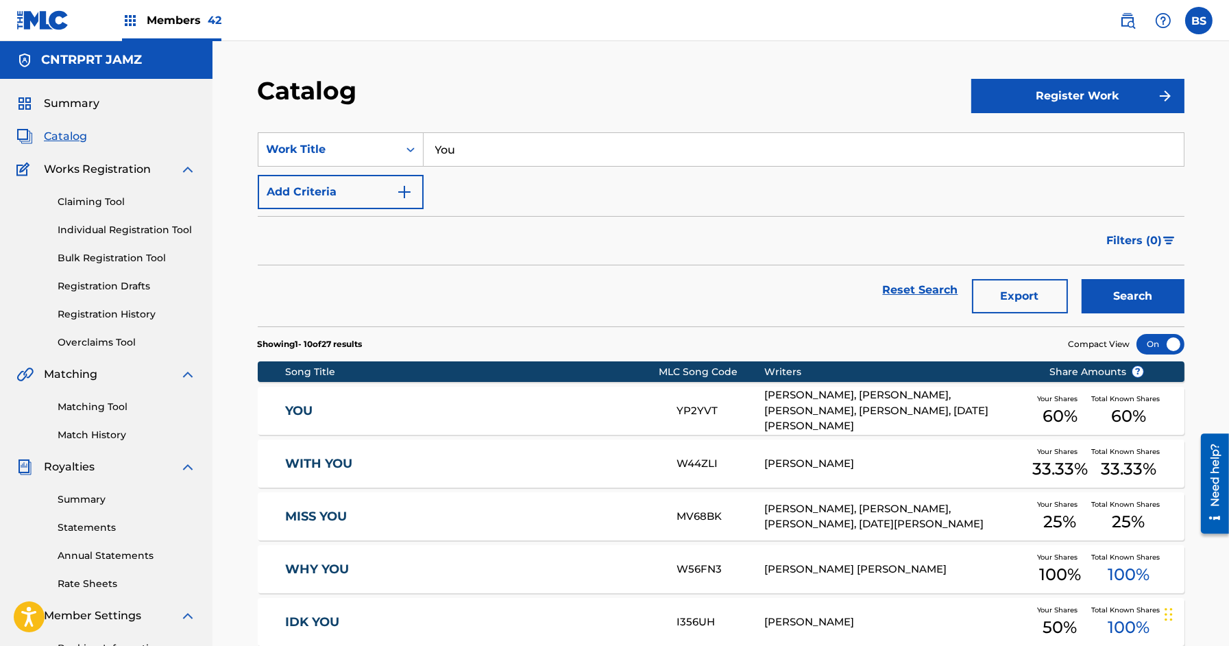
click at [479, 411] on link "YOU" at bounding box center [471, 411] width 373 height 16
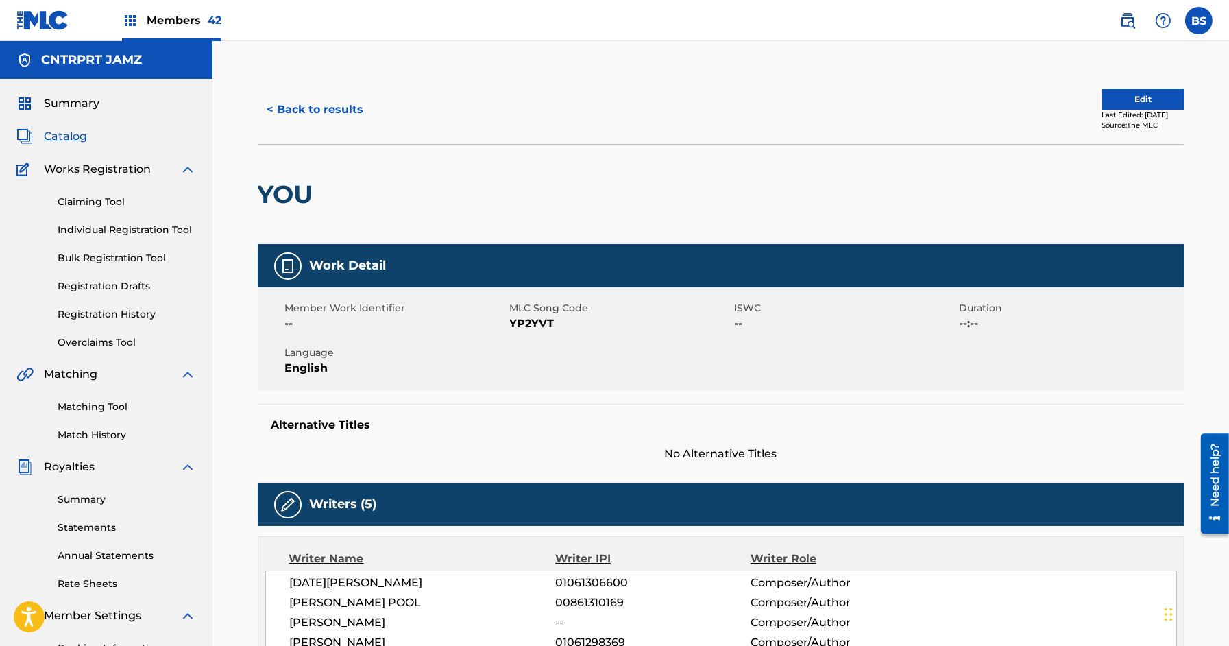
click at [77, 142] on span "Catalog" at bounding box center [65, 136] width 43 height 16
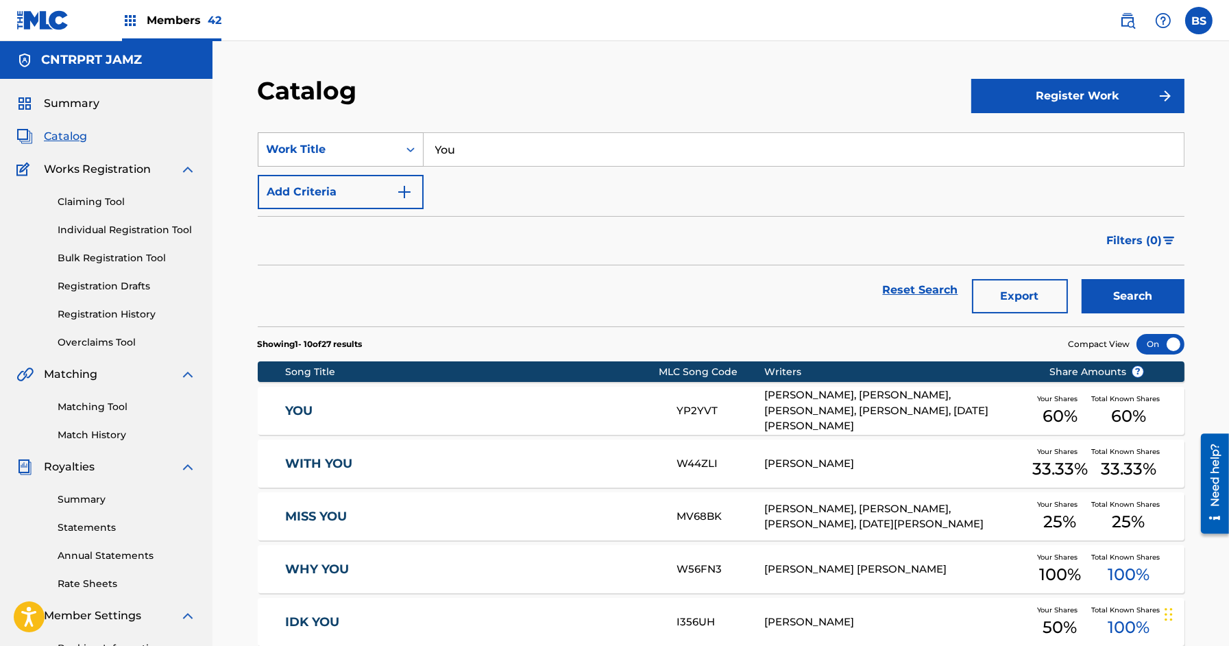
click at [338, 143] on div "Work Title" at bounding box center [328, 149] width 123 height 16
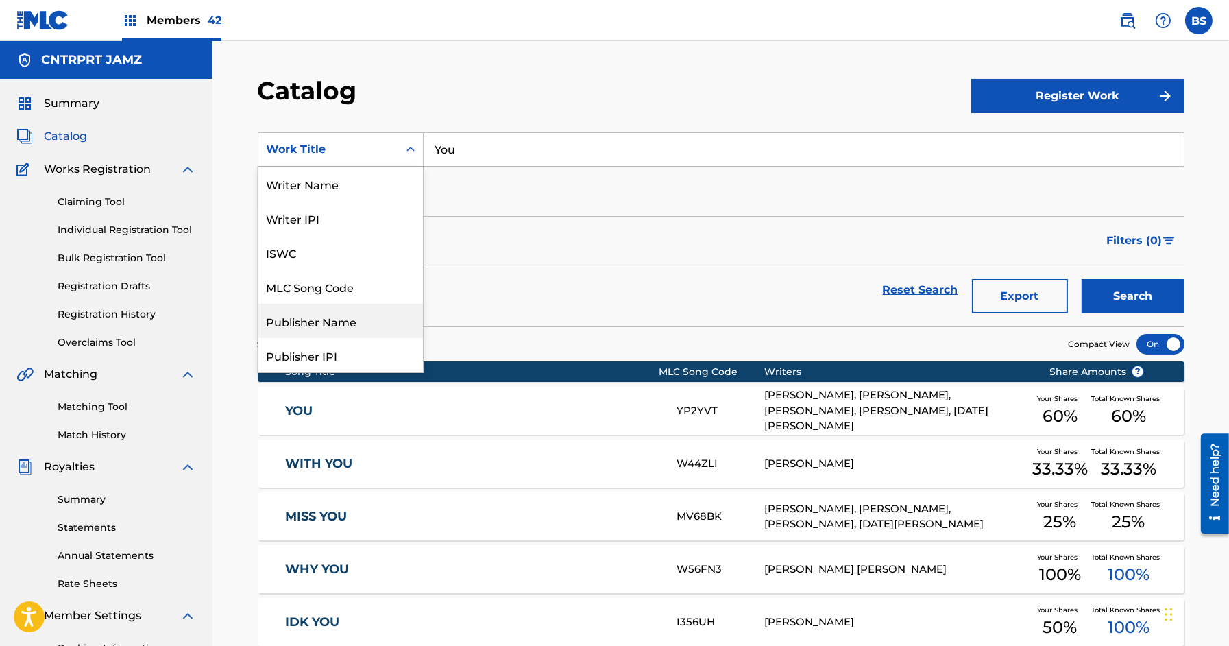
click at [331, 315] on div "Publisher Name" at bounding box center [340, 321] width 164 height 34
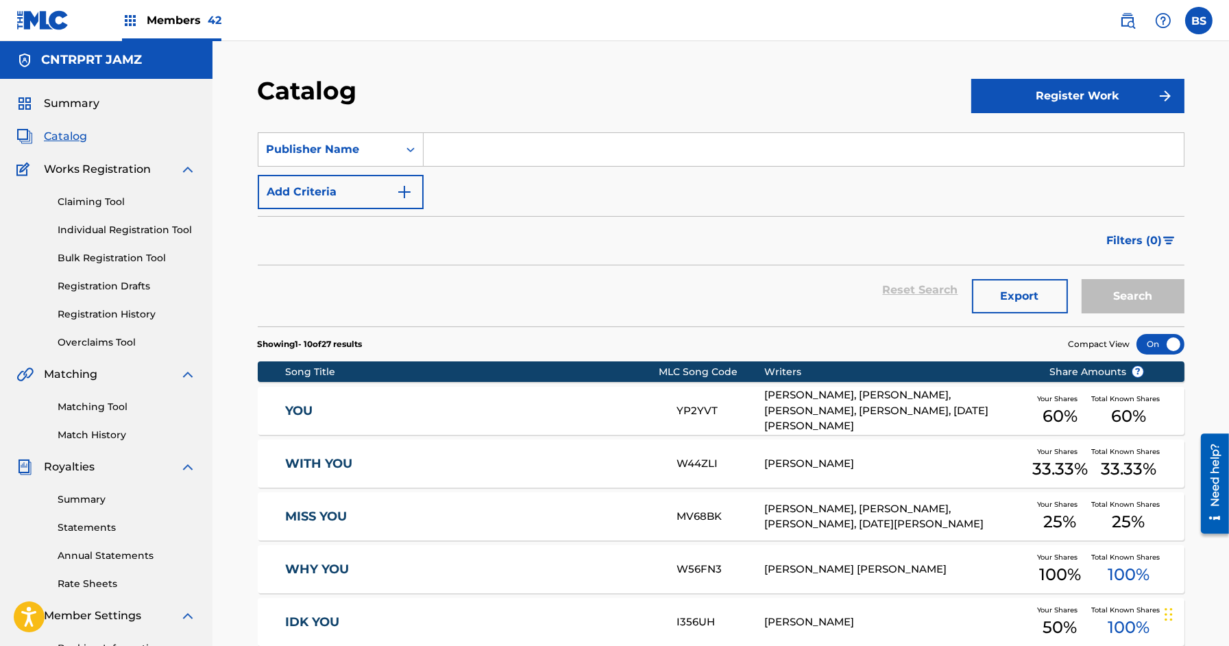
click at [464, 154] on input "Search Form" at bounding box center [803, 149] width 760 height 33
type input "[PERSON_NAME]"
click at [1081, 279] on button "Search" at bounding box center [1132, 296] width 103 height 34
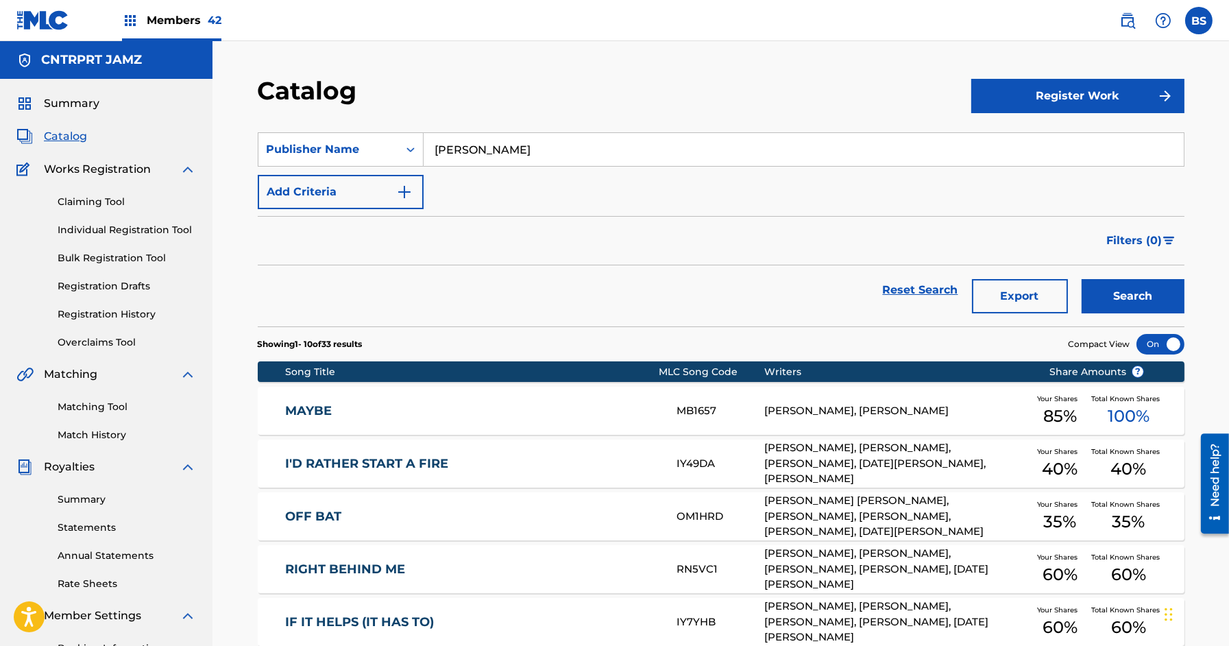
scroll to position [399, 0]
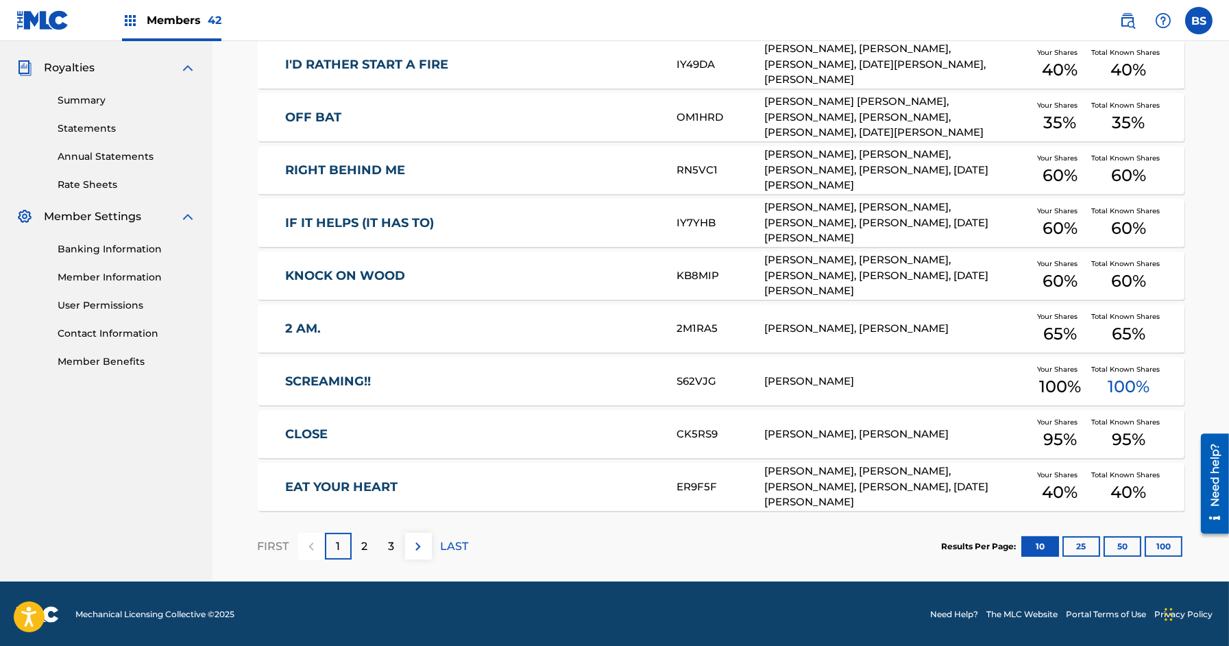
click at [1122, 545] on button "50" at bounding box center [1122, 546] width 38 height 21
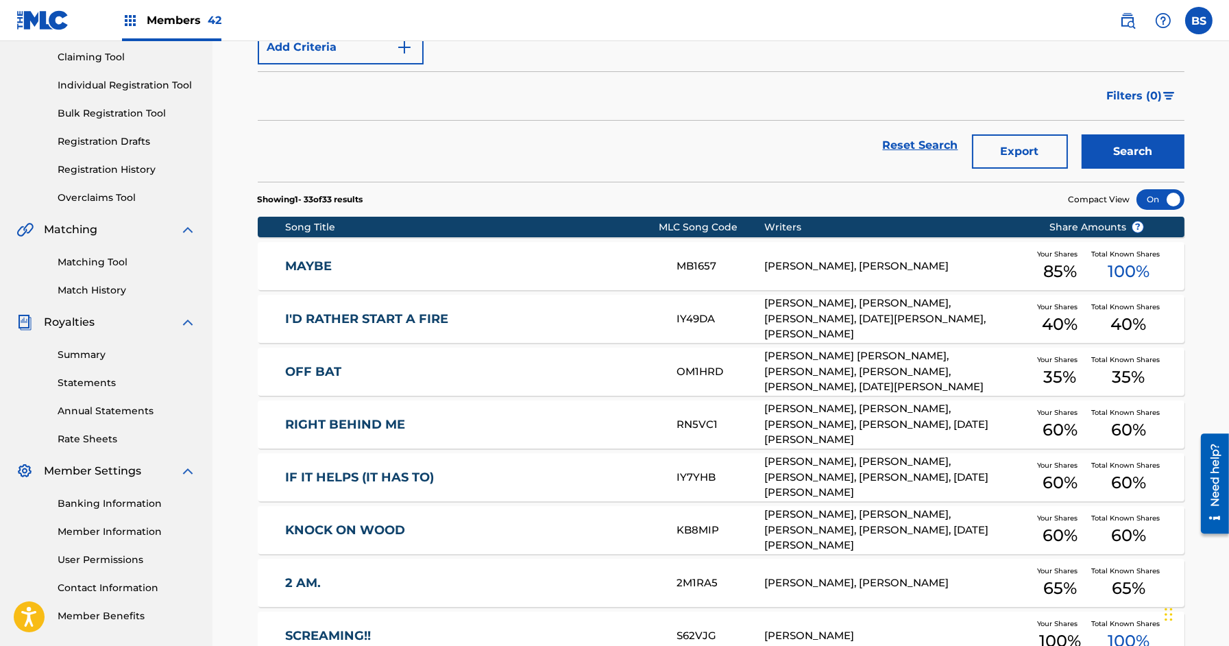
scroll to position [148, 0]
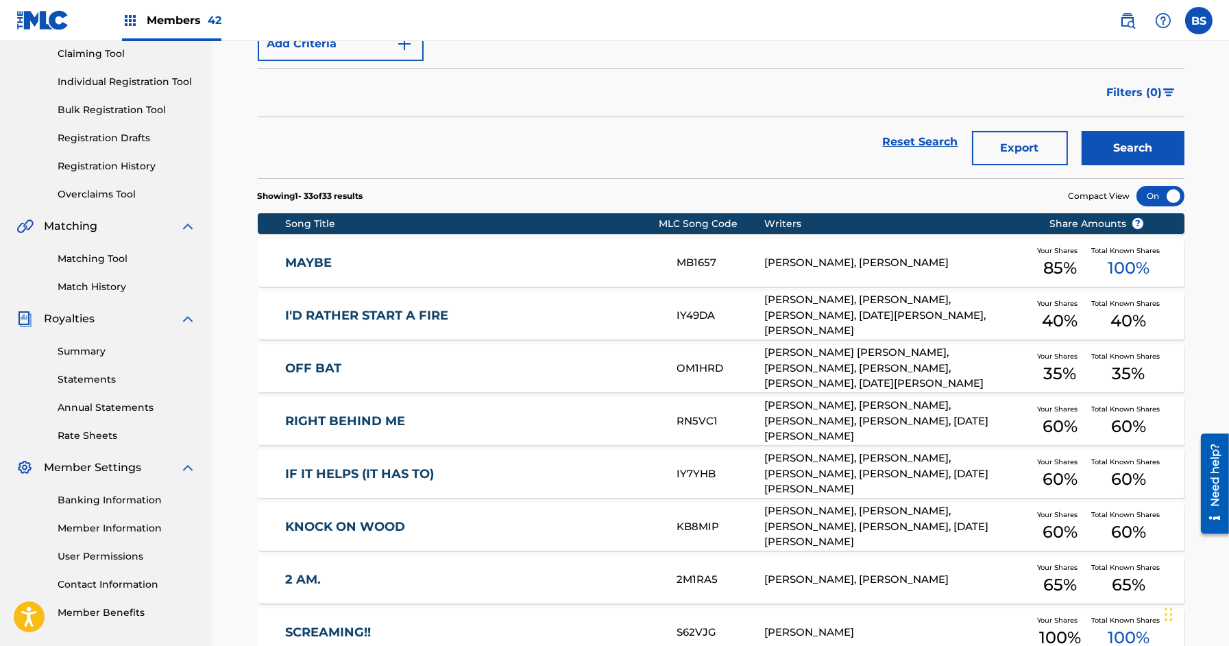
click at [308, 224] on div "Song Title" at bounding box center [471, 224] width 373 height 14
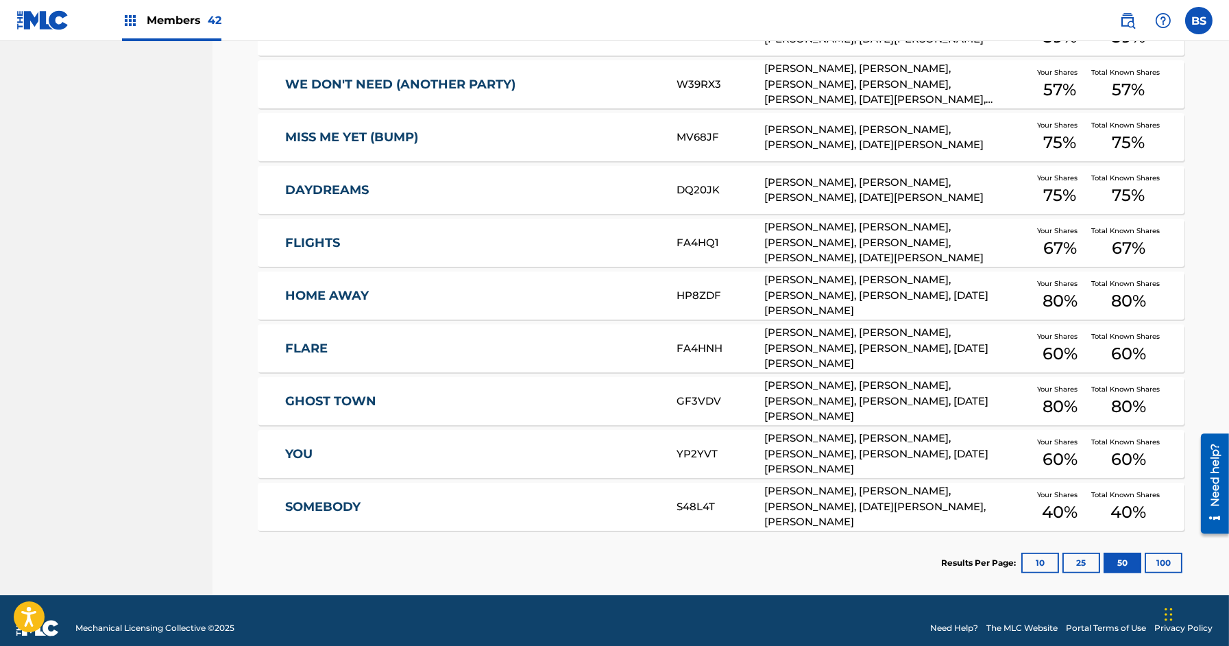
scroll to position [1606, 0]
